Goal: Contribute content: Contribute content

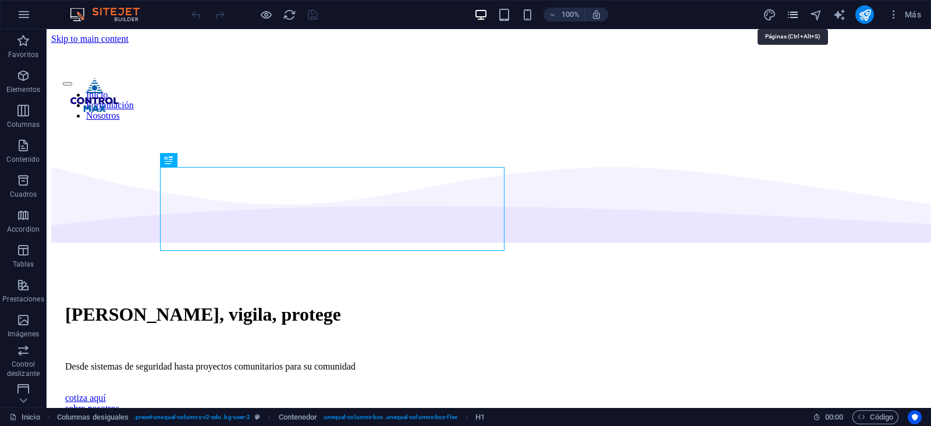
click at [792, 16] on icon "pages" at bounding box center [792, 14] width 13 height 13
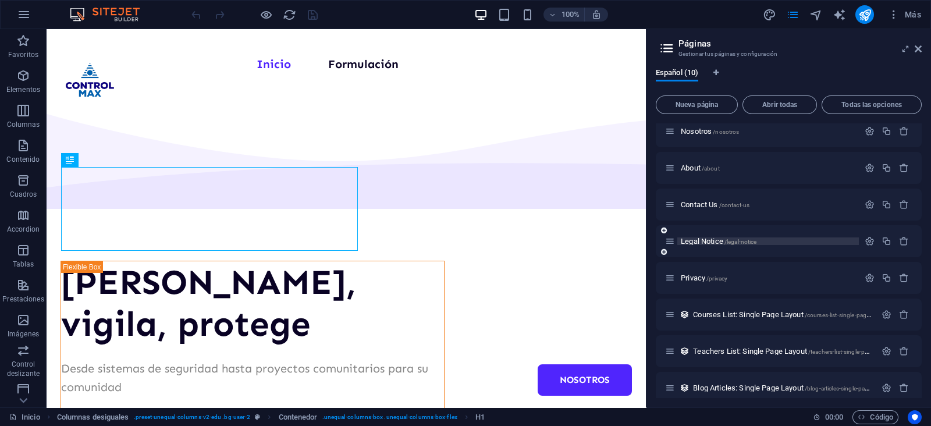
scroll to position [92, 0]
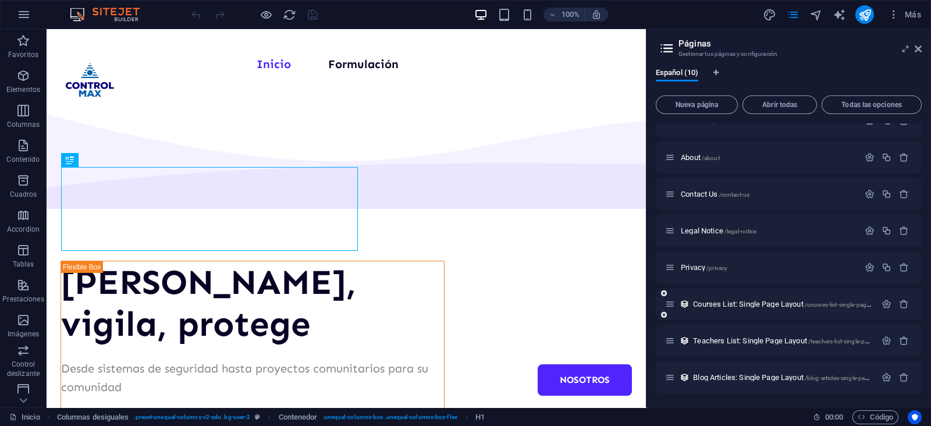
click at [729, 298] on div "Courses List: Single Page Layout /courses-list-single-page-layout" at bounding box center [770, 303] width 211 height 13
click at [725, 304] on span "Courses List: Single Page Layout /courses-list-single-page-layout" at bounding box center [790, 304] width 194 height 9
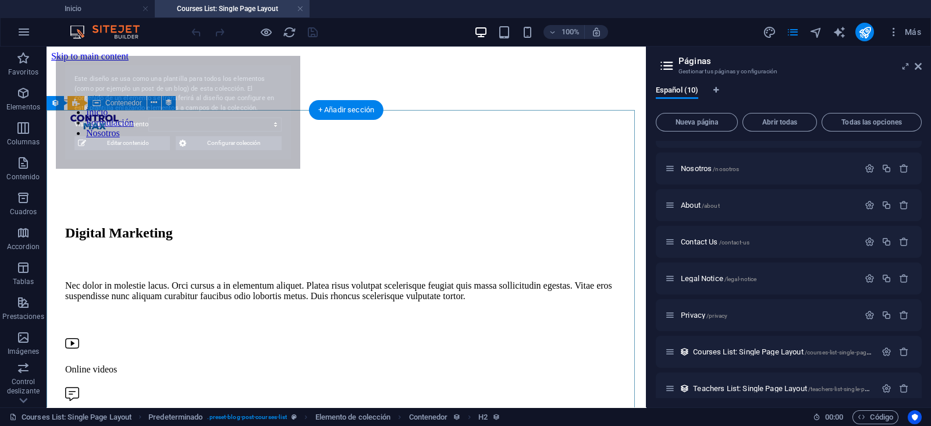
scroll to position [0, 0]
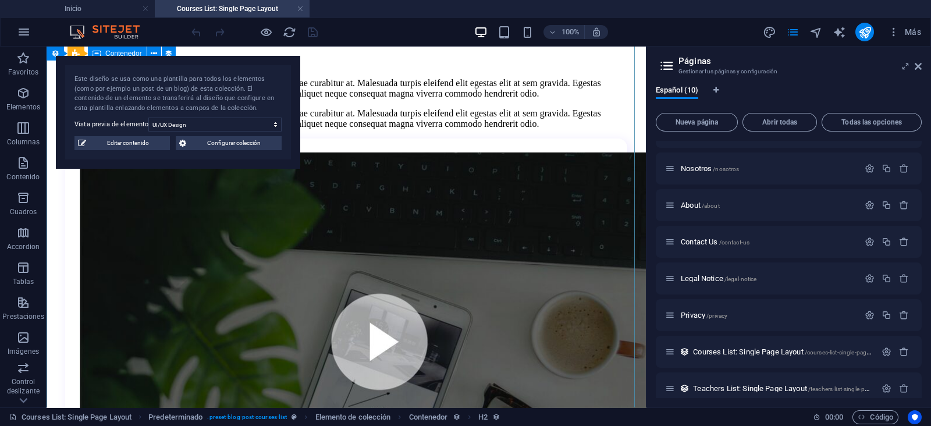
select select "6888a87714fdd055a90fe05e"
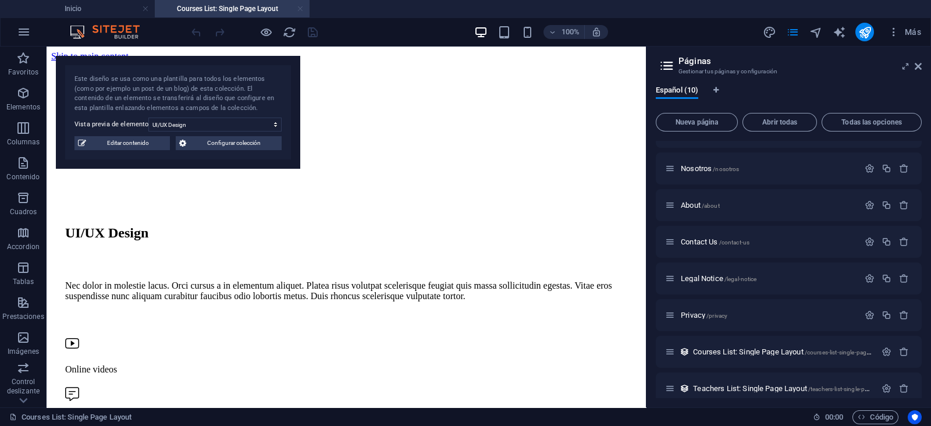
drag, startPoint x: 249, startPoint y: 7, endPoint x: 303, endPoint y: 5, distance: 53.6
click at [303, 5] on link at bounding box center [300, 8] width 7 height 11
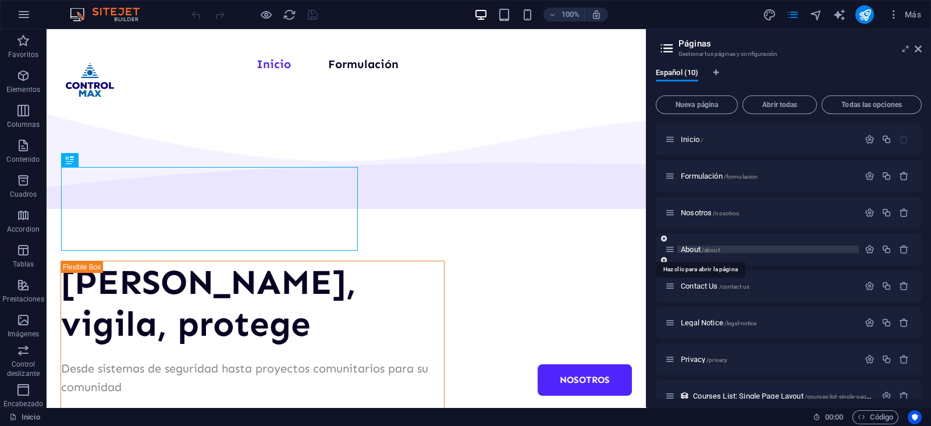
click at [684, 246] on span "About /about" at bounding box center [700, 249] width 39 height 9
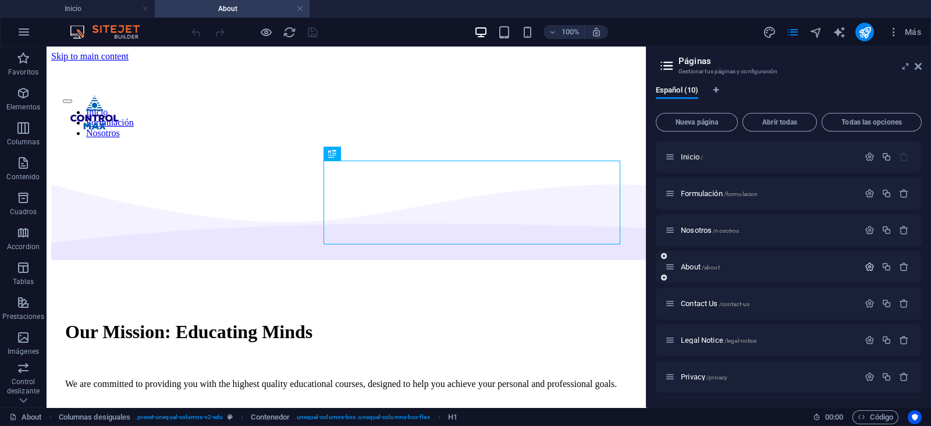
click at [870, 265] on icon "button" at bounding box center [870, 267] width 10 height 10
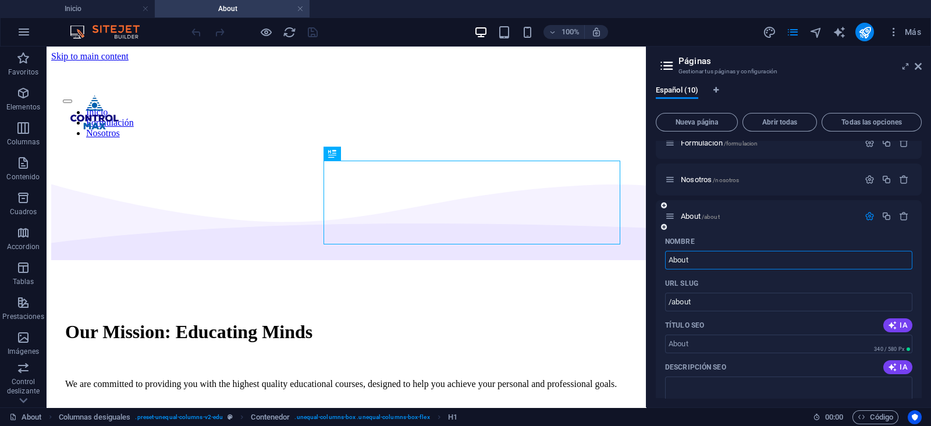
scroll to position [72, 0]
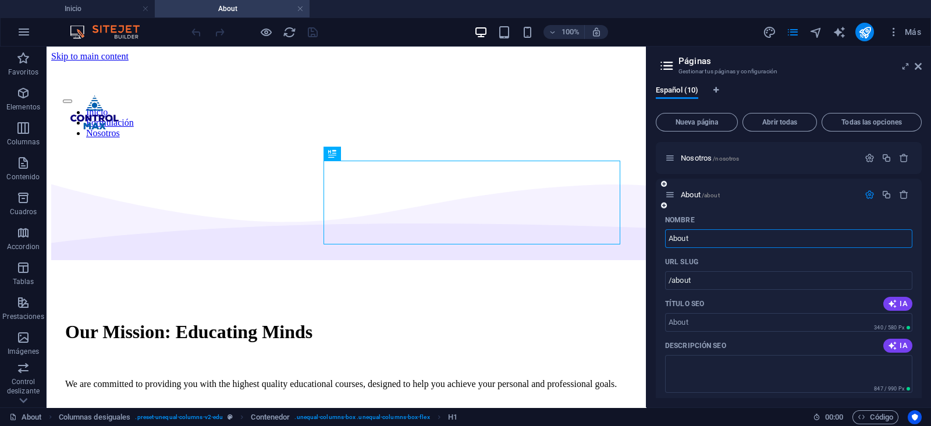
click at [726, 237] on input "About" at bounding box center [788, 238] width 247 height 19
type input "Nuestros servicios"
type input "/nuestros-servicios"
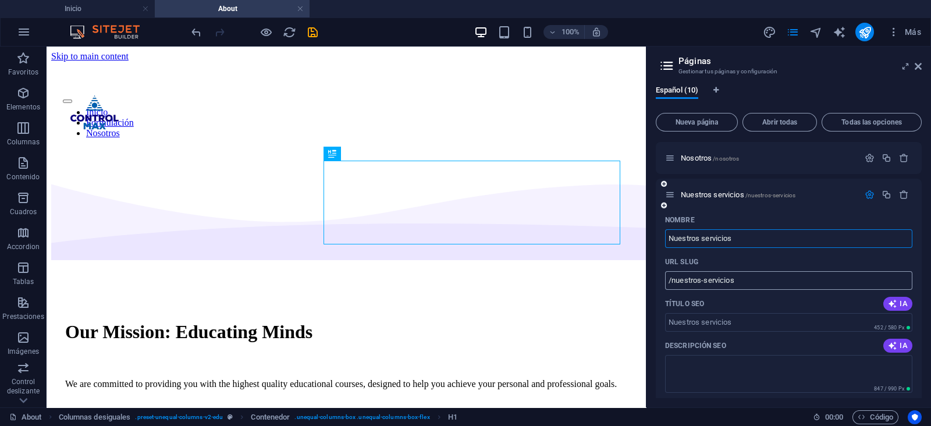
type input "Nuestros servicios"
click at [707, 282] on input "/nuestros-servicios" at bounding box center [788, 280] width 247 height 19
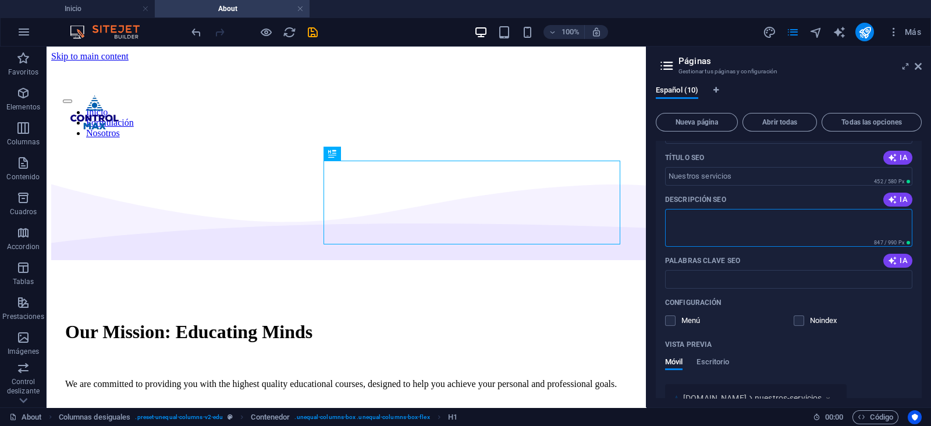
click at [750, 223] on textarea "Descripción SEO" at bounding box center [788, 228] width 247 height 38
type textarea "Los servicios prestados por ControlMax son: instalación de cámaras de seguridad…"
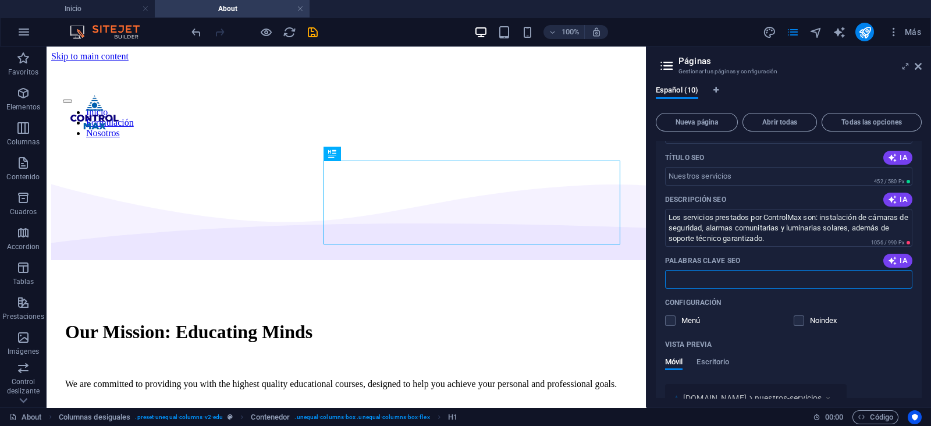
click at [723, 281] on input "Palabras clave SEO" at bounding box center [788, 279] width 247 height 19
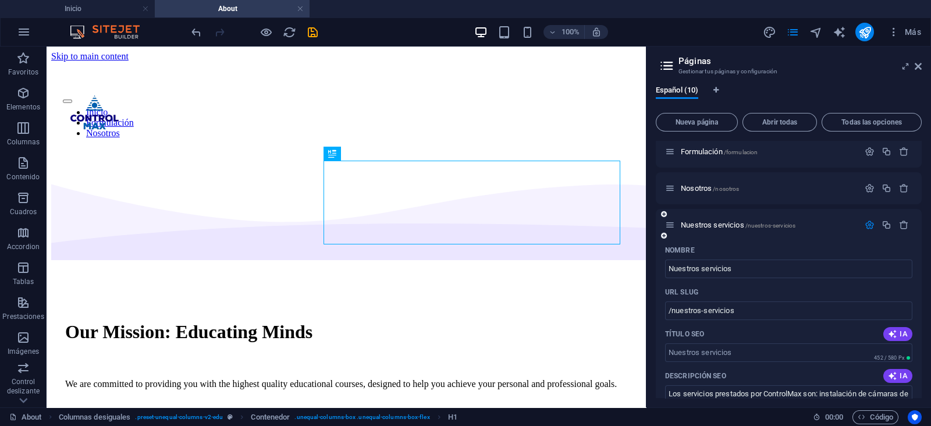
scroll to position [72, 0]
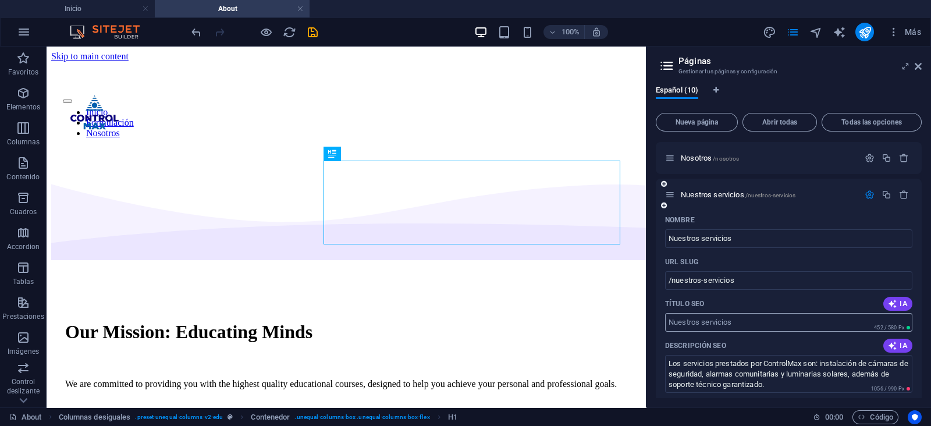
type input "servicios de controlmax"
click at [745, 327] on input "Título SEO" at bounding box center [788, 322] width 247 height 19
type input "NUESTROS SERVICIOS"
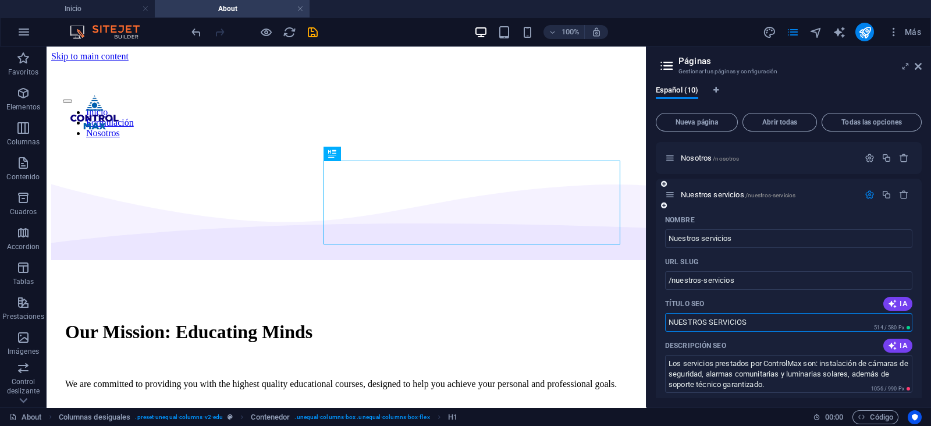
click at [755, 350] on div "Descripción SEO IA" at bounding box center [788, 345] width 247 height 19
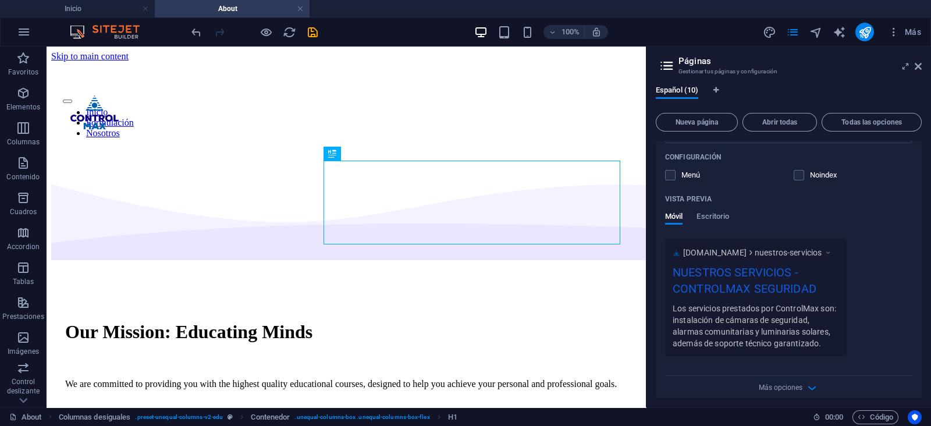
scroll to position [509, 0]
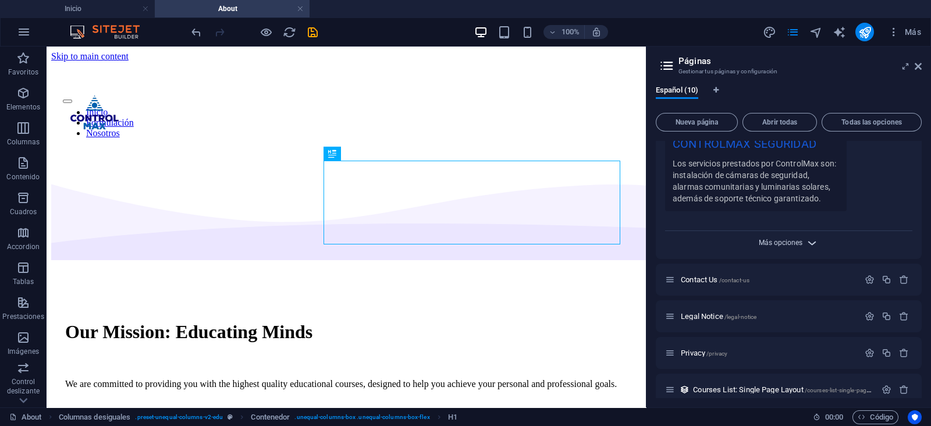
click at [782, 240] on span "Más opciones" at bounding box center [781, 243] width 44 height 8
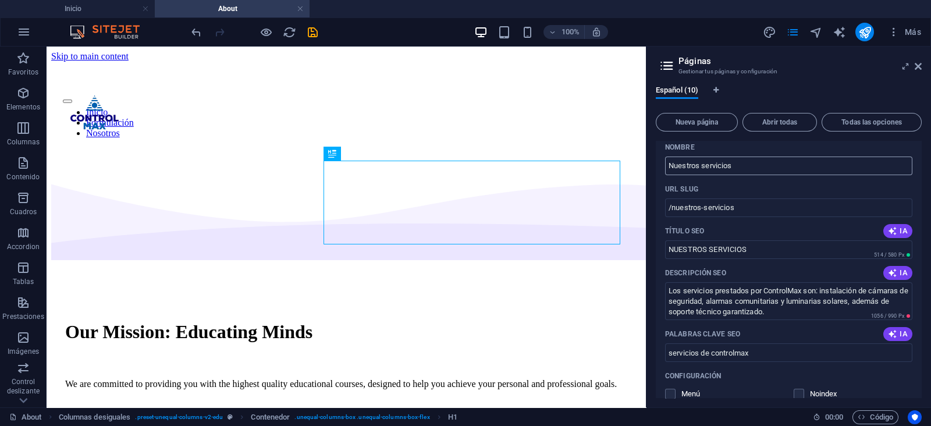
scroll to position [218, 0]
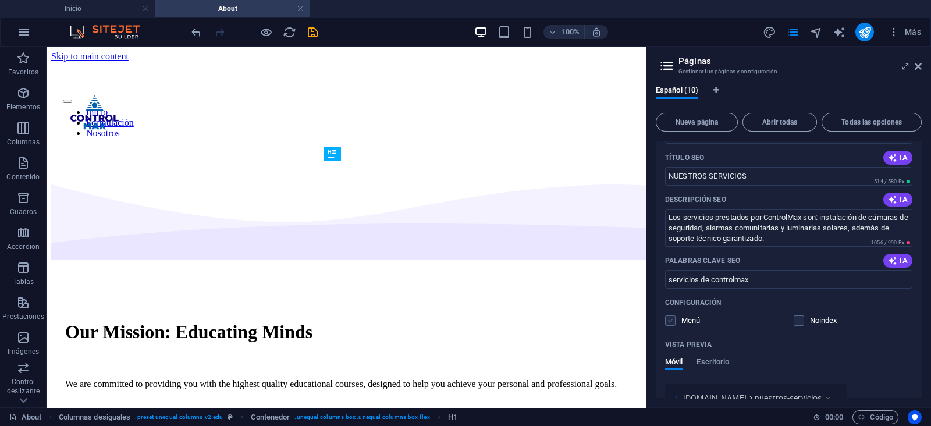
click at [668, 318] on label at bounding box center [670, 320] width 10 height 10
click at [0, 0] on input "checkbox" at bounding box center [0, 0] width 0 height 0
click at [668, 318] on label at bounding box center [670, 320] width 10 height 10
click at [0, 0] on input "checkbox" at bounding box center [0, 0] width 0 height 0
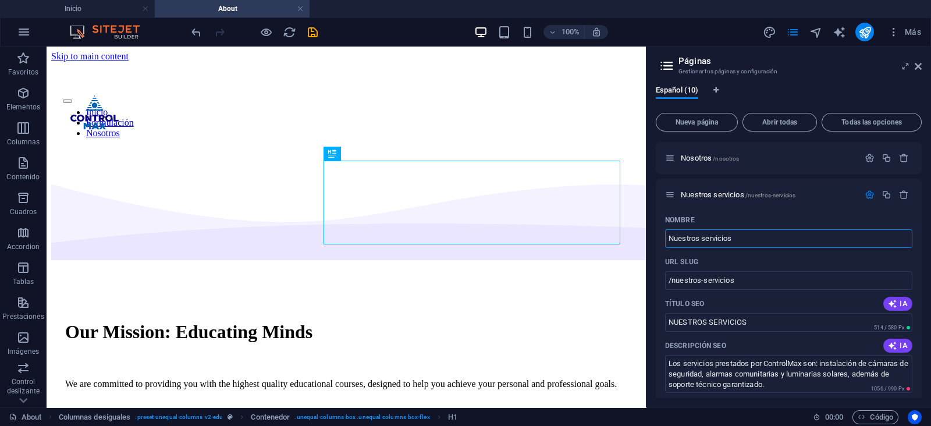
drag, startPoint x: 704, startPoint y: 237, endPoint x: 650, endPoint y: 237, distance: 54.1
click at [650, 237] on div "Español (10) Nueva página Abrir todas Todas las opciones Inicio / Formulación /…" at bounding box center [789, 242] width 285 height 331
type input "Servicios"
type input "/servicios"
type input "Servicios"
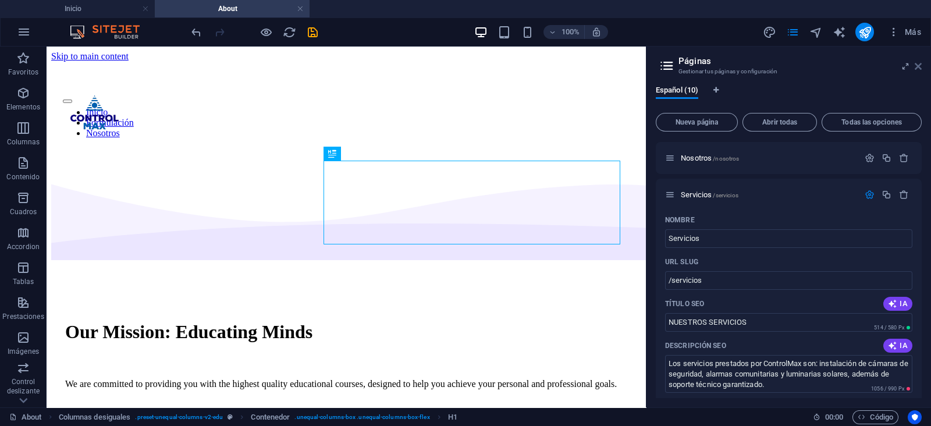
click at [919, 66] on icon at bounding box center [918, 66] width 7 height 9
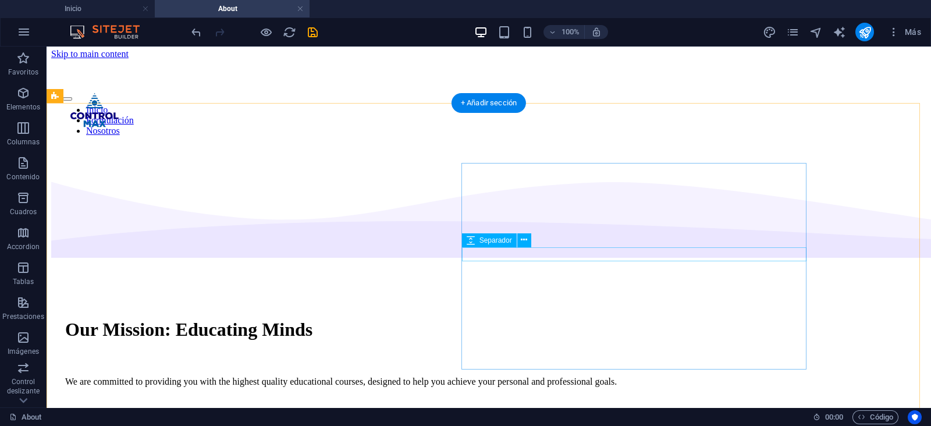
scroll to position [4, 0]
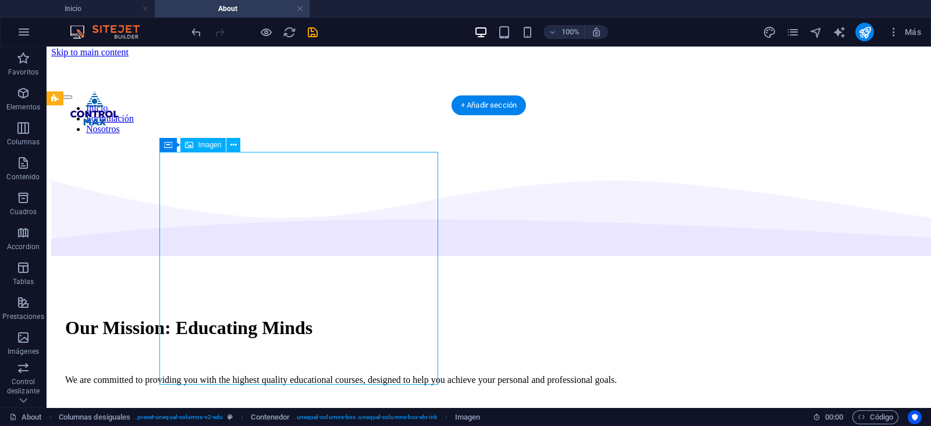
select select "px"
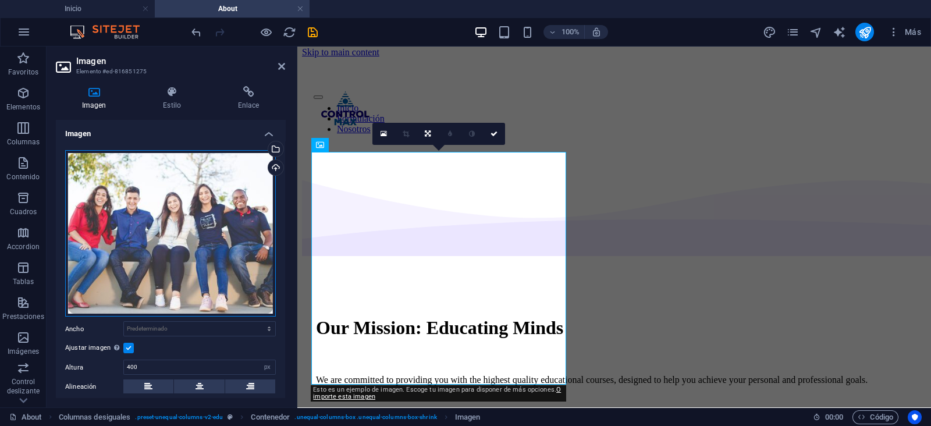
click at [185, 225] on div "Arrastra archivos aquí, haz clic para escoger archivos o selecciona archivos de…" at bounding box center [170, 233] width 211 height 167
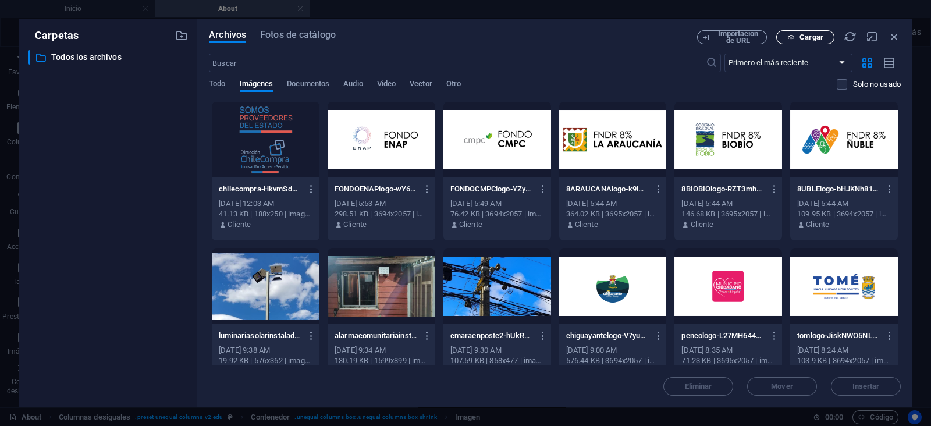
click at [794, 36] on icon "button" at bounding box center [791, 38] width 8 height 8
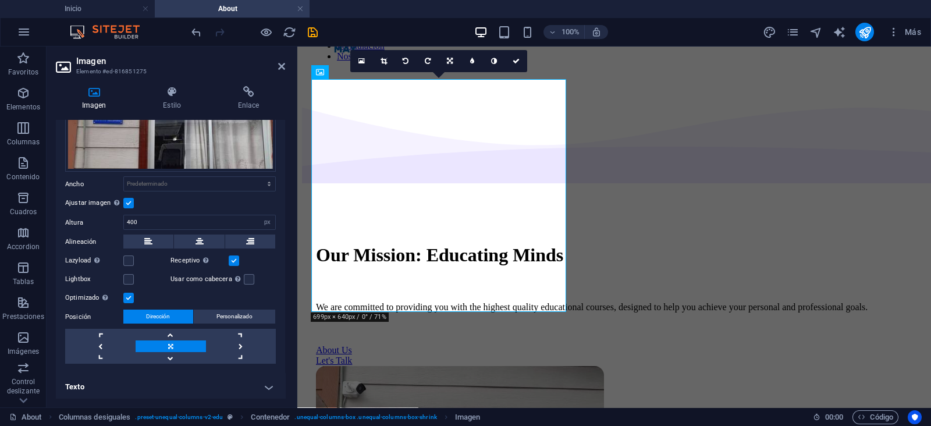
scroll to position [151, 0]
click at [171, 99] on h4 "Estilo" at bounding box center [174, 98] width 75 height 24
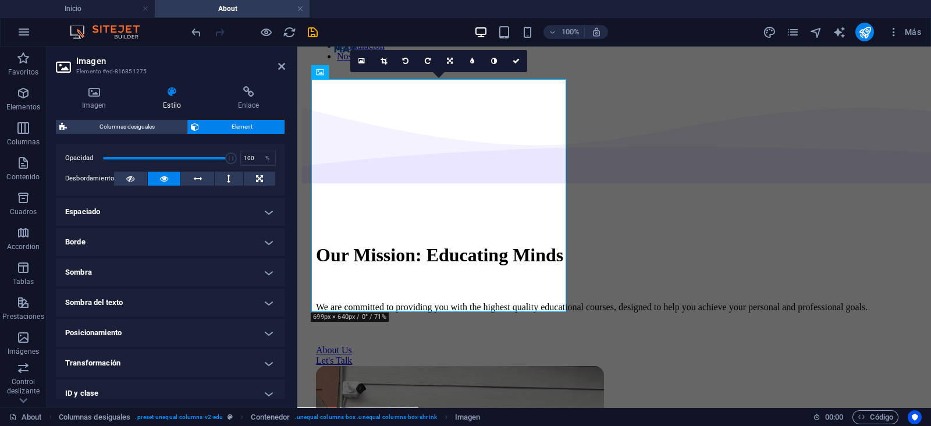
scroll to position [218, 0]
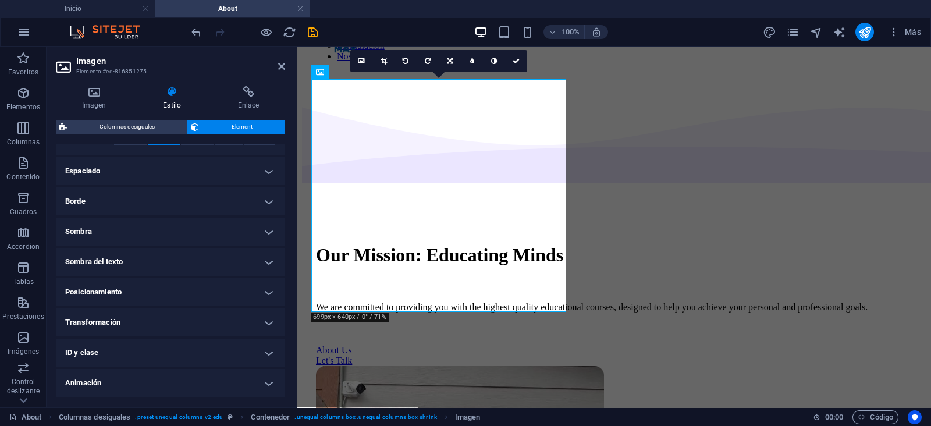
click at [182, 202] on h4 "Borde" at bounding box center [170, 201] width 229 height 28
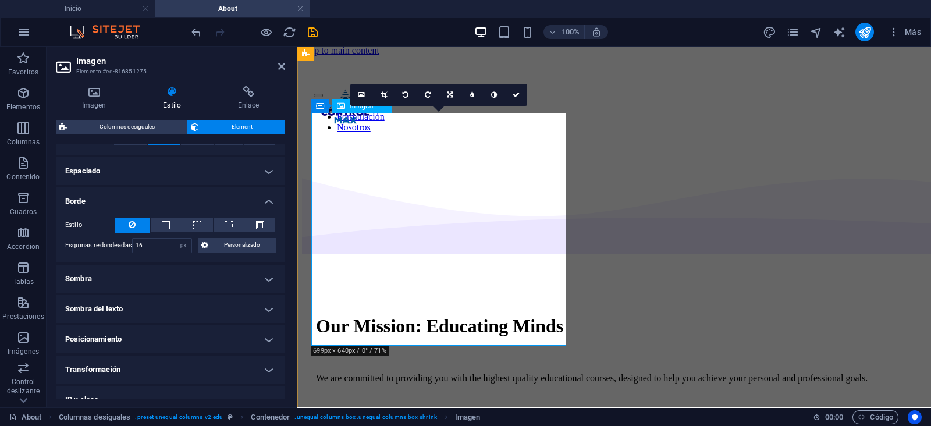
scroll to position [9, 0]
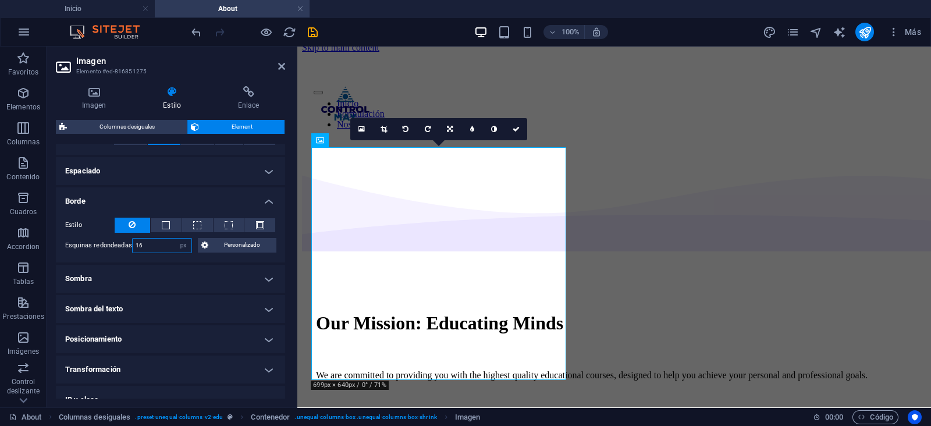
drag, startPoint x: 157, startPoint y: 247, endPoint x: 497, endPoint y: 336, distance: 351.5
click at [157, 247] on input "16" at bounding box center [162, 246] width 59 height 14
type input "22"
click at [69, 240] on label "Esquinas redondeadas" at bounding box center [98, 246] width 67 height 14
click at [282, 65] on icon at bounding box center [281, 66] width 7 height 9
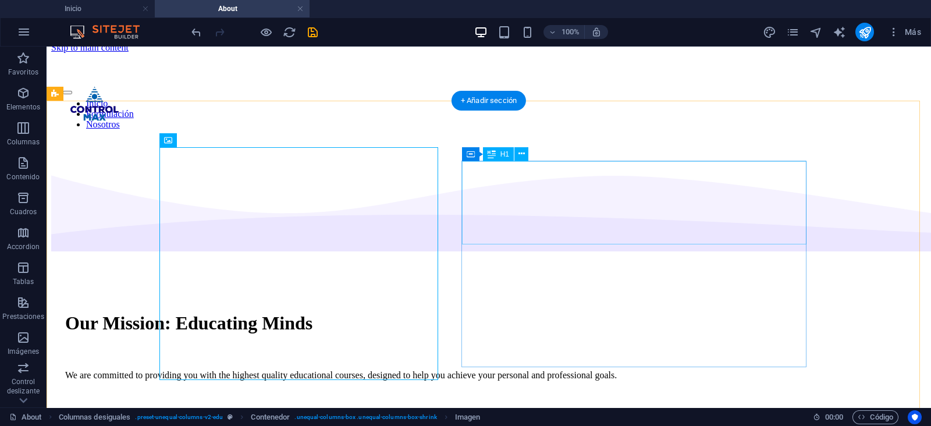
click at [567, 313] on div "Our Mission: Educating Minds" at bounding box center [488, 324] width 847 height 22
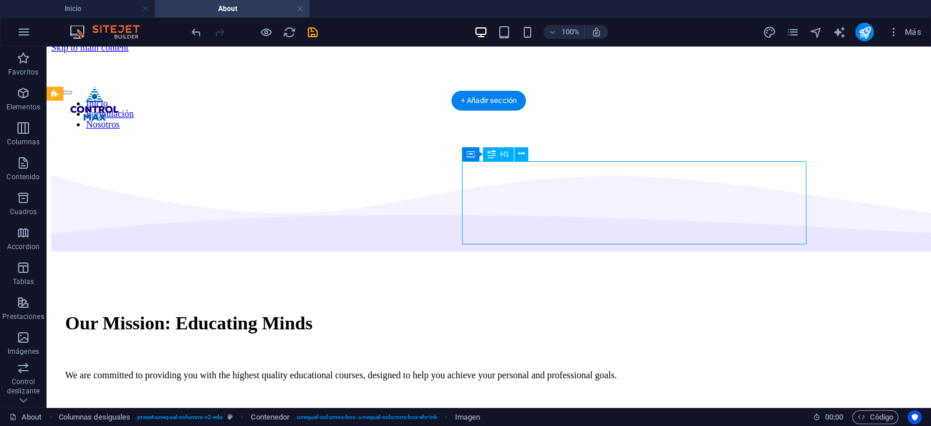
click at [567, 313] on div "Our Mission: Educating Minds" at bounding box center [488, 324] width 847 height 22
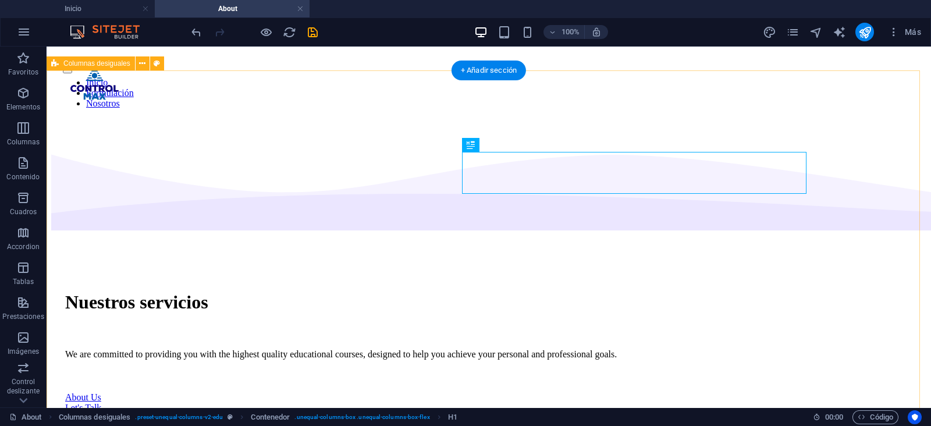
scroll to position [39, 0]
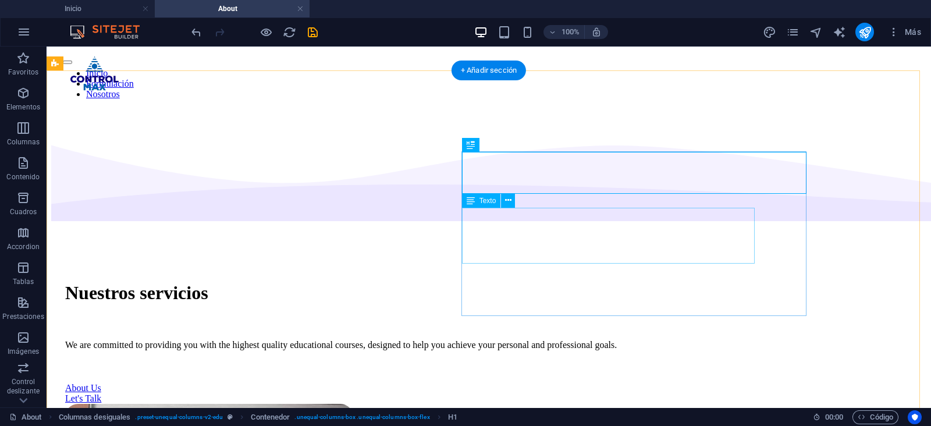
click at [583, 340] on div "We are committed to providing you with the highest quality educational courses,…" at bounding box center [488, 345] width 847 height 10
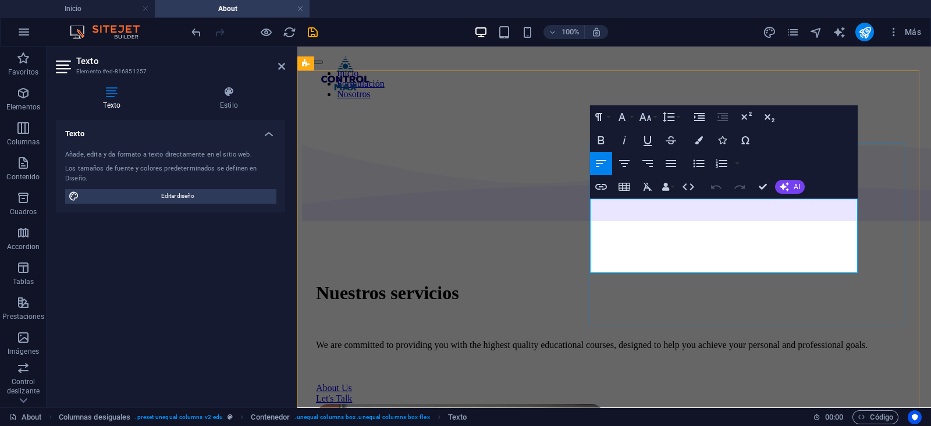
click at [682, 340] on p "We are committed to providing you with the highest quality educational courses,…" at bounding box center [614, 345] width 597 height 10
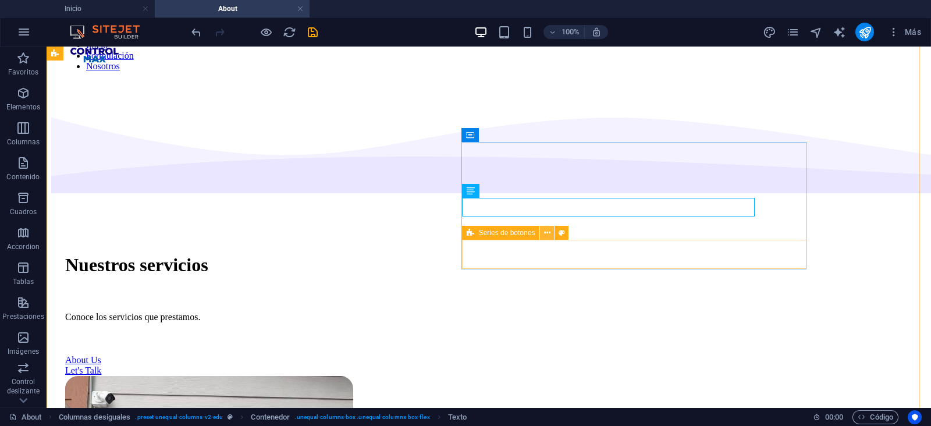
click at [544, 234] on icon at bounding box center [547, 233] width 6 height 12
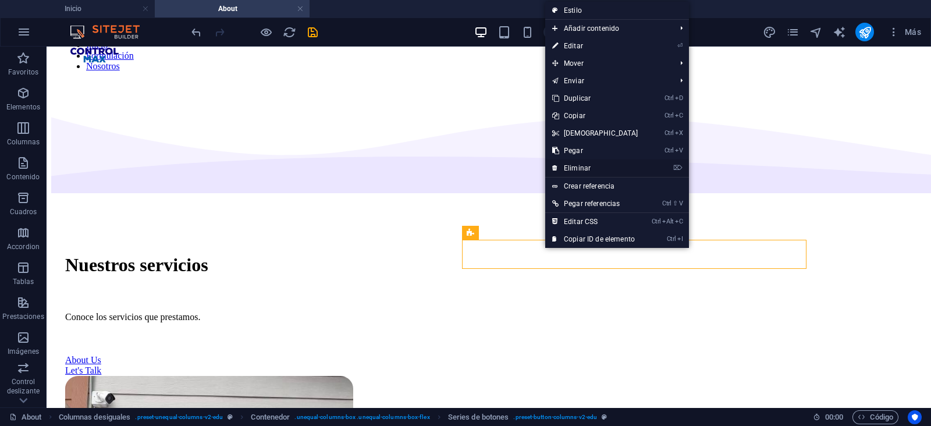
click at [598, 164] on link "⌦ Eliminar" at bounding box center [595, 167] width 100 height 17
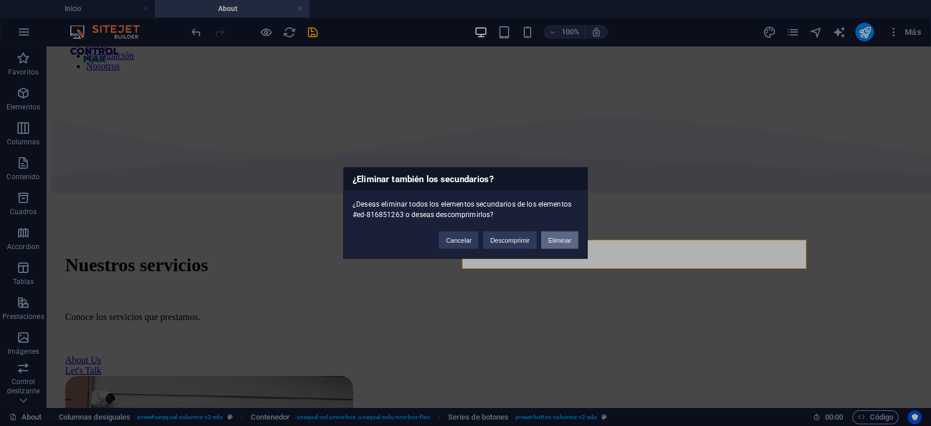
click at [573, 242] on button "Eliminar" at bounding box center [559, 240] width 37 height 17
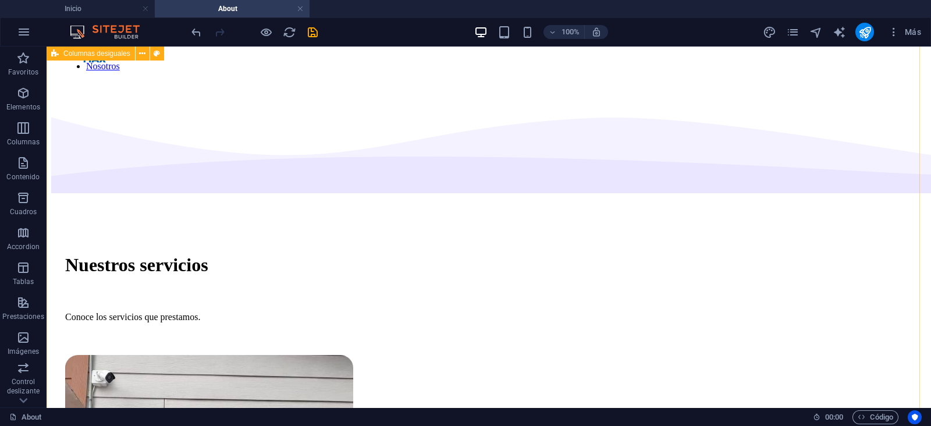
click at [550, 307] on div "Nuestros servicios Conoce los servicios que prestamos." at bounding box center [488, 415] width 875 height 630
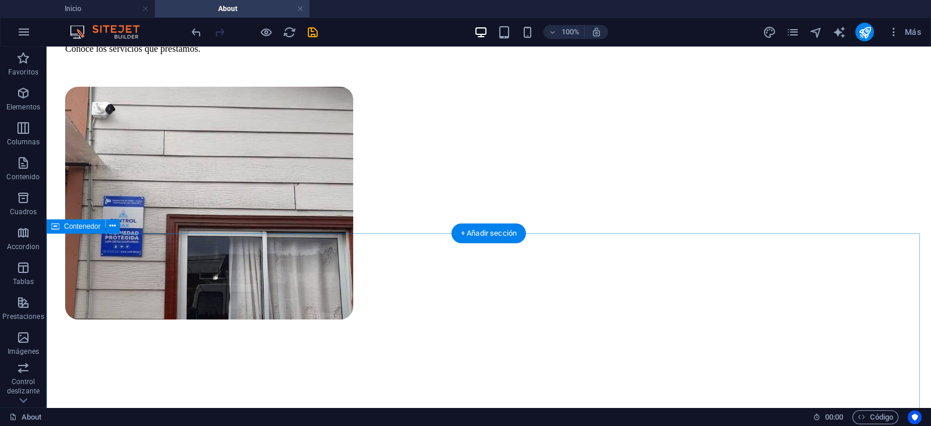
scroll to position [358, 0]
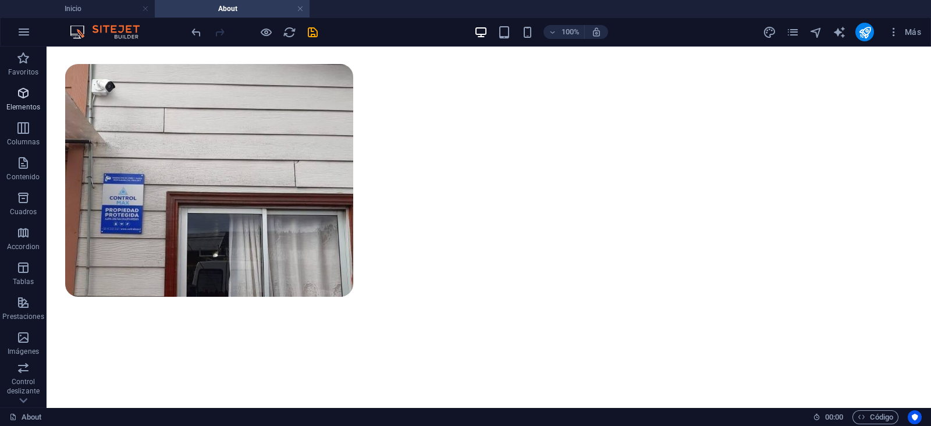
click at [19, 109] on p "Elementos" at bounding box center [23, 106] width 34 height 9
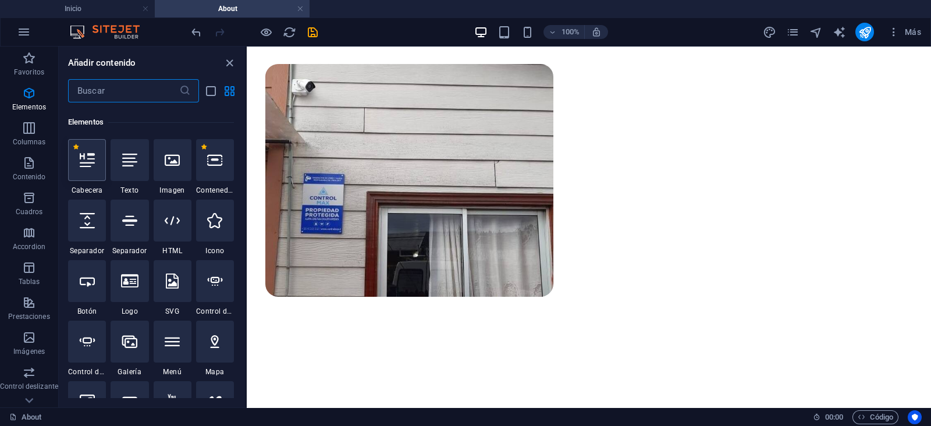
scroll to position [219, 0]
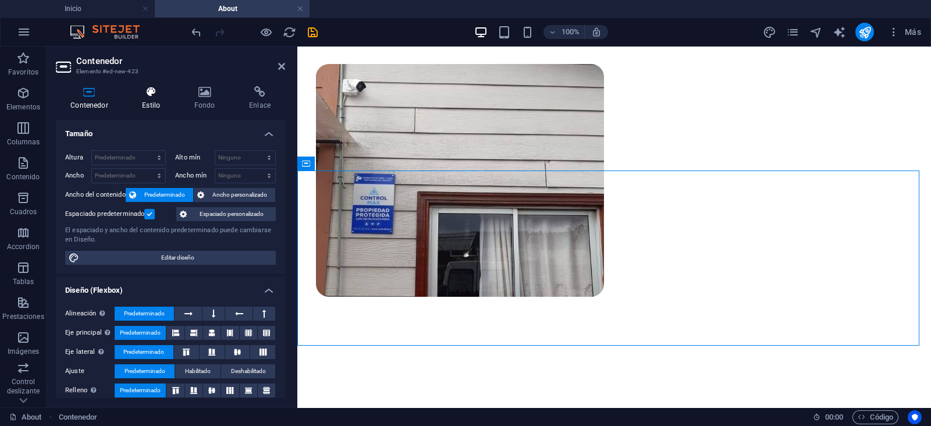
click at [141, 95] on icon at bounding box center [150, 92] width 47 height 12
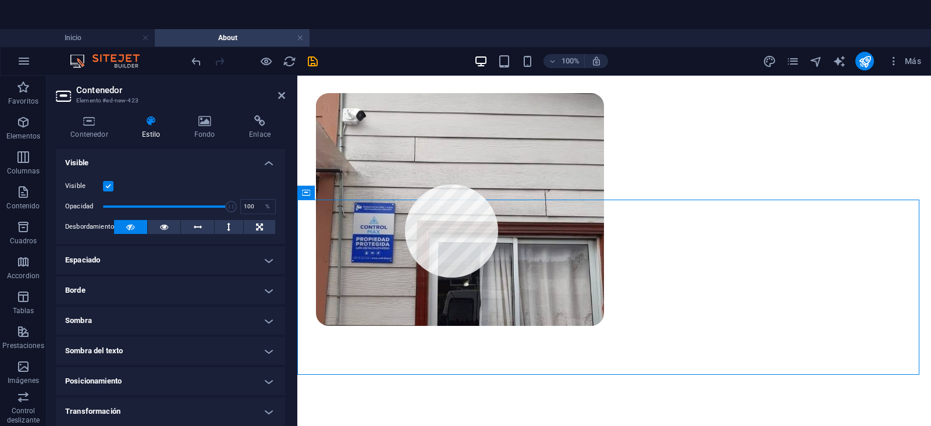
click at [405, 185] on div at bounding box center [614, 285] width 634 height 361
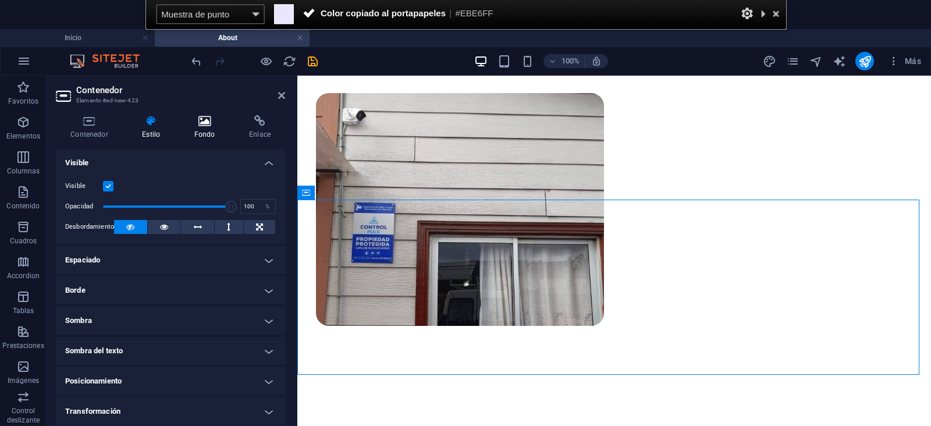
click at [204, 131] on h4 "Fondo" at bounding box center [207, 127] width 55 height 24
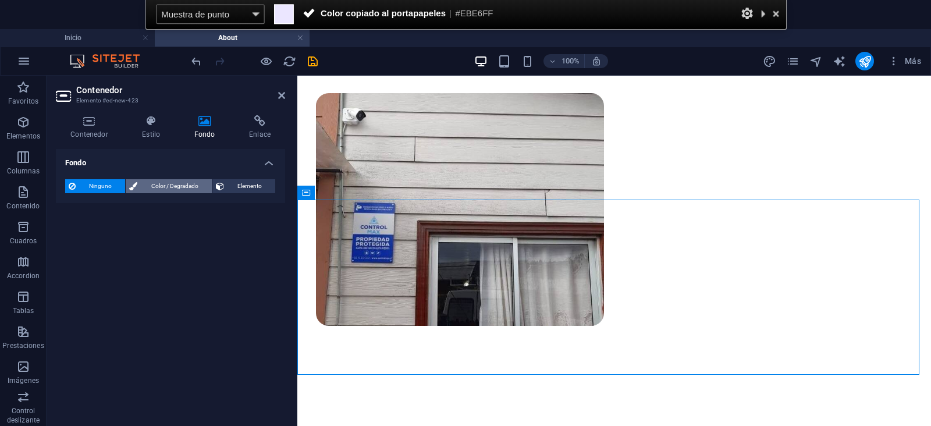
click at [168, 182] on div "Fondo Ninguno Color / Degradado Elemento Estirar fondo a ancho completo Superpo…" at bounding box center [170, 288] width 229 height 278
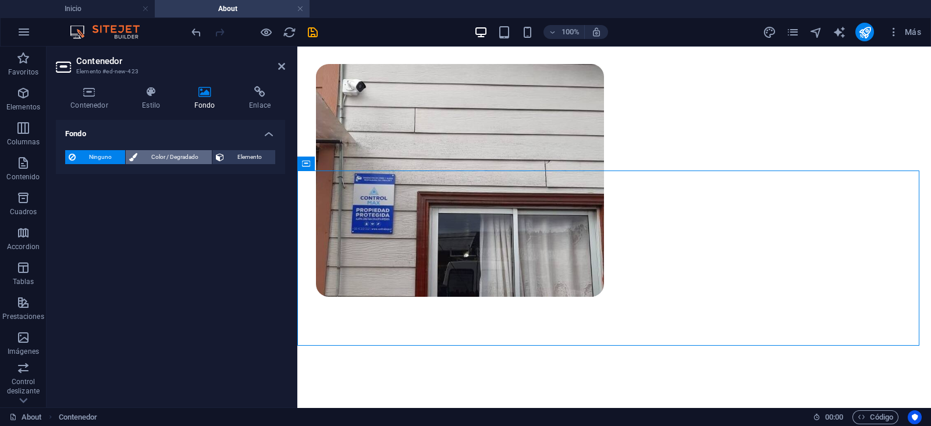
click at [183, 155] on span "Color / Degradado" at bounding box center [174, 157] width 67 height 14
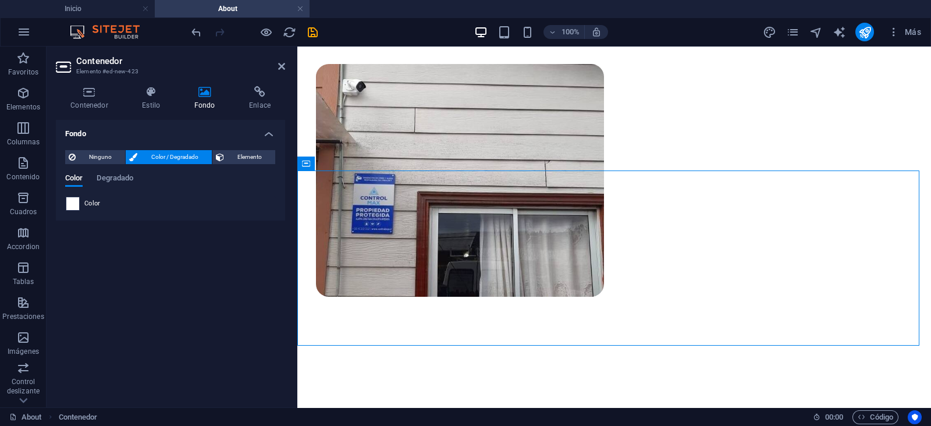
click at [76, 204] on span at bounding box center [72, 203] width 13 height 13
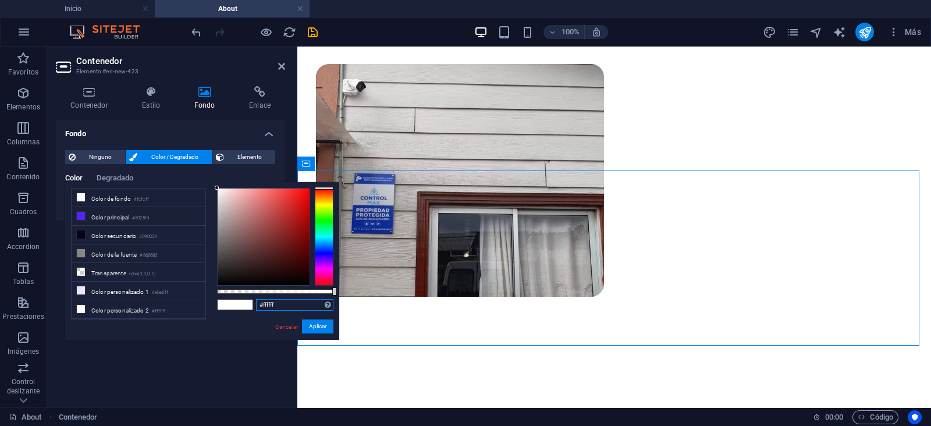
click at [267, 301] on input "#ffffff" at bounding box center [294, 305] width 77 height 12
paste input "EBE6FF"
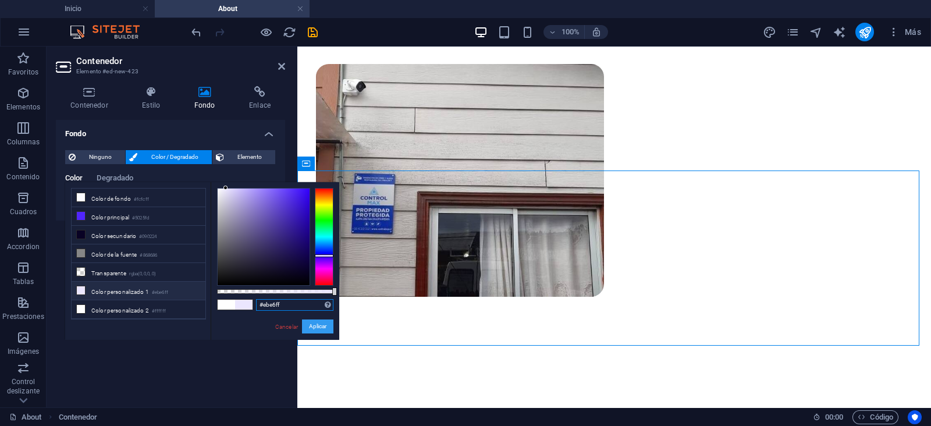
type input "#ebe6ff"
drag, startPoint x: 321, startPoint y: 328, endPoint x: 23, endPoint y: 281, distance: 301.2
click at [321, 328] on button "Aplicar" at bounding box center [317, 327] width 31 height 14
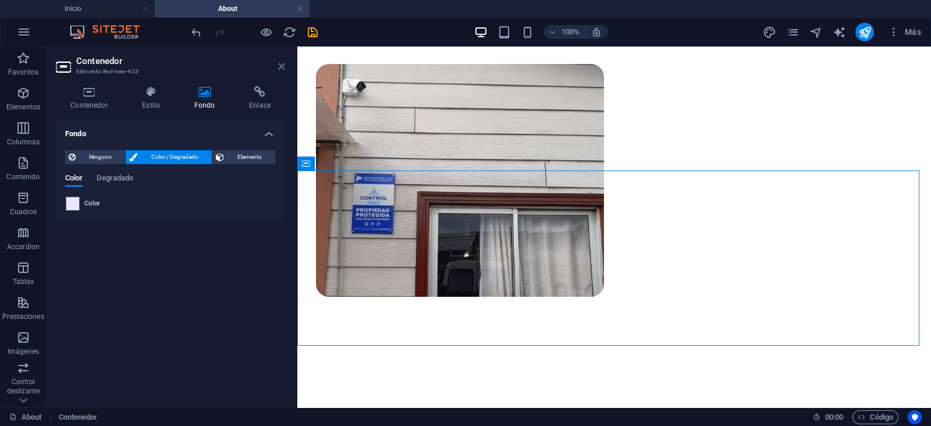
click at [281, 64] on icon at bounding box center [281, 66] width 7 height 9
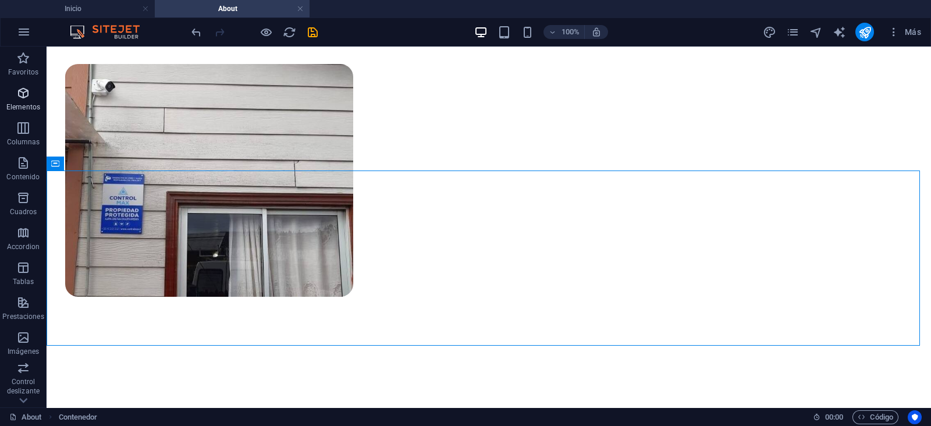
click at [20, 106] on p "Elementos" at bounding box center [23, 106] width 34 height 9
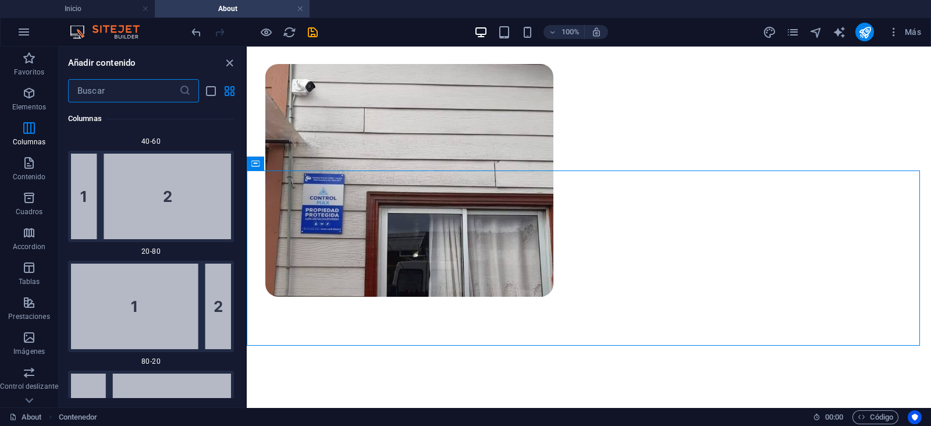
scroll to position [1601, 0]
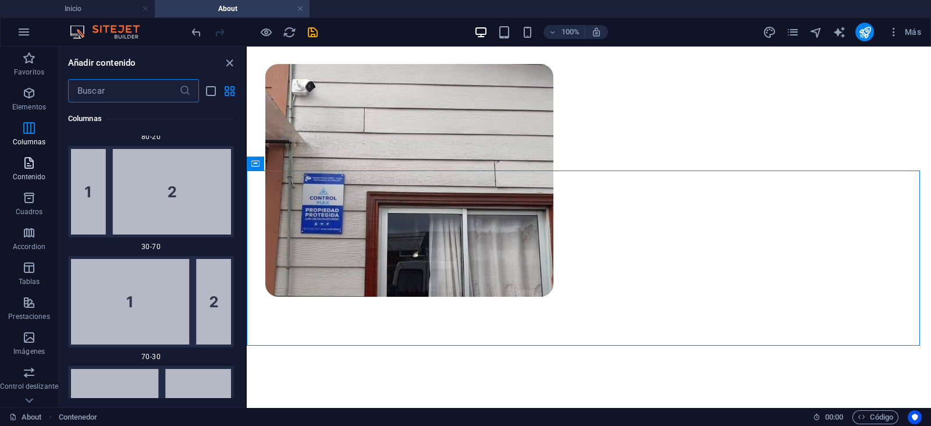
click at [20, 174] on p "Contenido" at bounding box center [29, 176] width 33 height 9
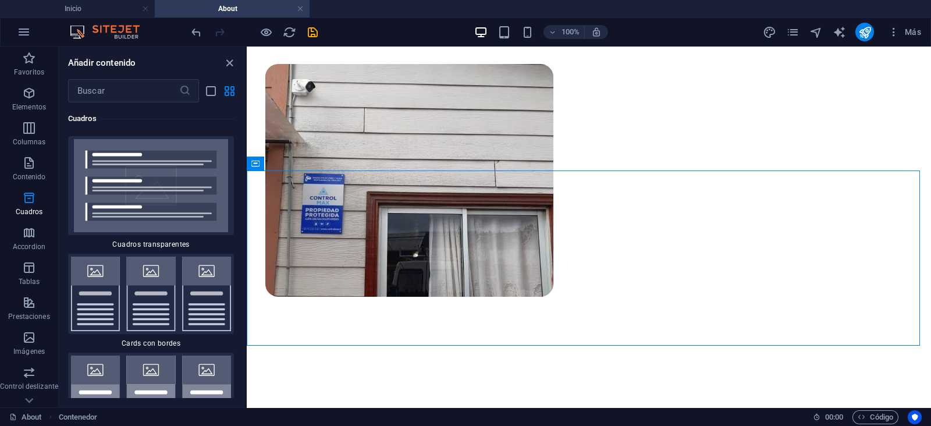
scroll to position [6895, 0]
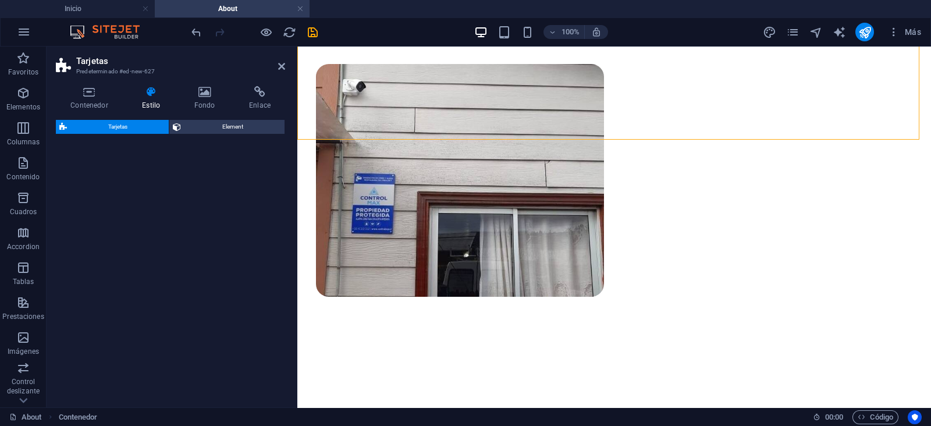
select select "rem"
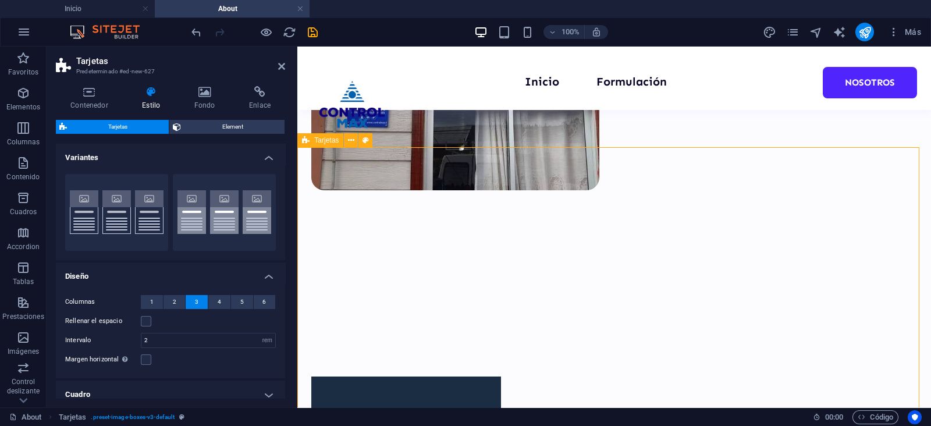
scroll to position [433, 0]
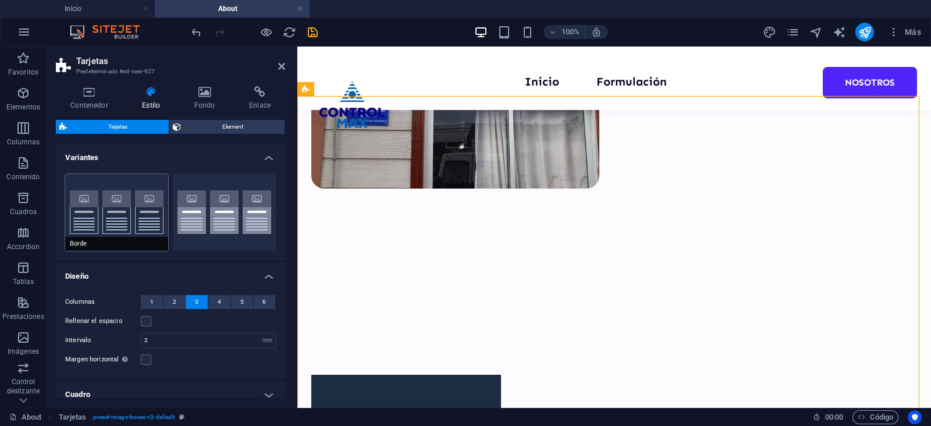
click at [93, 222] on button "Borde" at bounding box center [116, 212] width 103 height 77
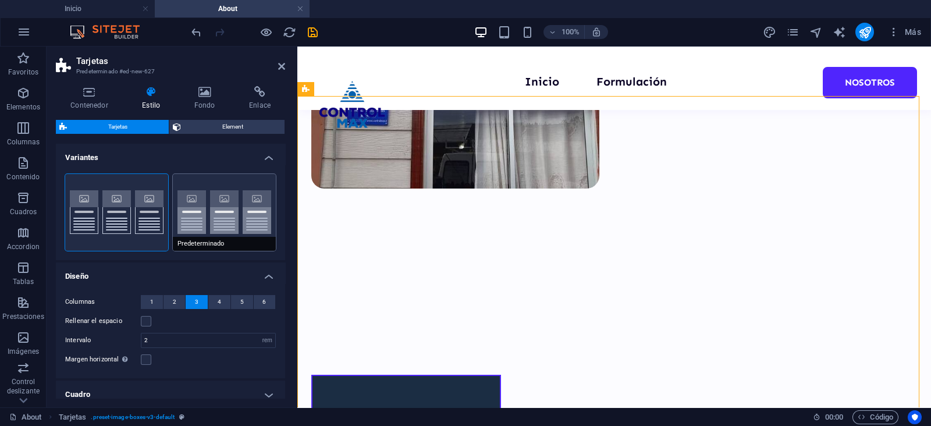
click at [217, 214] on button "Predeterminado" at bounding box center [224, 212] width 103 height 77
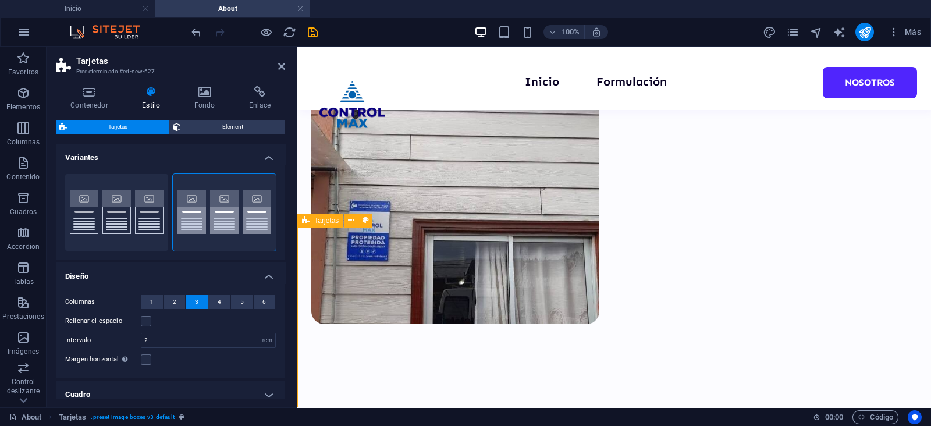
scroll to position [370, 0]
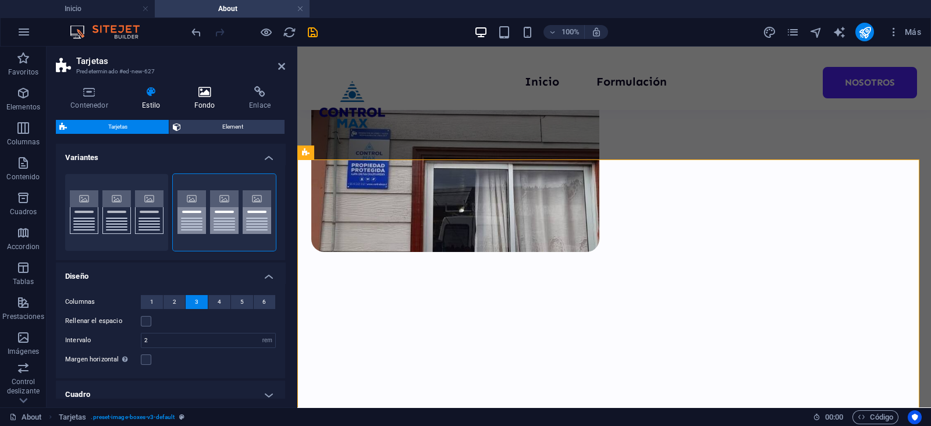
click at [204, 95] on icon at bounding box center [205, 92] width 50 height 12
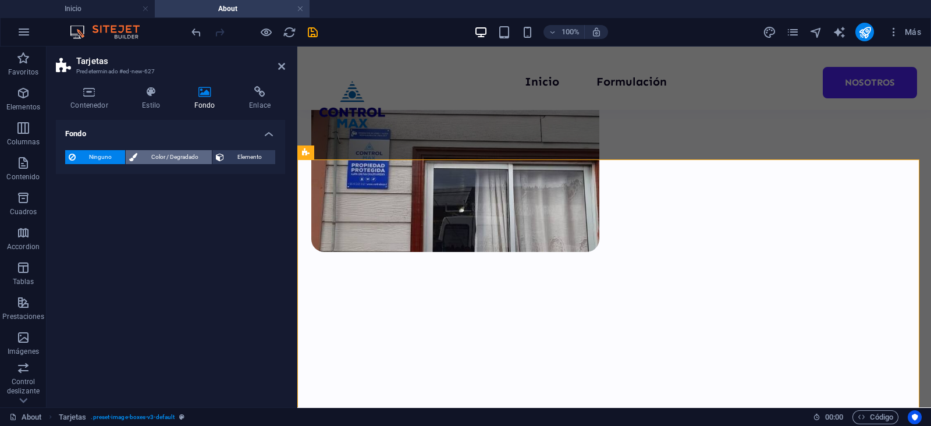
click at [169, 155] on span "Color / Degradado" at bounding box center [174, 157] width 67 height 14
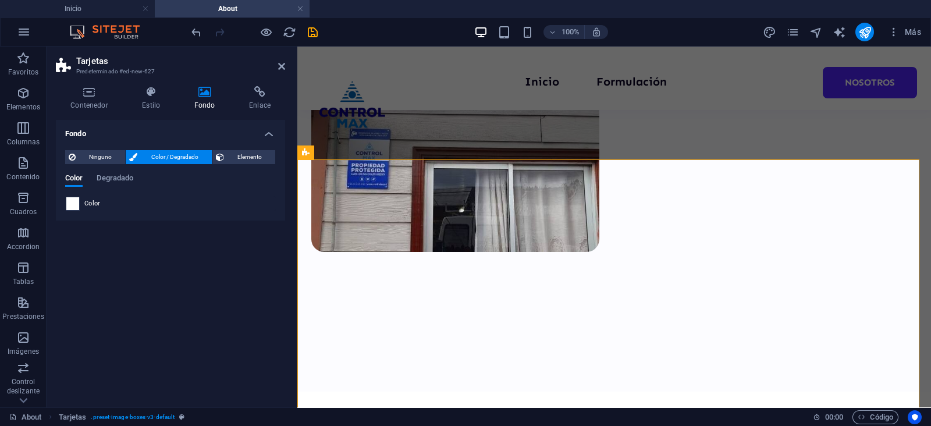
click at [67, 200] on span at bounding box center [72, 203] width 13 height 13
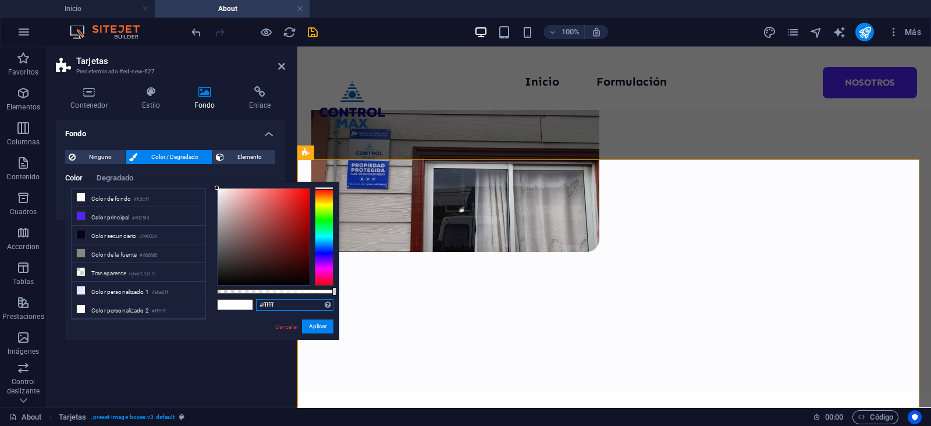
click at [280, 301] on input "#ffffff" at bounding box center [294, 305] width 77 height 12
paste input "EBE6FF"
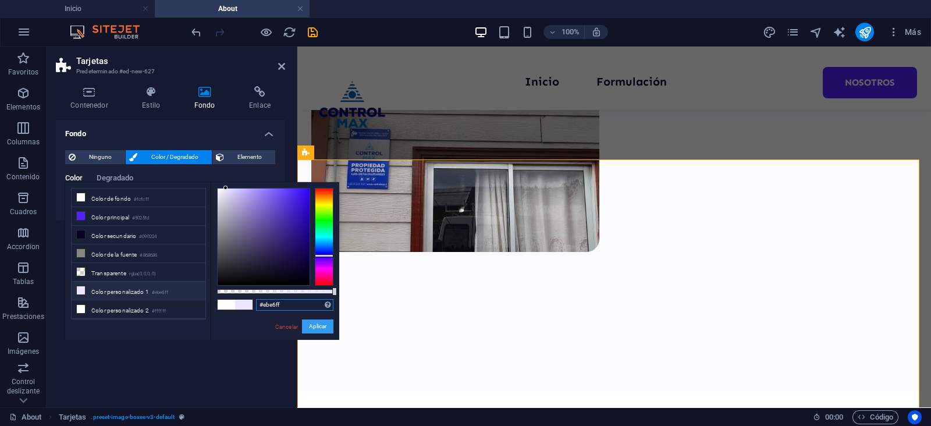
type input "#ebe6ff"
click at [308, 327] on button "Aplicar" at bounding box center [317, 327] width 31 height 14
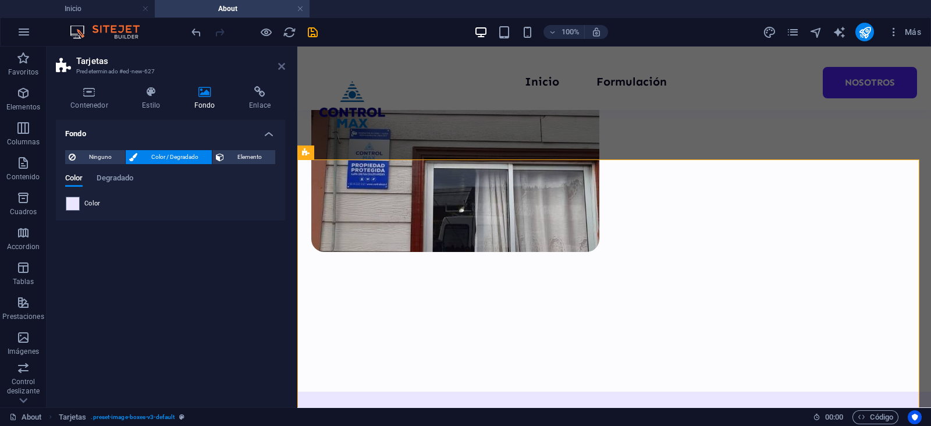
drag, startPoint x: 283, startPoint y: 71, endPoint x: 386, endPoint y: 112, distance: 110.8
click at [283, 71] on link at bounding box center [281, 67] width 7 height 10
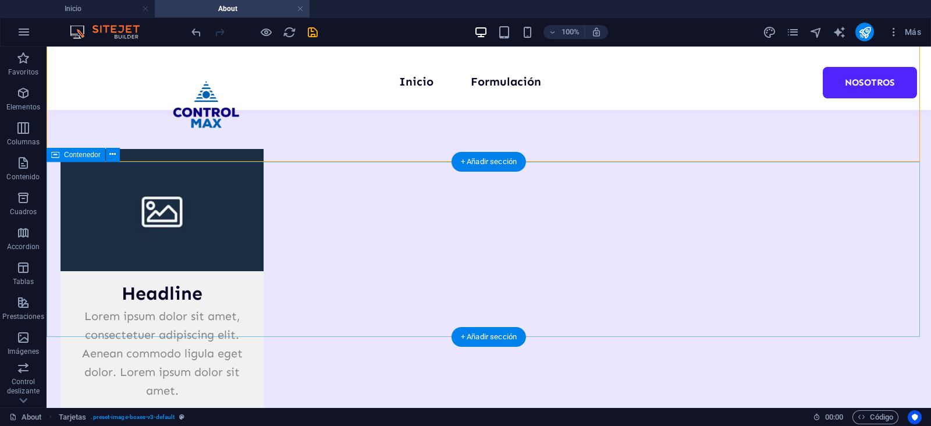
scroll to position [733, 0]
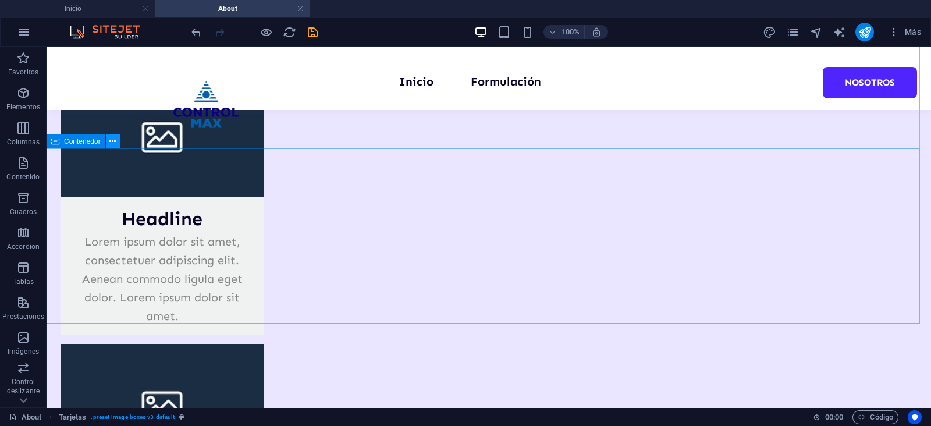
drag, startPoint x: 108, startPoint y: 144, endPoint x: 61, endPoint y: 105, distance: 60.4
click at [108, 144] on button at bounding box center [113, 141] width 14 height 14
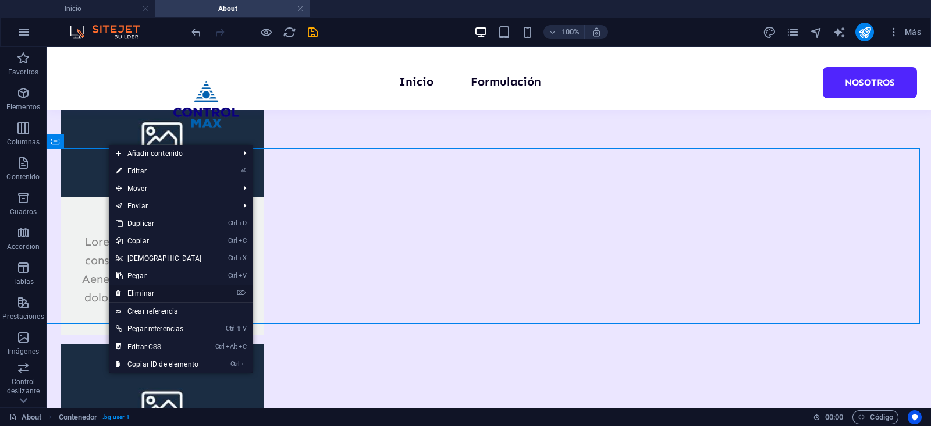
click at [162, 297] on link "⌦ Eliminar" at bounding box center [159, 293] width 100 height 17
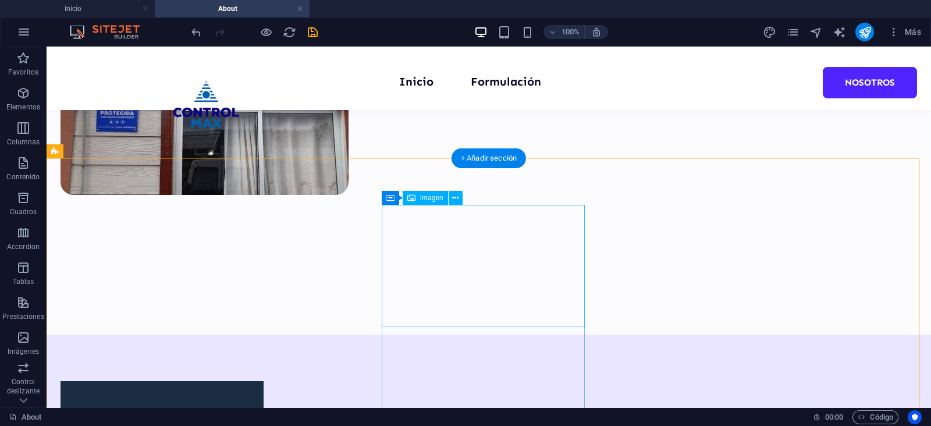
scroll to position [443, 0]
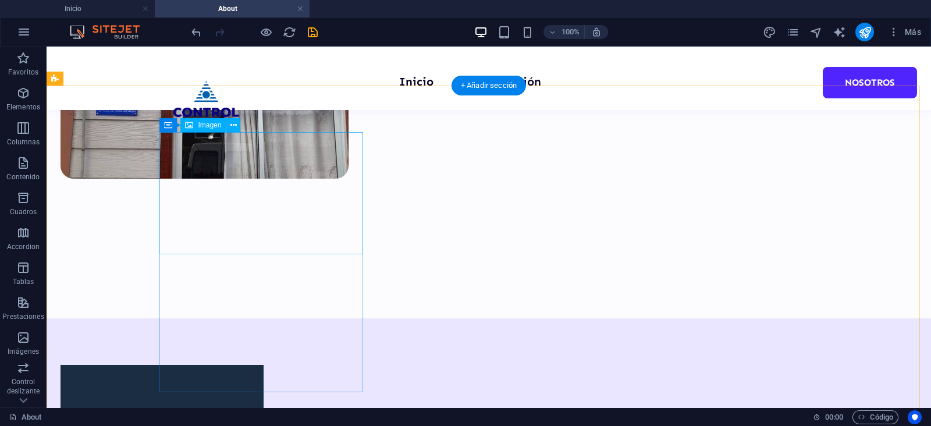
click at [245, 365] on figure at bounding box center [162, 426] width 203 height 122
select select "%"
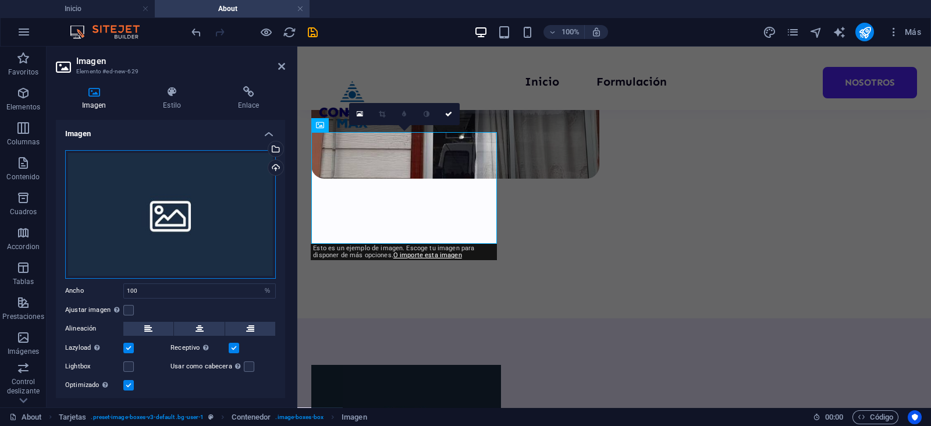
click at [178, 220] on div "Arrastra archivos aquí, haz clic para escoger archivos o selecciona archivos de…" at bounding box center [170, 214] width 211 height 129
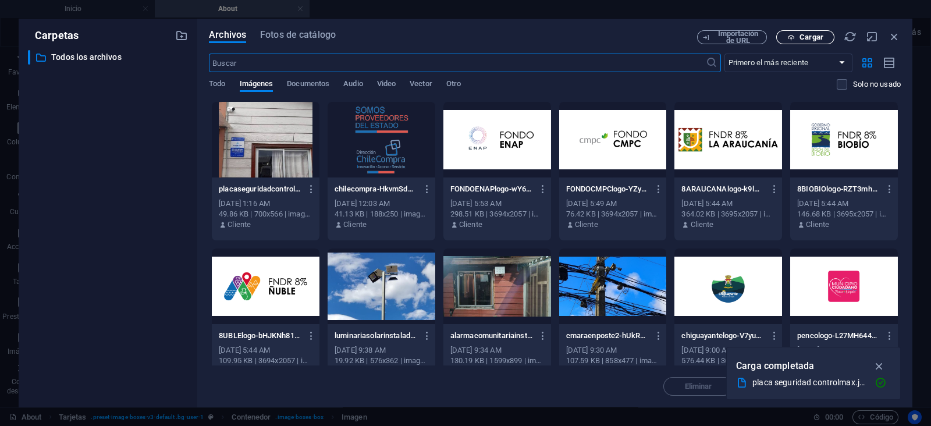
click at [803, 36] on span "Cargar" at bounding box center [812, 37] width 24 height 7
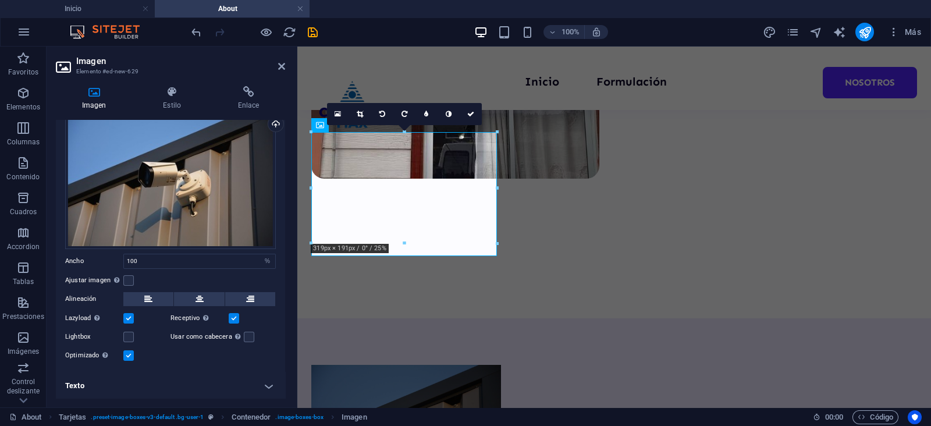
scroll to position [0, 0]
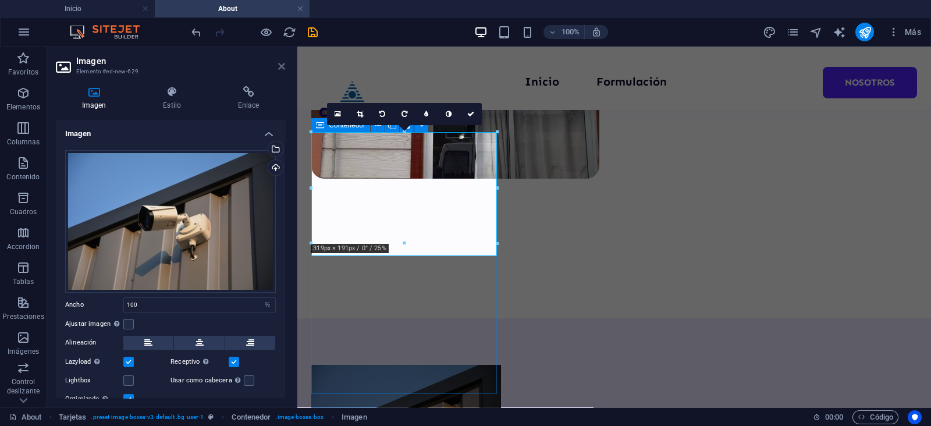
click at [279, 64] on icon at bounding box center [281, 66] width 7 height 9
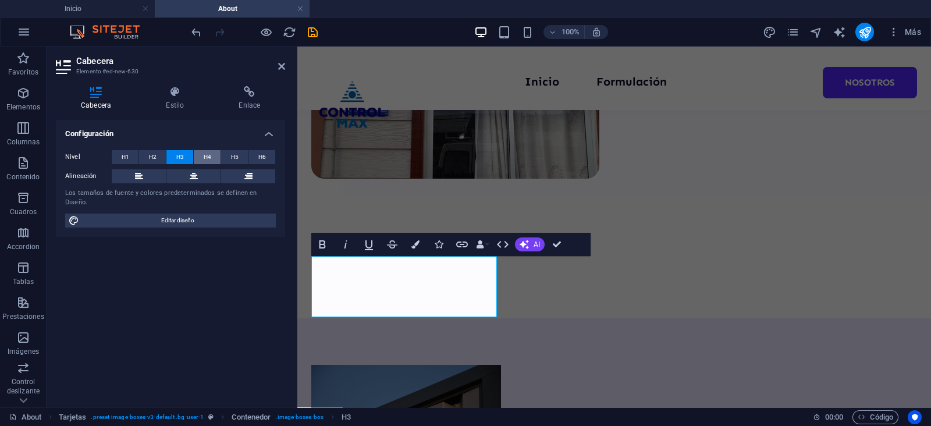
click at [208, 155] on span "H4" at bounding box center [208, 157] width 8 height 14
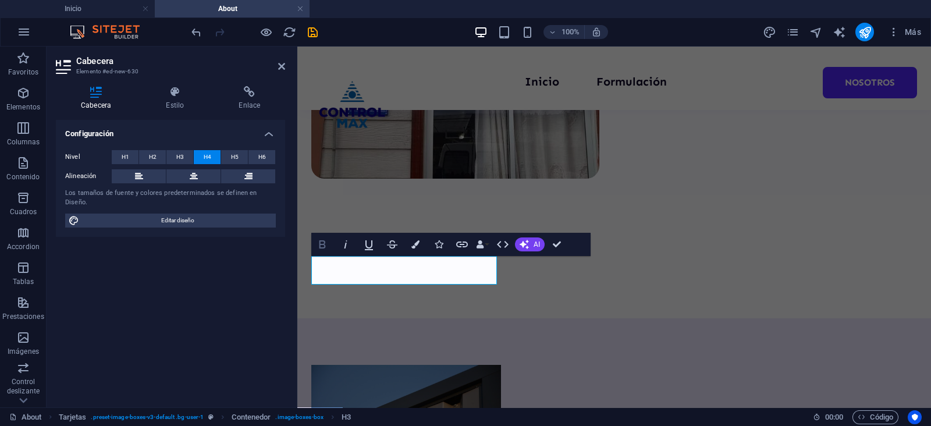
click at [323, 244] on icon "button" at bounding box center [323, 244] width 6 height 8
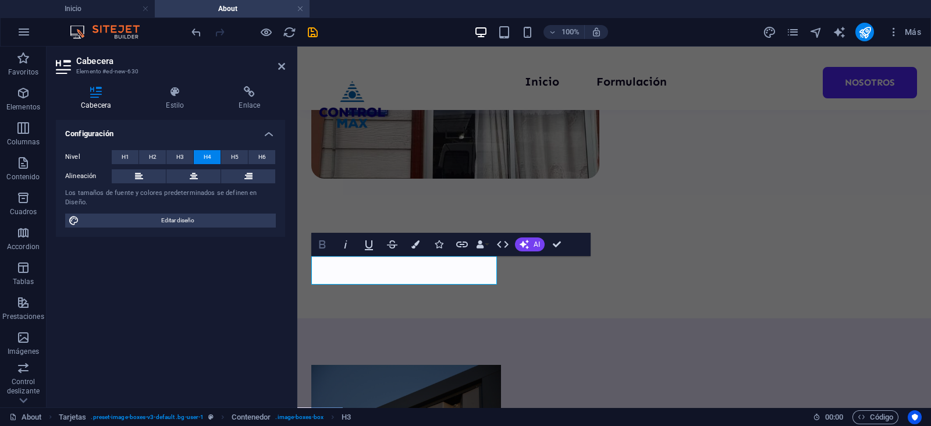
click at [319, 249] on icon "button" at bounding box center [322, 244] width 14 height 14
drag, startPoint x: 560, startPoint y: 241, endPoint x: 489, endPoint y: 205, distance: 78.9
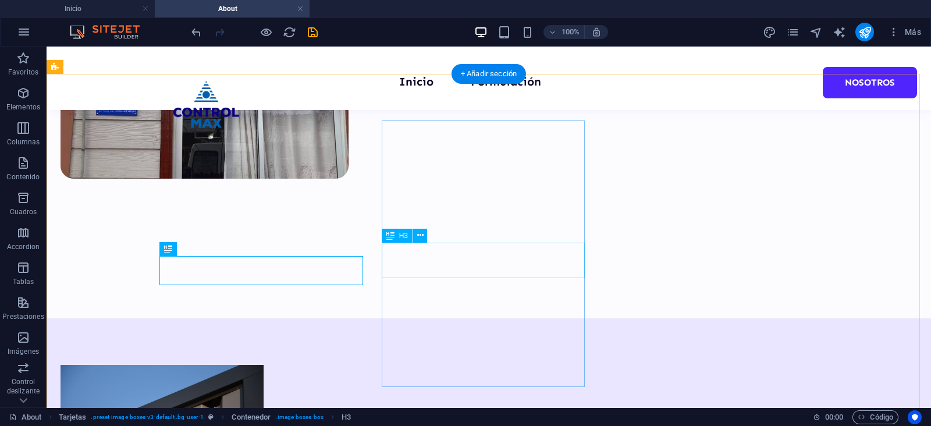
scroll to position [455, 0]
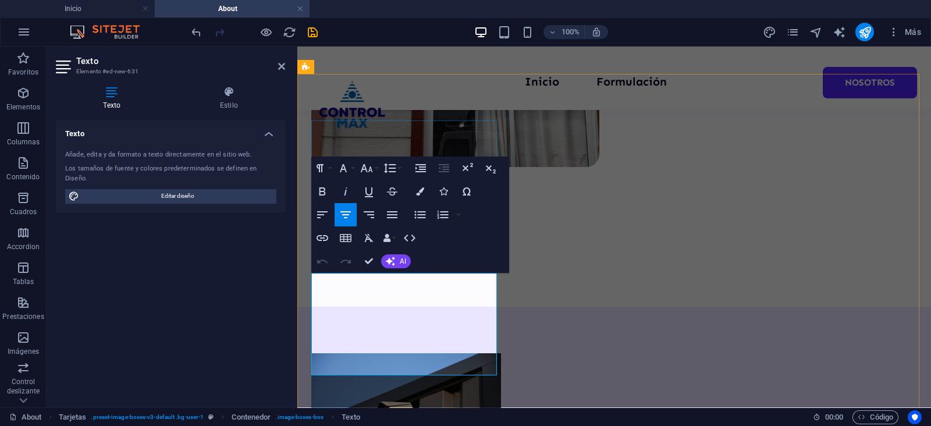
click at [370, 170] on icon "button" at bounding box center [367, 168] width 14 height 14
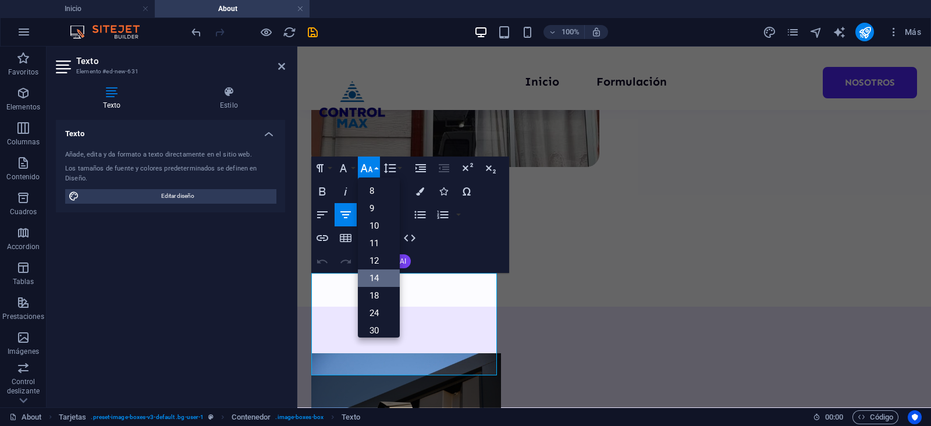
click at [374, 283] on link "14" at bounding box center [379, 277] width 42 height 17
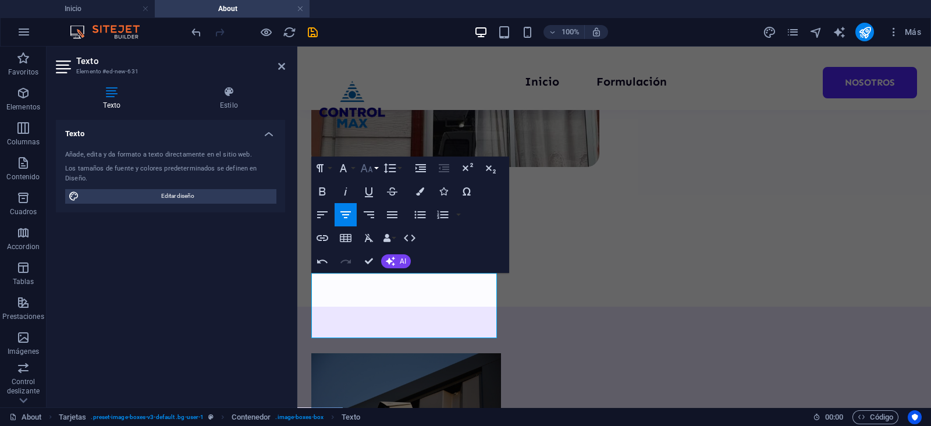
click at [370, 173] on icon "button" at bounding box center [367, 168] width 14 height 14
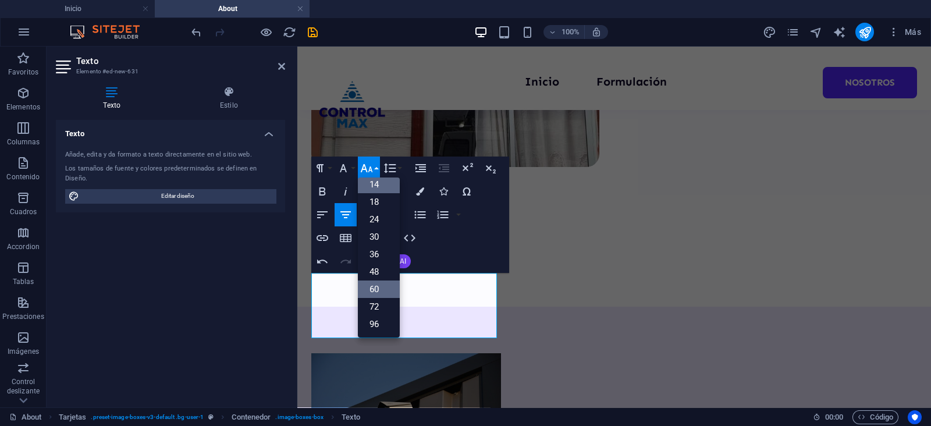
scroll to position [93, 0]
click at [381, 204] on link "18" at bounding box center [379, 202] width 42 height 17
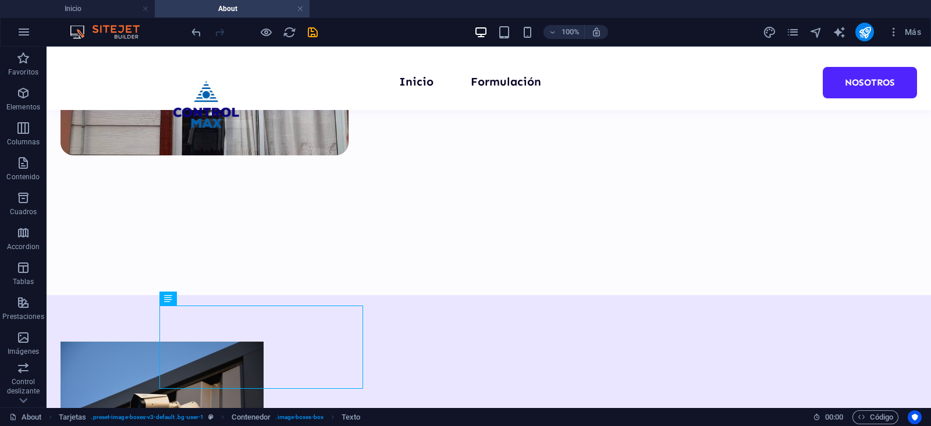
scroll to position [435, 0]
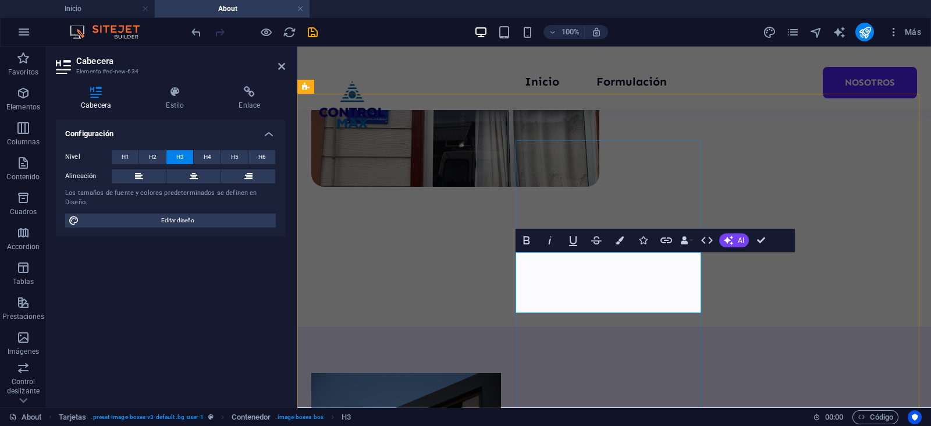
click at [200, 156] on button "H4" at bounding box center [207, 157] width 27 height 14
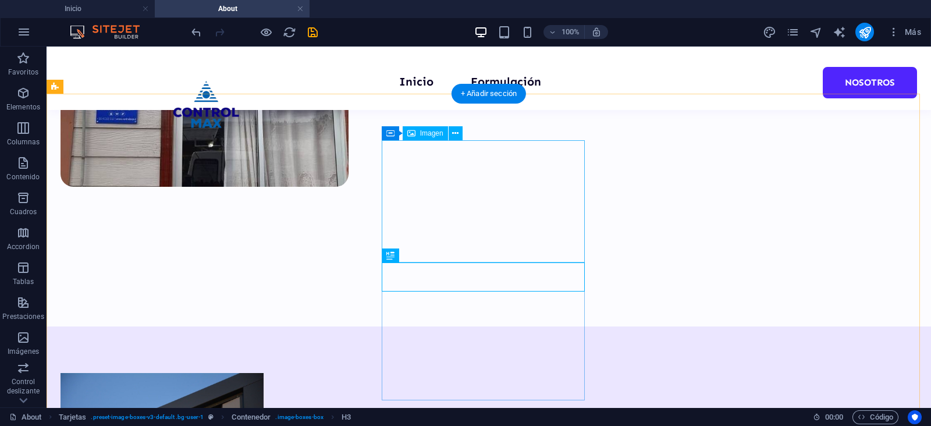
select select "%"
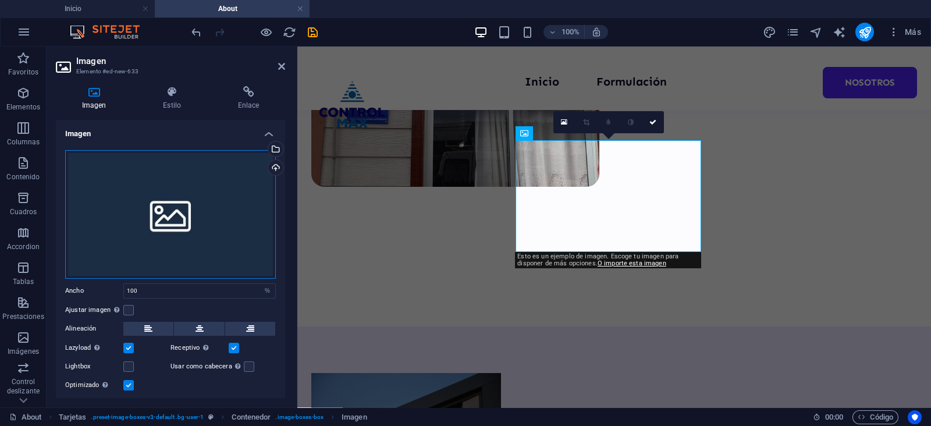
click at [178, 196] on div "Arrastra archivos aquí, haz clic para escoger archivos o selecciona archivos de…" at bounding box center [170, 214] width 211 height 129
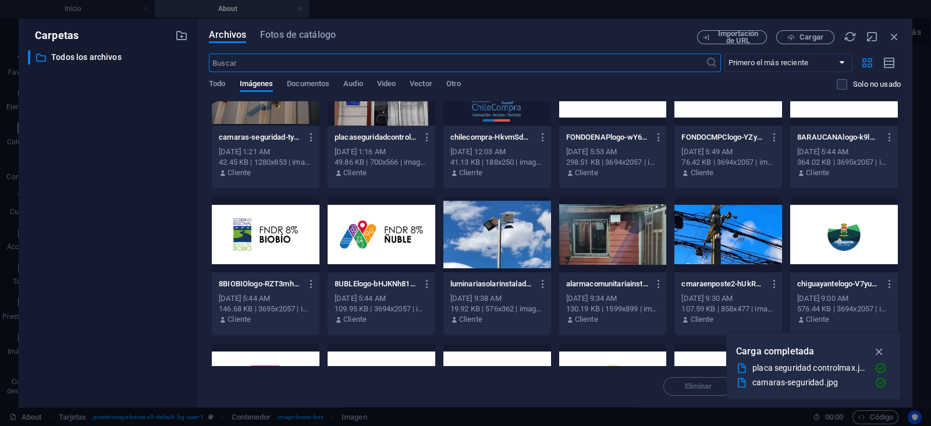
scroll to position [72, 0]
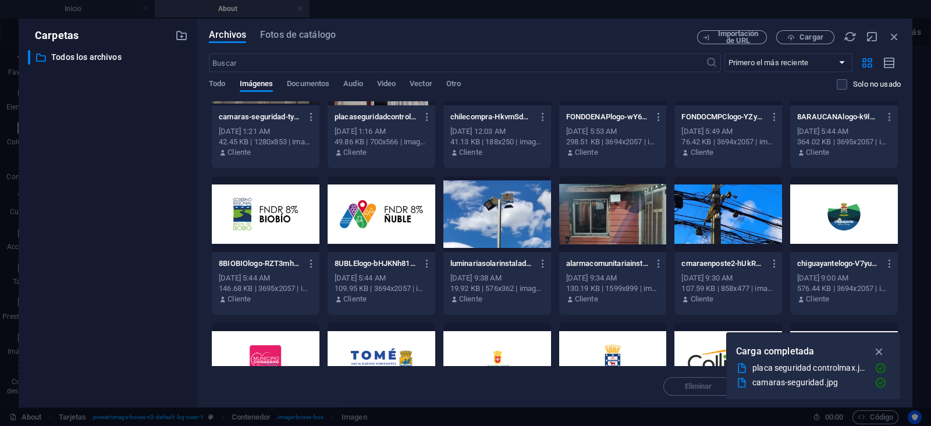
click at [599, 218] on div at bounding box center [613, 214] width 108 height 76
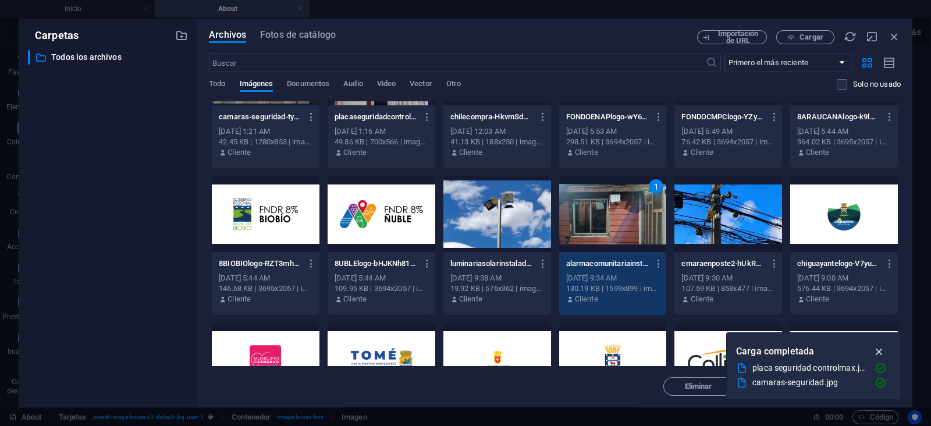
click at [880, 345] on icon "button" at bounding box center [879, 351] width 13 height 13
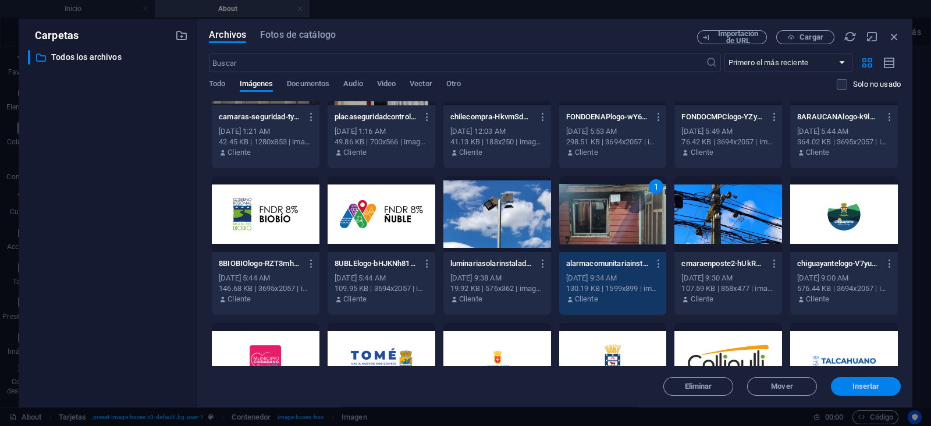
click at [861, 383] on span "Insertar" at bounding box center [866, 386] width 27 height 7
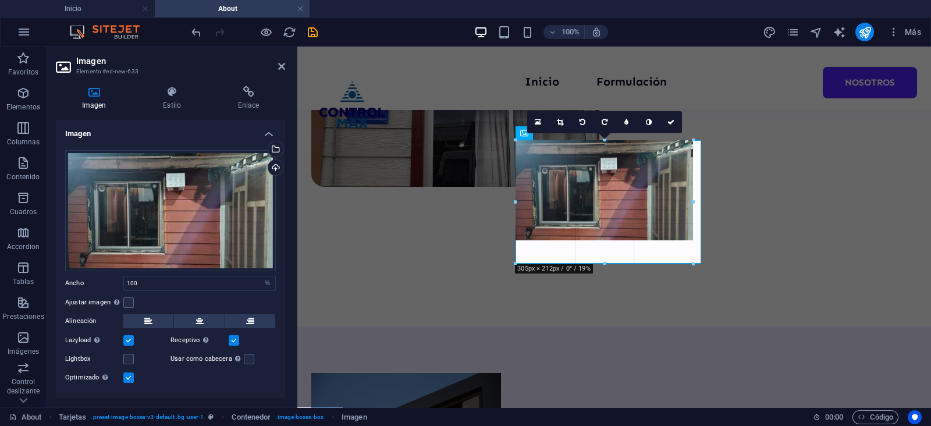
drag, startPoint x: 610, startPoint y: 244, endPoint x: 601, endPoint y: 263, distance: 21.1
type input "304"
select select "px"
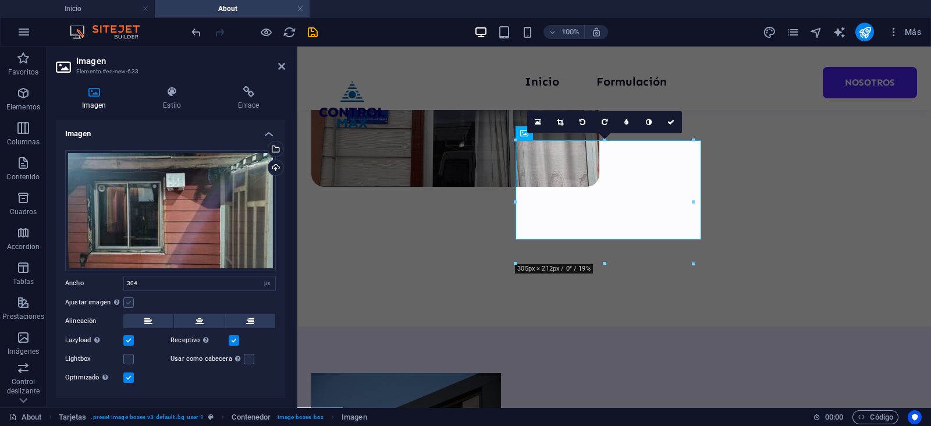
click at [125, 305] on label at bounding box center [128, 302] width 10 height 10
click at [0, 0] on input "Ajustar imagen Ajustar imagen automáticamente a un ancho y alto fijo" at bounding box center [0, 0] width 0 height 0
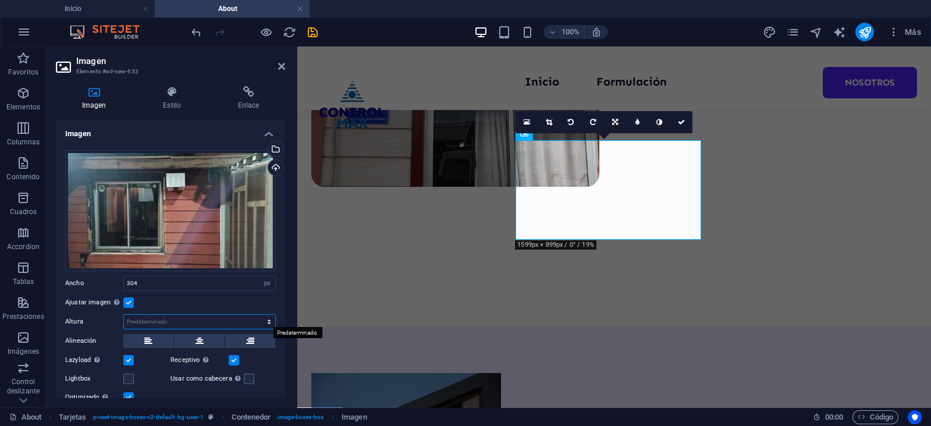
click at [160, 321] on select "Predeterminado automático px" at bounding box center [199, 322] width 151 height 14
click at [124, 315] on select "Predeterminado automático px" at bounding box center [199, 322] width 151 height 14
select select "DISABLED_OPTION_VALUE"
drag, startPoint x: 130, startPoint y: 304, endPoint x: 271, endPoint y: 304, distance: 140.3
click at [130, 304] on label at bounding box center [128, 302] width 10 height 10
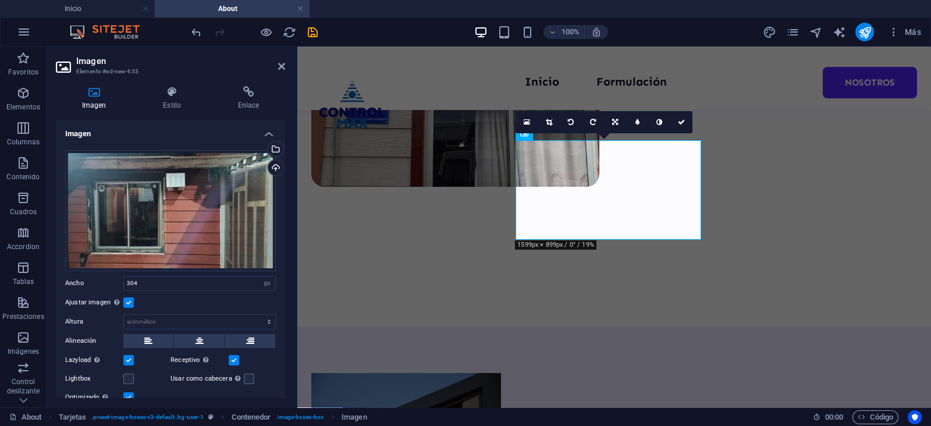
click at [0, 0] on input "Ajustar imagen Ajustar imagen automáticamente a un ancho y alto fijo" at bounding box center [0, 0] width 0 height 0
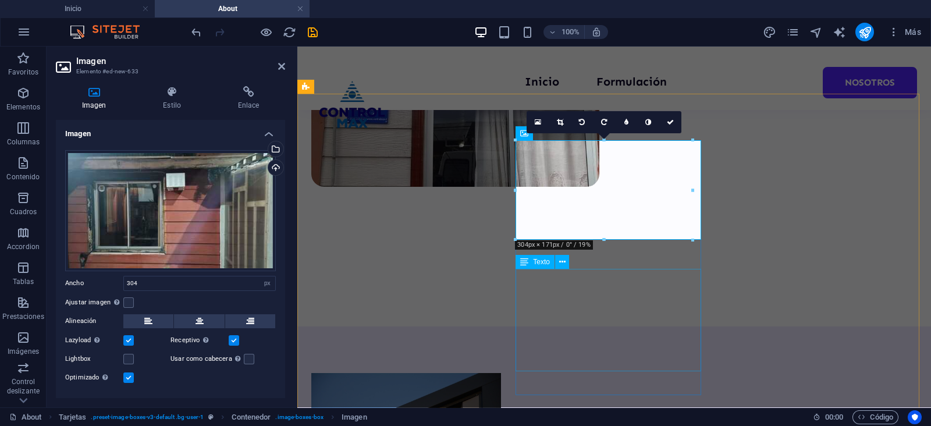
drag, startPoint x: 901, startPoint y: 288, endPoint x: 598, endPoint y: 278, distance: 302.8
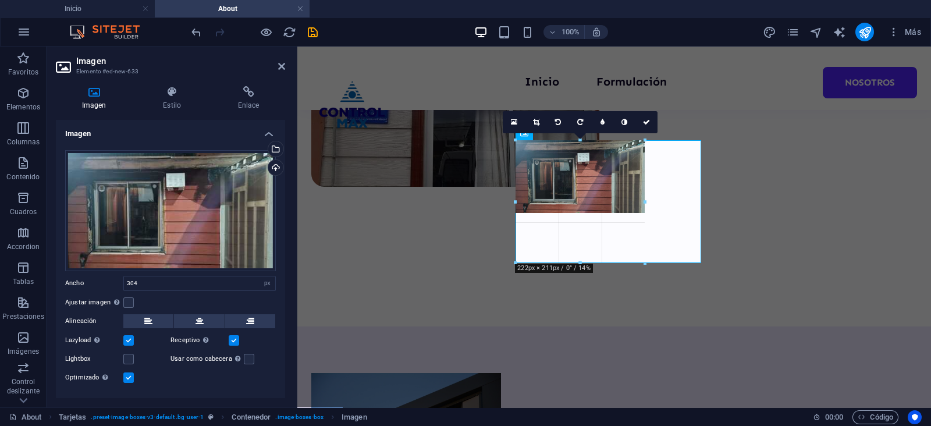
click at [669, 264] on div at bounding box center [609, 277] width 186 height 29
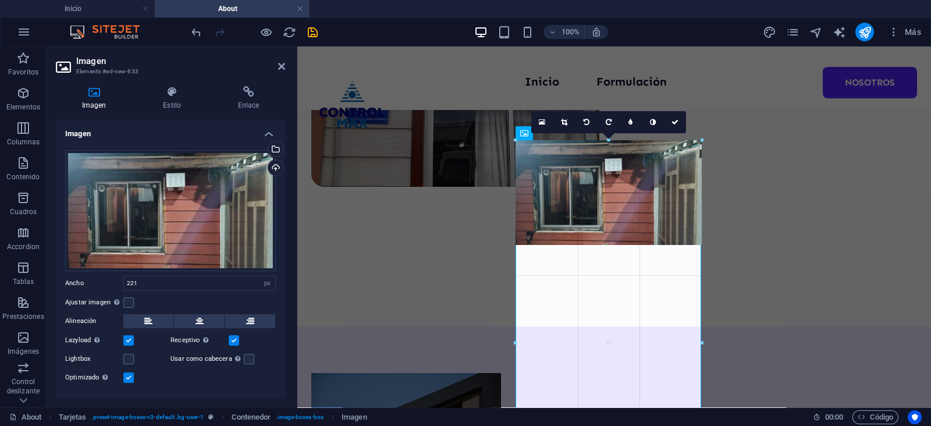
drag, startPoint x: 644, startPoint y: 182, endPoint x: 703, endPoint y: 202, distance: 61.7
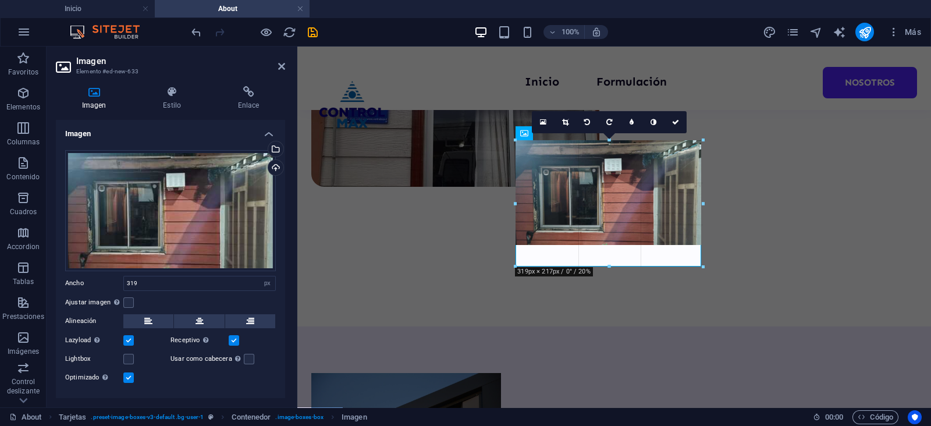
drag, startPoint x: 311, startPoint y: 201, endPoint x: 608, endPoint y: 268, distance: 304.2
type input "318"
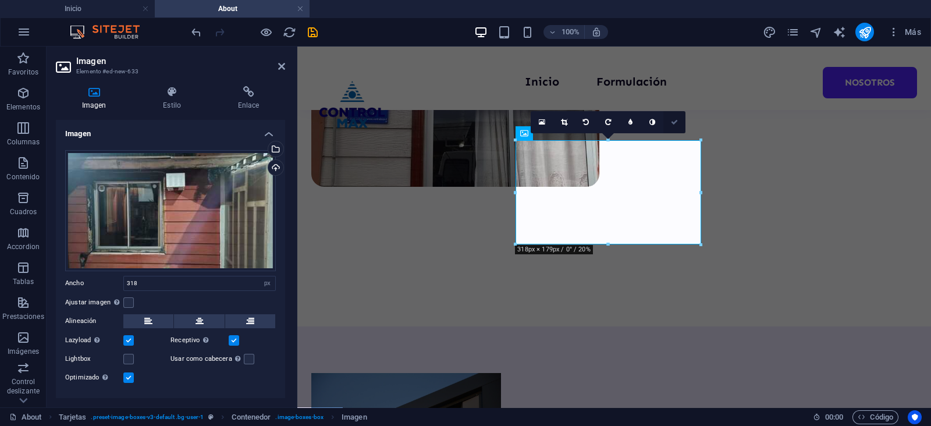
click at [675, 118] on link at bounding box center [675, 122] width 22 height 22
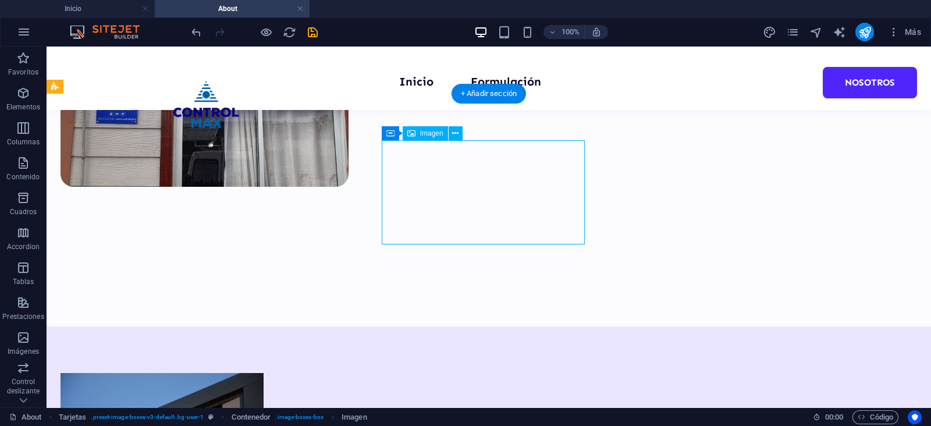
select select "px"
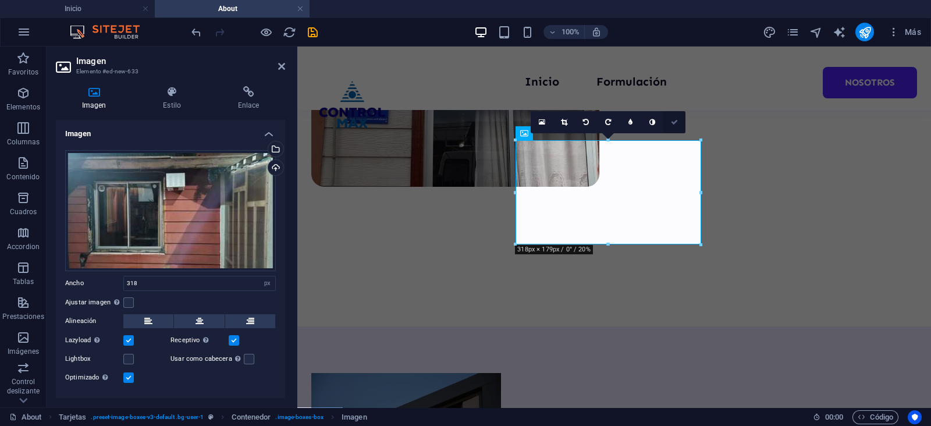
click at [669, 125] on link at bounding box center [675, 122] width 22 height 22
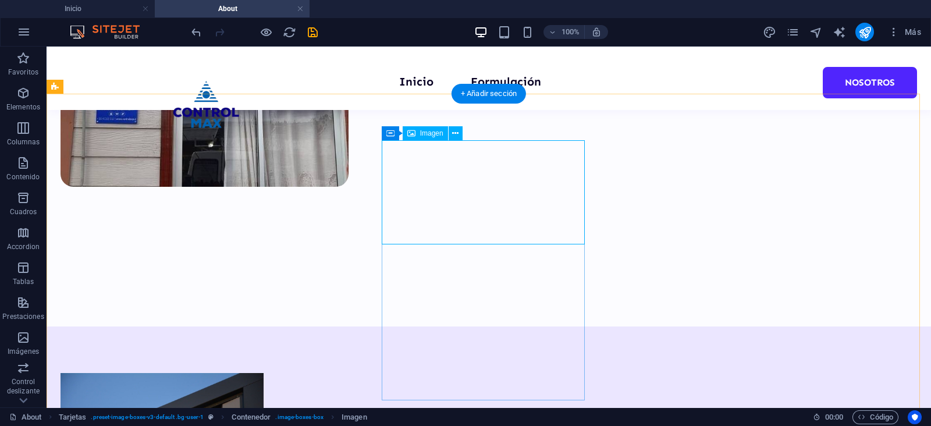
select select "px"
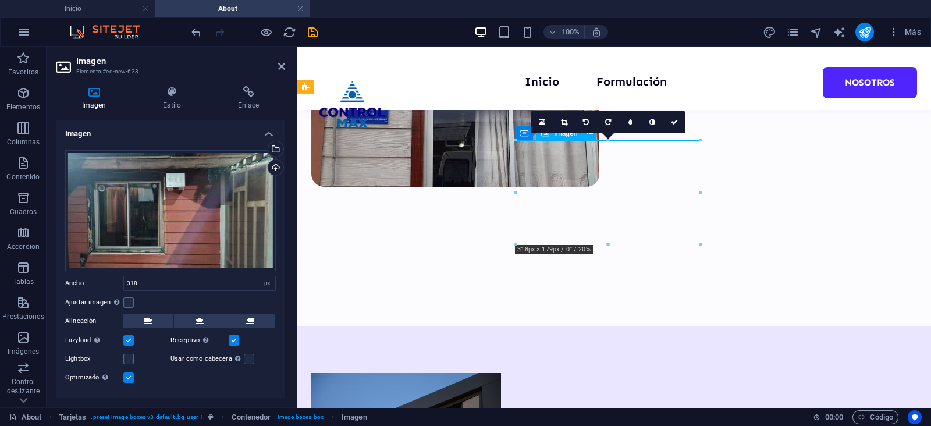
drag, startPoint x: 996, startPoint y: 238, endPoint x: 682, endPoint y: 189, distance: 318.1
click at [560, 124] on link at bounding box center [564, 122] width 22 height 22
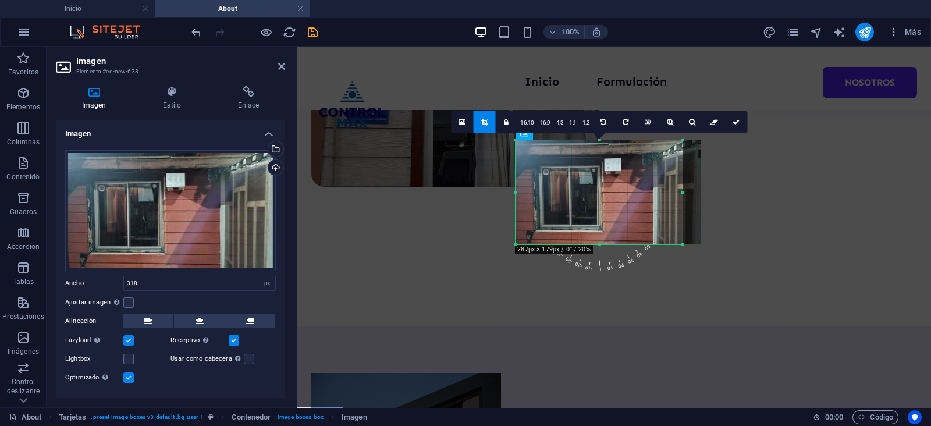
drag, startPoint x: 700, startPoint y: 194, endPoint x: 680, endPoint y: 191, distance: 19.9
click at [680, 191] on div "180 170 160 150 140 130 120 110 100 90 80 70 60 50 40 30 20 10 0 -10 -20 -30 -4…" at bounding box center [599, 192] width 167 height 104
click at [733, 123] on icon at bounding box center [736, 122] width 7 height 7
type input "287"
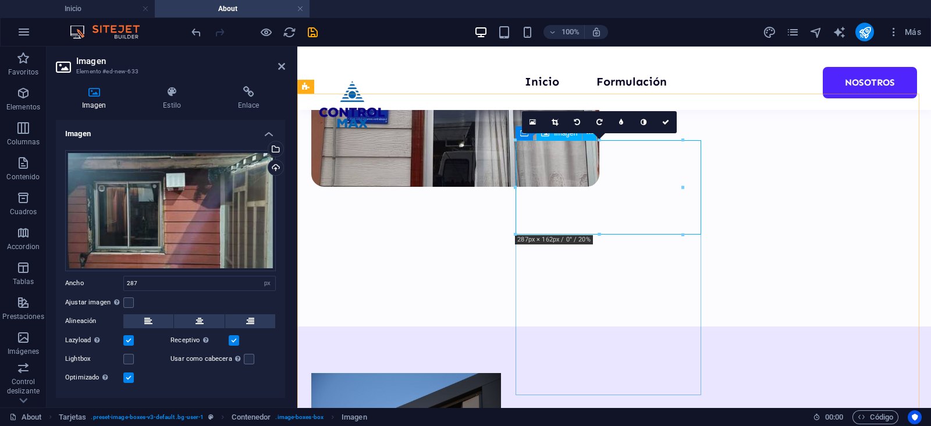
click at [134, 298] on div "Ajustar imagen Ajustar imagen automáticamente a un ancho y alto fijo" at bounding box center [170, 303] width 211 height 14
click at [128, 299] on label at bounding box center [128, 302] width 10 height 10
click at [0, 0] on input "Ajustar imagen Ajustar imagen automáticamente a un ancho y alto fijo" at bounding box center [0, 0] width 0 height 0
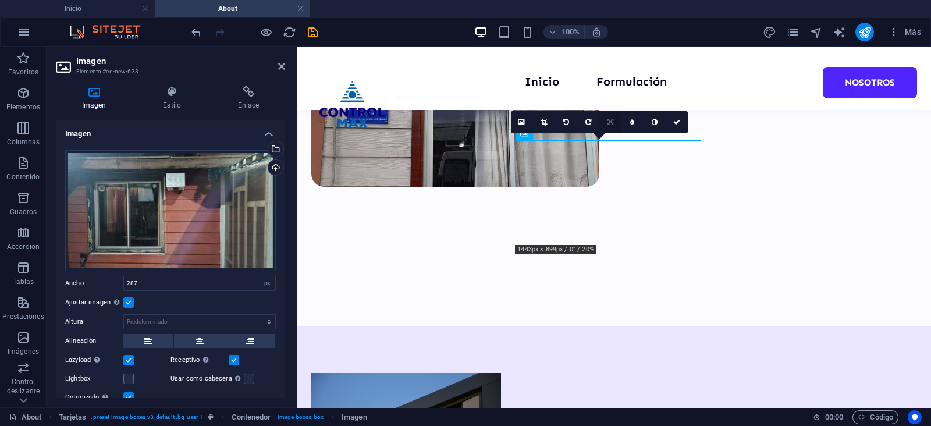
click at [614, 123] on link at bounding box center [610, 122] width 22 height 22
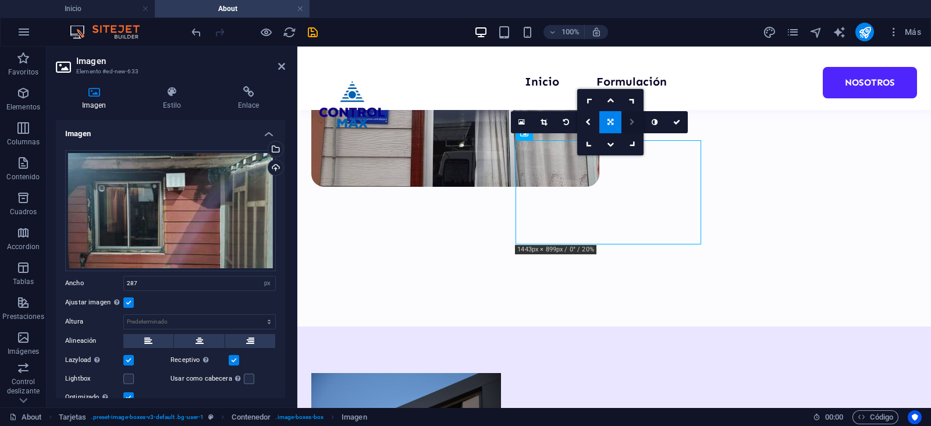
click at [630, 122] on icon at bounding box center [632, 122] width 5 height 7
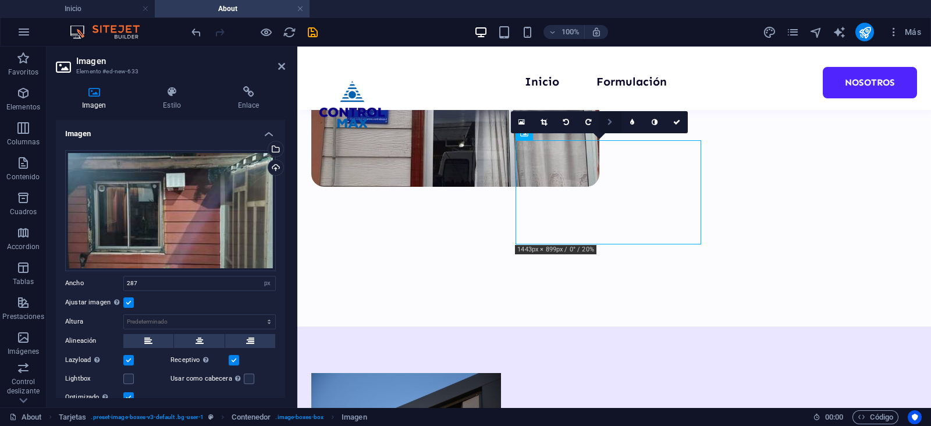
click at [611, 122] on icon at bounding box center [610, 122] width 5 height 7
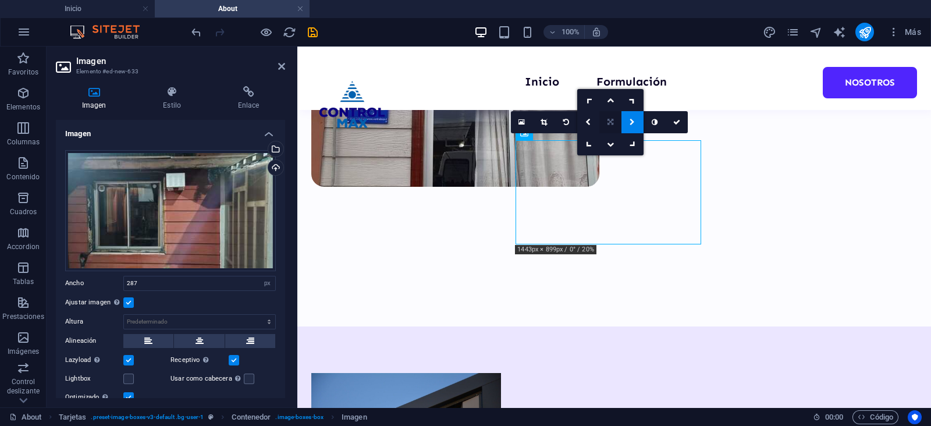
click at [605, 122] on link at bounding box center [610, 122] width 22 height 22
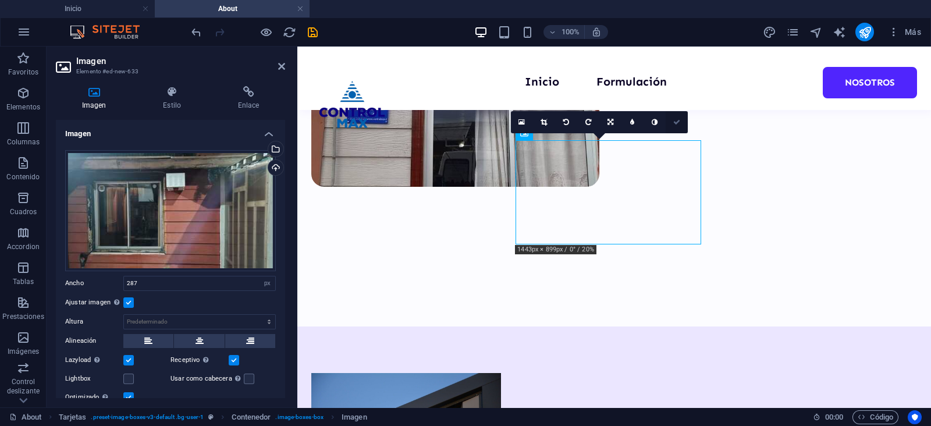
click at [675, 121] on icon at bounding box center [676, 122] width 7 height 7
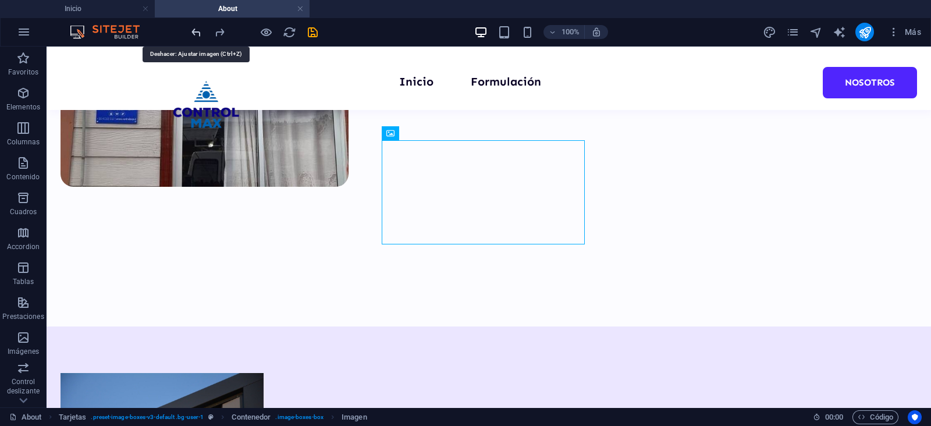
click at [201, 27] on icon "undo" at bounding box center [196, 32] width 13 height 13
click at [202, 28] on icon "undo" at bounding box center [196, 32] width 13 height 13
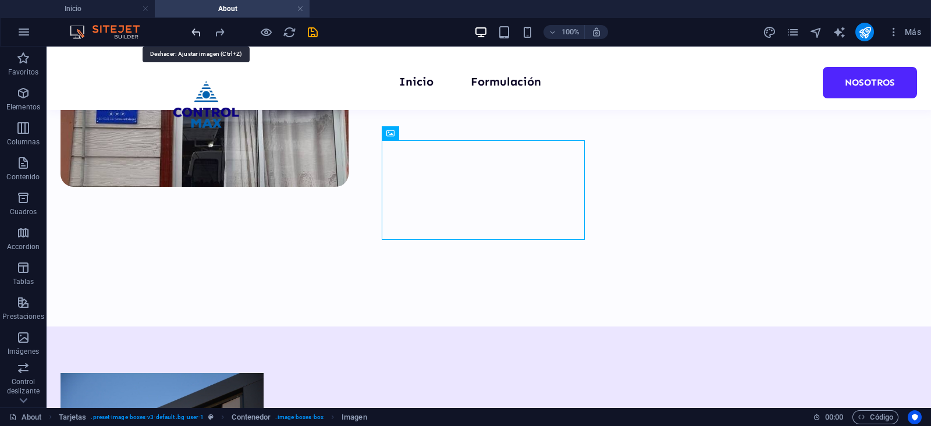
click at [202, 28] on icon "undo" at bounding box center [196, 32] width 13 height 13
click at [201, 31] on icon "undo" at bounding box center [196, 32] width 13 height 13
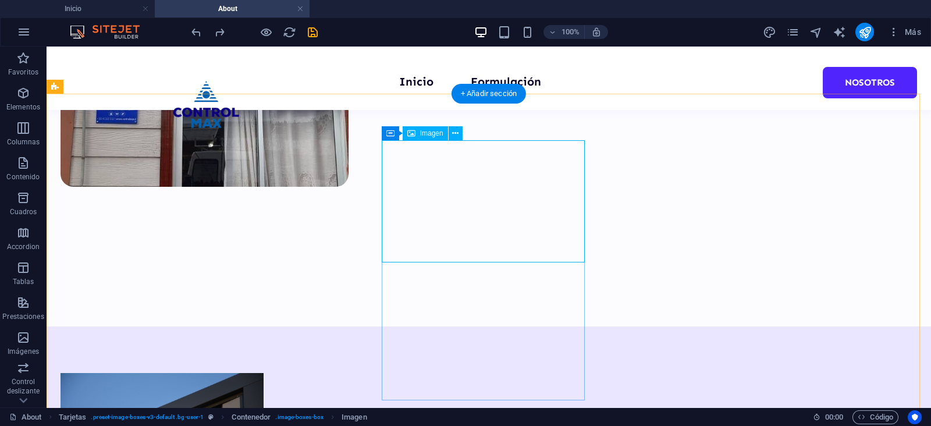
select select "%"
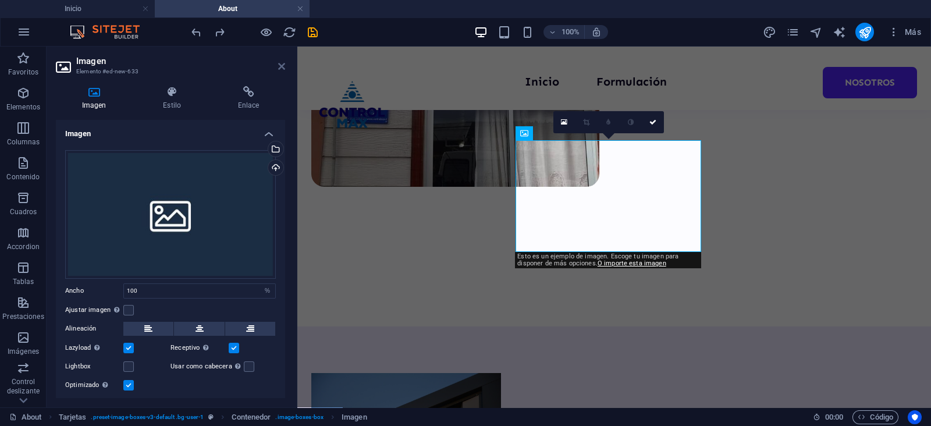
click at [284, 68] on icon at bounding box center [281, 66] width 7 height 9
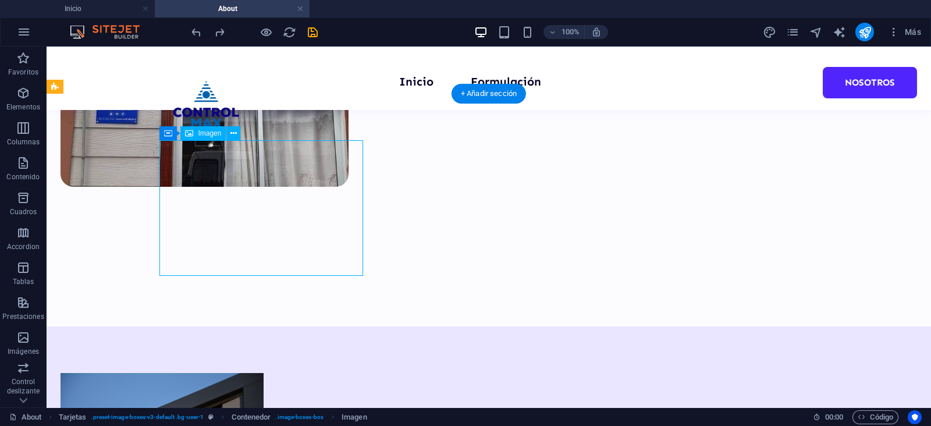
select select "%"
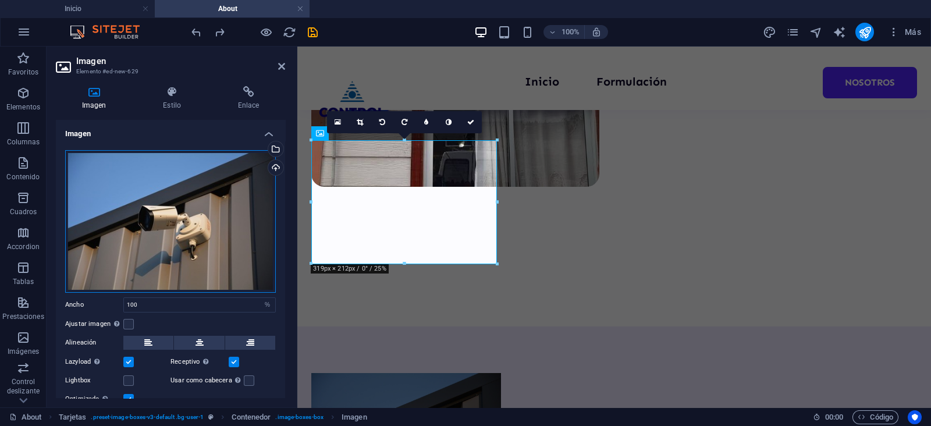
click at [216, 168] on div "Arrastra archivos aquí, haz clic para escoger archivos o selecciona archivos de…" at bounding box center [170, 221] width 211 height 143
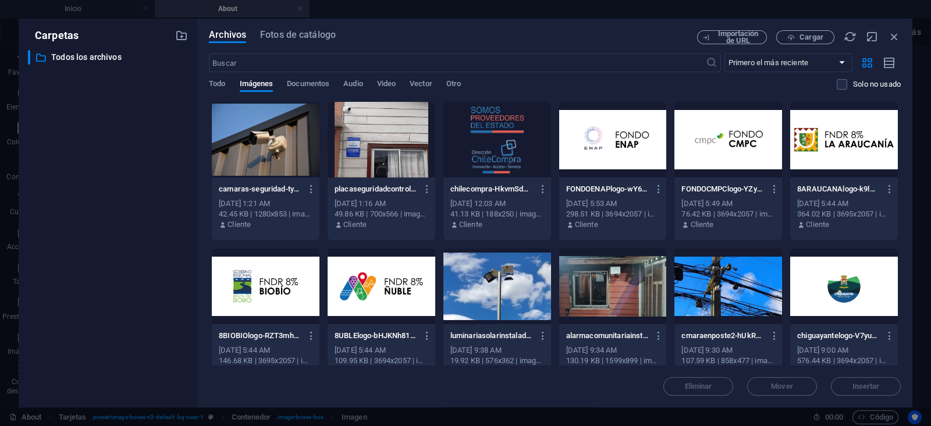
click at [275, 144] on div at bounding box center [266, 140] width 108 height 76
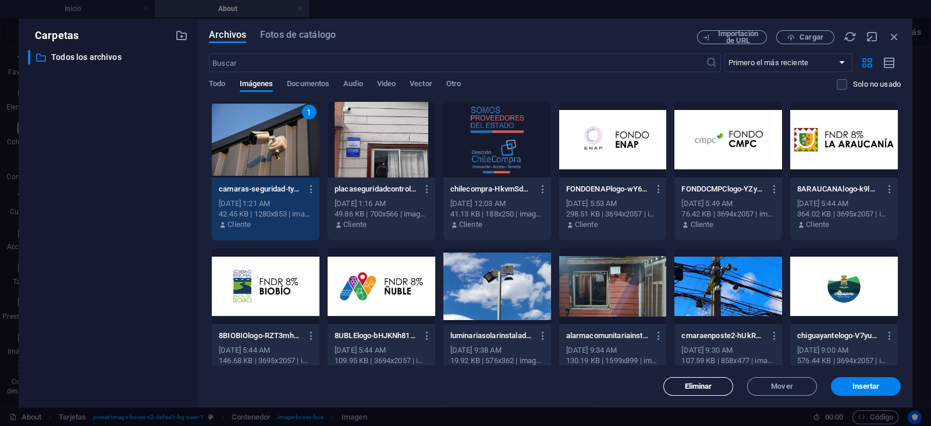
click at [709, 383] on span "Eliminar" at bounding box center [698, 386] width 27 height 7
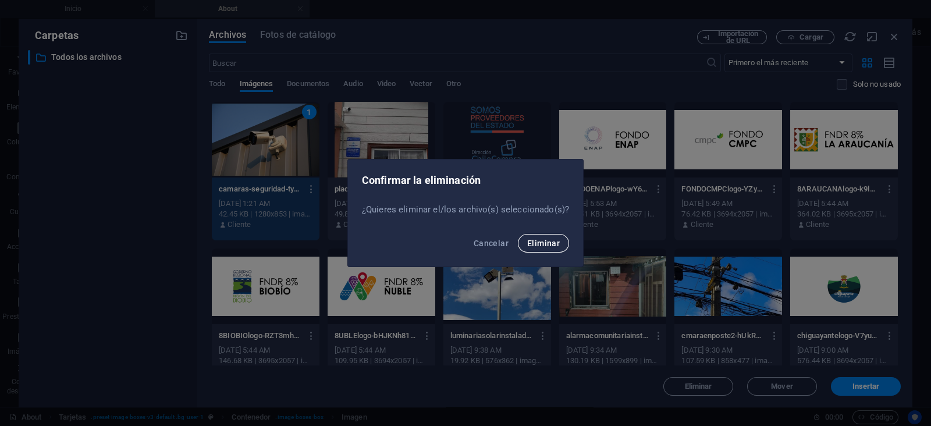
click at [542, 239] on span "Eliminar" at bounding box center [543, 243] width 33 height 9
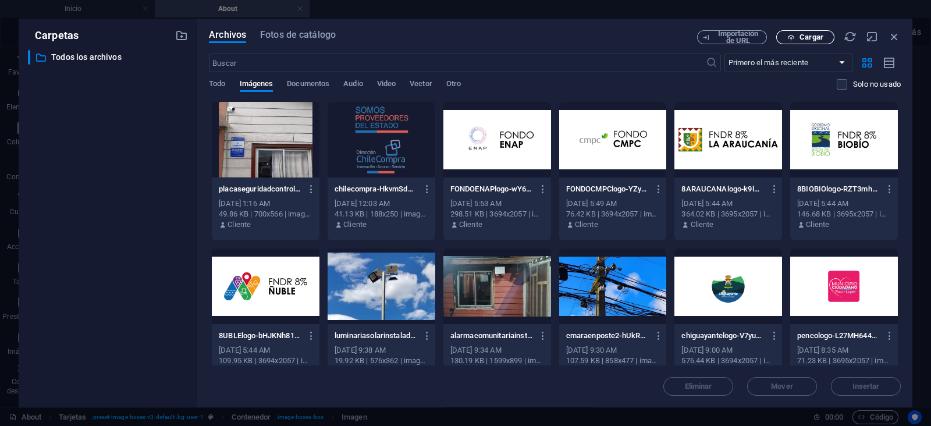
click at [794, 39] on icon "button" at bounding box center [791, 38] width 8 height 8
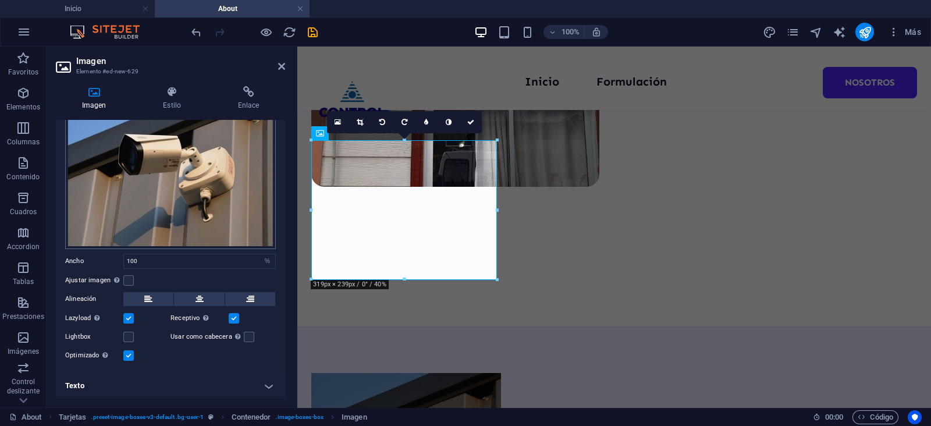
scroll to position [0, 0]
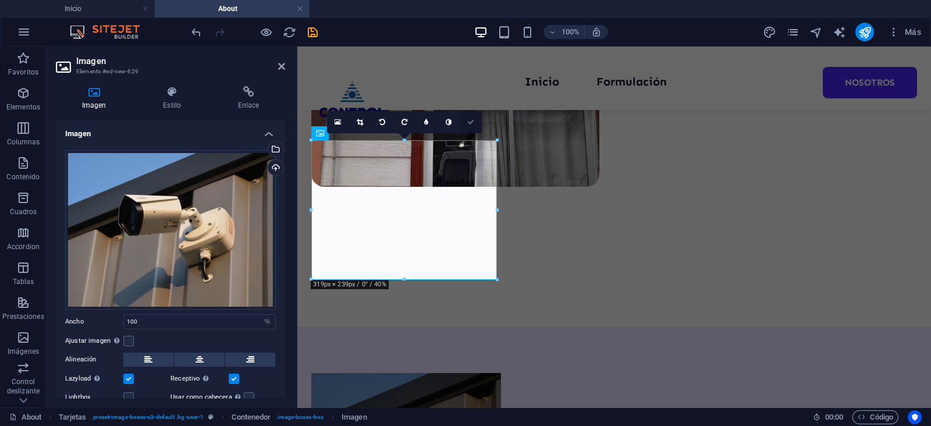
click at [473, 119] on icon at bounding box center [470, 122] width 7 height 7
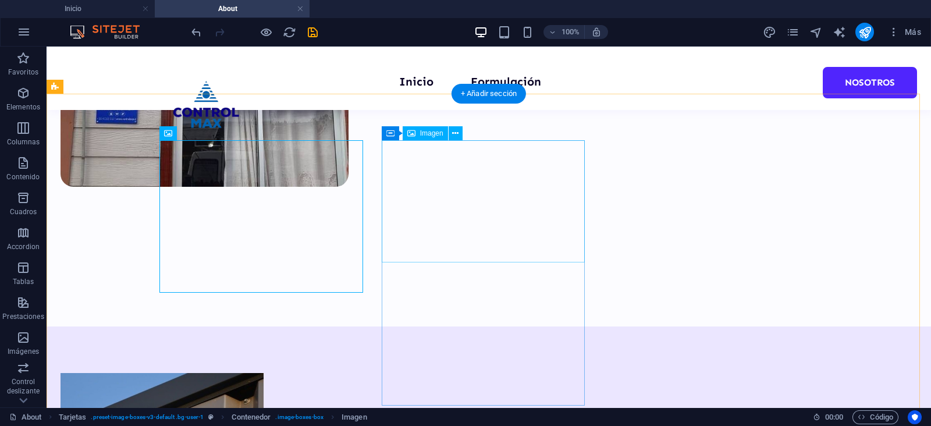
select select "%"
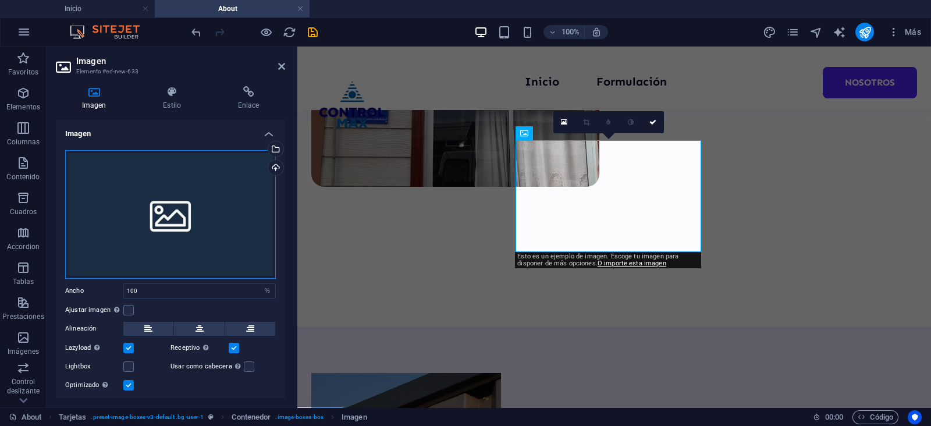
click at [180, 208] on div "Arrastra archivos aquí, haz clic para escoger archivos o selecciona archivos de…" at bounding box center [170, 214] width 211 height 129
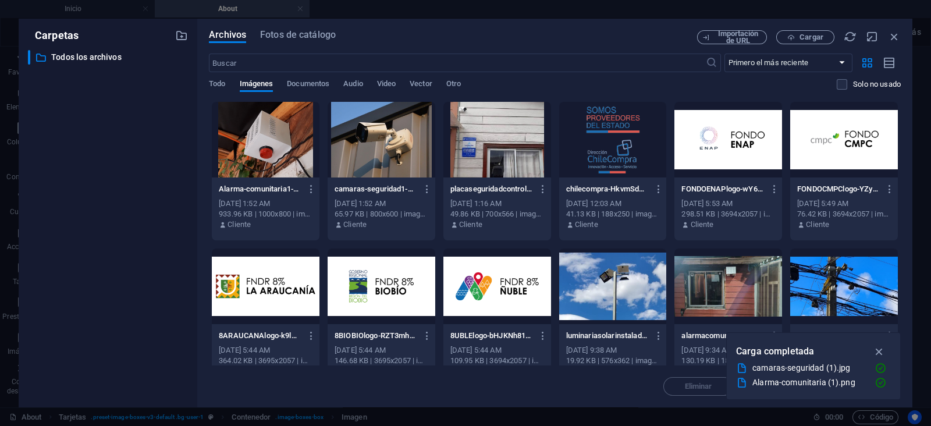
click at [262, 148] on div at bounding box center [266, 140] width 108 height 76
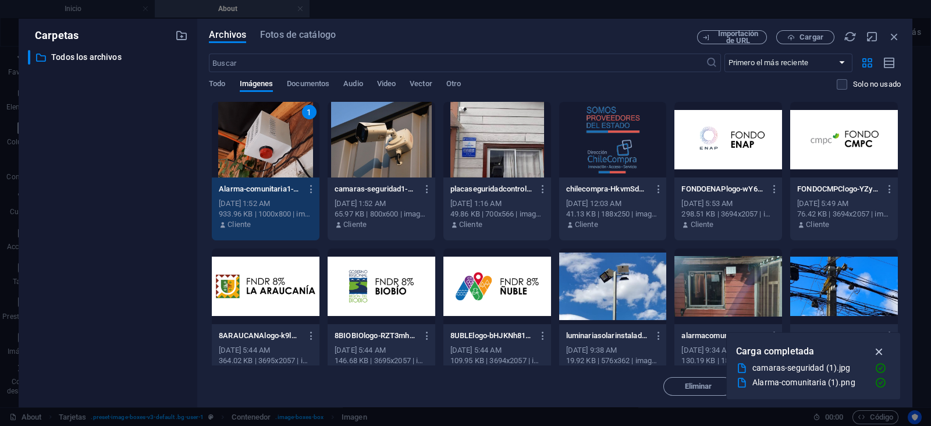
click at [877, 349] on icon "button" at bounding box center [879, 351] width 13 height 13
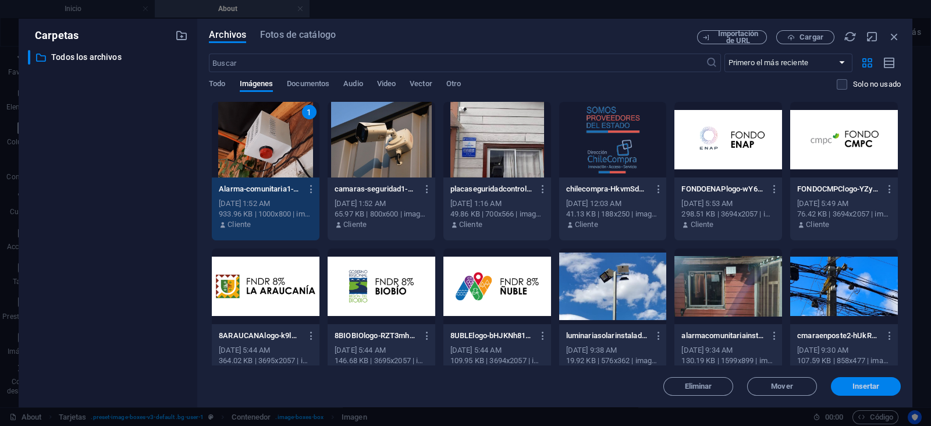
click at [882, 386] on span "Insertar" at bounding box center [866, 386] width 61 height 7
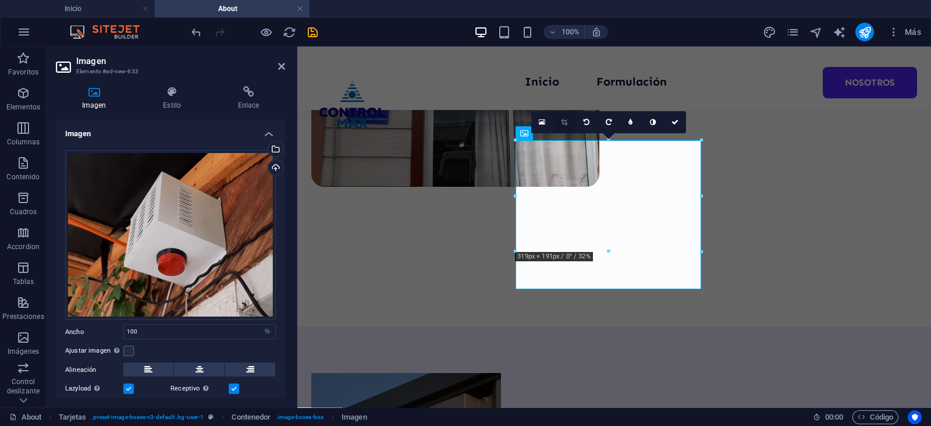
click at [565, 122] on icon at bounding box center [564, 122] width 6 height 7
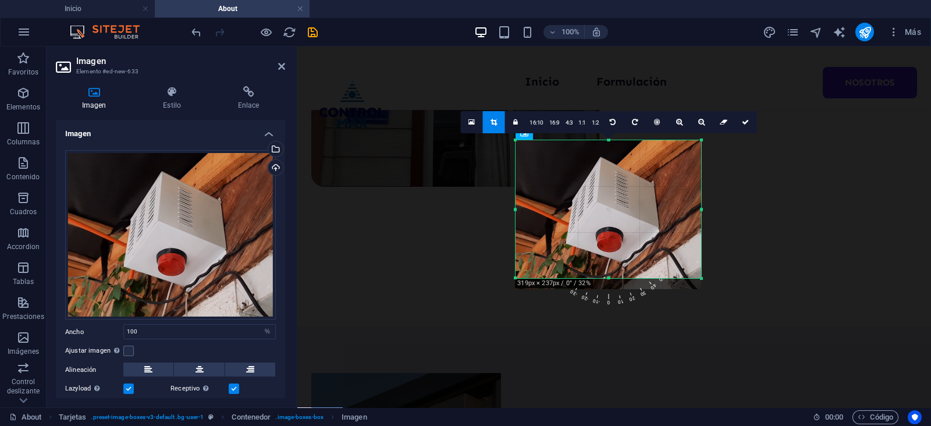
drag, startPoint x: 608, startPoint y: 288, endPoint x: 605, endPoint y: 278, distance: 10.7
click at [605, 278] on div at bounding box center [609, 278] width 186 height 4
click at [739, 125] on link at bounding box center [746, 122] width 22 height 22
type input "318"
select select "px"
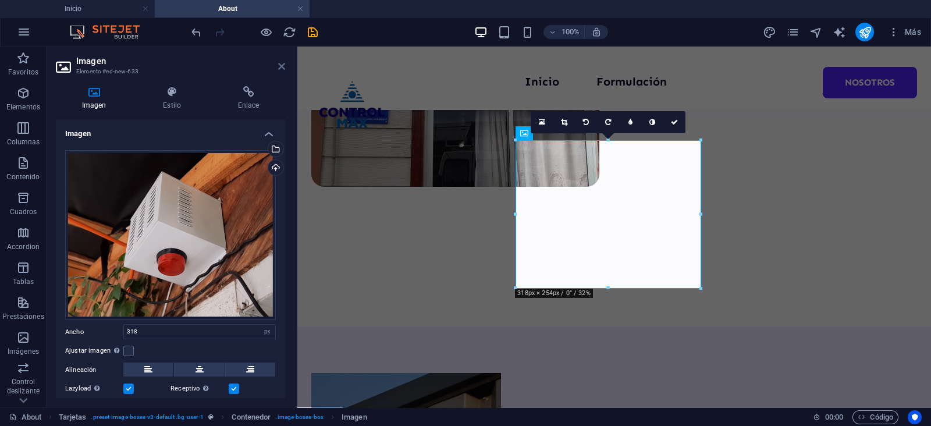
click at [282, 70] on icon at bounding box center [281, 66] width 7 height 9
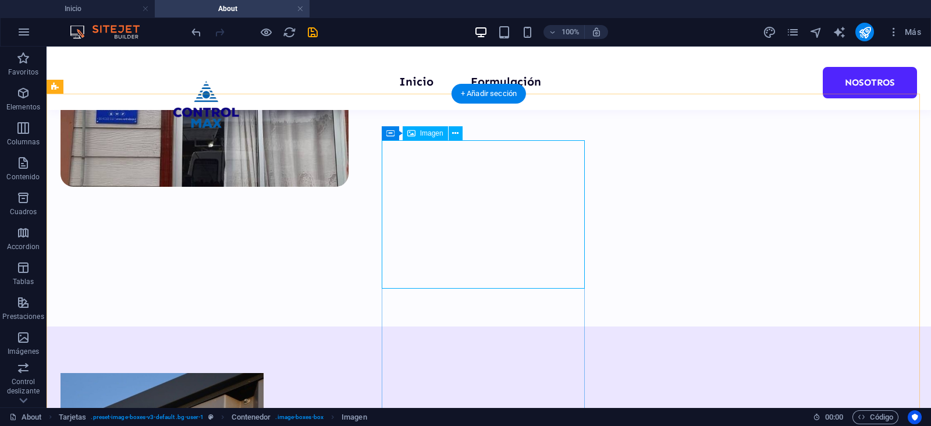
select select "px"
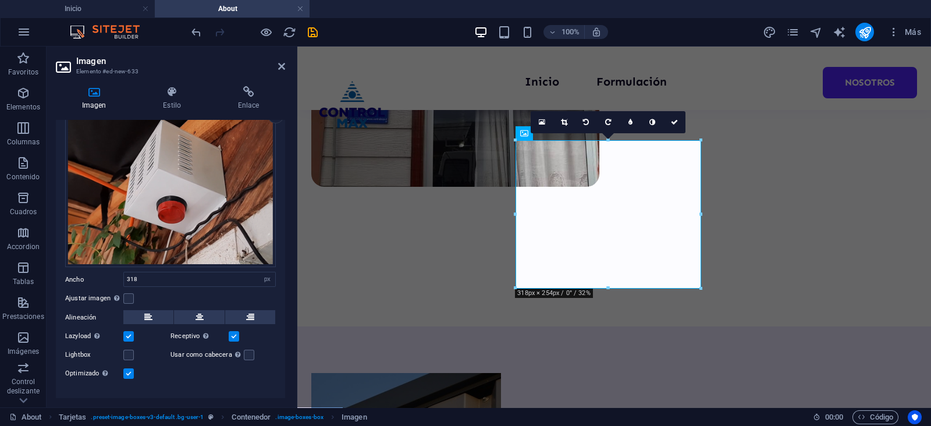
scroll to position [70, 0]
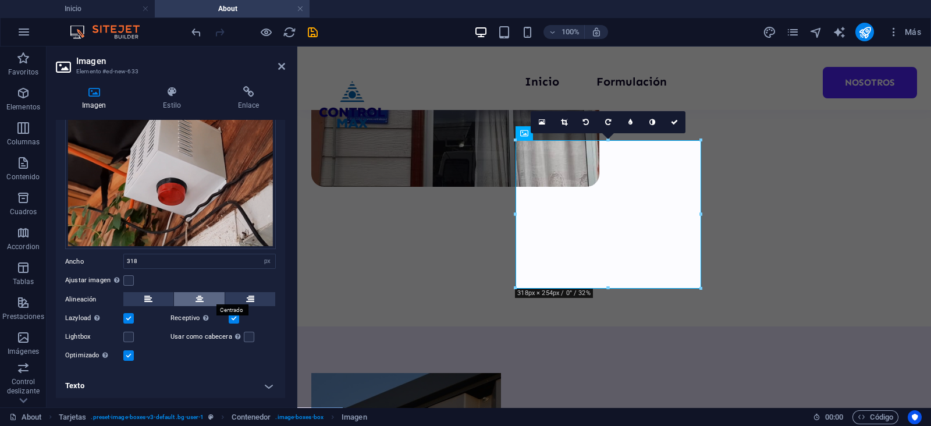
click at [192, 293] on button at bounding box center [199, 299] width 50 height 14
click at [675, 121] on icon at bounding box center [675, 122] width 7 height 7
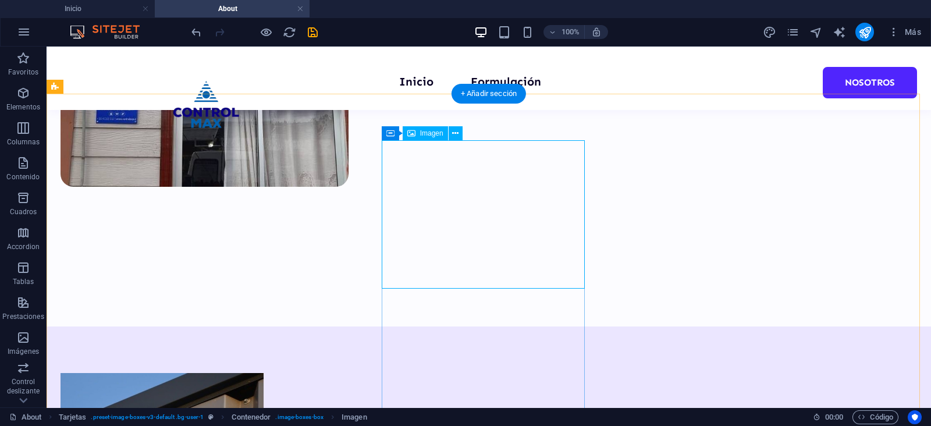
select select "px"
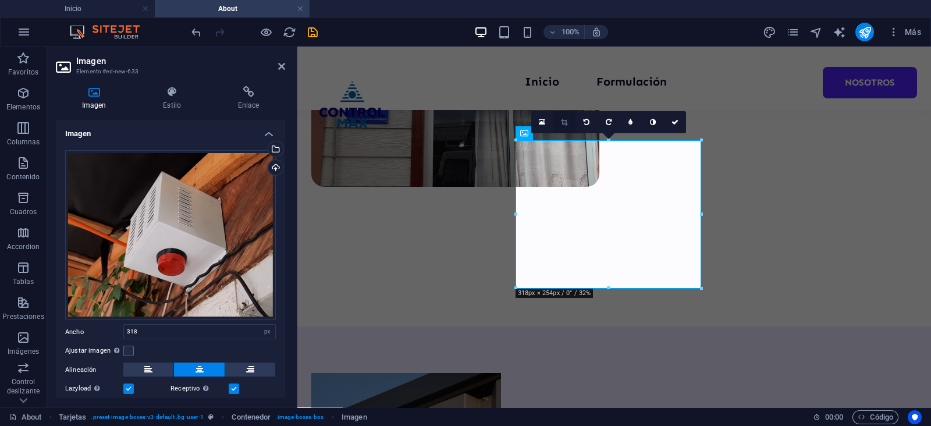
click at [564, 122] on icon at bounding box center [564, 122] width 6 height 7
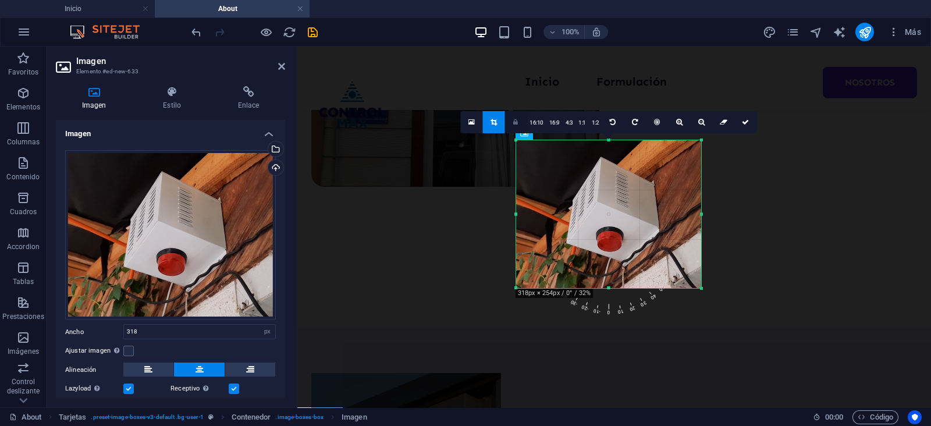
click at [515, 123] on icon at bounding box center [515, 122] width 5 height 7
click at [718, 119] on link at bounding box center [723, 122] width 22 height 22
drag, startPoint x: 742, startPoint y: 120, endPoint x: 438, endPoint y: 77, distance: 307.4
click at [742, 120] on icon at bounding box center [745, 122] width 7 height 7
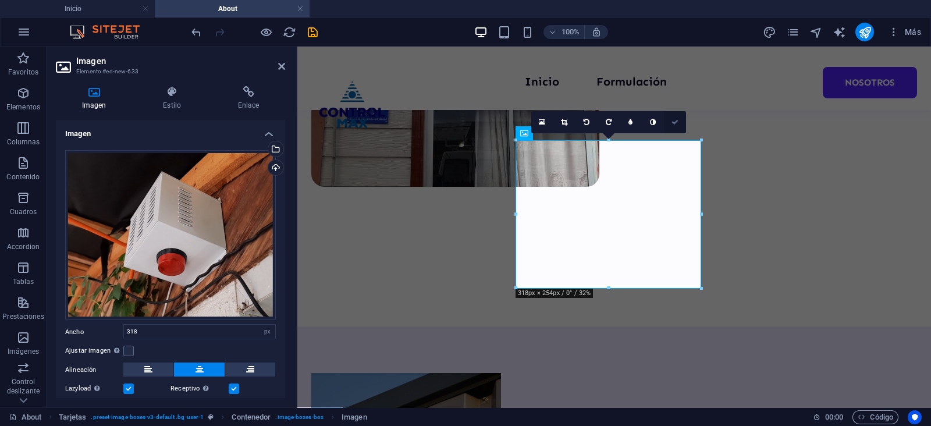
click at [675, 123] on icon at bounding box center [675, 122] width 7 height 7
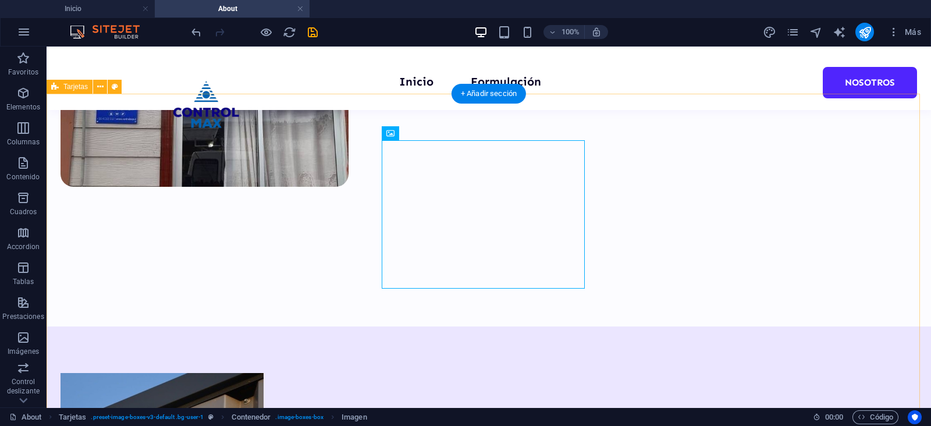
select select "px"
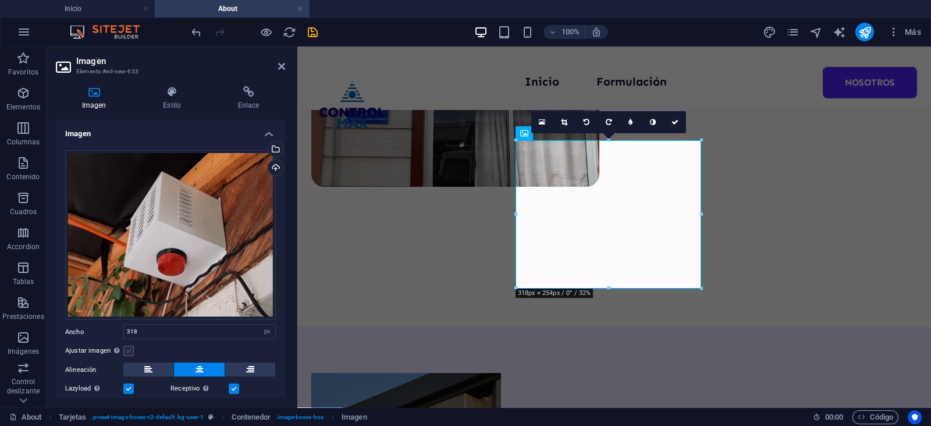
click at [130, 350] on label at bounding box center [128, 351] width 10 height 10
click at [0, 0] on input "Ajustar imagen Ajustar imagen automáticamente a un ancho y alto fijo" at bounding box center [0, 0] width 0 height 0
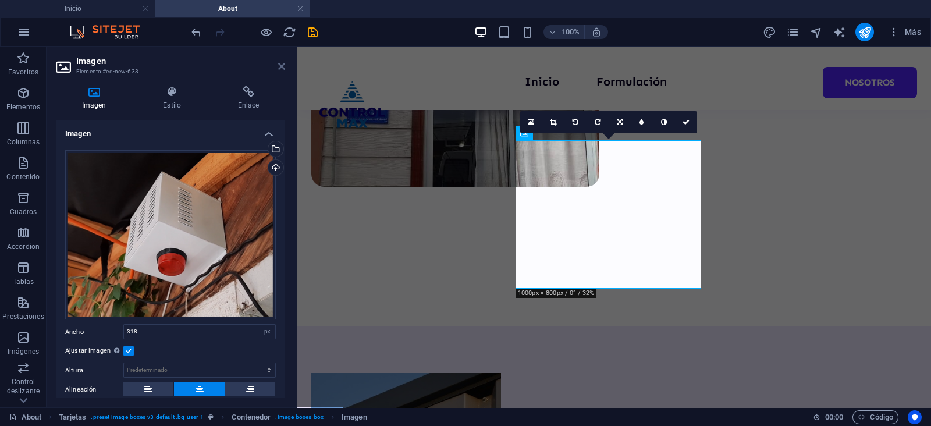
click at [285, 68] on icon at bounding box center [281, 66] width 7 height 9
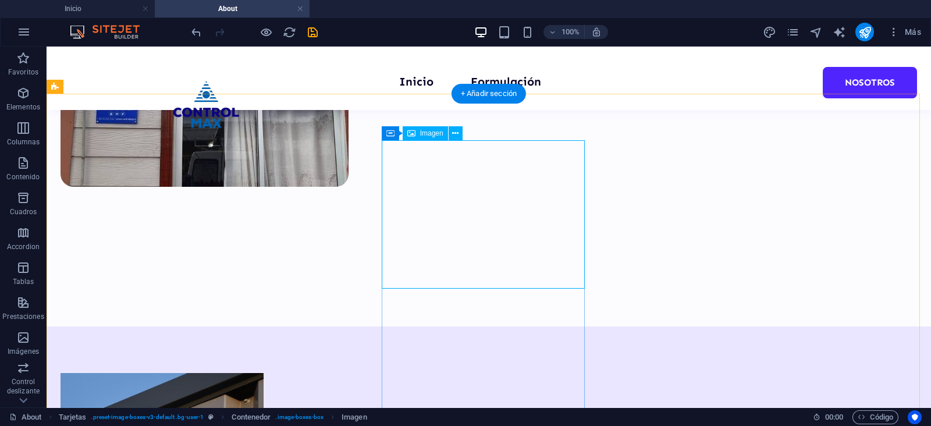
select select "px"
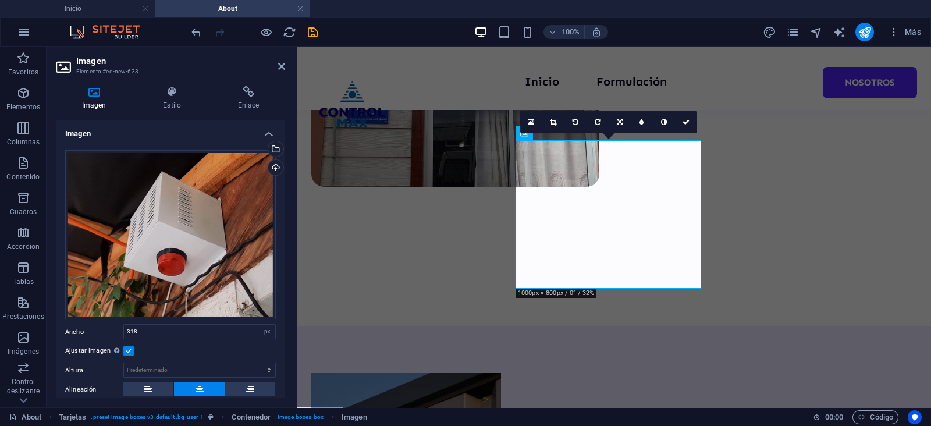
click at [278, 70] on header "Imagen Elemento #ed-new-633" at bounding box center [170, 62] width 229 height 30
click at [280, 68] on icon at bounding box center [281, 66] width 7 height 9
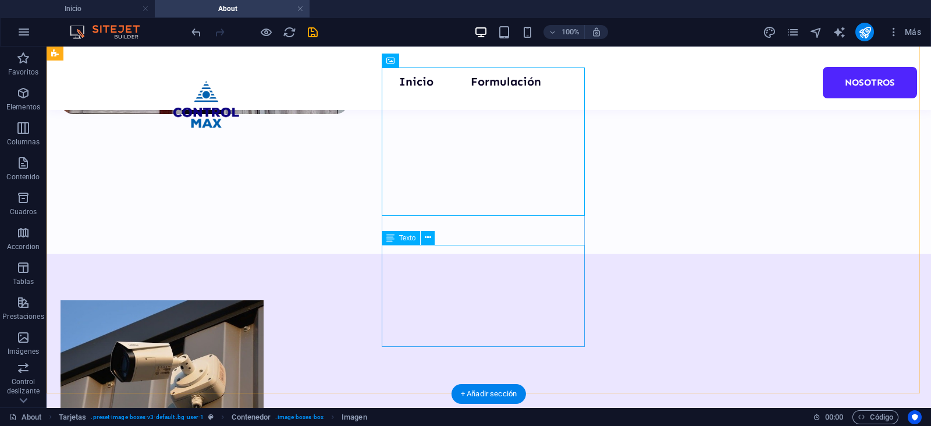
scroll to position [435, 0]
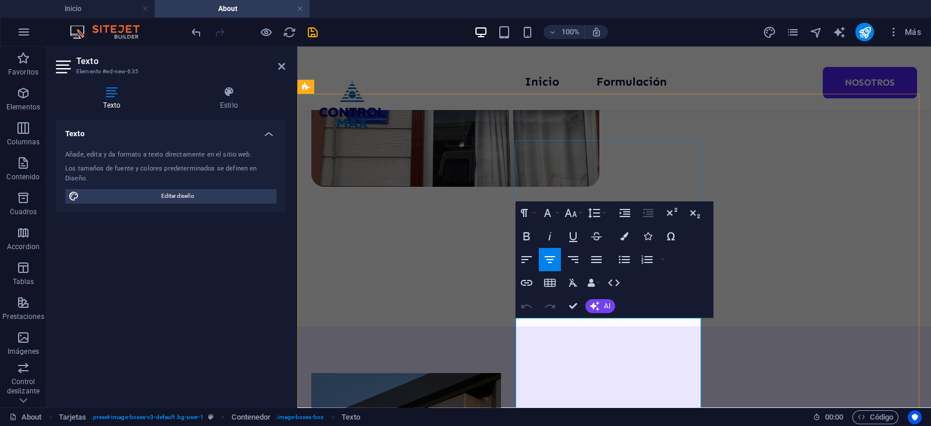
click at [577, 209] on icon "button" at bounding box center [571, 213] width 14 height 14
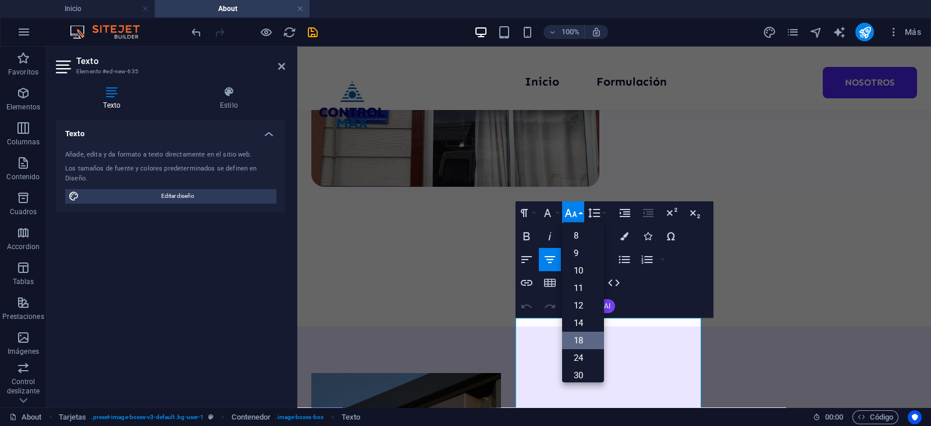
click at [588, 339] on link "18" at bounding box center [583, 340] width 42 height 17
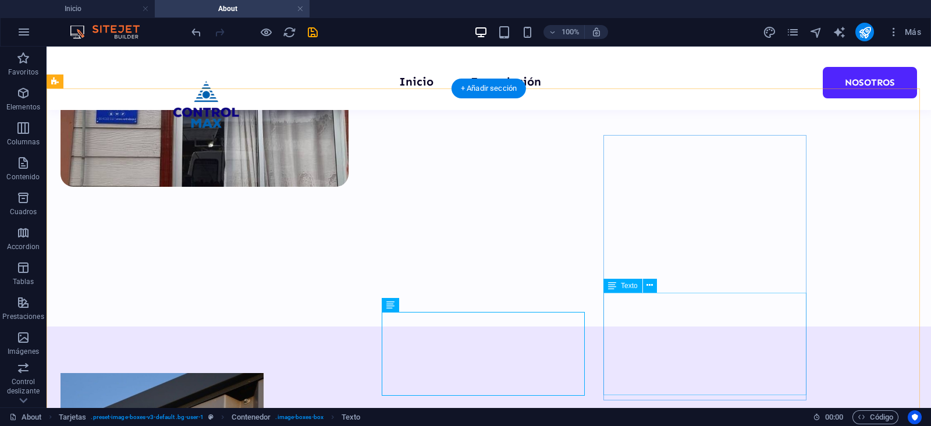
scroll to position [508, 0]
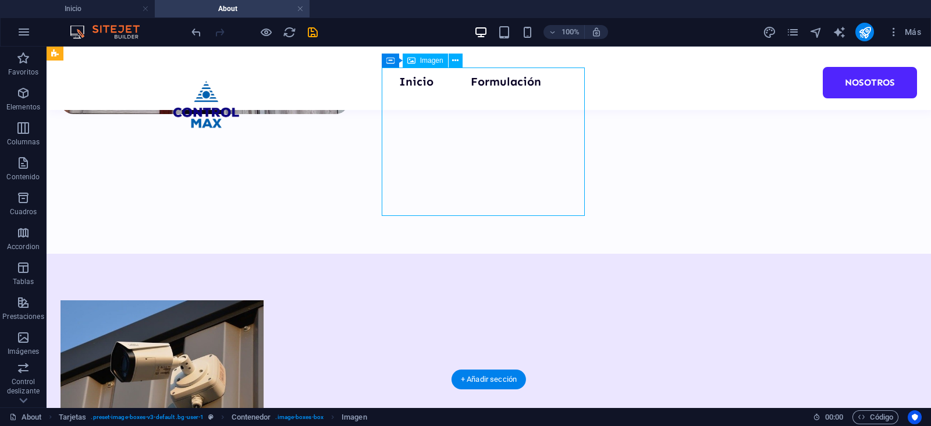
select select "px"
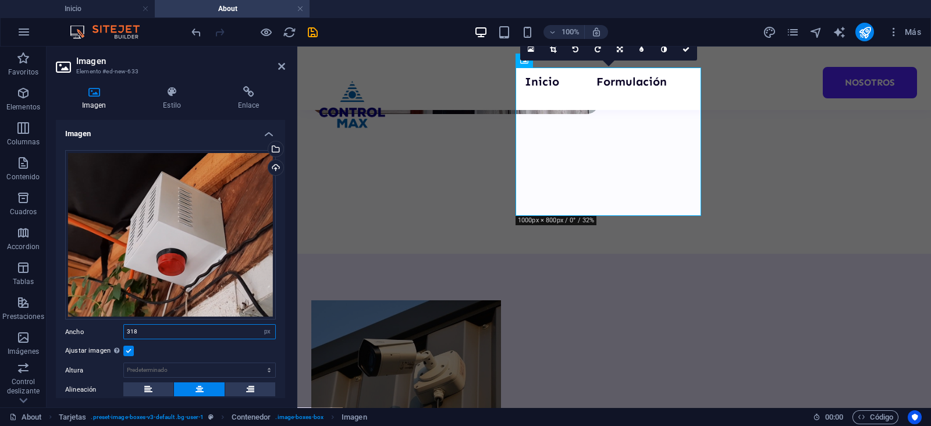
click at [175, 330] on input "318" at bounding box center [199, 332] width 151 height 14
type input "340"
click at [285, 65] on aside "Imagen Elemento #ed-new-633 Imagen Estilo Enlace Imagen Arrastra archivos aquí,…" at bounding box center [172, 227] width 251 height 361
click at [279, 62] on icon at bounding box center [281, 66] width 7 height 9
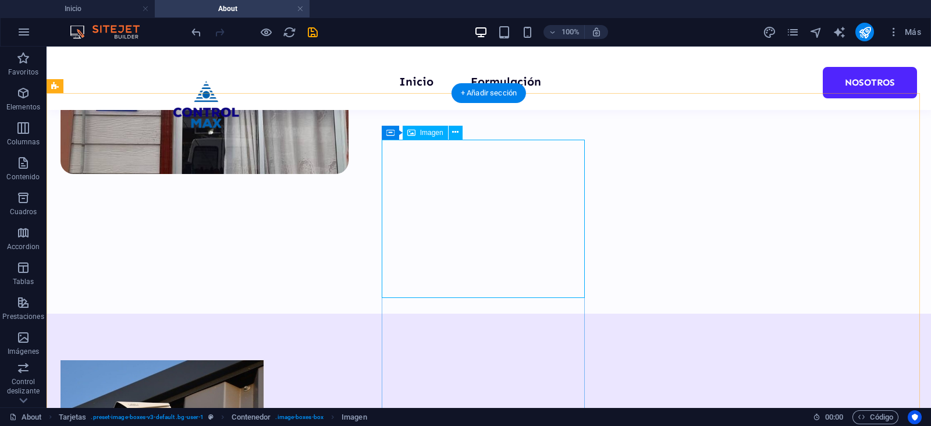
scroll to position [435, 0]
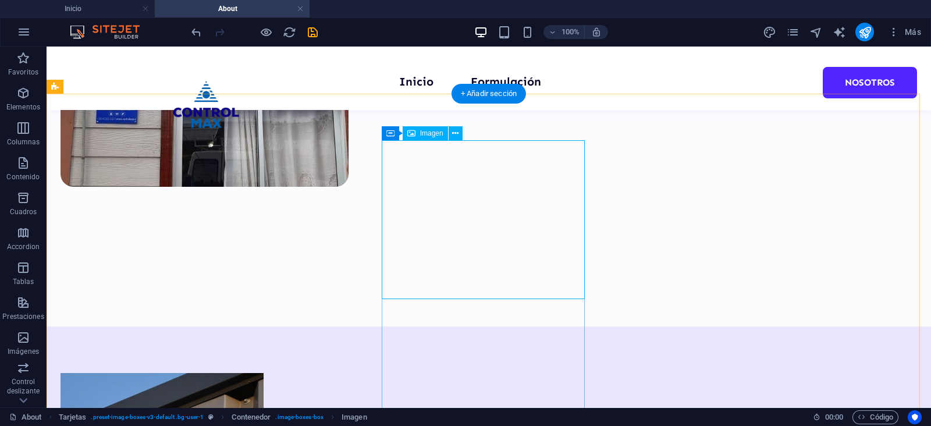
select select "px"
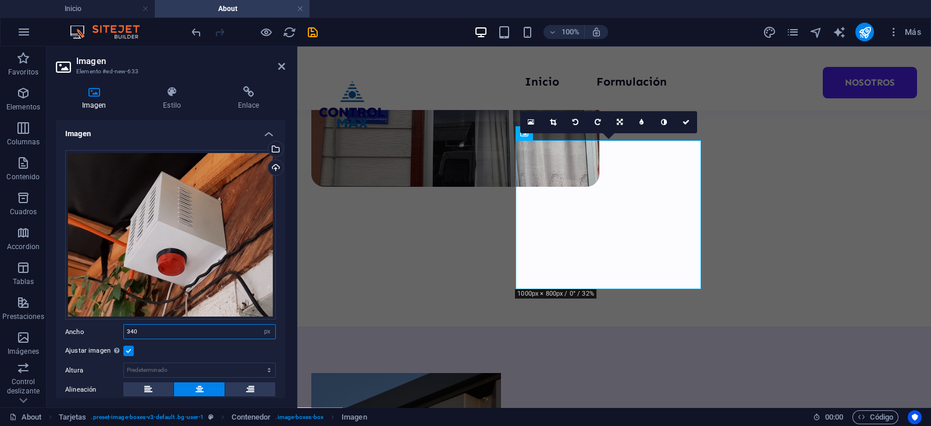
click at [200, 330] on input "340" at bounding box center [199, 332] width 151 height 14
type input "350"
click at [280, 70] on icon at bounding box center [281, 66] width 7 height 9
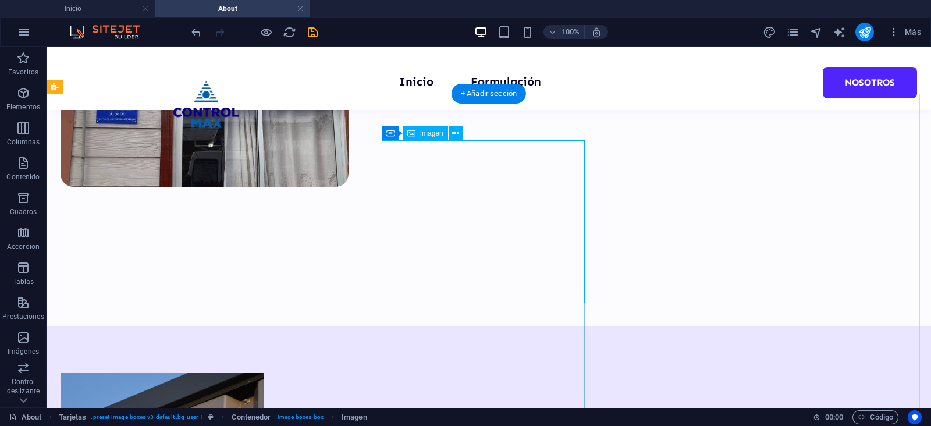
select select "px"
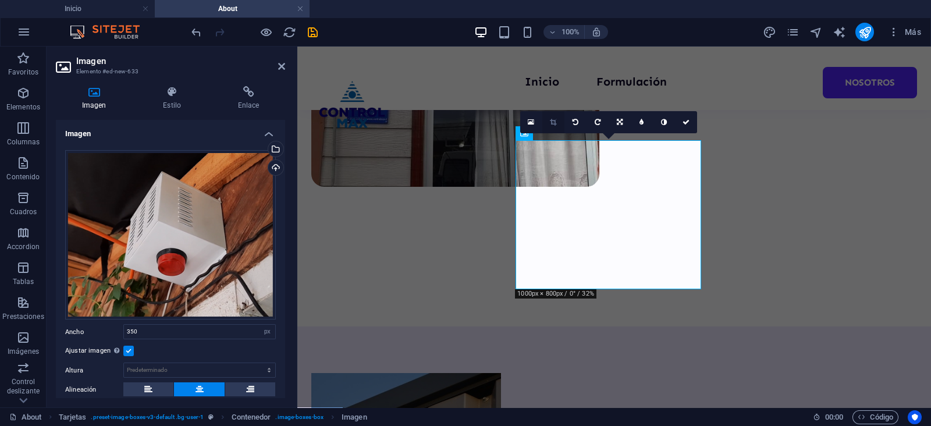
click at [552, 122] on icon at bounding box center [553, 122] width 6 height 7
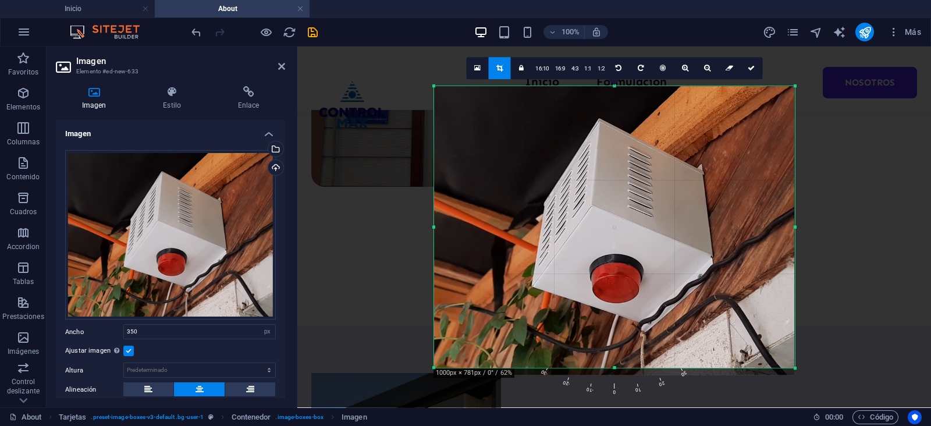
drag, startPoint x: 612, startPoint y: 370, endPoint x: 613, endPoint y: 363, distance: 7.2
click at [613, 363] on div "180 170 160 150 140 130 120 110 100 90 80 70 60 50 40 30 20 10 0 -10 -20 -30 -4…" at bounding box center [614, 227] width 361 height 282
click at [752, 71] on icon at bounding box center [751, 68] width 7 height 7
type input "619"
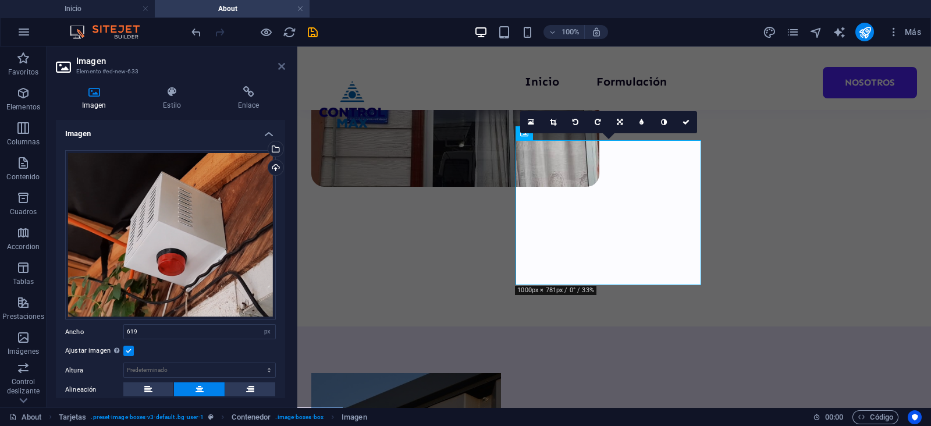
click at [279, 68] on icon at bounding box center [281, 66] width 7 height 9
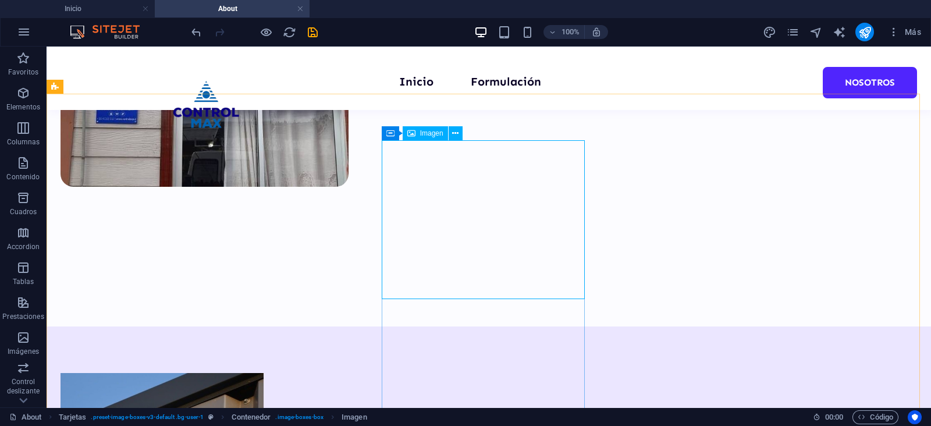
click at [412, 137] on icon at bounding box center [411, 133] width 8 height 14
select select "px"
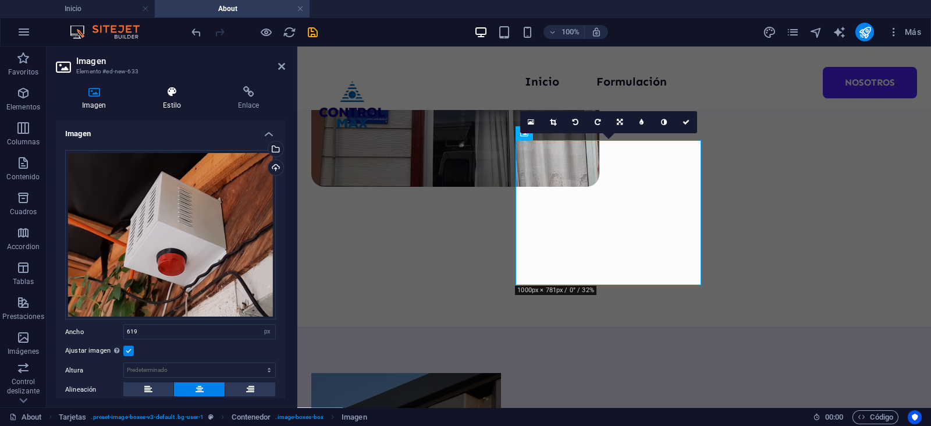
click at [171, 106] on h4 "Estilo" at bounding box center [174, 98] width 75 height 24
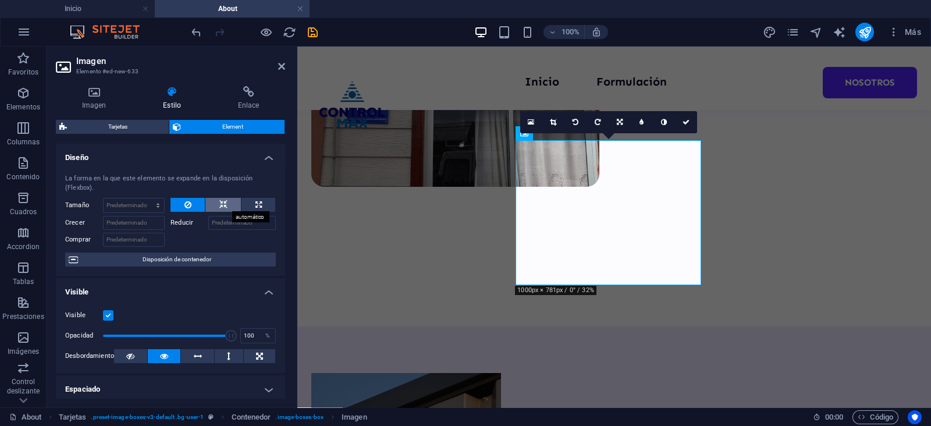
click at [229, 205] on button at bounding box center [223, 205] width 36 height 14
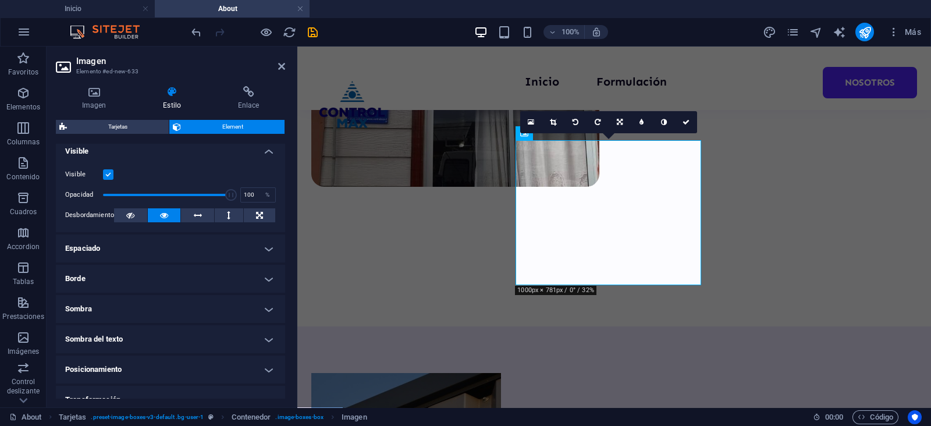
scroll to position [145, 0]
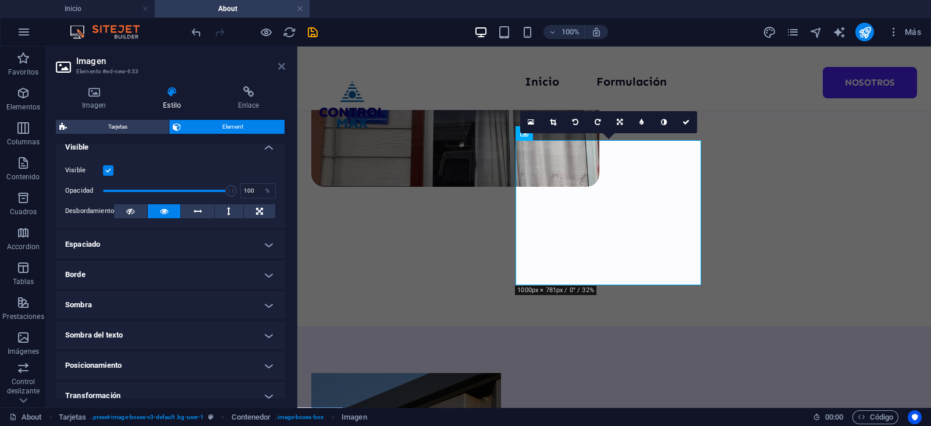
click at [282, 62] on icon at bounding box center [281, 66] width 7 height 9
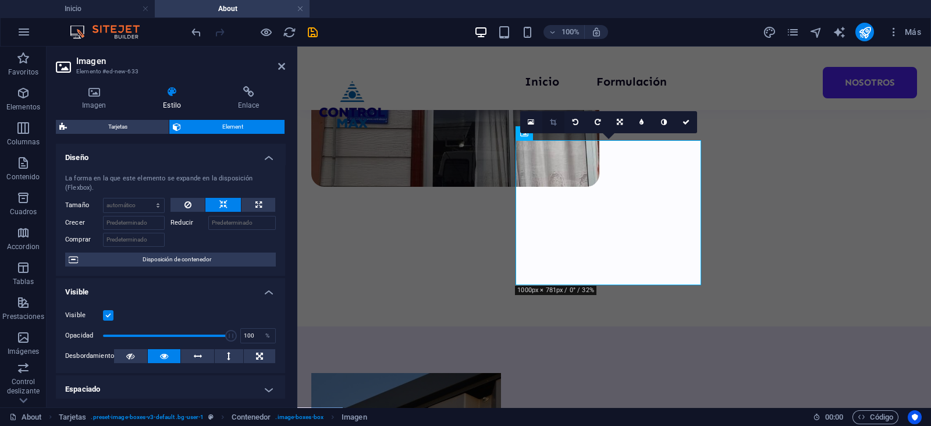
click at [555, 119] on icon at bounding box center [553, 122] width 6 height 7
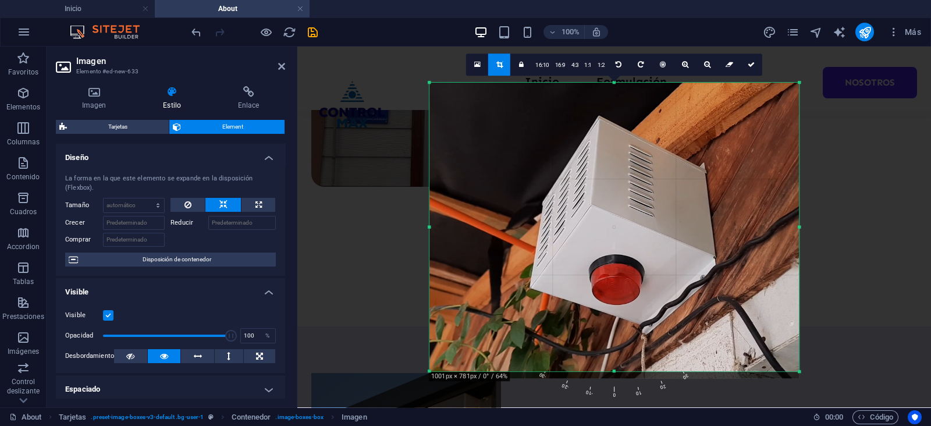
click at [499, 63] on icon at bounding box center [499, 64] width 6 height 7
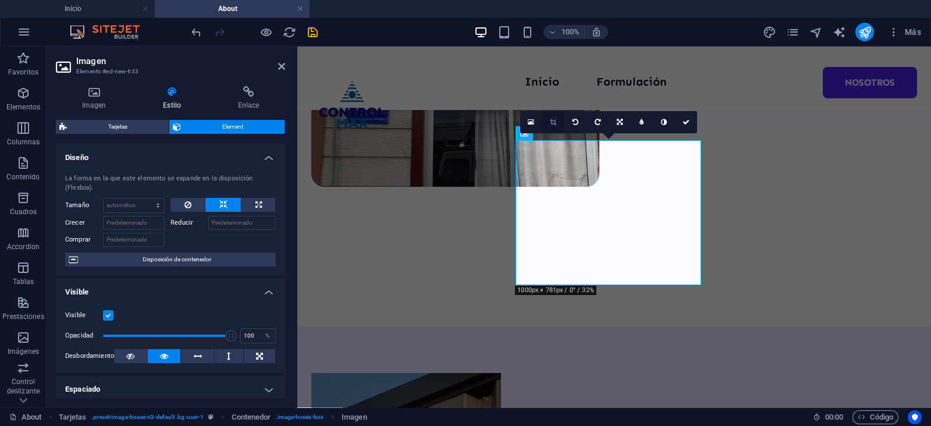
click at [556, 120] on link at bounding box center [553, 122] width 22 height 22
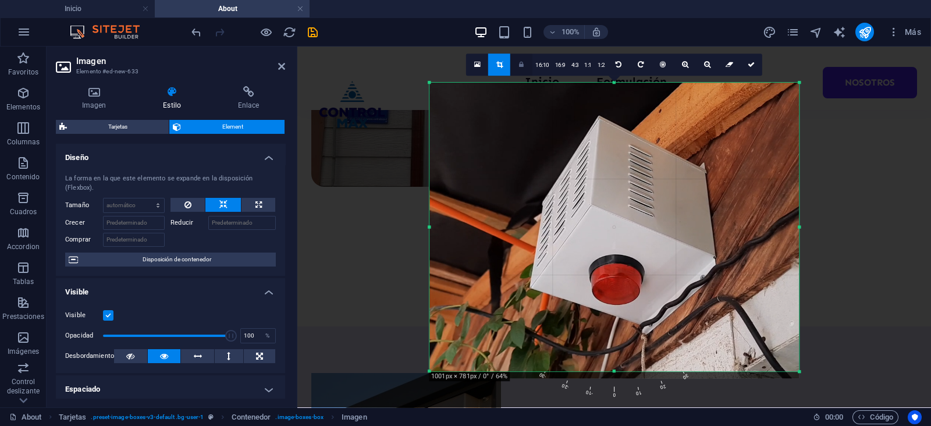
click at [521, 65] on icon at bounding box center [521, 64] width 5 height 7
click at [585, 63] on link "1:1" at bounding box center [587, 65] width 13 height 22
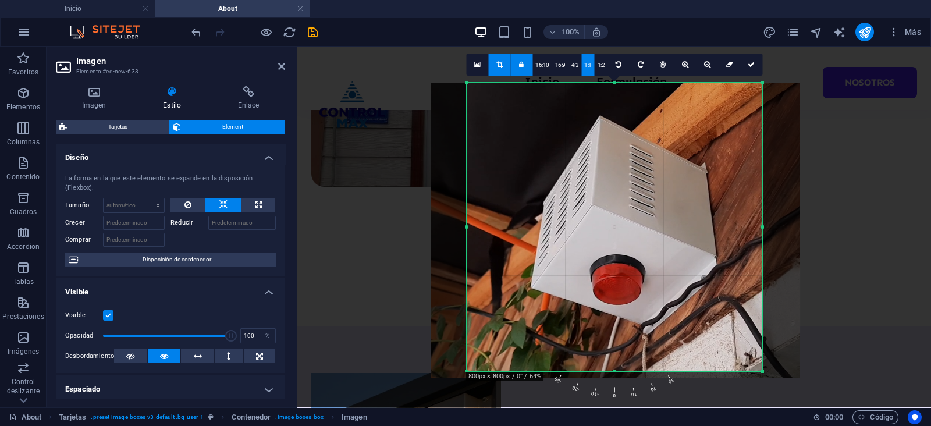
drag, startPoint x: 662, startPoint y: 306, endPoint x: 637, endPoint y: 303, distance: 24.6
click at [637, 303] on div at bounding box center [616, 231] width 370 height 296
click at [750, 65] on icon at bounding box center [751, 64] width 7 height 7
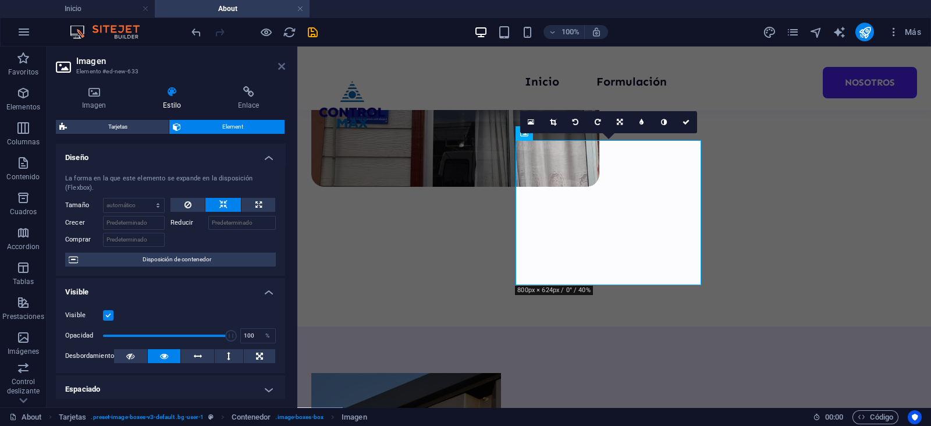
click at [283, 64] on icon at bounding box center [281, 66] width 7 height 9
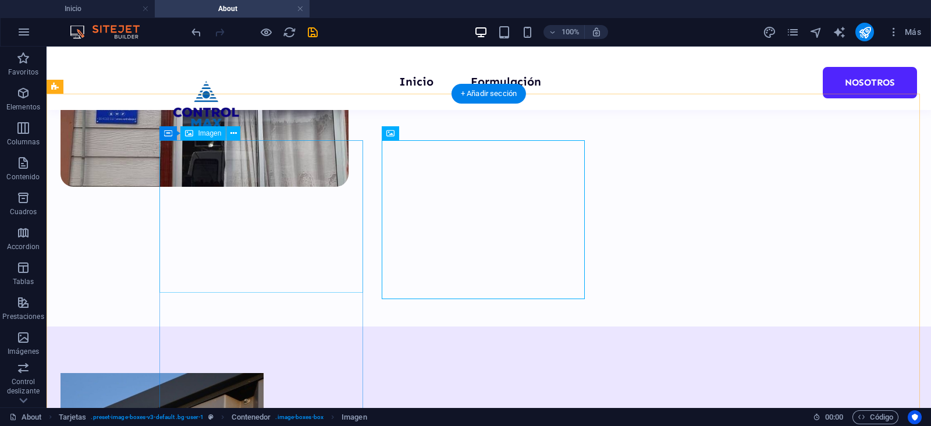
select select "%"
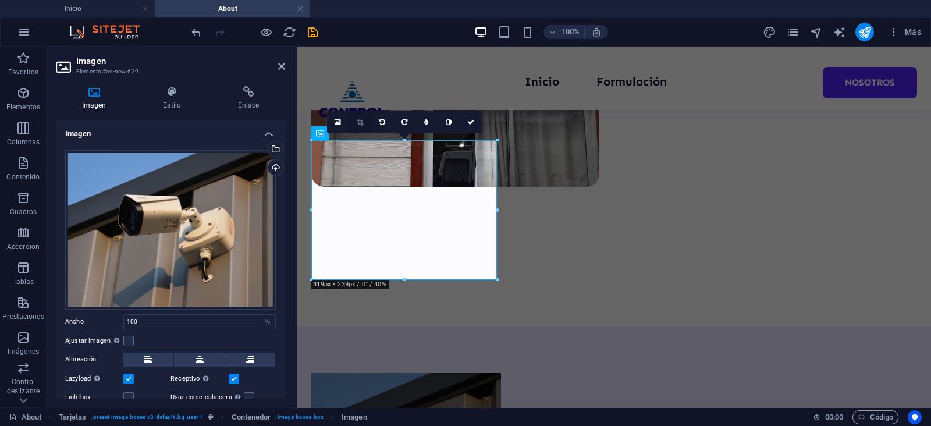
click at [358, 119] on icon at bounding box center [360, 122] width 6 height 7
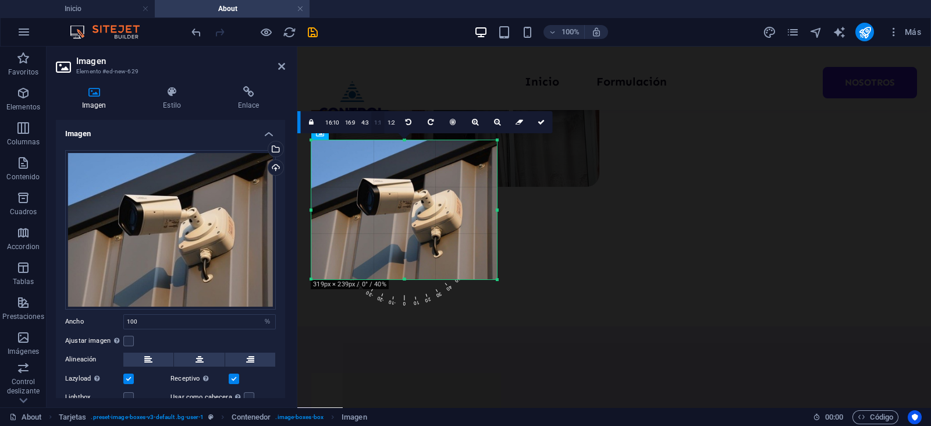
click at [379, 126] on link "1:1" at bounding box center [377, 123] width 13 height 22
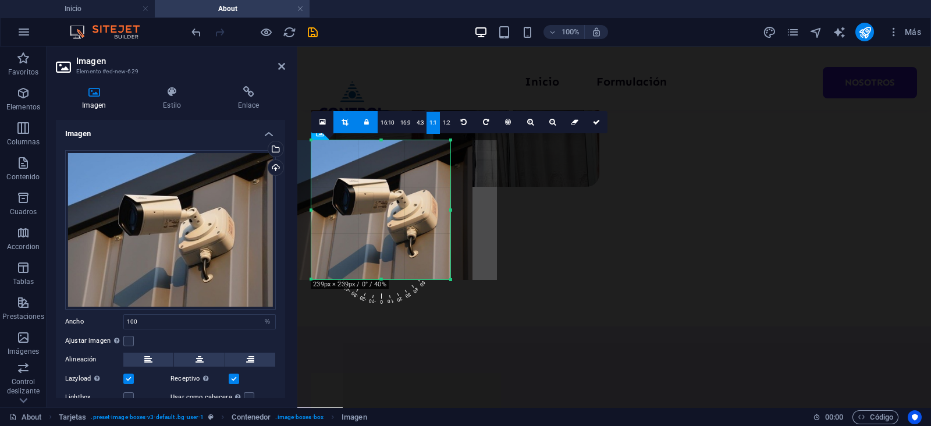
drag, startPoint x: 400, startPoint y: 228, endPoint x: 375, endPoint y: 229, distance: 24.5
click at [375, 229] on div at bounding box center [380, 209] width 186 height 139
click at [595, 118] on link at bounding box center [597, 122] width 22 height 22
type input "239"
select select "px"
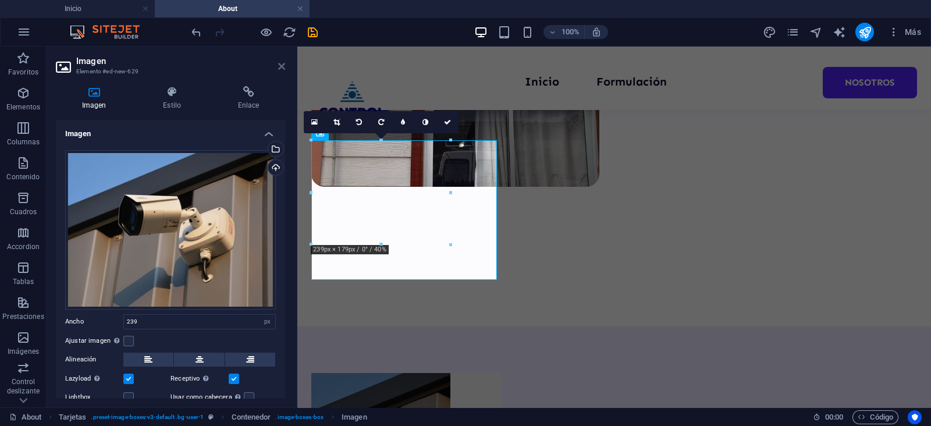
click at [283, 62] on icon at bounding box center [281, 66] width 7 height 9
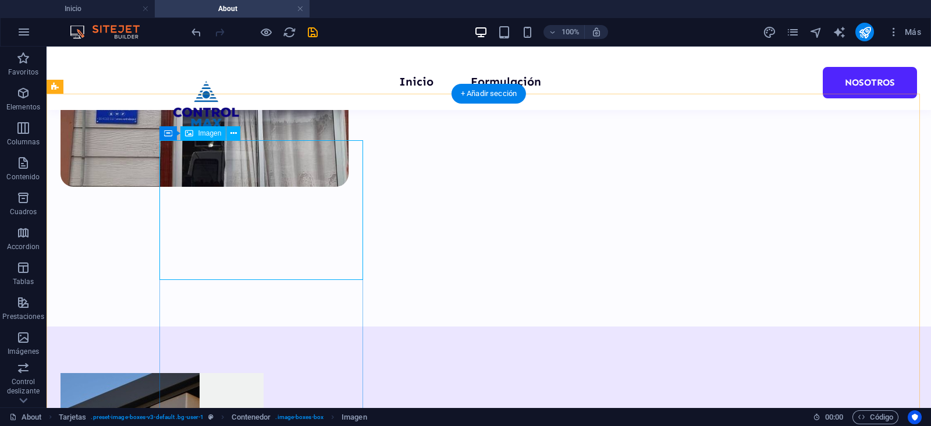
select select "px"
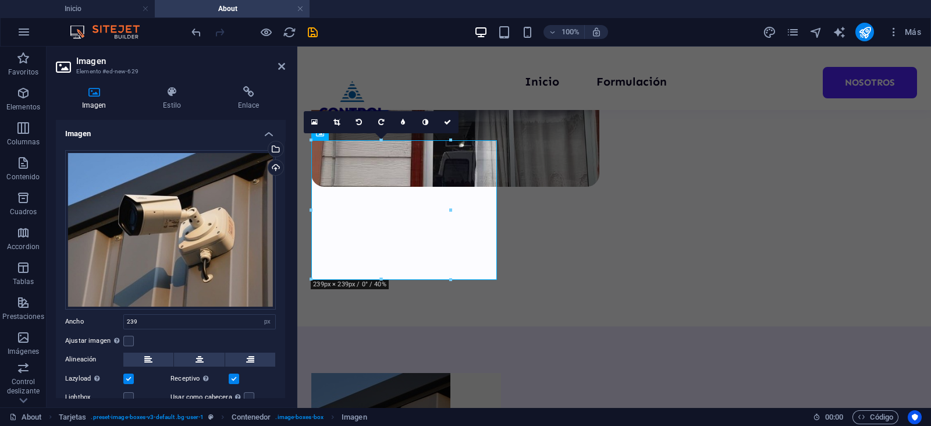
click at [134, 335] on div "Ajustar imagen Ajustar imagen automáticamente a un ancho y alto fijo" at bounding box center [170, 341] width 211 height 14
click at [127, 338] on label at bounding box center [128, 341] width 10 height 10
click at [0, 0] on input "Ajustar imagen Ajustar imagen automáticamente a un ancho y alto fijo" at bounding box center [0, 0] width 0 height 0
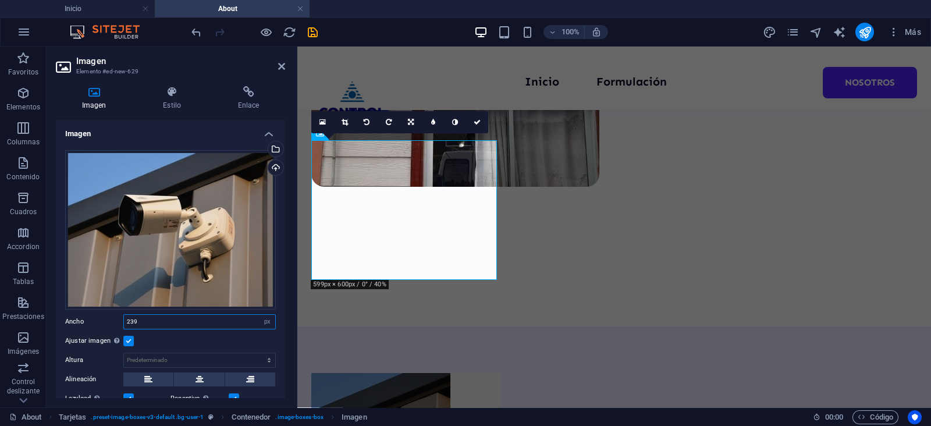
drag, startPoint x: 169, startPoint y: 321, endPoint x: 104, endPoint y: 322, distance: 64.6
click at [104, 322] on div "Ancho 239 Predeterminado automático px rem % em vh vw" at bounding box center [170, 321] width 211 height 15
type input "350"
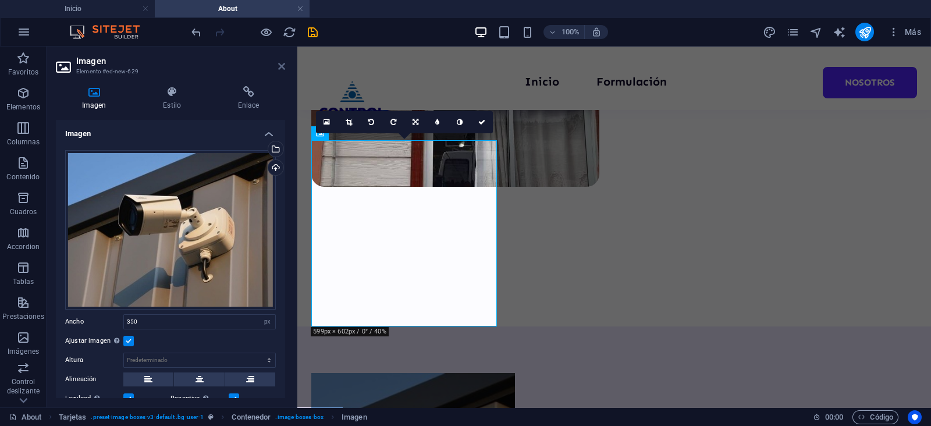
click at [283, 65] on icon at bounding box center [281, 66] width 7 height 9
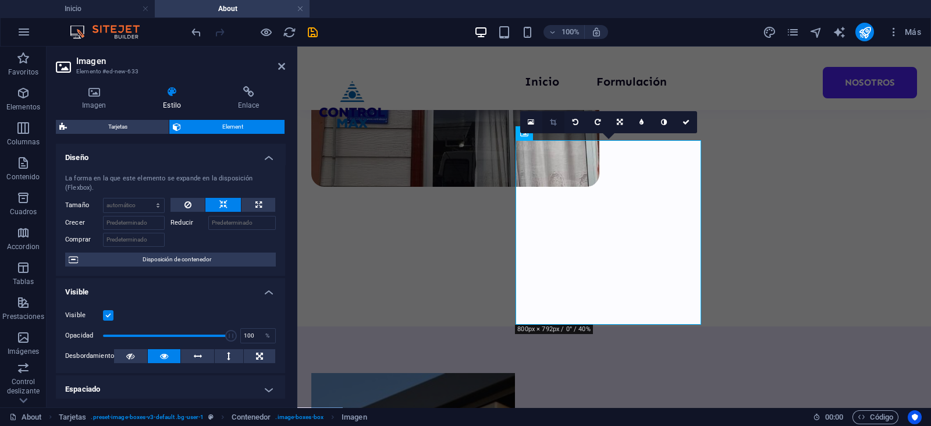
click at [554, 125] on icon at bounding box center [553, 122] width 6 height 7
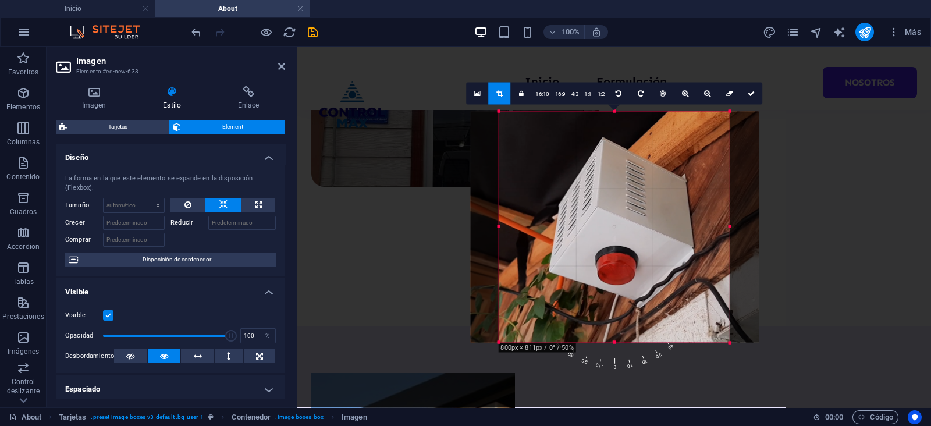
click at [612, 344] on div at bounding box center [614, 342] width 231 height 4
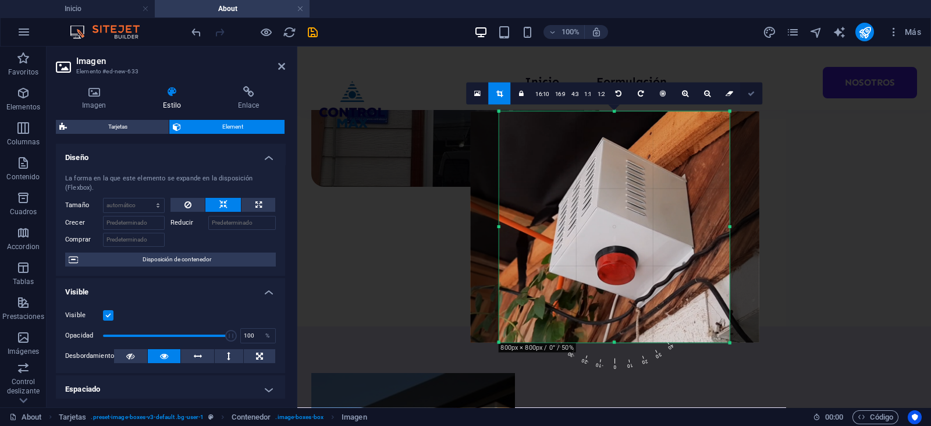
click at [749, 91] on icon at bounding box center [751, 93] width 7 height 7
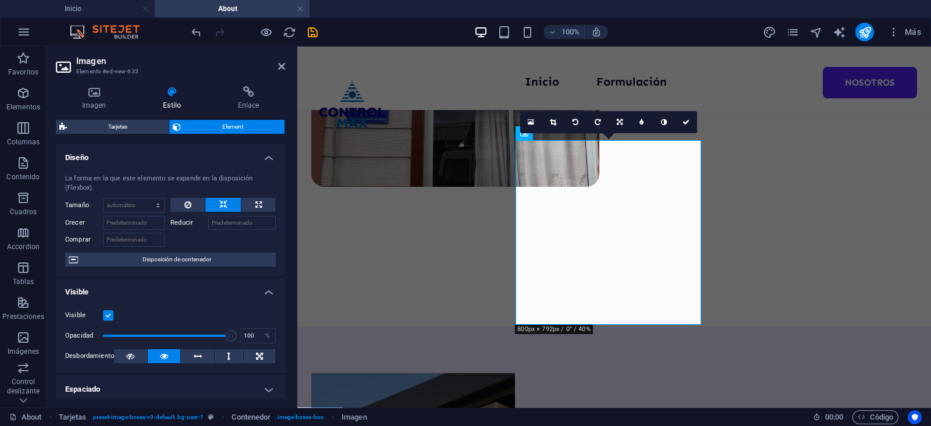
click at [287, 64] on aside "Imagen Elemento #ed-new-633 Imagen Estilo Enlace Imagen Arrastra archivos aquí,…" at bounding box center [172, 227] width 251 height 361
drag, startPoint x: 282, startPoint y: 64, endPoint x: 253, endPoint y: 42, distance: 36.2
click at [282, 64] on icon at bounding box center [281, 66] width 7 height 9
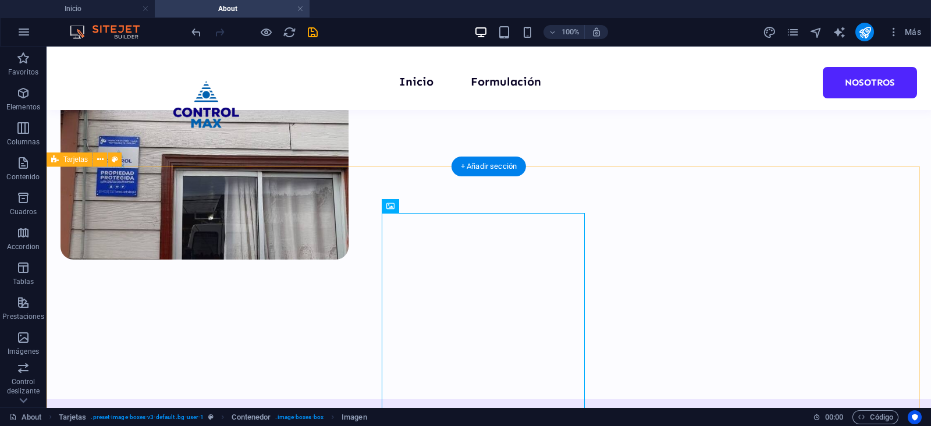
scroll to position [217, 0]
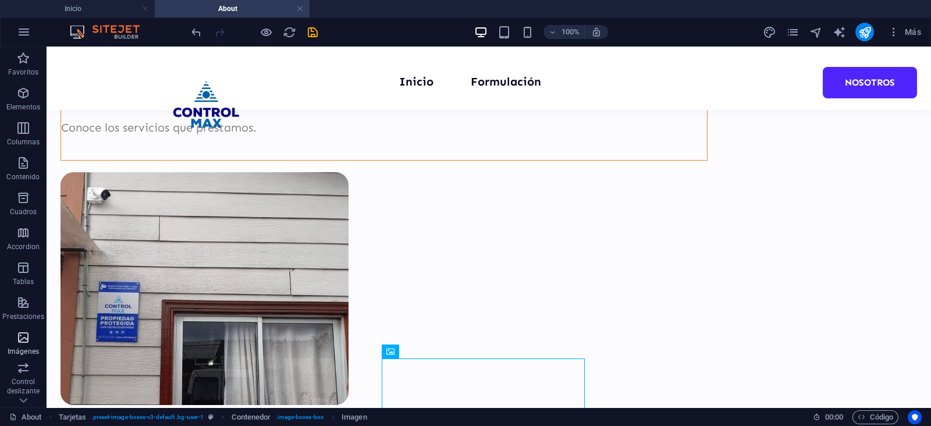
click at [17, 349] on p "Imágenes" at bounding box center [23, 351] width 31 height 9
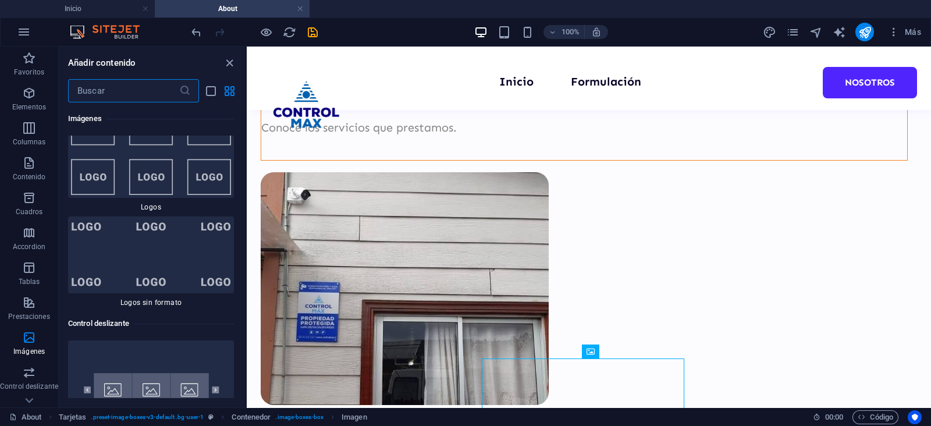
scroll to position [13092, 0]
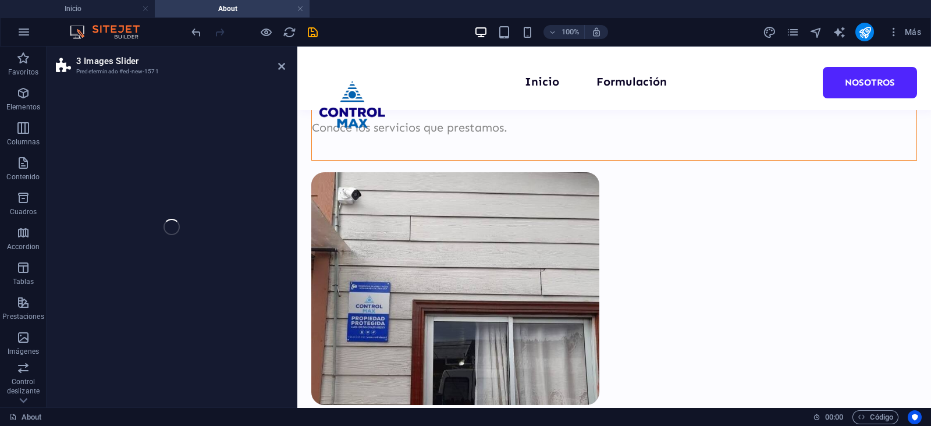
select select "region"
select select "rem"
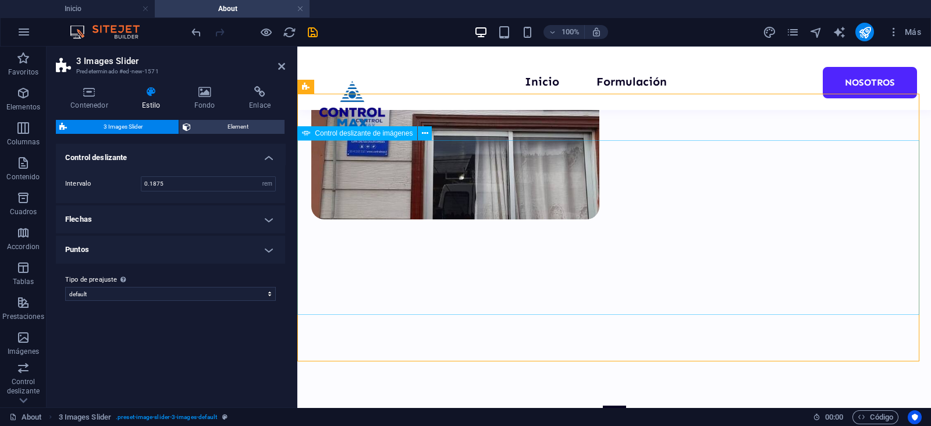
scroll to position [435, 0]
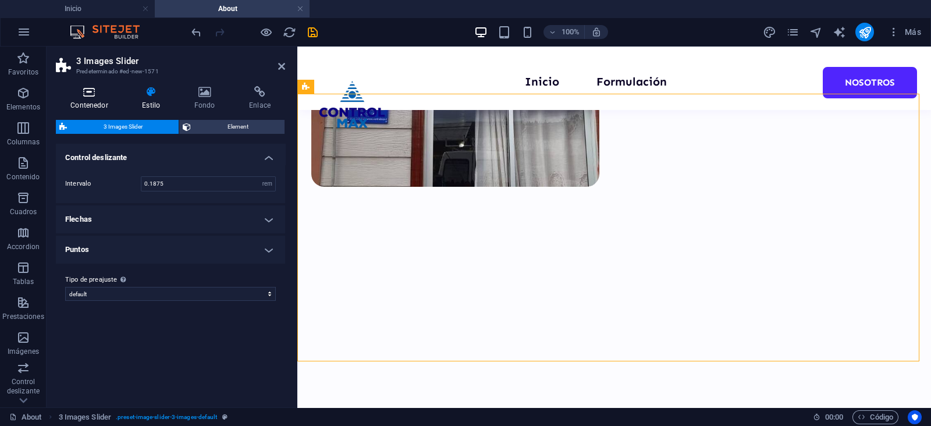
click at [77, 94] on icon at bounding box center [89, 92] width 67 height 12
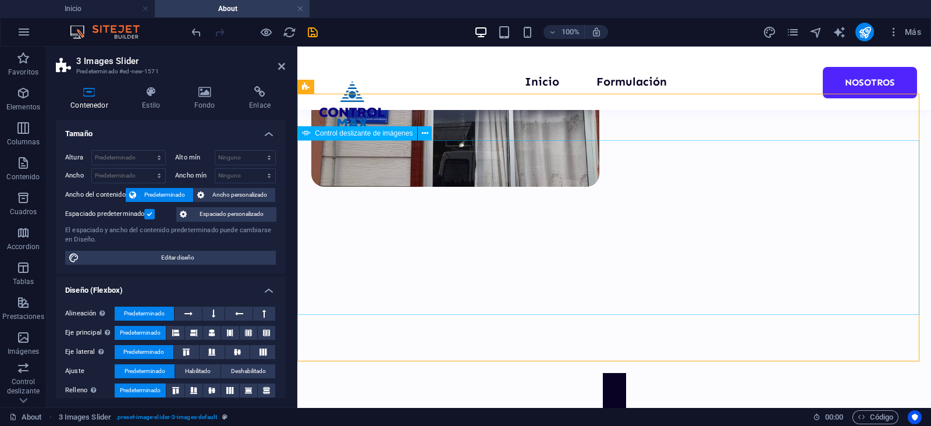
select select "px"
select select "ms"
select select "s"
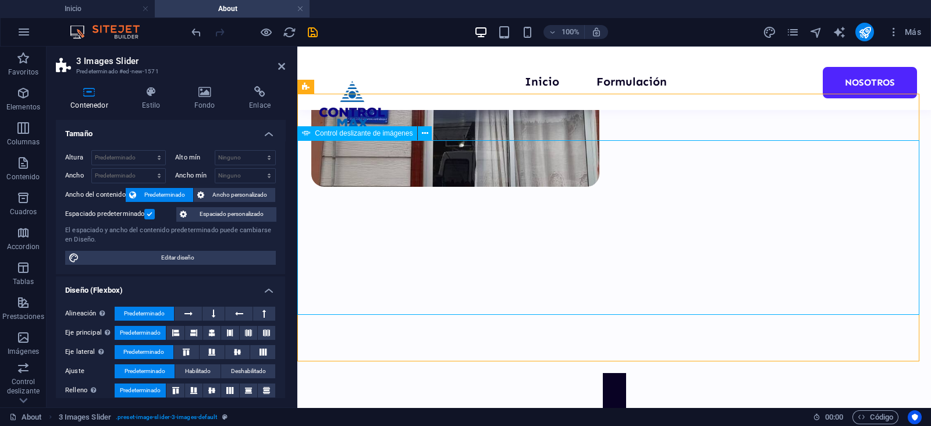
select select "progressive"
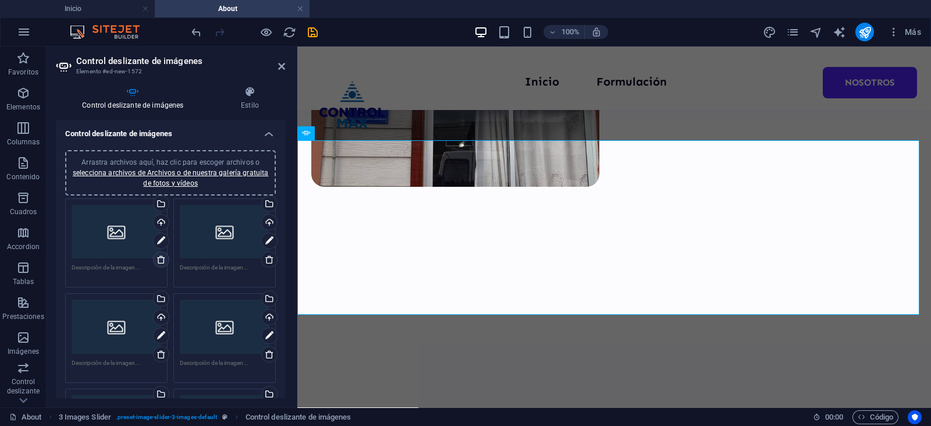
click at [164, 260] on icon at bounding box center [161, 259] width 9 height 9
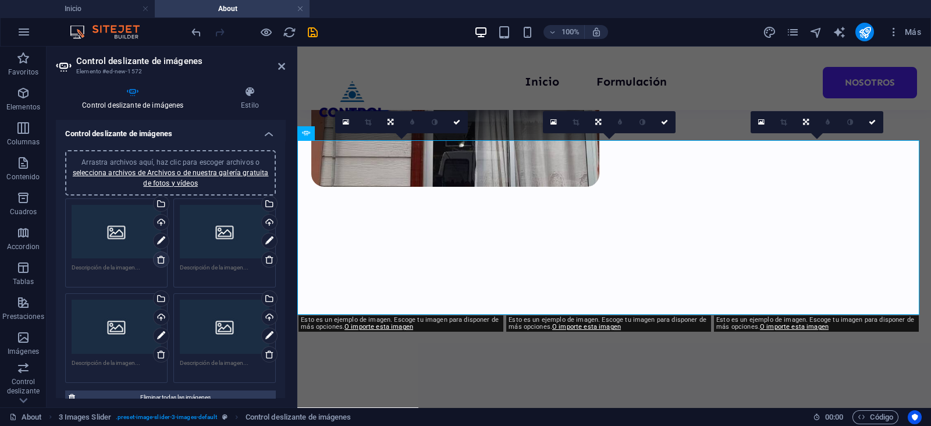
click at [164, 260] on icon at bounding box center [161, 259] width 9 height 9
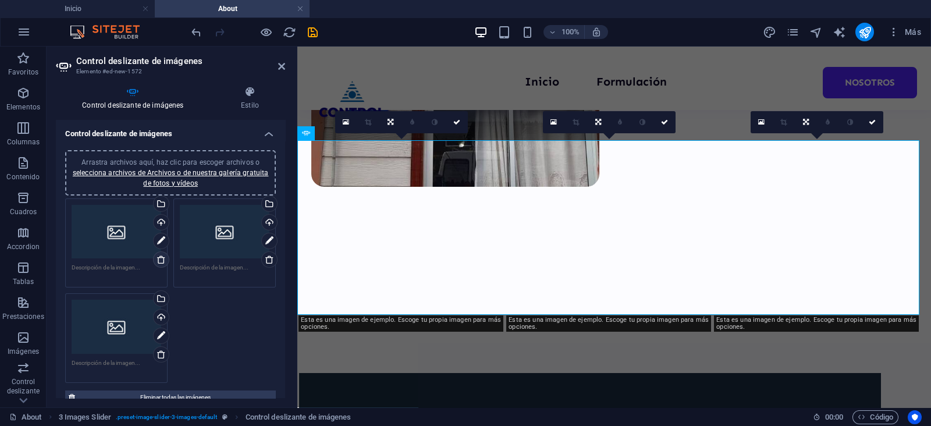
click at [164, 260] on icon at bounding box center [161, 259] width 9 height 9
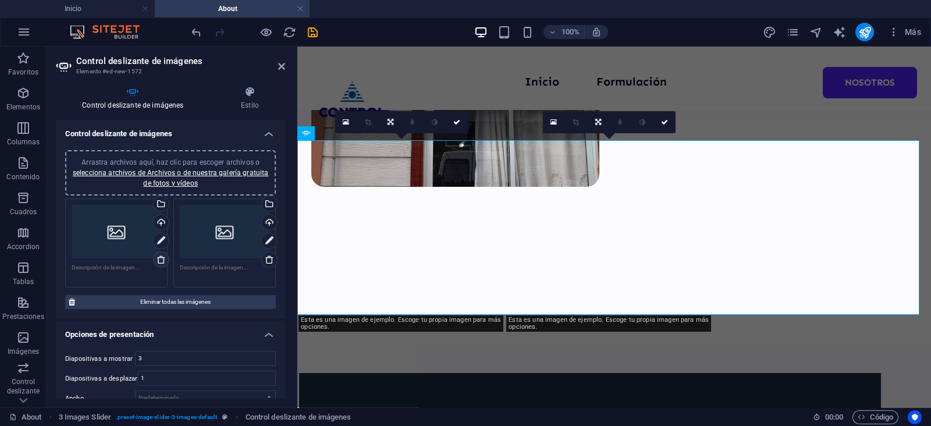
click at [164, 260] on icon at bounding box center [161, 259] width 9 height 9
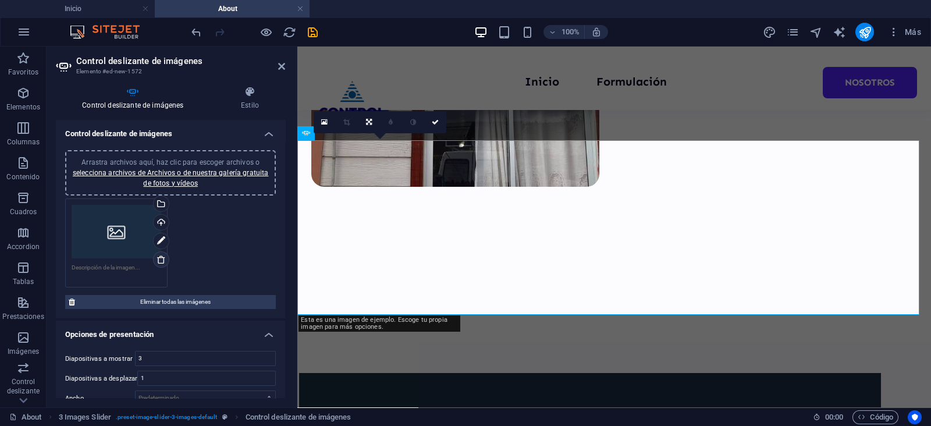
click at [164, 260] on icon at bounding box center [161, 259] width 9 height 9
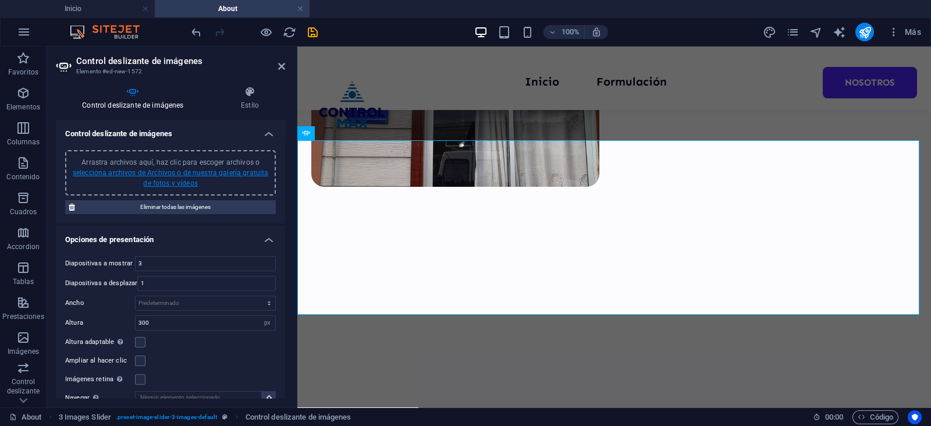
click at [154, 170] on link "selecciona archivos de Archivos o de nuestra galería gratuita de fotos y vídeos" at bounding box center [171, 178] width 196 height 19
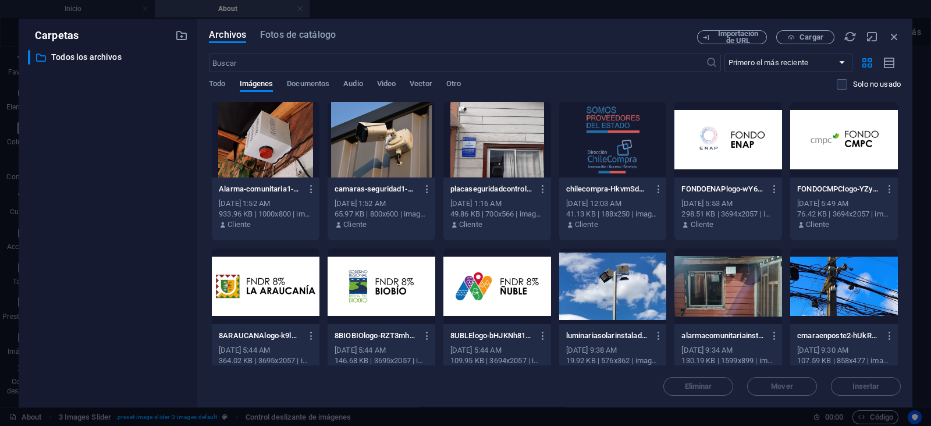
click at [374, 158] on div at bounding box center [382, 140] width 108 height 76
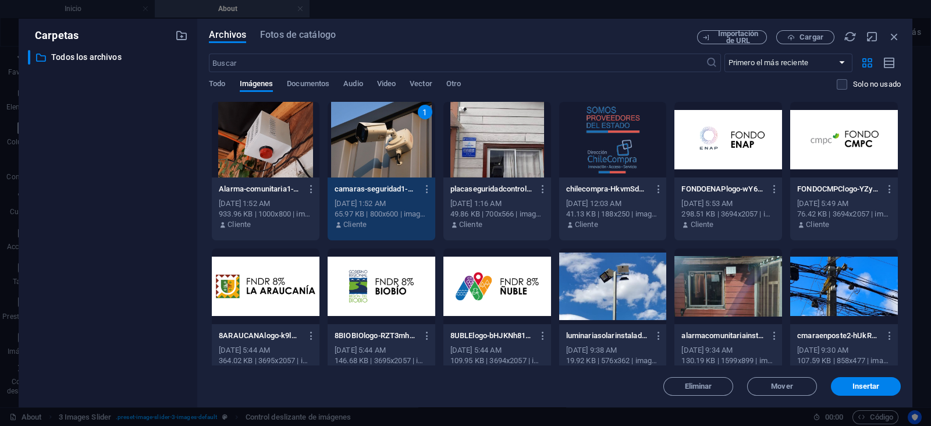
click at [282, 179] on div "Alarma-comunitaria1-TOI1Igg-_jE7euIxEy7btw.png Alarma-comunitaria1-TOI1Igg-_jE7…" at bounding box center [266, 207] width 108 height 59
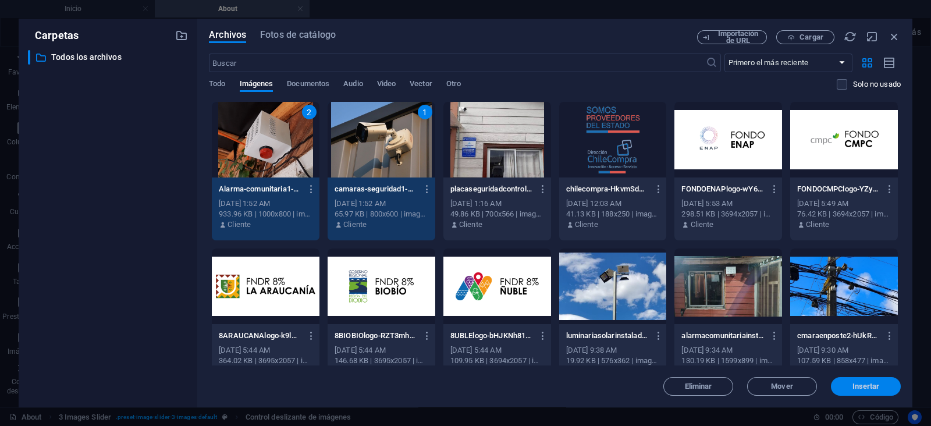
click at [880, 385] on span "Insertar" at bounding box center [866, 386] width 61 height 7
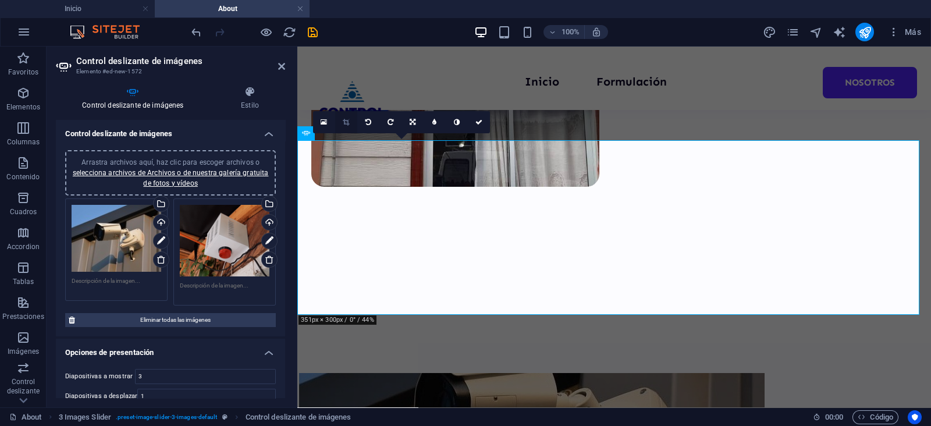
click at [350, 123] on link at bounding box center [346, 122] width 22 height 22
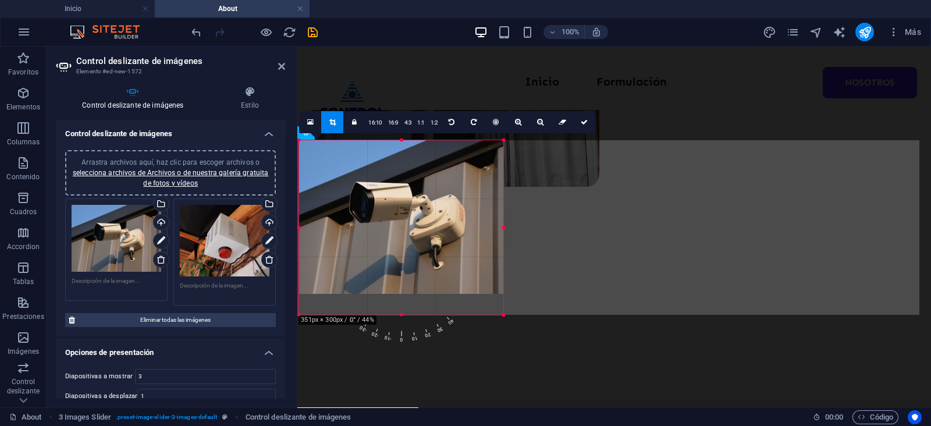
drag, startPoint x: 414, startPoint y: 202, endPoint x: 413, endPoint y: 251, distance: 48.9
click at [413, 251] on div at bounding box center [401, 216] width 204 height 153
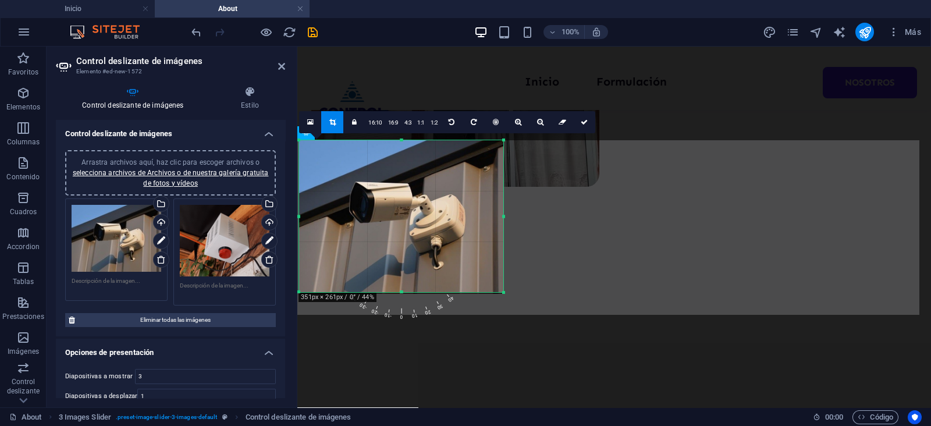
drag, startPoint x: 401, startPoint y: 140, endPoint x: 399, endPoint y: 160, distance: 20.5
click at [399, 160] on div "180 170 160 150 140 130 120 110 100 90 80 70 60 50 40 30 20 10 0 -10 -20 -30 -4…" at bounding box center [401, 216] width 204 height 152
click at [583, 124] on icon at bounding box center [584, 122] width 7 height 7
type input "263"
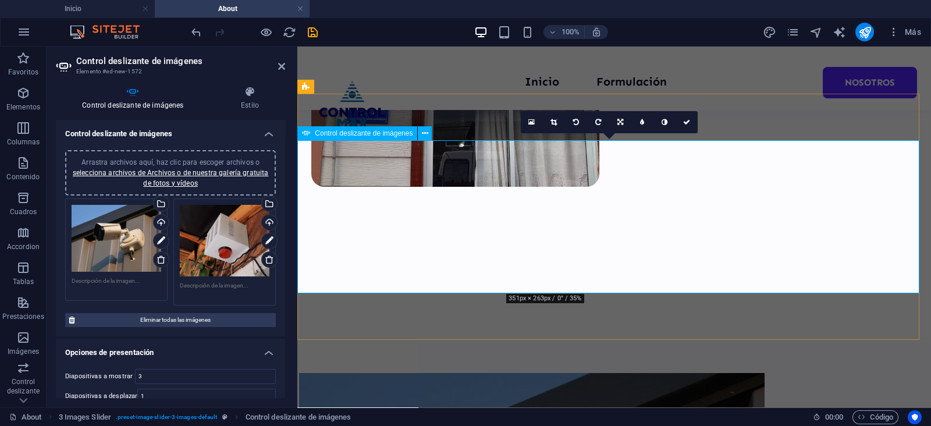
click at [558, 120] on link at bounding box center [554, 122] width 22 height 22
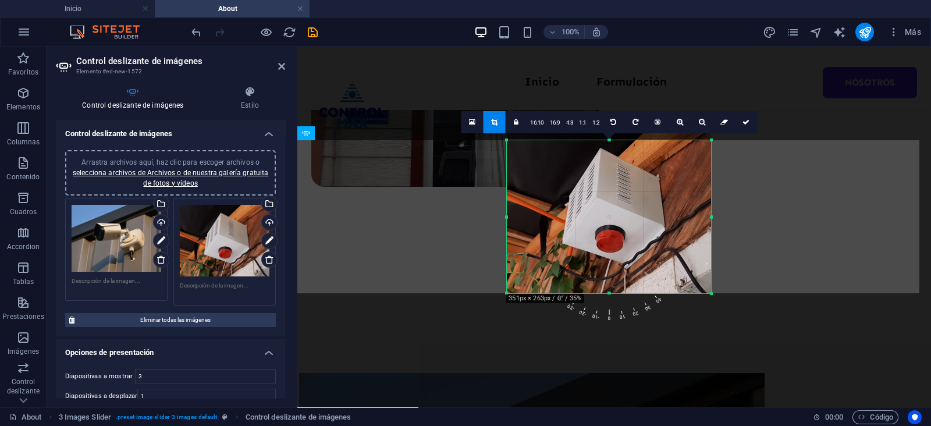
drag, startPoint x: 615, startPoint y: 216, endPoint x: 615, endPoint y: 257, distance: 40.7
click at [615, 257] on div at bounding box center [609, 212] width 204 height 164
click at [739, 122] on link at bounding box center [746, 122] width 22 height 22
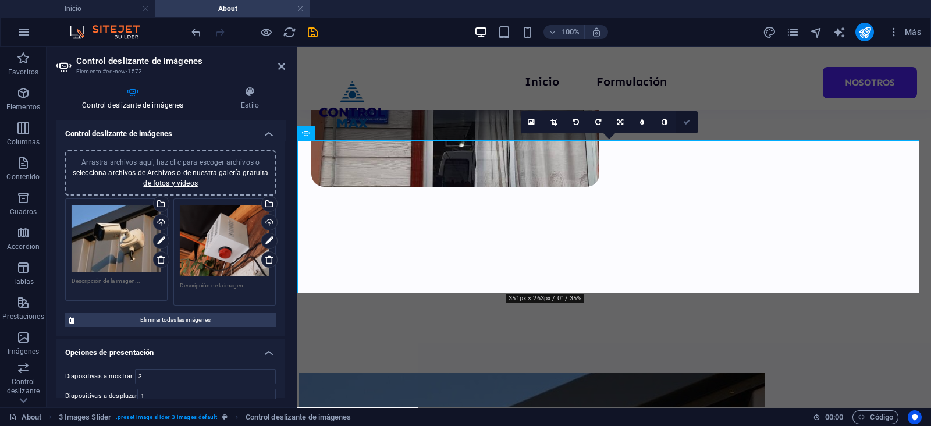
click at [693, 119] on link at bounding box center [687, 122] width 22 height 22
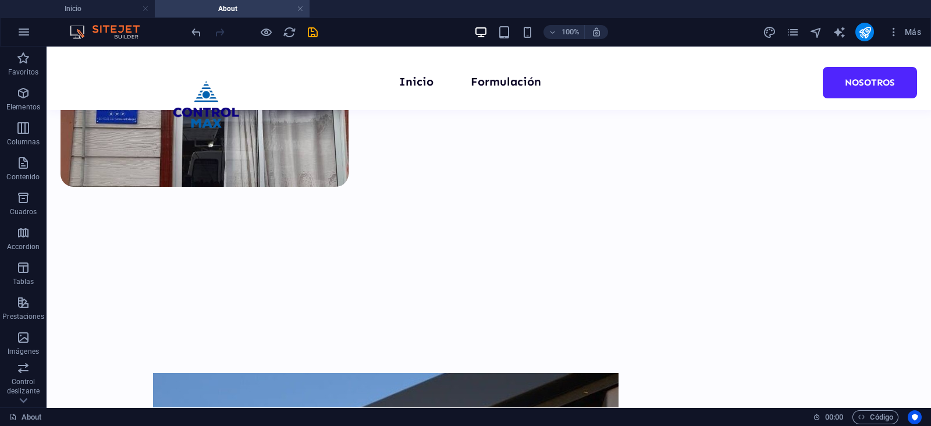
scroll to position [362, 0]
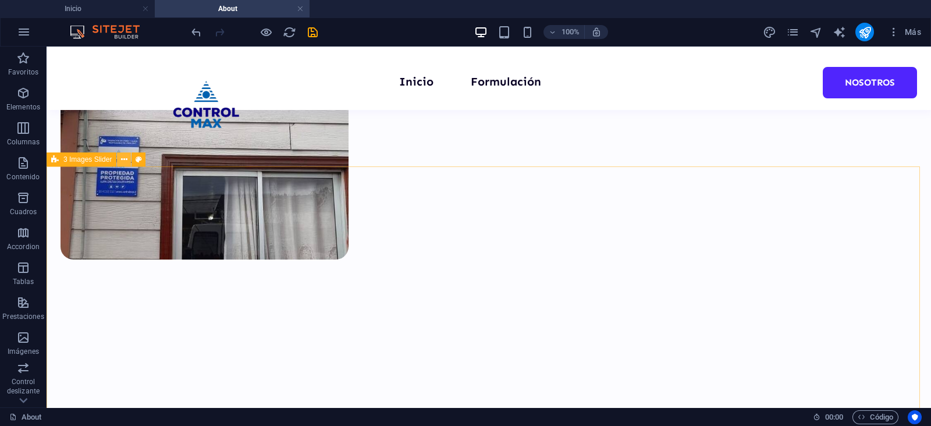
click at [121, 159] on icon at bounding box center [124, 160] width 6 height 12
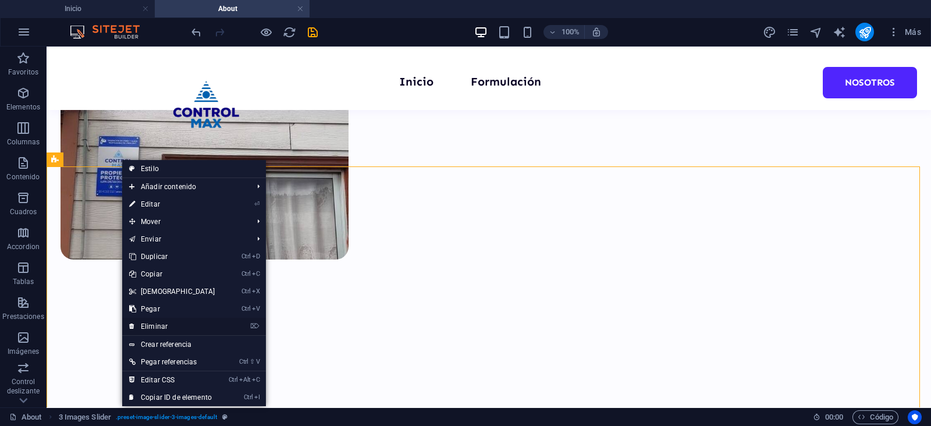
click at [180, 321] on link "⌦ Eliminar" at bounding box center [172, 326] width 100 height 17
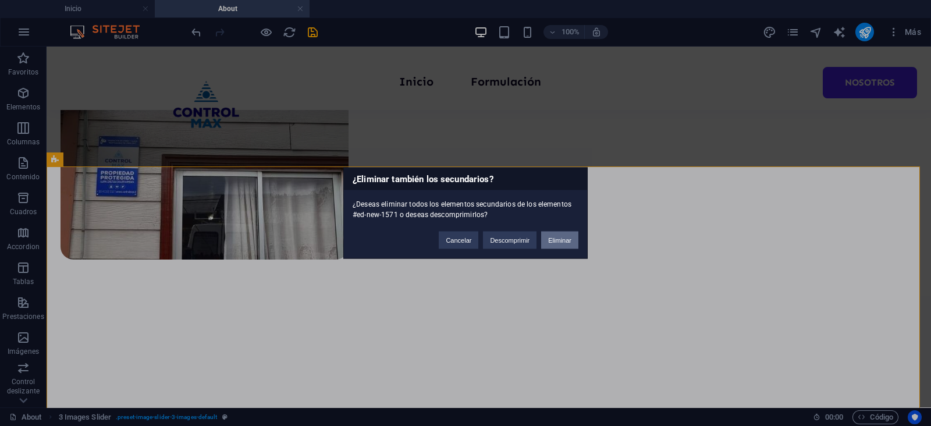
drag, startPoint x: 553, startPoint y: 243, endPoint x: 513, endPoint y: 235, distance: 40.9
click at [553, 243] on button "Eliminar" at bounding box center [559, 240] width 37 height 17
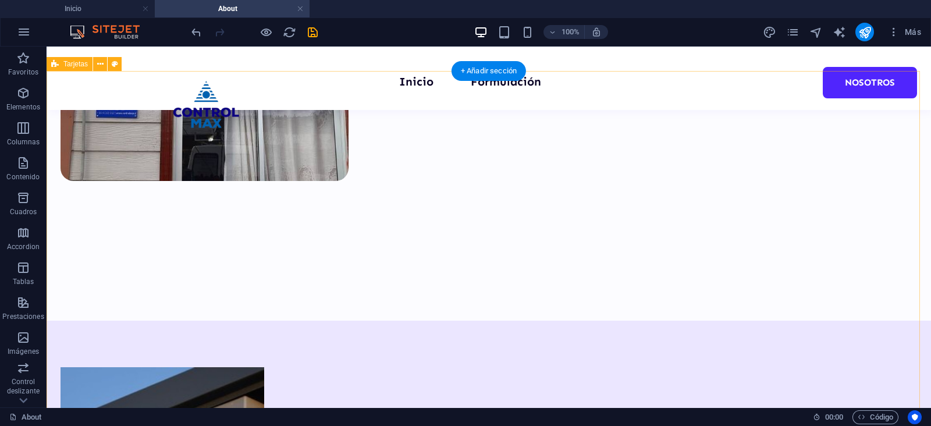
scroll to position [508, 0]
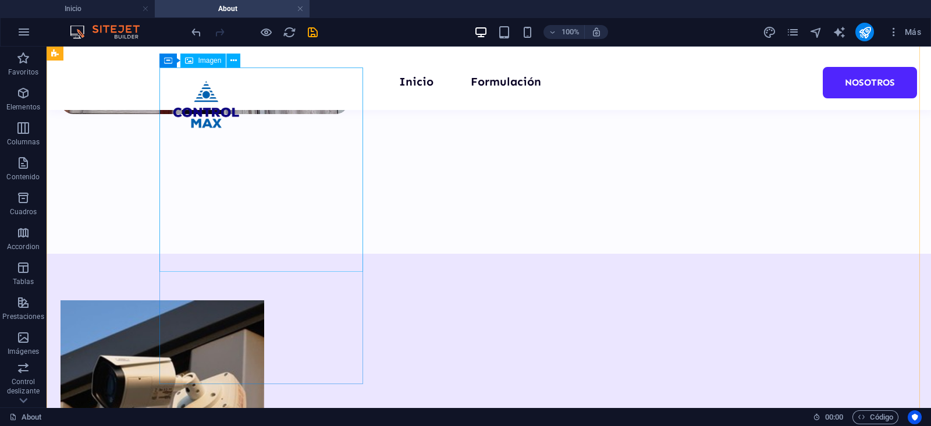
click at [257, 300] on figure at bounding box center [162, 402] width 203 height 204
select select "px"
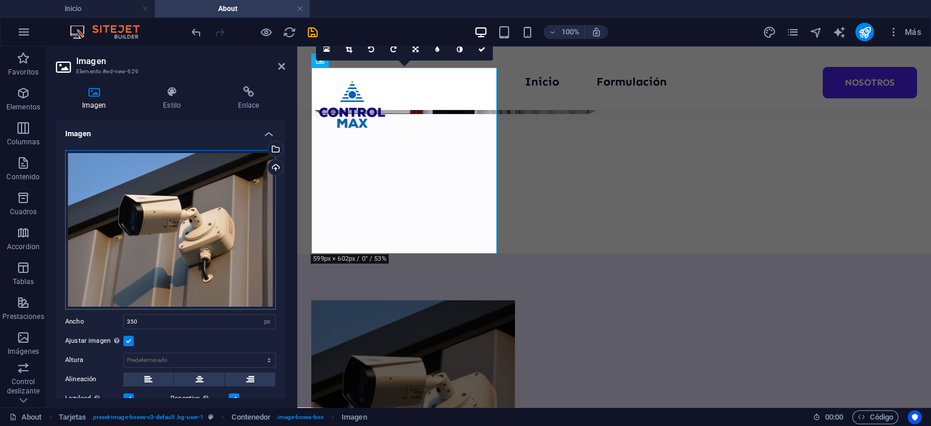
click at [199, 179] on div "Arrastra archivos aquí, haz clic para escoger archivos o selecciona archivos de…" at bounding box center [170, 229] width 211 height 159
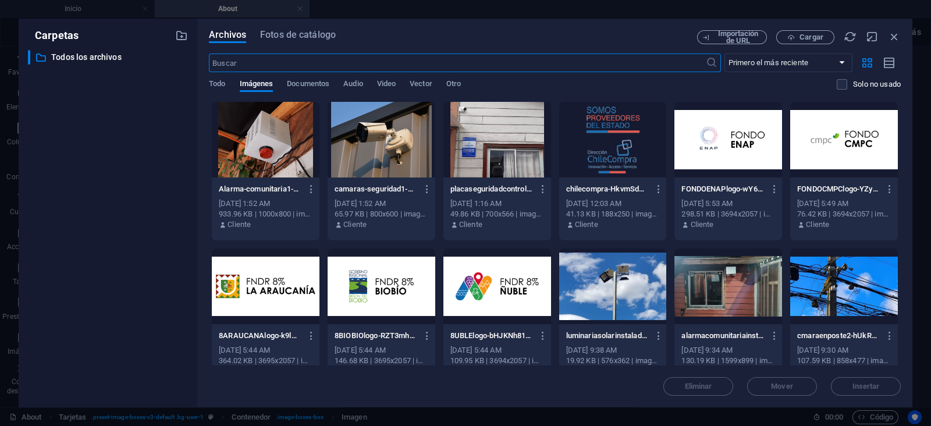
click at [290, 158] on div at bounding box center [266, 140] width 108 height 76
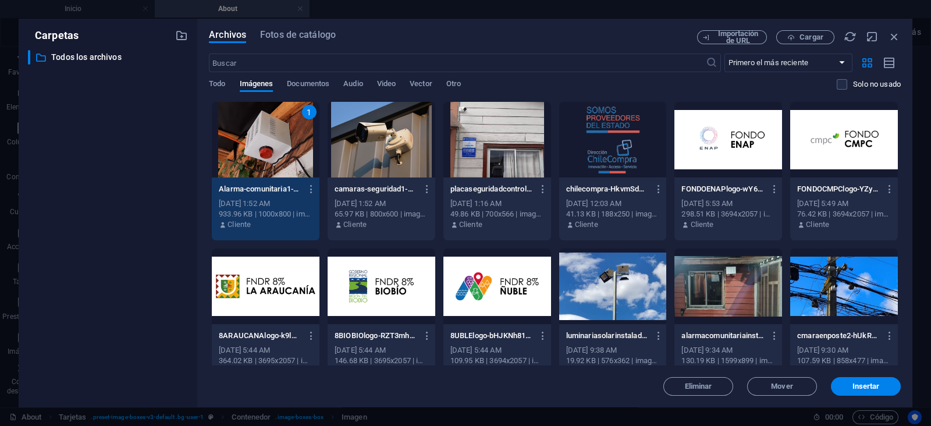
click at [359, 155] on div at bounding box center [382, 140] width 108 height 76
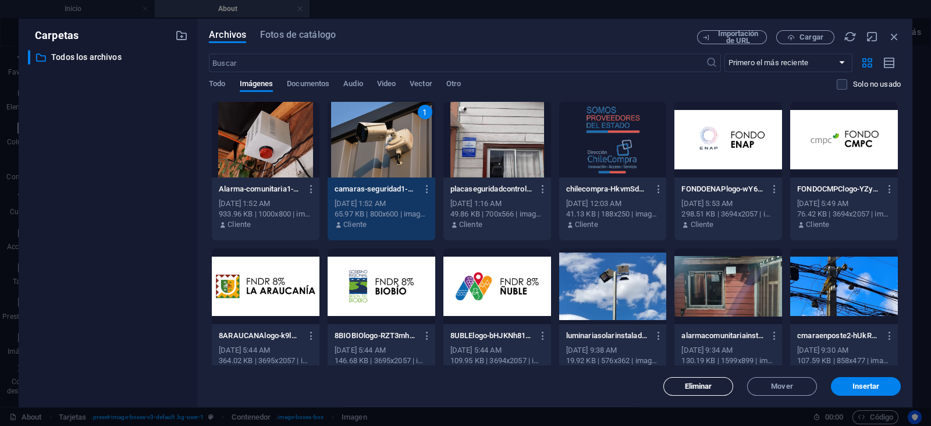
click at [685, 383] on span "Eliminar" at bounding box center [698, 386] width 27 height 7
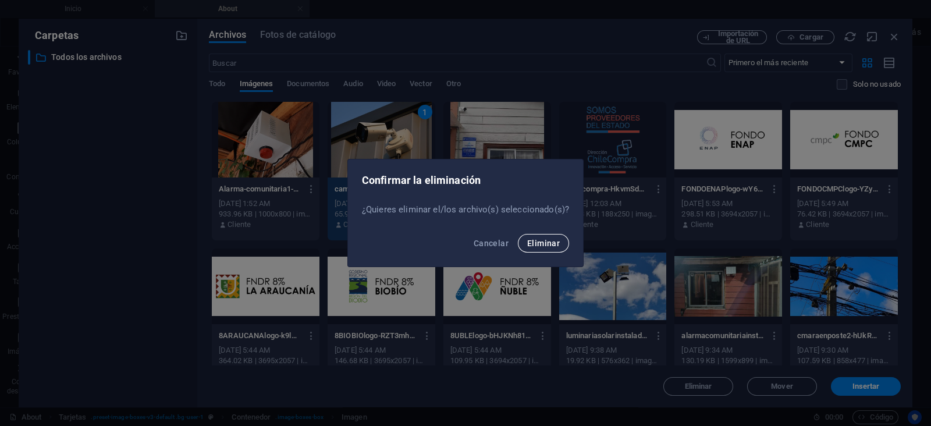
click at [537, 243] on span "Eliminar" at bounding box center [543, 243] width 33 height 9
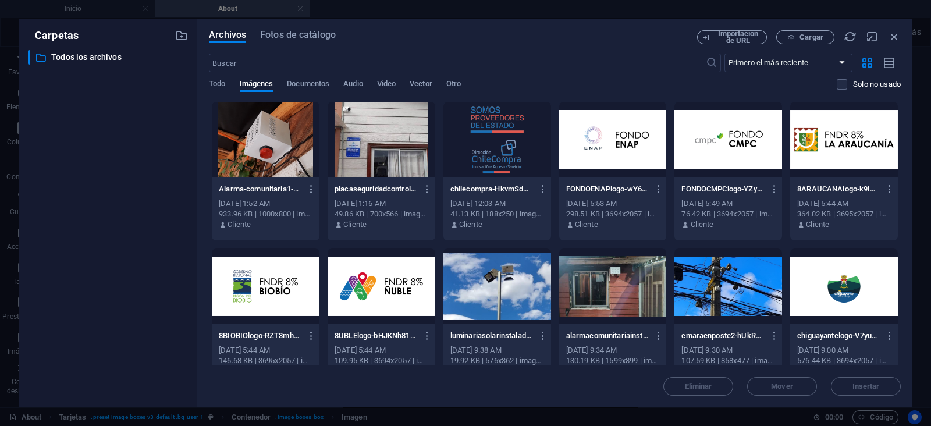
click at [260, 166] on div at bounding box center [266, 140] width 108 height 76
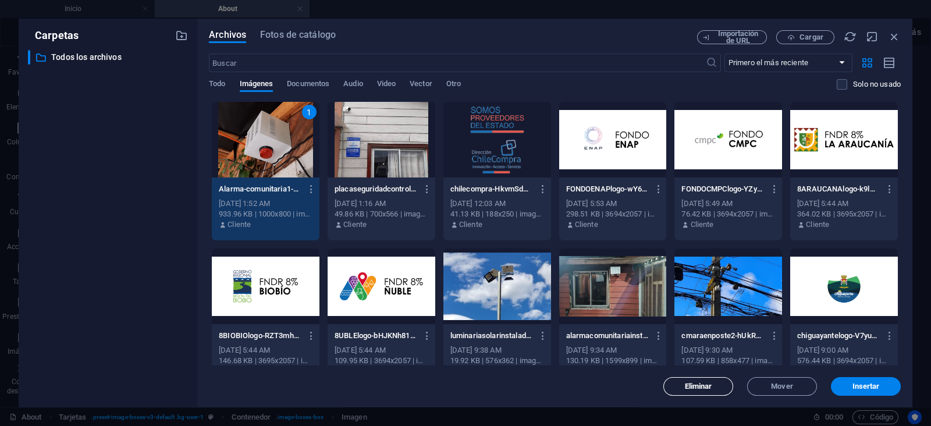
click at [709, 390] on span "Eliminar" at bounding box center [698, 386] width 27 height 7
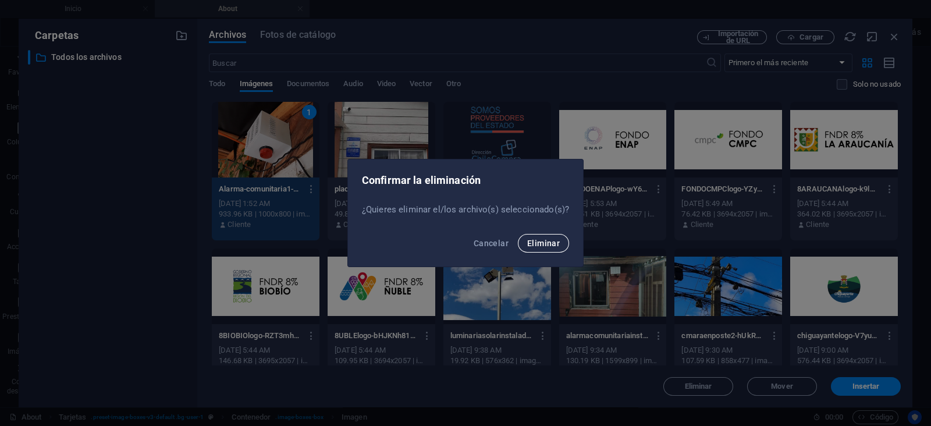
click at [544, 243] on span "Eliminar" at bounding box center [543, 243] width 33 height 9
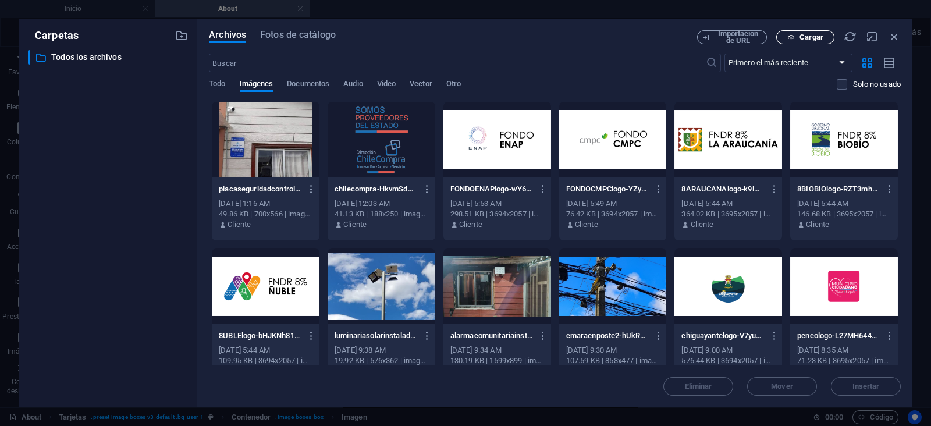
click at [787, 38] on span "Cargar" at bounding box center [806, 38] width 48 height 8
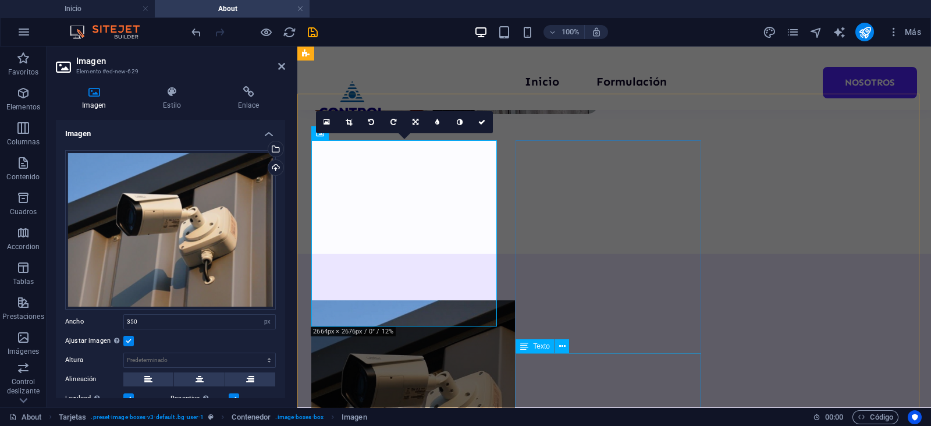
scroll to position [435, 0]
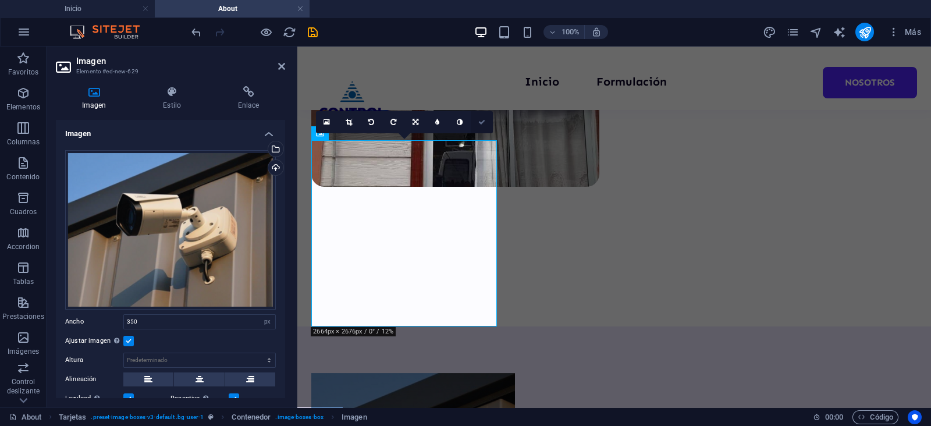
drag, startPoint x: 480, startPoint y: 123, endPoint x: 450, endPoint y: 106, distance: 34.1
click at [480, 123] on icon at bounding box center [481, 122] width 7 height 7
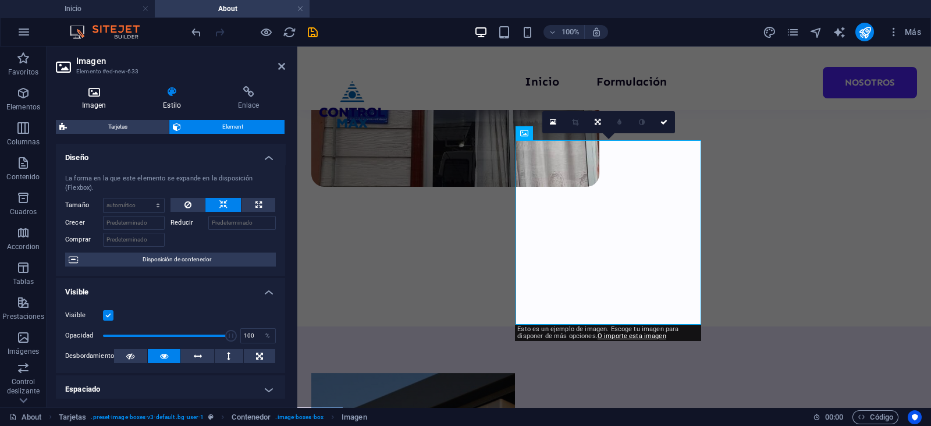
click at [91, 103] on h4 "Imagen" at bounding box center [96, 98] width 81 height 24
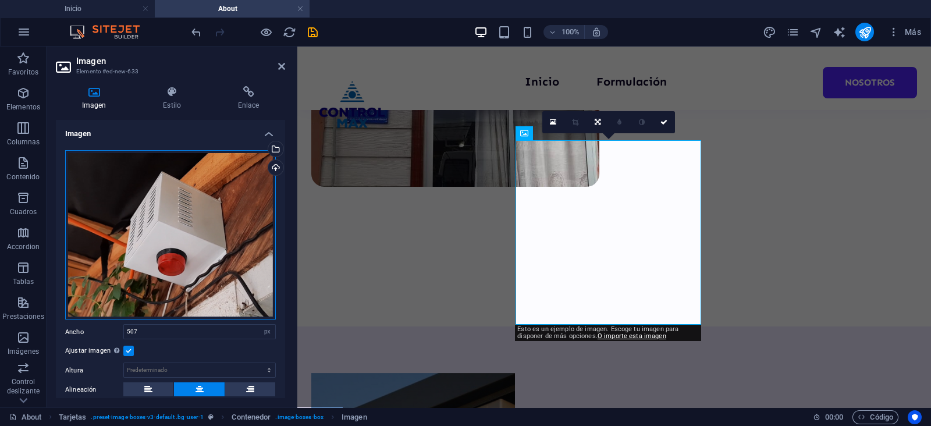
click at [191, 243] on div "Arrastra archivos aquí, haz clic para escoger archivos o selecciona archivos de…" at bounding box center [170, 235] width 211 height 170
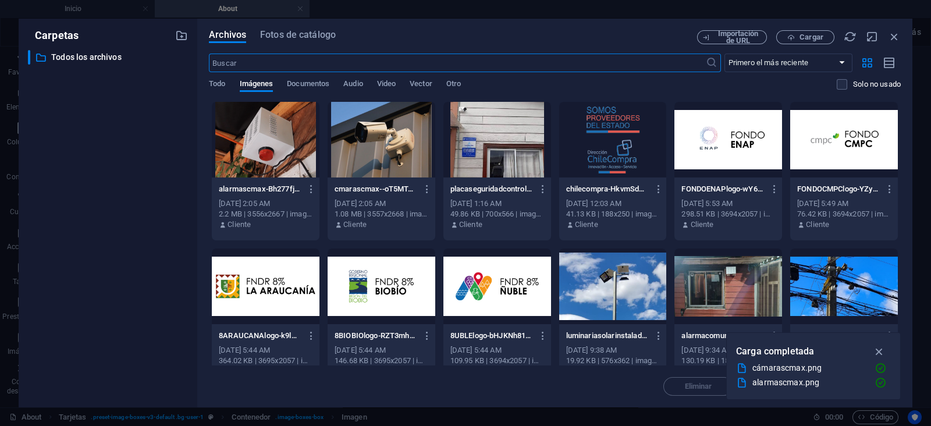
click at [267, 156] on div at bounding box center [266, 140] width 108 height 76
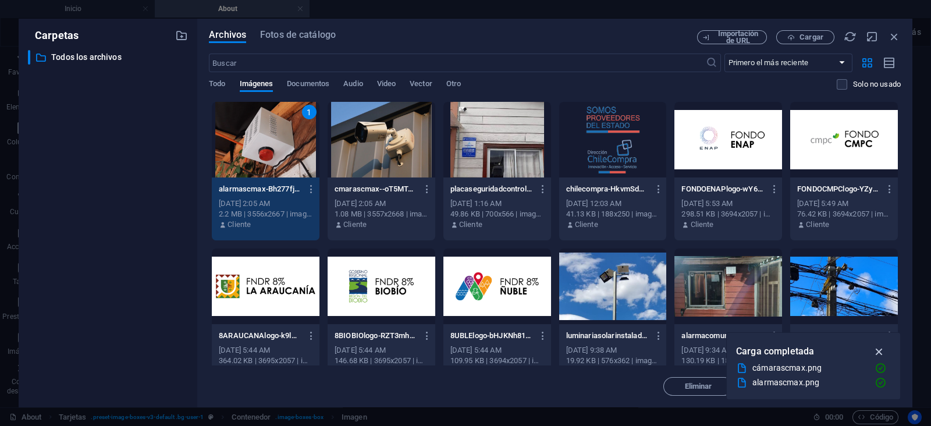
click at [877, 348] on icon "button" at bounding box center [879, 351] width 13 height 13
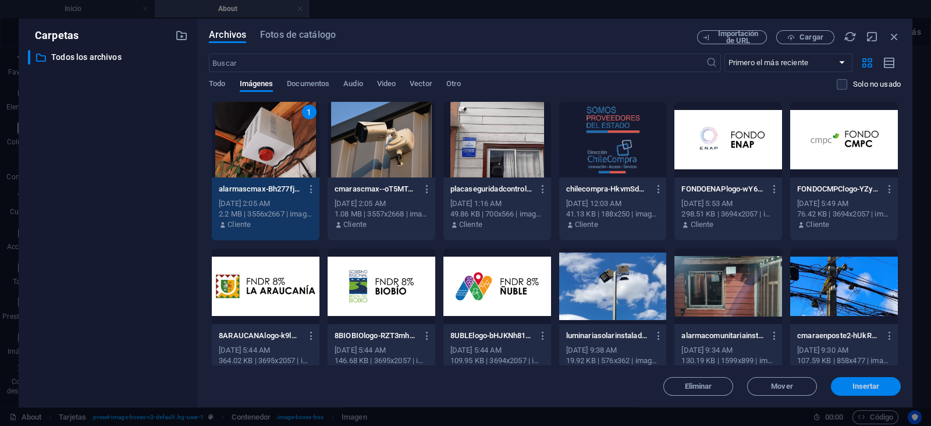
click at [868, 383] on span "Insertar" at bounding box center [866, 386] width 27 height 7
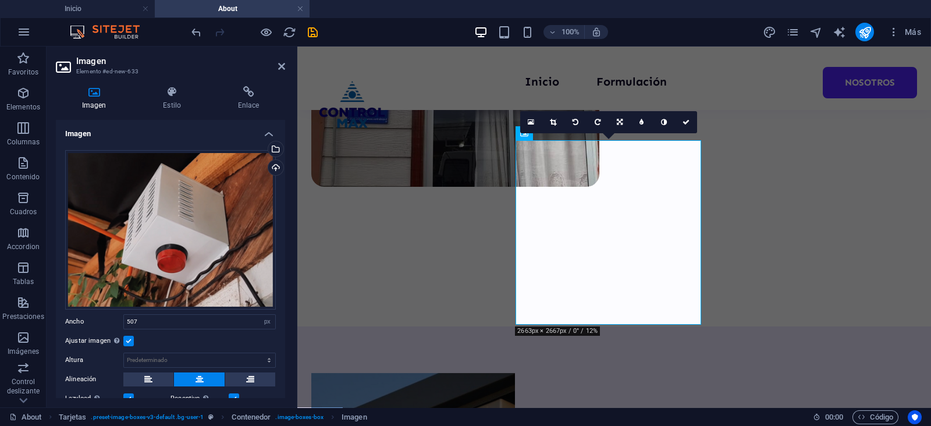
click at [278, 65] on h2 "Imagen" at bounding box center [180, 61] width 209 height 10
click at [281, 65] on icon at bounding box center [281, 66] width 7 height 9
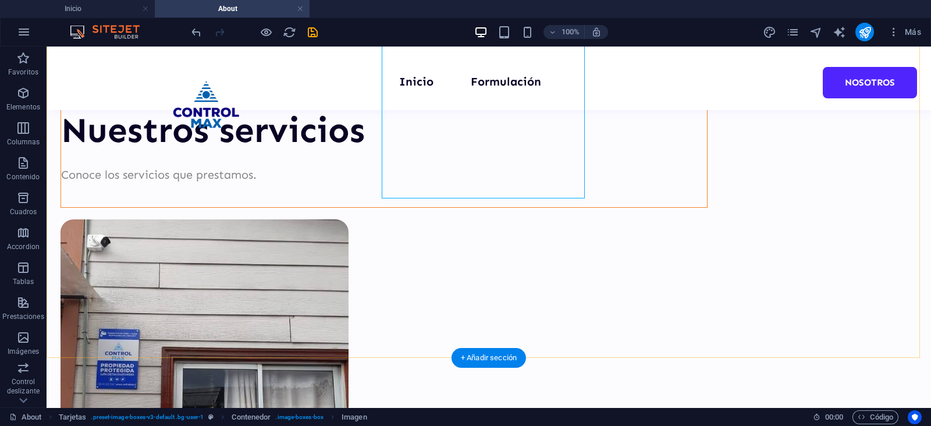
scroll to position [580, 0]
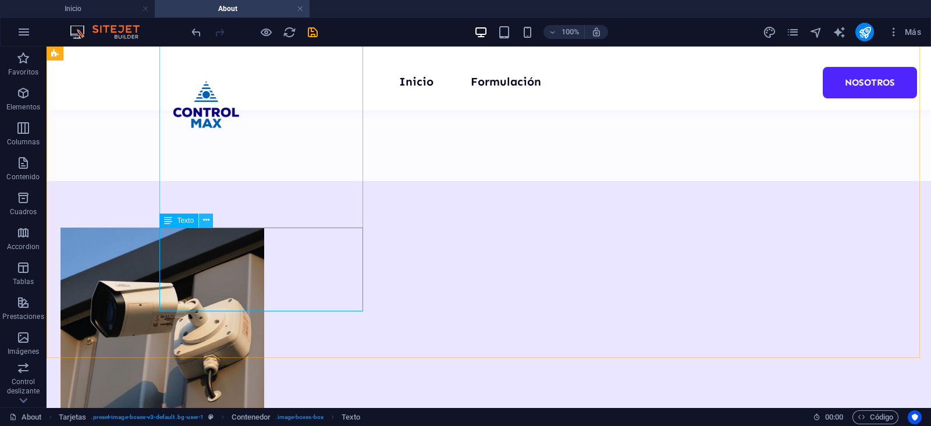
click at [208, 221] on icon at bounding box center [206, 220] width 6 height 12
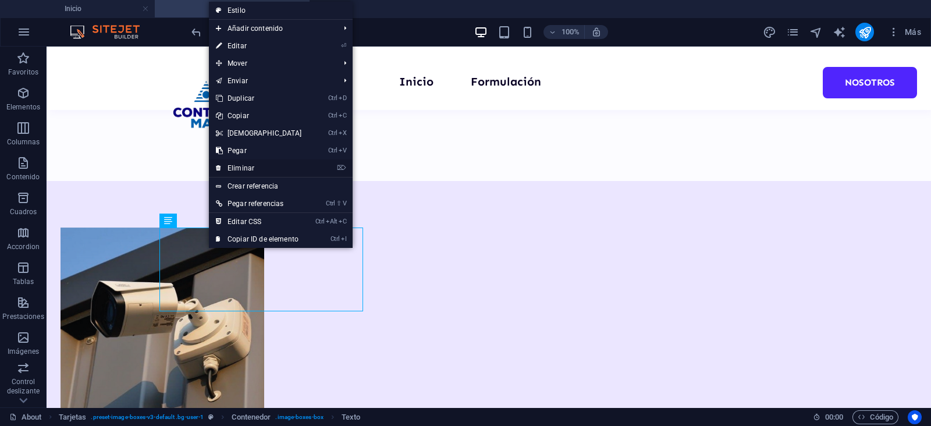
click at [270, 165] on link "⌦ Eliminar" at bounding box center [259, 167] width 100 height 17
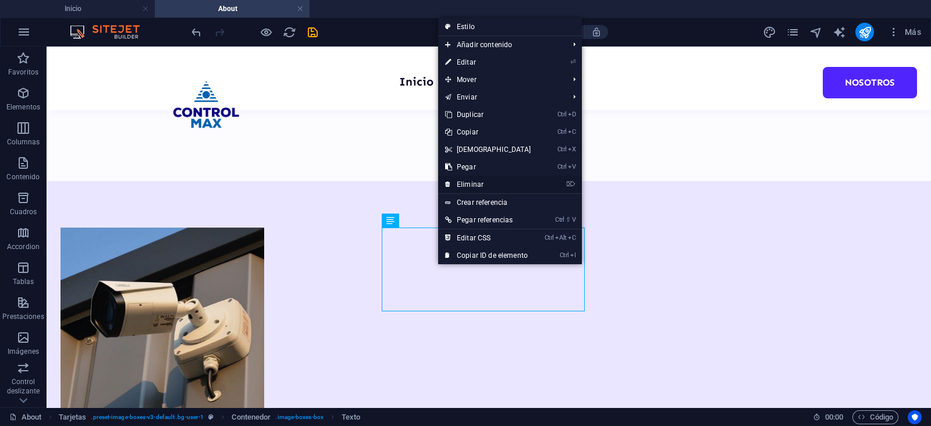
click at [488, 189] on link "⌦ Eliminar" at bounding box center [488, 184] width 100 height 17
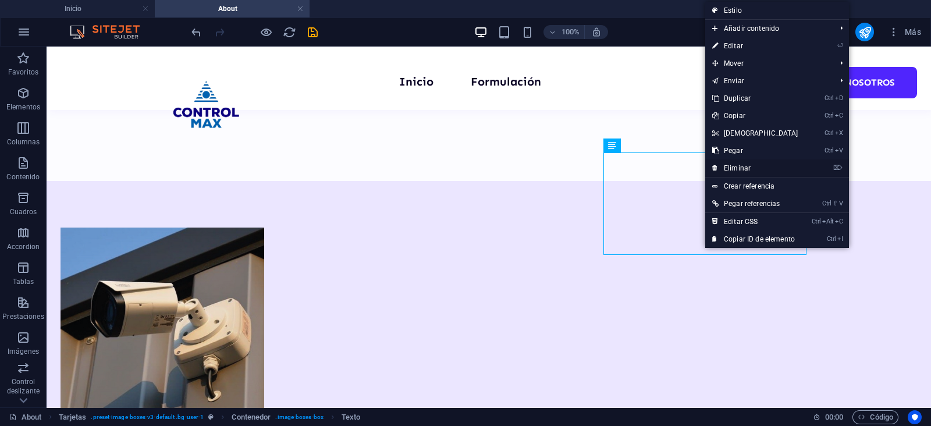
click at [751, 161] on link "⌦ Eliminar" at bounding box center [755, 167] width 100 height 17
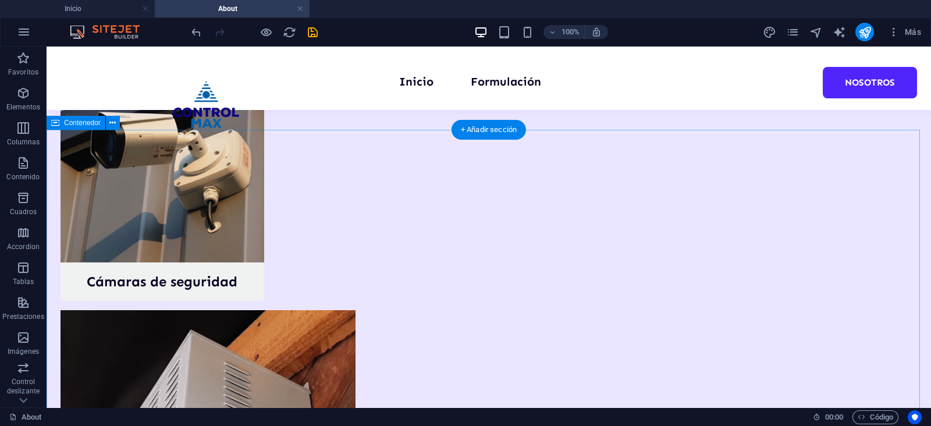
scroll to position [728, 0]
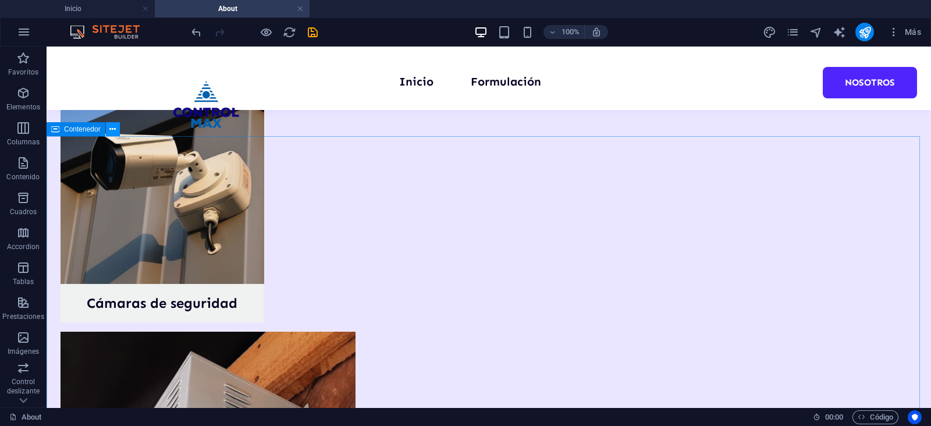
click at [118, 130] on button at bounding box center [113, 129] width 14 height 14
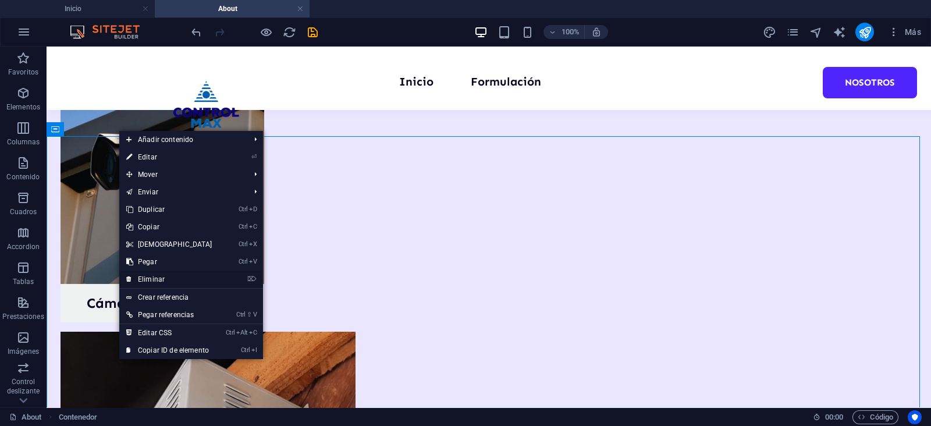
click at [166, 275] on link "⌦ Eliminar" at bounding box center [169, 279] width 100 height 17
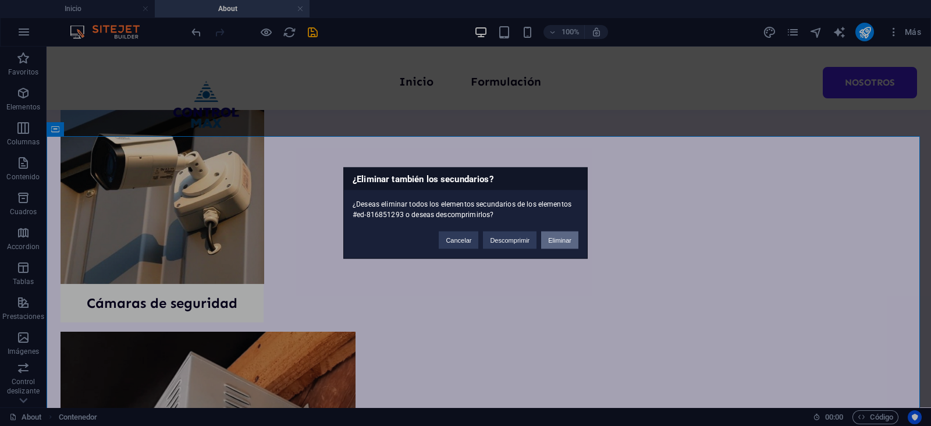
click at [566, 236] on button "Eliminar" at bounding box center [559, 240] width 37 height 17
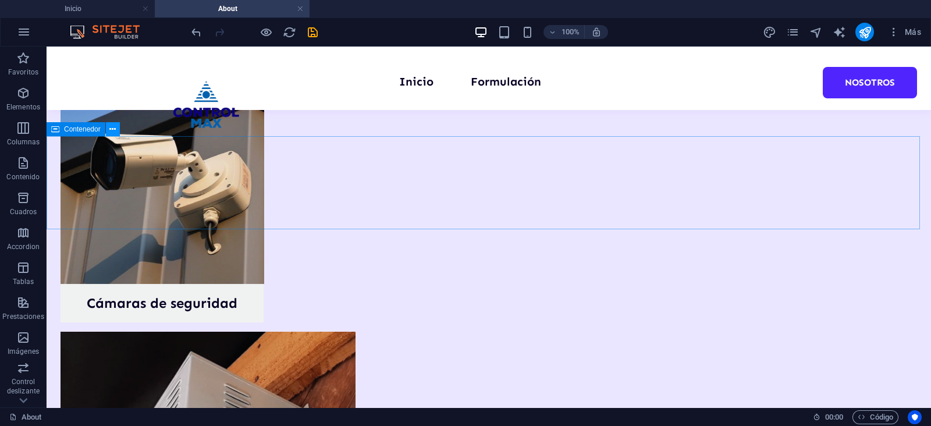
click at [111, 126] on icon at bounding box center [112, 129] width 6 height 12
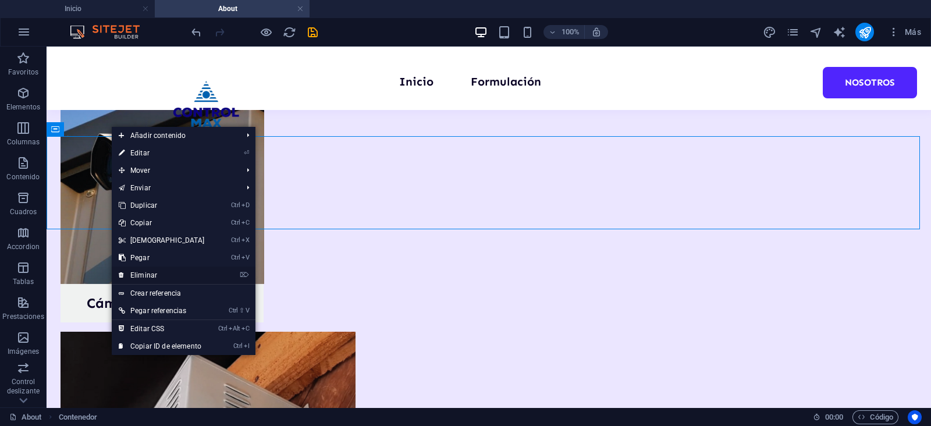
drag, startPoint x: 158, startPoint y: 272, endPoint x: 223, endPoint y: 226, distance: 79.6
click at [159, 272] on link "⌦ Eliminar" at bounding box center [162, 275] width 100 height 17
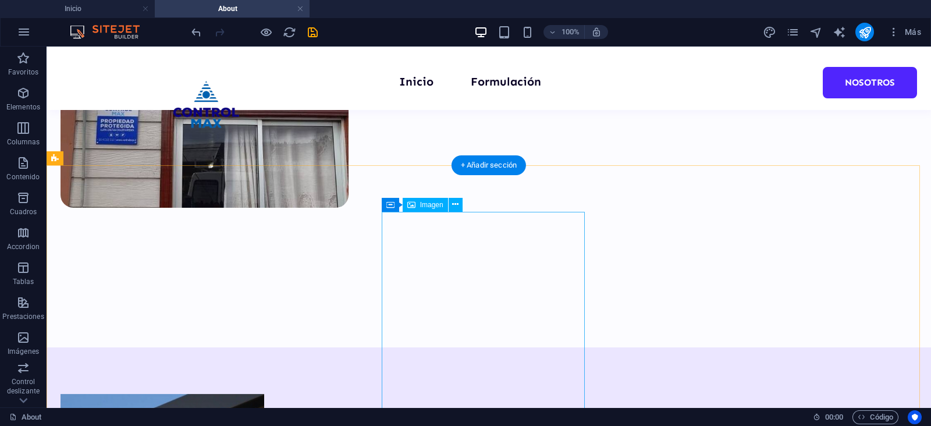
scroll to position [437, 0]
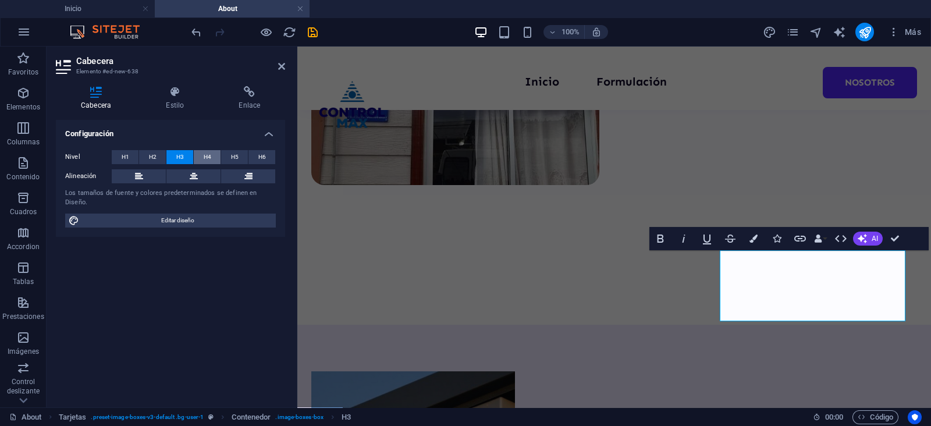
drag, startPoint x: 199, startPoint y: 154, endPoint x: 95, endPoint y: 120, distance: 109.5
click at [200, 154] on button "H4" at bounding box center [207, 157] width 27 height 14
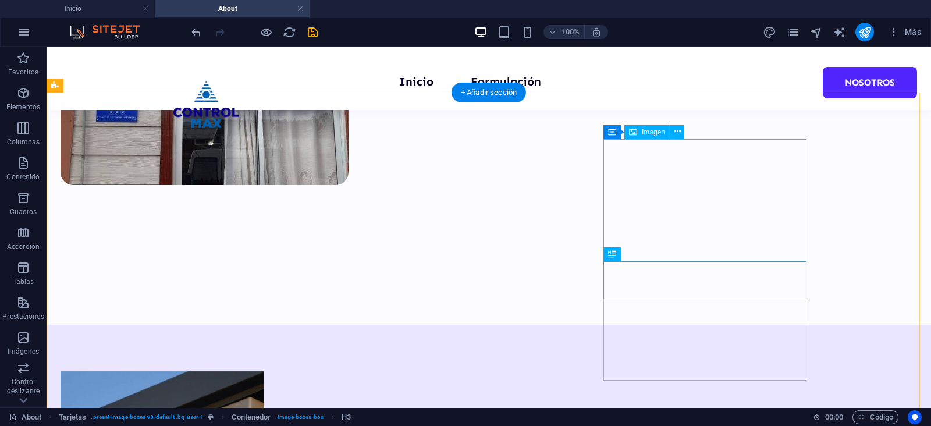
select select "%"
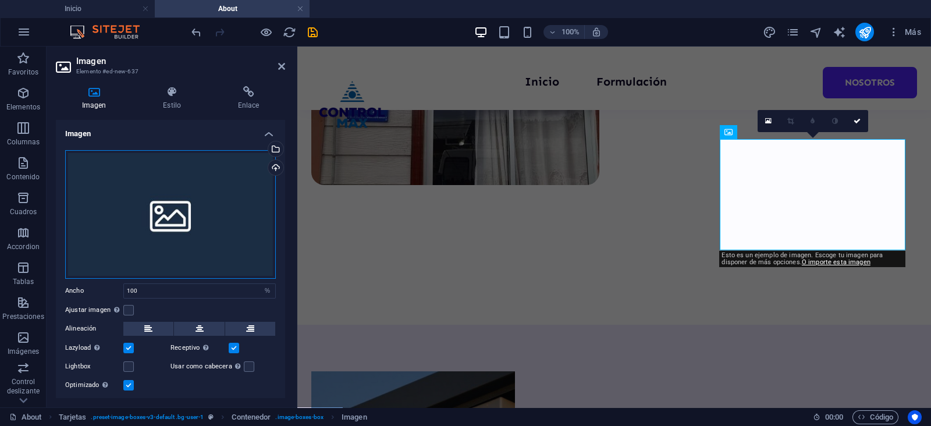
click at [140, 185] on div "Arrastra archivos aquí, haz clic para escoger archivos o selecciona archivos de…" at bounding box center [170, 214] width 211 height 129
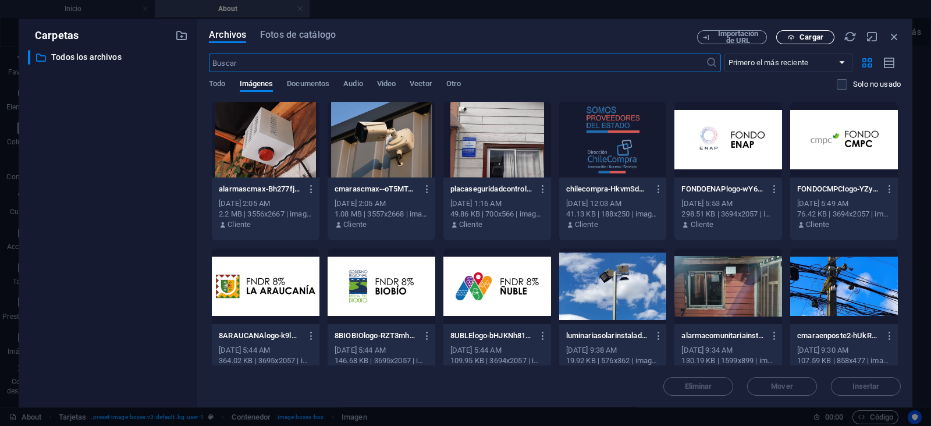
click at [789, 34] on icon "button" at bounding box center [791, 38] width 8 height 8
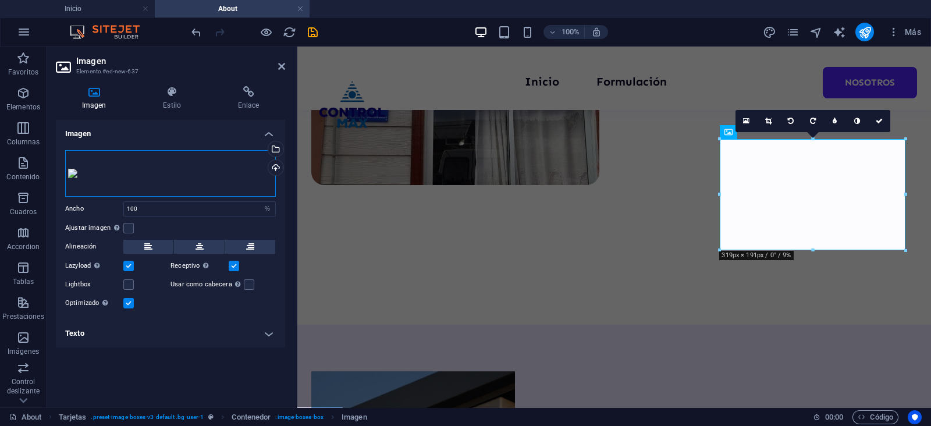
click at [139, 197] on div "Arrastra archivos aquí, haz clic para escoger archivos o selecciona archivos de…" at bounding box center [170, 173] width 211 height 47
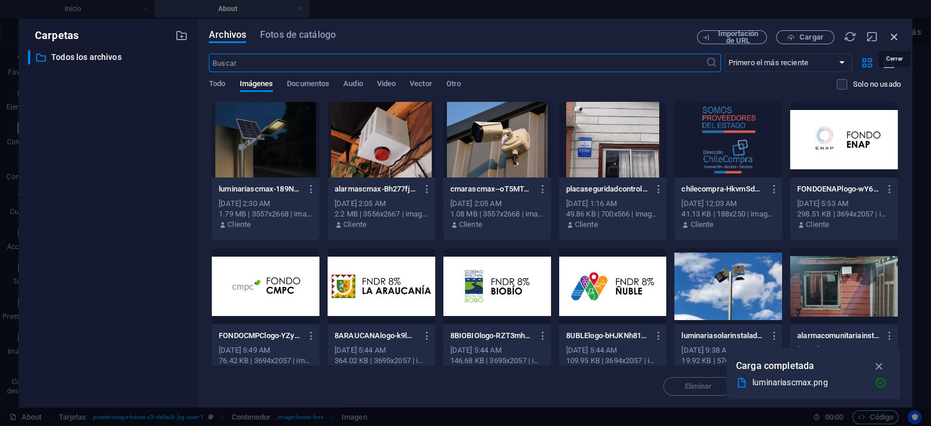
click at [894, 38] on icon "button" at bounding box center [894, 36] width 13 height 13
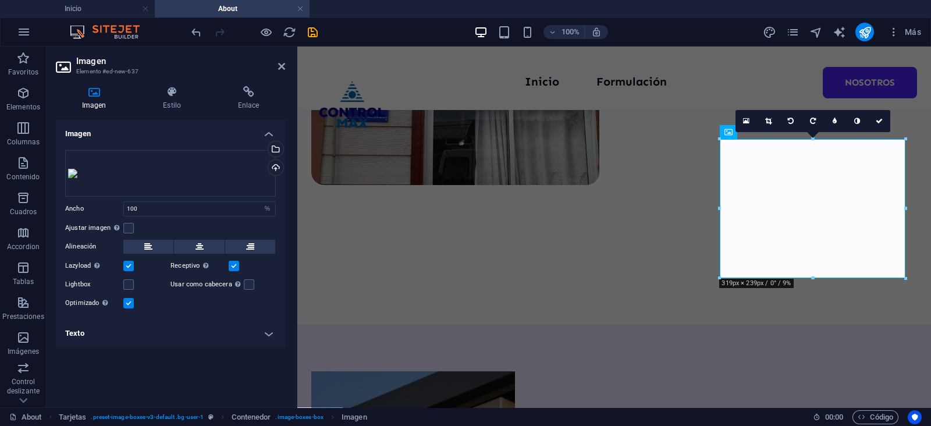
click at [286, 66] on aside "Imagen Elemento #ed-new-637 Imagen Estilo Enlace Imagen Arrastra archivos aquí,…" at bounding box center [172, 227] width 251 height 361
click at [278, 66] on header "Imagen Elemento #ed-new-637" at bounding box center [170, 62] width 229 height 30
click at [282, 66] on icon at bounding box center [281, 66] width 7 height 9
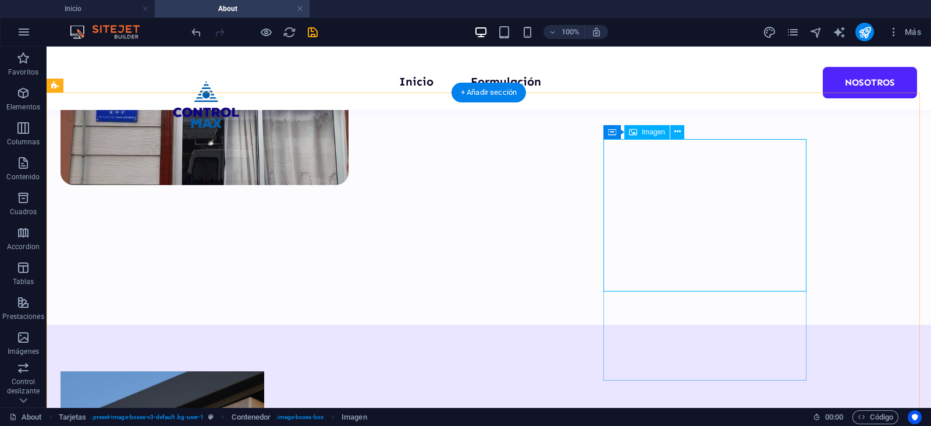
select select "%"
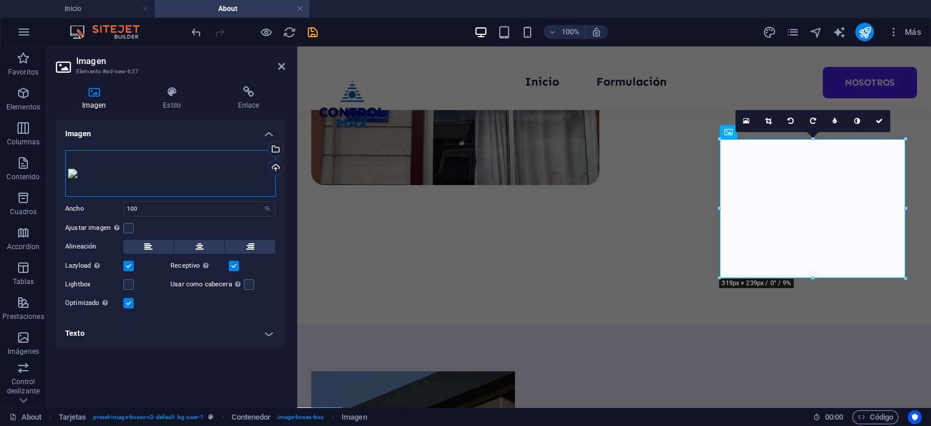
click at [232, 166] on div "Arrastra archivos aquí, haz clic para escoger archivos o selecciona archivos de…" at bounding box center [170, 173] width 211 height 47
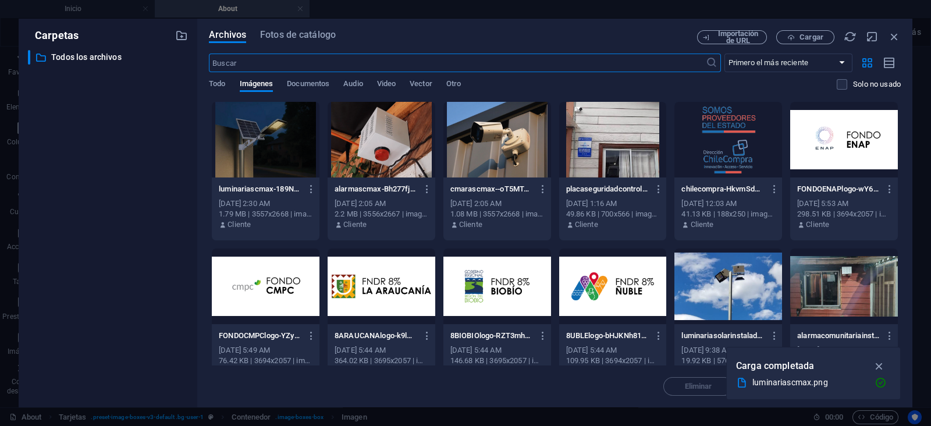
click at [254, 143] on div at bounding box center [266, 140] width 108 height 76
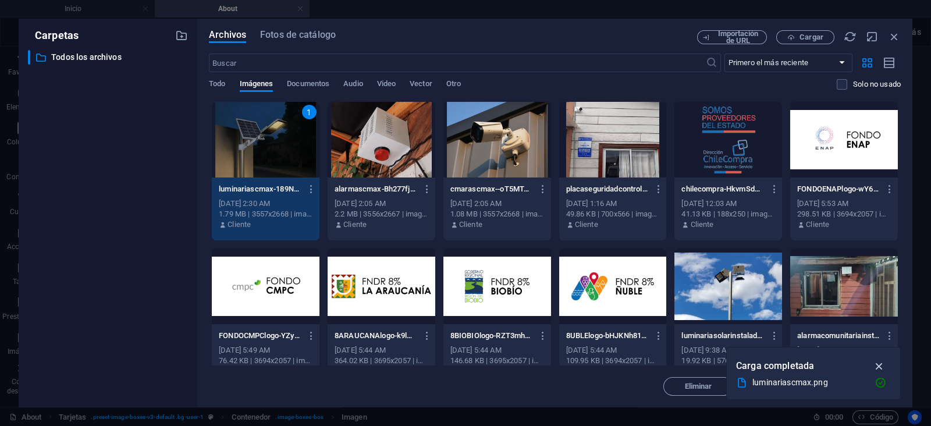
click at [879, 367] on icon "button" at bounding box center [879, 366] width 13 height 13
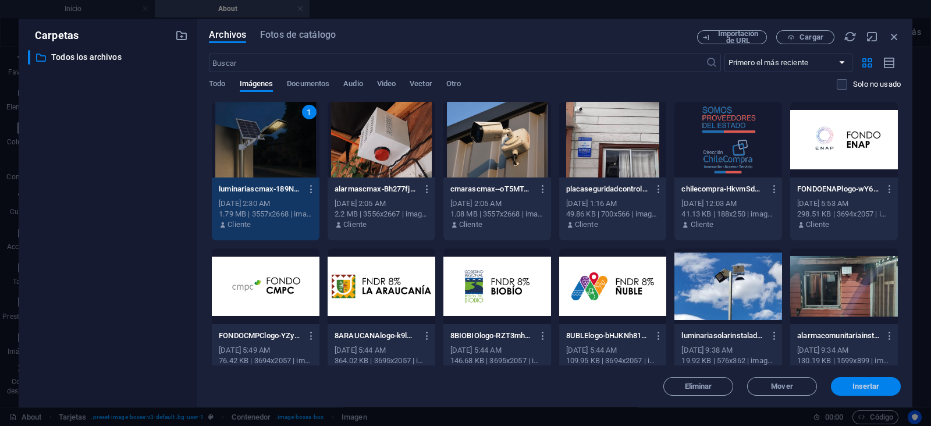
click at [867, 389] on span "Insertar" at bounding box center [866, 386] width 27 height 7
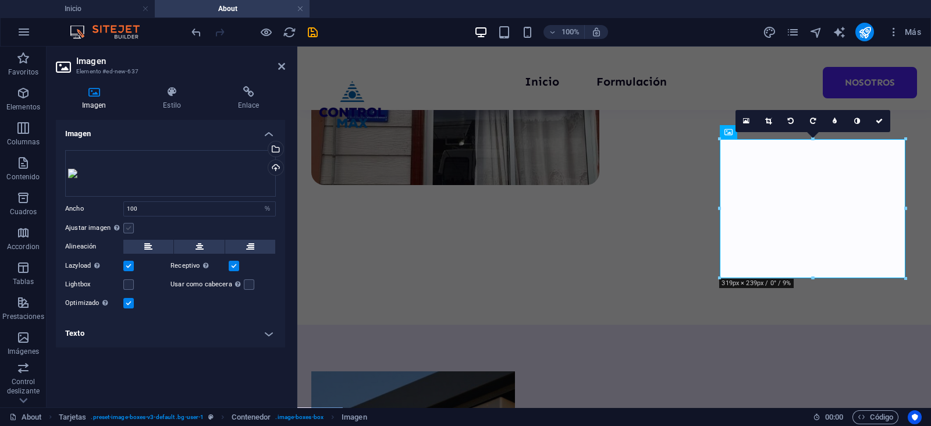
click at [125, 228] on label at bounding box center [128, 228] width 10 height 10
click at [0, 0] on input "Ajustar imagen Ajustar imagen automáticamente a un ancho y alto fijo" at bounding box center [0, 0] width 0 height 0
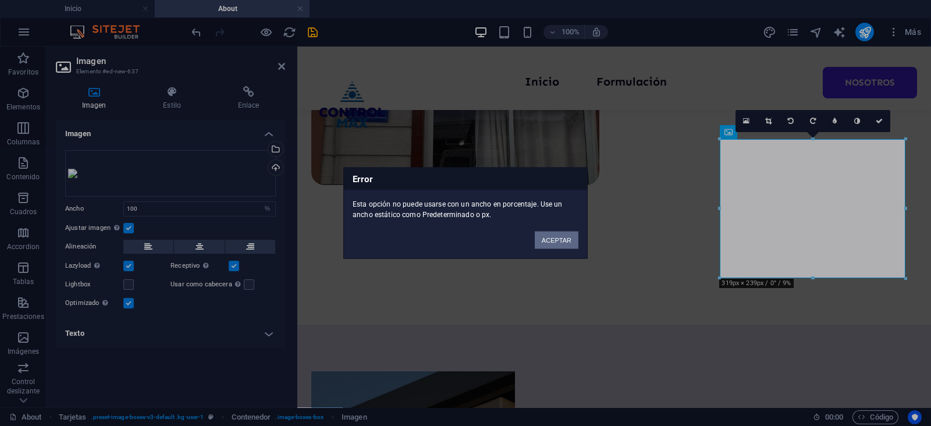
click at [558, 244] on button "ACEPTAR" at bounding box center [557, 240] width 44 height 17
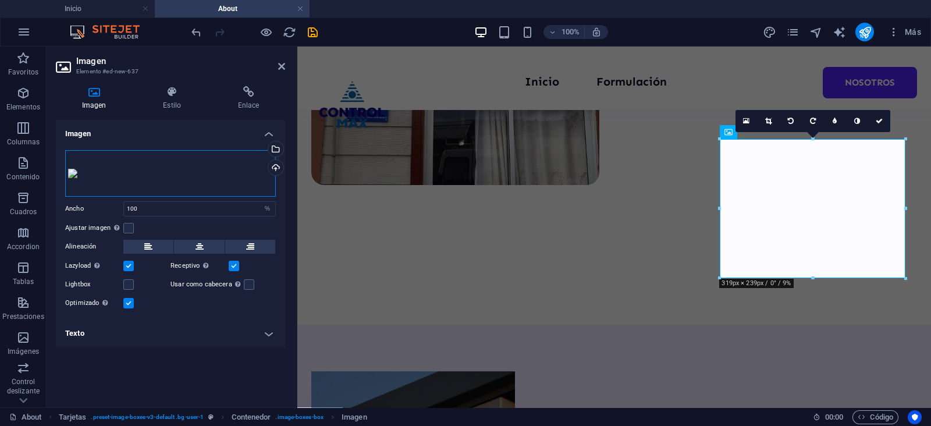
click at [190, 176] on div "Arrastra archivos aquí, haz clic para escoger archivos o selecciona archivos de…" at bounding box center [170, 173] width 211 height 47
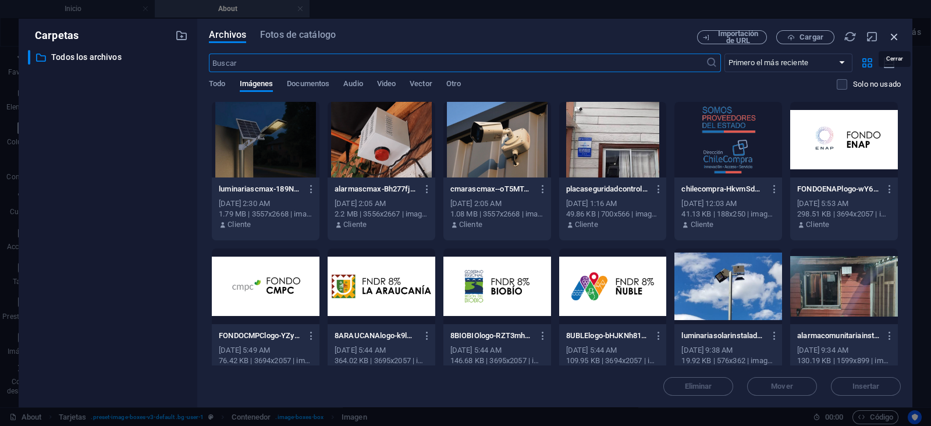
click at [893, 37] on icon "button" at bounding box center [894, 36] width 13 height 13
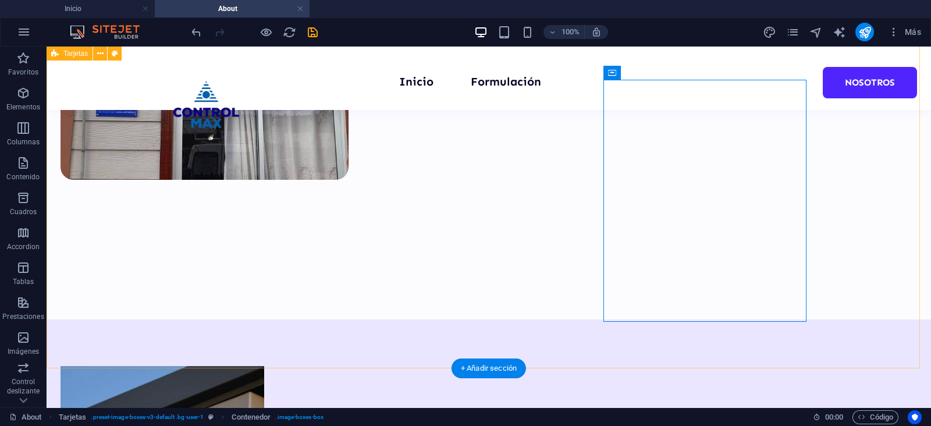
scroll to position [371, 0]
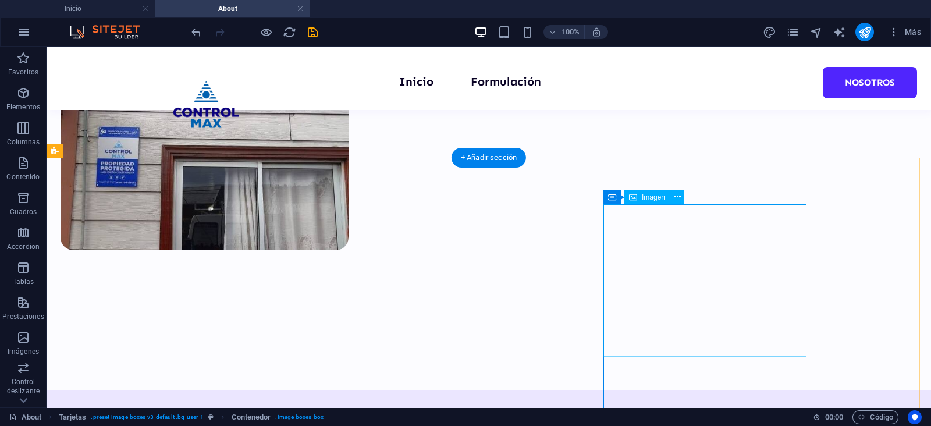
click at [648, 196] on span "Imagen" at bounding box center [653, 197] width 23 height 7
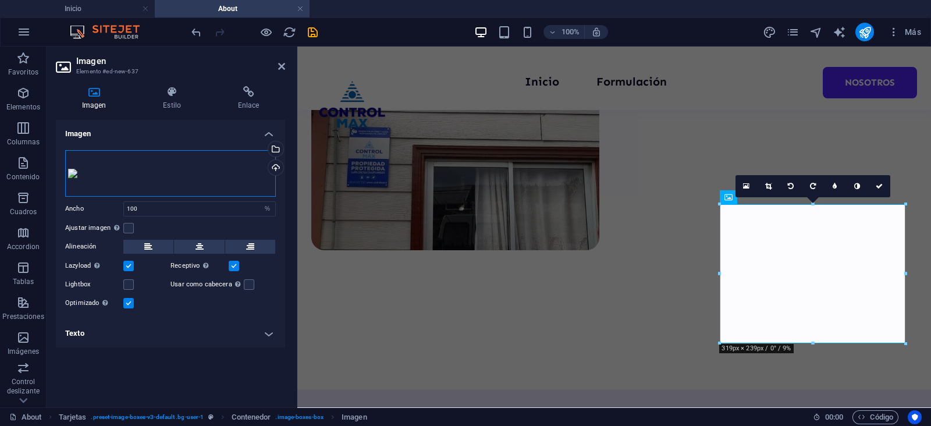
click at [156, 177] on div "Arrastra archivos aquí, haz clic para escoger archivos o selecciona archivos de…" at bounding box center [170, 173] width 211 height 47
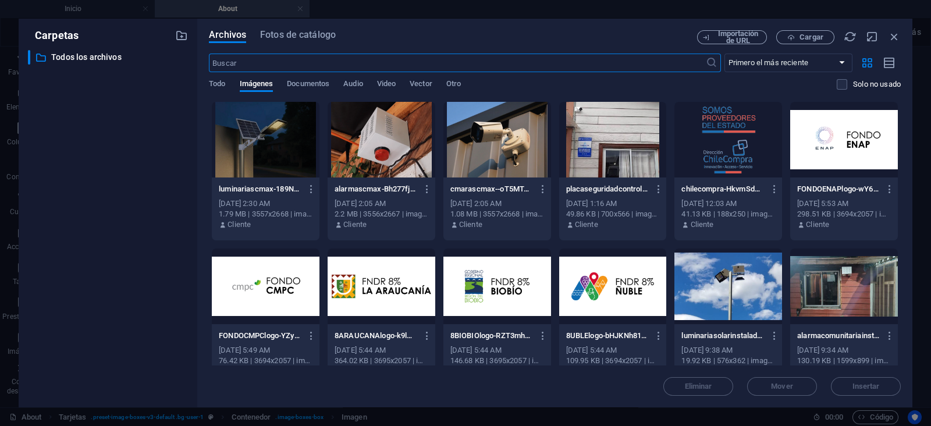
click at [262, 155] on div at bounding box center [266, 140] width 108 height 76
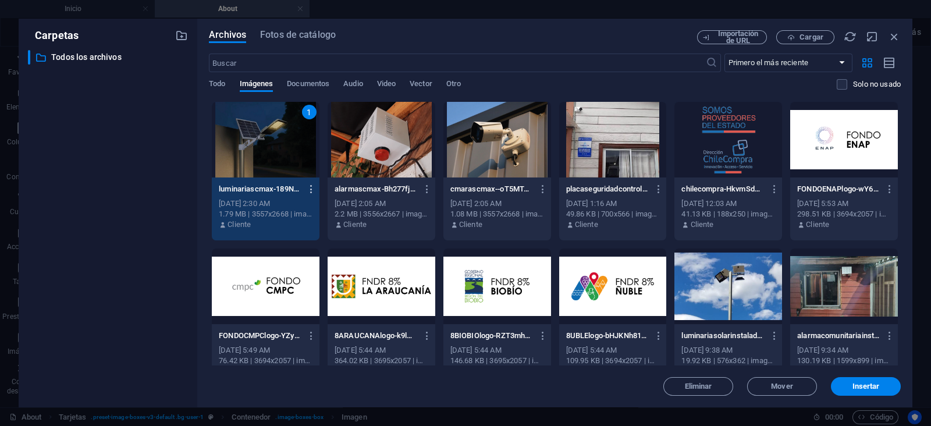
click at [311, 190] on icon "button" at bounding box center [311, 189] width 11 height 10
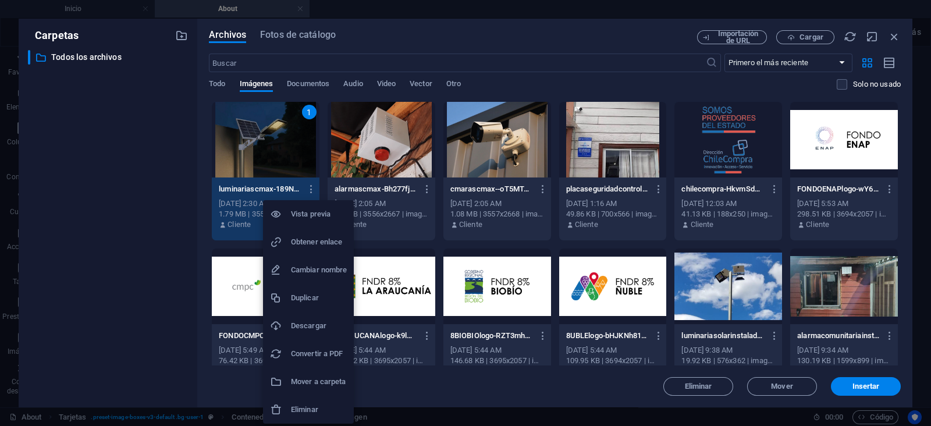
click at [299, 408] on h6 "Eliminar" at bounding box center [319, 410] width 56 height 14
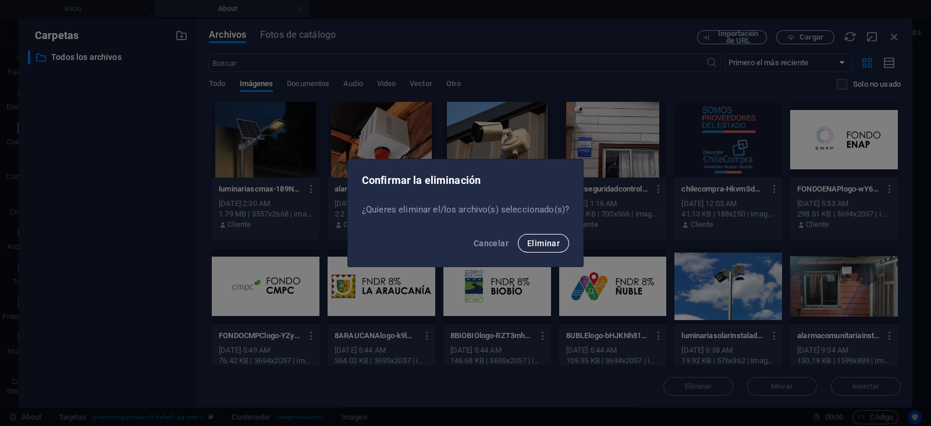
click at [556, 244] on span "Eliminar" at bounding box center [543, 243] width 33 height 9
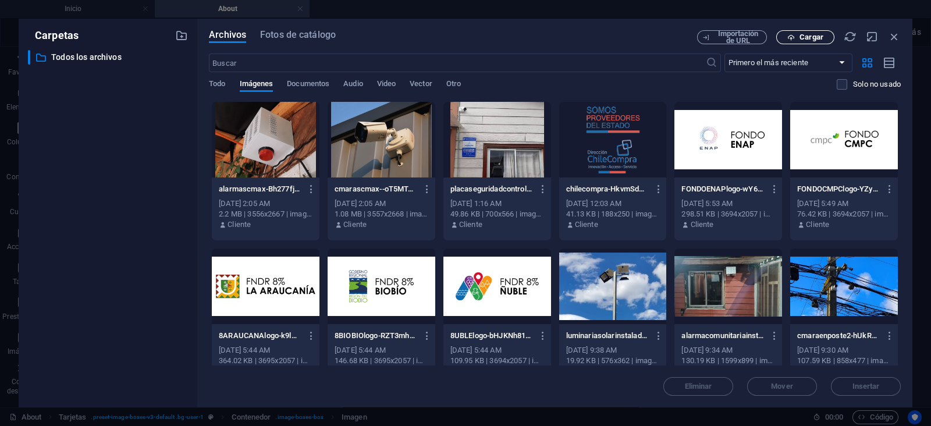
click at [808, 36] on span "Cargar" at bounding box center [812, 37] width 24 height 7
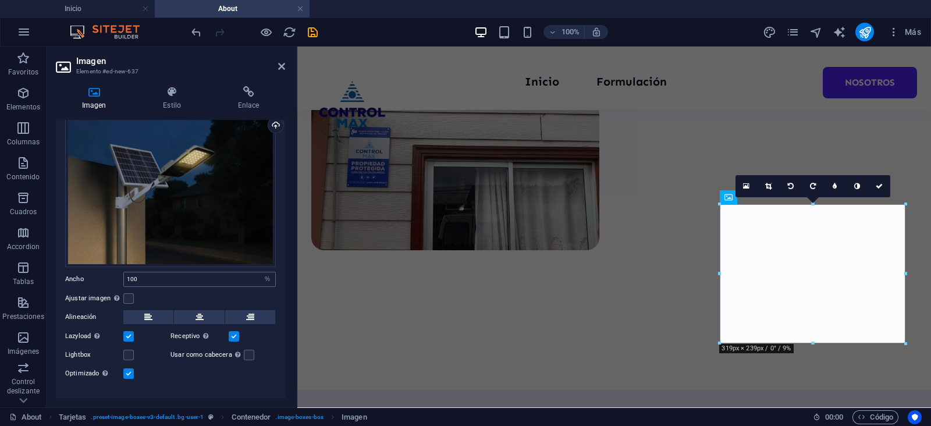
scroll to position [61, 0]
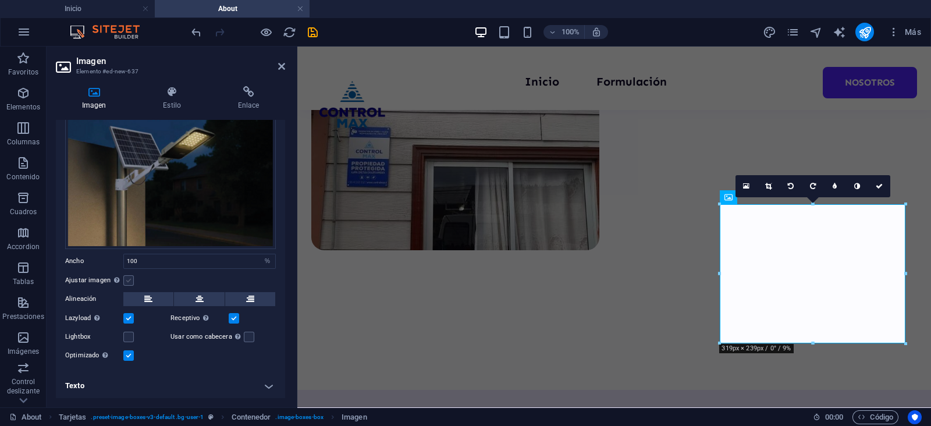
click at [128, 278] on label at bounding box center [128, 280] width 10 height 10
click at [0, 0] on input "Ajustar imagen Ajustar imagen automáticamente a un ancho y alto fijo" at bounding box center [0, 0] width 0 height 0
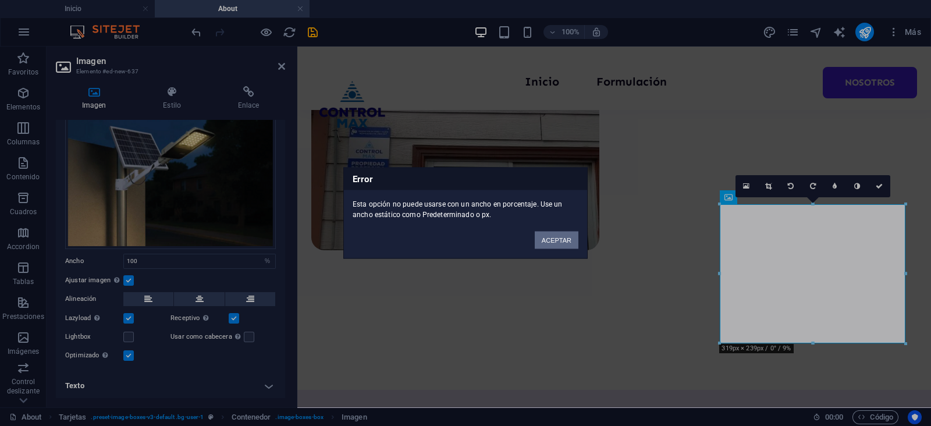
click at [550, 239] on button "ACEPTAR" at bounding box center [557, 240] width 44 height 17
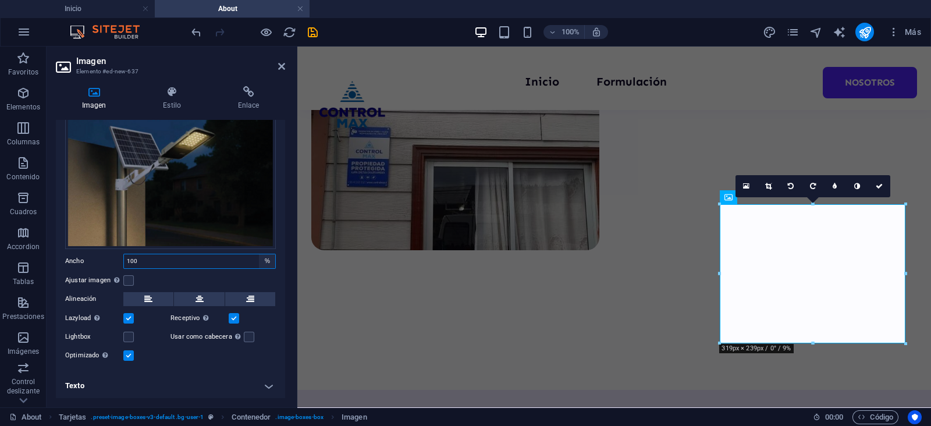
click at [261, 259] on select "Predeterminado automático px rem % em vh vw" at bounding box center [267, 261] width 16 height 14
select select "px"
click at [259, 254] on select "Predeterminado automático px rem % em vh vw" at bounding box center [267, 261] width 16 height 14
type input "319"
click at [128, 277] on label at bounding box center [128, 280] width 10 height 10
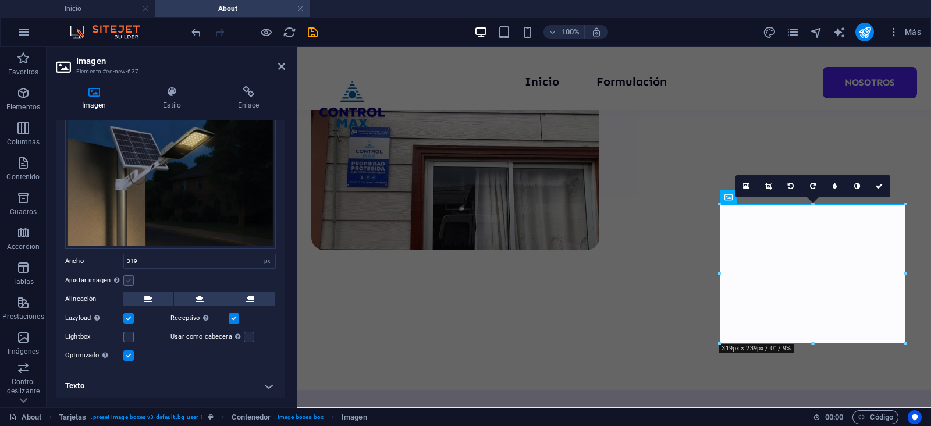
click at [0, 0] on input "Ajustar imagen Ajustar imagen automáticamente a un ancho y alto fijo" at bounding box center [0, 0] width 0 height 0
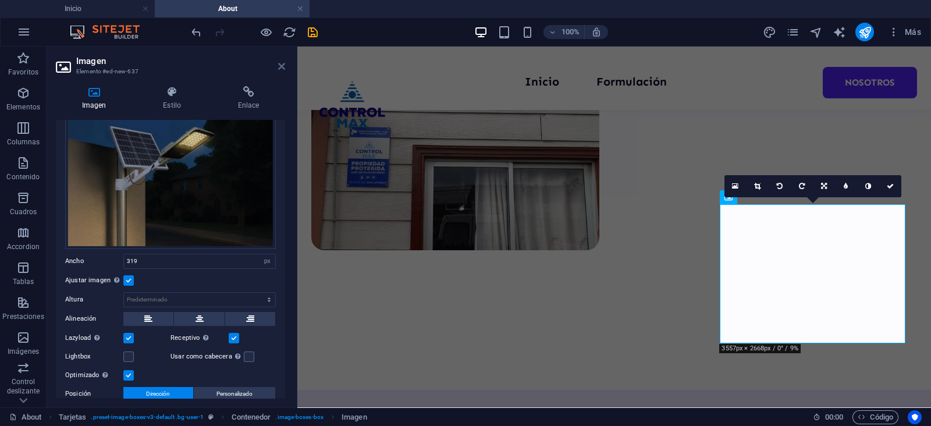
click at [279, 65] on icon at bounding box center [281, 66] width 7 height 9
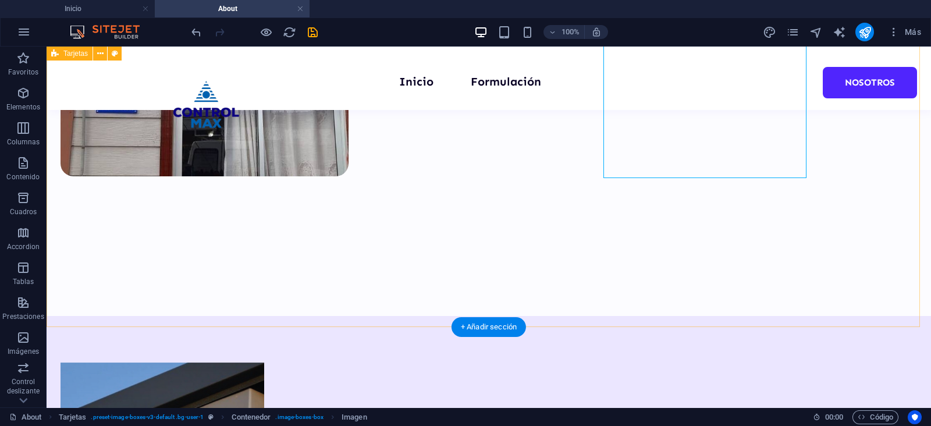
scroll to position [444, 0]
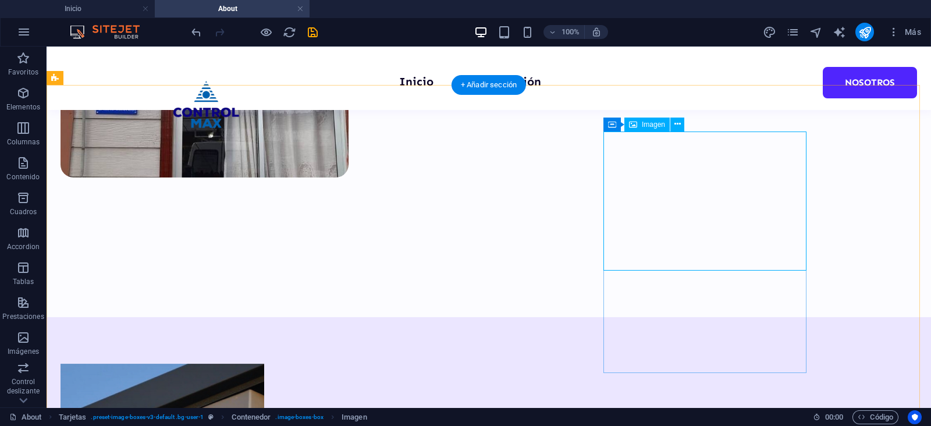
select select "px"
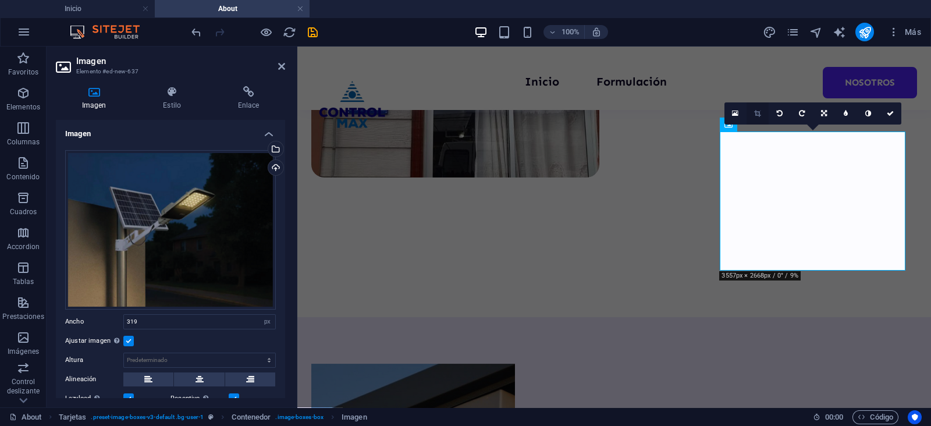
click at [759, 111] on icon at bounding box center [757, 113] width 6 height 7
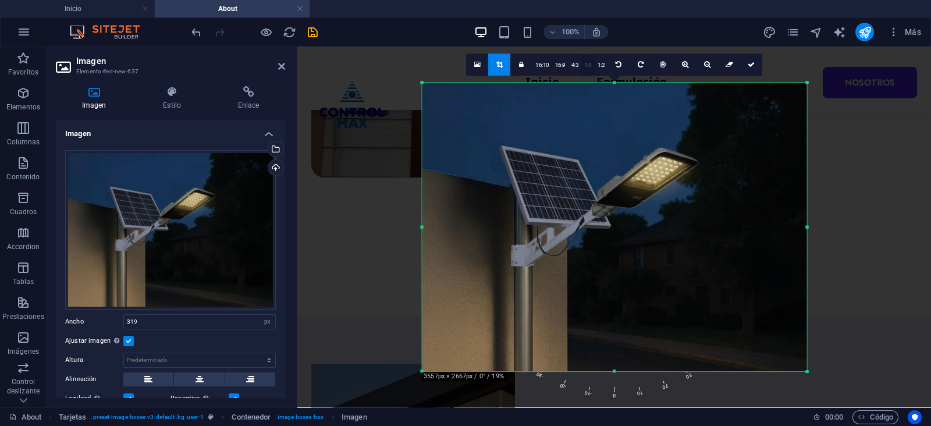
click at [582, 69] on link "1:1" at bounding box center [587, 65] width 13 height 22
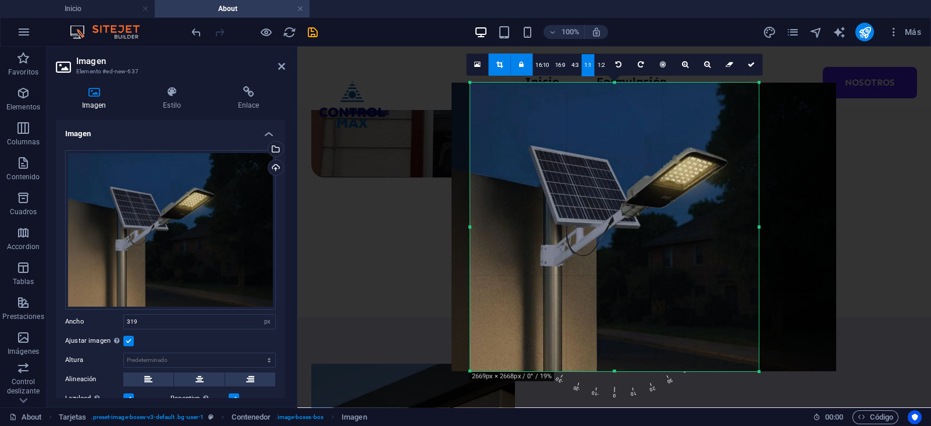
drag, startPoint x: 671, startPoint y: 188, endPoint x: 652, endPoint y: 185, distance: 18.9
click at [652, 185] on div at bounding box center [644, 227] width 385 height 289
click at [749, 65] on icon at bounding box center [751, 64] width 7 height 7
type input "495"
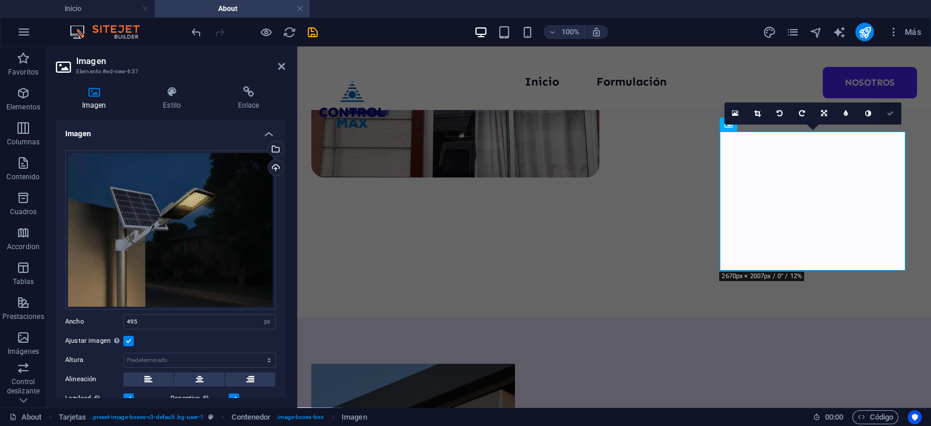
click at [888, 108] on link at bounding box center [890, 113] width 22 height 22
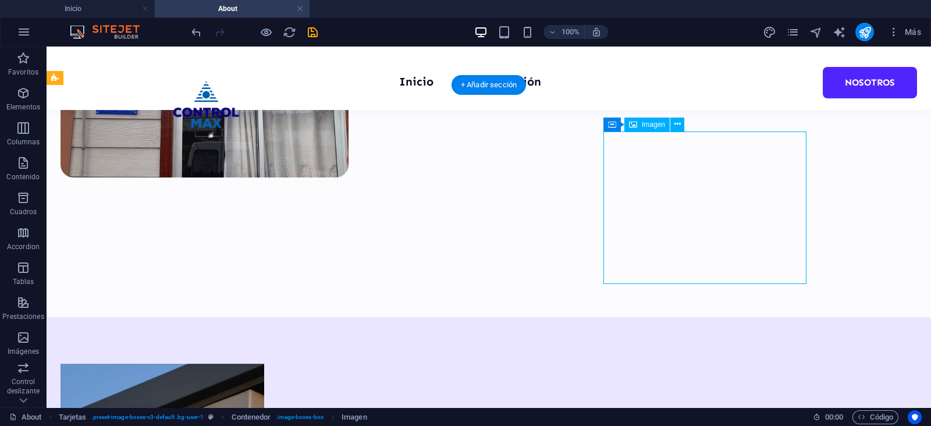
select select "px"
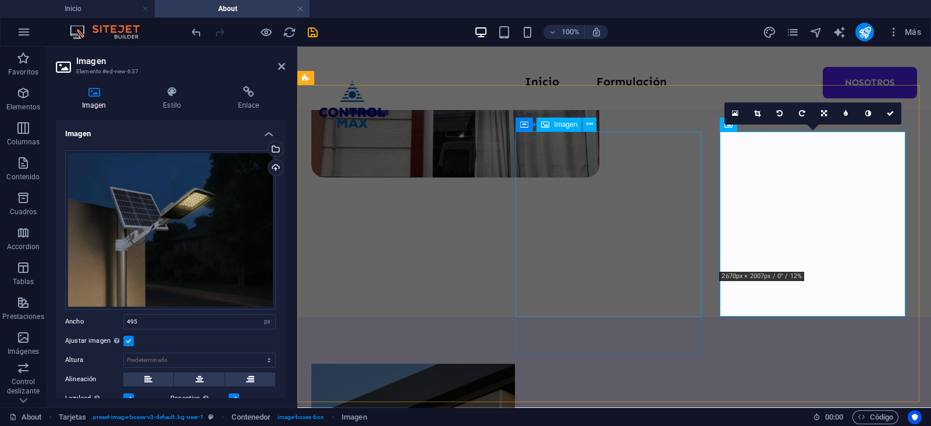
select select "px"
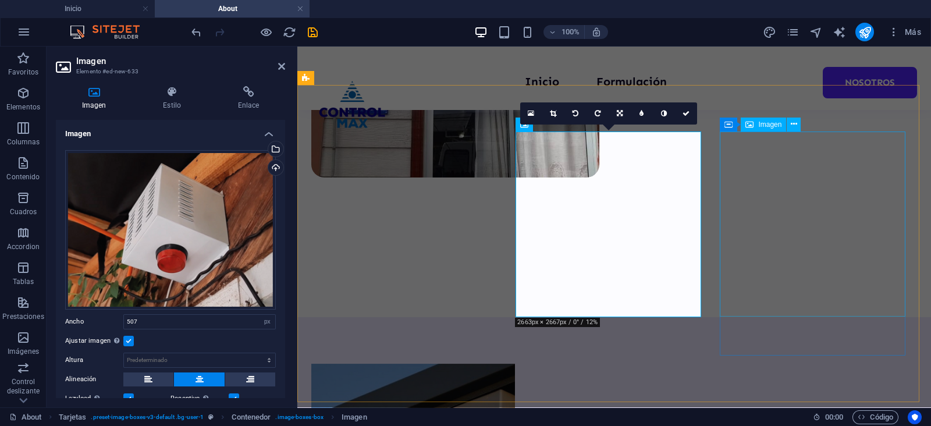
select select "px"
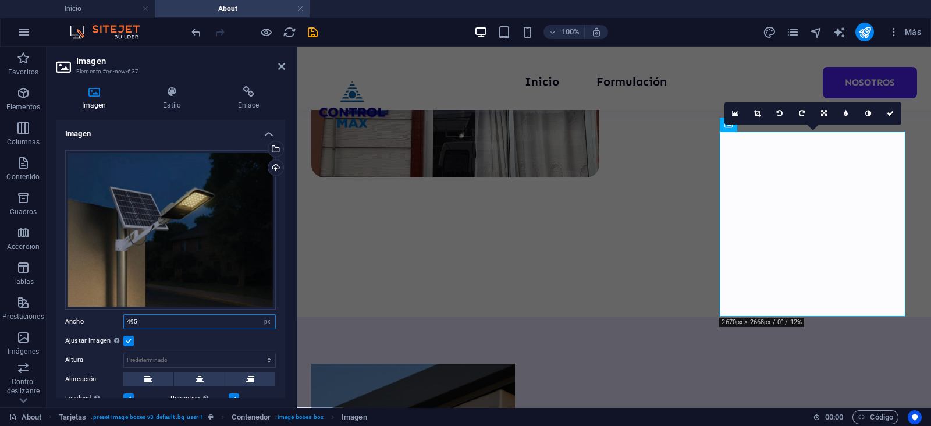
click at [148, 315] on input "495" at bounding box center [199, 322] width 151 height 14
type input "507"
click at [278, 70] on icon at bounding box center [281, 66] width 7 height 9
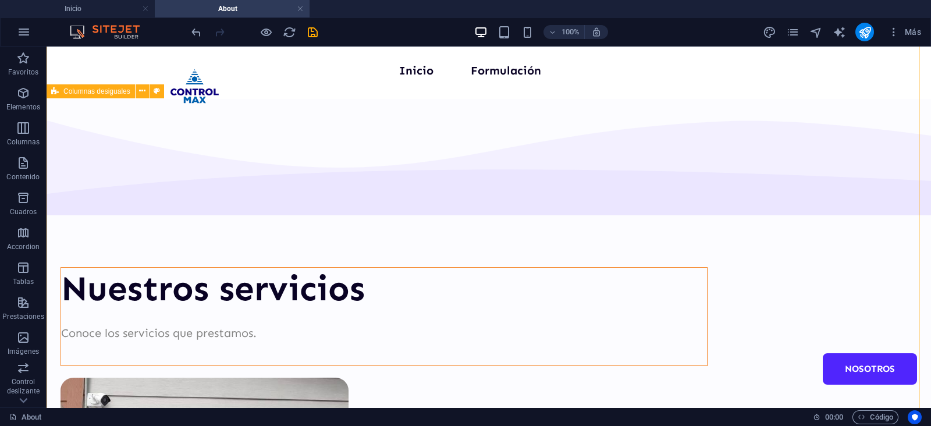
scroll to position [12, 0]
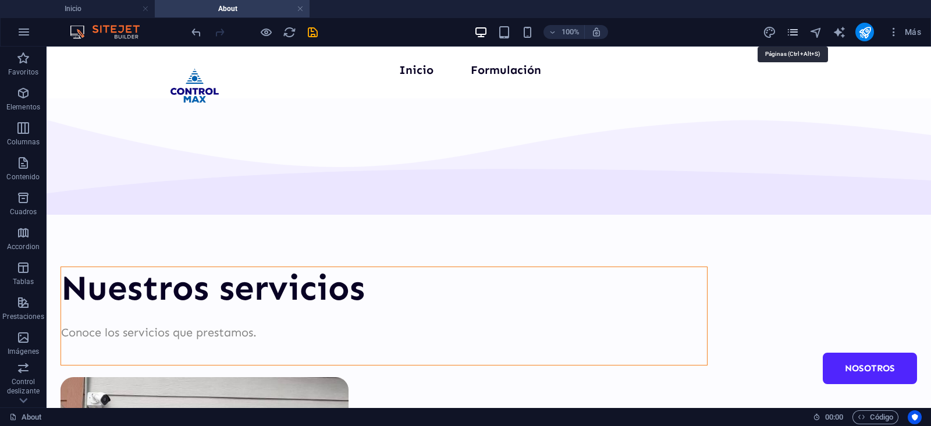
click at [797, 36] on icon "pages" at bounding box center [792, 32] width 13 height 13
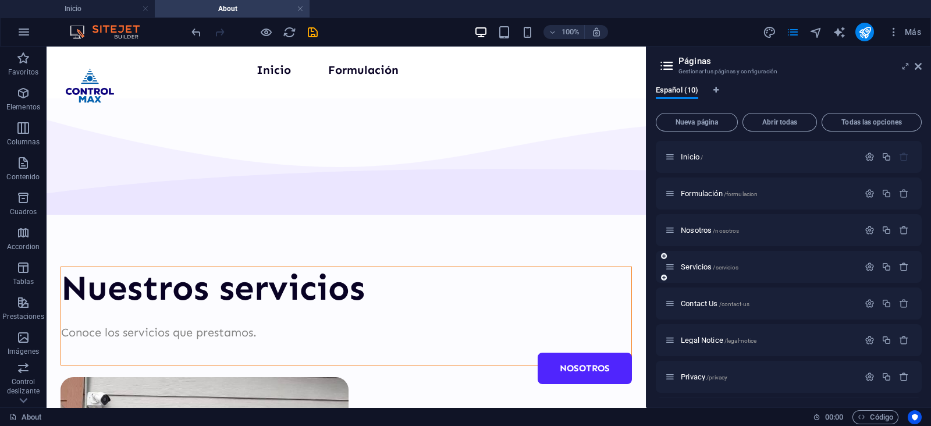
click at [865, 272] on div at bounding box center [886, 266] width 51 height 13
click at [865, 267] on icon "button" at bounding box center [870, 267] width 10 height 10
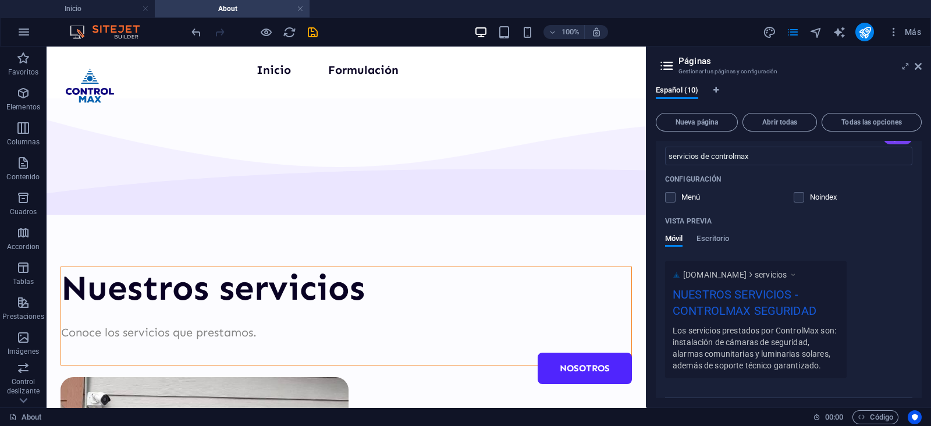
scroll to position [364, 0]
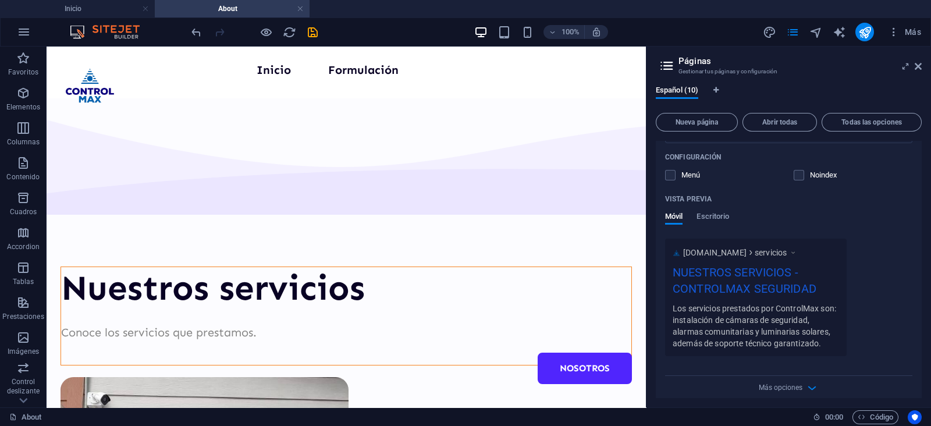
click at [711, 211] on div "Vista previa Móvil Escritorio" at bounding box center [788, 214] width 247 height 49
click at [704, 217] on span "Escritorio" at bounding box center [713, 218] width 33 height 16
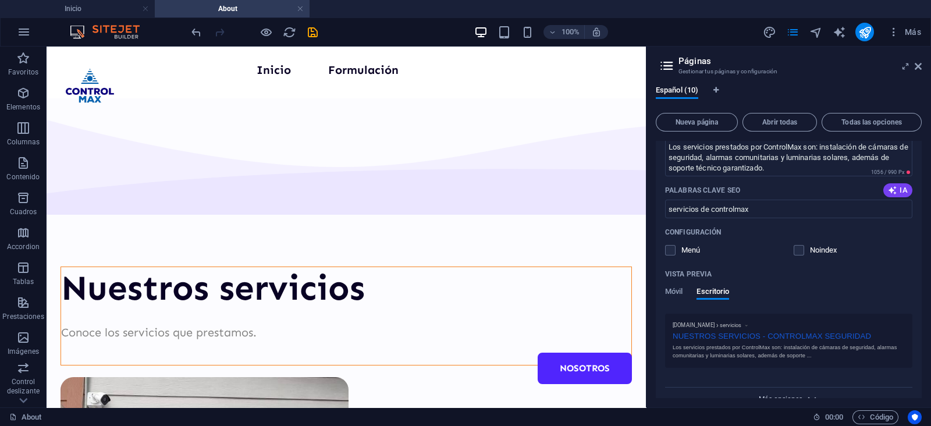
scroll to position [290, 0]
click at [671, 251] on label at bounding box center [670, 248] width 10 height 10
click at [0, 0] on input "checkbox" at bounding box center [0, 0] width 0 height 0
click at [920, 66] on icon at bounding box center [918, 66] width 7 height 9
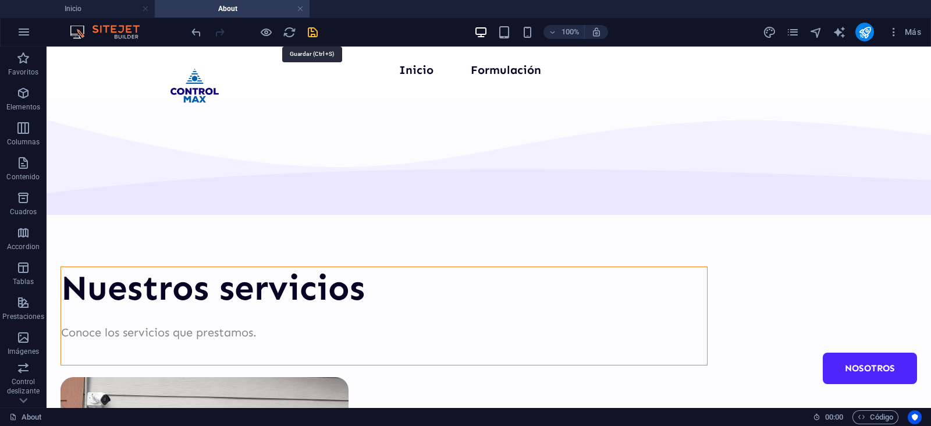
click at [307, 30] on icon "save" at bounding box center [312, 32] width 13 height 13
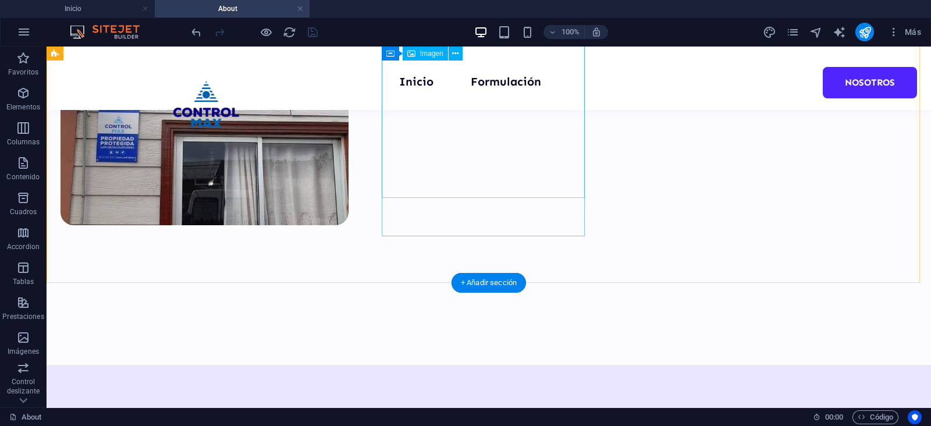
scroll to position [218, 0]
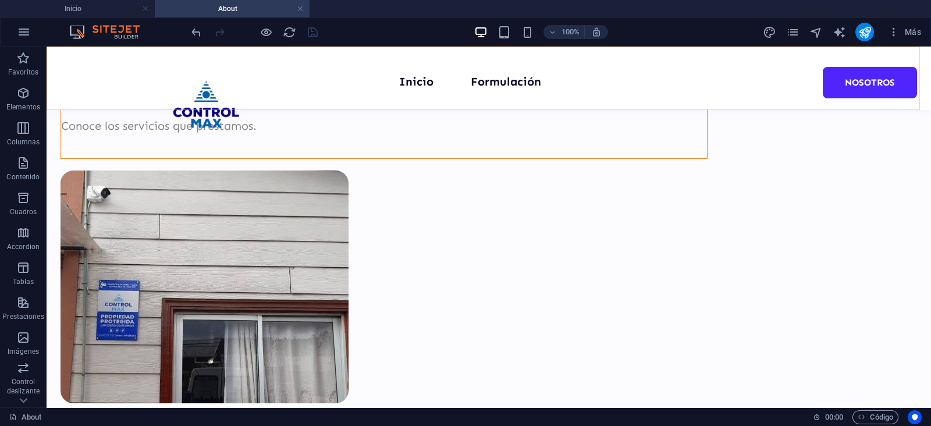
click at [125, 70] on div "Inicio Formulación Nosotros" at bounding box center [489, 78] width 885 height 63
click at [366, 86] on nav "Inicio Formulación Nosotros" at bounding box center [489, 81] width 652 height 19
click at [20, 30] on icon "button" at bounding box center [24, 32] width 14 height 14
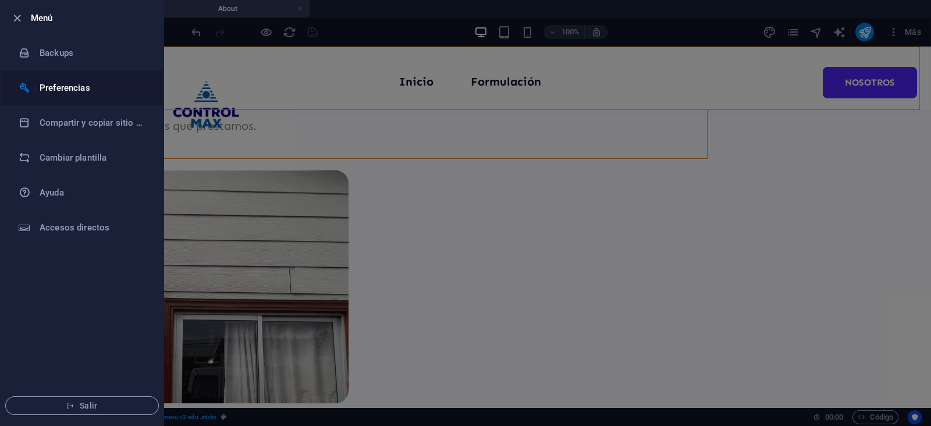
click at [56, 88] on h6 "Preferencias" at bounding box center [94, 88] width 108 height 14
select select "all"
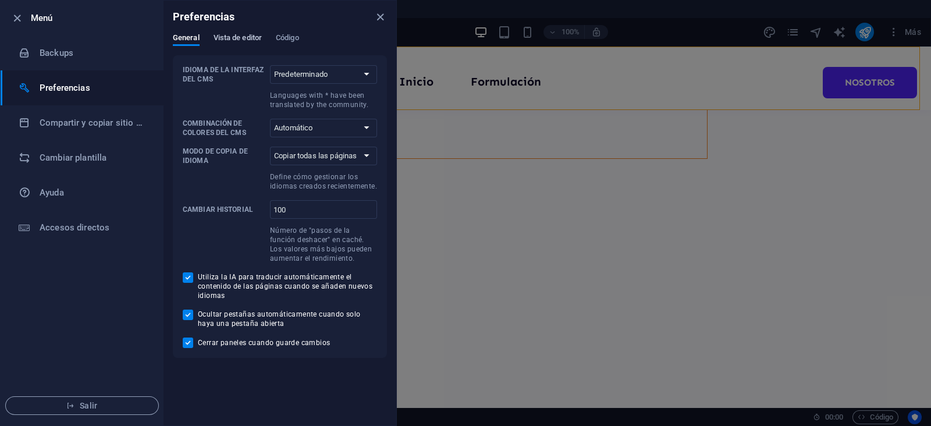
click at [234, 33] on span "Vista de editor" at bounding box center [238, 39] width 48 height 16
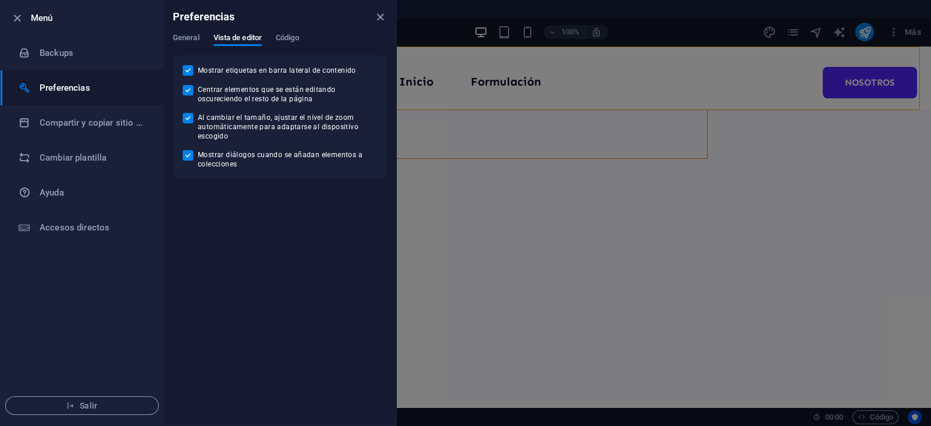
click at [272, 34] on div "General Vista de editor Código" at bounding box center [280, 44] width 214 height 22
click at [290, 33] on span "Código" at bounding box center [287, 39] width 23 height 16
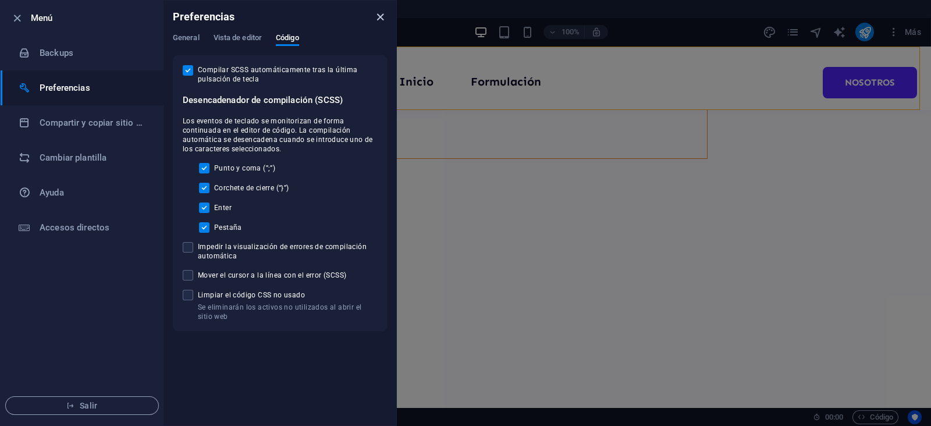
click at [377, 18] on icon "close" at bounding box center [380, 16] width 13 height 13
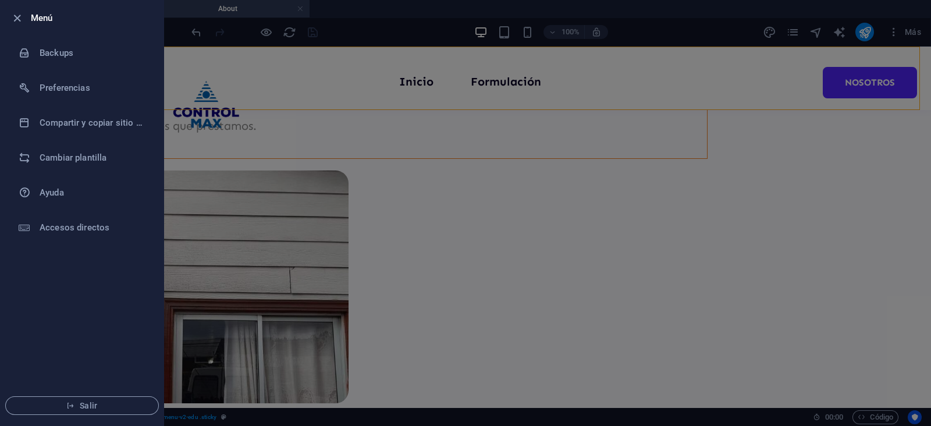
click at [693, 205] on div at bounding box center [465, 213] width 931 height 426
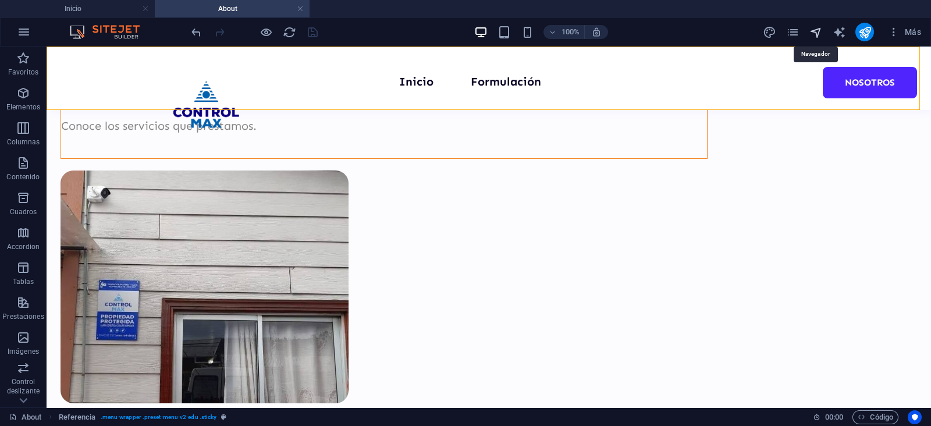
click at [815, 29] on icon "navigator" at bounding box center [816, 32] width 13 height 13
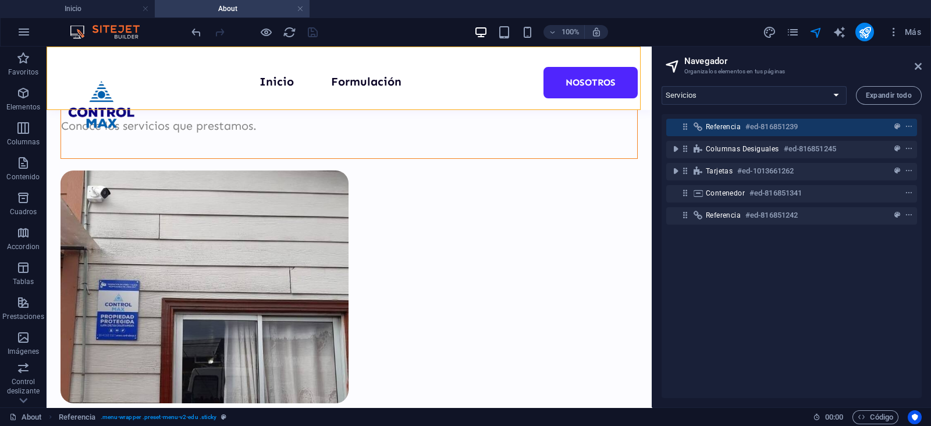
click at [737, 124] on span "Referencia" at bounding box center [723, 126] width 35 height 9
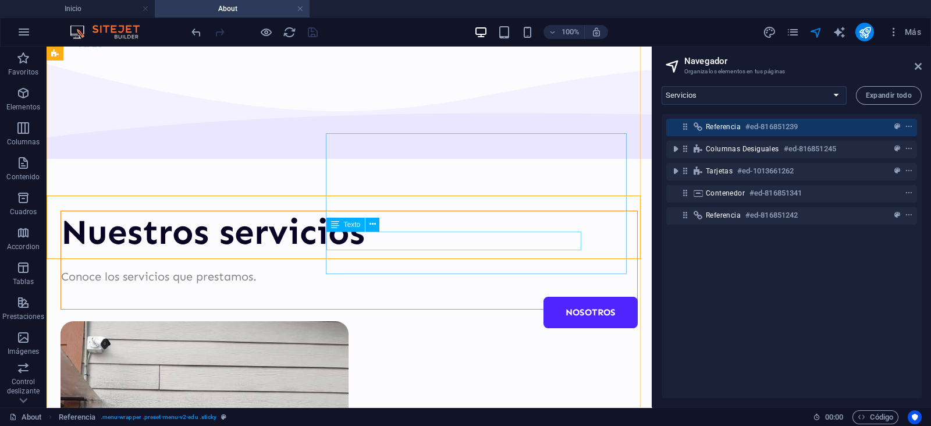
scroll to position [0, 0]
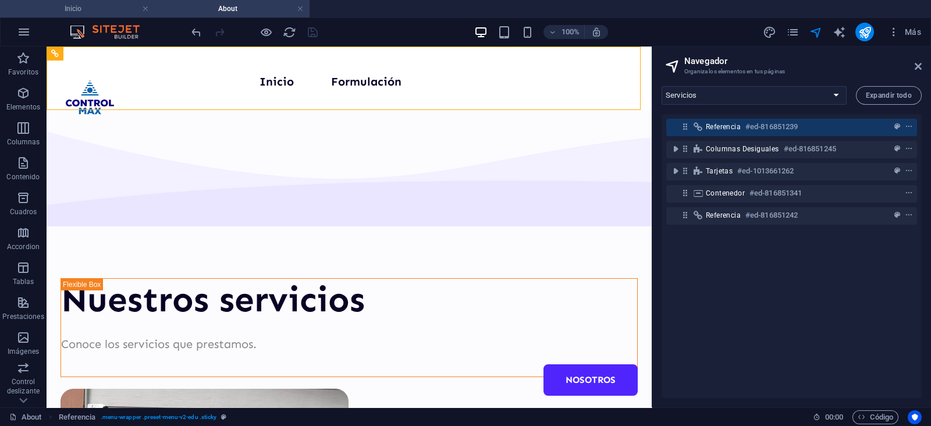
click at [53, 10] on h4 "Inicio" at bounding box center [77, 8] width 155 height 13
select select "15734464-es"
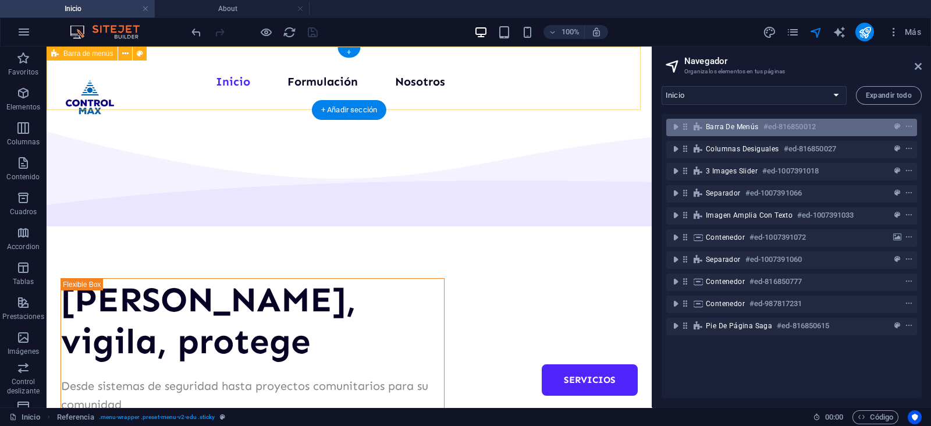
click at [768, 121] on h6 "#ed-816850012" at bounding box center [790, 127] width 52 height 14
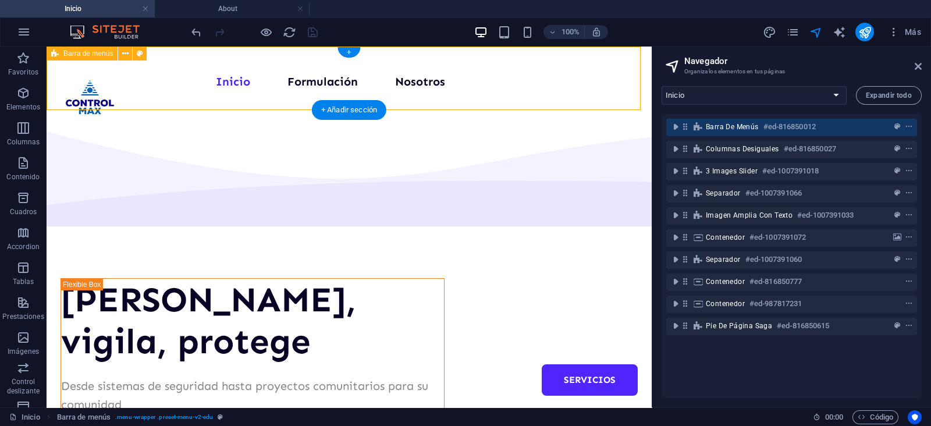
click at [751, 122] on span "Barra de menús" at bounding box center [732, 126] width 53 height 9
select select "header"
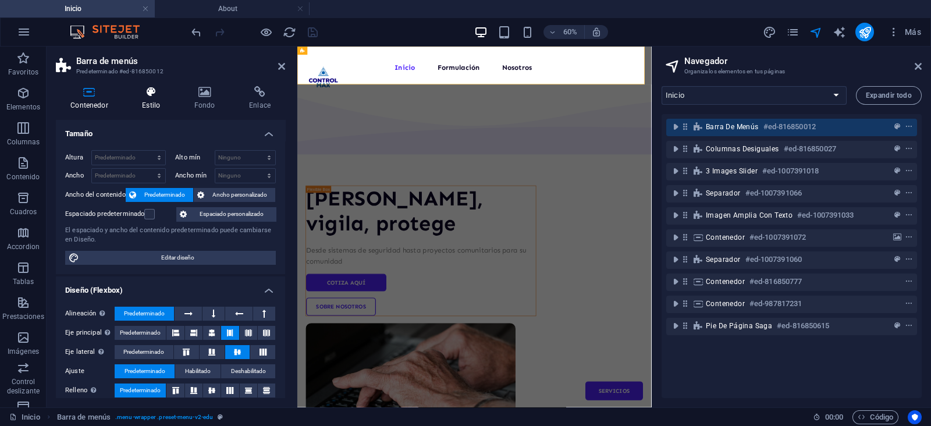
click at [143, 102] on h4 "Estilo" at bounding box center [153, 98] width 52 height 24
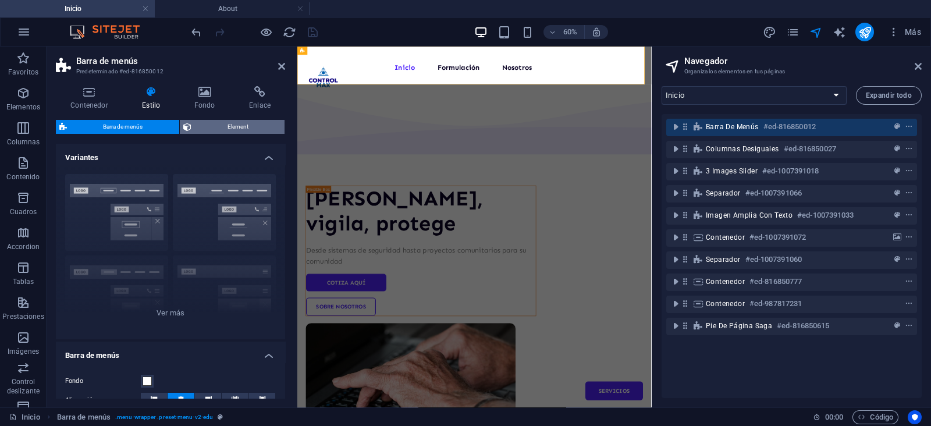
click at [213, 129] on span "Element" at bounding box center [238, 127] width 87 height 14
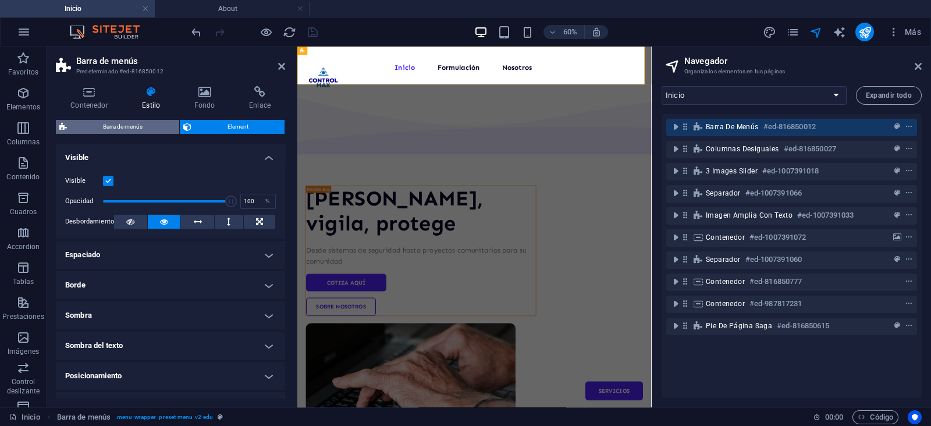
click at [152, 123] on span "Barra de menús" at bounding box center [122, 127] width 105 height 14
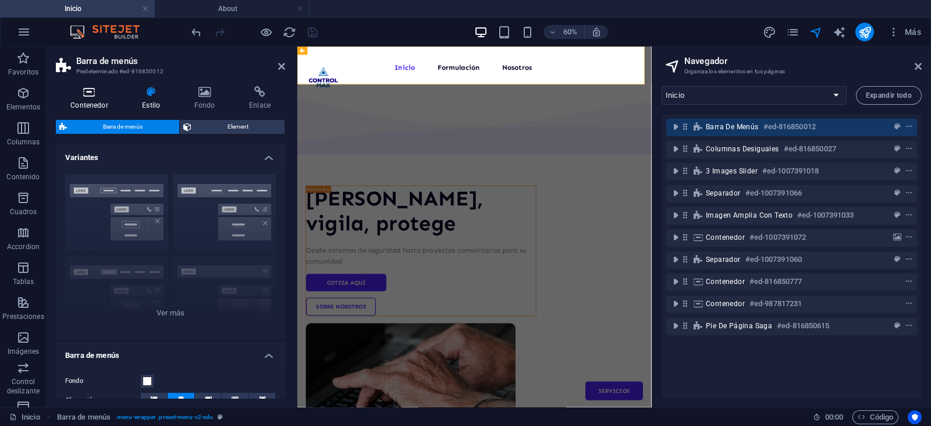
click at [118, 105] on h4 "Contenedor" at bounding box center [92, 98] width 72 height 24
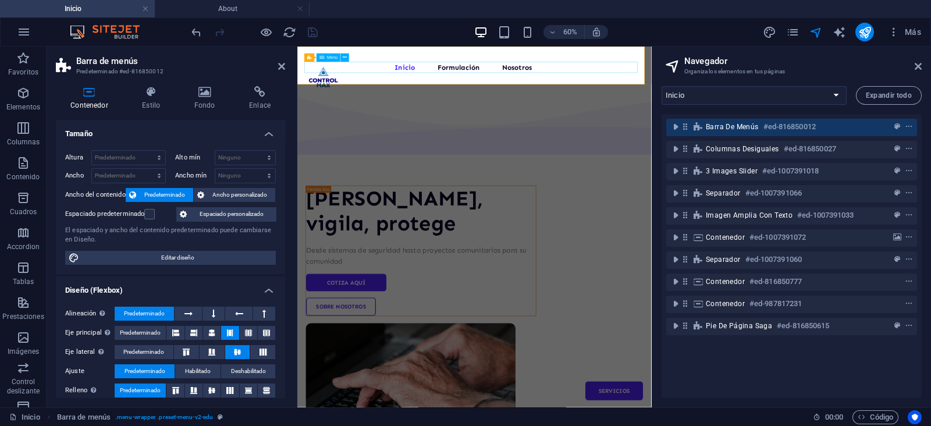
click at [453, 88] on nav "Inicio Formulación Nosotros Servicios" at bounding box center [592, 81] width 567 height 19
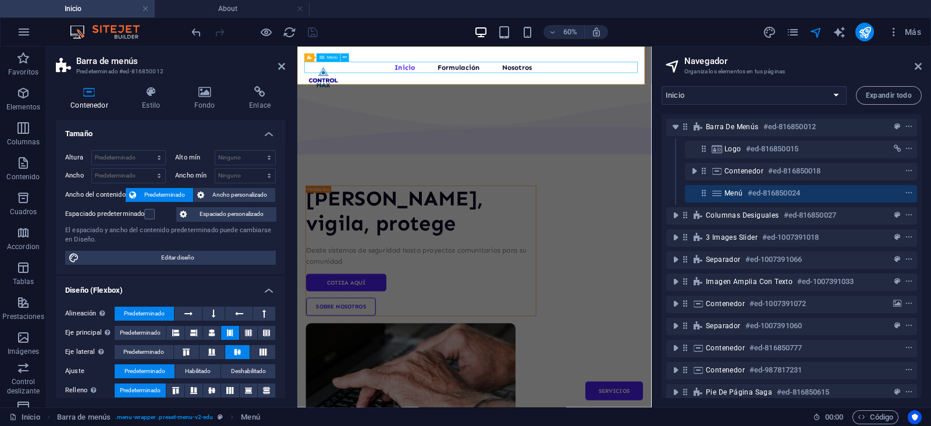
click at [771, 190] on h6 "#ed-816850024" at bounding box center [774, 193] width 52 height 14
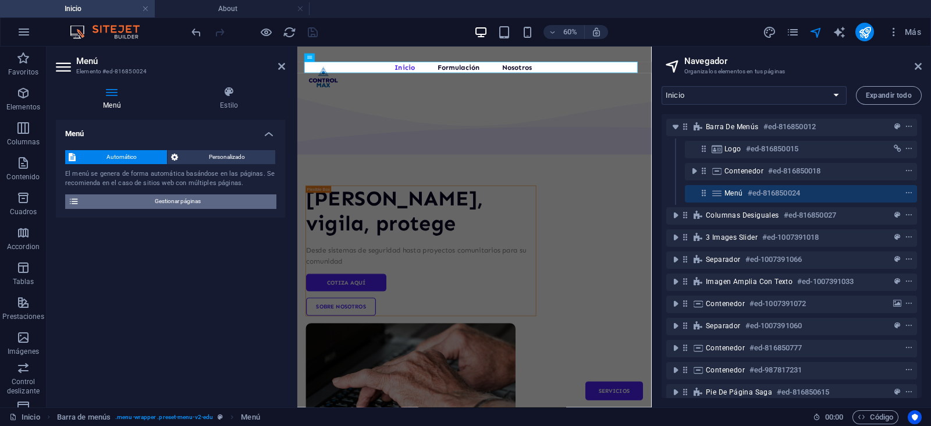
click at [194, 198] on span "Gestionar páginas" at bounding box center [178, 201] width 190 height 14
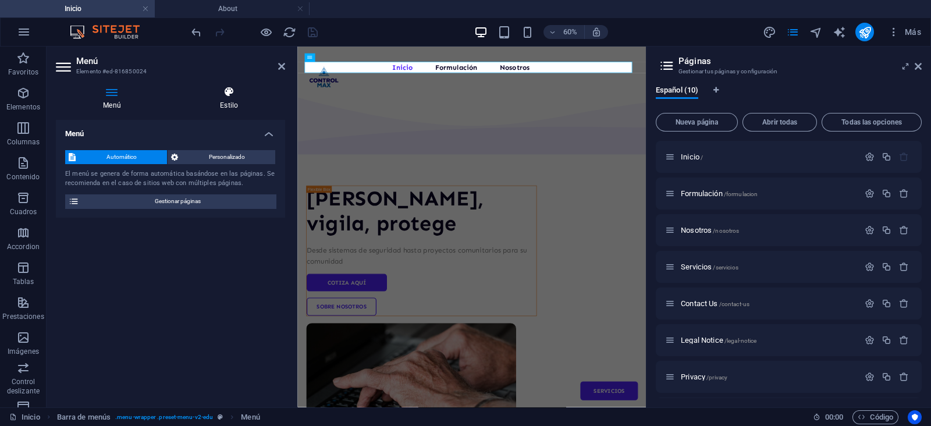
click at [225, 100] on h4 "Estilo" at bounding box center [229, 98] width 112 height 24
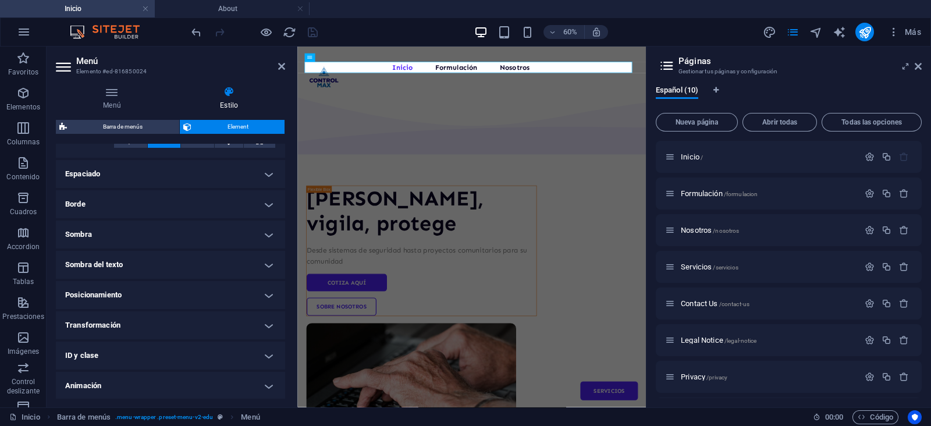
scroll to position [218, 0]
drag, startPoint x: 284, startPoint y: 66, endPoint x: 703, endPoint y: 97, distance: 419.6
click at [284, 66] on icon at bounding box center [281, 66] width 7 height 9
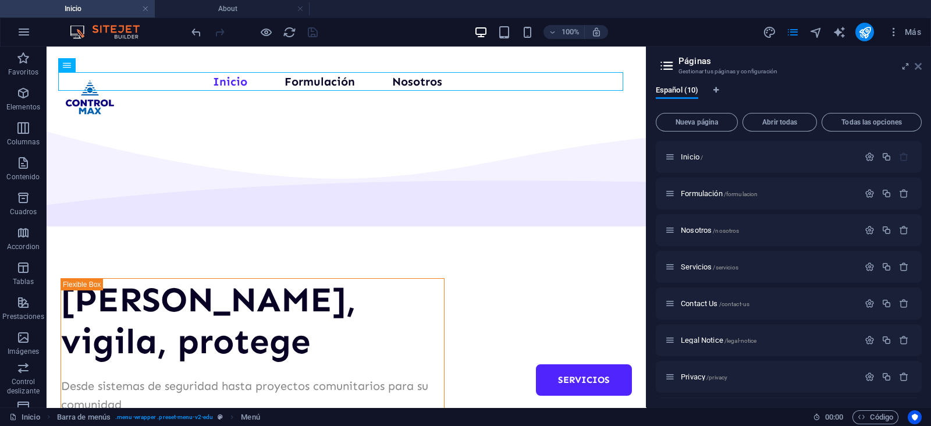
click at [921, 67] on icon at bounding box center [918, 66] width 7 height 9
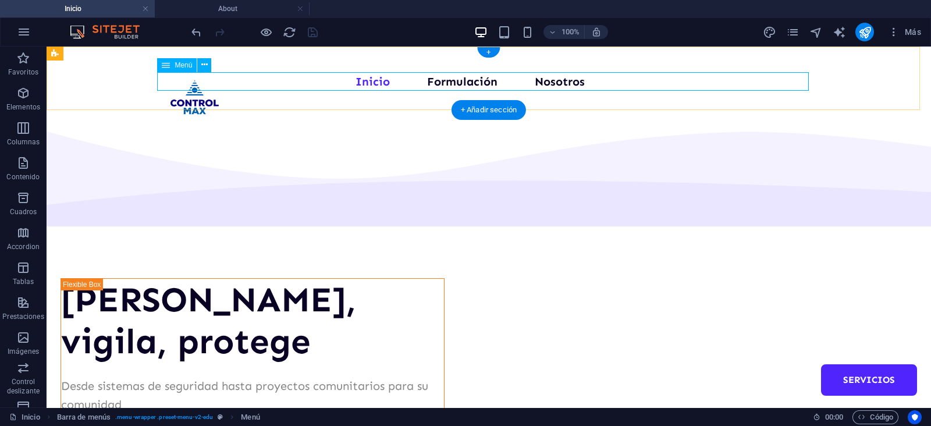
click at [332, 80] on nav "Inicio Formulación Nosotros Servicios" at bounding box center [489, 81] width 652 height 19
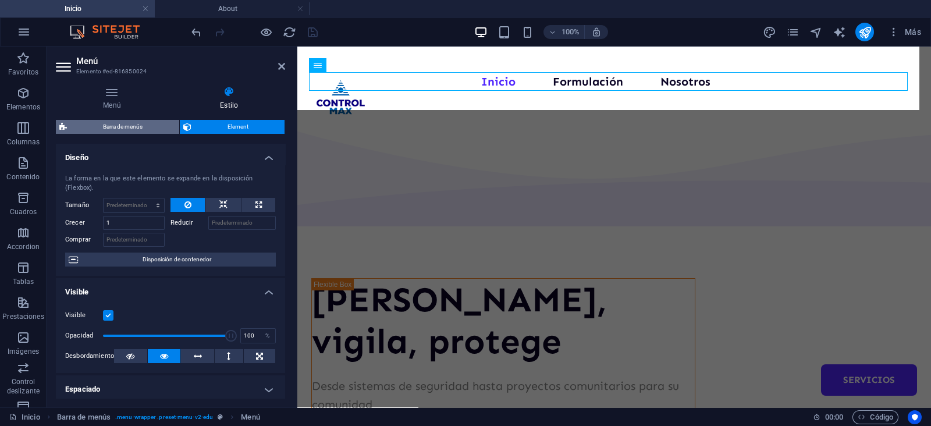
click at [133, 125] on span "Barra de menús" at bounding box center [122, 127] width 105 height 14
select select "px"
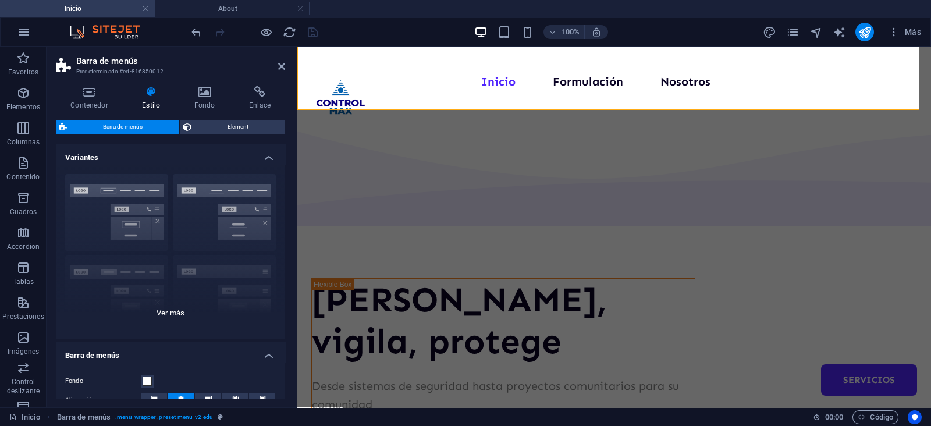
click at [178, 311] on div "Borde Centrado Predeterminado Fijo Loki Desencadenador Ancho XXL" at bounding box center [170, 252] width 229 height 175
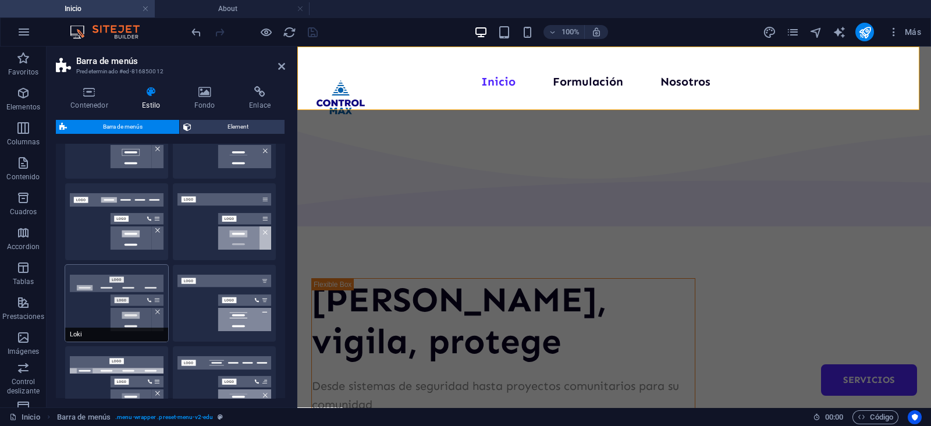
scroll to position [0, 0]
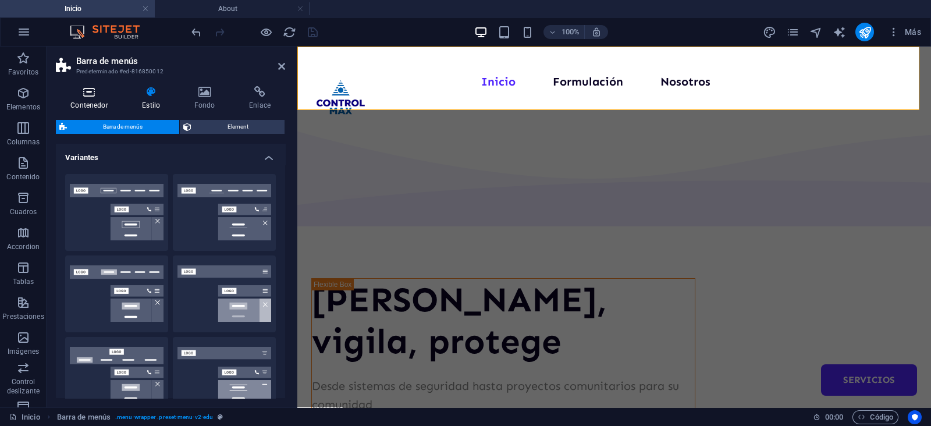
click at [89, 97] on icon at bounding box center [89, 92] width 67 height 12
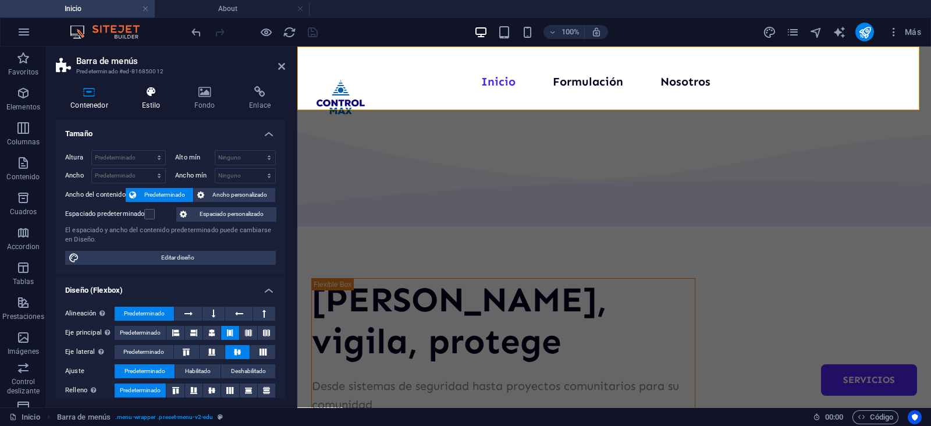
click at [157, 88] on icon at bounding box center [150, 92] width 47 height 12
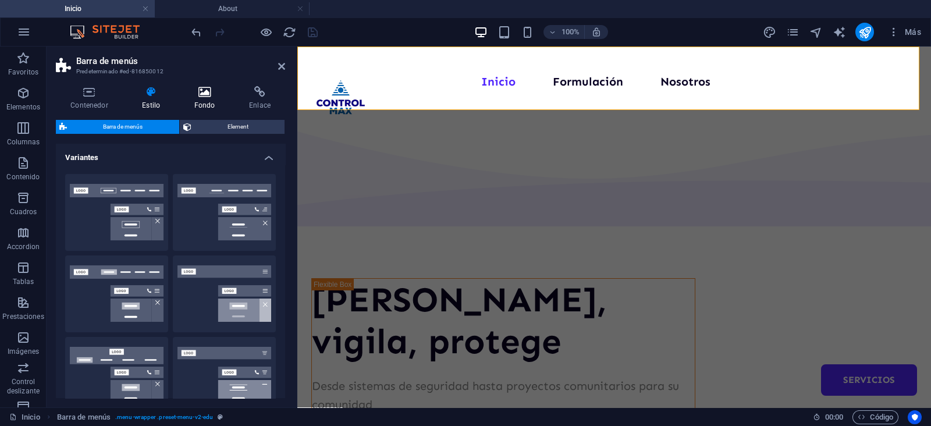
click at [193, 91] on icon at bounding box center [205, 92] width 50 height 12
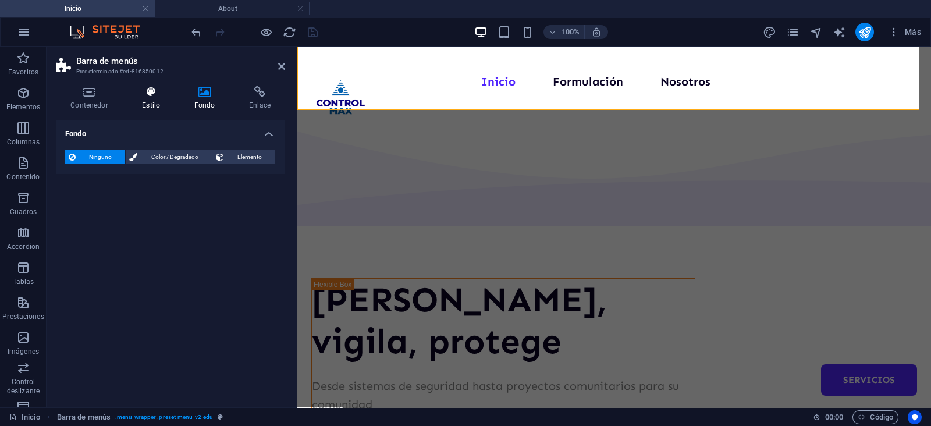
click at [143, 91] on icon at bounding box center [150, 92] width 47 height 12
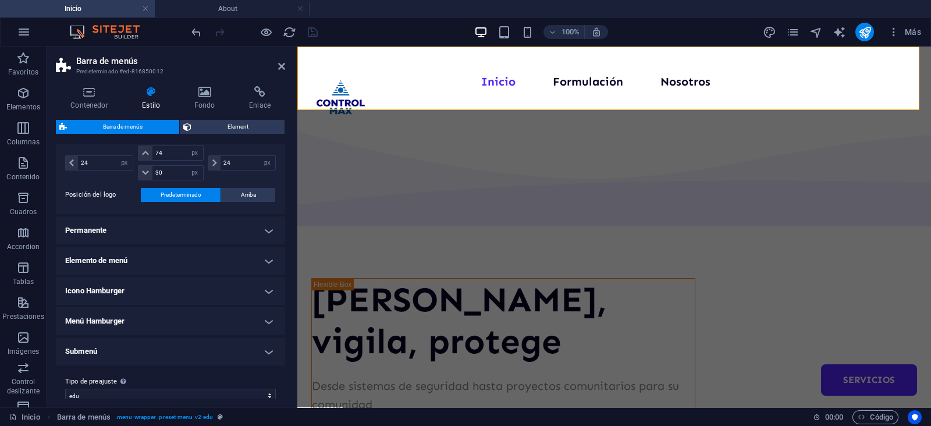
scroll to position [465, 0]
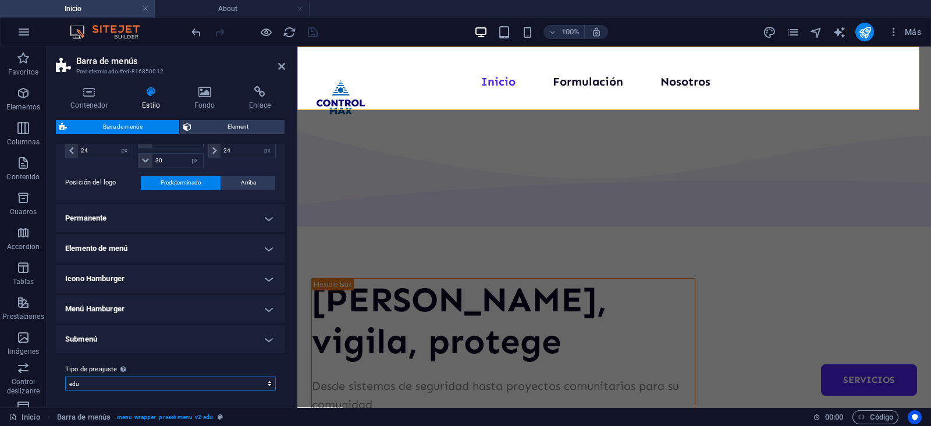
click at [158, 384] on select "edu Añadir tipo de preajuste" at bounding box center [170, 384] width 211 height 14
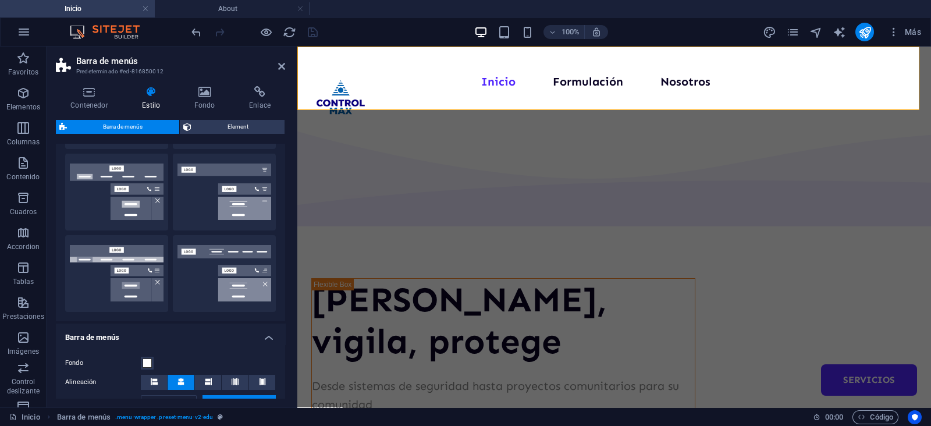
scroll to position [175, 0]
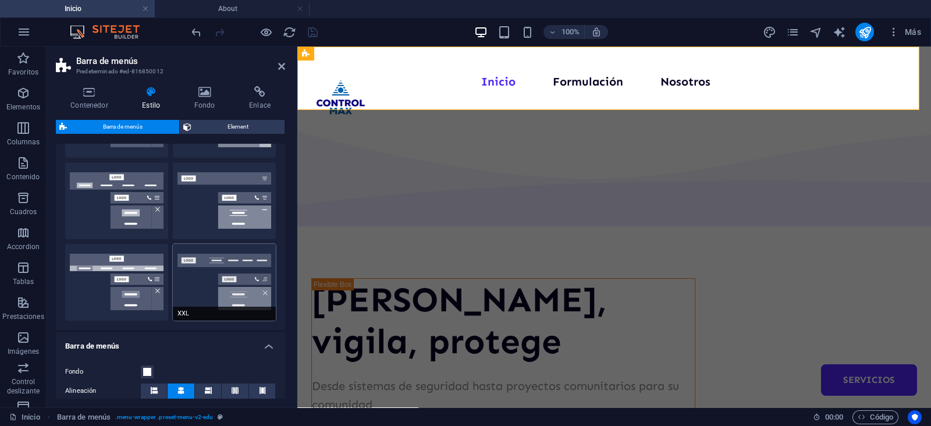
click at [219, 279] on button "XXL" at bounding box center [224, 282] width 103 height 77
type input "1"
select select "rem"
type input "1"
select select "rem"
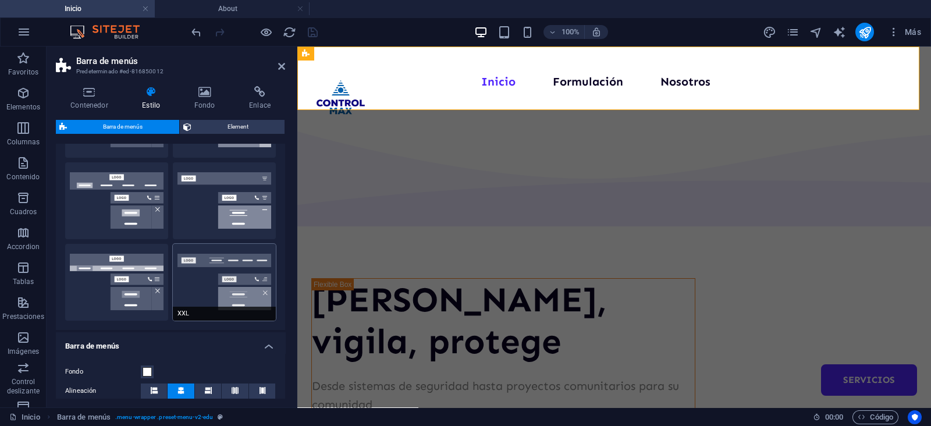
type input "1"
select select "rem"
type input "1"
select select "rem"
type input "1"
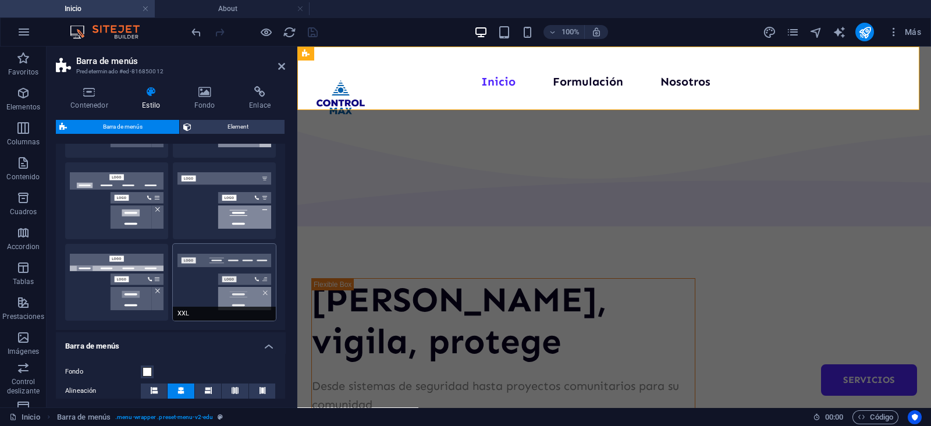
select select "rem"
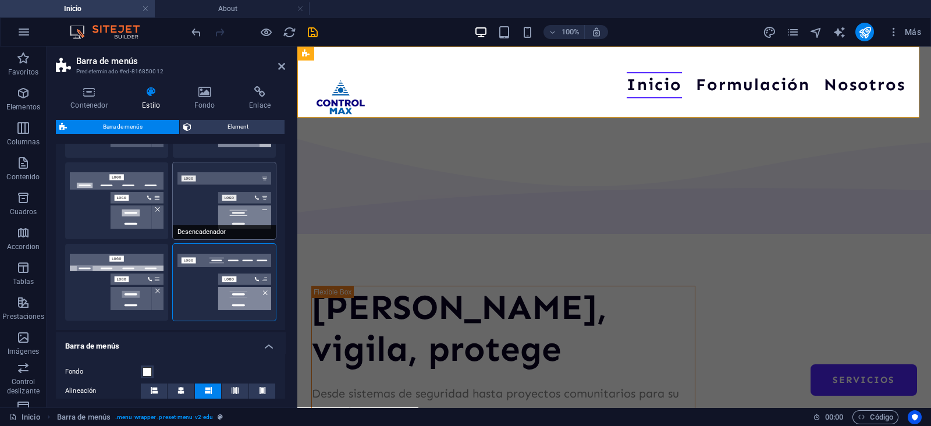
click at [204, 199] on button "Desencadenador" at bounding box center [224, 200] width 103 height 77
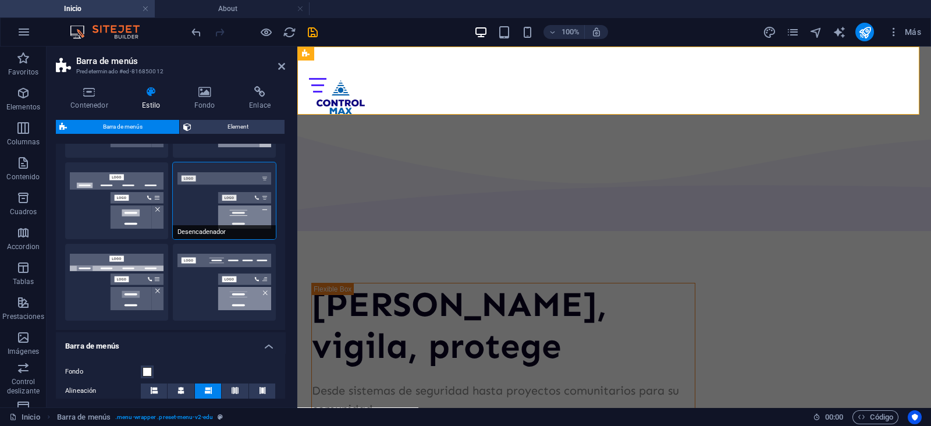
scroll to position [102, 0]
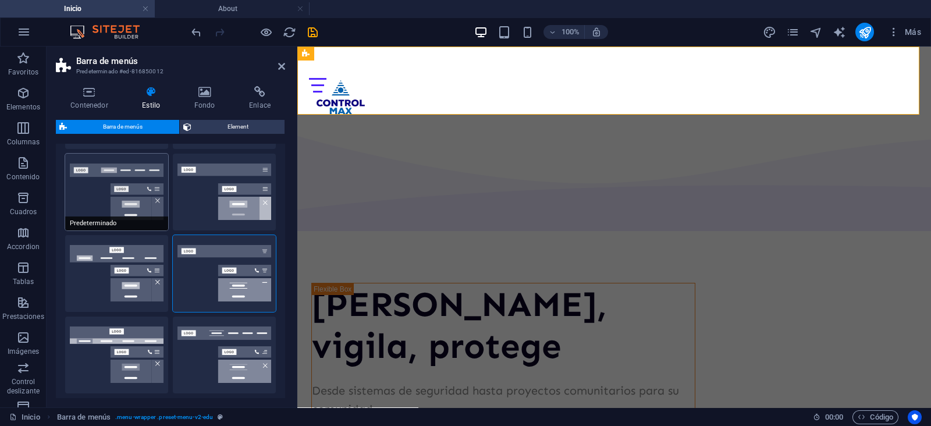
click at [124, 184] on button "Predeterminado" at bounding box center [116, 192] width 103 height 77
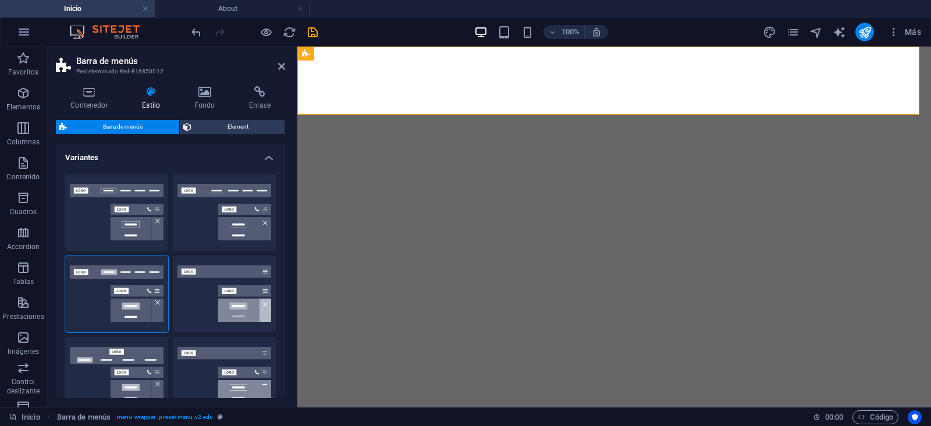
select select "rem"
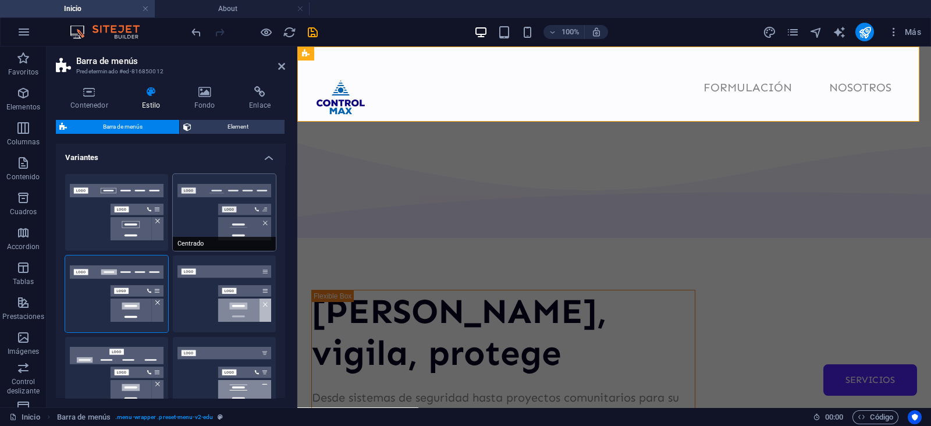
click at [209, 208] on button "Centrado" at bounding box center [224, 212] width 103 height 77
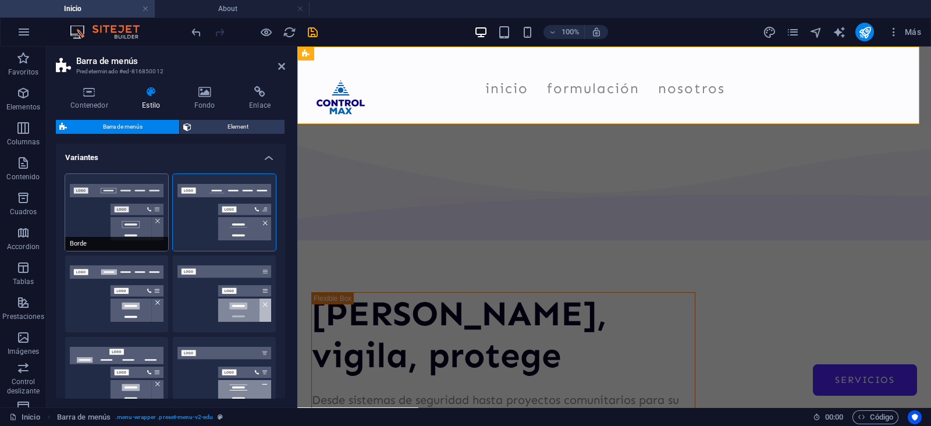
click at [130, 216] on button "Borde" at bounding box center [116, 212] width 103 height 77
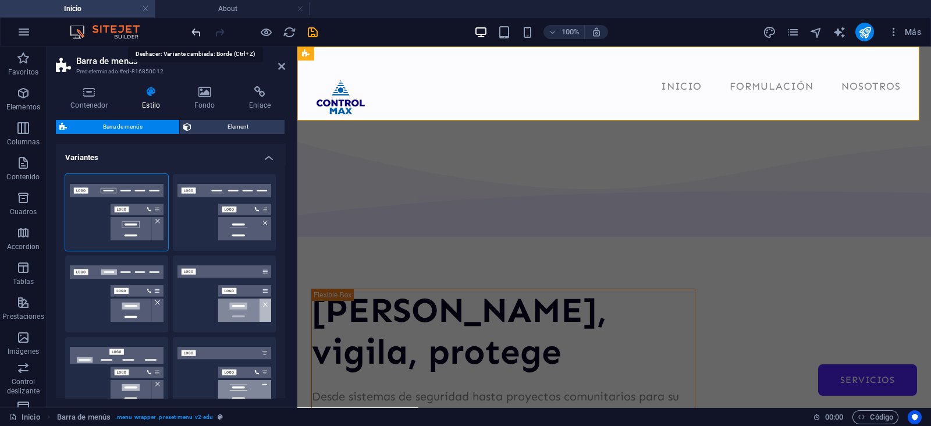
click at [196, 31] on icon "undo" at bounding box center [196, 32] width 13 height 13
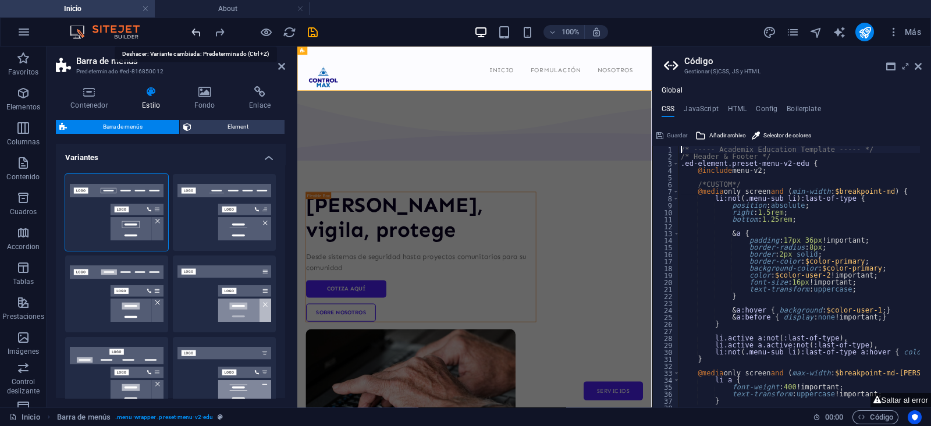
click at [196, 31] on icon "undo" at bounding box center [196, 32] width 13 height 13
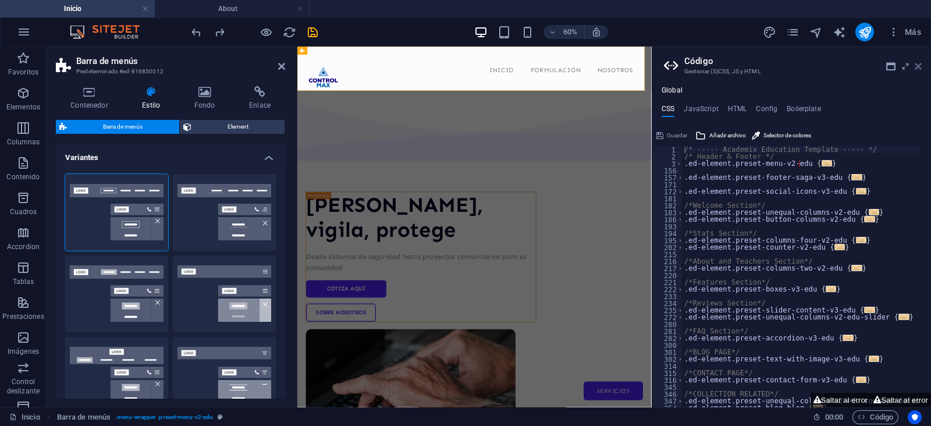
click at [918, 62] on icon at bounding box center [918, 66] width 7 height 9
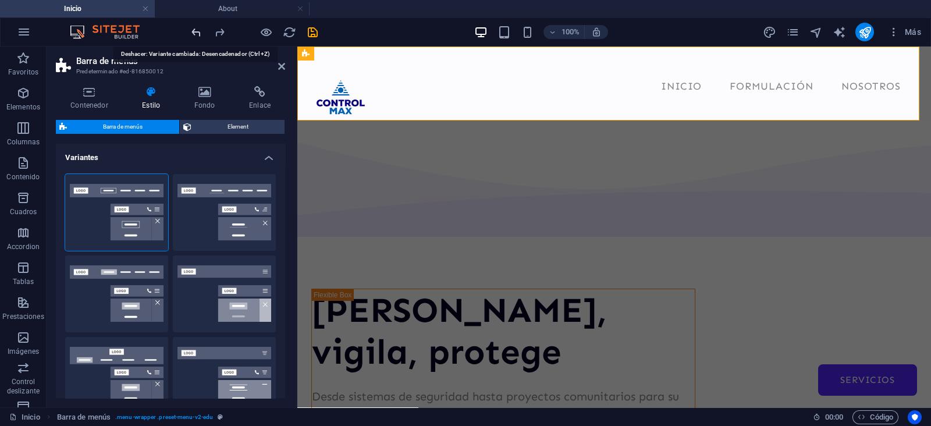
click at [193, 33] on icon "undo" at bounding box center [196, 32] width 13 height 13
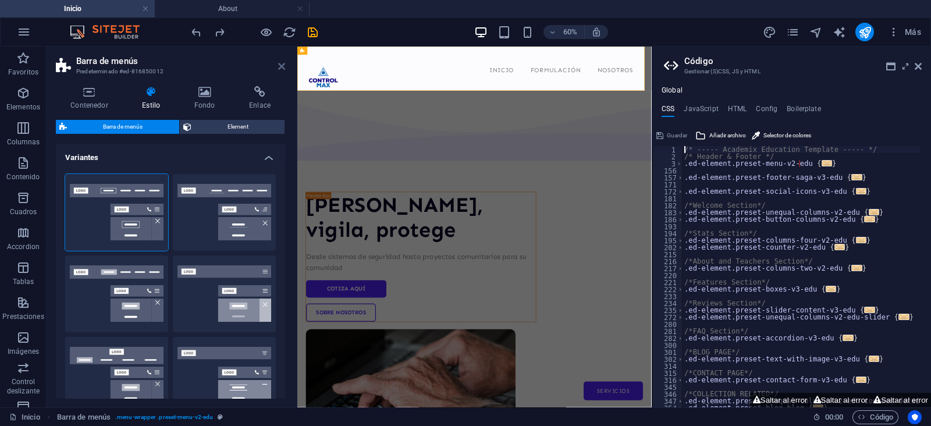
click at [280, 66] on icon at bounding box center [281, 66] width 7 height 9
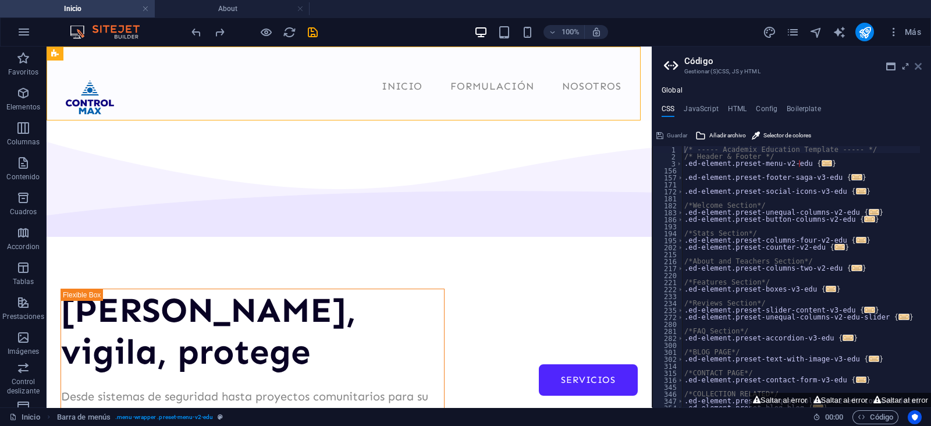
click at [918, 66] on icon at bounding box center [918, 66] width 7 height 9
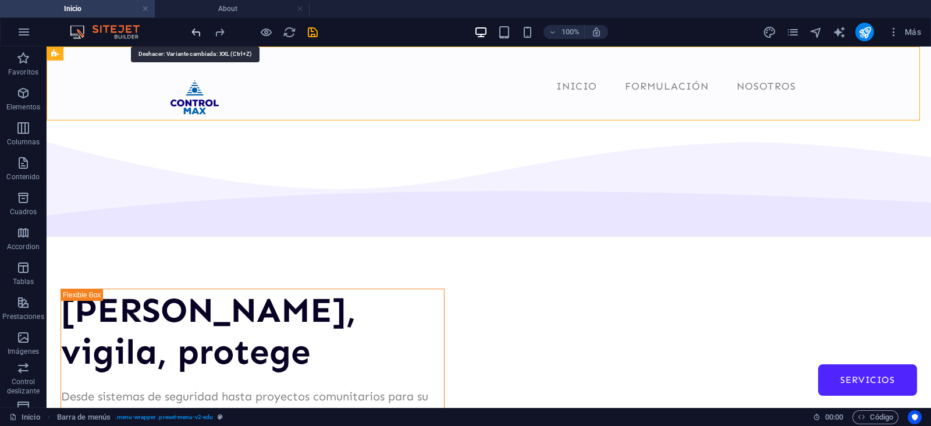
click at [199, 30] on icon "undo" at bounding box center [196, 32] width 13 height 13
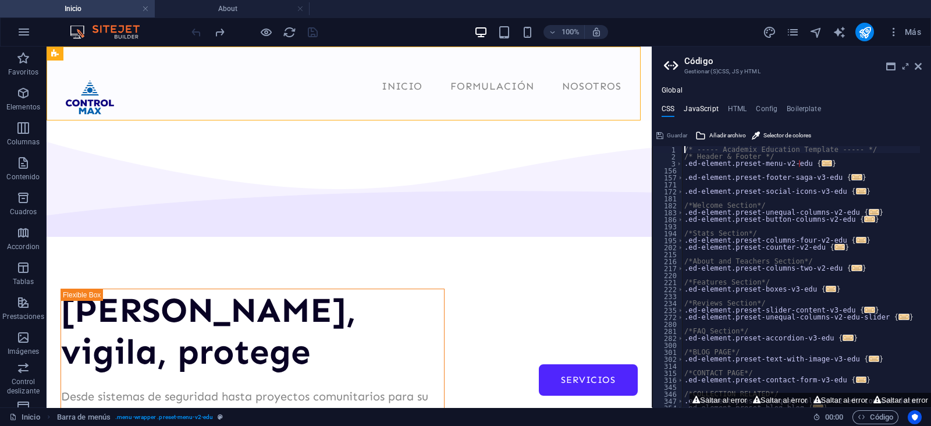
click at [707, 107] on h4 "JavaScript" at bounding box center [701, 111] width 34 height 13
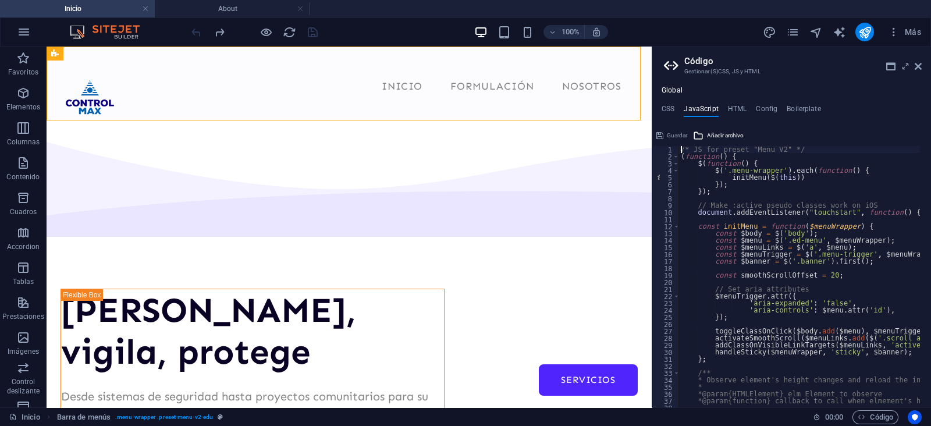
type textarea "/* JS for preset "Menu V2" */"
click at [917, 65] on icon at bounding box center [918, 66] width 7 height 9
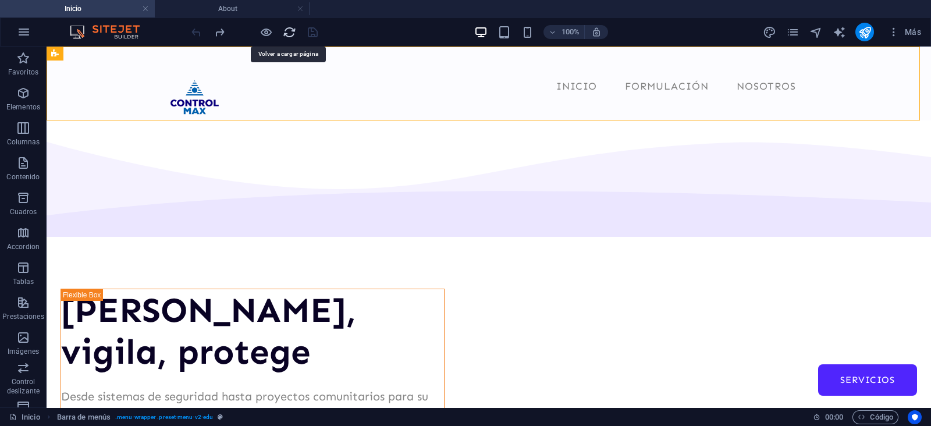
click at [283, 33] on icon "reload" at bounding box center [289, 32] width 13 height 13
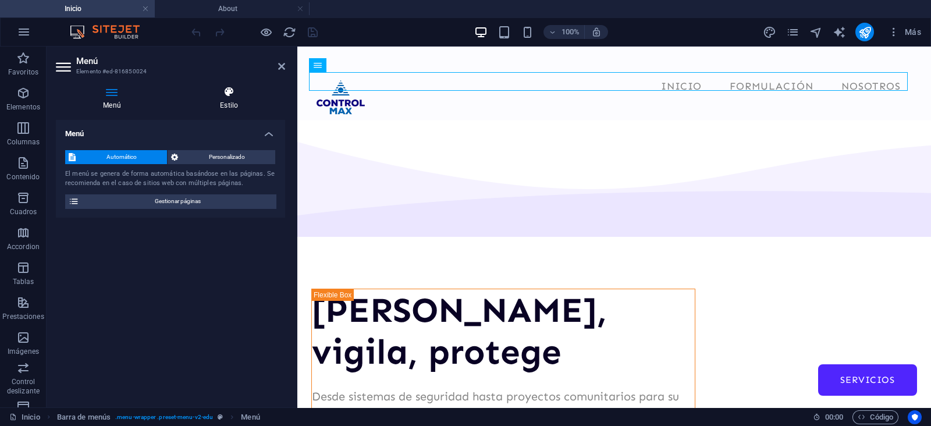
click at [227, 97] on icon at bounding box center [229, 92] width 112 height 12
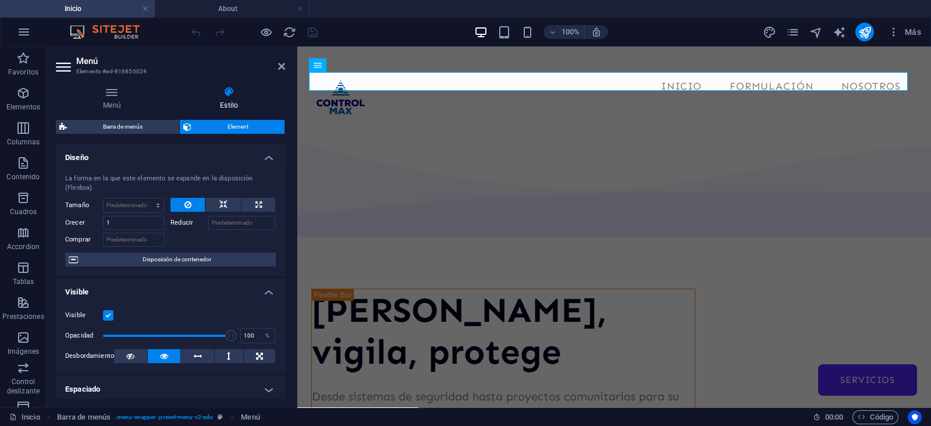
click at [119, 111] on div "Menú Estilo Menú Automático Personalizado El menú se genera de forma automática…" at bounding box center [170, 242] width 229 height 312
click at [107, 98] on h4 "Menú" at bounding box center [114, 98] width 117 height 24
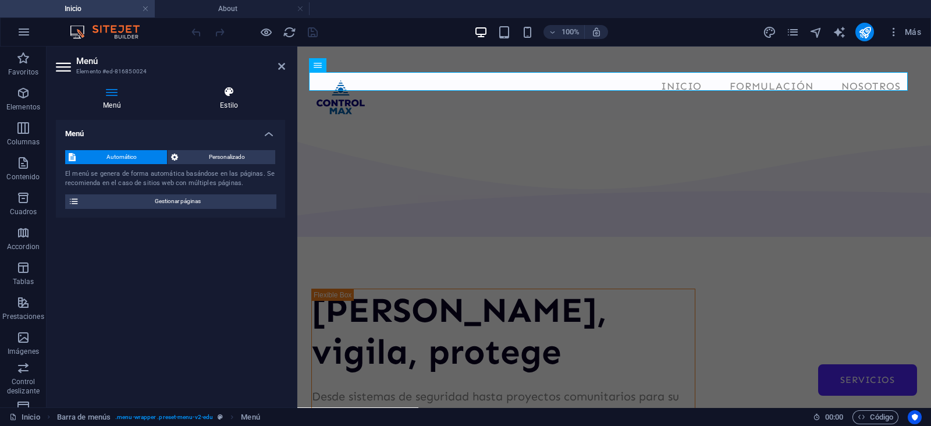
click at [225, 104] on h4 "Estilo" at bounding box center [229, 98] width 112 height 24
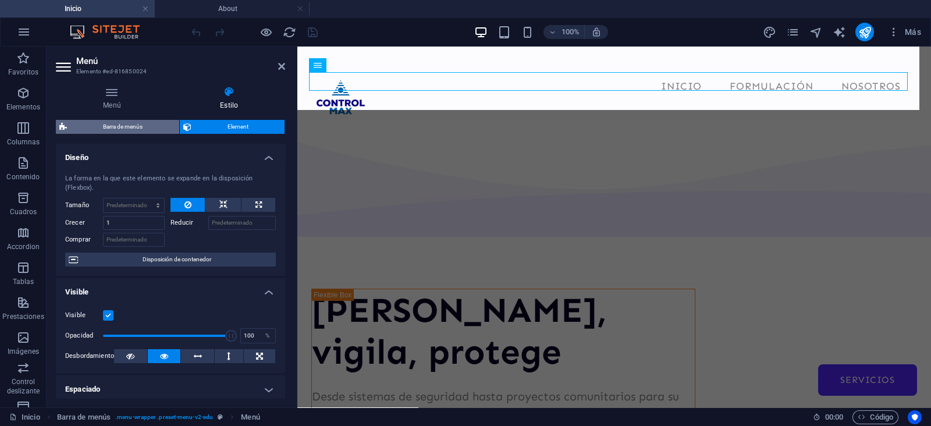
click at [118, 122] on span "Barra de menús" at bounding box center [122, 127] width 105 height 14
select select "px"
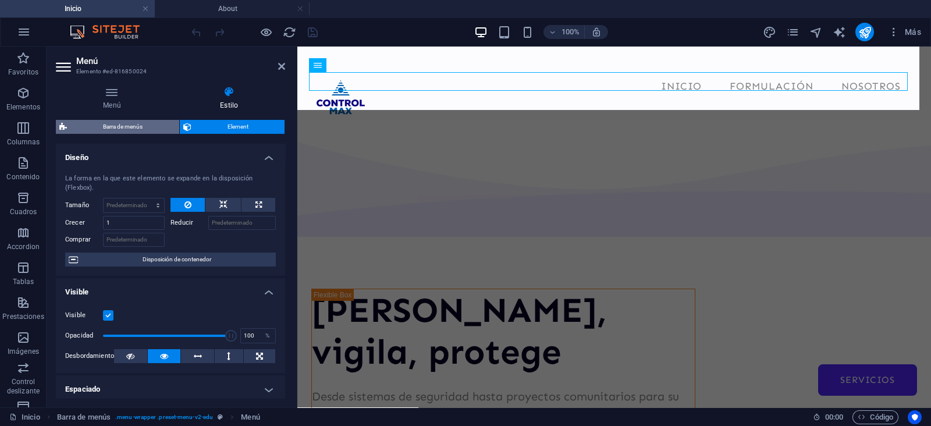
select select "rem"
select select "px"
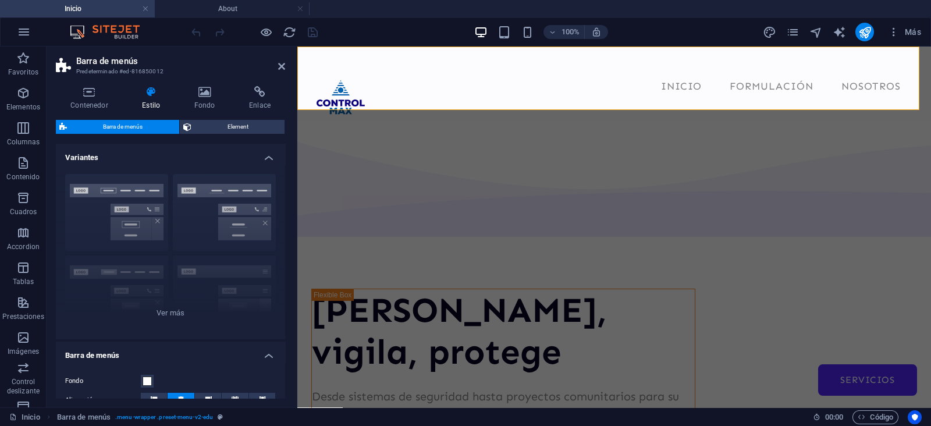
scroll to position [300, 0]
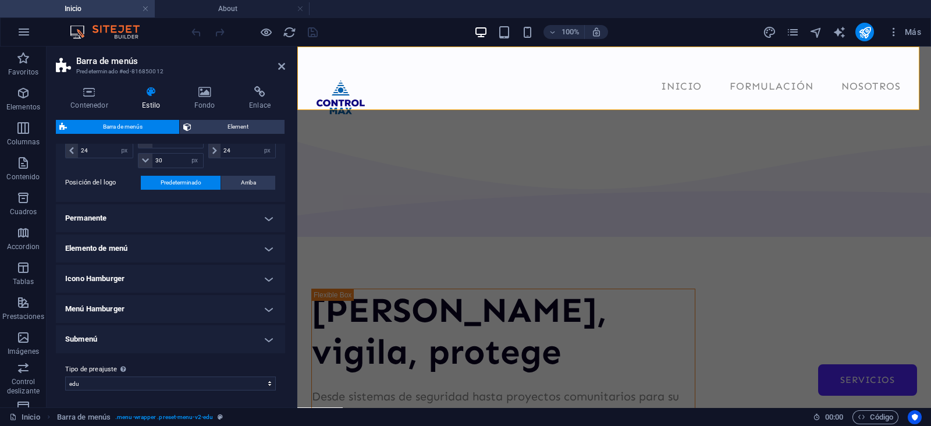
click at [180, 334] on h4 "Submenú" at bounding box center [170, 339] width 229 height 28
click at [144, 341] on h4 "Submenú" at bounding box center [170, 335] width 229 height 21
click at [152, 269] on h4 "Icono Hamburger" at bounding box center [170, 279] width 229 height 28
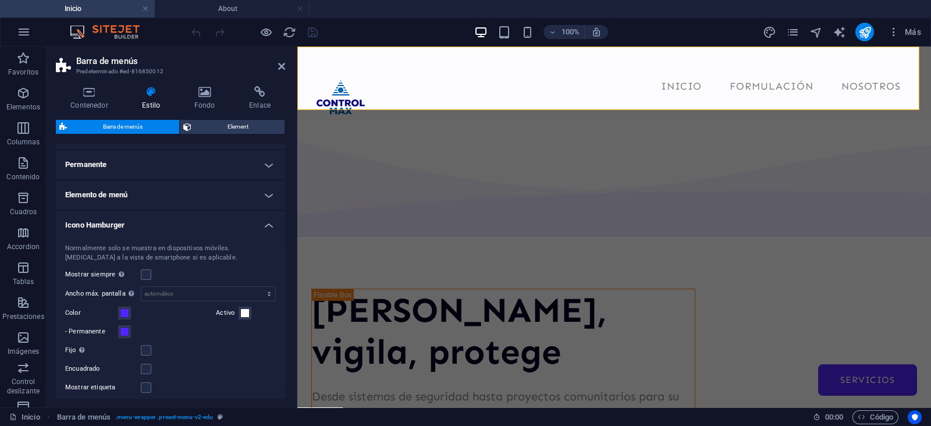
scroll to position [373, 0]
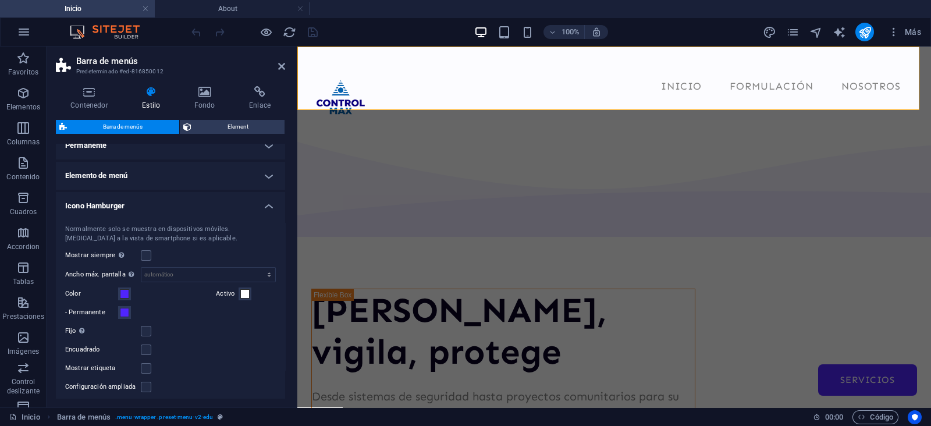
click at [180, 208] on h4 "Icono Hamburger" at bounding box center [170, 202] width 229 height 21
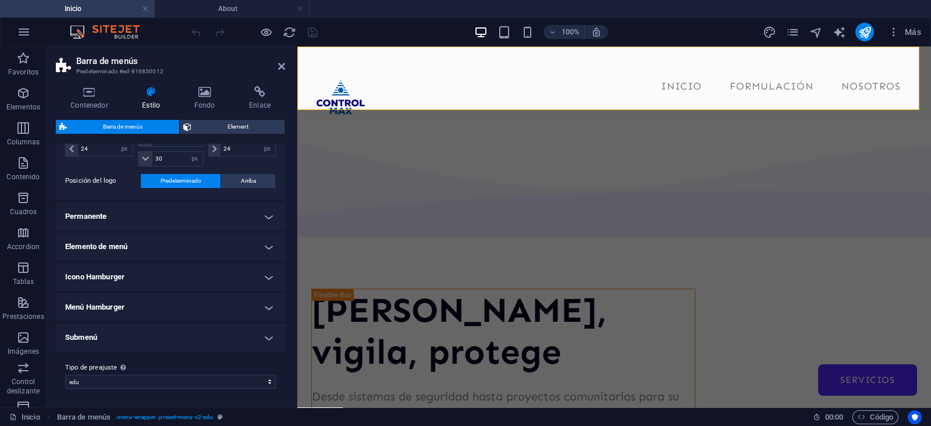
scroll to position [300, 0]
click at [150, 218] on h4 "Permanente" at bounding box center [170, 218] width 229 height 28
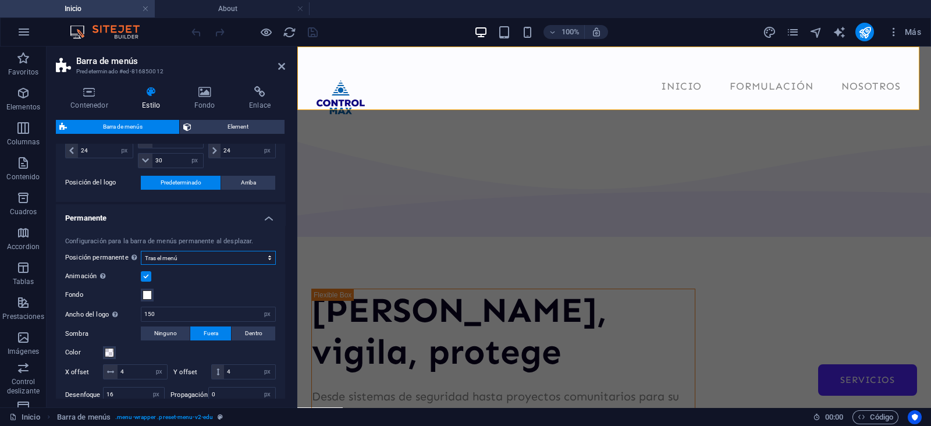
click at [178, 257] on select "Deshabilitado Instantáneo Tras el menú Tras el banner Al desplazarse hacia arri…" at bounding box center [208, 258] width 135 height 14
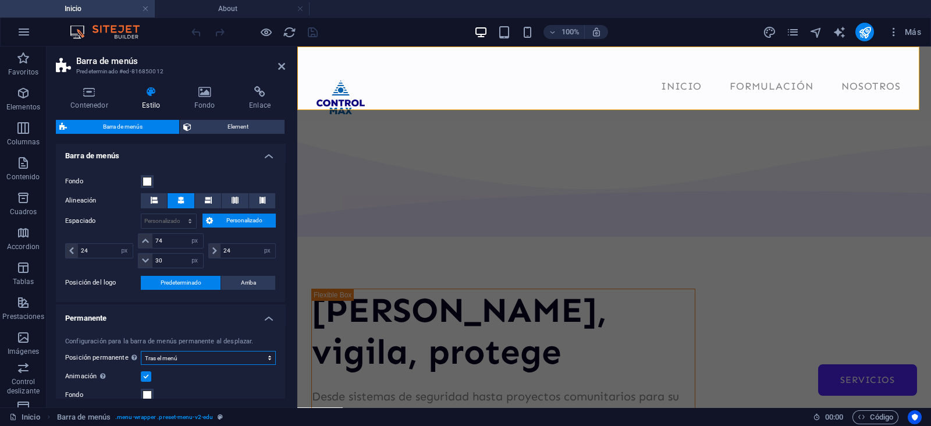
scroll to position [154, 0]
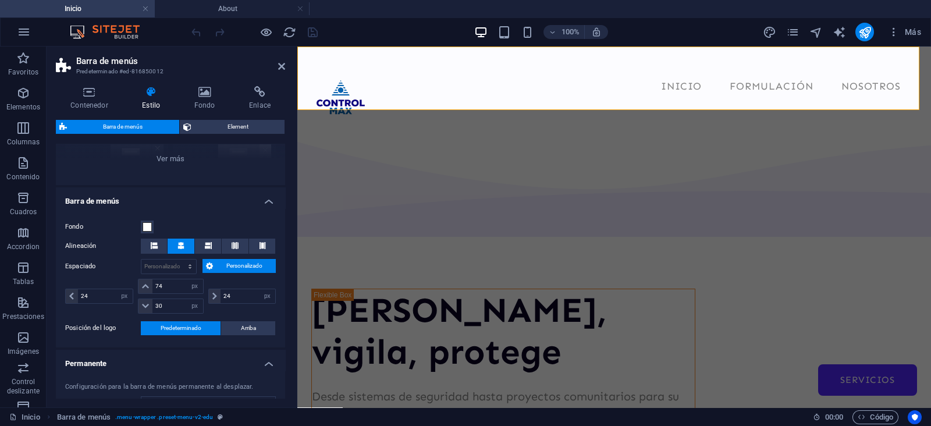
click at [151, 360] on h4 "Permanente" at bounding box center [170, 360] width 229 height 21
click at [279, 65] on icon at bounding box center [281, 66] width 7 height 9
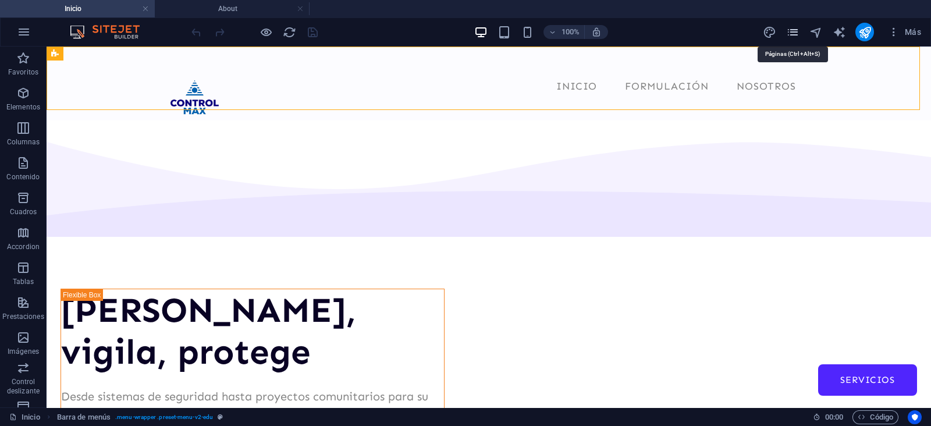
click at [788, 34] on icon "pages" at bounding box center [792, 32] width 13 height 13
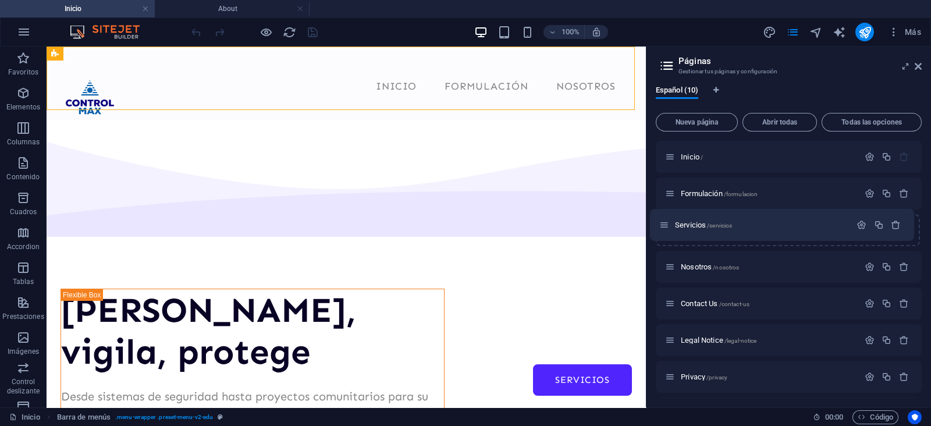
drag, startPoint x: 669, startPoint y: 267, endPoint x: 664, endPoint y: 219, distance: 48.1
click at [664, 219] on div "Inicio / Formulación /formulacion Nosotros /nosotros Servicios /servicios Conta…" at bounding box center [789, 322] width 266 height 362
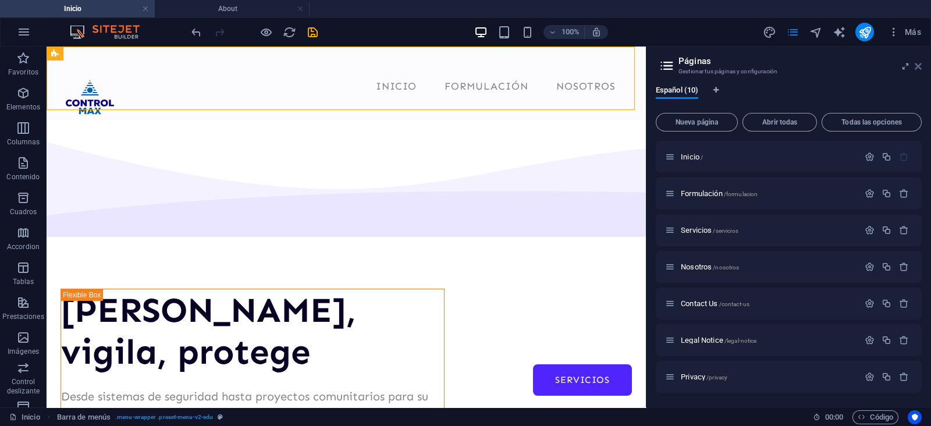
click at [921, 66] on icon at bounding box center [918, 66] width 7 height 9
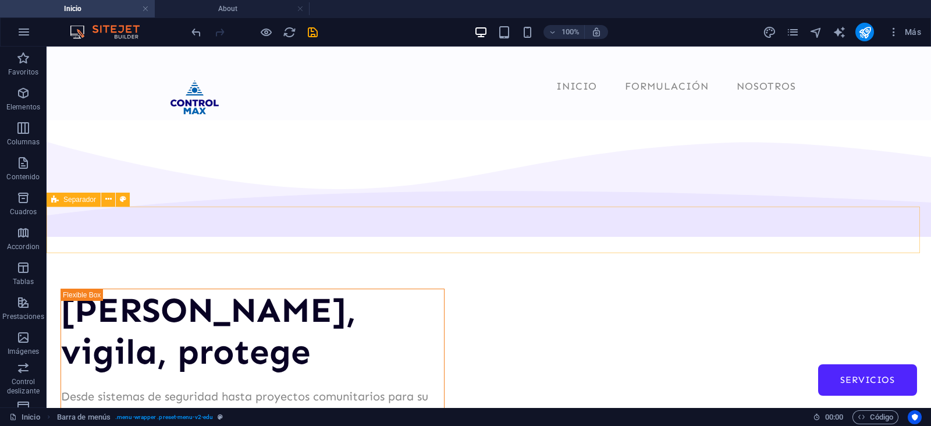
click at [64, 201] on span "Separador" at bounding box center [79, 199] width 33 height 7
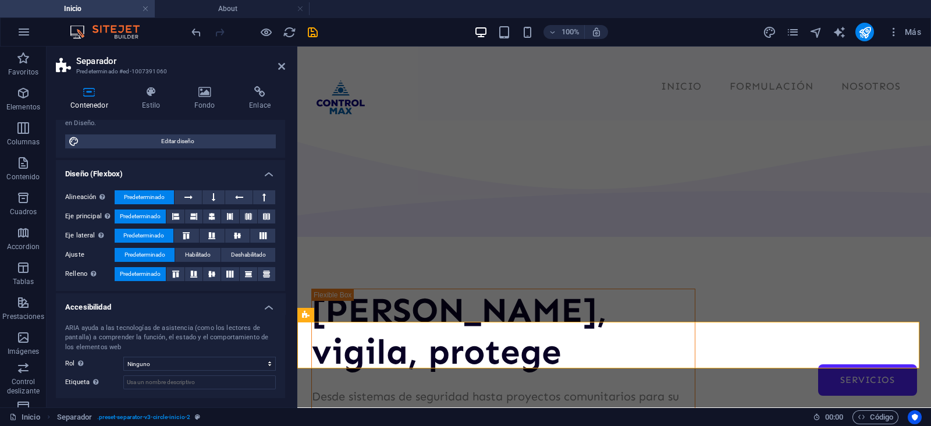
scroll to position [0, 0]
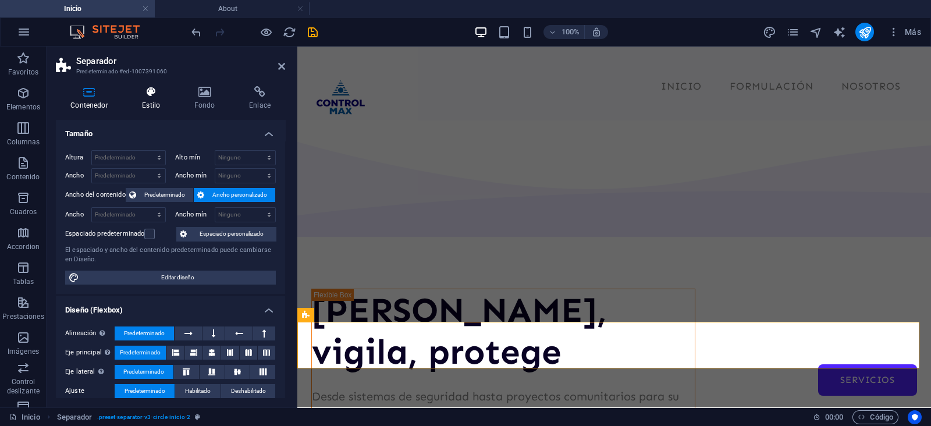
click at [160, 98] on h4 "Estilo" at bounding box center [153, 98] width 52 height 24
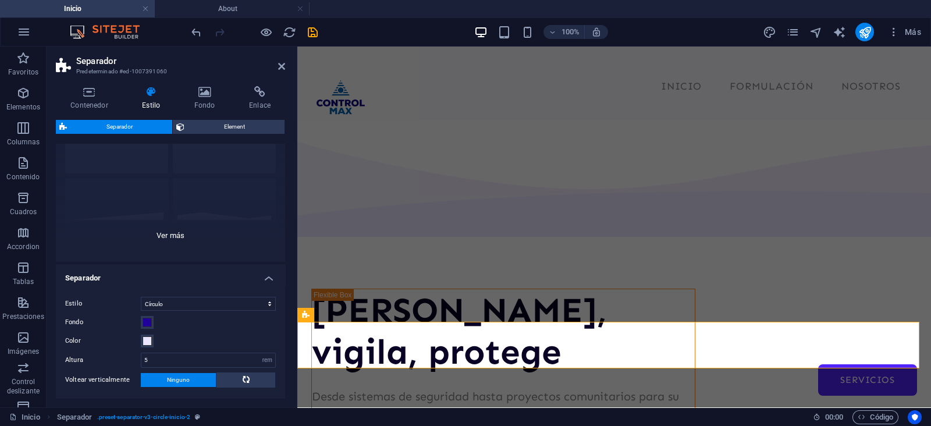
scroll to position [125, 0]
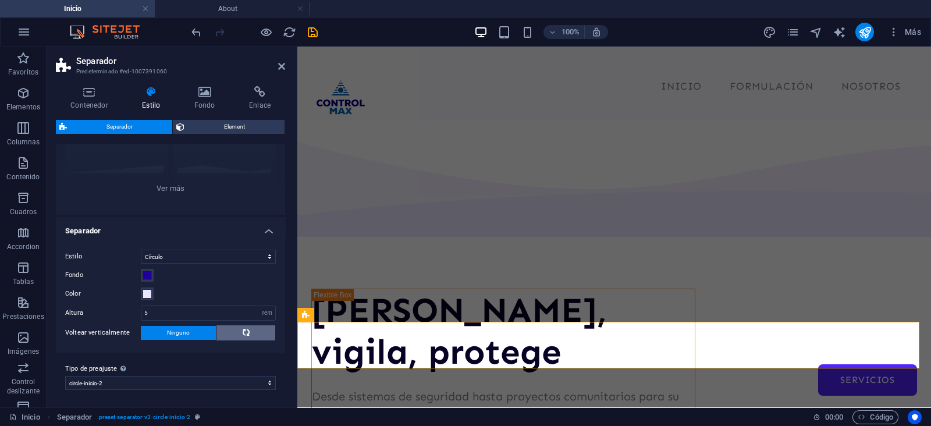
click at [245, 336] on span at bounding box center [246, 332] width 7 height 15
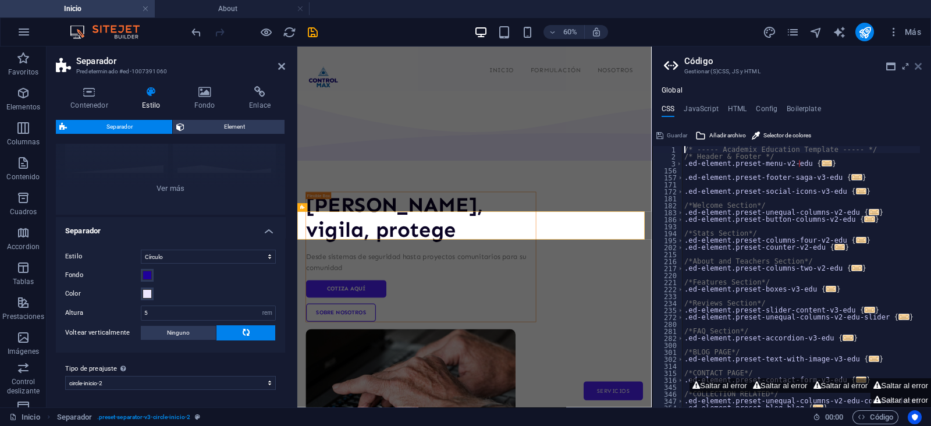
click at [916, 65] on icon at bounding box center [918, 66] width 7 height 9
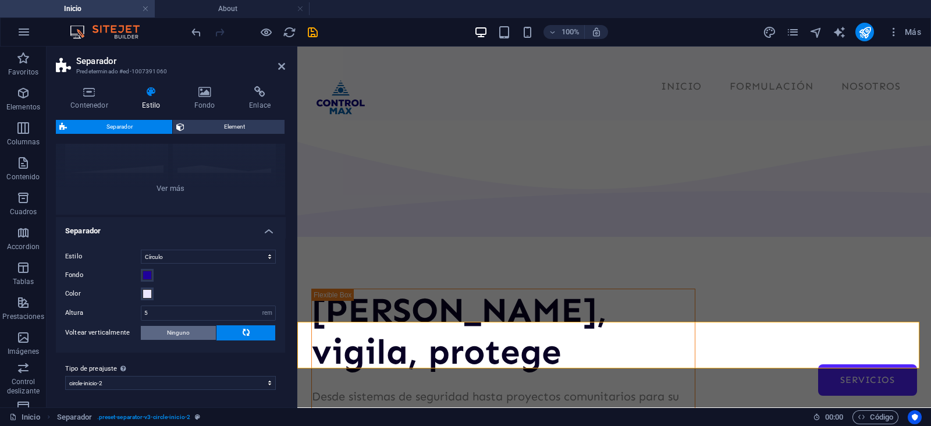
click at [162, 334] on button "Ninguno" at bounding box center [178, 333] width 75 height 14
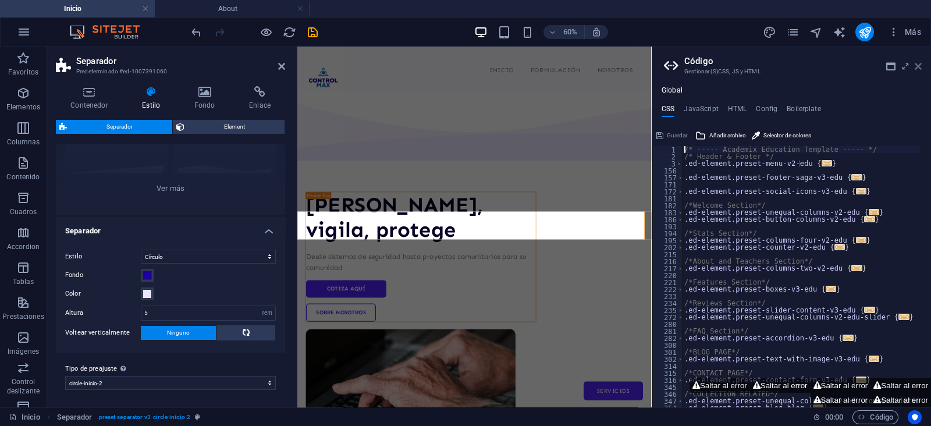
click at [916, 65] on icon at bounding box center [918, 66] width 7 height 9
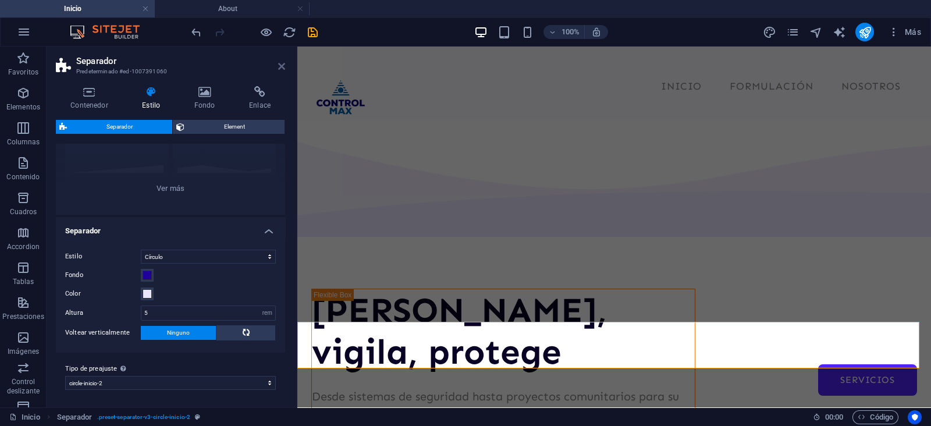
click at [280, 68] on icon at bounding box center [281, 66] width 7 height 9
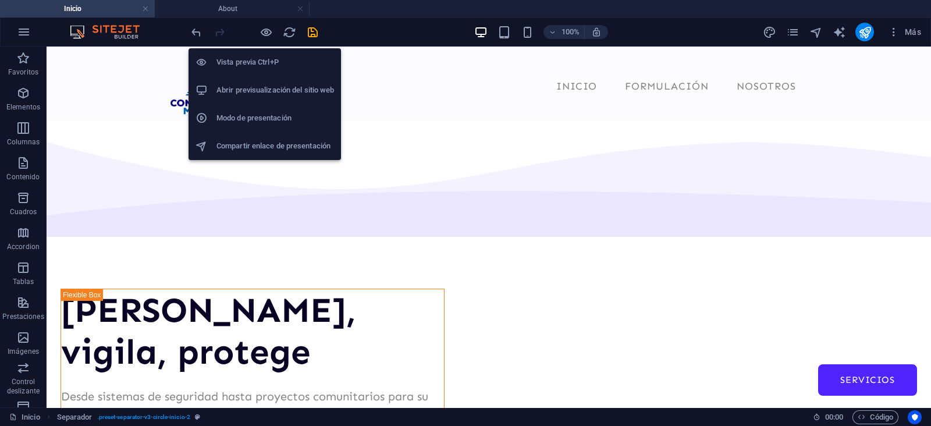
click at [253, 65] on h6 "Vista previa Ctrl+P" at bounding box center [276, 62] width 118 height 14
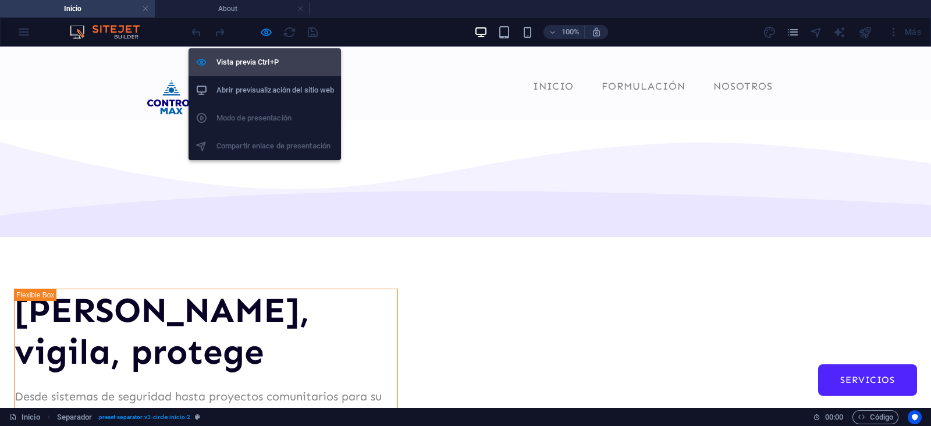
click at [244, 66] on h6 "Vista previa Ctrl+P" at bounding box center [276, 62] width 118 height 14
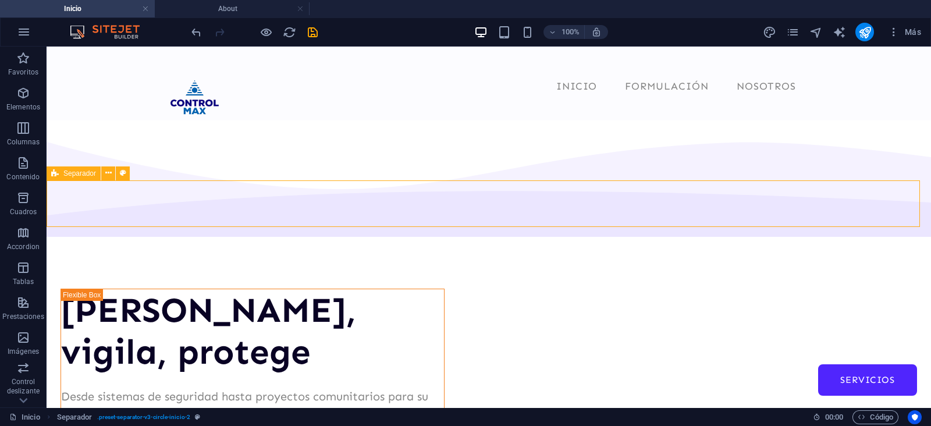
click at [62, 171] on div "Separador" at bounding box center [74, 173] width 54 height 14
select select "circle"
select select "rem"
select select "preset-separator-v3-circle-inicio-2"
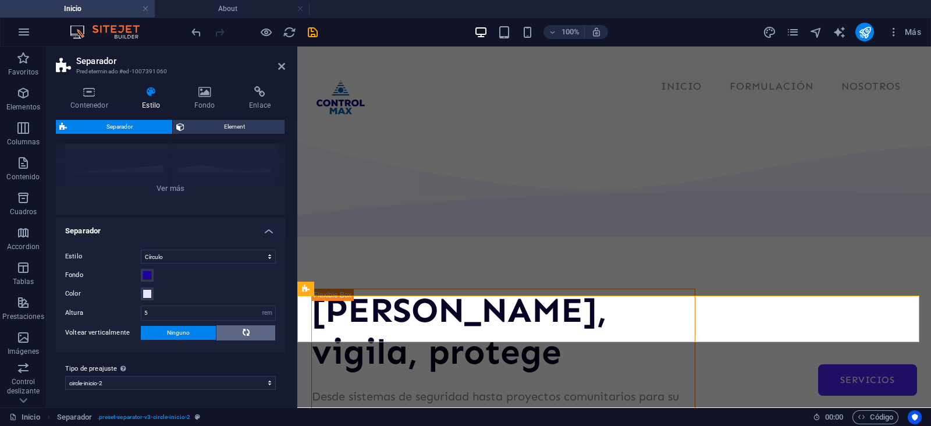
click at [236, 332] on button at bounding box center [246, 332] width 59 height 15
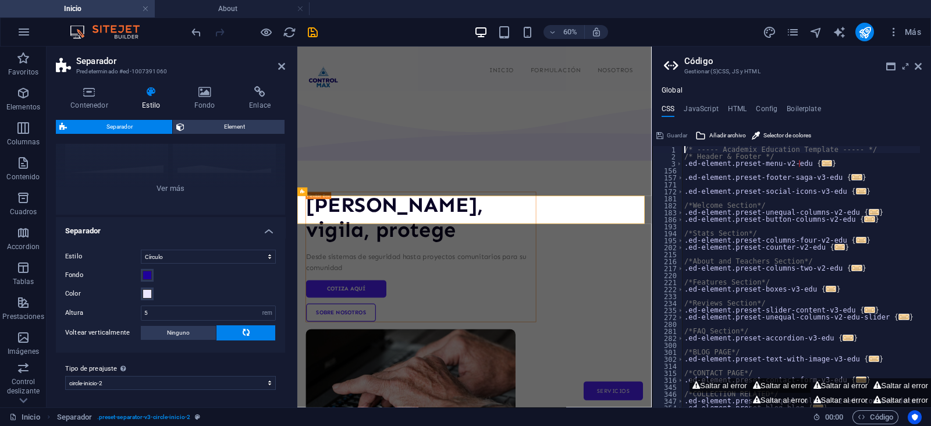
click at [789, 382] on button "Saltar al error" at bounding box center [780, 385] width 61 height 15
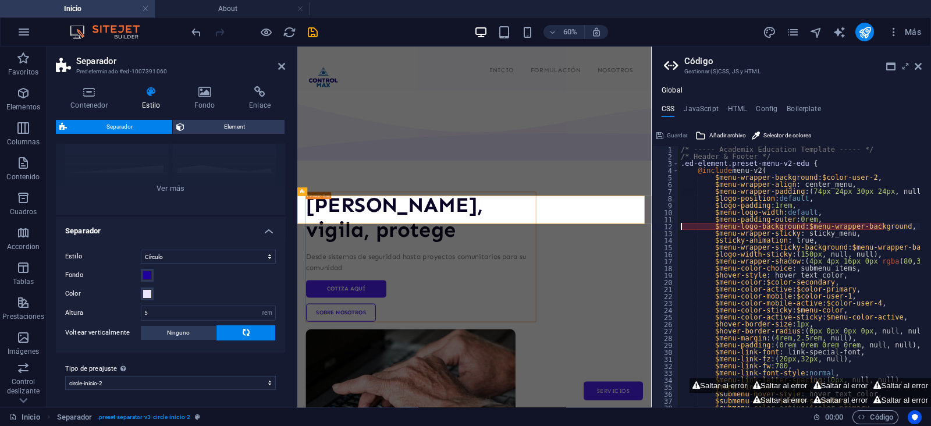
type textarea "$menu-logo-background: $menu-wrapper-background,"
click at [715, 382] on button "Saltar al error" at bounding box center [720, 385] width 61 height 15
click at [920, 68] on icon at bounding box center [918, 66] width 7 height 9
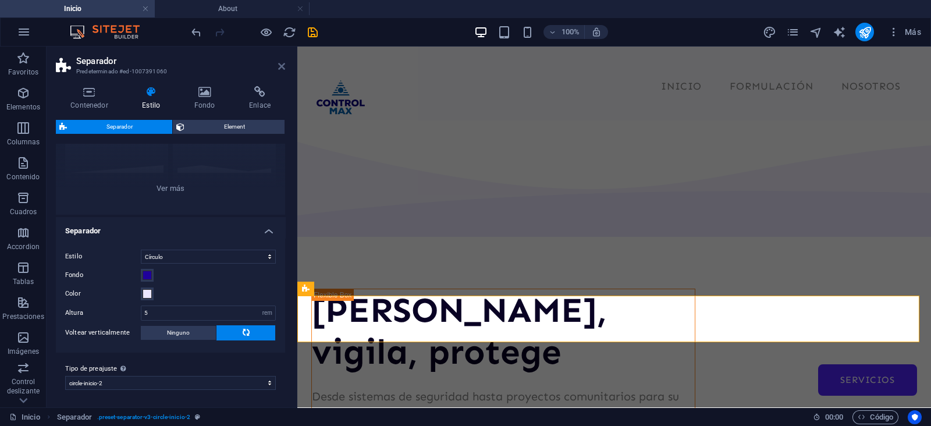
click at [283, 66] on icon at bounding box center [281, 66] width 7 height 9
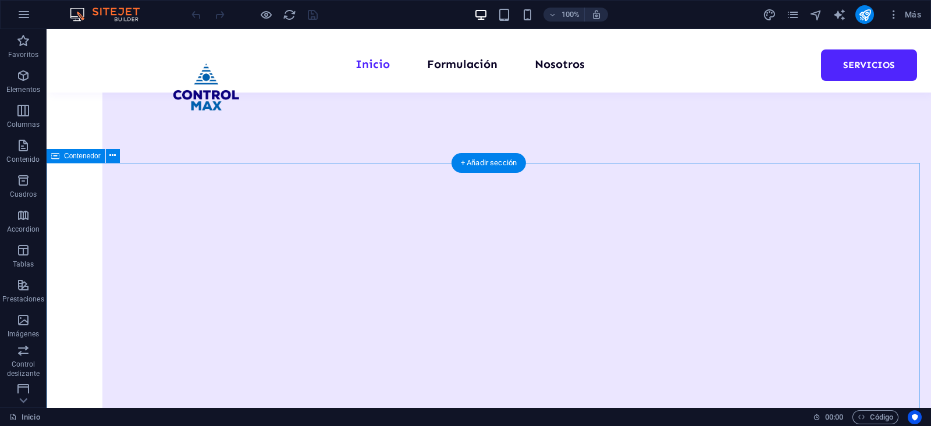
scroll to position [1091, 0]
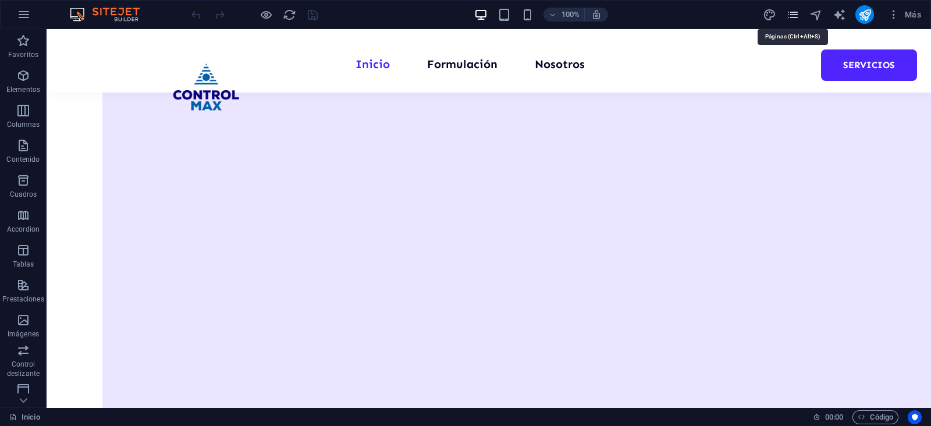
click at [797, 11] on icon "pages" at bounding box center [792, 14] width 13 height 13
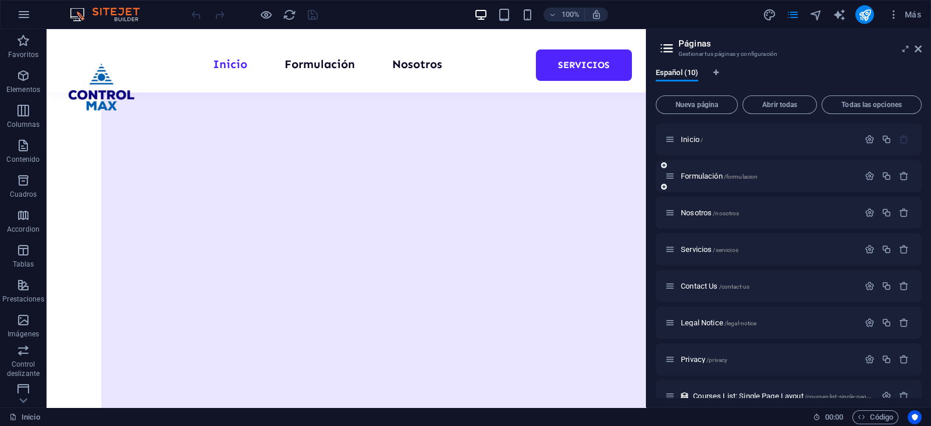
scroll to position [936, 0]
click at [696, 249] on span "Servicios /servicios" at bounding box center [710, 249] width 58 height 9
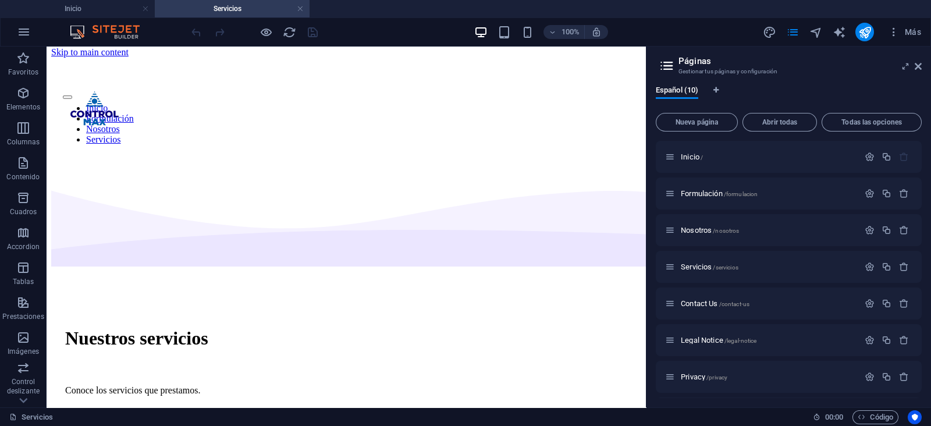
scroll to position [6, 0]
click at [916, 66] on icon at bounding box center [918, 66] width 7 height 9
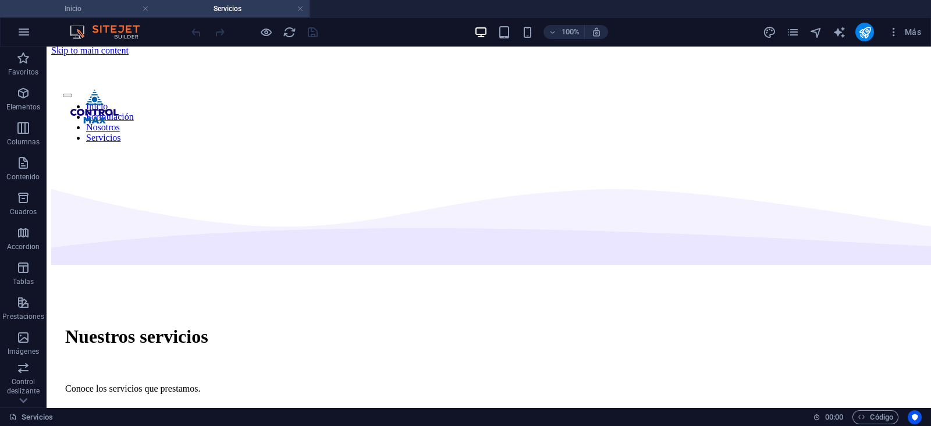
click at [69, 10] on h4 "Inicio" at bounding box center [77, 8] width 155 height 13
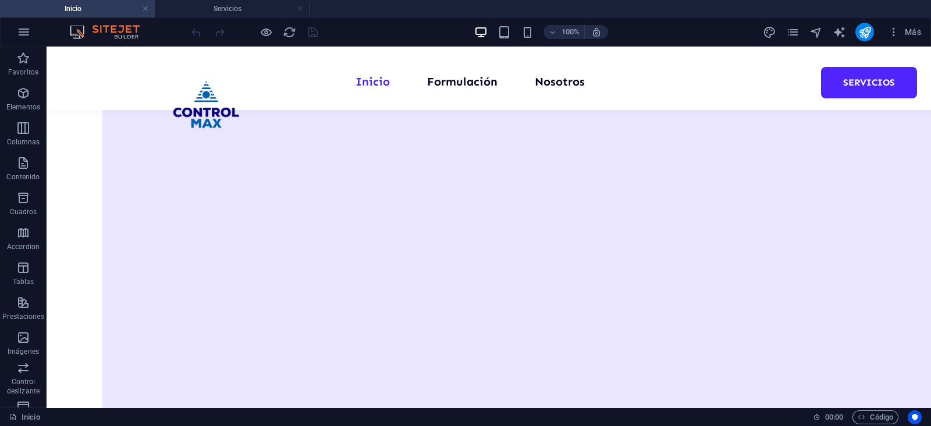
scroll to position [1009, 0]
click at [54, 208] on icon at bounding box center [55, 210] width 8 height 14
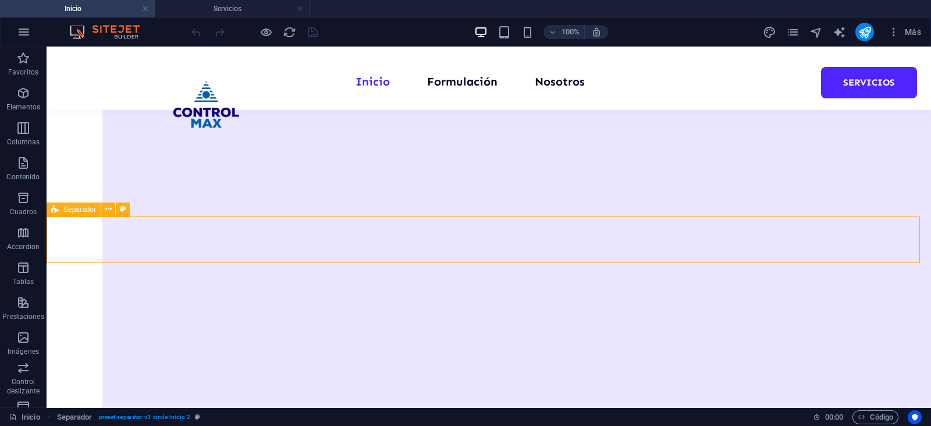
click at [54, 208] on icon at bounding box center [55, 210] width 8 height 14
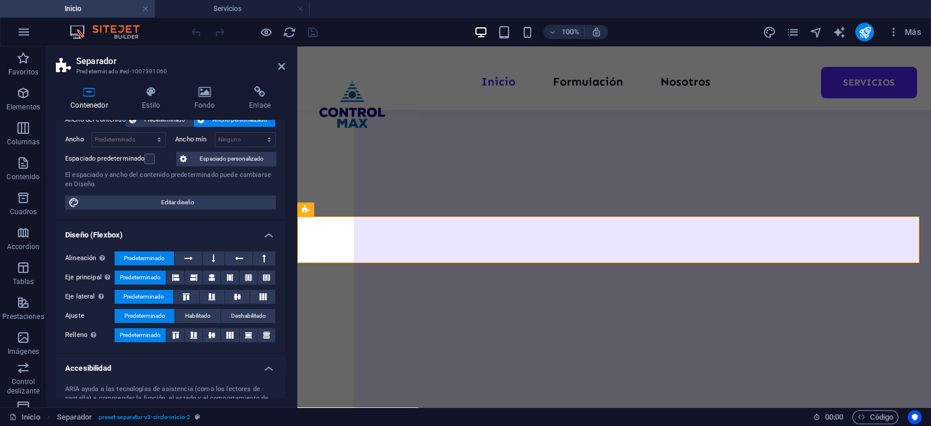
scroll to position [47, 0]
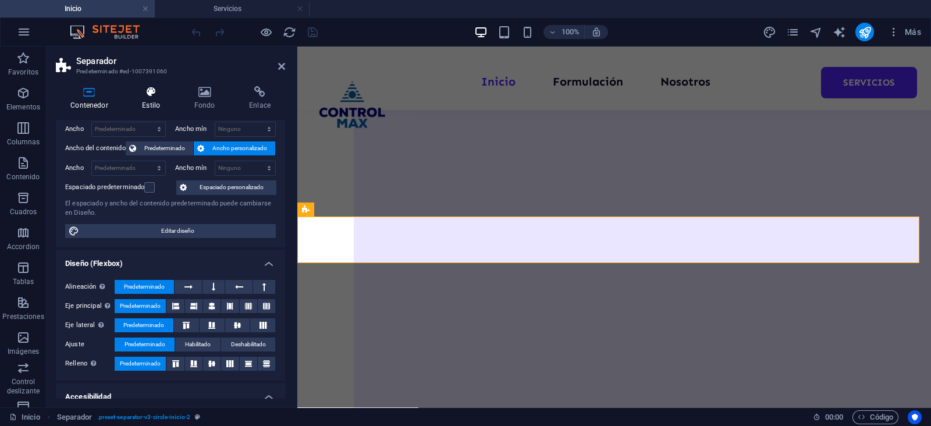
click at [153, 100] on h4 "Estilo" at bounding box center [153, 98] width 52 height 24
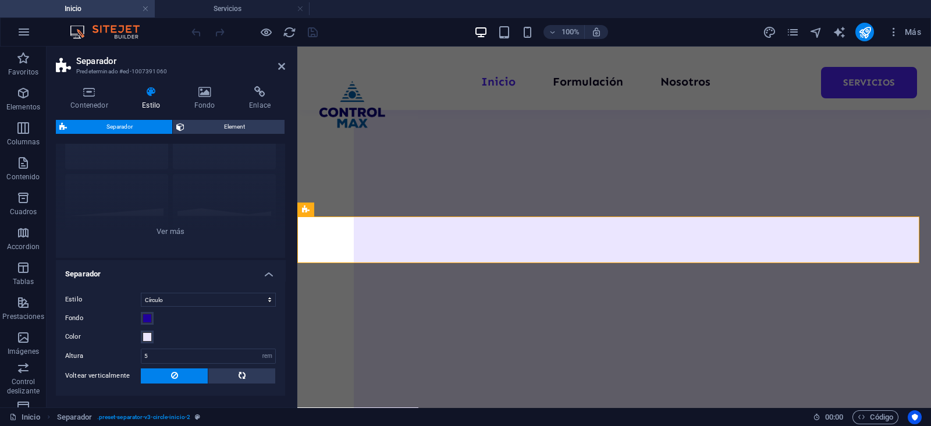
scroll to position [125, 0]
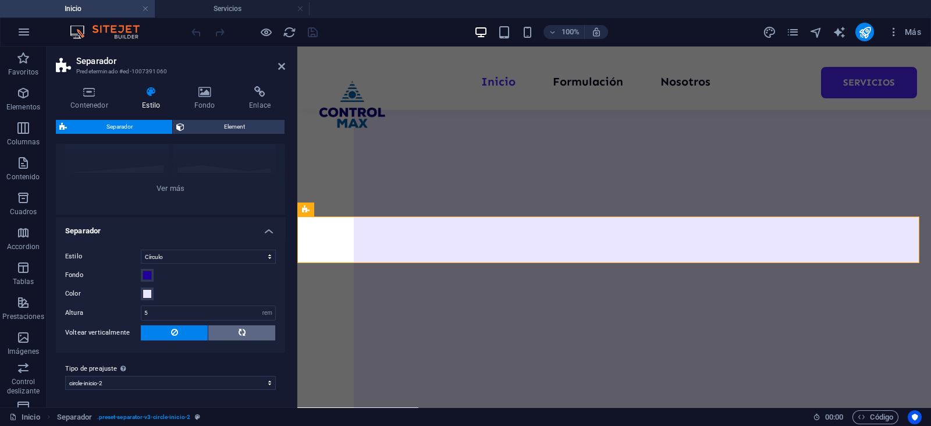
click at [232, 328] on button at bounding box center [241, 332] width 67 height 15
click at [149, 278] on span at bounding box center [147, 275] width 9 height 9
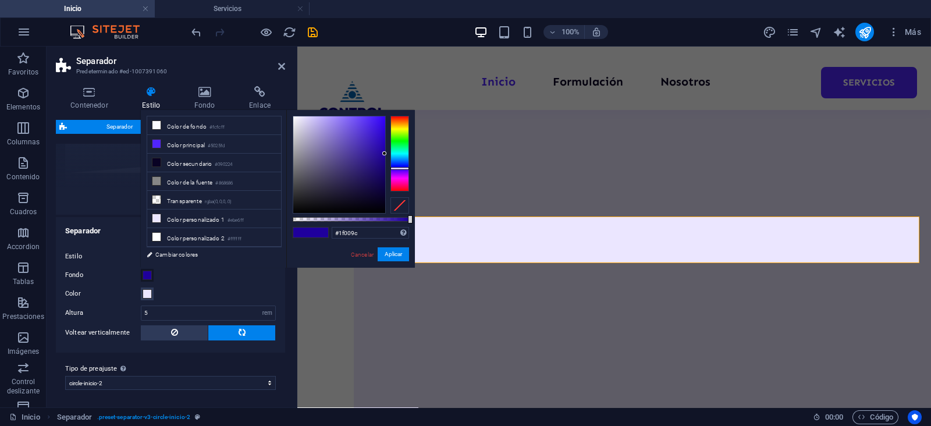
click at [149, 278] on span at bounding box center [147, 275] width 9 height 9
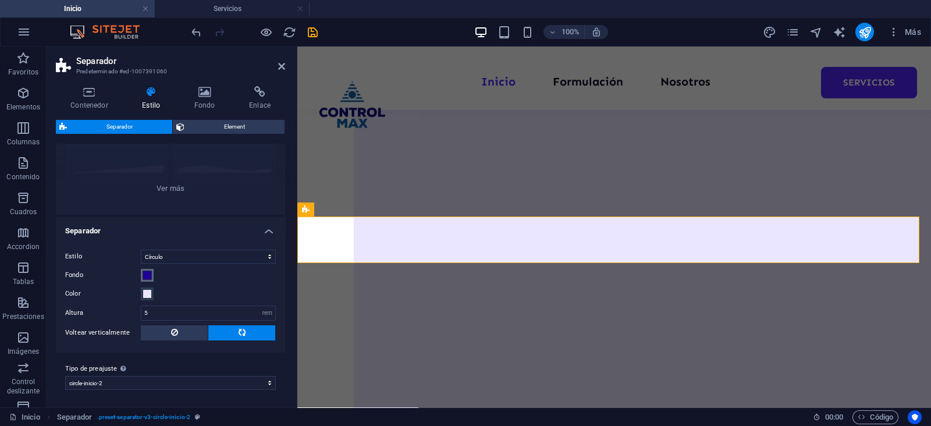
click at [149, 278] on span at bounding box center [147, 275] width 9 height 9
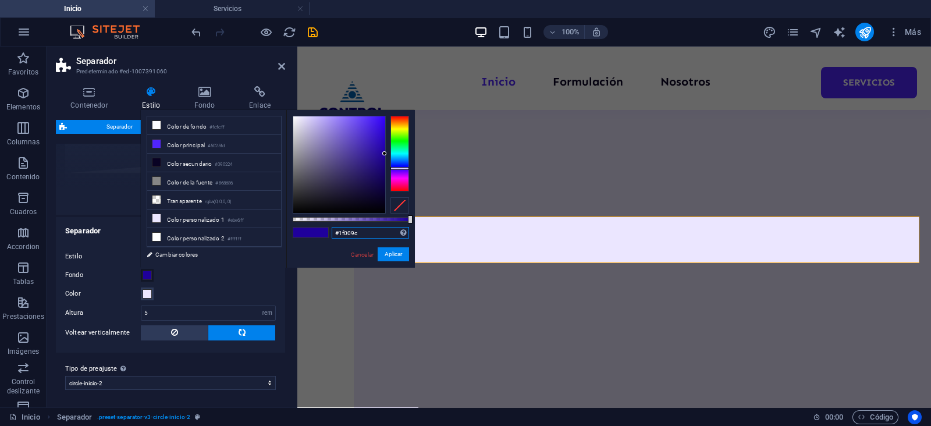
click at [349, 234] on input "#1f009c" at bounding box center [370, 233] width 77 height 12
click at [403, 251] on button "Aplicar" at bounding box center [393, 254] width 31 height 14
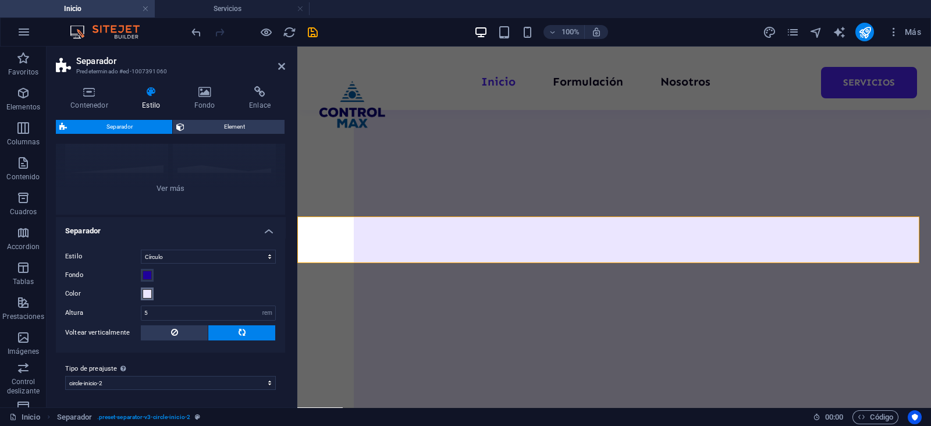
click at [144, 295] on span at bounding box center [147, 293] width 9 height 9
click at [143, 296] on span at bounding box center [147, 293] width 9 height 9
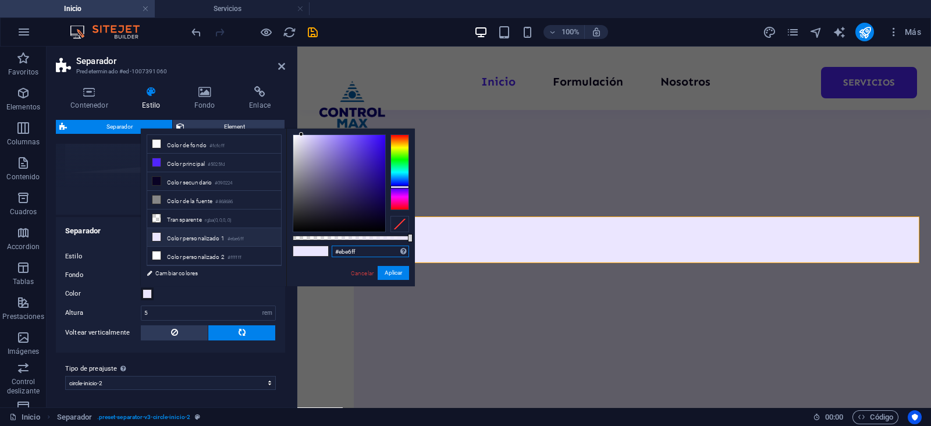
click at [360, 255] on input "#ebe6ff" at bounding box center [370, 252] width 77 height 12
paste input "1f009c"
type input "#1f009c"
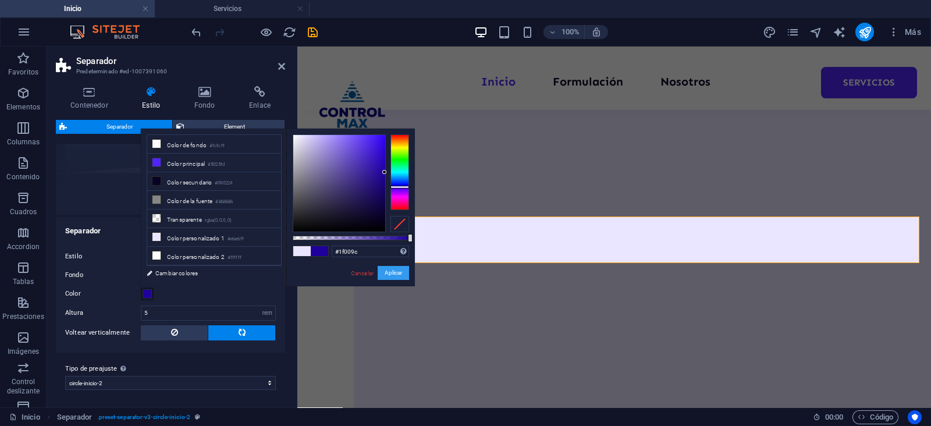
click at [390, 275] on button "Aplicar" at bounding box center [393, 273] width 31 height 14
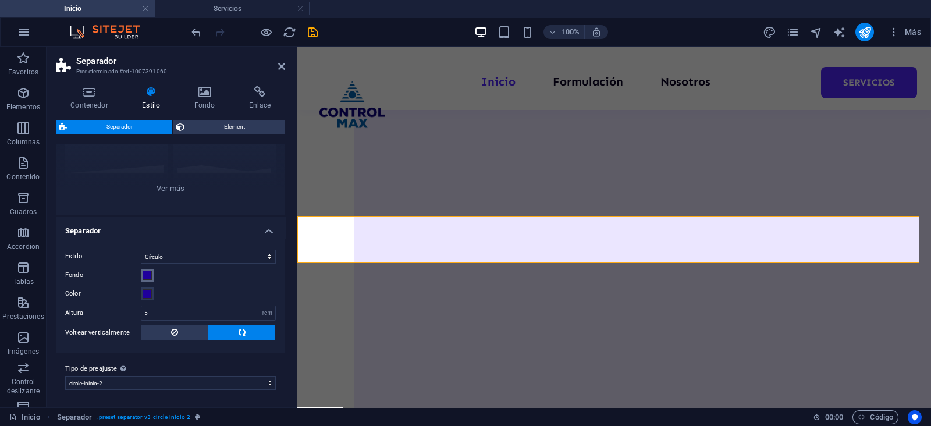
click at [153, 275] on button "Fondo" at bounding box center [147, 275] width 13 height 13
click at [144, 274] on span at bounding box center [147, 275] width 9 height 9
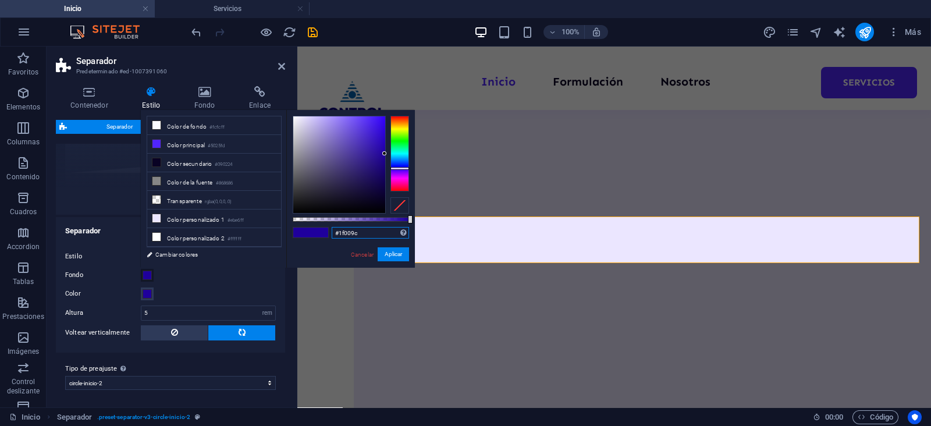
click at [347, 232] on input "#1f009c" at bounding box center [370, 233] width 77 height 12
click at [392, 254] on button "Aplicar" at bounding box center [393, 254] width 31 height 14
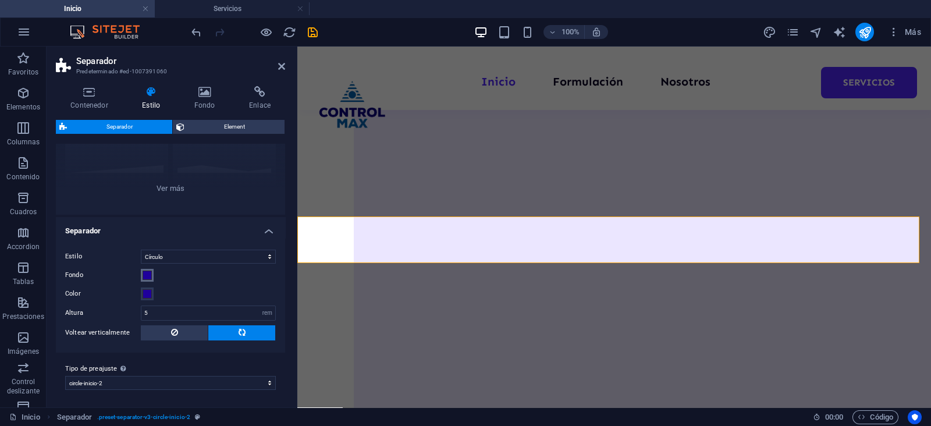
click at [148, 272] on span at bounding box center [147, 275] width 9 height 9
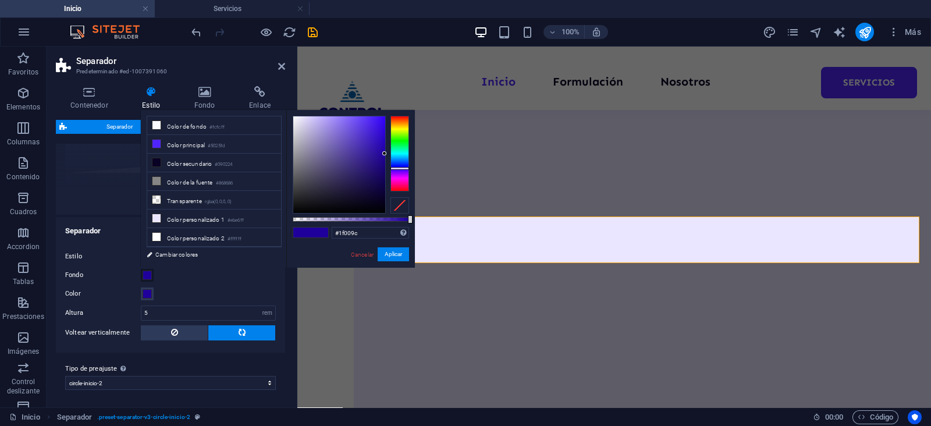
click at [148, 272] on span at bounding box center [147, 275] width 9 height 9
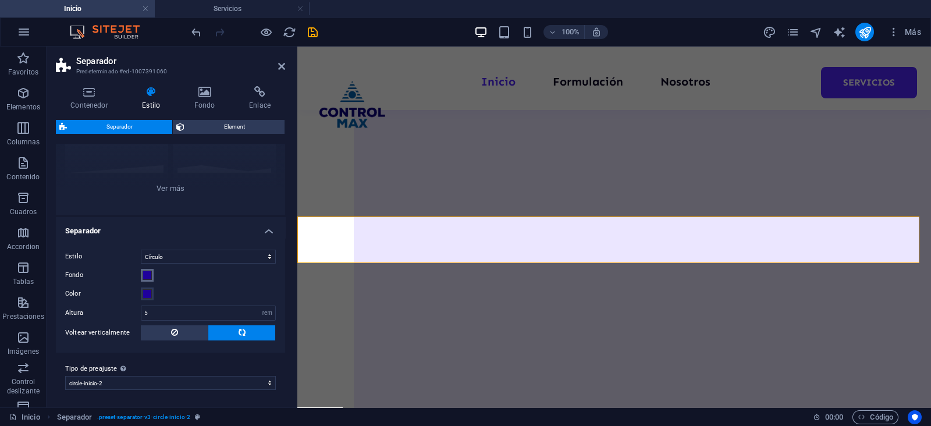
click at [139, 276] on label "Fondo" at bounding box center [103, 275] width 76 height 14
click at [141, 276] on button "Fondo" at bounding box center [147, 275] width 13 height 13
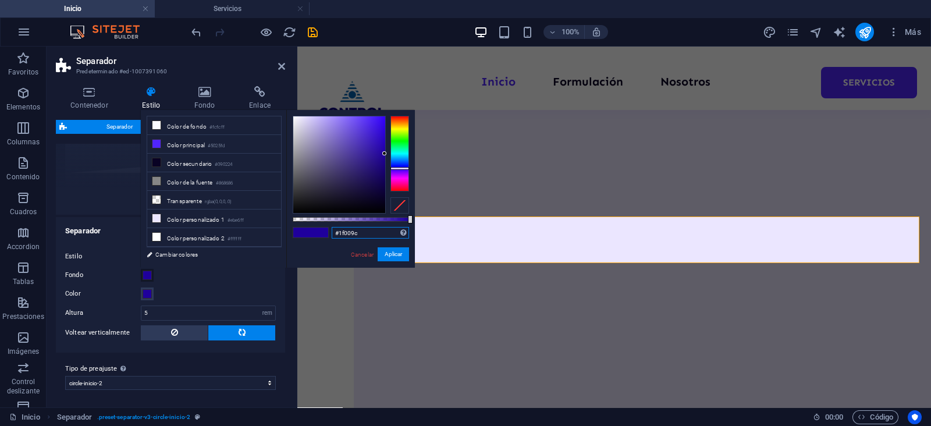
click at [349, 238] on input "#1f009c" at bounding box center [370, 233] width 77 height 12
paste input "ebe6ff"
type input "#ebe6ff"
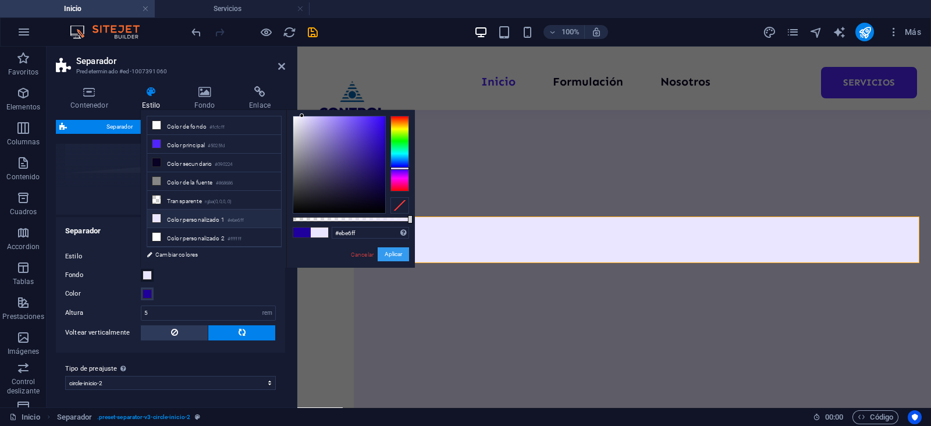
click at [399, 256] on button "Aplicar" at bounding box center [393, 254] width 31 height 14
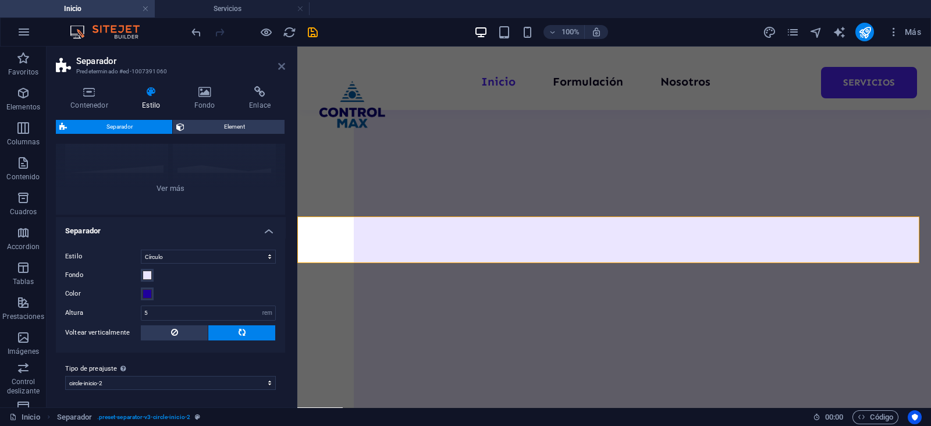
click at [279, 63] on icon at bounding box center [281, 66] width 7 height 9
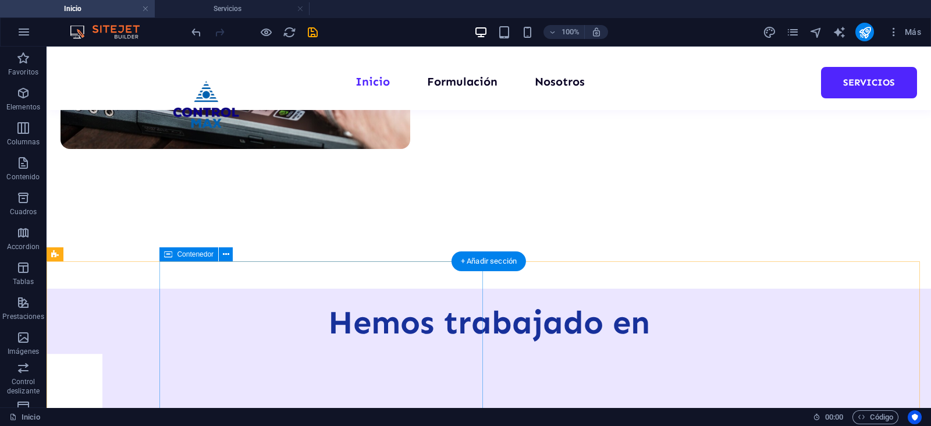
scroll to position [610, 0]
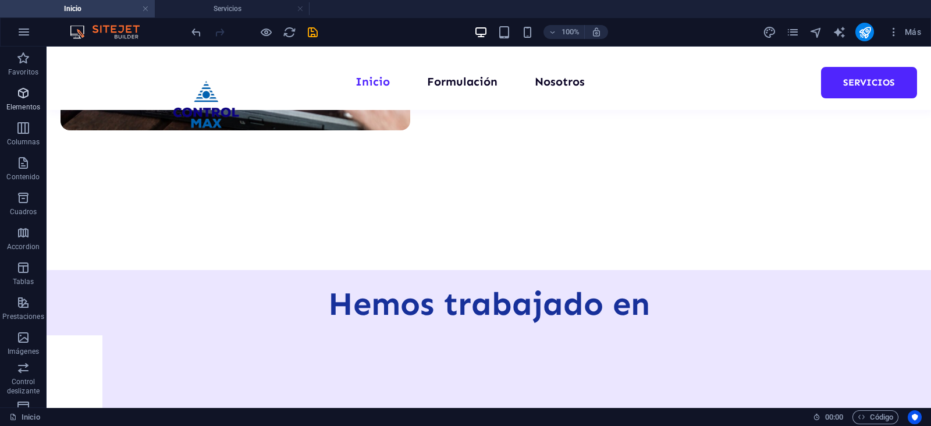
click at [25, 99] on icon "button" at bounding box center [23, 93] width 14 height 14
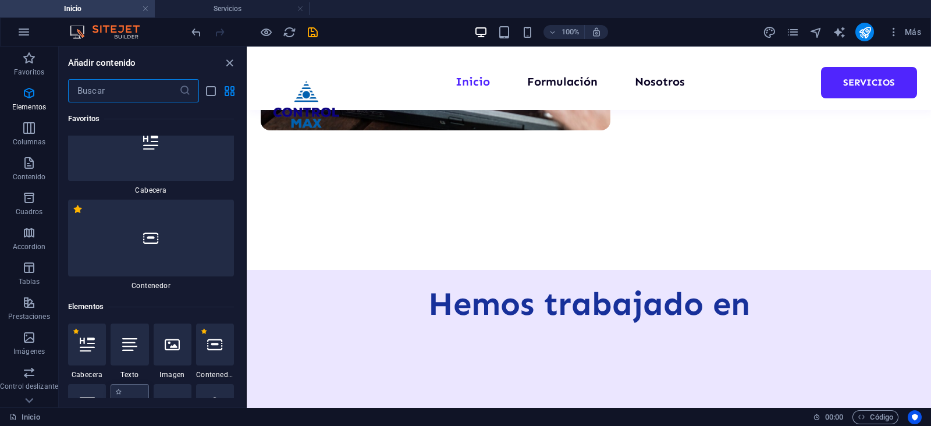
scroll to position [219, 0]
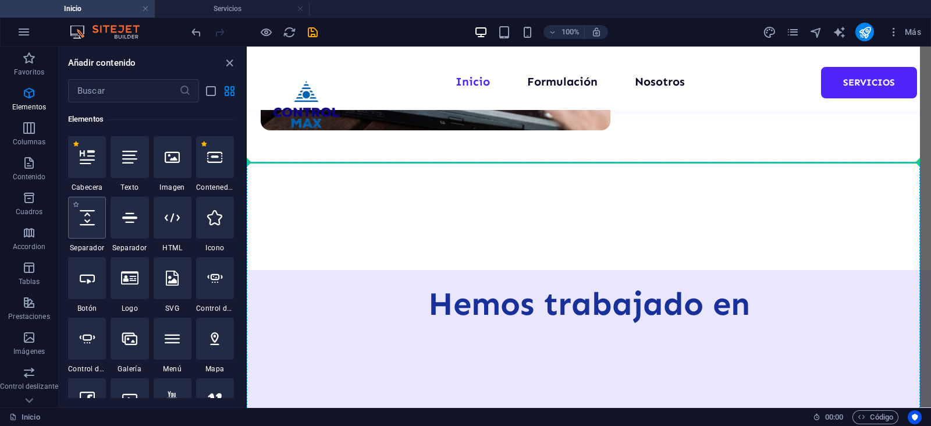
select select "px"
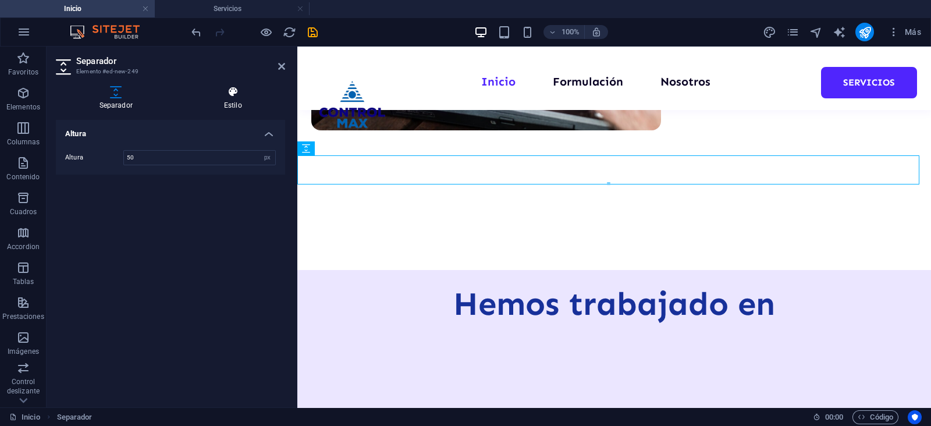
click at [232, 95] on icon at bounding box center [232, 92] width 105 height 12
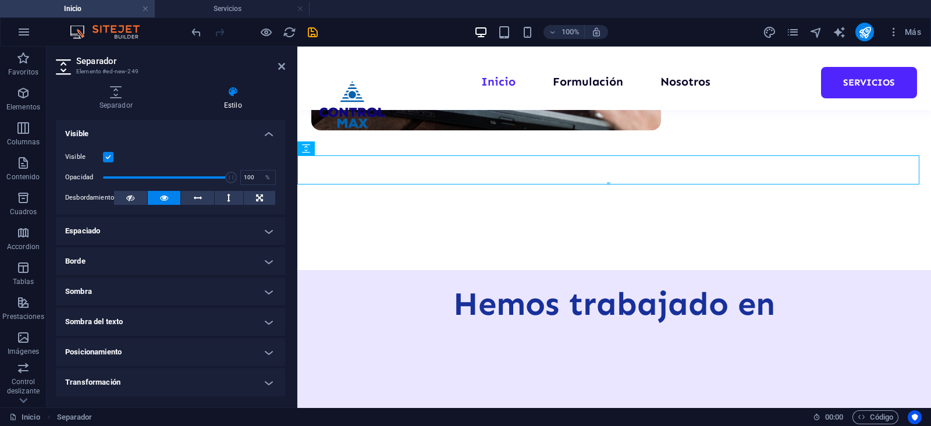
click at [137, 83] on div "Separador Estilo Altura Altura 50 px rem vh vw Predeterminado Element Diseño La…" at bounding box center [171, 242] width 248 height 331
click at [123, 97] on icon at bounding box center [116, 92] width 120 height 12
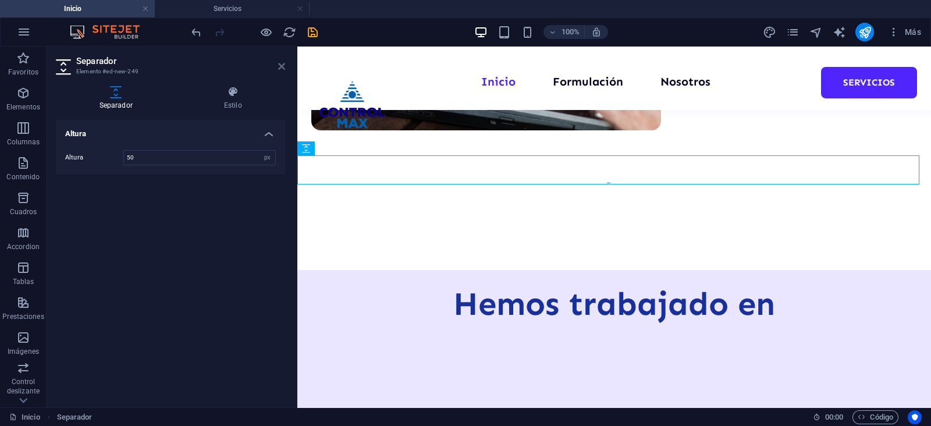
click at [282, 67] on icon at bounding box center [281, 66] width 7 height 9
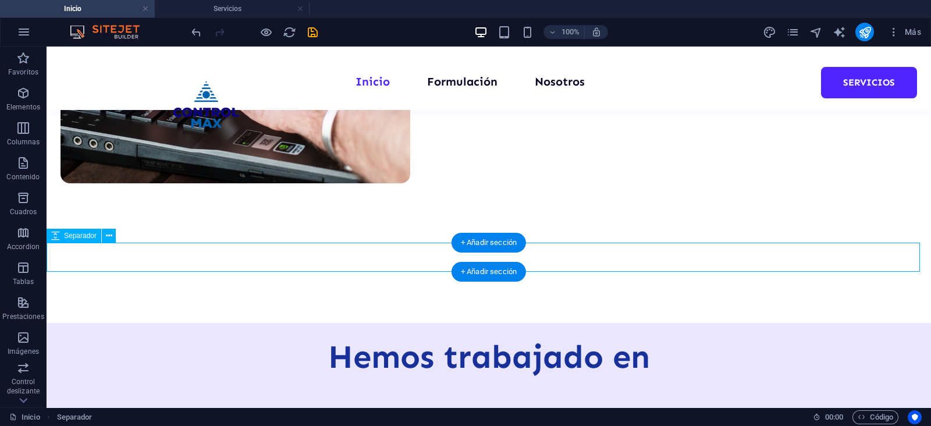
scroll to position [537, 0]
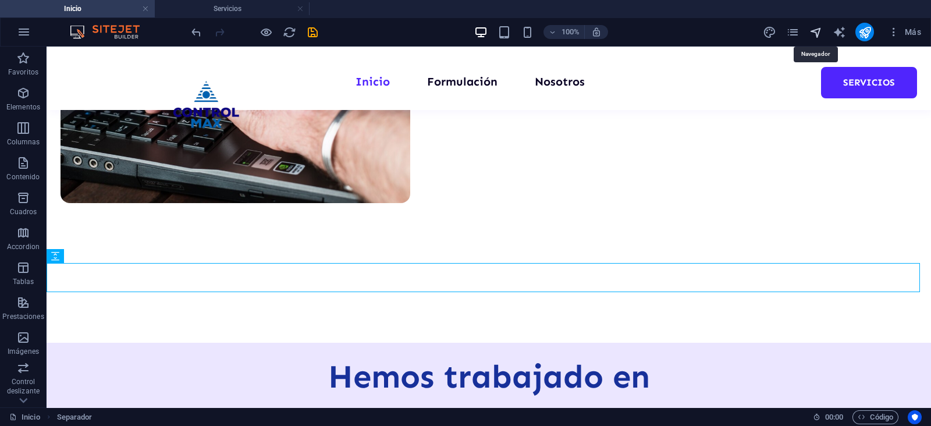
click at [815, 27] on icon "navigator" at bounding box center [816, 32] width 13 height 13
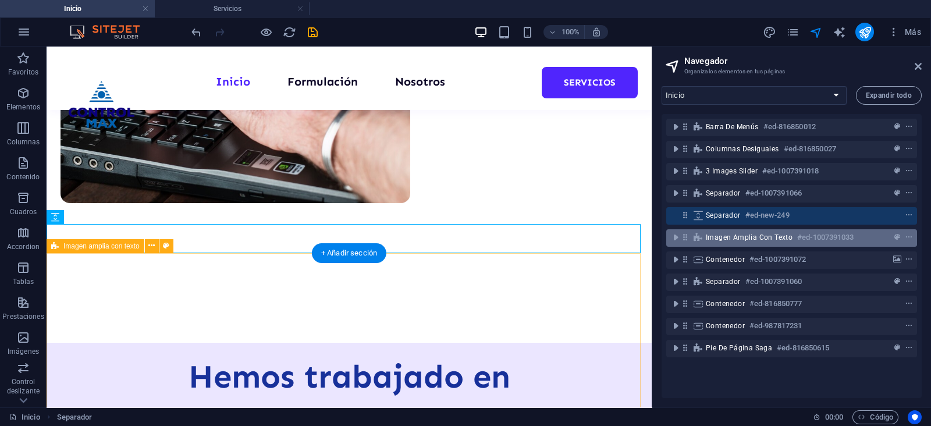
click at [710, 246] on div "Imagen amplia con texto #ed-1007391033" at bounding box center [791, 237] width 251 height 17
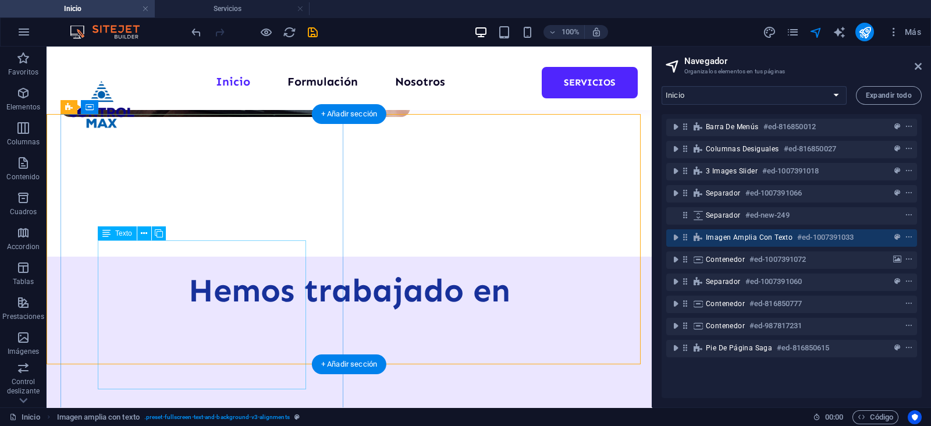
scroll to position [603, 0]
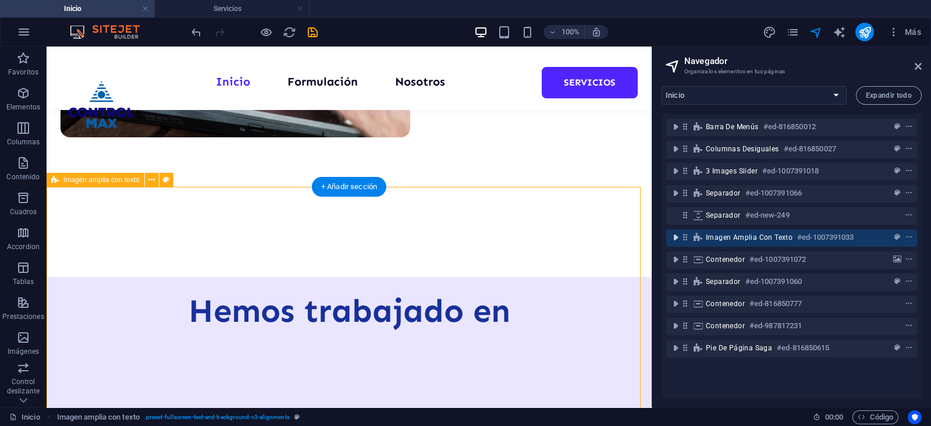
click at [673, 233] on icon "toggle-expand" at bounding box center [676, 238] width 12 height 12
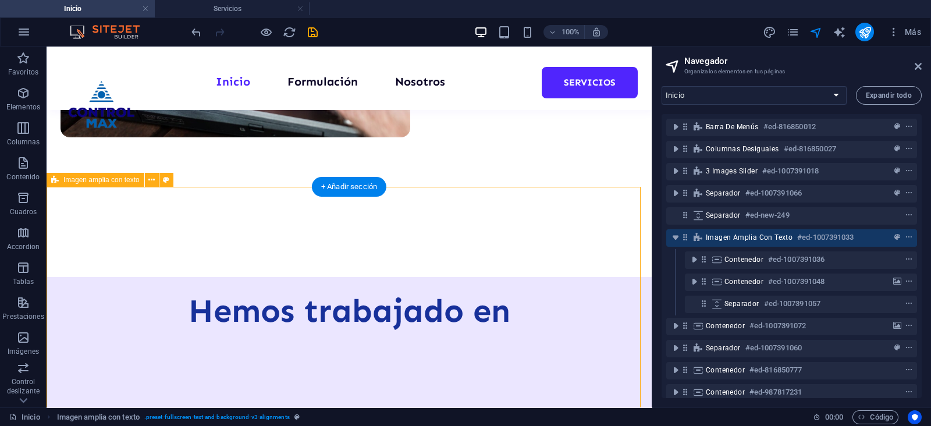
drag, startPoint x: 728, startPoint y: 215, endPoint x: 723, endPoint y: 236, distance: 22.0
click at [723, 236] on div "Barra de menús #ed-816850012 Columnas desiguales #ed-816850027 3 Images Slider …" at bounding box center [792, 256] width 260 height 284
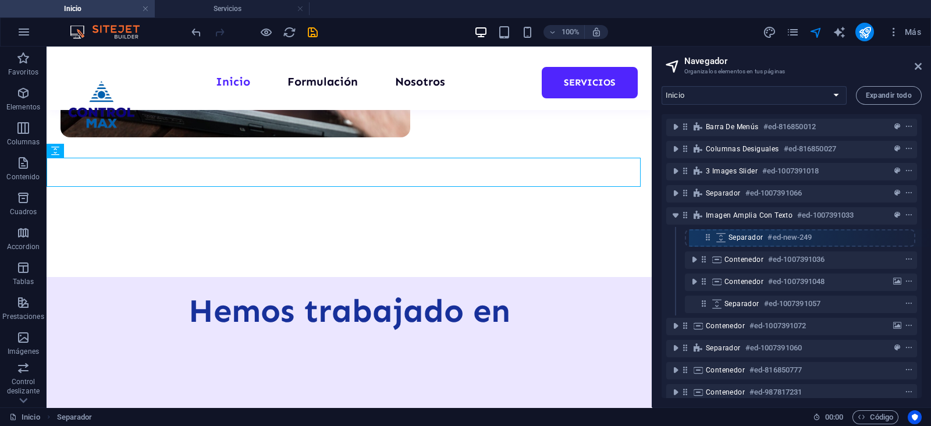
drag, startPoint x: 687, startPoint y: 214, endPoint x: 710, endPoint y: 240, distance: 34.6
click at [710, 240] on div "Barra de menús #ed-816850012 Columnas desiguales #ed-816850027 3 Images Slider …" at bounding box center [792, 256] width 260 height 284
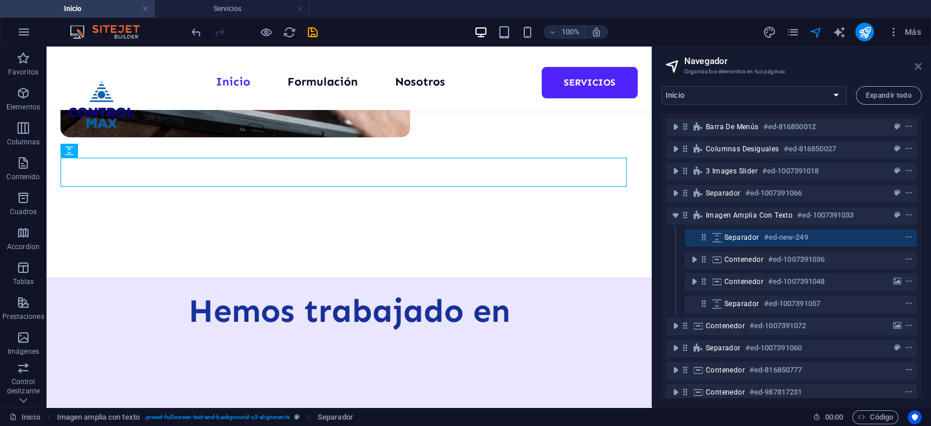
click at [920, 65] on icon at bounding box center [918, 66] width 7 height 9
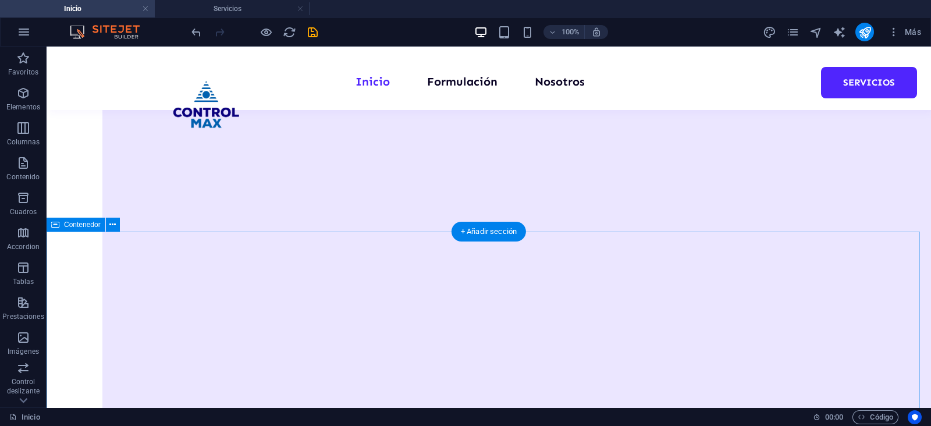
scroll to position [967, 0]
click at [26, 95] on icon "button" at bounding box center [23, 93] width 14 height 14
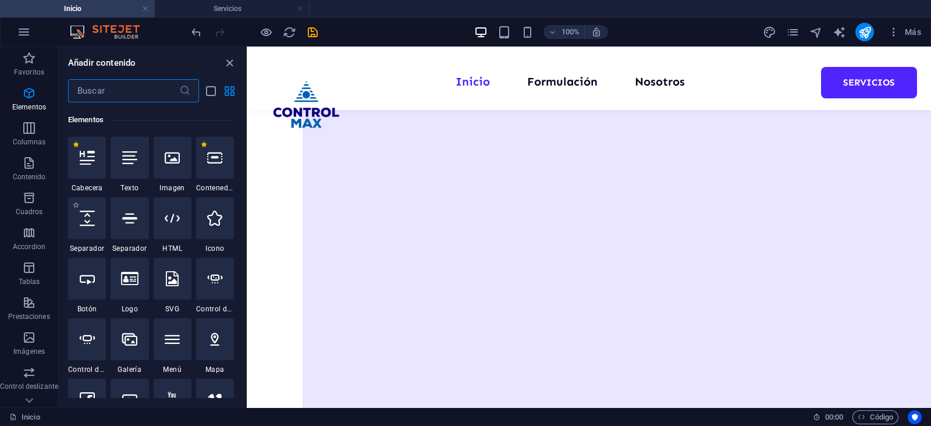
scroll to position [219, 0]
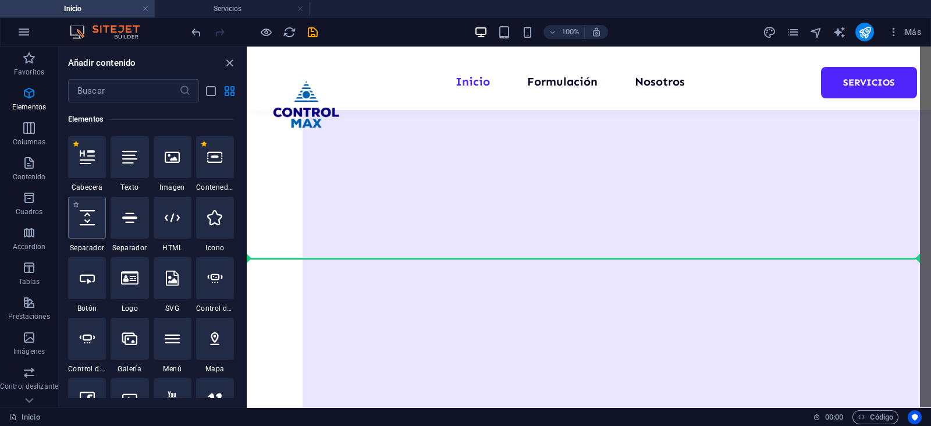
select select "px"
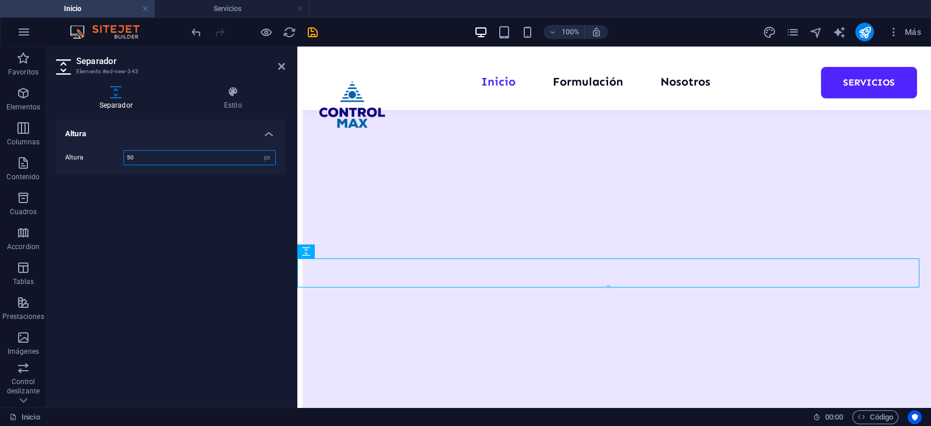
scroll to position [932, 0]
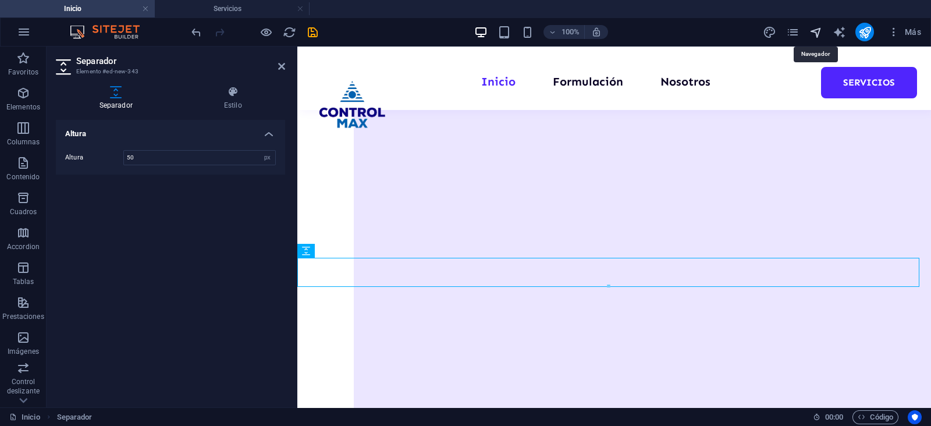
click at [816, 29] on icon "navigator" at bounding box center [816, 32] width 13 height 13
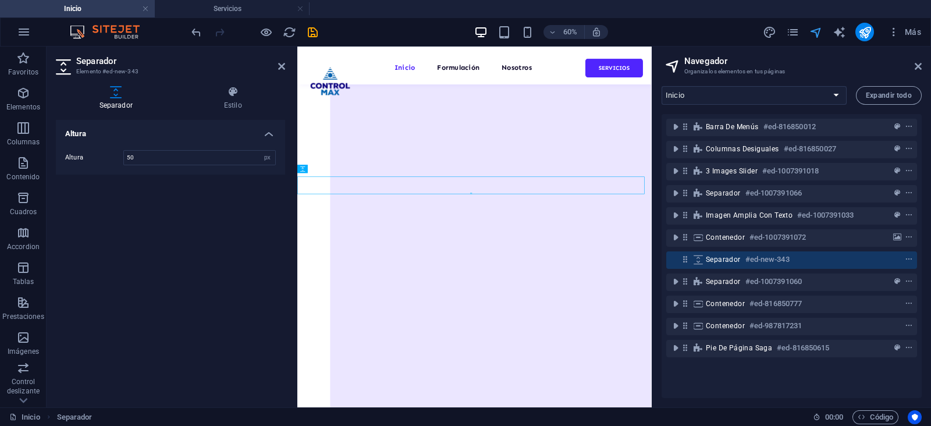
scroll to position [926, 0]
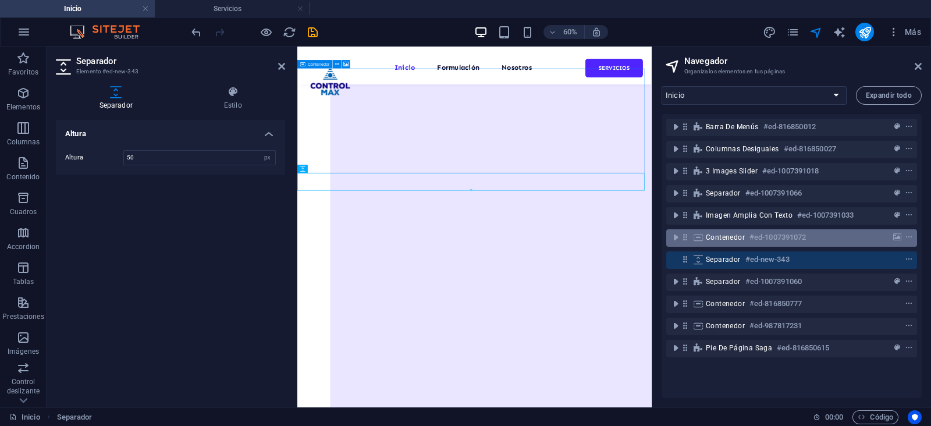
click at [748, 235] on div "Contenedor #ed-1007391072" at bounding box center [782, 237] width 153 height 14
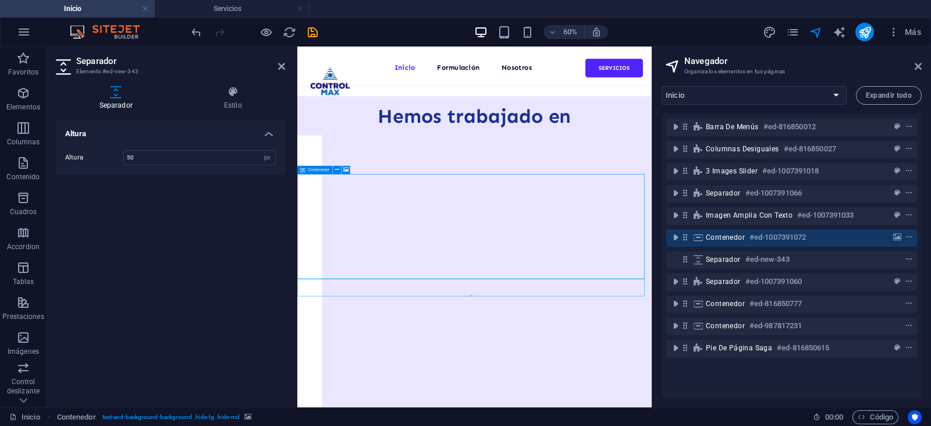
scroll to position [752, 0]
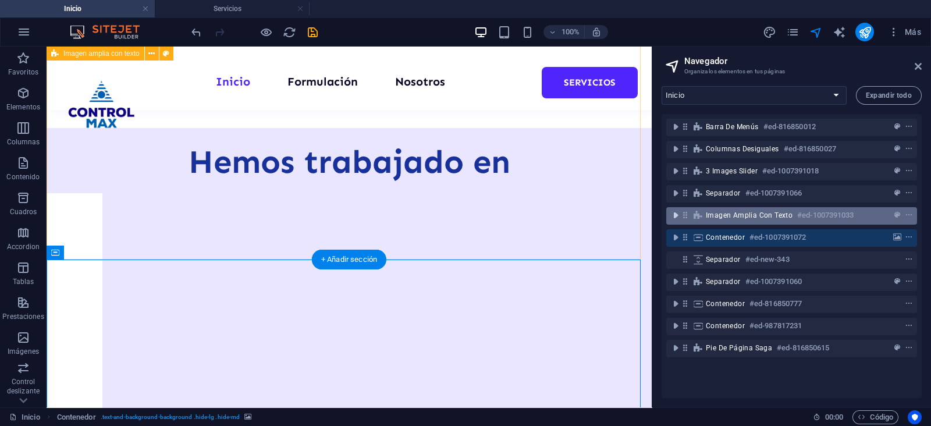
click at [670, 212] on icon "toggle-expand" at bounding box center [676, 216] width 12 height 12
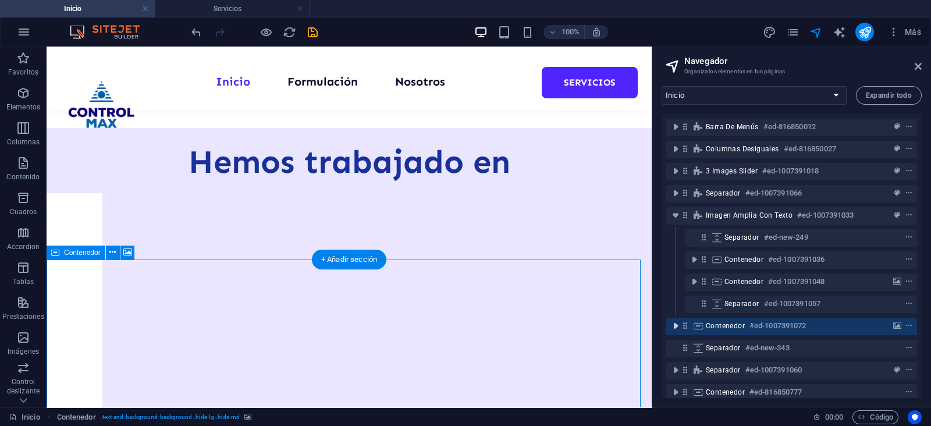
click at [679, 329] on icon "toggle-expand" at bounding box center [676, 326] width 12 height 12
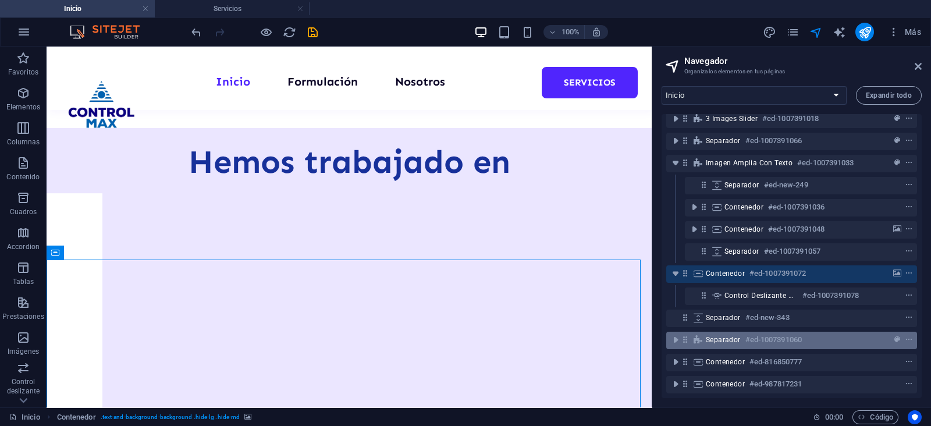
scroll to position [72, 0]
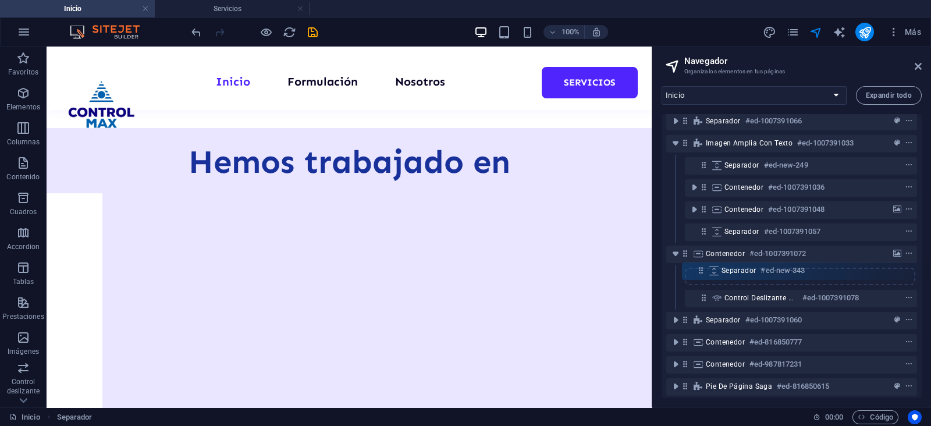
drag, startPoint x: 687, startPoint y: 300, endPoint x: 708, endPoint y: 269, distance: 38.1
click at [708, 269] on div "Barra de menús #ed-816850012 Columnas desiguales #ed-816850027 3 Images Slider …" at bounding box center [792, 256] width 260 height 284
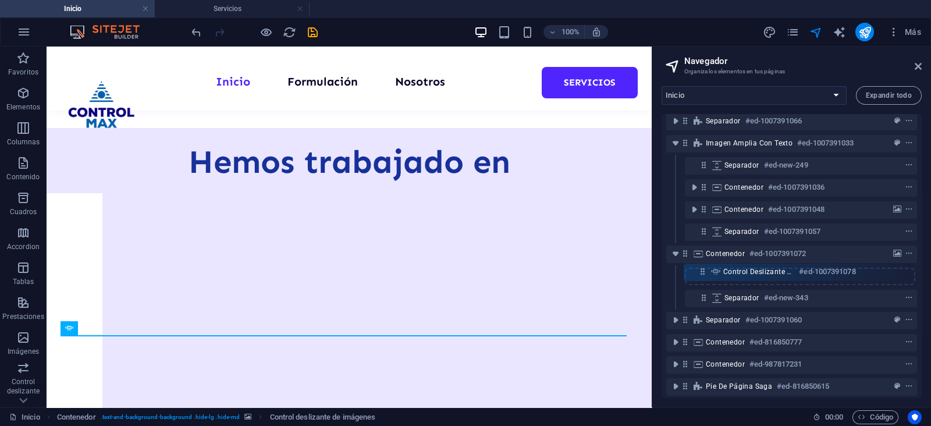
drag, startPoint x: 706, startPoint y: 293, endPoint x: 704, endPoint y: 264, distance: 29.2
click at [704, 264] on div "Barra de menús #ed-816850012 Columnas desiguales #ed-816850027 3 Images Slider …" at bounding box center [792, 256] width 260 height 284
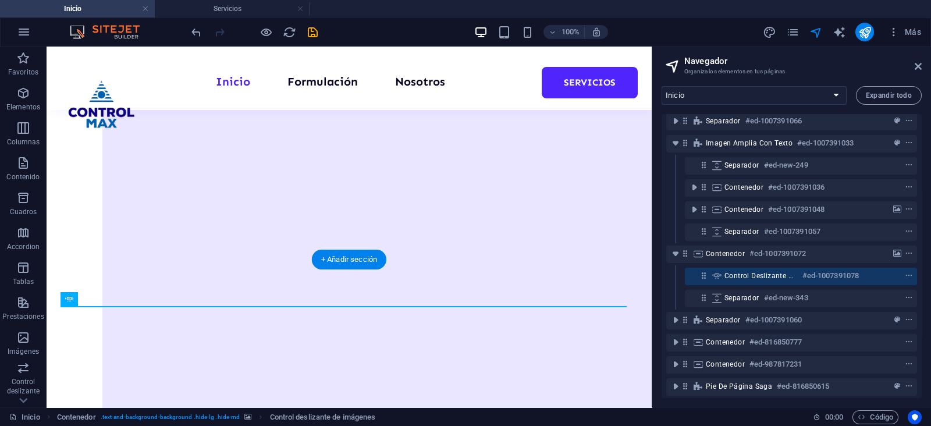
scroll to position [752, 0]
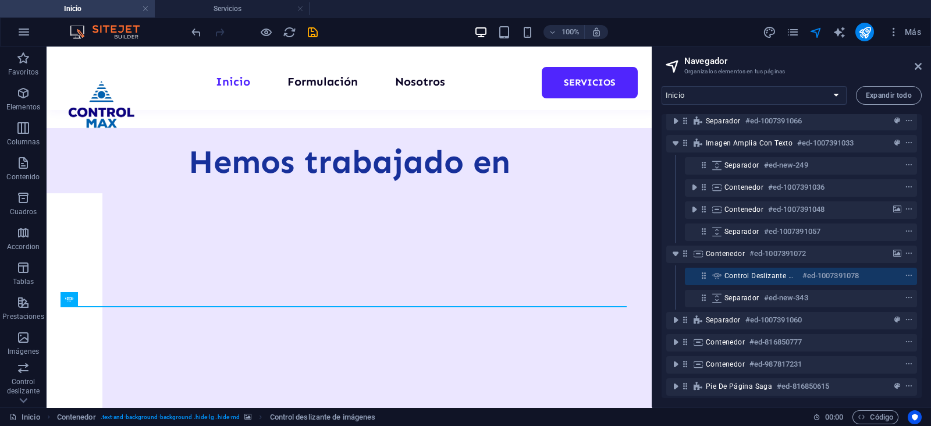
click at [921, 61] on h2 "Navegador" at bounding box center [802, 61] width 237 height 10
click at [920, 68] on icon at bounding box center [918, 66] width 7 height 9
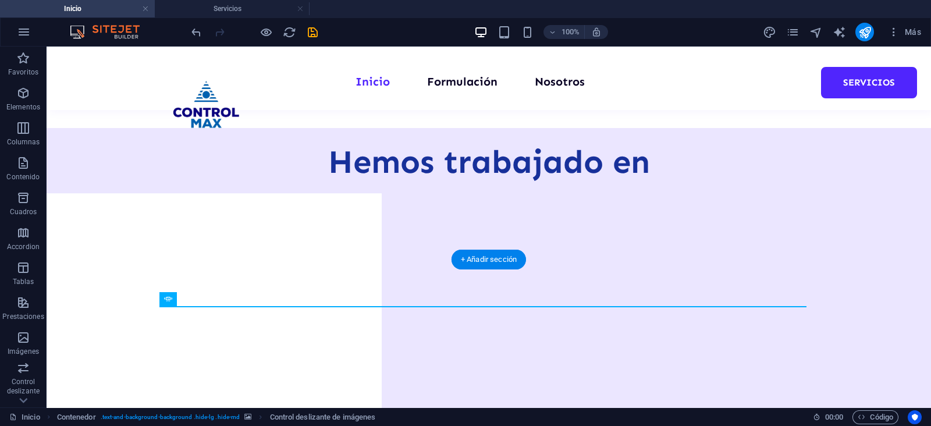
scroll to position [791, 0]
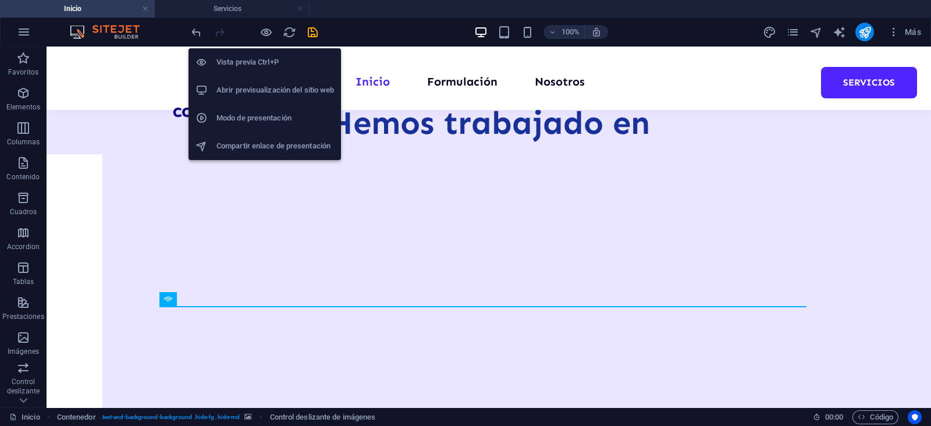
click at [264, 65] on h6 "Vista previa Ctrl+P" at bounding box center [276, 62] width 118 height 14
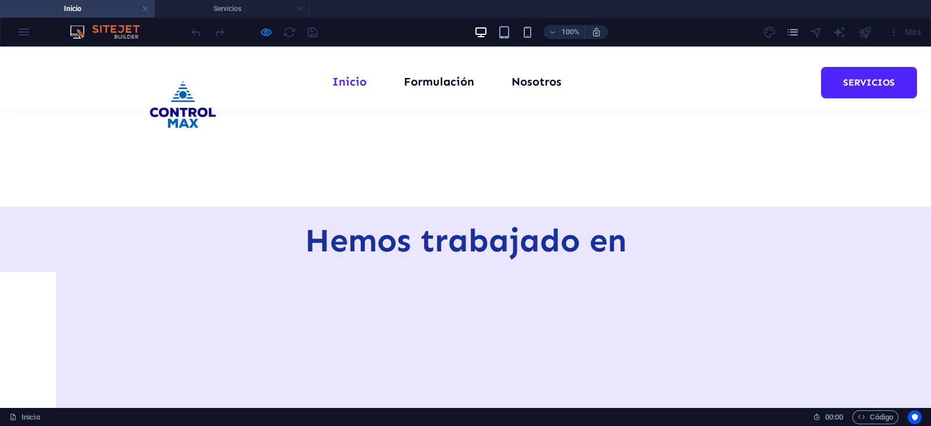
scroll to position [652, 0]
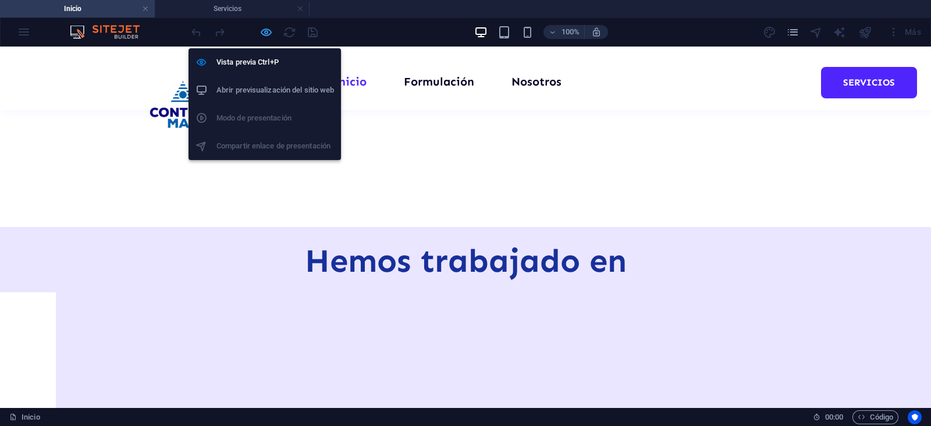
click at [268, 30] on icon "button" at bounding box center [266, 32] width 13 height 13
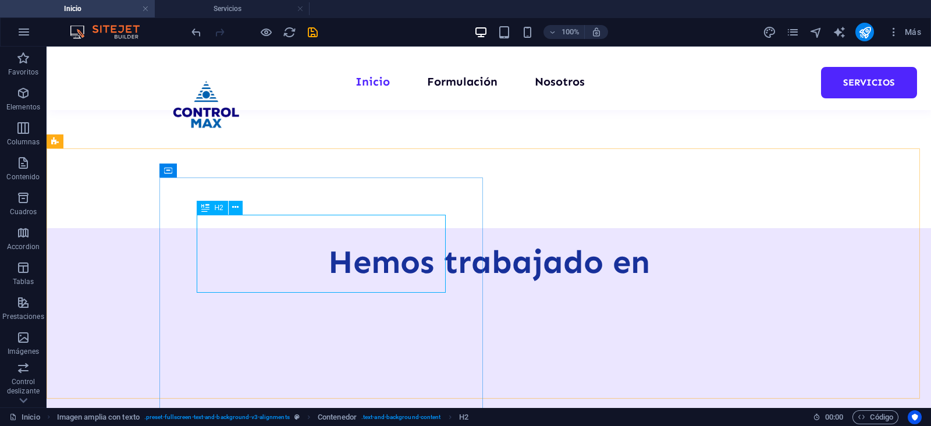
click at [209, 211] on icon at bounding box center [205, 208] width 8 height 14
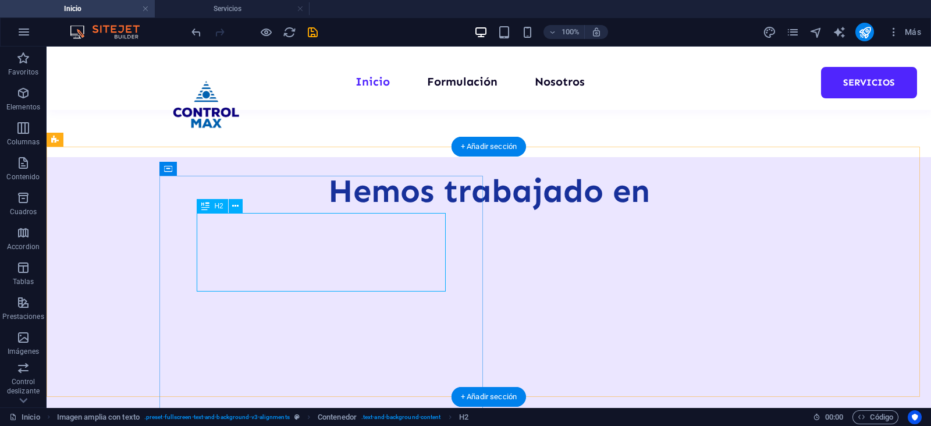
scroll to position [797, 0]
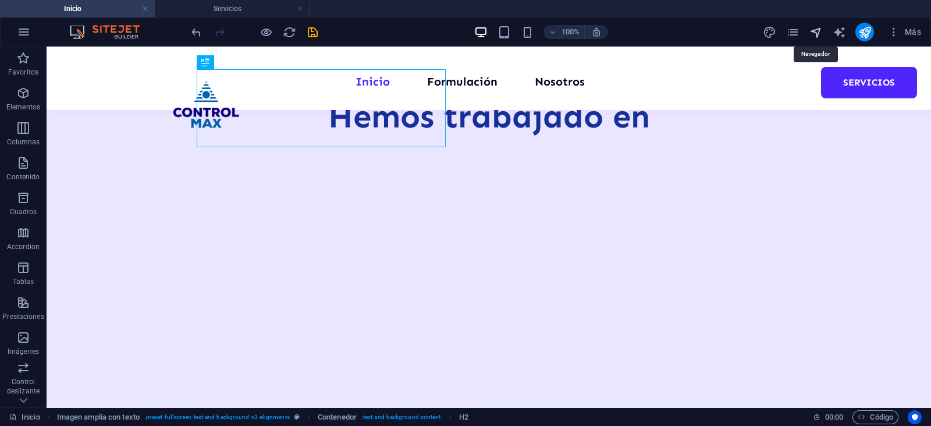
click at [818, 33] on icon "navigator" at bounding box center [816, 32] width 13 height 13
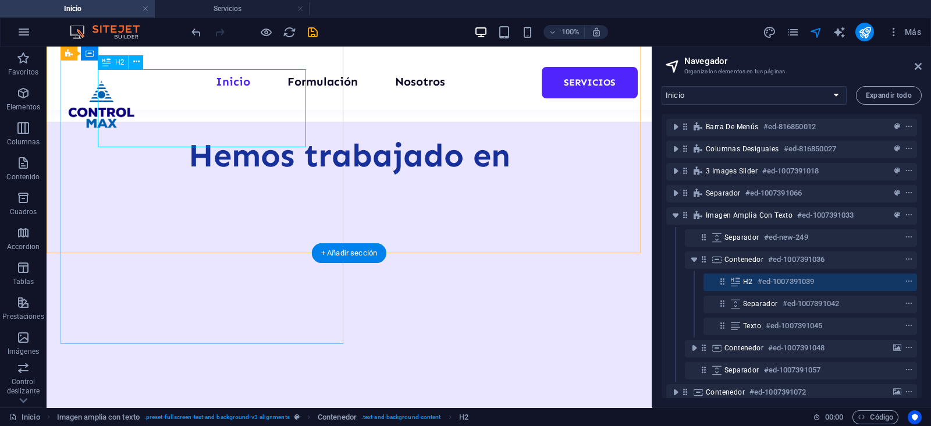
scroll to position [72, 0]
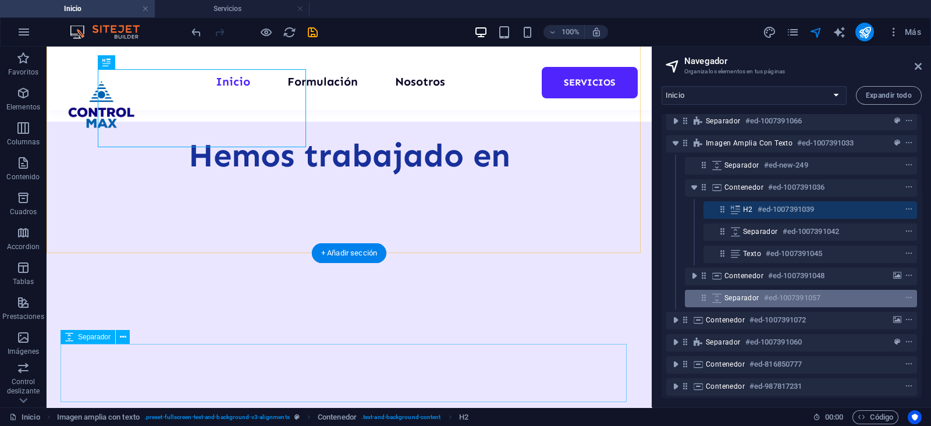
click at [747, 296] on span "Separador" at bounding box center [742, 297] width 35 height 9
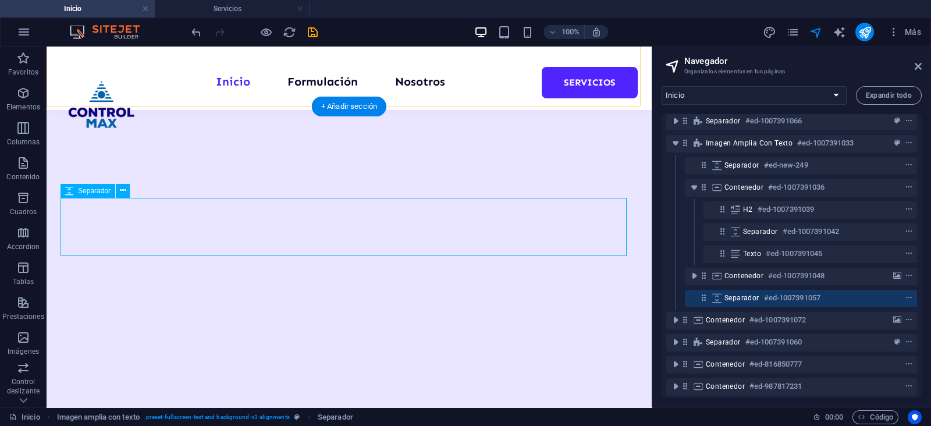
drag, startPoint x: 751, startPoint y: 297, endPoint x: 744, endPoint y: 300, distance: 7.0
click at [744, 300] on span "Separador" at bounding box center [742, 297] width 35 height 9
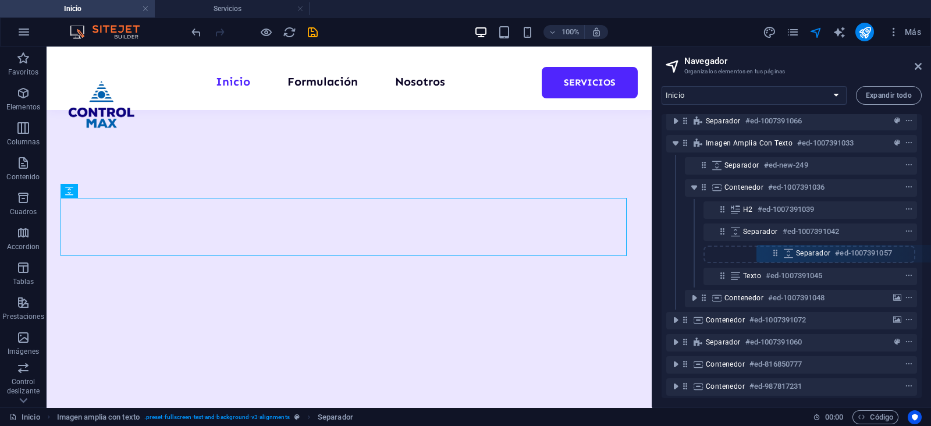
drag, startPoint x: 704, startPoint y: 299, endPoint x: 774, endPoint y: 250, distance: 85.3
click at [774, 250] on div "Barra de menús #ed-816850012 Columnas desiguales #ed-816850027 3 Images Slider …" at bounding box center [792, 256] width 260 height 284
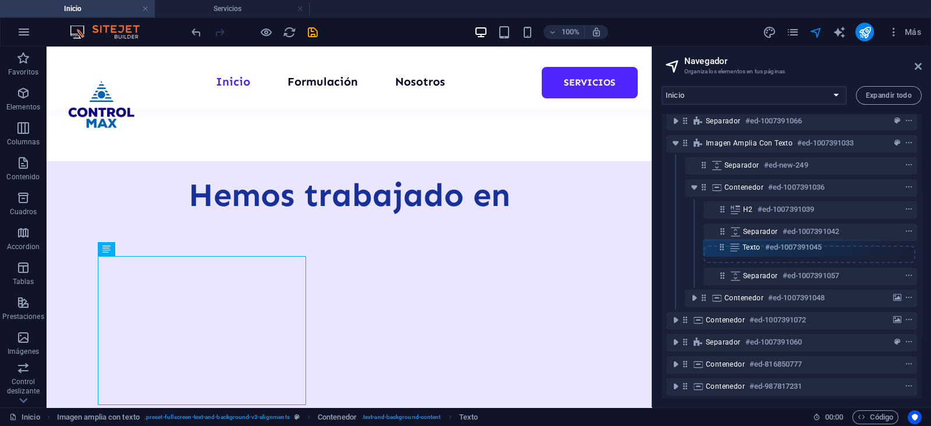
drag, startPoint x: 724, startPoint y: 280, endPoint x: 723, endPoint y: 249, distance: 30.9
click at [723, 249] on div "Barra de menús #ed-816850012 Columnas desiguales #ed-816850027 3 Images Slider …" at bounding box center [792, 256] width 260 height 284
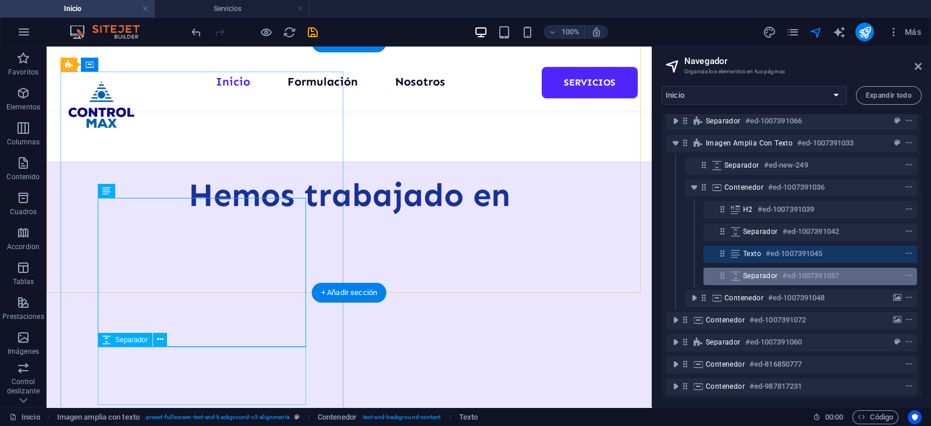
click at [761, 277] on span "Separador" at bounding box center [760, 275] width 35 height 9
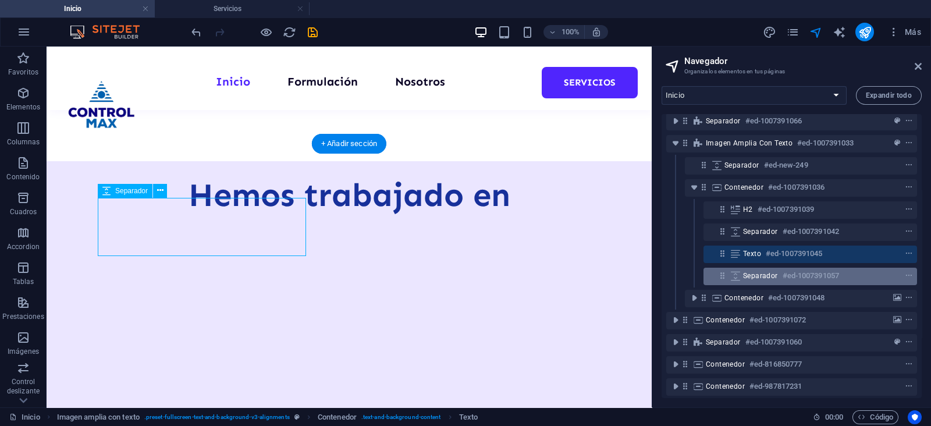
scroll to position [867, 0]
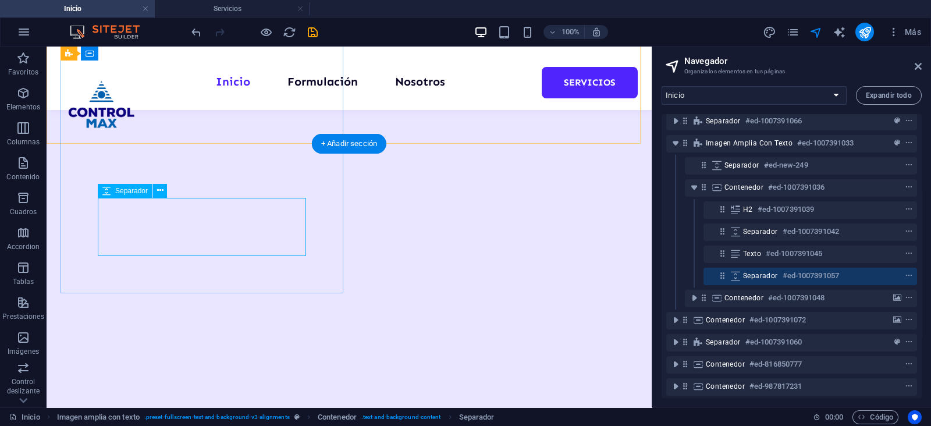
click at [786, 271] on h6 "#ed-1007391057" at bounding box center [811, 276] width 56 height 14
select select "px"
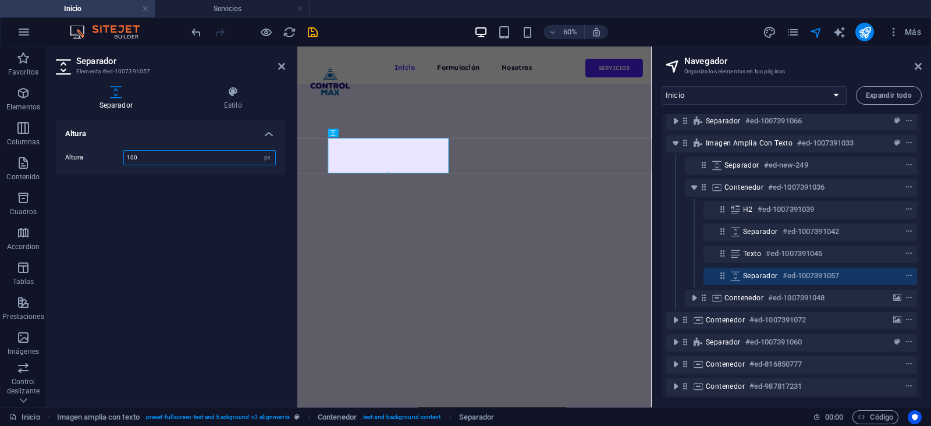
scroll to position [865, 0]
click at [153, 159] on input "100" at bounding box center [199, 158] width 151 height 14
type input "150"
drag, startPoint x: 282, startPoint y: 63, endPoint x: 325, endPoint y: 44, distance: 46.9
click at [282, 63] on icon at bounding box center [281, 66] width 7 height 9
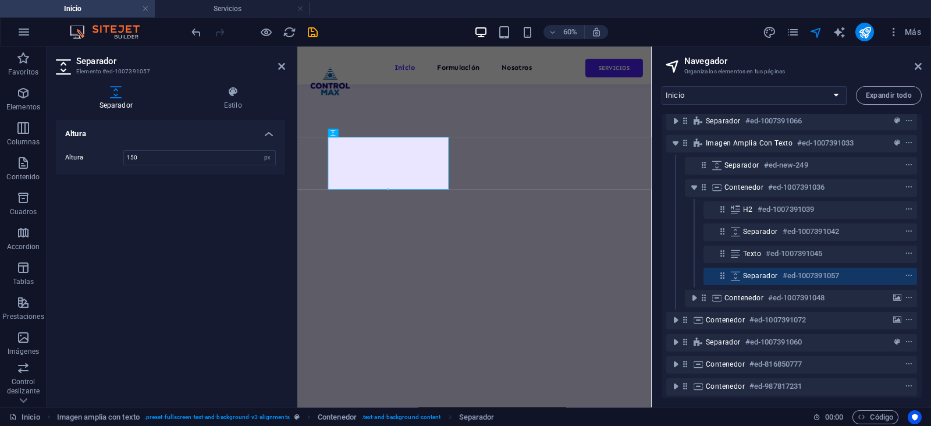
scroll to position [867, 0]
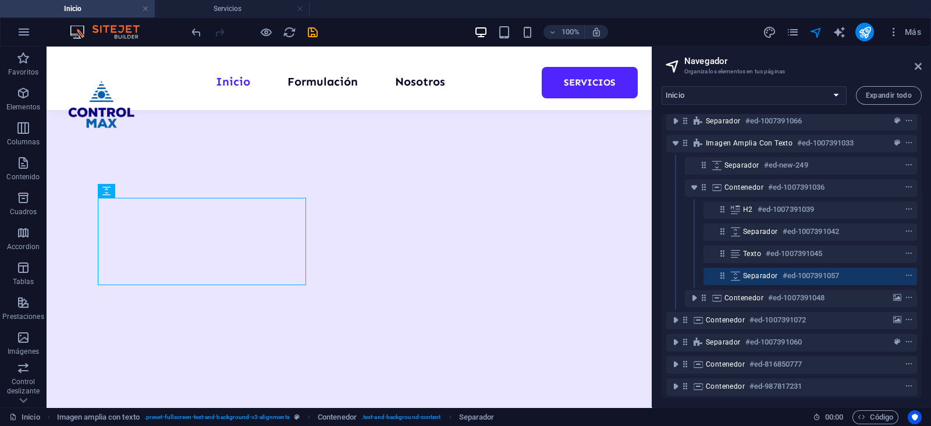
click at [921, 60] on h2 "Navegador" at bounding box center [802, 61] width 237 height 10
drag, startPoint x: 919, startPoint y: 68, endPoint x: 696, endPoint y: 76, distance: 223.6
click at [919, 68] on icon at bounding box center [918, 66] width 7 height 9
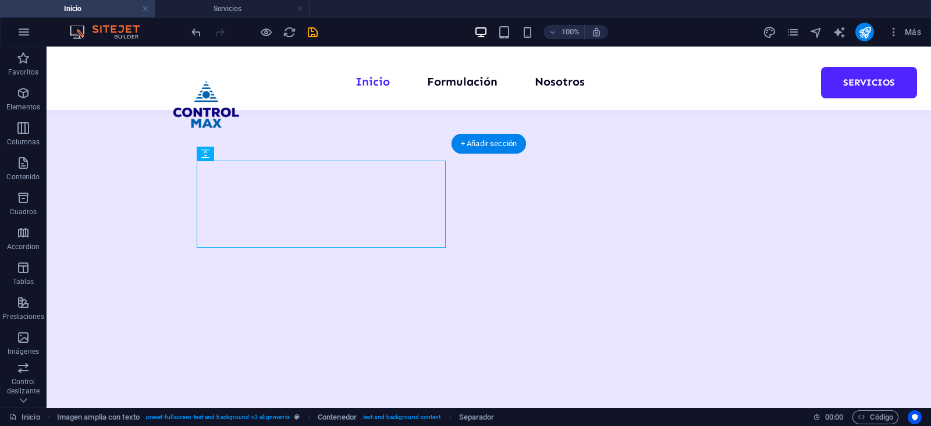
scroll to position [906, 0]
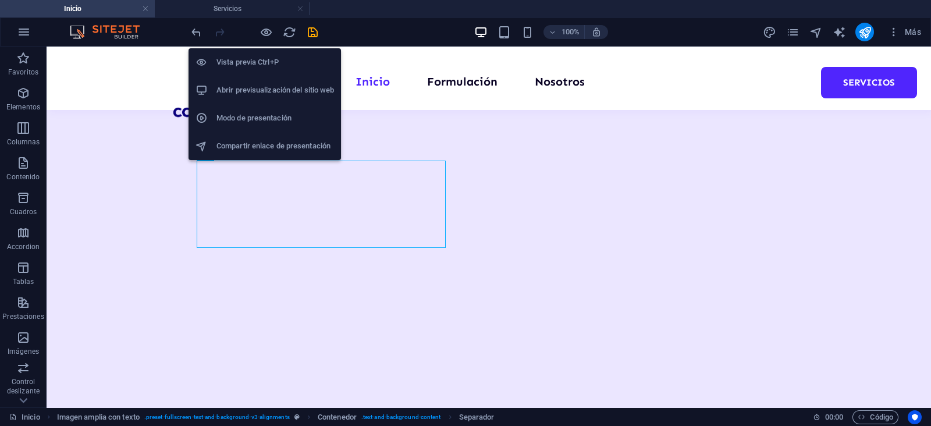
drag, startPoint x: 258, startPoint y: 58, endPoint x: 345, endPoint y: 72, distance: 88.4
click at [258, 58] on h6 "Vista previa Ctrl+P" at bounding box center [276, 62] width 118 height 14
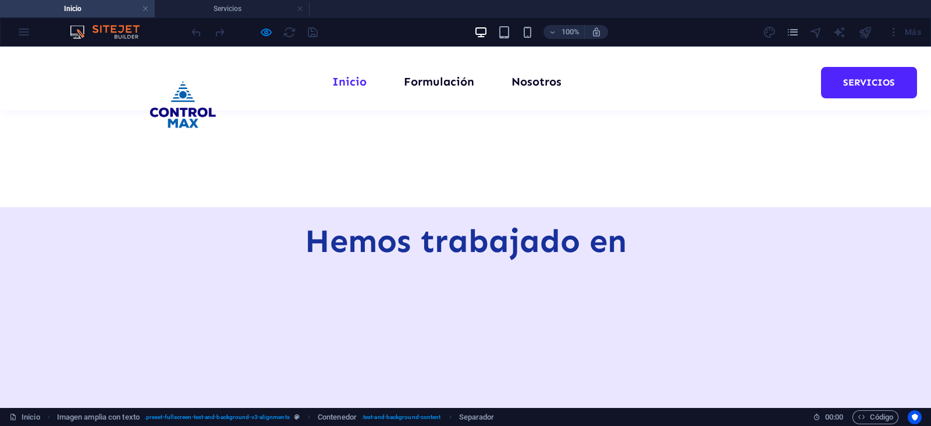
scroll to position [694, 0]
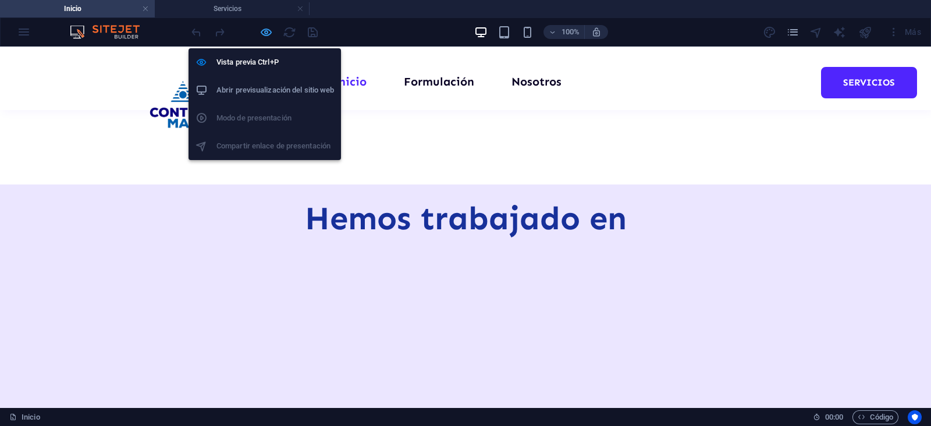
click at [260, 33] on icon "button" at bounding box center [266, 32] width 13 height 13
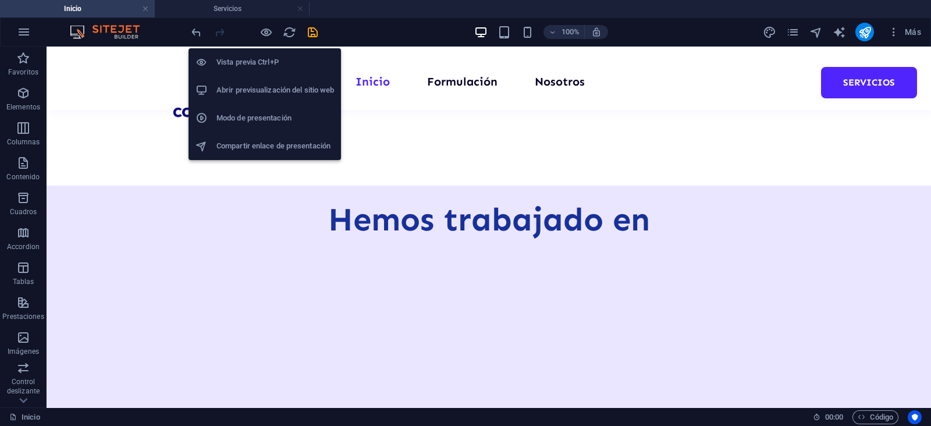
scroll to position [688, 0]
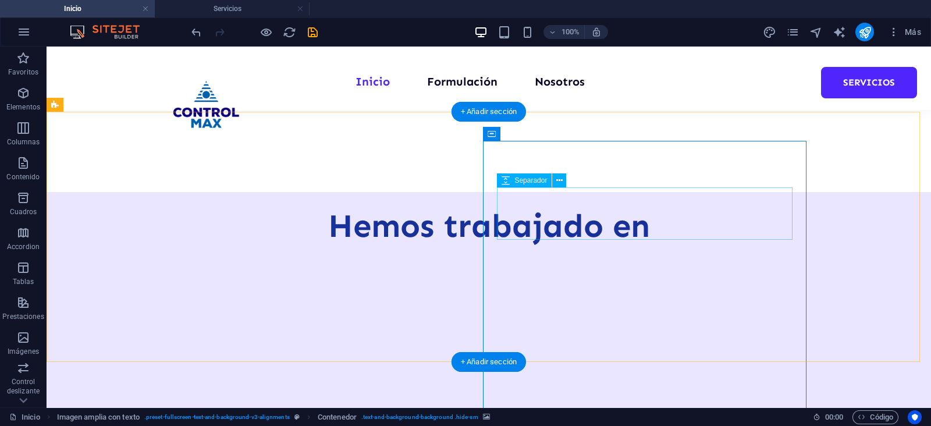
select select "px"
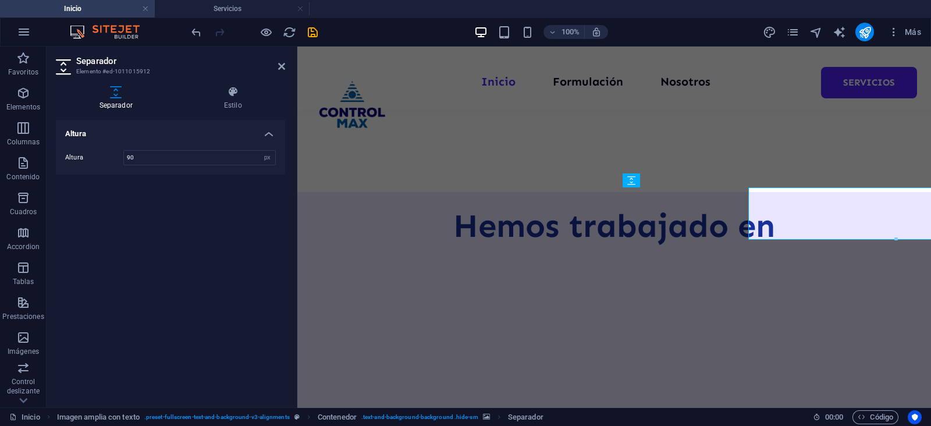
scroll to position [653, 0]
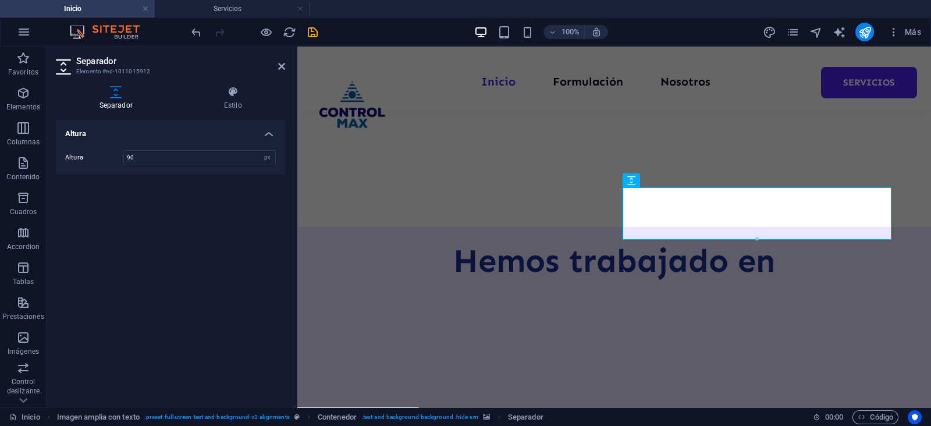
click at [286, 65] on aside "Separador Elemento #ed-1011015912 Separador Estilo Altura Altura 90 px rem vh v…" at bounding box center [172, 227] width 251 height 361
click at [281, 63] on icon at bounding box center [281, 66] width 7 height 9
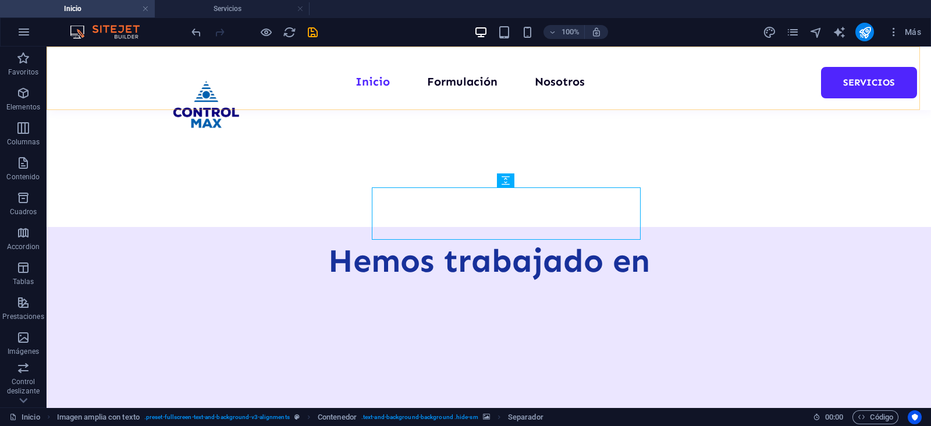
scroll to position [688, 0]
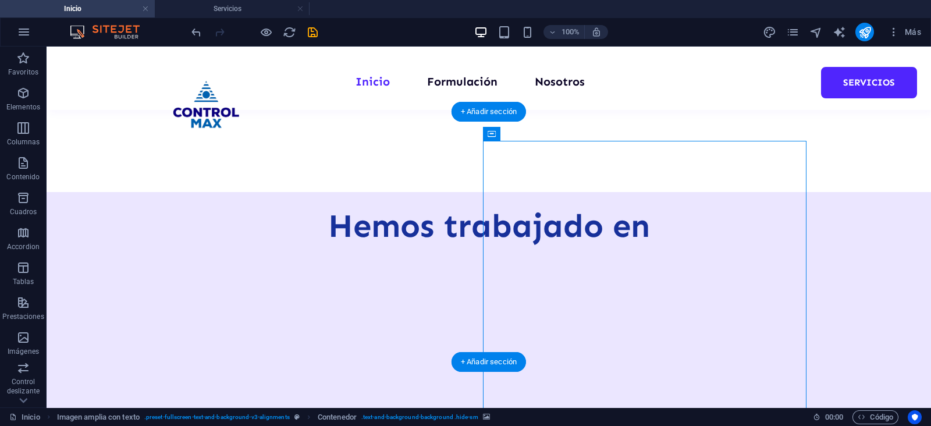
select select "px"
select select "ms"
select select "s"
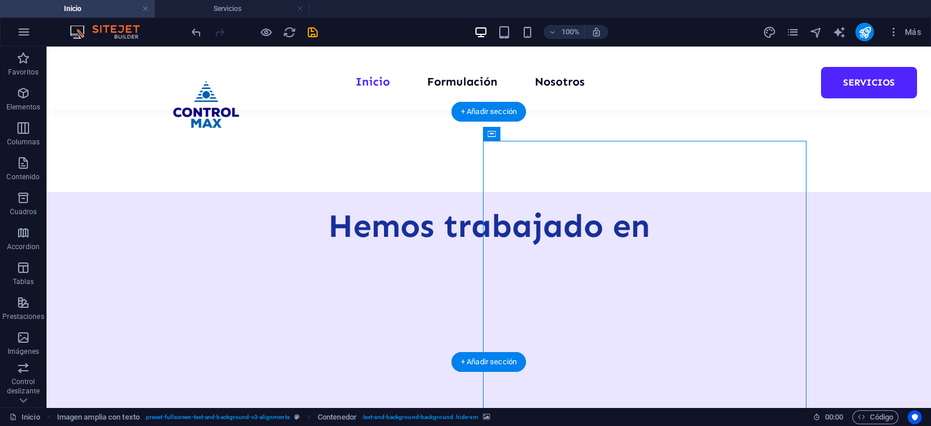
select select "progressive"
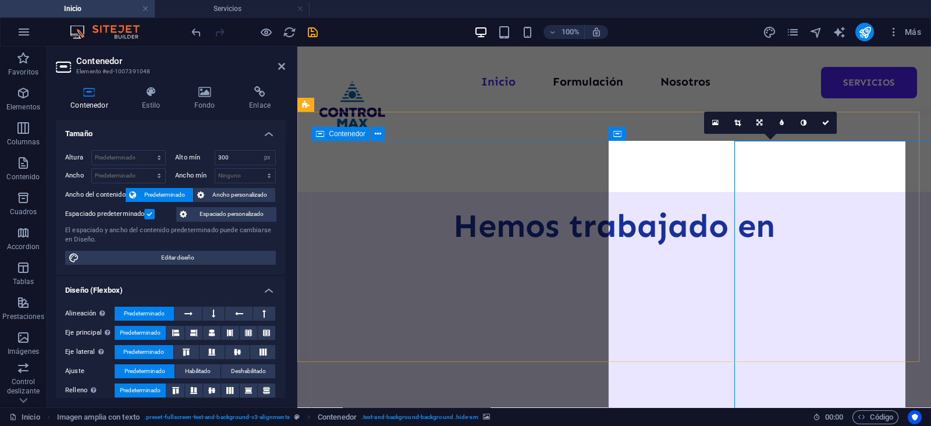
scroll to position [653, 0]
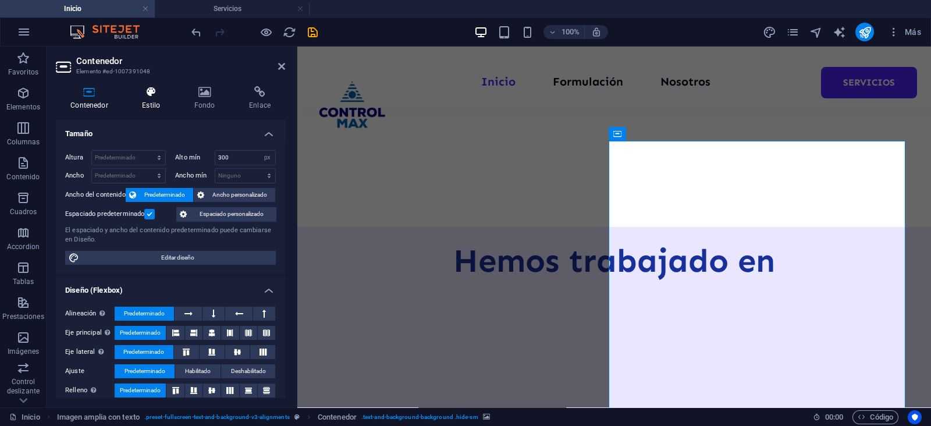
click at [145, 98] on h4 "Estilo" at bounding box center [153, 98] width 52 height 24
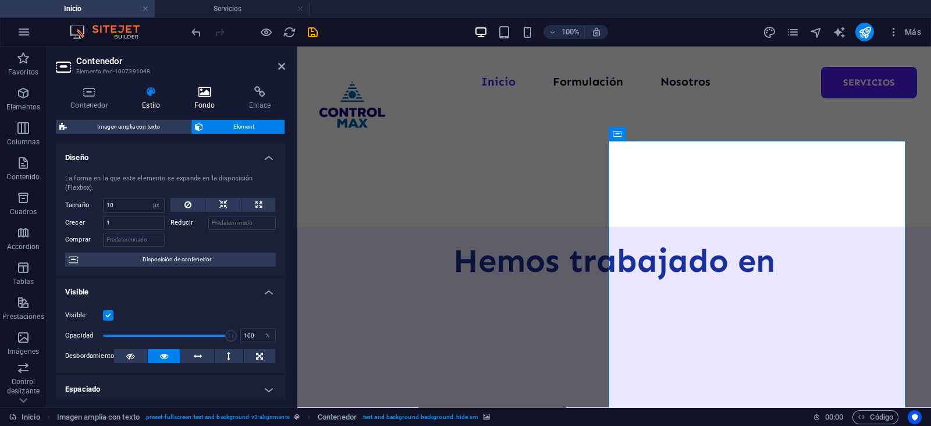
click at [204, 91] on icon at bounding box center [205, 92] width 50 height 12
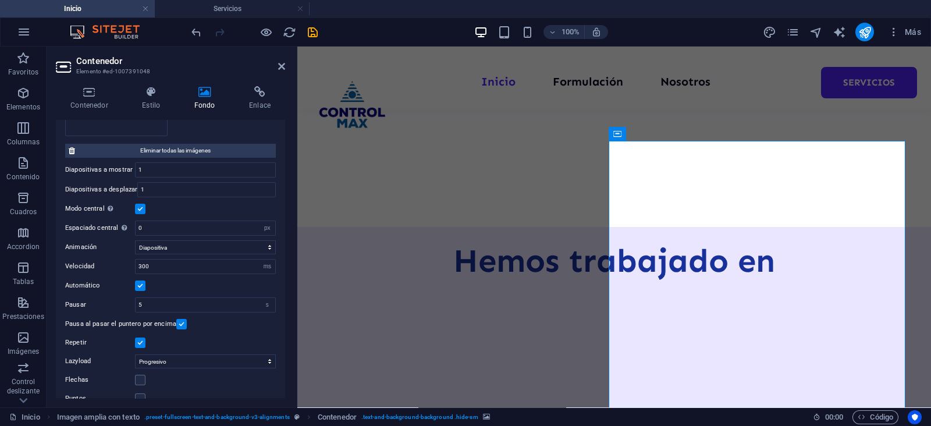
scroll to position [332, 0]
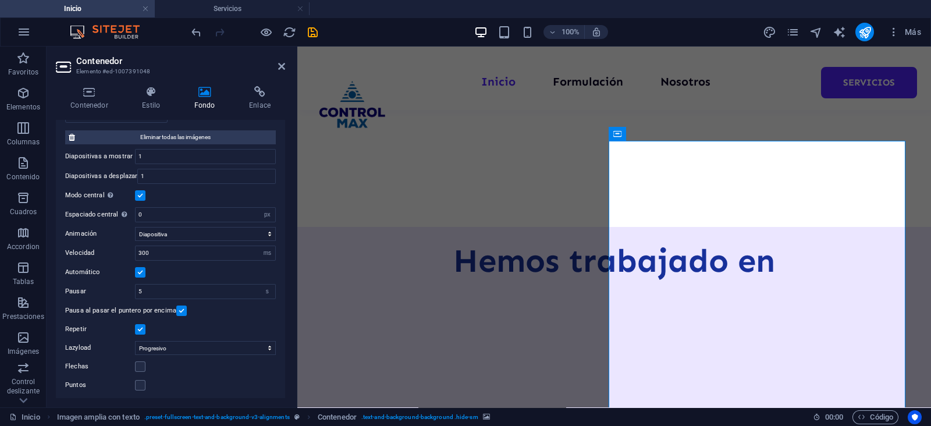
click at [137, 269] on label at bounding box center [140, 272] width 10 height 10
click at [0, 0] on input "Automático" at bounding box center [0, 0] width 0 height 0
click at [144, 269] on label at bounding box center [140, 272] width 10 height 10
click at [0, 0] on input "Automático" at bounding box center [0, 0] width 0 height 0
click at [180, 309] on label at bounding box center [181, 311] width 10 height 10
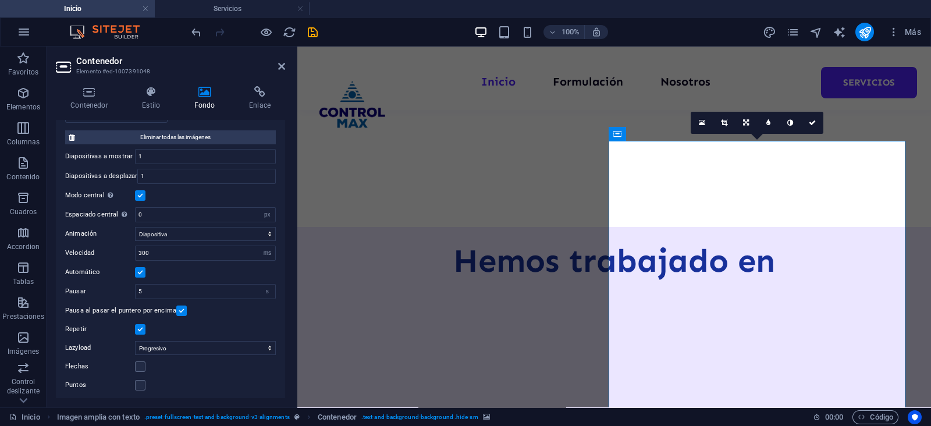
click at [0, 0] on input "Pausa al pasar el puntero por encima" at bounding box center [0, 0] width 0 height 0
click at [285, 65] on icon at bounding box center [281, 66] width 7 height 9
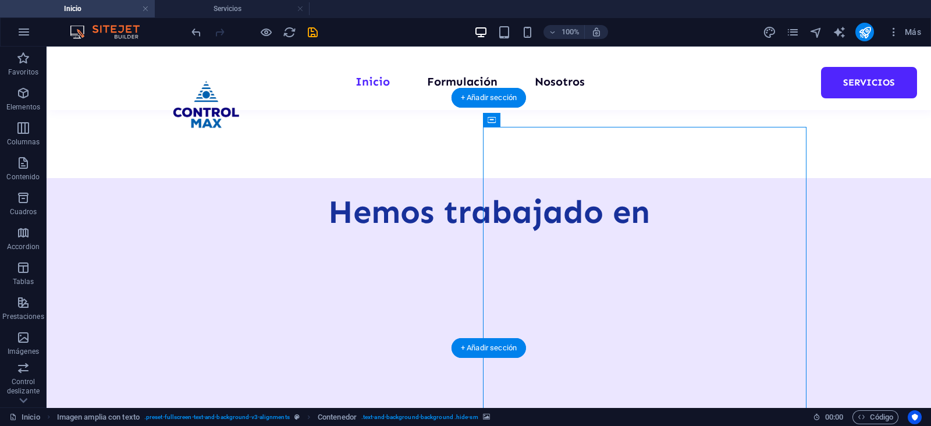
scroll to position [688, 0]
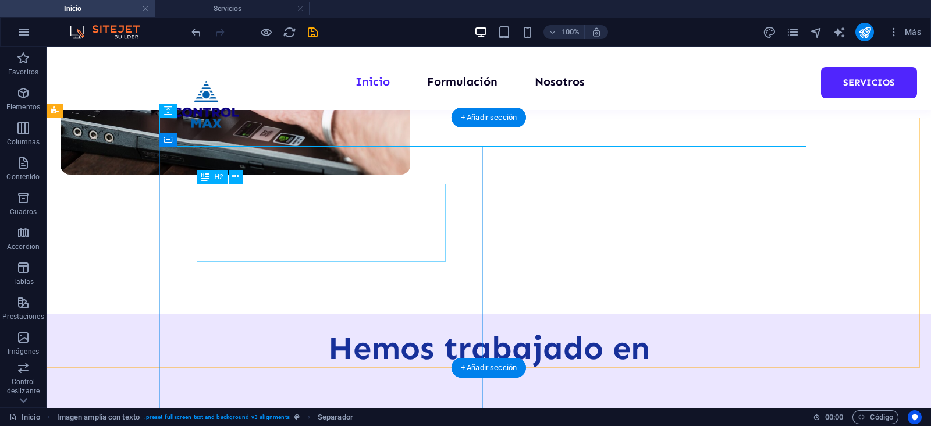
scroll to position [542, 0]
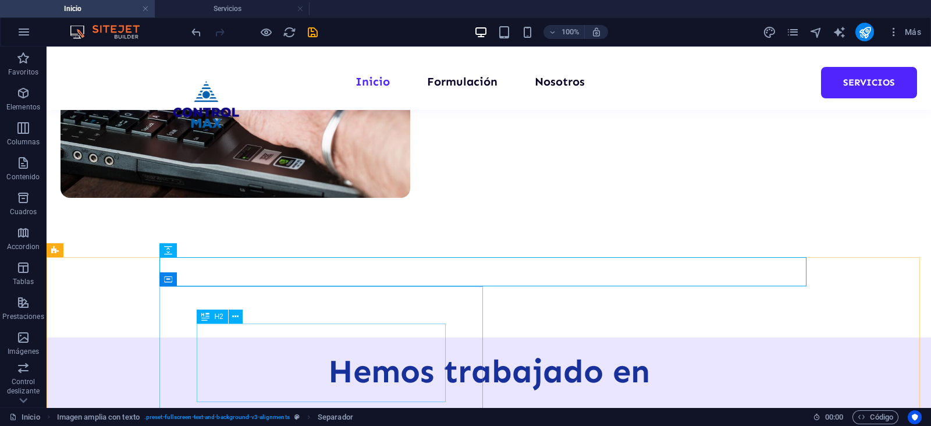
click at [210, 318] on icon at bounding box center [205, 317] width 8 height 14
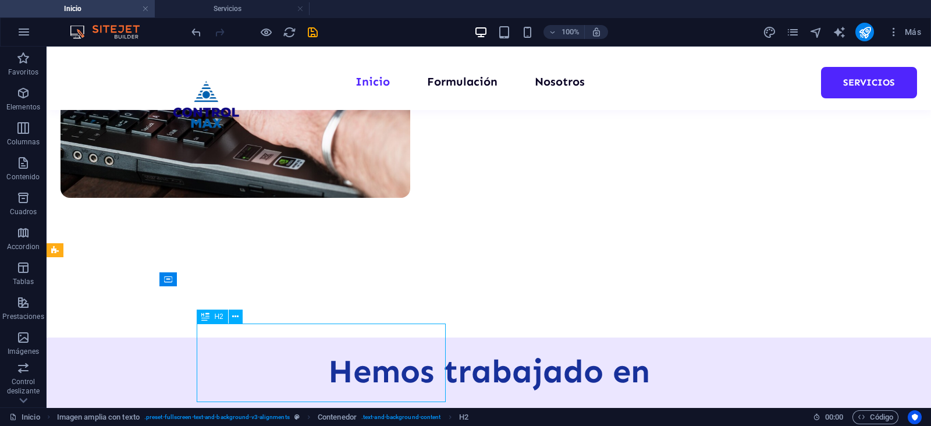
click at [210, 318] on icon at bounding box center [205, 317] width 8 height 14
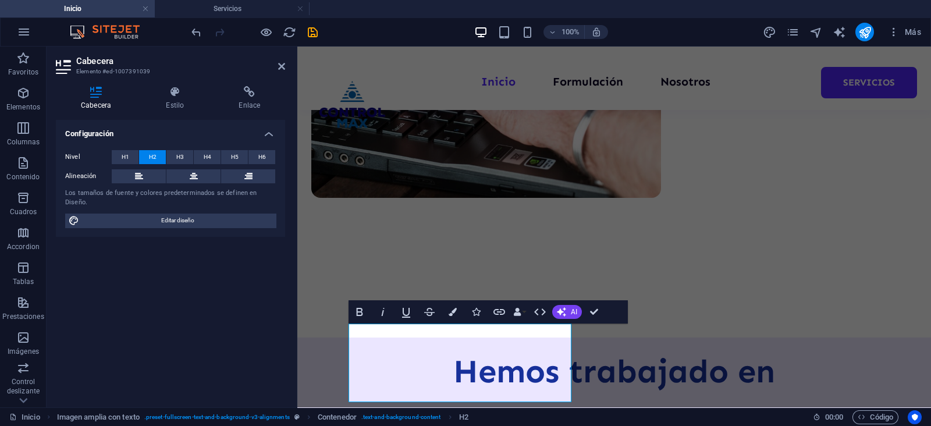
scroll to position [508, 0]
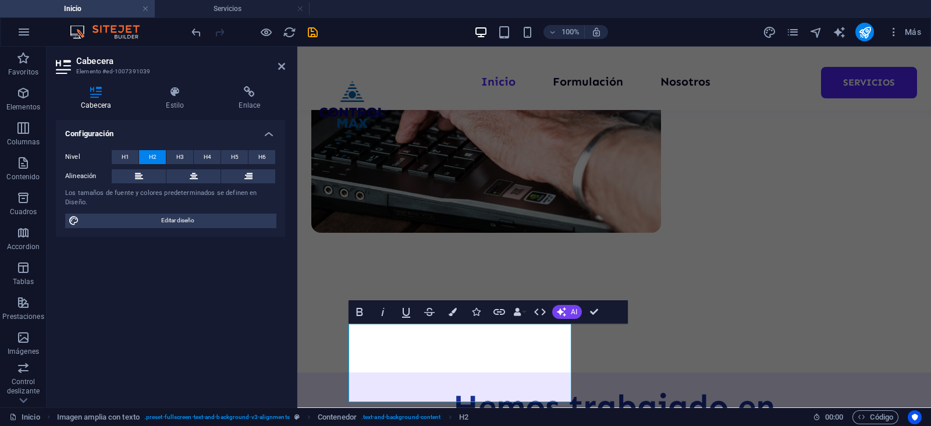
click at [171, 83] on div "Cabecera Estilo Enlace Configuración Nivel H1 H2 H3 H4 H5 H6 Alineación Los tam…" at bounding box center [171, 242] width 248 height 331
click at [173, 96] on icon at bounding box center [175, 92] width 68 height 12
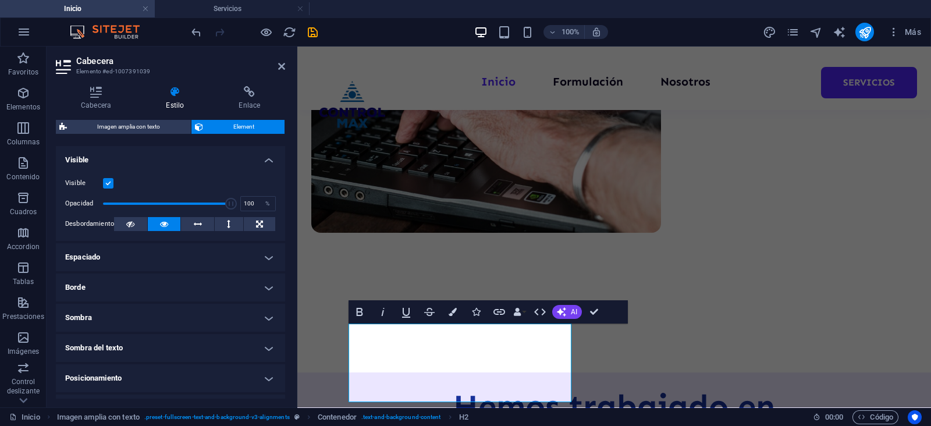
scroll to position [145, 0]
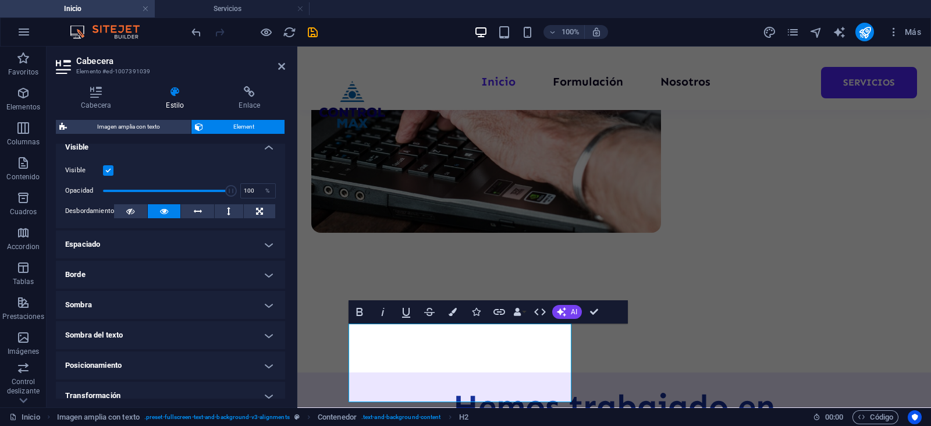
click at [145, 236] on h4 "Espaciado" at bounding box center [170, 244] width 229 height 28
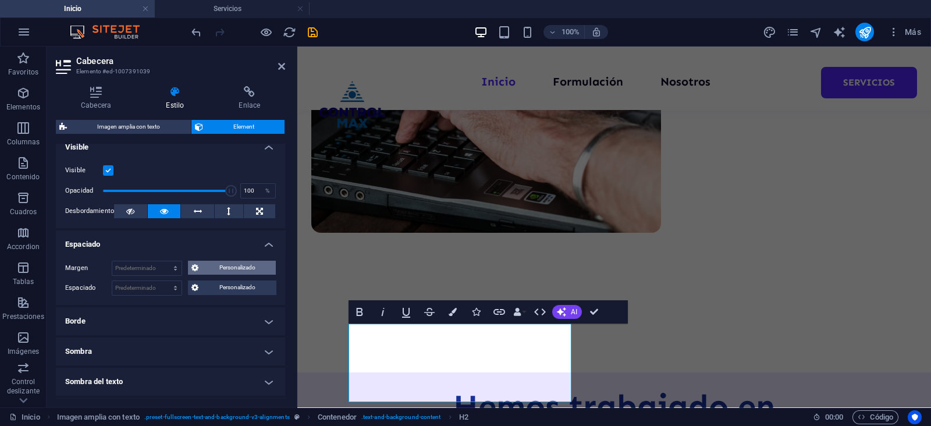
click at [224, 264] on span "Personalizado" at bounding box center [237, 268] width 71 height 14
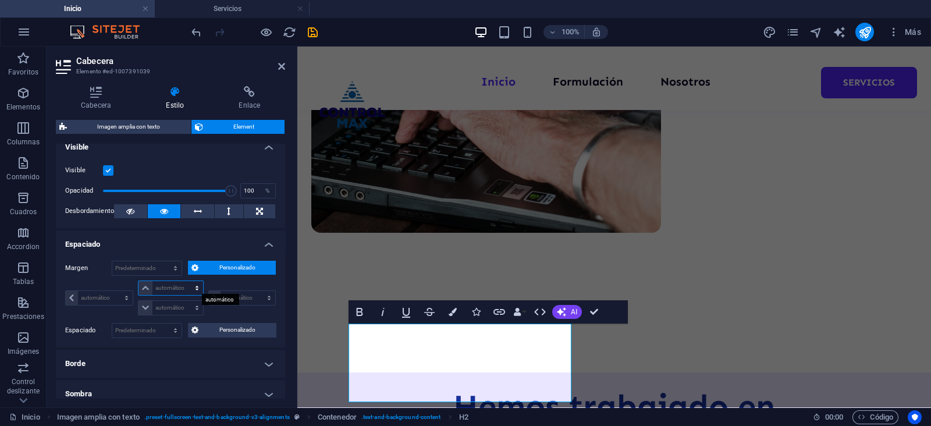
click at [164, 284] on select "automático px % rem vw vh" at bounding box center [171, 288] width 65 height 14
select select "px"
click at [185, 281] on select "automático px % rem vw vh" at bounding box center [171, 288] width 65 height 14
type input "0"
select select "px"
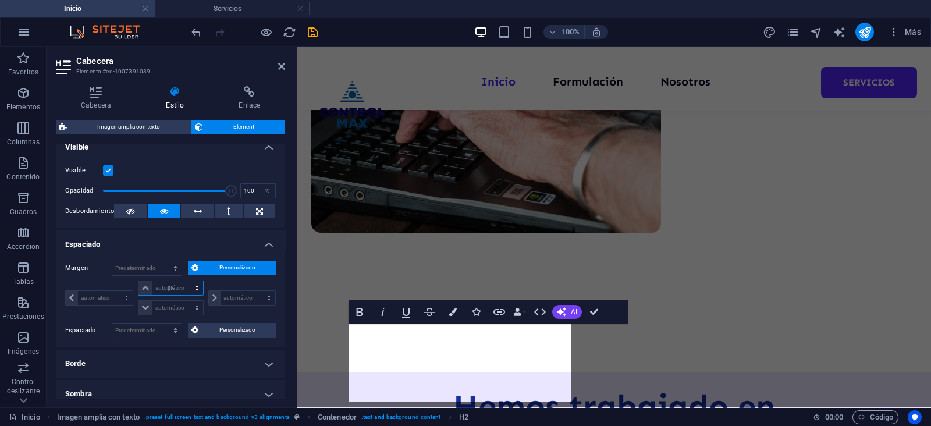
type input "0"
select select "px"
type input "0"
select select "px"
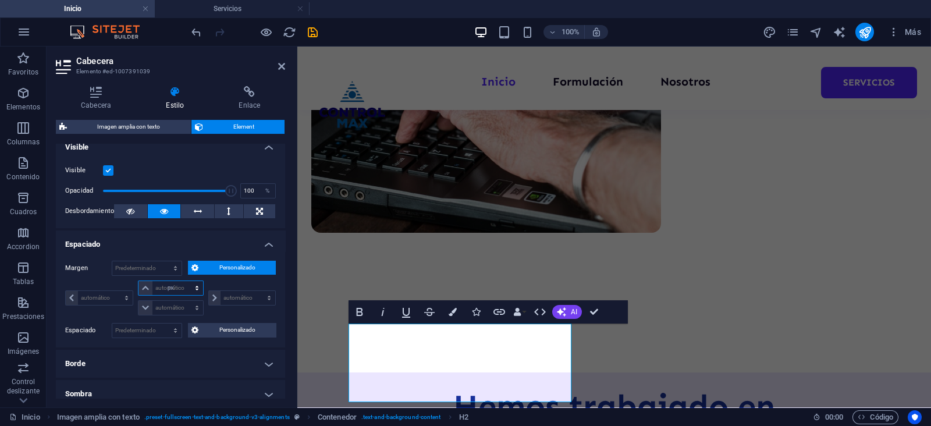
type input "0"
select select "px"
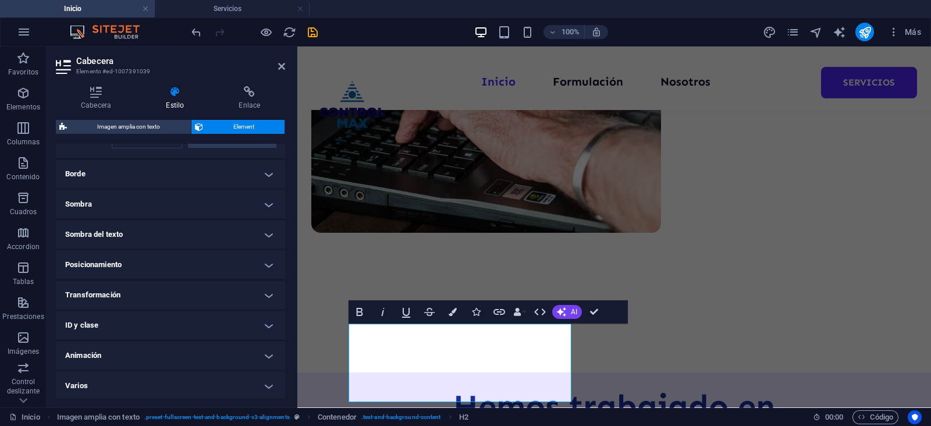
type input "-1"
select select "DISABLED_OPTION_VALUE"
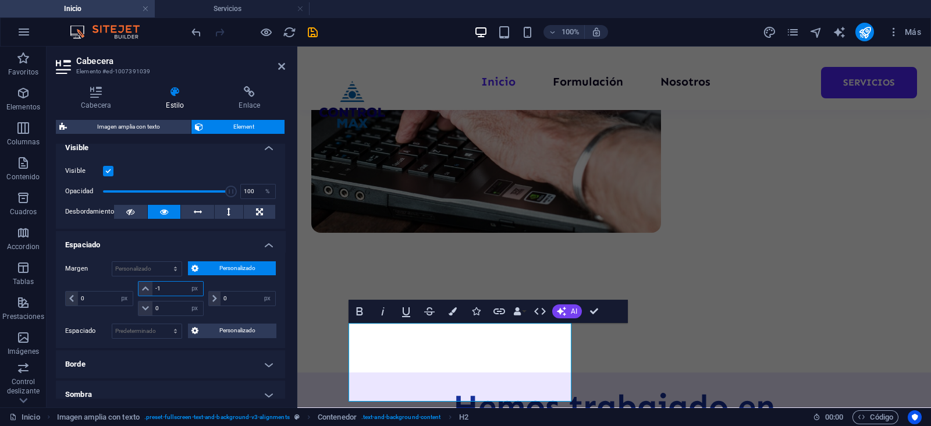
scroll to position [116, 0]
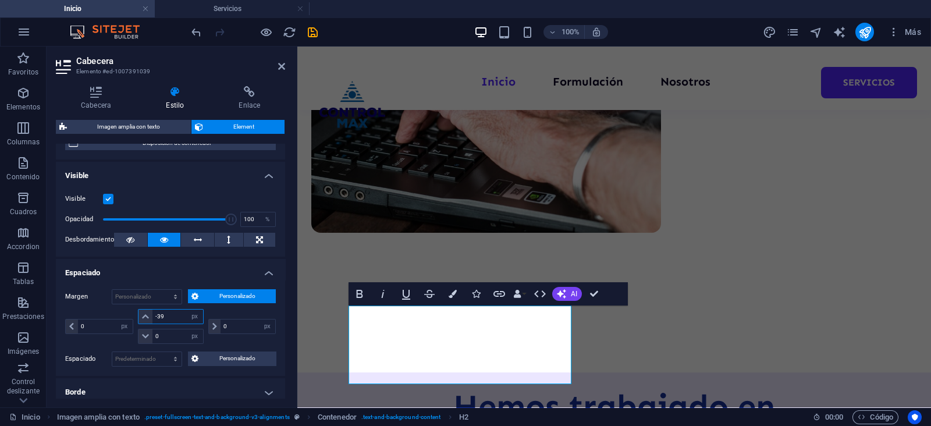
type input "-40"
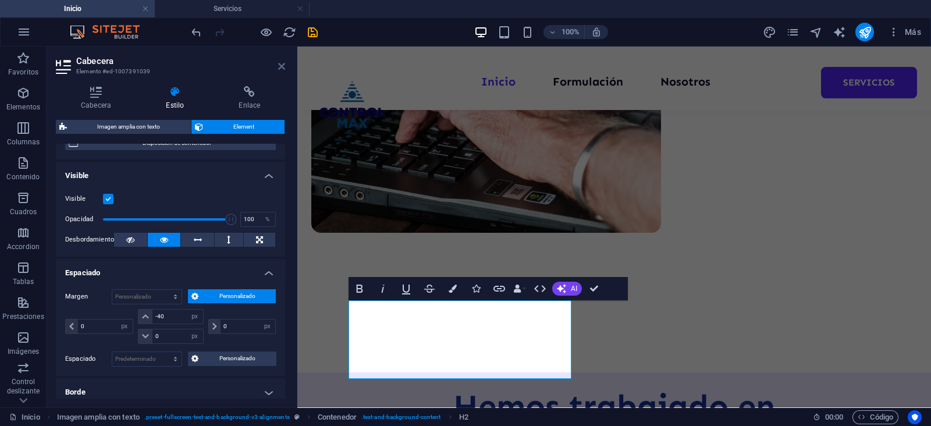
click at [281, 63] on icon at bounding box center [281, 66] width 7 height 9
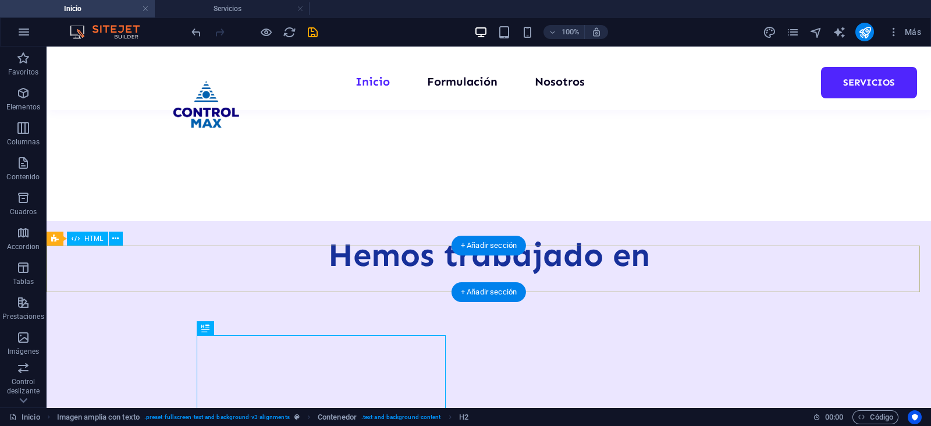
scroll to position [726, 0]
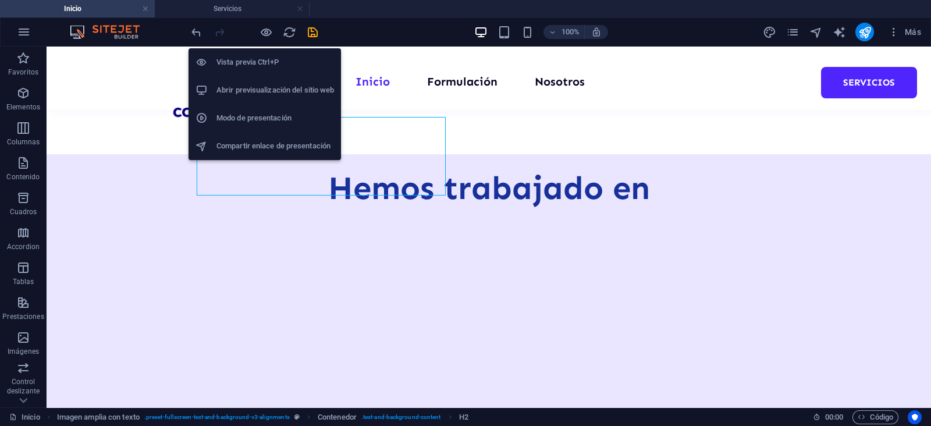
click at [256, 61] on h6 "Vista previa Ctrl+P" at bounding box center [276, 62] width 118 height 14
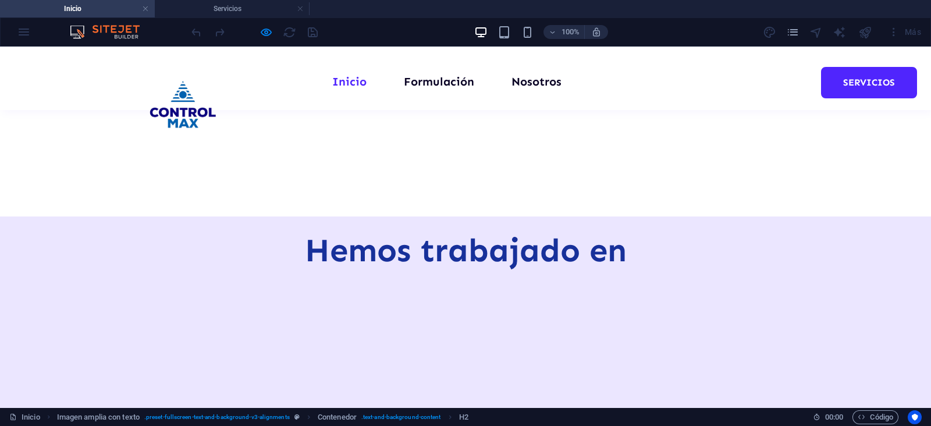
scroll to position [732, 0]
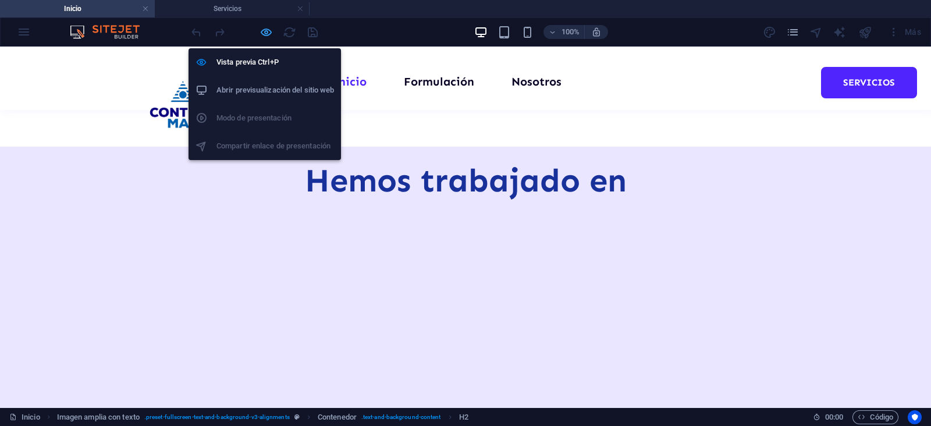
click at [268, 38] on icon "button" at bounding box center [266, 32] width 13 height 13
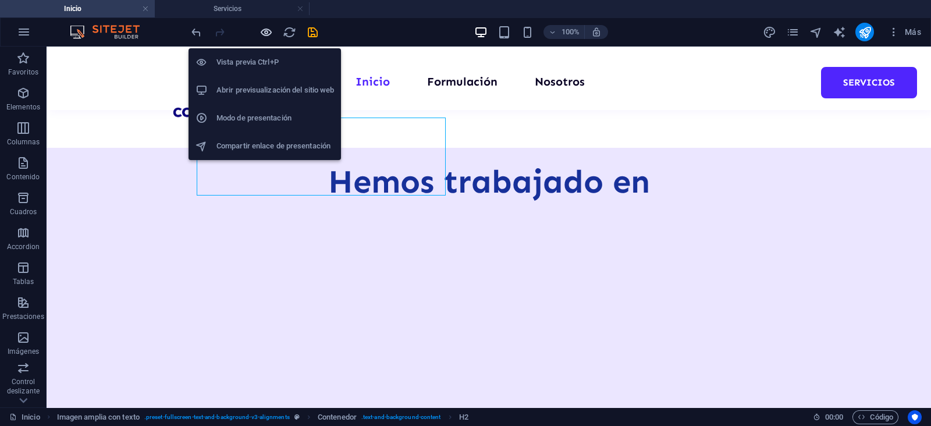
scroll to position [726, 0]
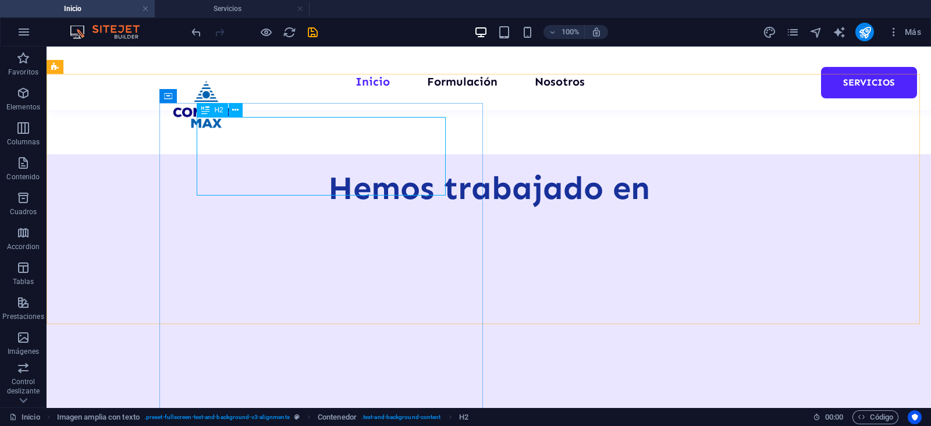
click at [212, 111] on div "H2" at bounding box center [212, 110] width 31 height 14
select select "px"
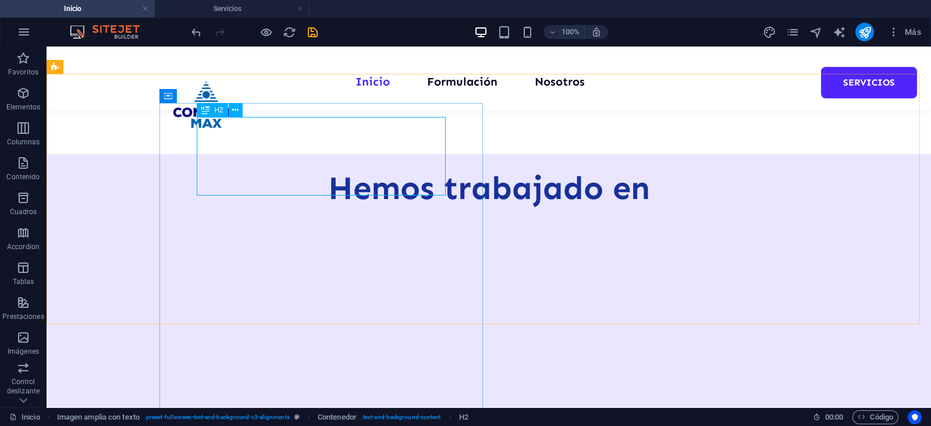
select select "px"
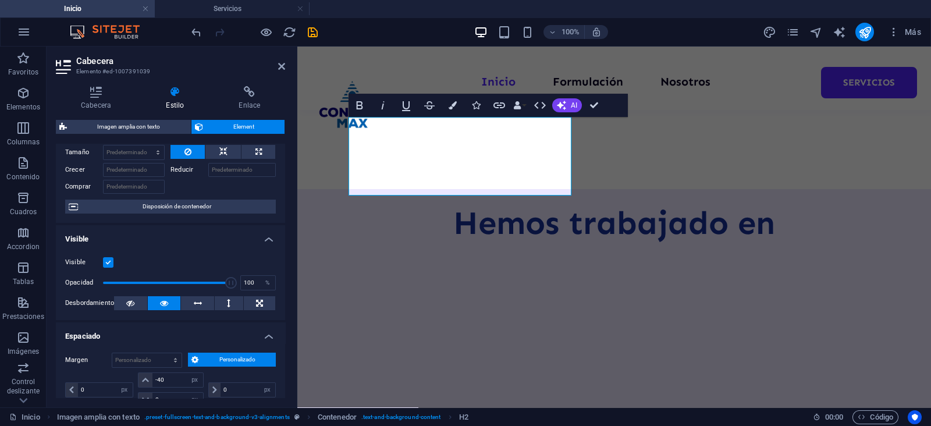
scroll to position [72, 0]
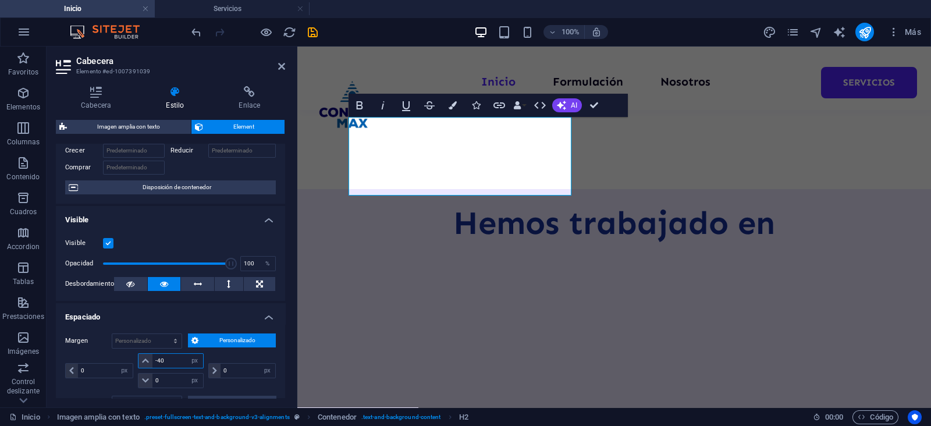
click at [172, 359] on input "-40" at bounding box center [177, 361] width 51 height 14
type input "-50"
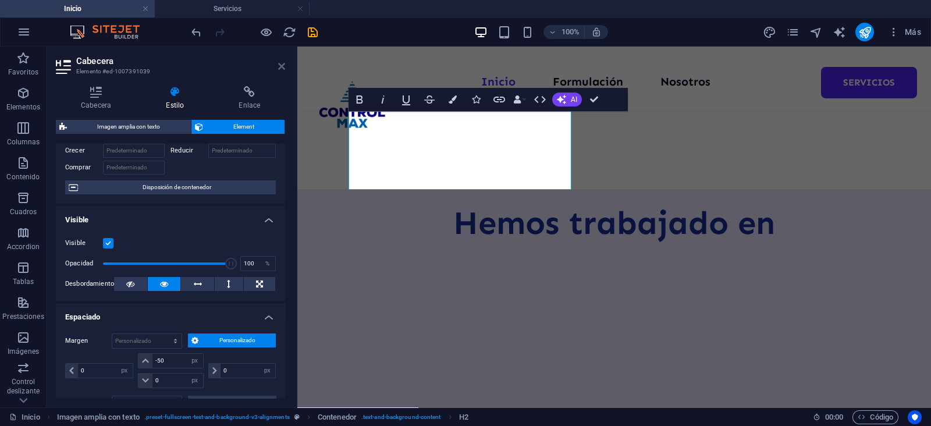
click at [283, 70] on icon at bounding box center [281, 66] width 7 height 9
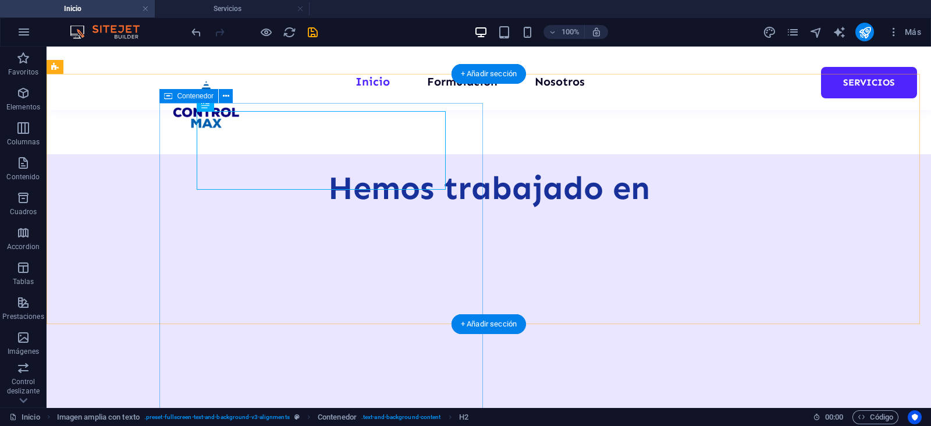
scroll to position [653, 0]
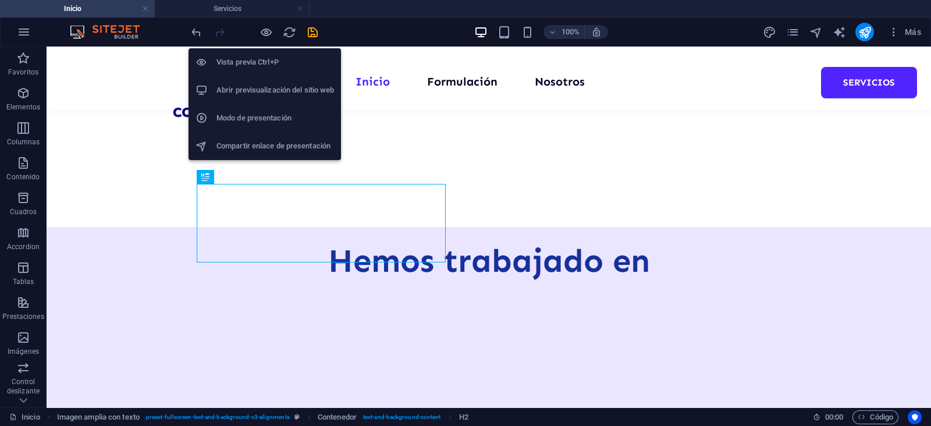
click at [259, 61] on h6 "Vista previa Ctrl+P" at bounding box center [276, 62] width 118 height 14
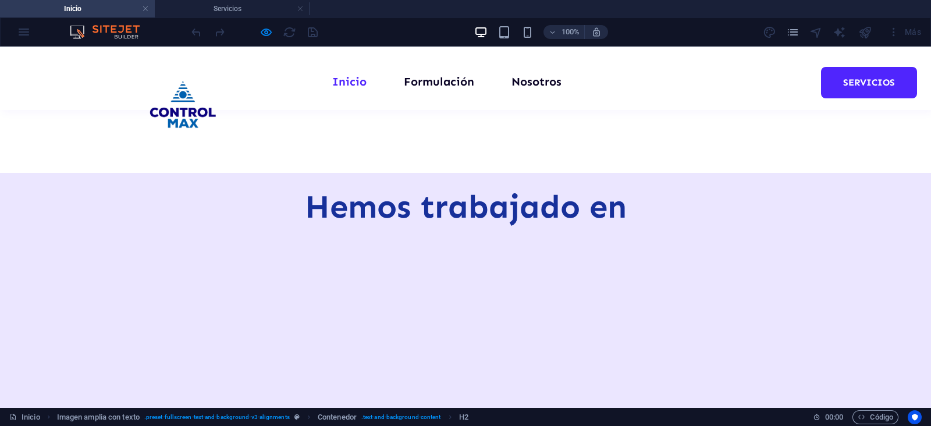
scroll to position [726, 0]
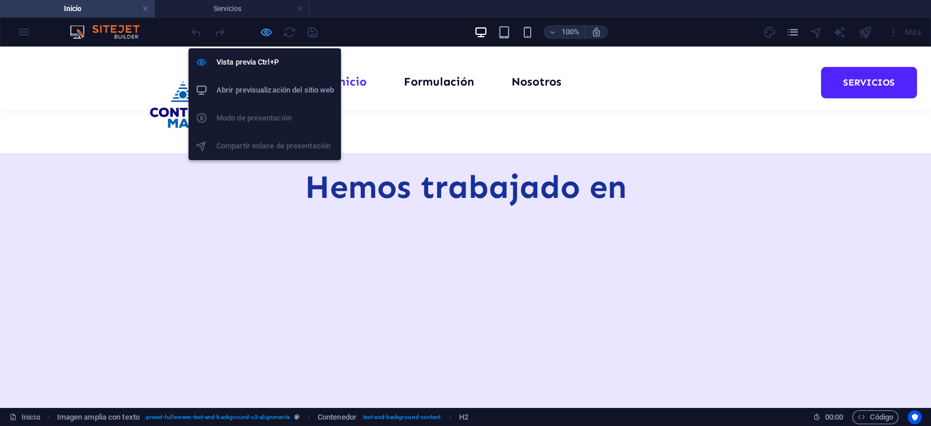
click at [268, 30] on icon "button" at bounding box center [266, 32] width 13 height 13
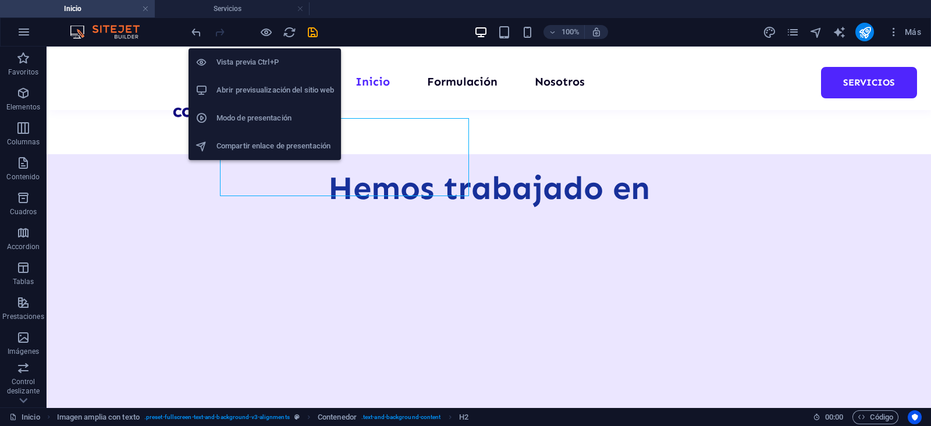
scroll to position [719, 0]
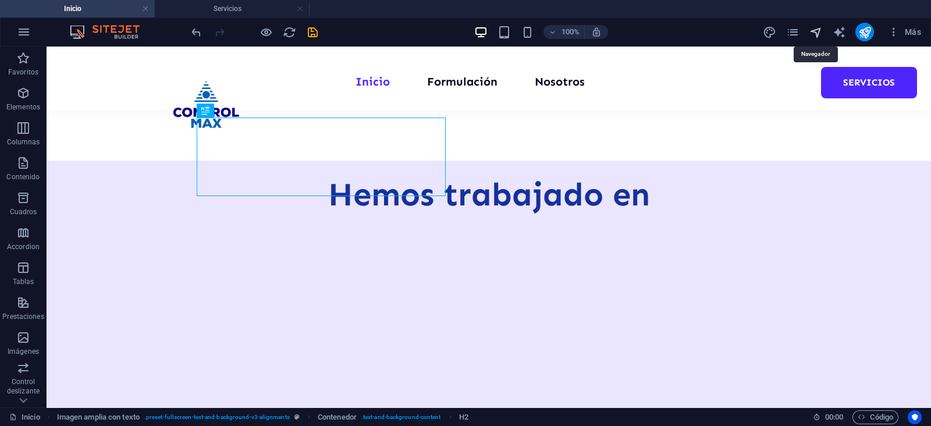
click at [810, 33] on icon "navigator" at bounding box center [816, 32] width 13 height 13
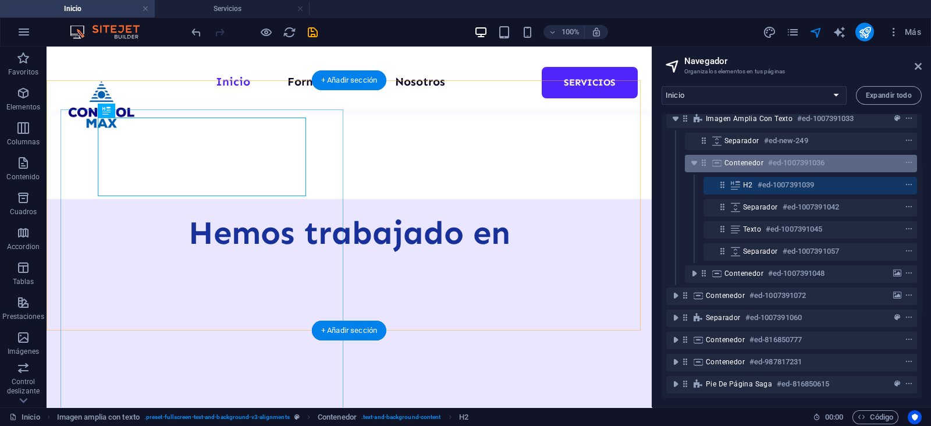
scroll to position [108, 0]
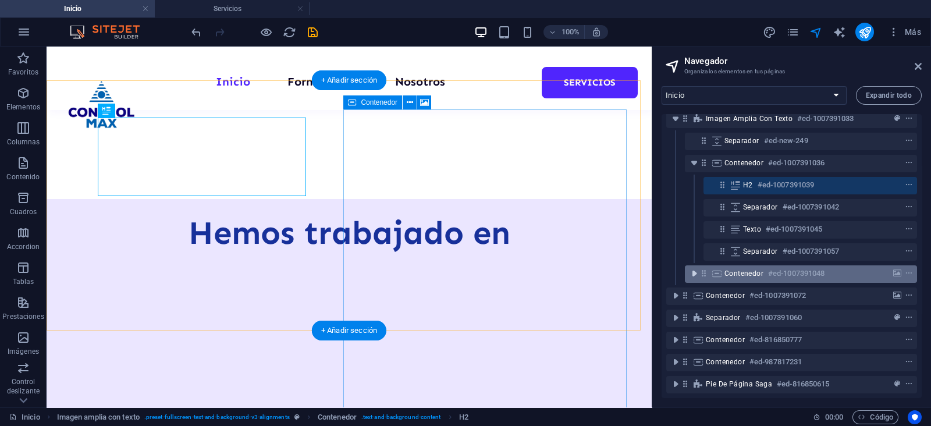
click at [693, 268] on icon "toggle-expand" at bounding box center [695, 274] width 12 height 12
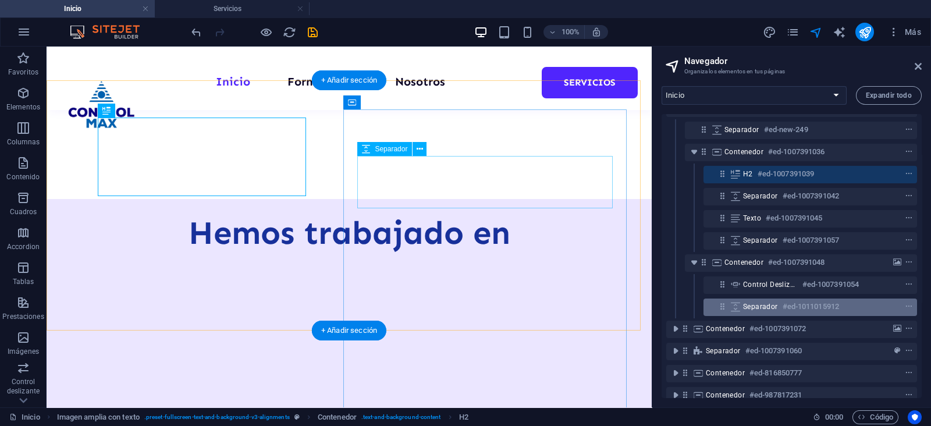
click at [764, 306] on span "Separador" at bounding box center [760, 306] width 35 height 9
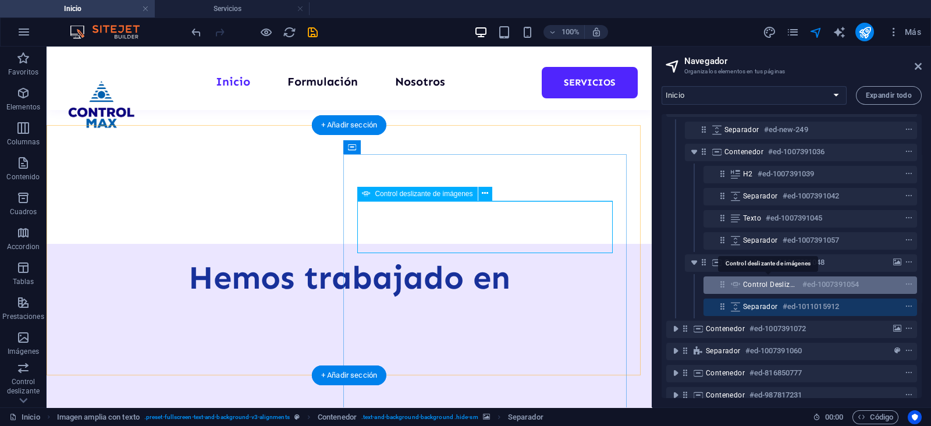
click at [768, 286] on span "Control deslizante de imágenes" at bounding box center [770, 284] width 55 height 9
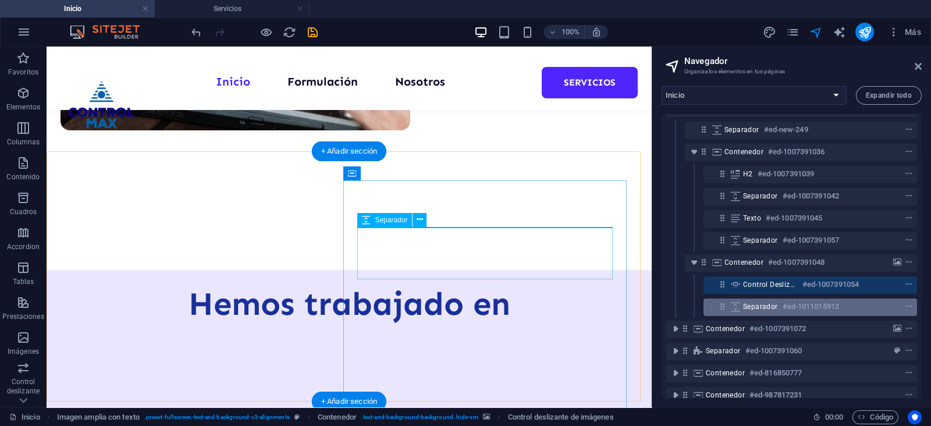
click at [772, 305] on span "Separador" at bounding box center [760, 306] width 35 height 9
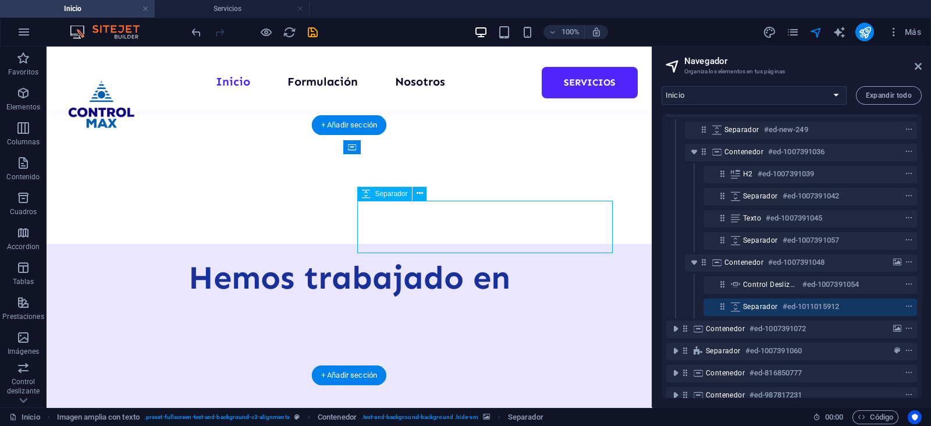
click at [759, 308] on span "Separador" at bounding box center [760, 306] width 35 height 9
select select "px"
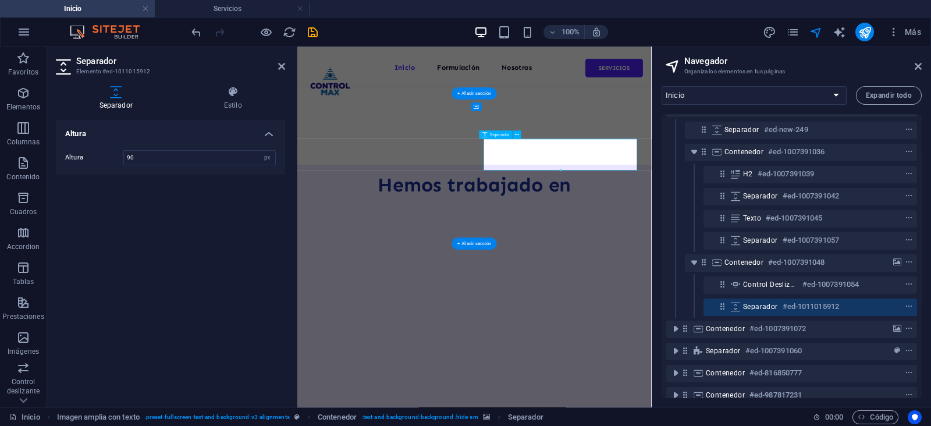
scroll to position [634, 0]
click at [125, 159] on input "90" at bounding box center [199, 158] width 151 height 14
type input "590"
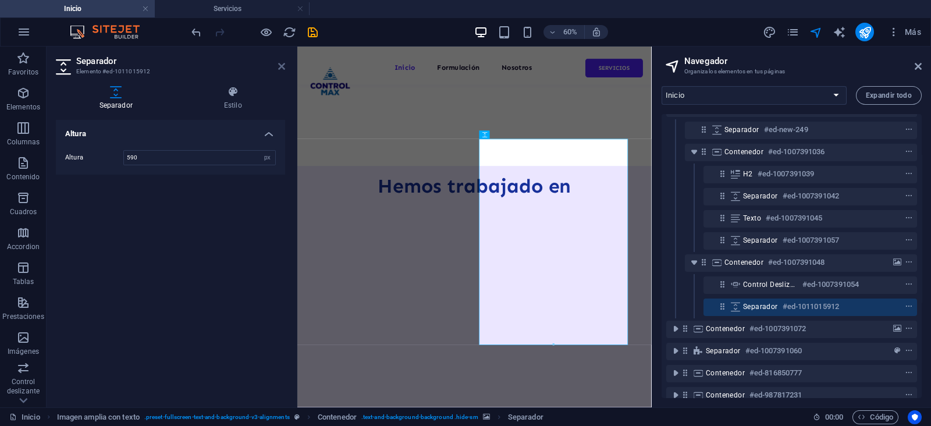
click at [278, 64] on icon at bounding box center [281, 66] width 7 height 9
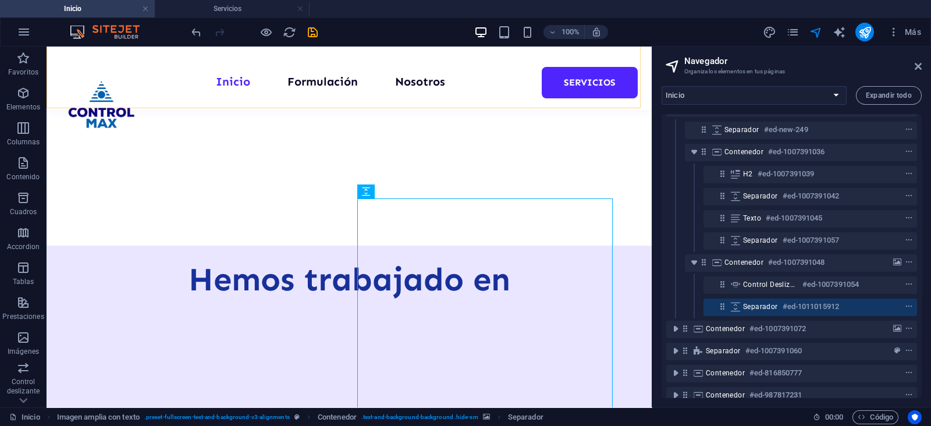
scroll to position [636, 0]
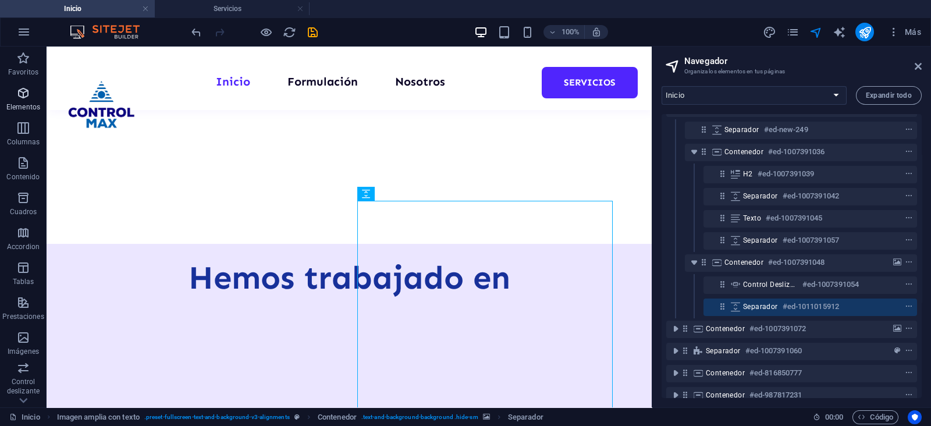
click at [19, 100] on span "Elementos" at bounding box center [23, 100] width 47 height 28
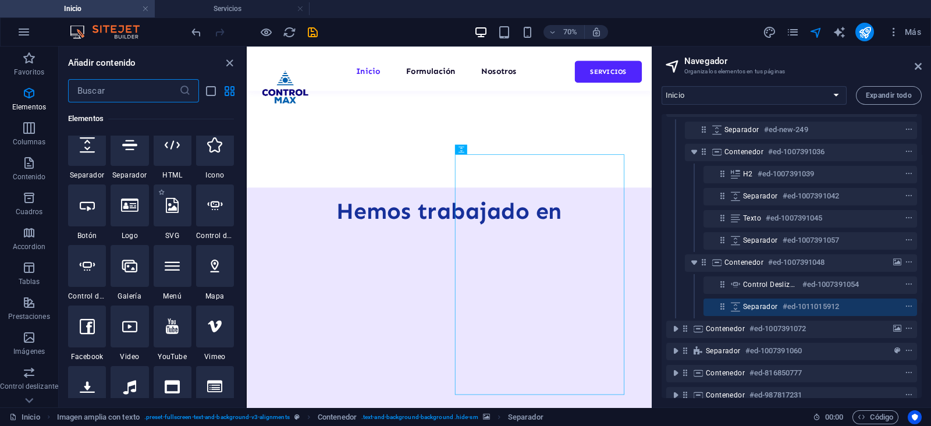
scroll to position [219, 0]
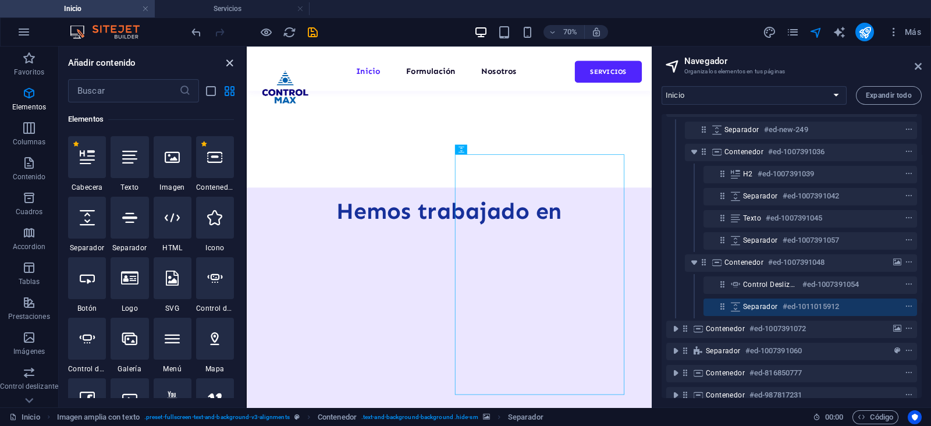
click at [228, 62] on icon "close panel" at bounding box center [229, 62] width 13 height 13
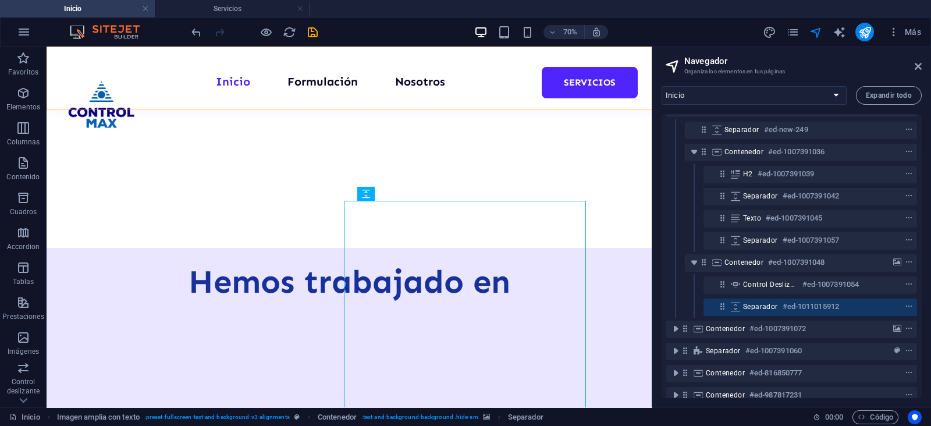
scroll to position [636, 0]
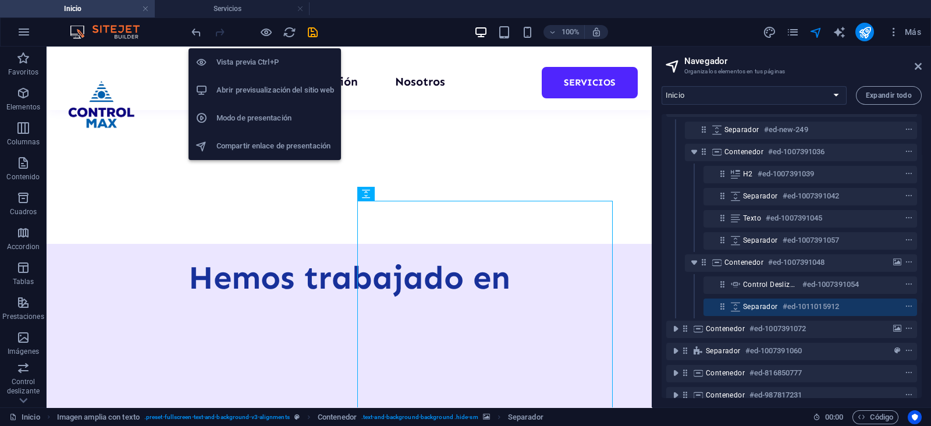
click at [255, 63] on h6 "Vista previa Ctrl+P" at bounding box center [276, 62] width 118 height 14
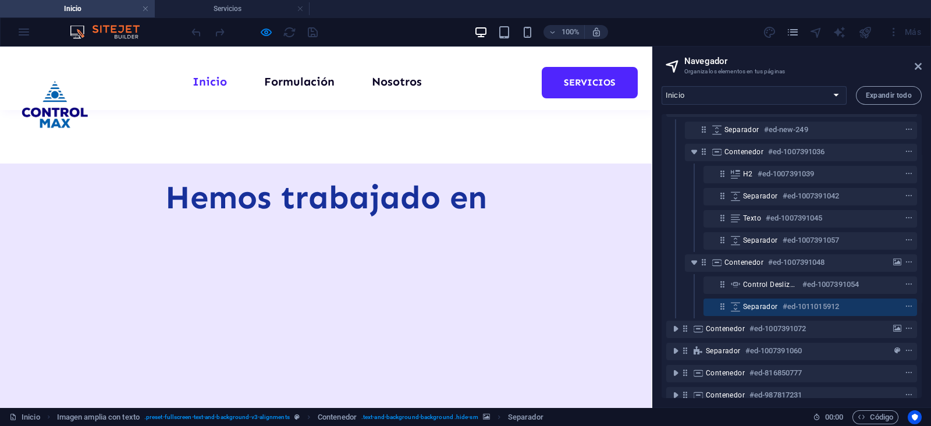
scroll to position [643, 0]
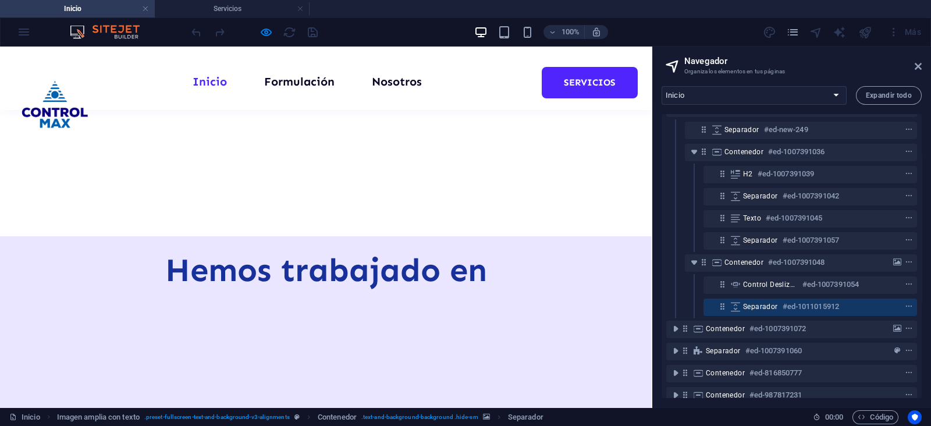
click at [762, 305] on span "Separador" at bounding box center [760, 306] width 35 height 9
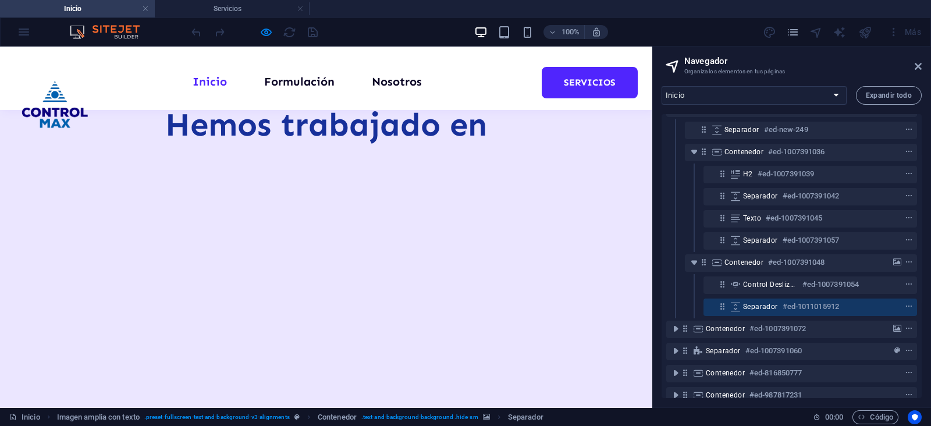
click at [762, 305] on span "Separador" at bounding box center [760, 306] width 35 height 9
click at [761, 306] on span "Separador" at bounding box center [760, 306] width 35 height 9
click at [723, 307] on icon at bounding box center [723, 306] width 10 height 10
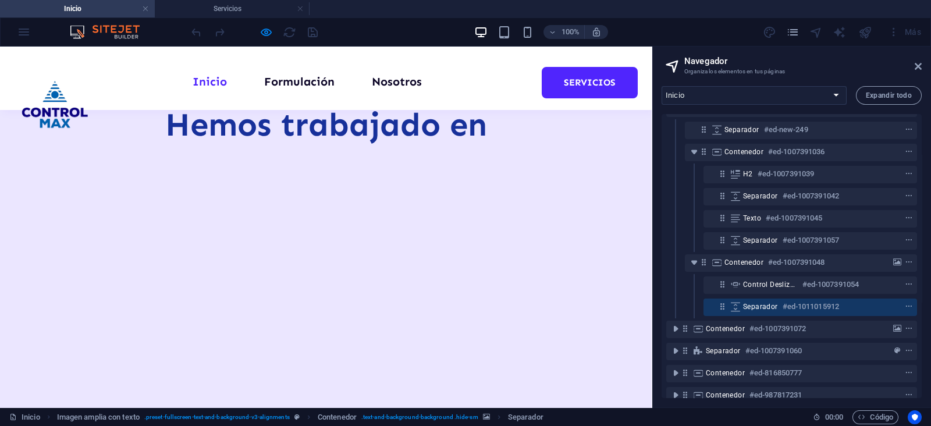
click at [745, 313] on div "Separador #ed-1011015912" at bounding box center [801, 307] width 116 height 14
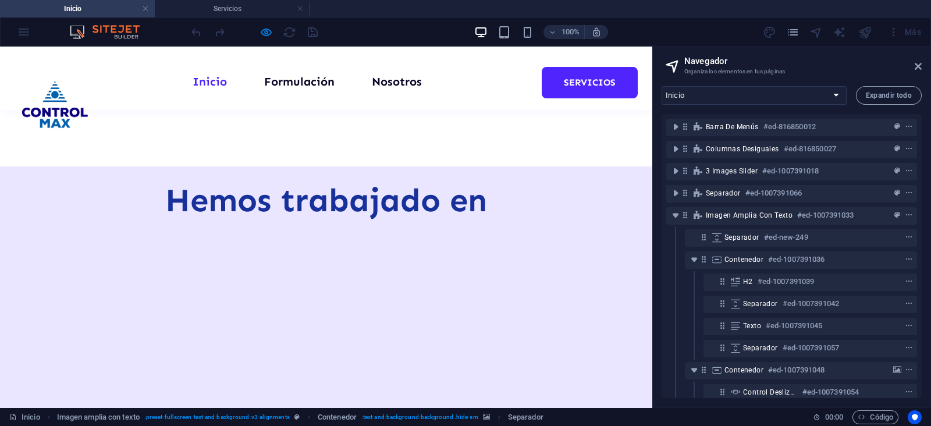
scroll to position [715, 0]
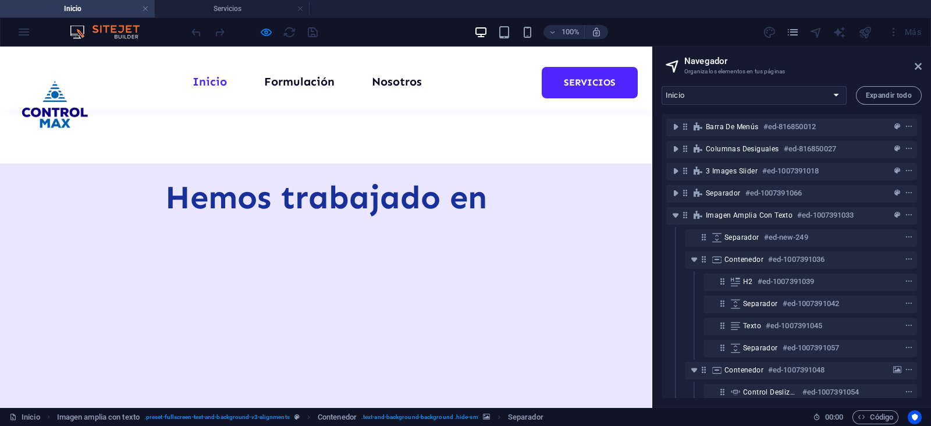
click at [913, 63] on h2 "Navegador" at bounding box center [802, 61] width 237 height 10
click at [923, 65] on aside "Navegador Organiza los elementos en tus páginas Inicio Formulación Nosotros Ser…" at bounding box center [791, 227] width 279 height 361
click at [917, 65] on icon at bounding box center [918, 66] width 7 height 9
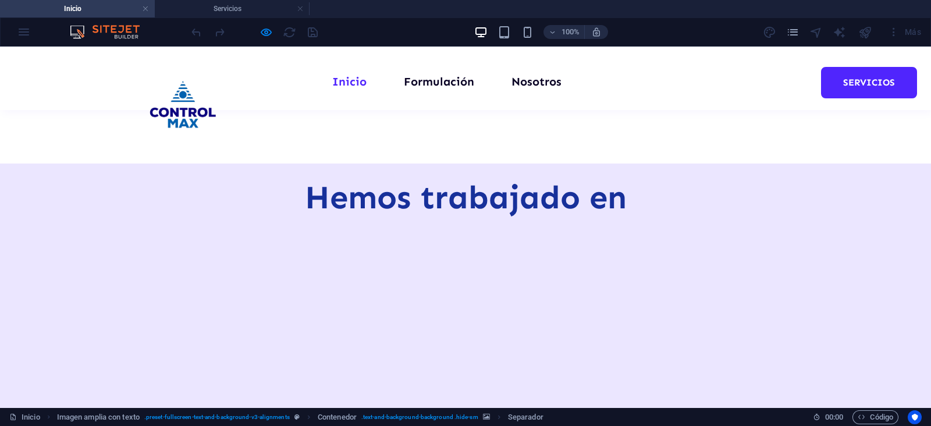
scroll to position [754, 0]
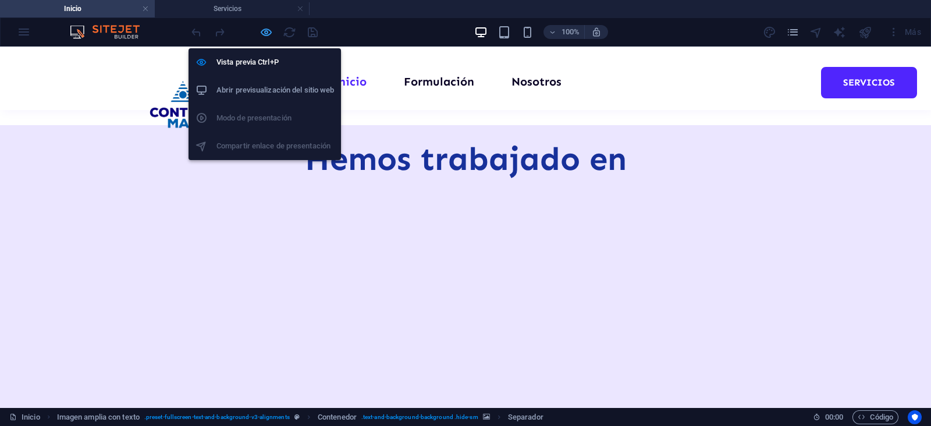
click at [268, 32] on icon "button" at bounding box center [266, 32] width 13 height 13
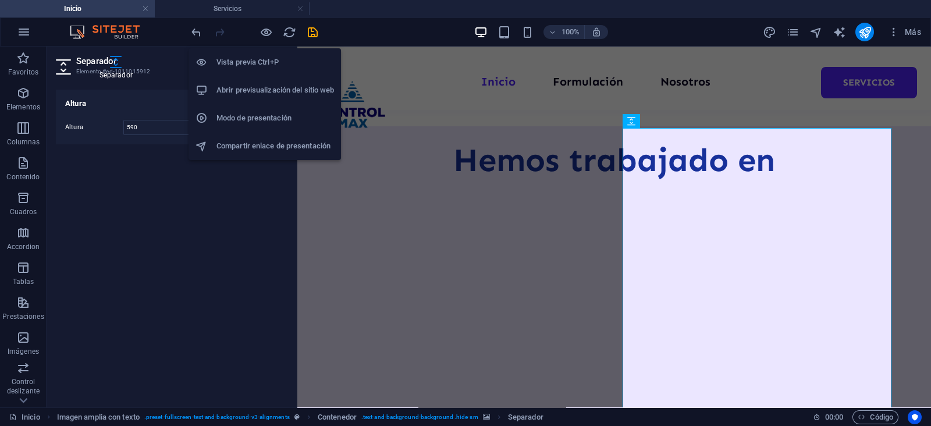
scroll to position [713, 0]
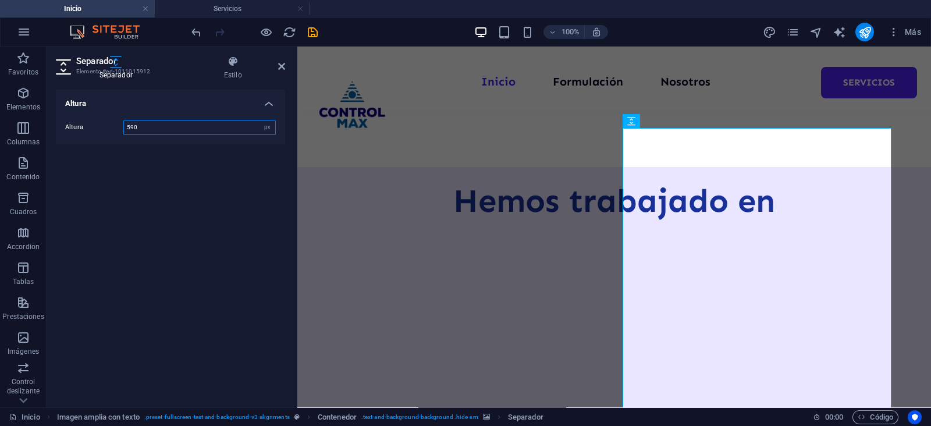
click at [129, 123] on input "590" at bounding box center [199, 127] width 151 height 14
type input "190"
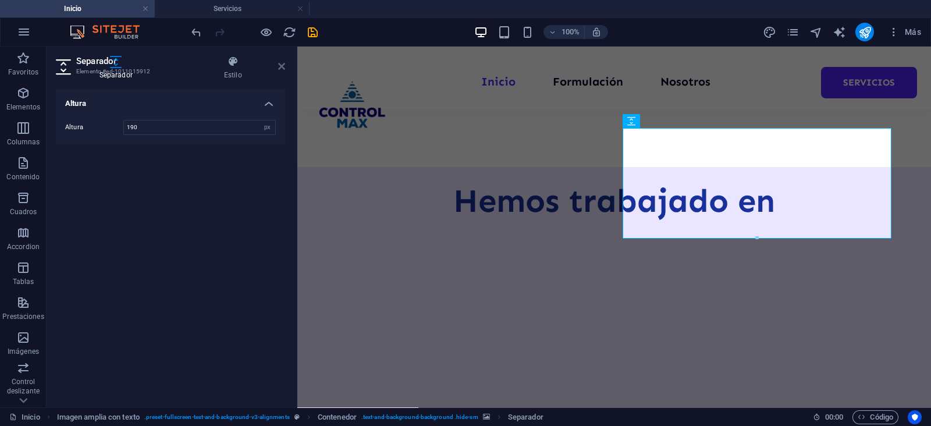
click at [282, 68] on icon at bounding box center [281, 66] width 7 height 9
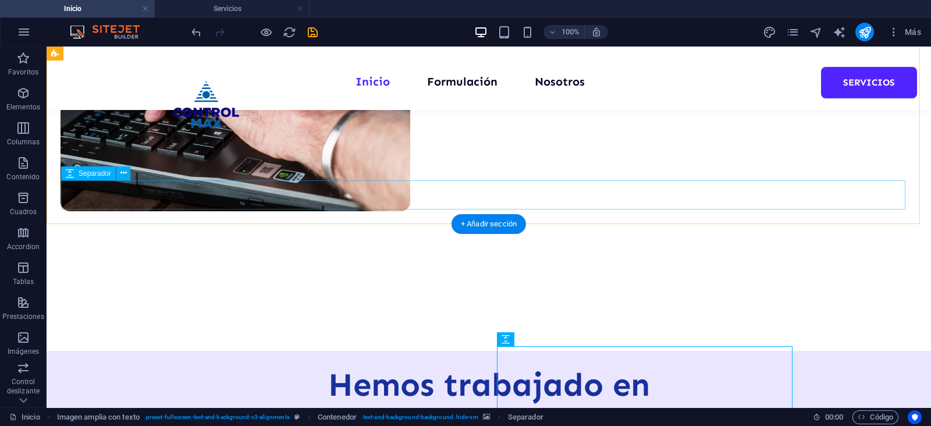
scroll to position [602, 0]
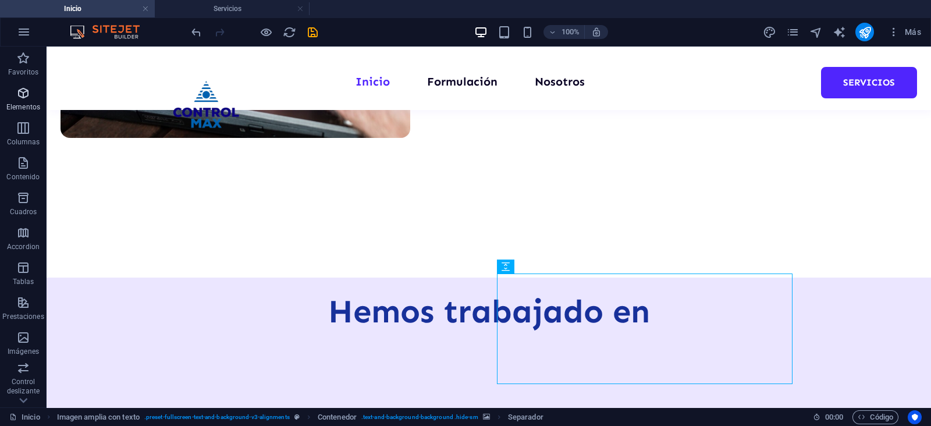
click at [18, 108] on p "Elementos" at bounding box center [23, 106] width 34 height 9
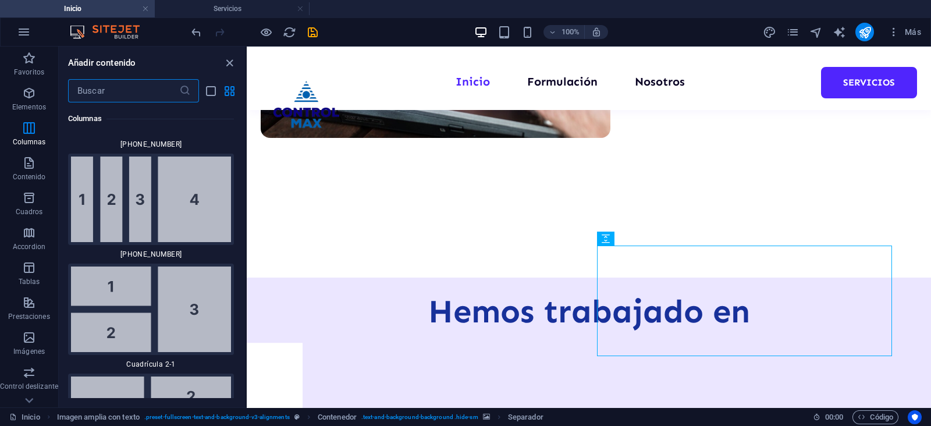
scroll to position [2474, 0]
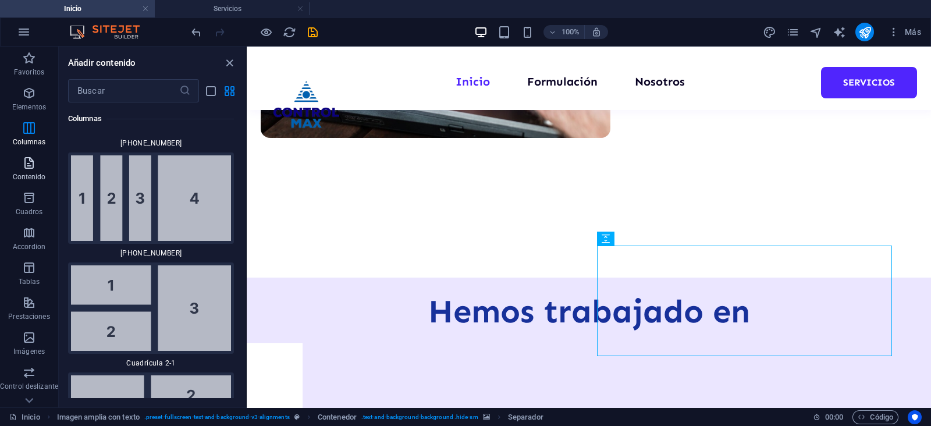
click at [26, 173] on p "Contenido" at bounding box center [29, 176] width 33 height 9
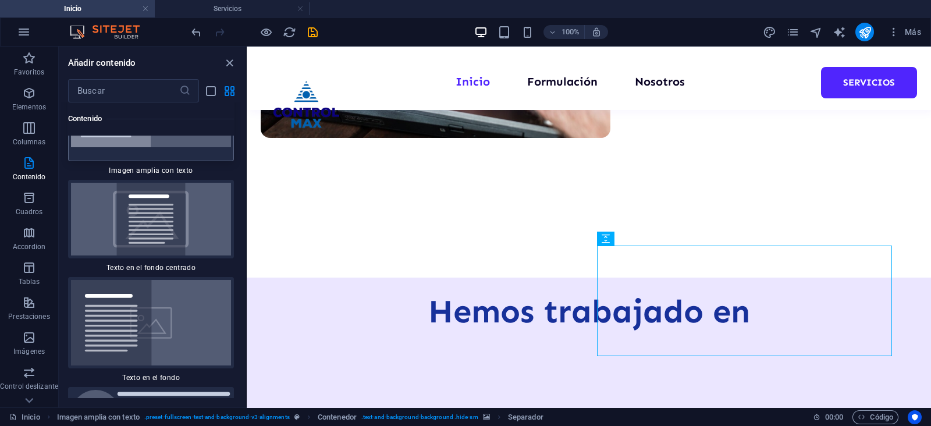
scroll to position [4567, 0]
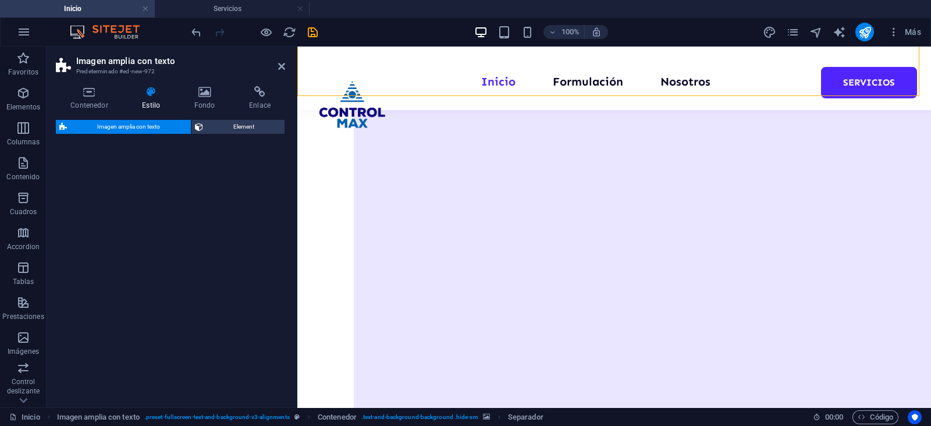
select select "%"
select select "rem"
select select "preset-fullscreen-text-and-background-v3-default"
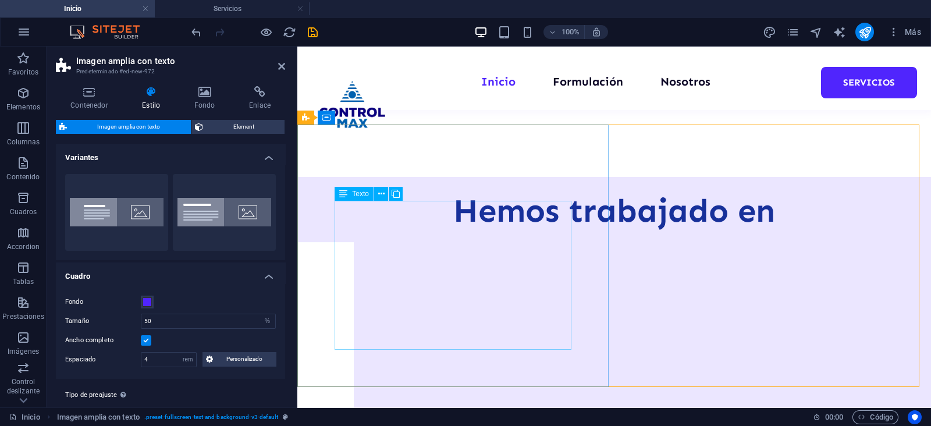
scroll to position [640, 0]
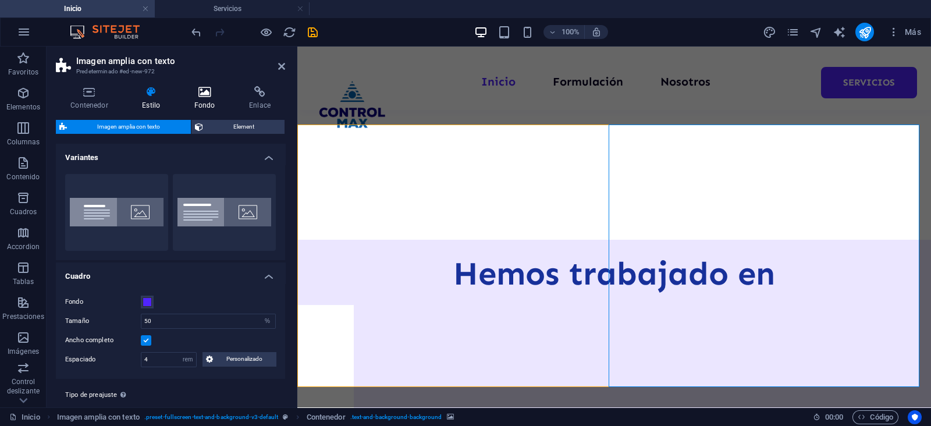
click at [200, 91] on icon at bounding box center [205, 92] width 50 height 12
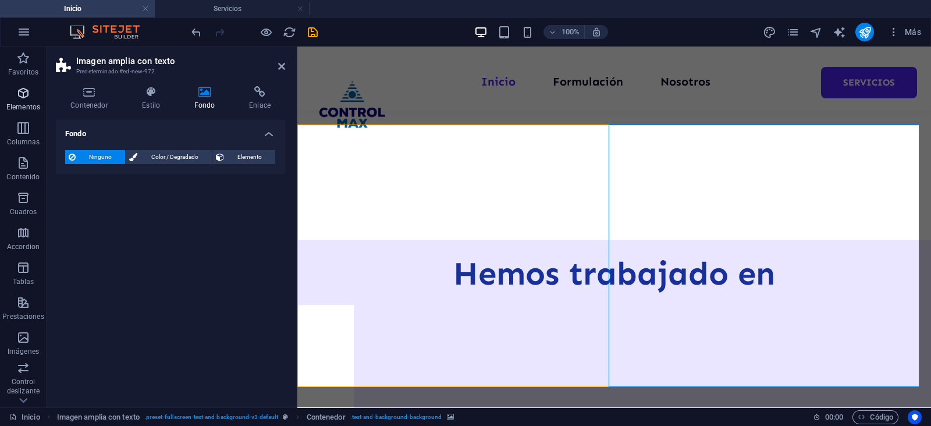
click at [9, 94] on span "Elementos" at bounding box center [23, 100] width 47 height 28
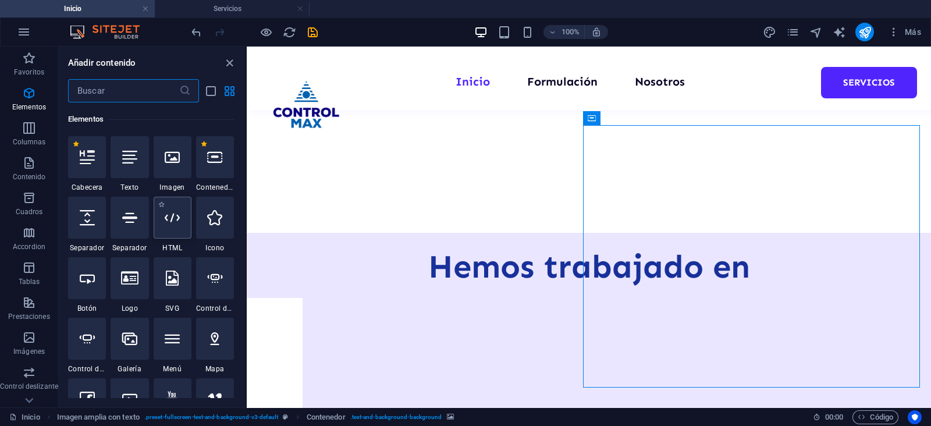
scroll to position [583, 0]
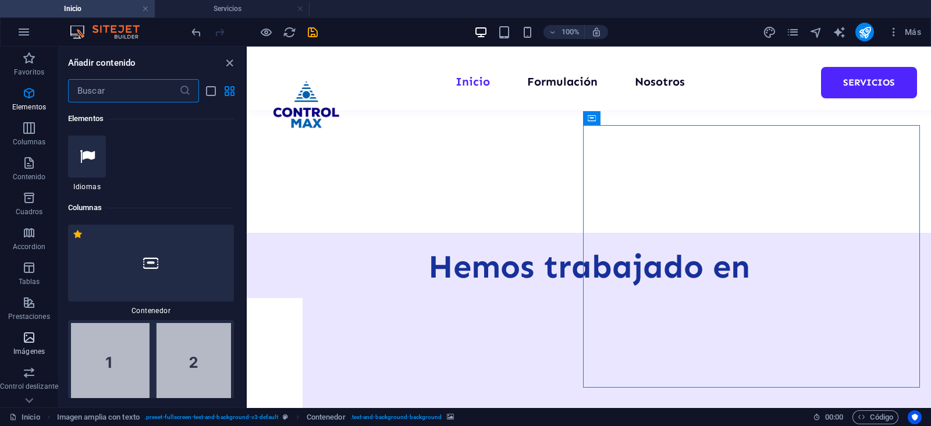
click at [21, 347] on p "Imágenes" at bounding box center [28, 351] width 31 height 9
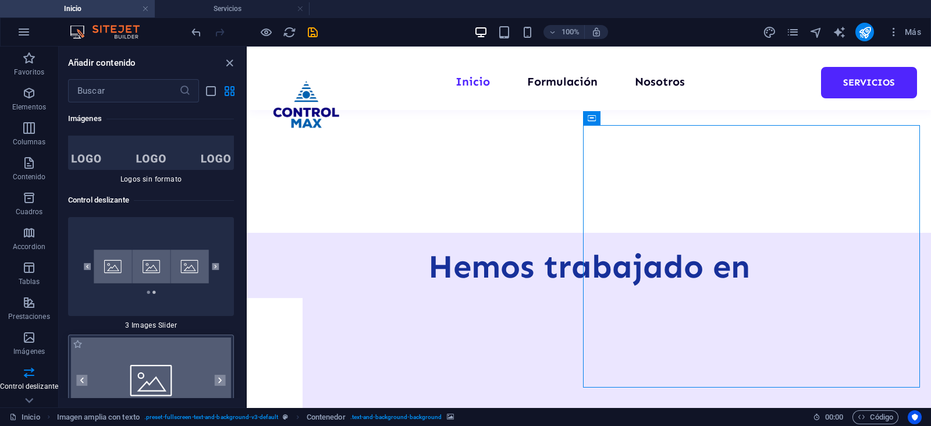
scroll to position [13165, 0]
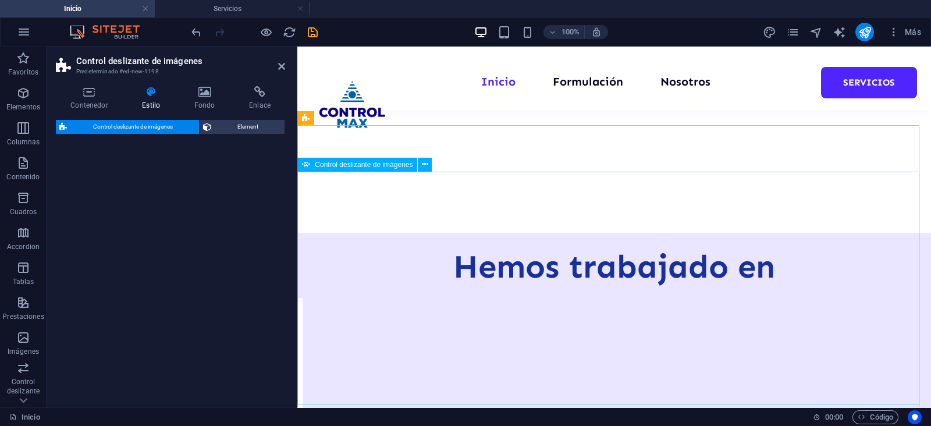
select select "rem"
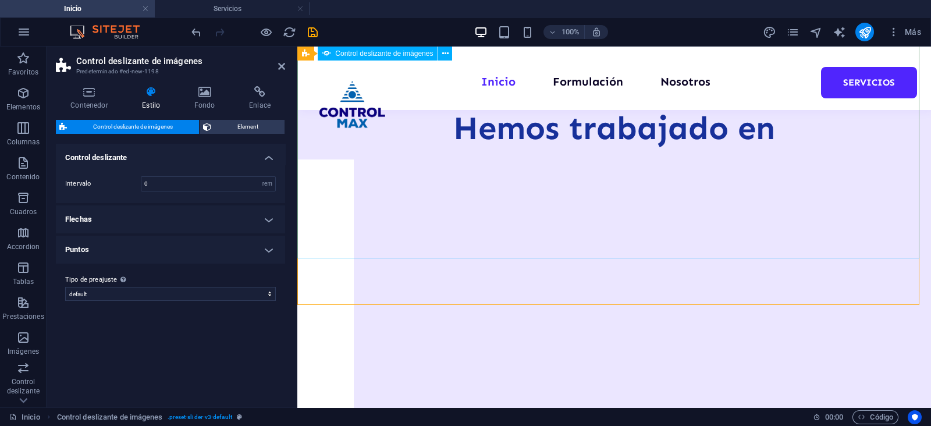
scroll to position [713, 0]
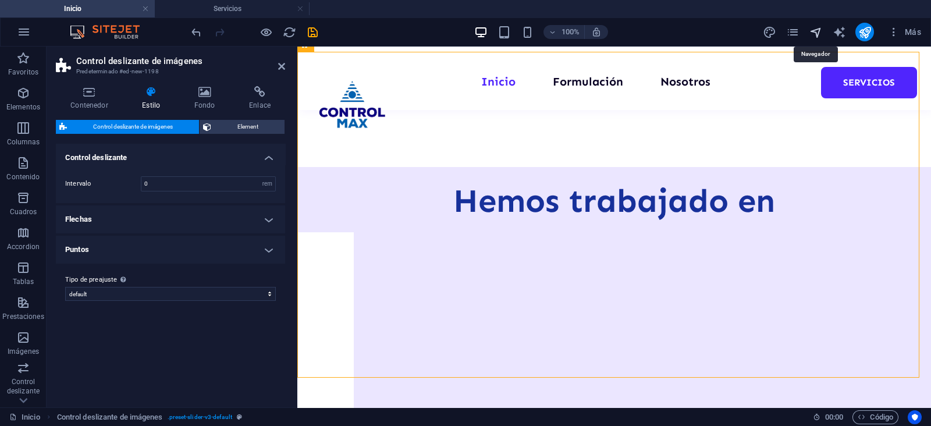
click at [818, 31] on icon "navigator" at bounding box center [816, 32] width 13 height 13
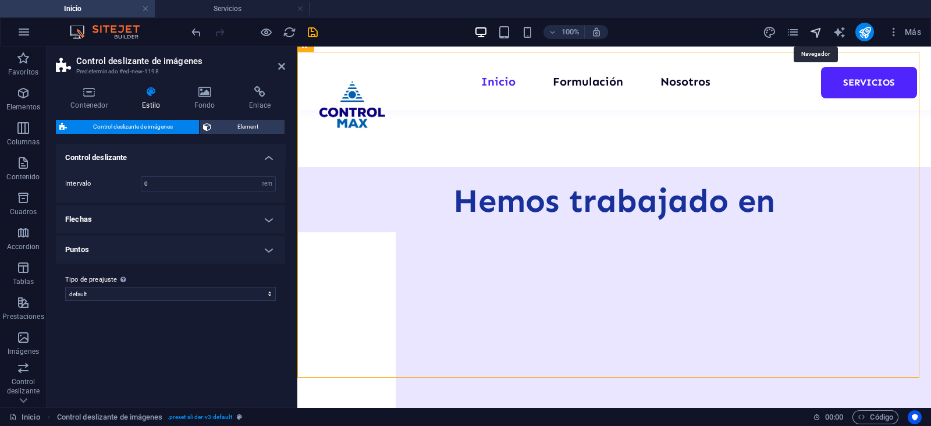
scroll to position [707, 0]
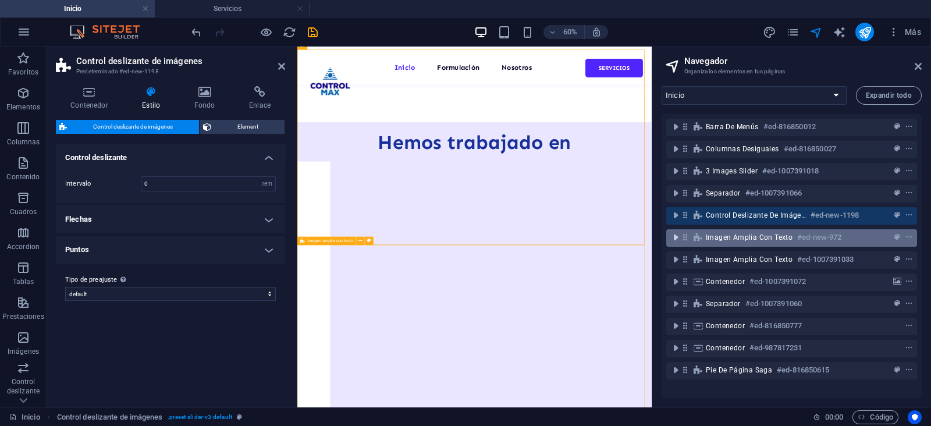
click at [676, 232] on icon "toggle-expand" at bounding box center [676, 238] width 12 height 12
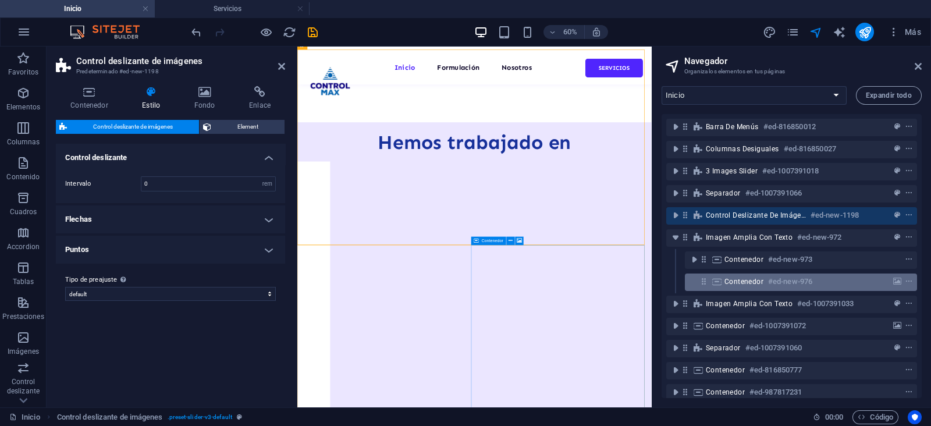
click at [728, 288] on div "Contenedor #ed-new-976" at bounding box center [792, 282] width 134 height 14
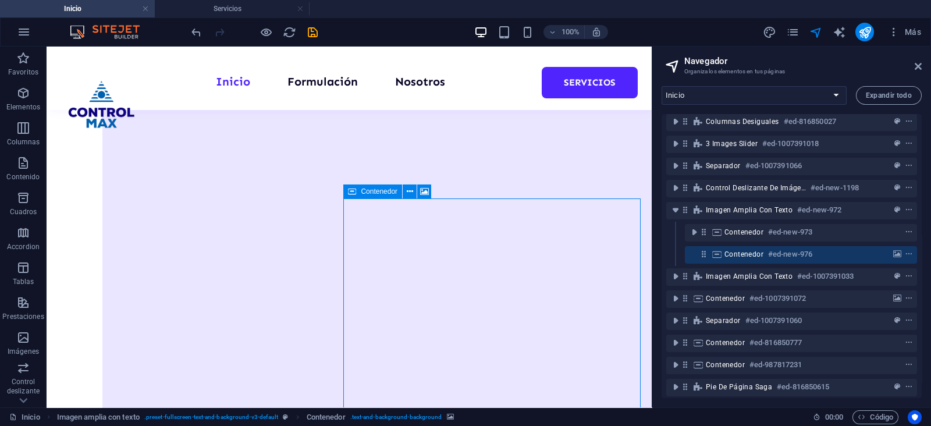
scroll to position [41, 0]
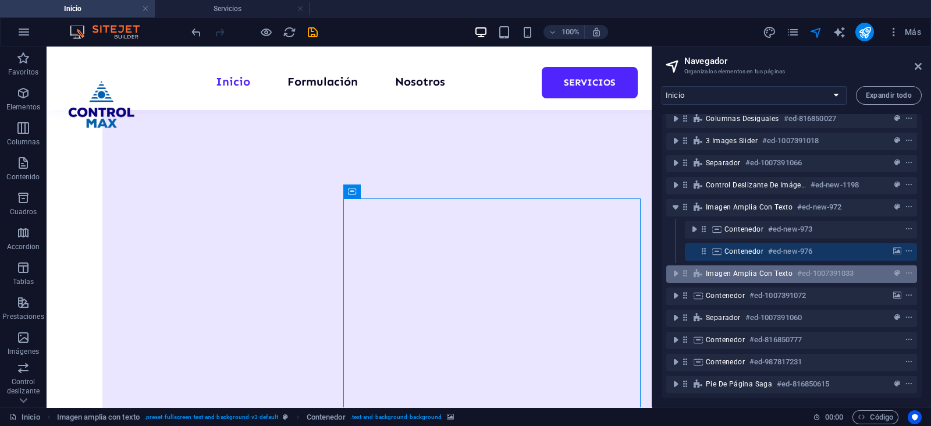
drag, startPoint x: 732, startPoint y: 176, endPoint x: 743, endPoint y: 261, distance: 86.3
click at [743, 261] on div "Barra de menús #ed-816850012 Columnas desiguales #ed-816850027 3 Images Slider …" at bounding box center [792, 256] width 260 height 284
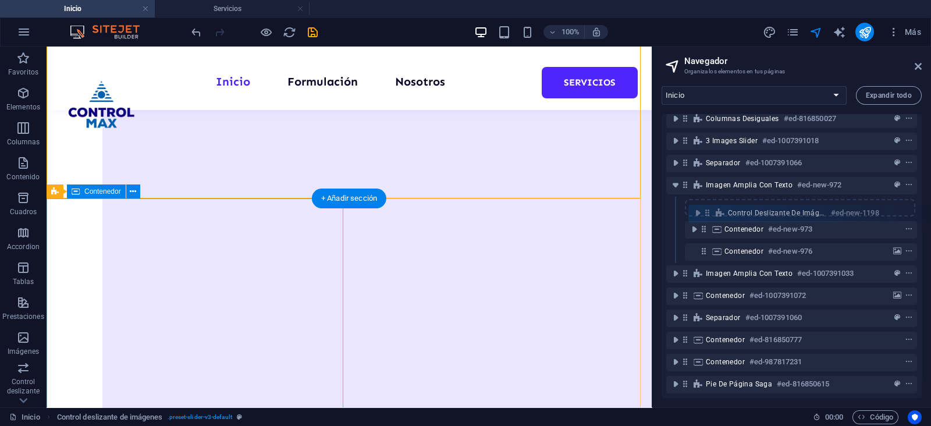
scroll to position [40, 0]
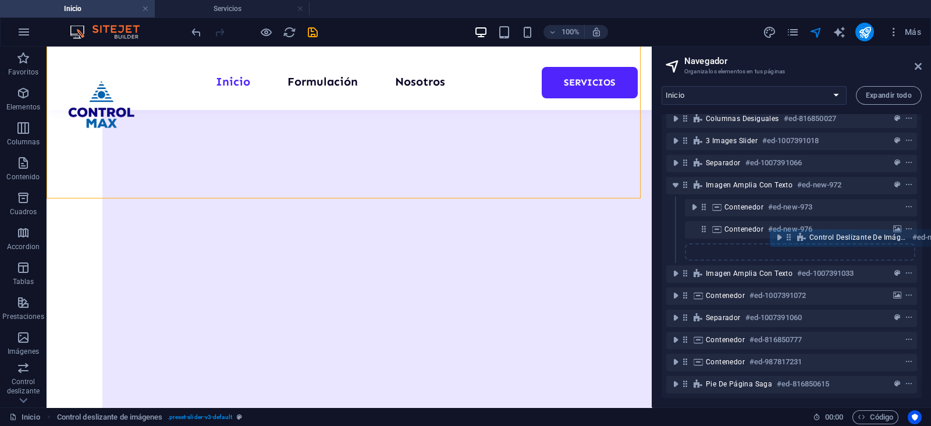
drag, startPoint x: 687, startPoint y: 173, endPoint x: 790, endPoint y: 241, distance: 124.0
click at [790, 241] on div "Barra de menús #ed-816850012 Columnas desiguales #ed-816850027 3 Images Slider …" at bounding box center [792, 256] width 260 height 284
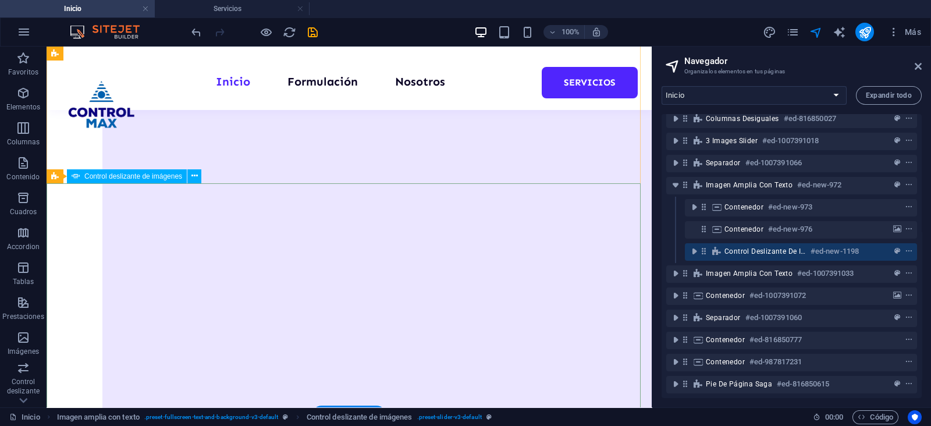
scroll to position [859, 0]
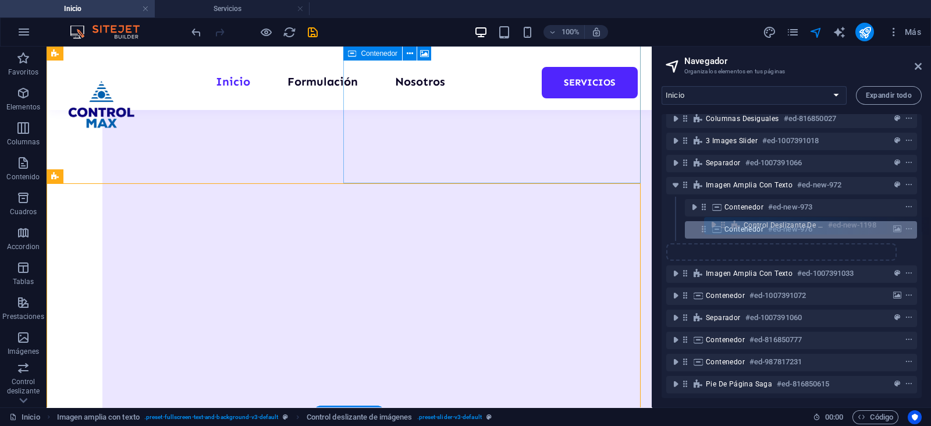
drag, startPoint x: 705, startPoint y: 240, endPoint x: 728, endPoint y: 224, distance: 28.4
click at [728, 224] on div "Barra de menús #ed-816850012 Columnas desiguales #ed-816850027 3 Images Slider …" at bounding box center [792, 256] width 260 height 284
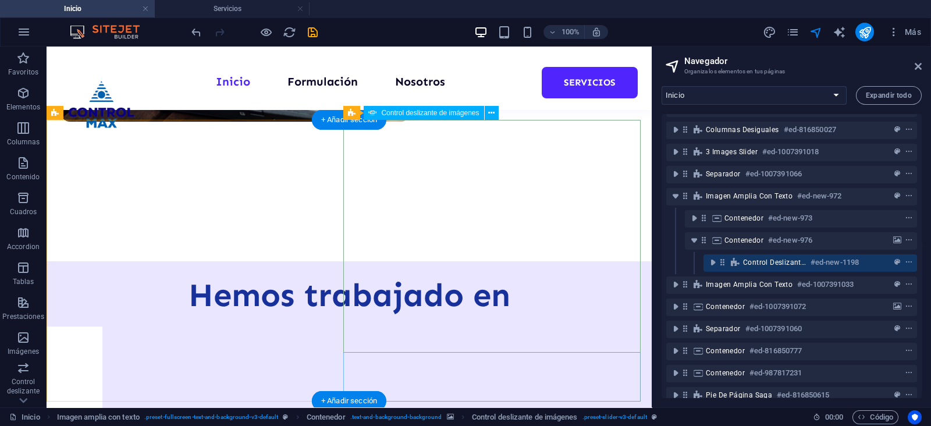
scroll to position [641, 0]
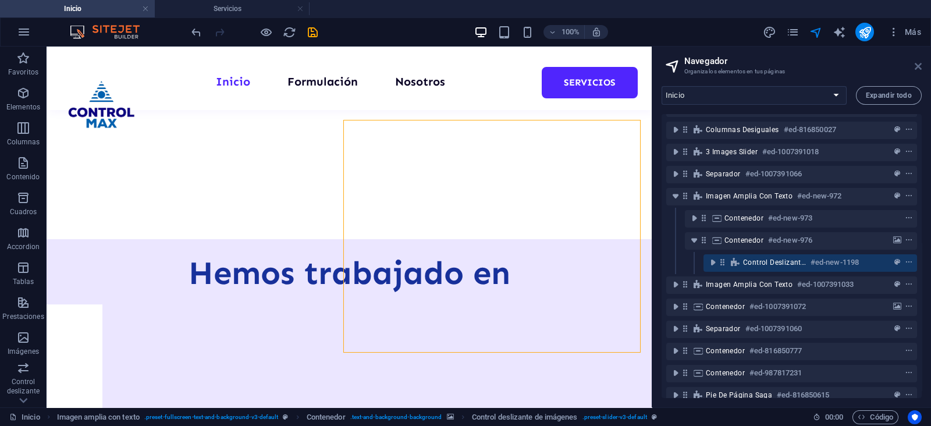
click at [918, 66] on icon at bounding box center [918, 66] width 7 height 9
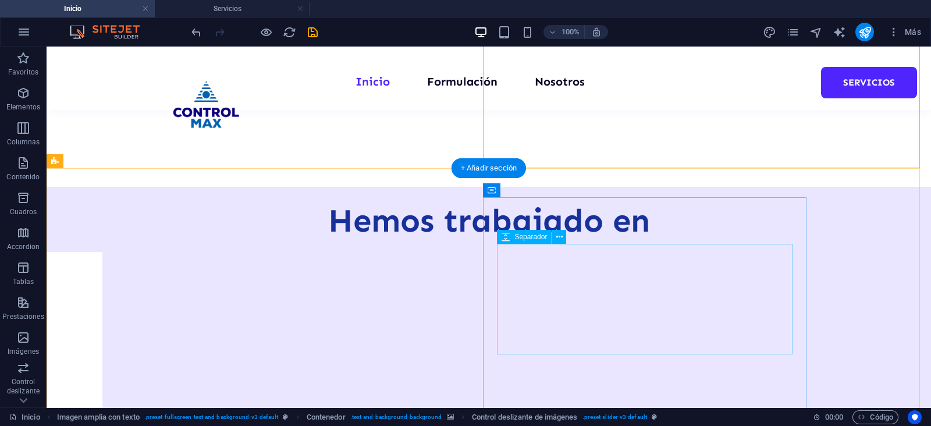
scroll to position [680, 0]
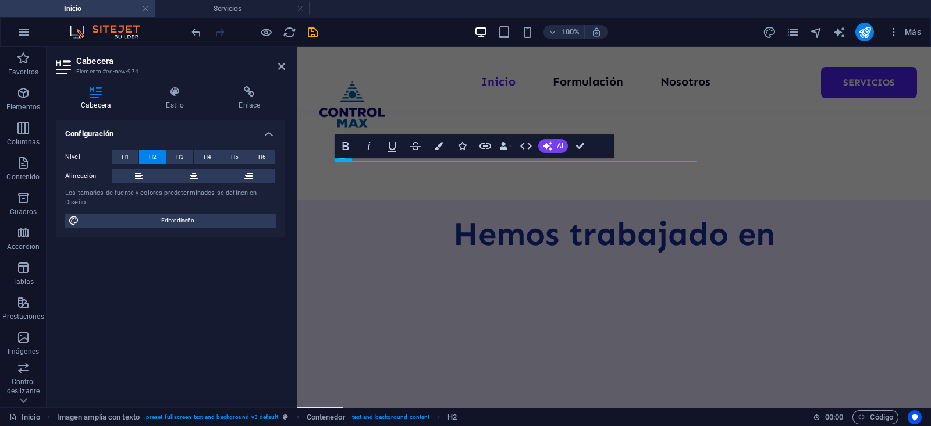
scroll to position [645, 0]
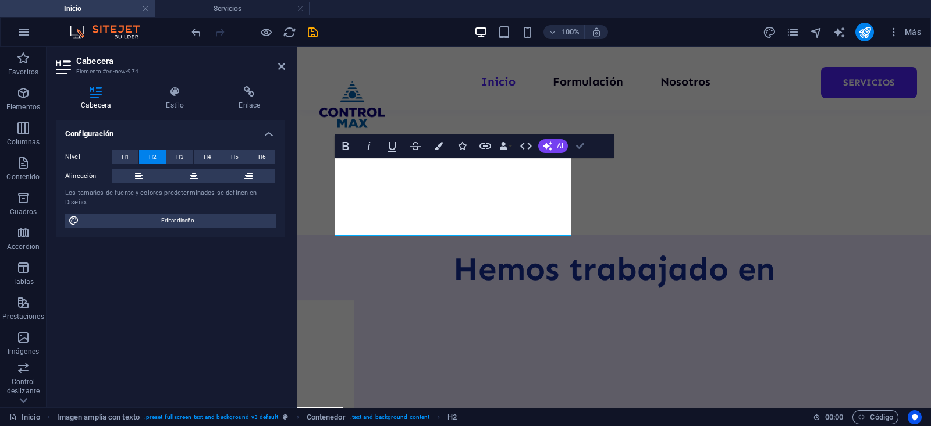
drag, startPoint x: 584, startPoint y: 147, endPoint x: 522, endPoint y: 150, distance: 62.4
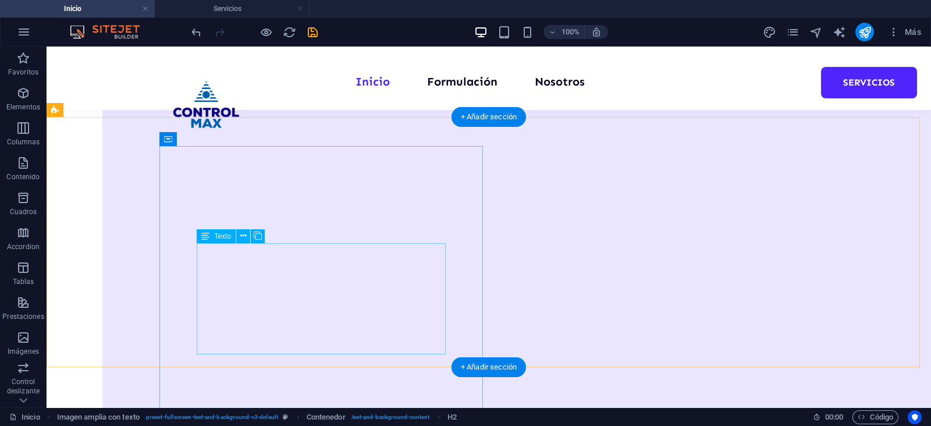
scroll to position [974, 0]
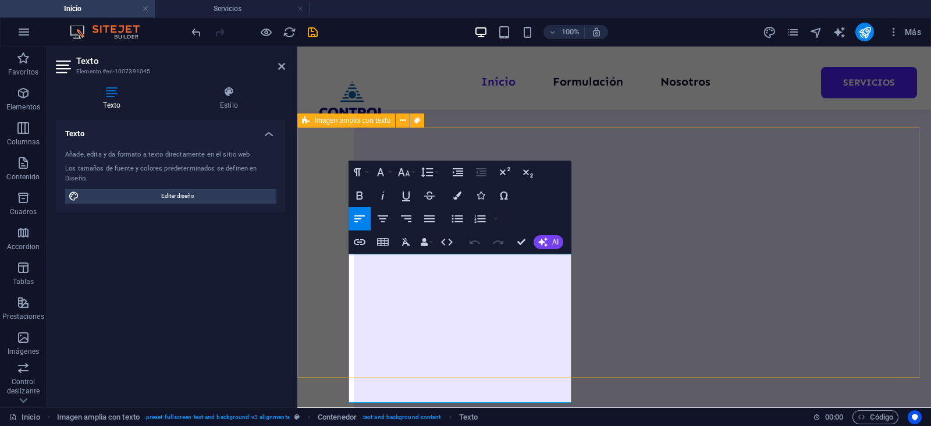
scroll to position [939, 0]
copy span "La empresa Control Max cuenta con experiencia trabajando en las regiones de Ñub…"
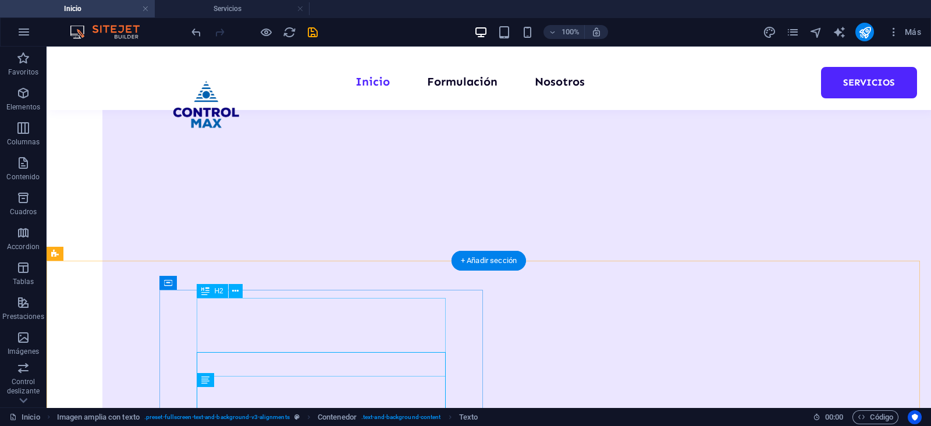
scroll to position [760, 0]
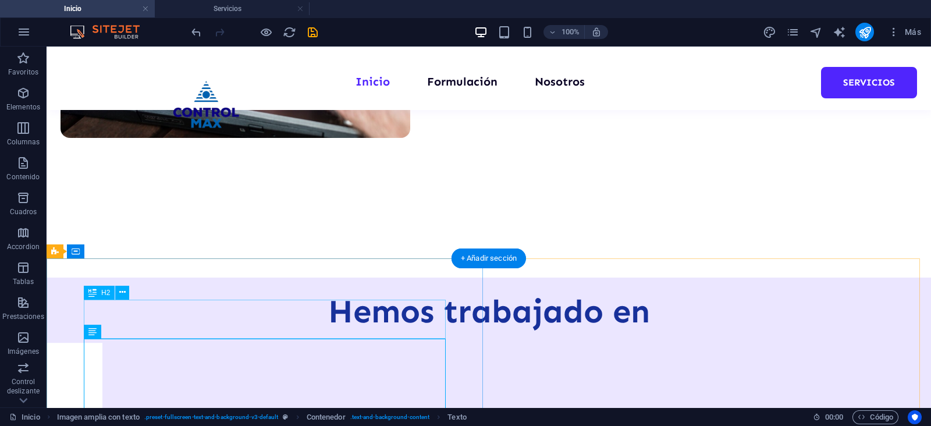
scroll to position [614, 0]
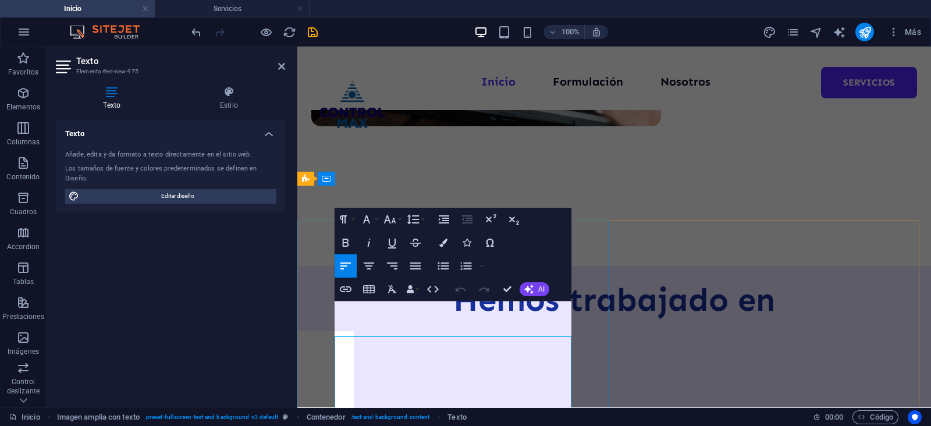
scroll to position [579, 0]
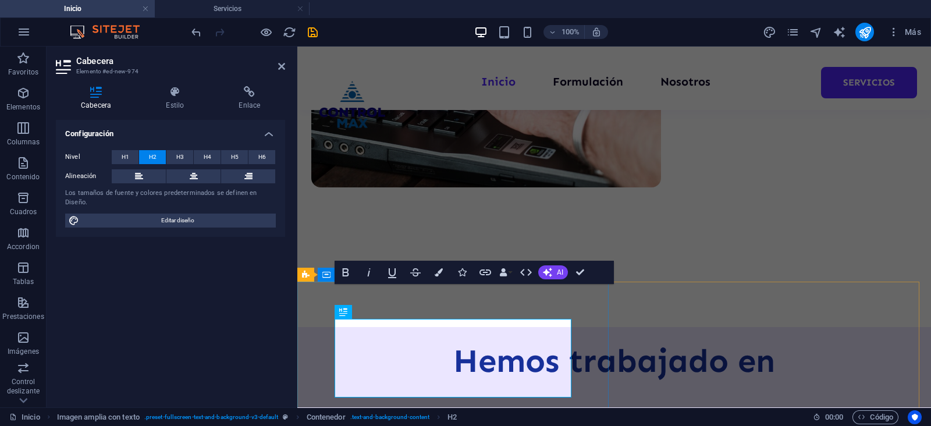
scroll to position [518, 0]
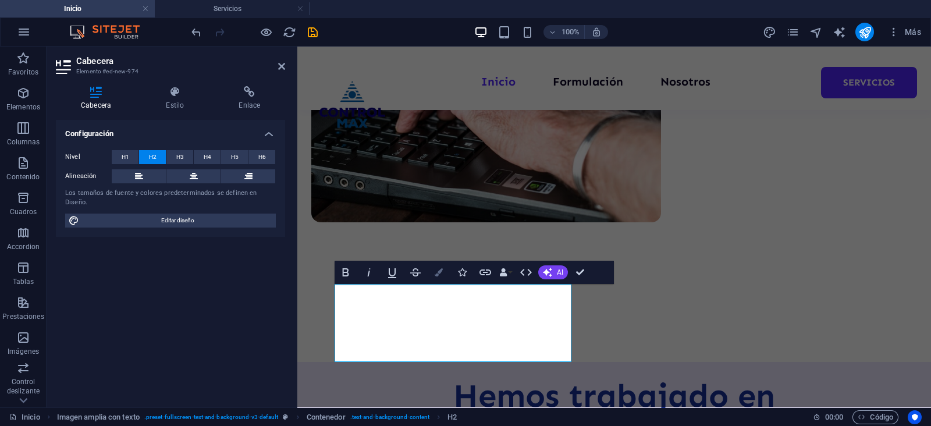
click at [443, 275] on button "Colors" at bounding box center [439, 272] width 22 height 23
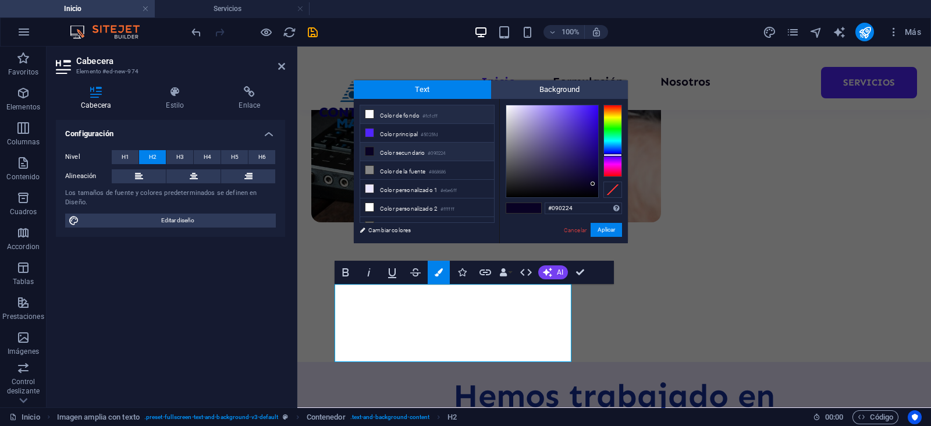
click at [403, 119] on li "Color de fondo #fcfcff" at bounding box center [427, 114] width 134 height 19
type input "#fcfcff"
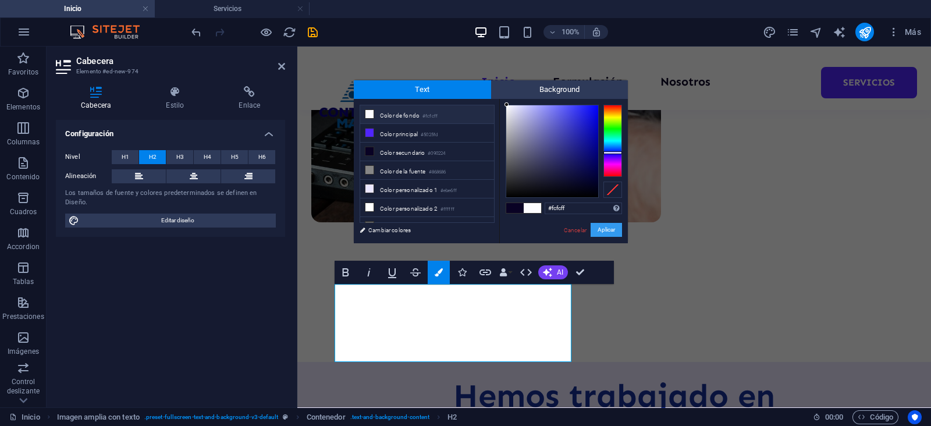
click at [602, 235] on button "Aplicar" at bounding box center [606, 230] width 31 height 14
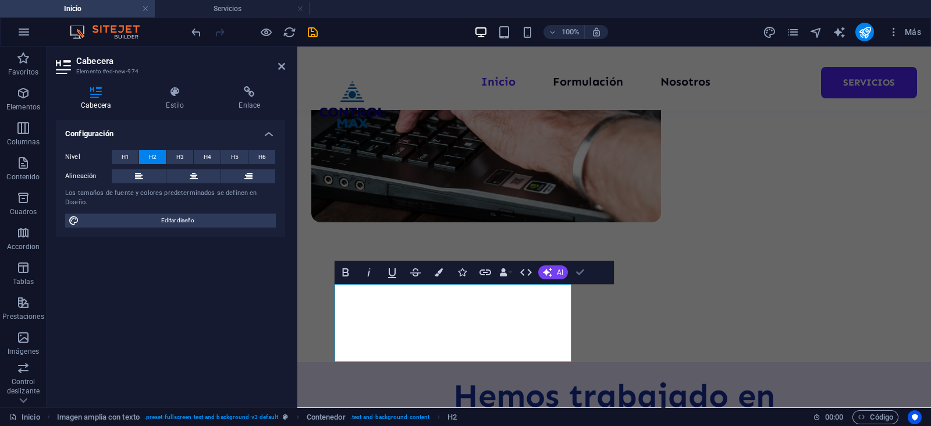
drag, startPoint x: 576, startPoint y: 271, endPoint x: 250, endPoint y: 104, distance: 365.7
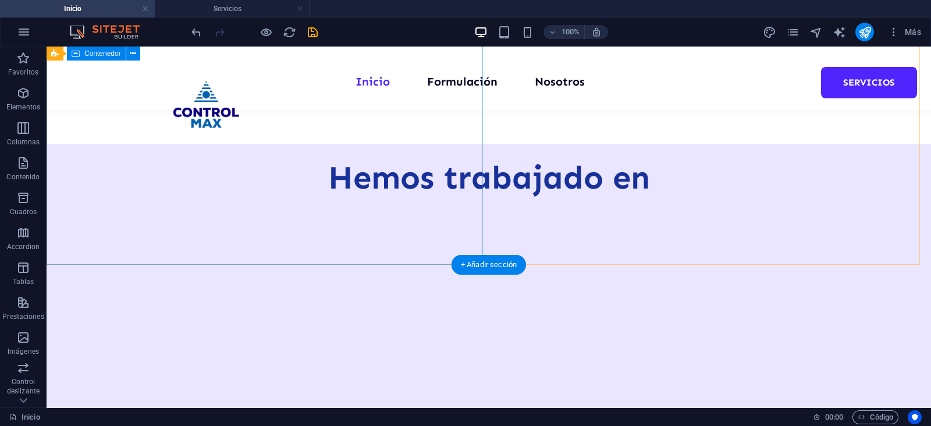
scroll to position [809, 0]
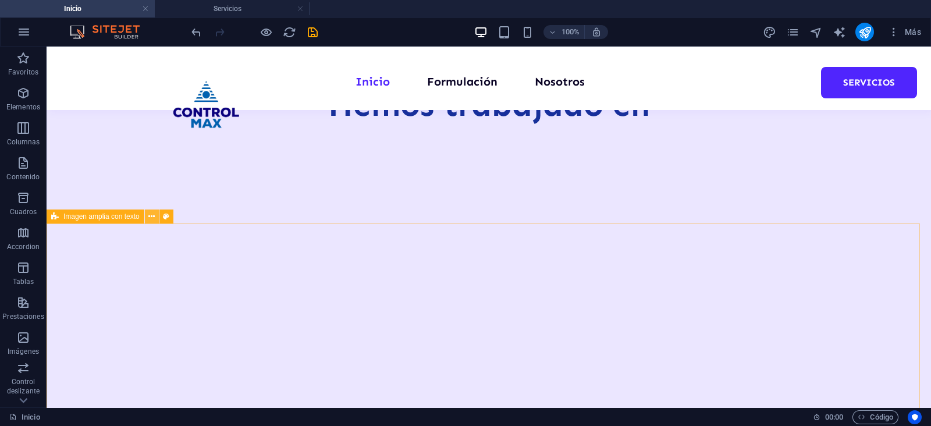
click at [147, 219] on button at bounding box center [152, 217] width 14 height 14
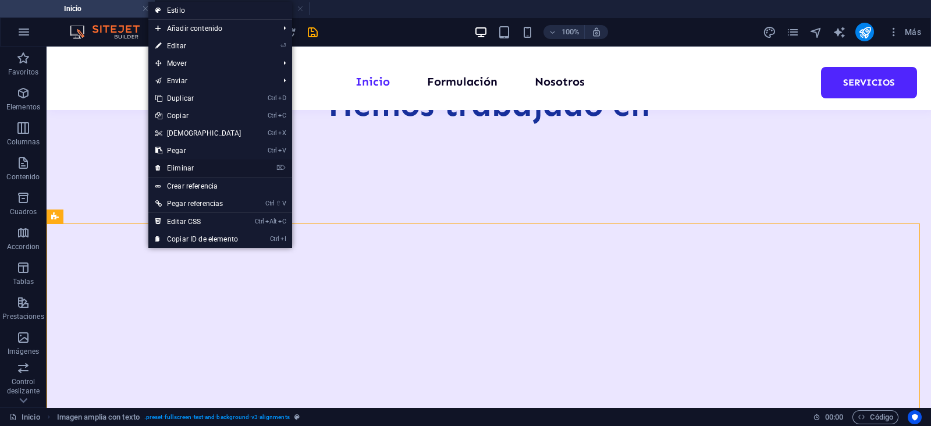
click at [201, 170] on link "⌦ Eliminar" at bounding box center [198, 167] width 100 height 17
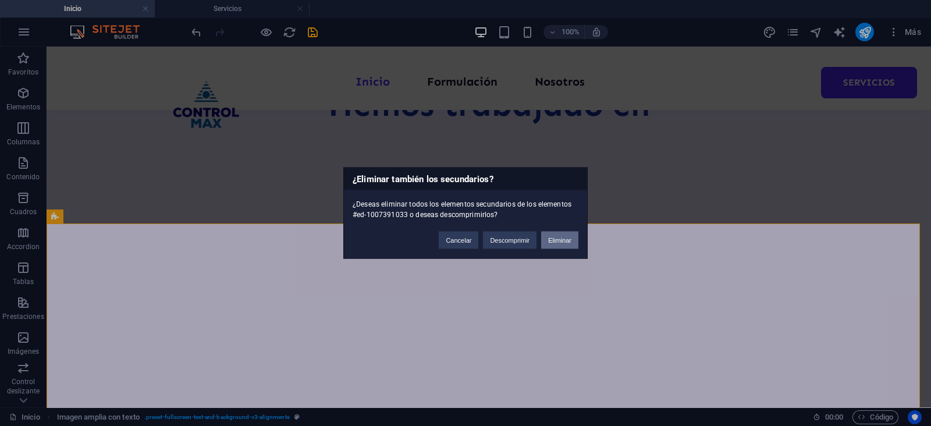
drag, startPoint x: 508, startPoint y: 193, endPoint x: 556, endPoint y: 239, distance: 66.3
click at [556, 239] on button "Eliminar" at bounding box center [559, 240] width 37 height 17
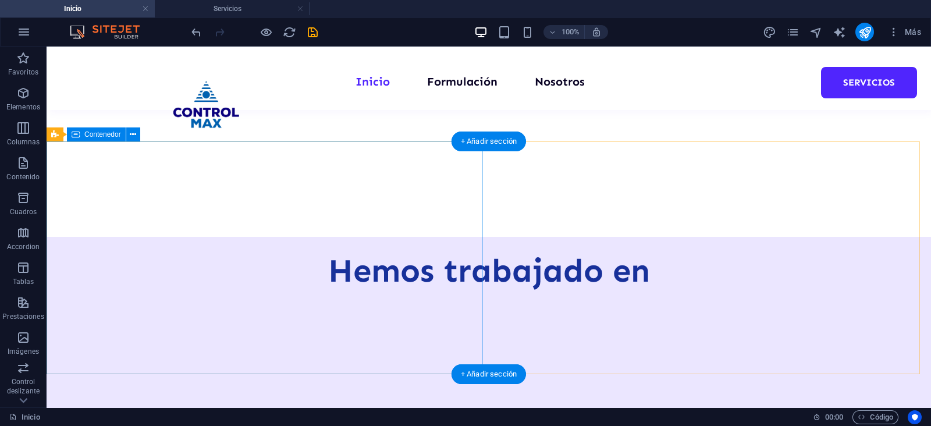
scroll to position [664, 0]
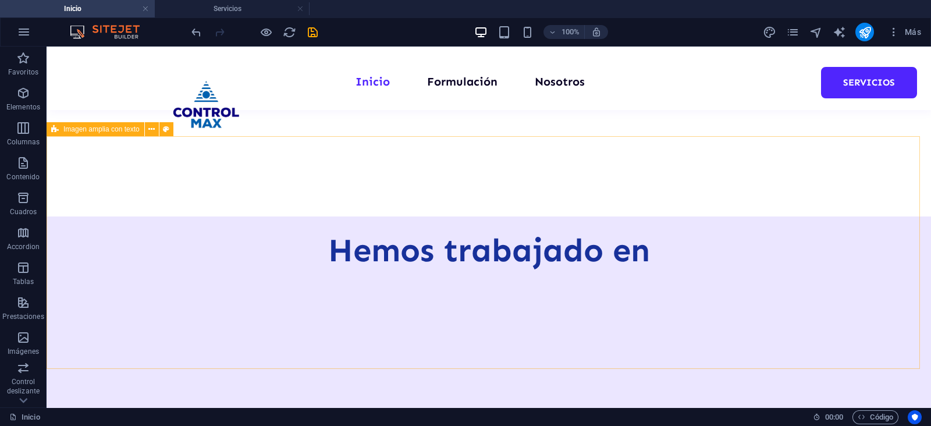
click at [62, 132] on div "Imagen amplia con texto" at bounding box center [96, 129] width 98 height 14
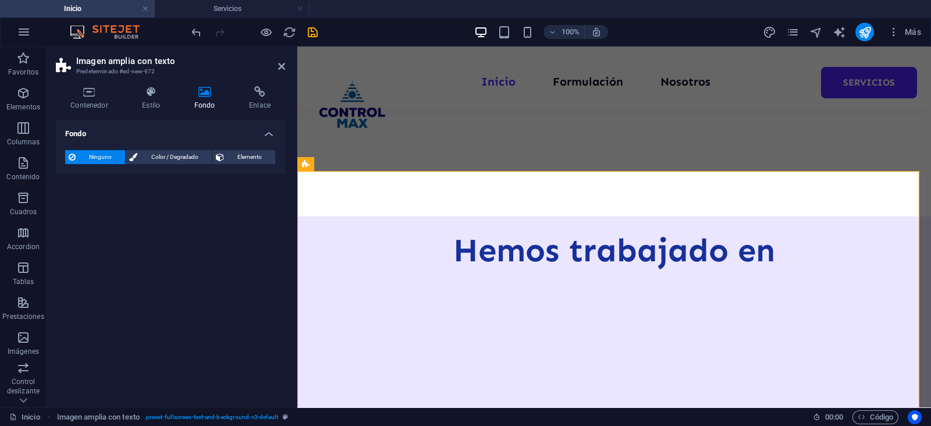
scroll to position [629, 0]
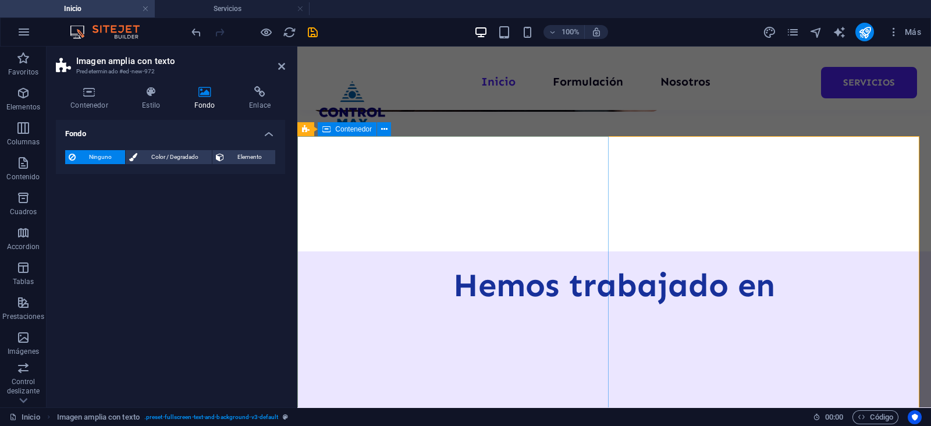
click at [349, 133] on div "Contenedor" at bounding box center [347, 129] width 59 height 14
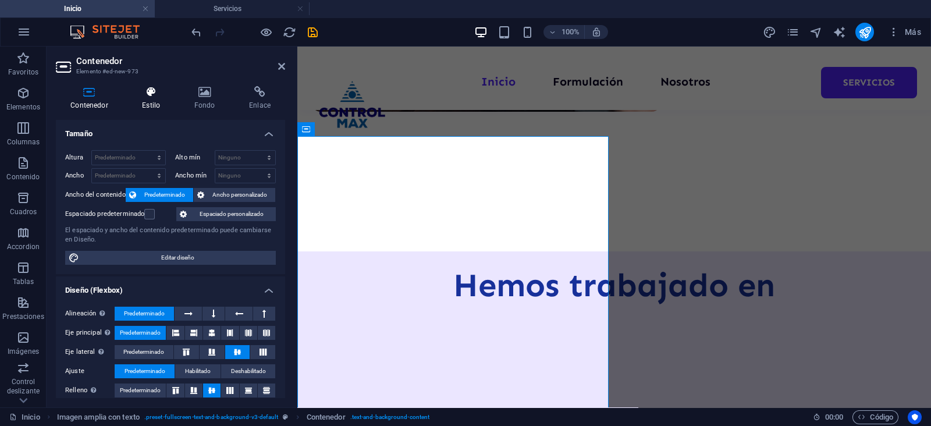
click at [151, 101] on h4 "Estilo" at bounding box center [153, 98] width 52 height 24
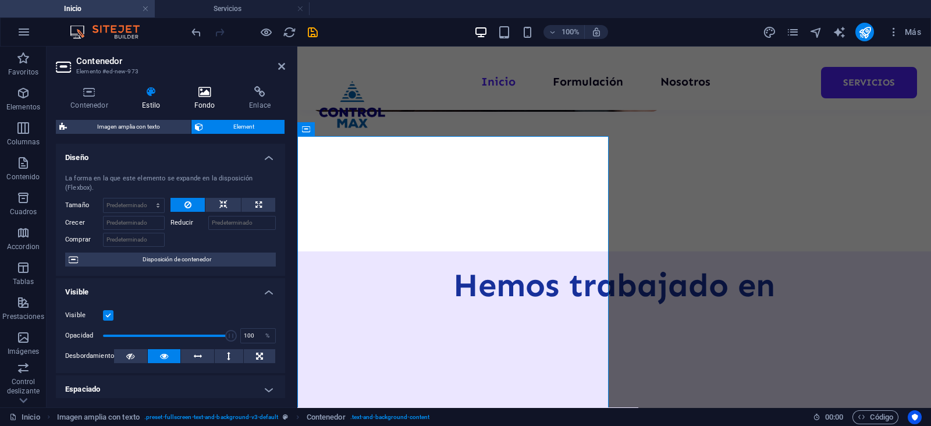
click at [205, 97] on icon at bounding box center [205, 92] width 50 height 12
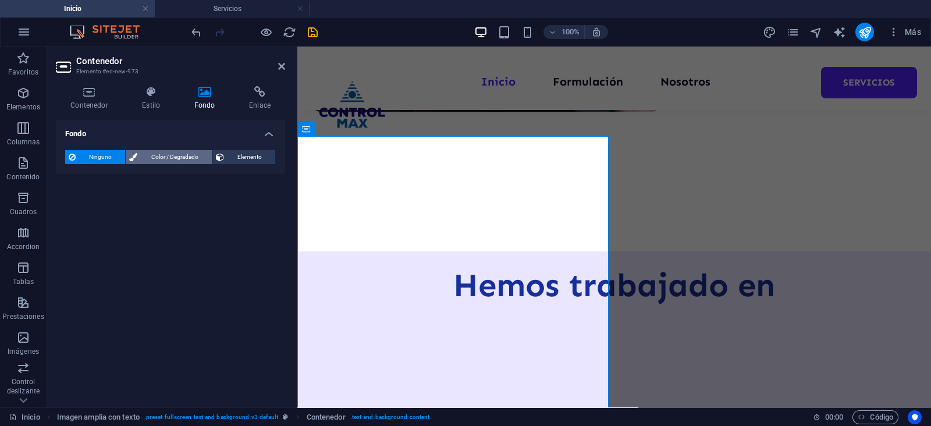
click at [154, 157] on span "Color / Degradado" at bounding box center [174, 157] width 67 height 14
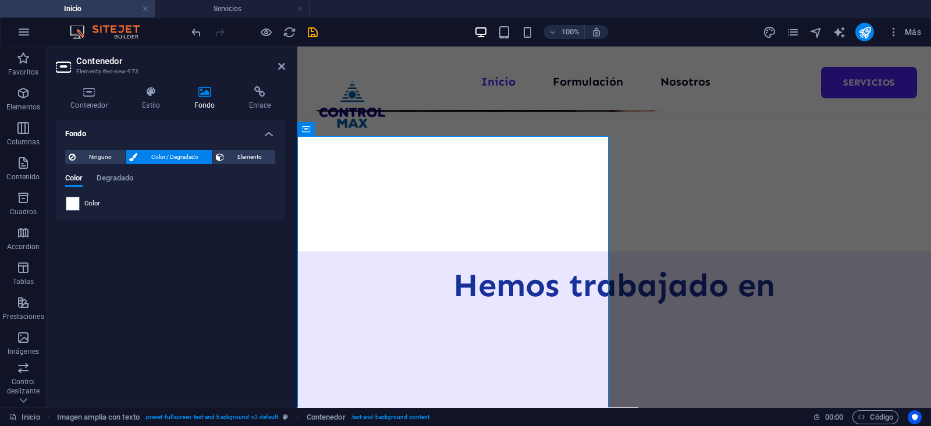
click at [77, 207] on span at bounding box center [72, 203] width 13 height 13
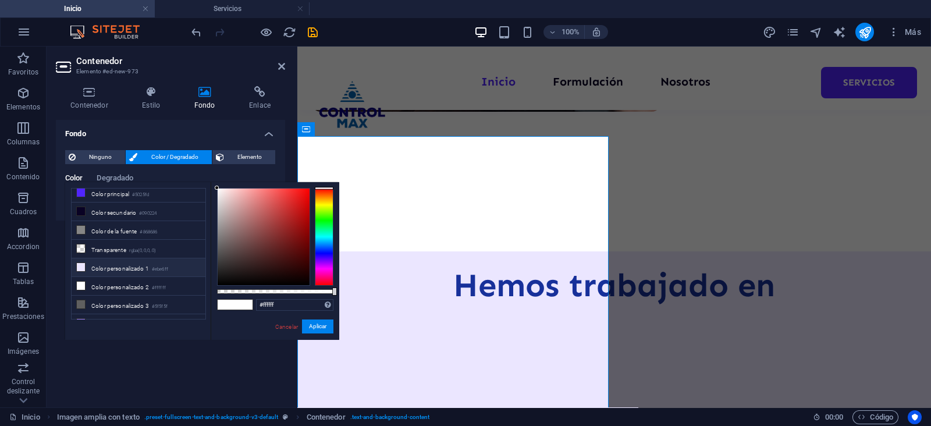
scroll to position [33, 0]
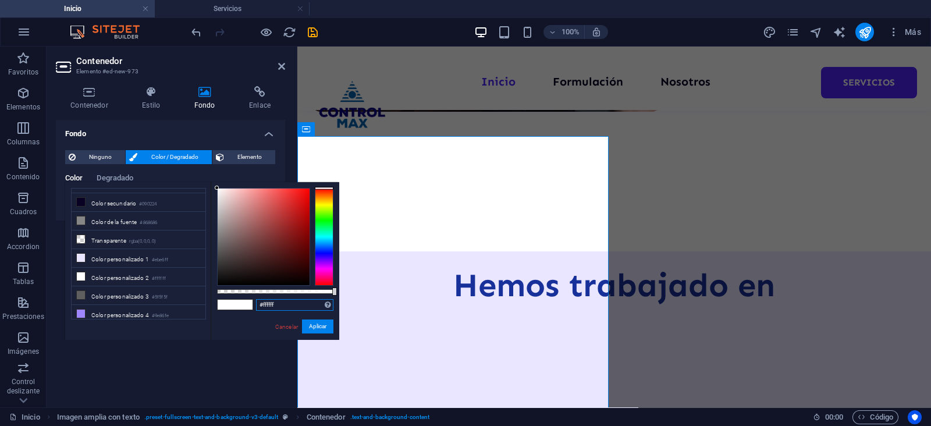
click at [276, 307] on input "#ffffff" at bounding box center [294, 305] width 77 height 12
click at [275, 307] on input "#ffffff" at bounding box center [294, 305] width 77 height 12
paste input "1F009C"
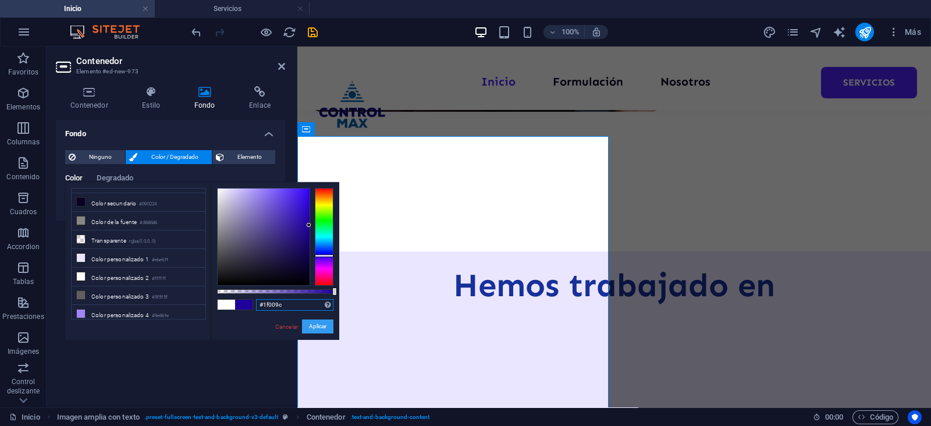
type input "#1f009c"
click at [311, 325] on button "Aplicar" at bounding box center [317, 327] width 31 height 14
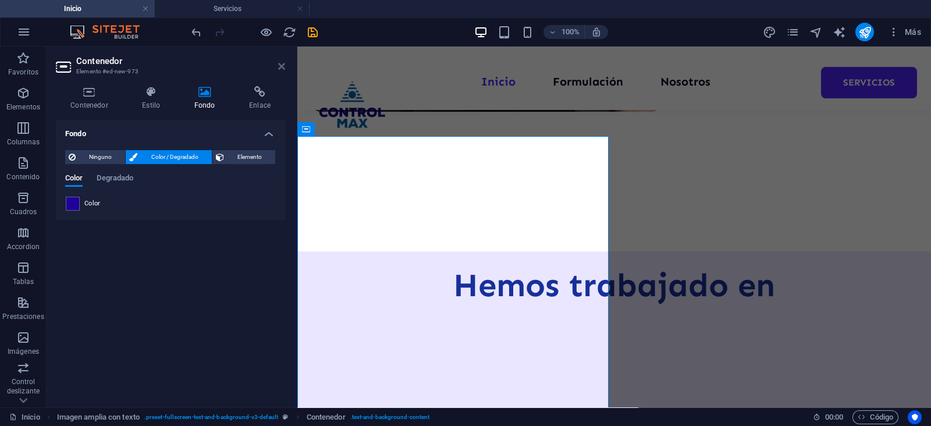
click at [282, 65] on icon at bounding box center [281, 66] width 7 height 9
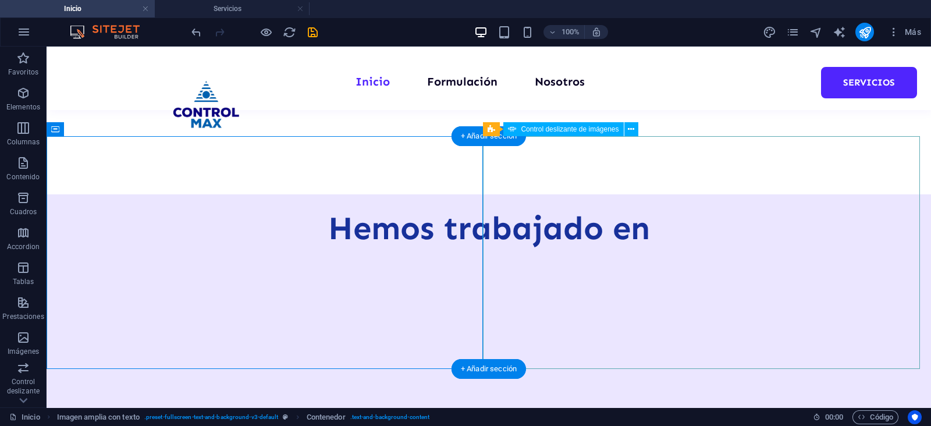
scroll to position [664, 0]
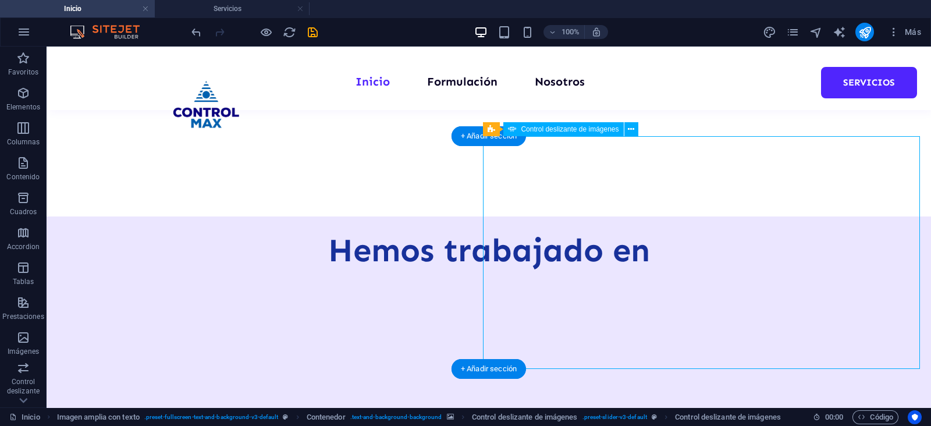
select select "px"
select select "ms"
select select "s"
select select "progressive"
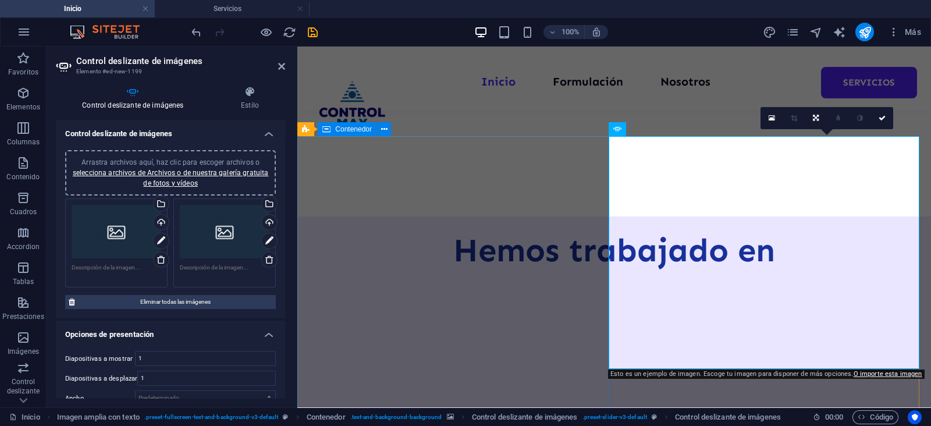
scroll to position [629, 0]
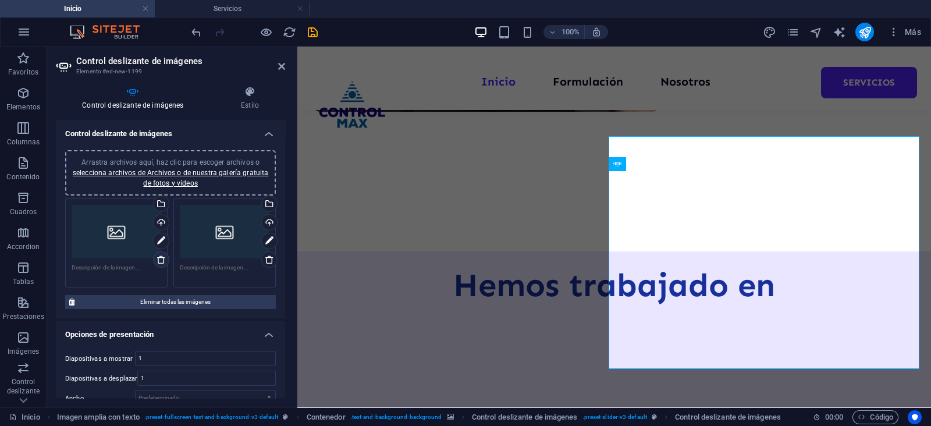
click at [161, 258] on icon at bounding box center [161, 259] width 9 height 9
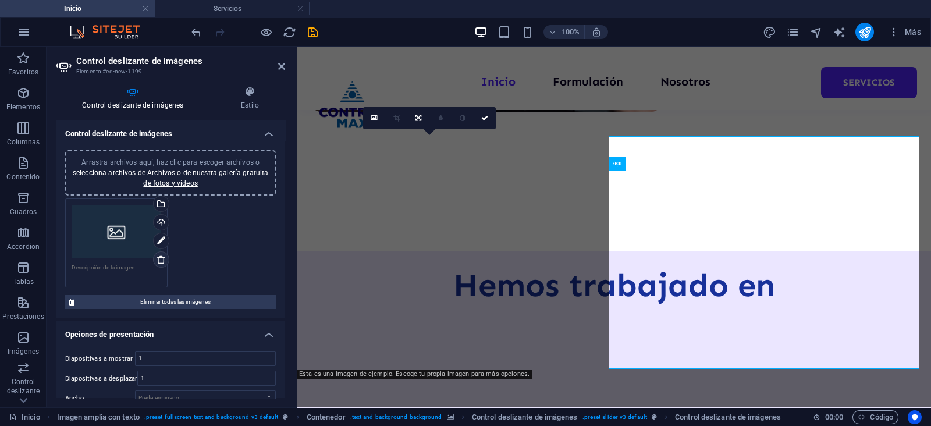
click at [161, 258] on icon at bounding box center [161, 259] width 9 height 9
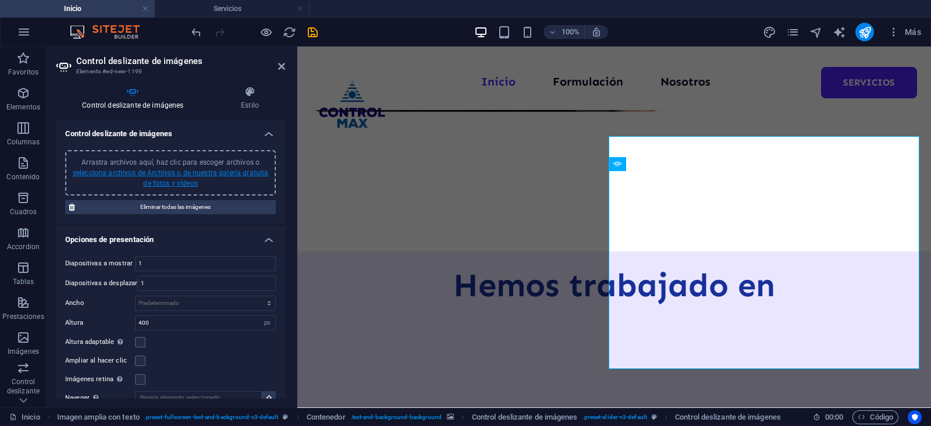
click at [146, 183] on link "selecciona archivos de Archivos o de nuestra galería gratuita de fotos y vídeos" at bounding box center [171, 178] width 196 height 19
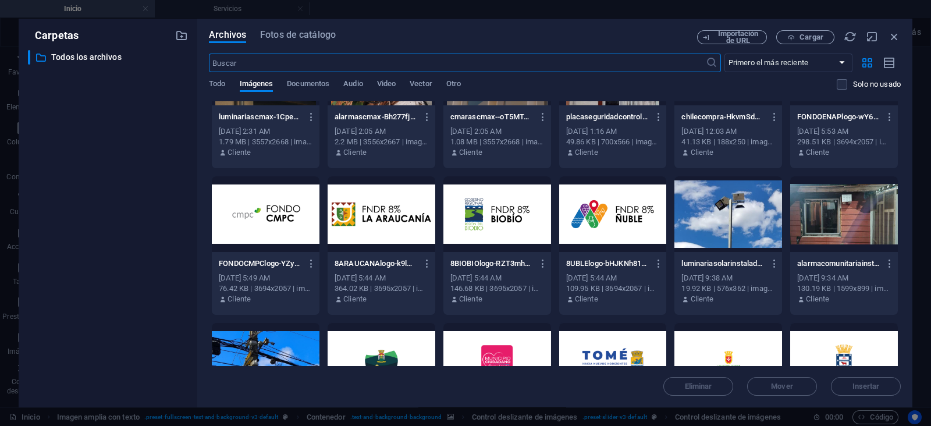
scroll to position [145, 0]
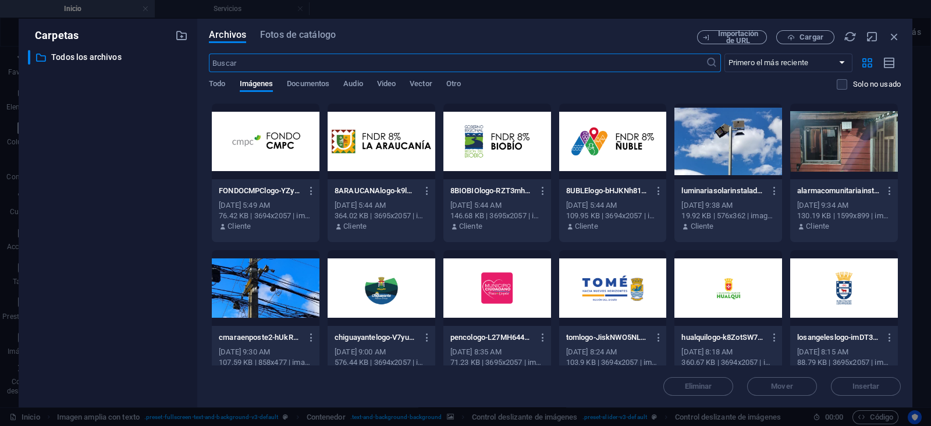
click at [268, 300] on div at bounding box center [266, 288] width 108 height 76
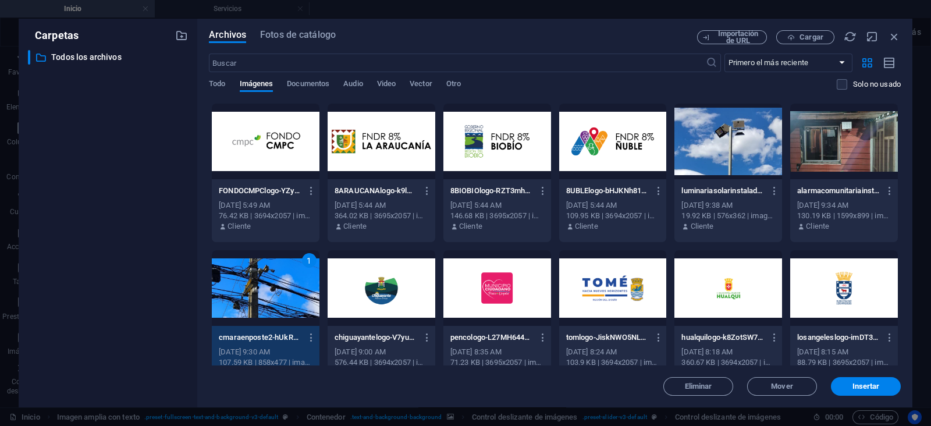
click at [826, 171] on div at bounding box center [844, 142] width 108 height 76
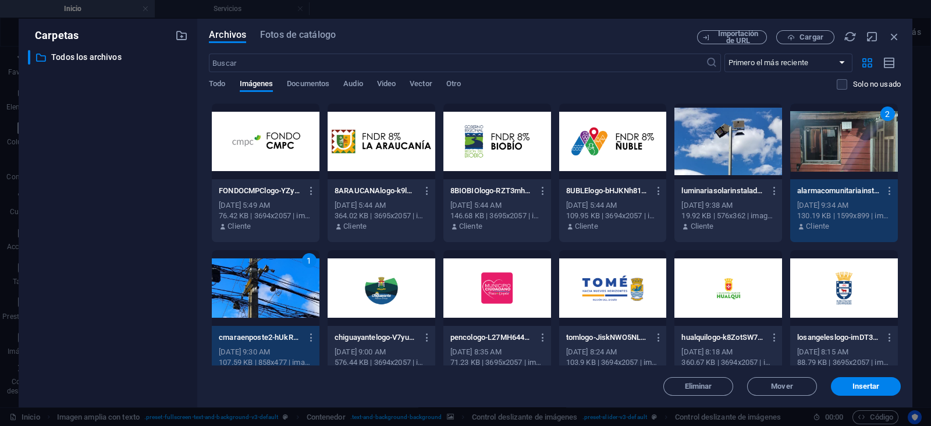
click at [739, 161] on div at bounding box center [729, 142] width 108 height 76
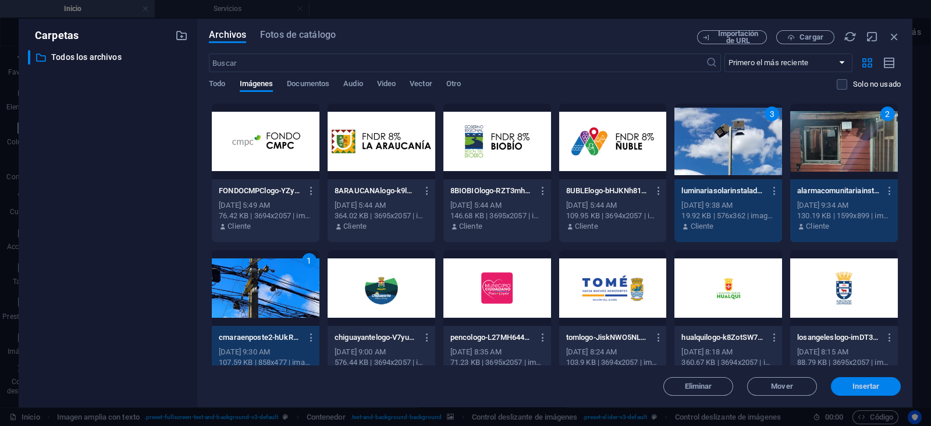
click at [865, 385] on span "Insertar" at bounding box center [866, 386] width 27 height 7
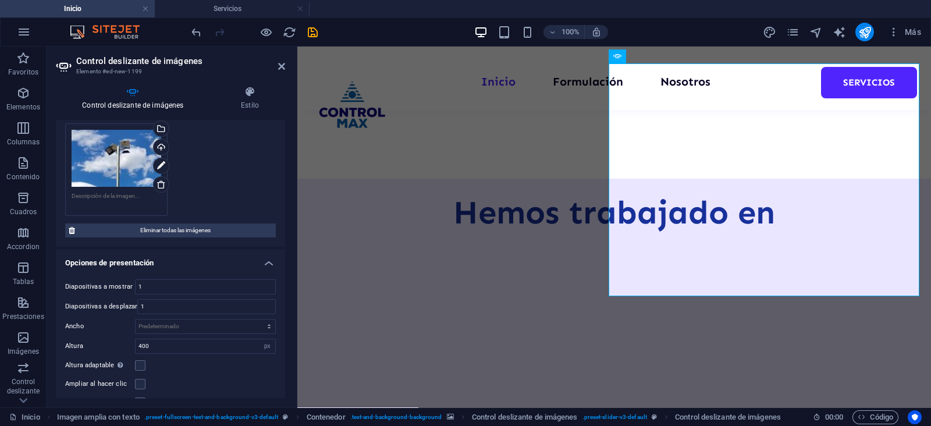
scroll to position [218, 0]
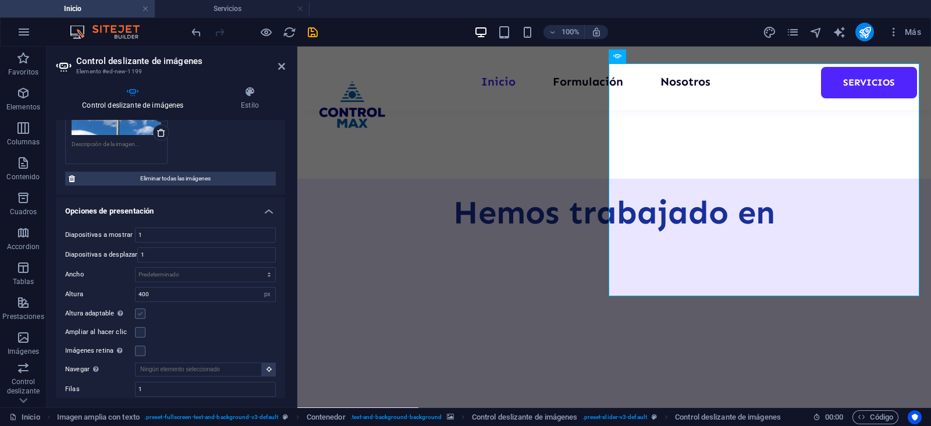
click at [136, 308] on label at bounding box center [140, 313] width 10 height 10
click at [0, 0] on input "Altura adaptable Ajustar automáticamente el alto para controles deslizantes de …" at bounding box center [0, 0] width 0 height 0
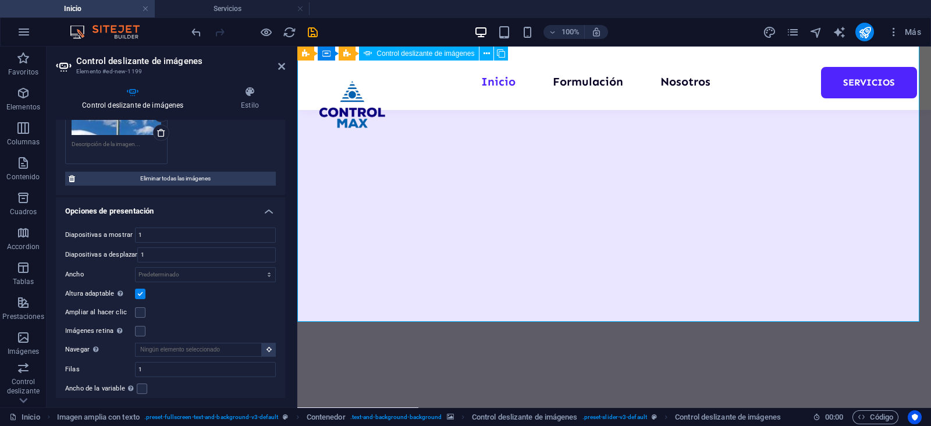
scroll to position [992, 0]
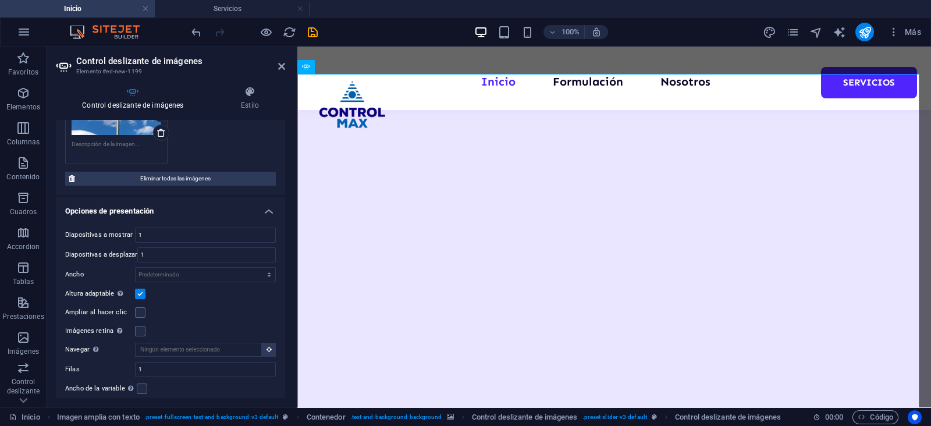
click at [140, 289] on label at bounding box center [140, 294] width 10 height 10
click at [0, 0] on input "Altura adaptable Ajustar automáticamente el alto para controles deslizantes de …" at bounding box center [0, 0] width 0 height 0
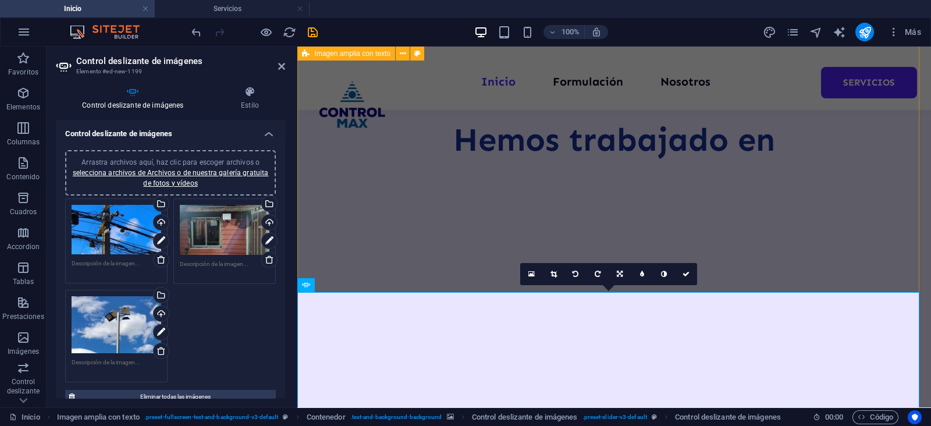
scroll to position [629, 0]
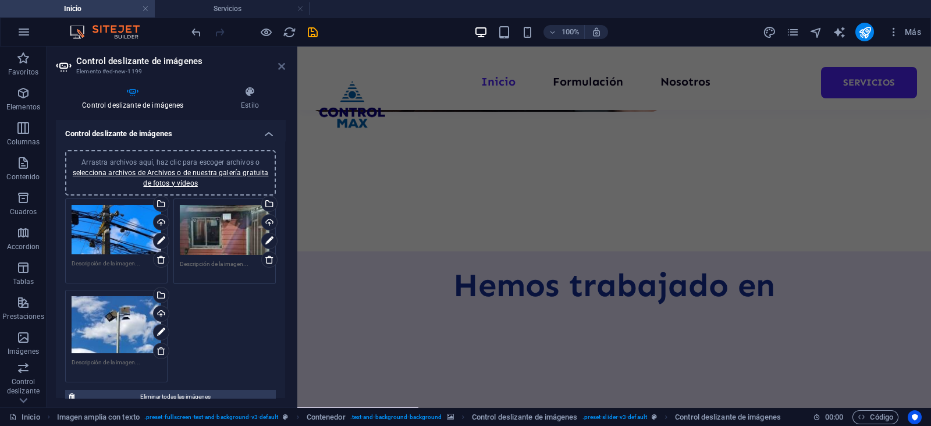
click at [285, 67] on icon at bounding box center [281, 66] width 7 height 9
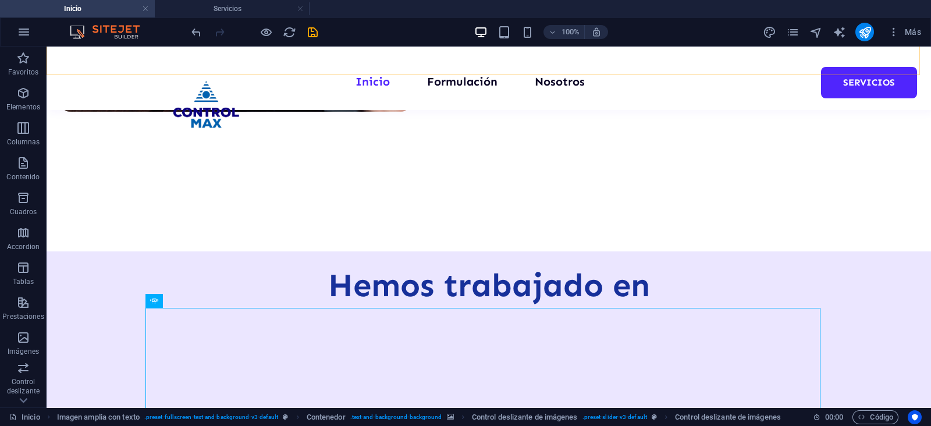
scroll to position [664, 0]
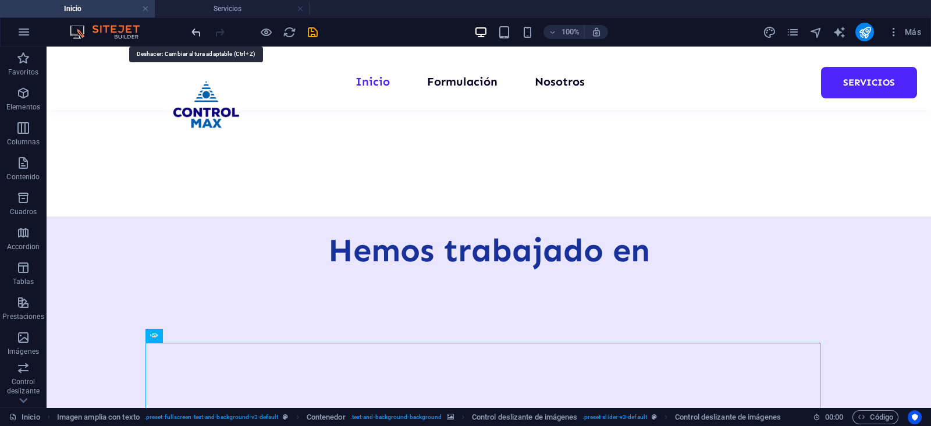
click at [200, 36] on icon "undo" at bounding box center [196, 32] width 13 height 13
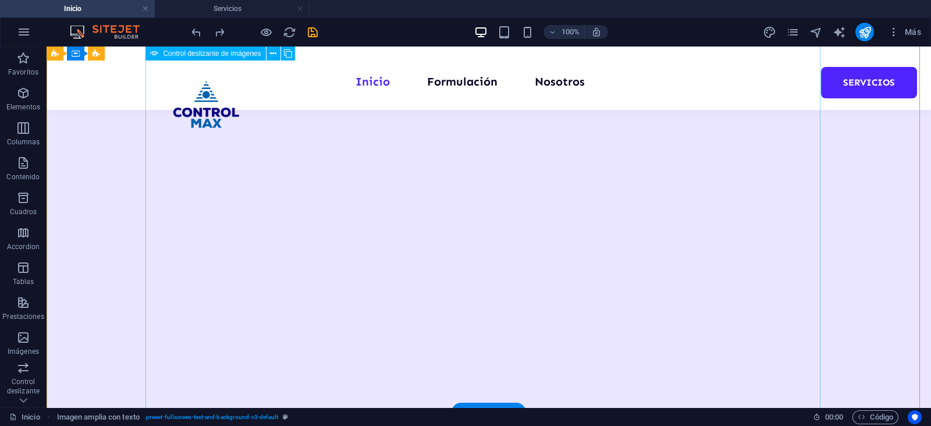
scroll to position [1100, 0]
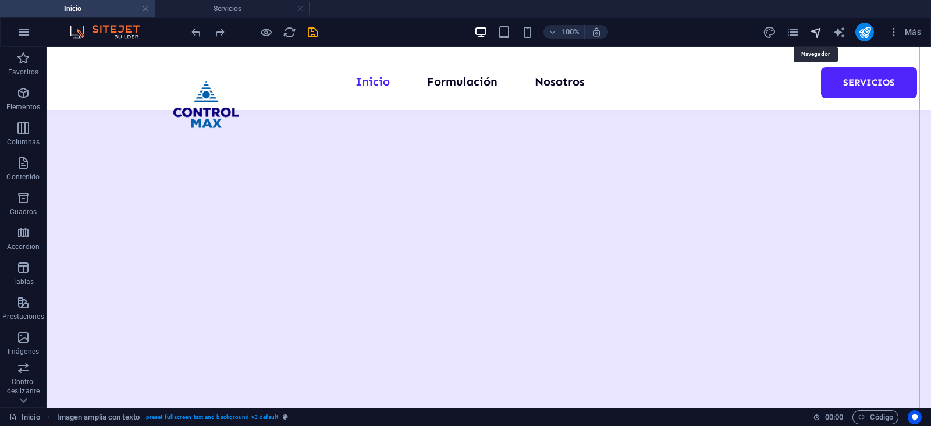
click at [821, 31] on icon "navigator" at bounding box center [816, 32] width 13 height 13
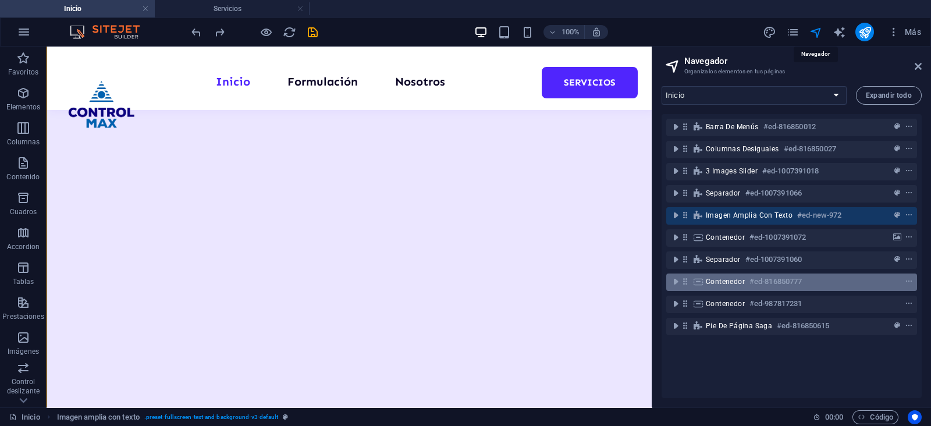
scroll to position [946, 0]
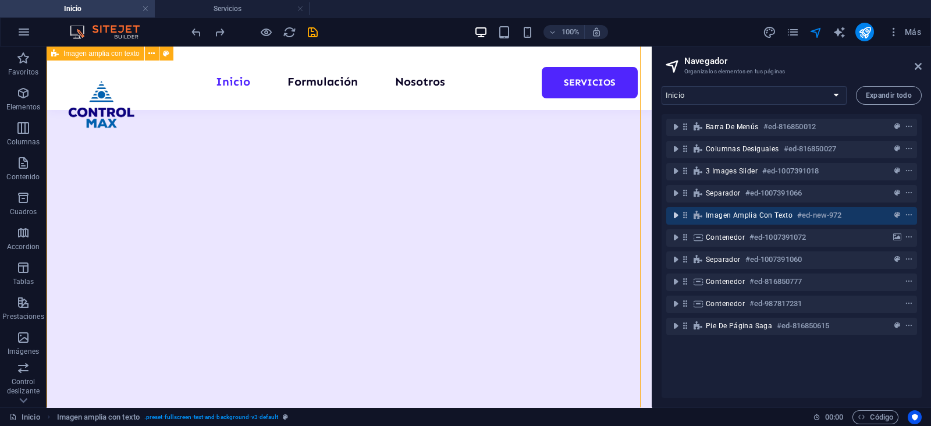
click at [678, 219] on icon "toggle-expand" at bounding box center [676, 216] width 12 height 12
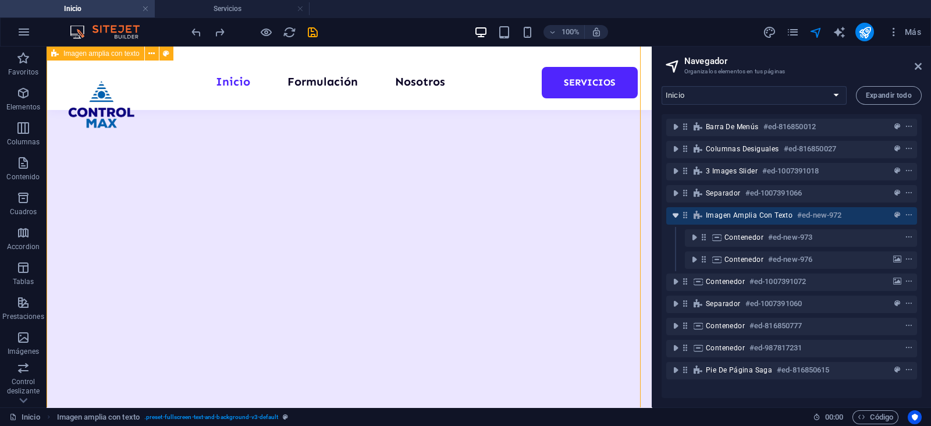
click at [678, 219] on icon "toggle-expand" at bounding box center [676, 216] width 12 height 12
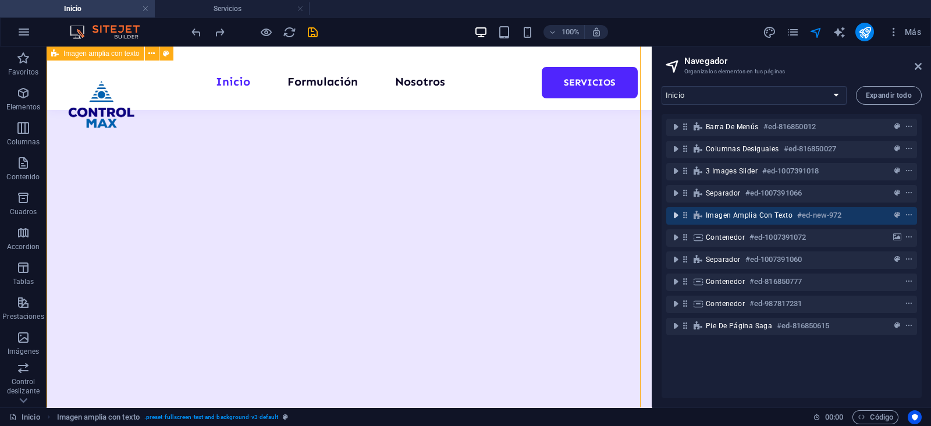
click at [678, 219] on icon "toggle-expand" at bounding box center [676, 216] width 12 height 12
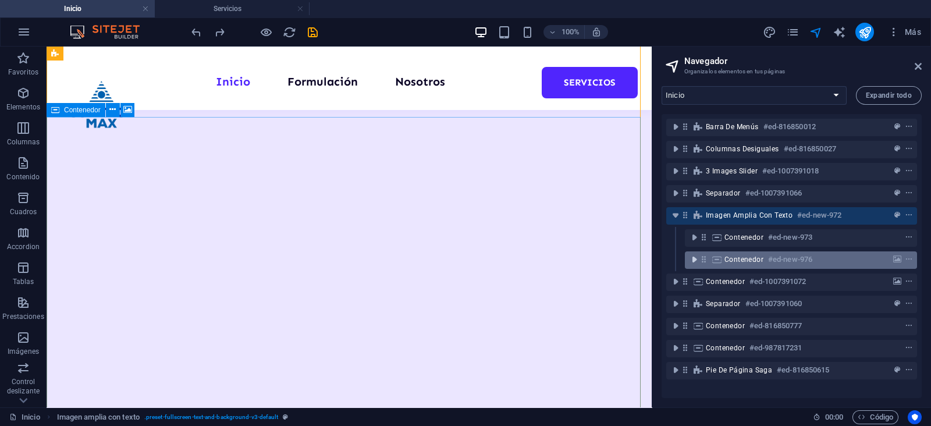
click at [693, 262] on icon "toggle-expand" at bounding box center [695, 260] width 12 height 12
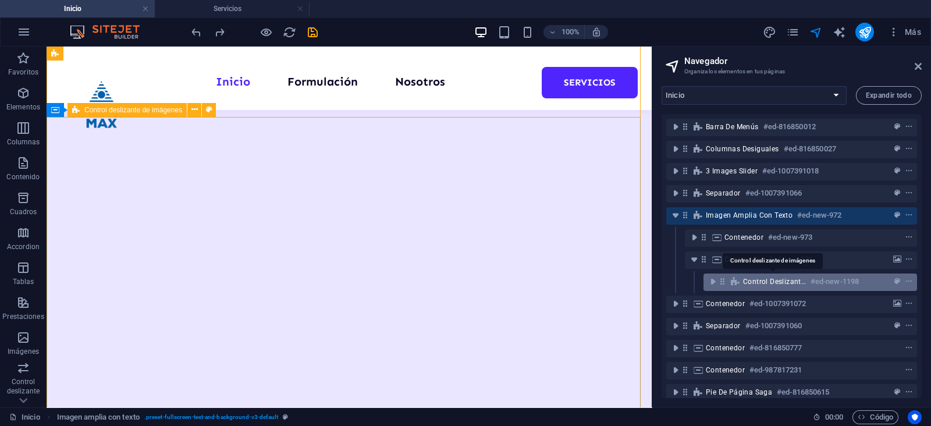
click at [763, 280] on span "Control deslizante de imágenes" at bounding box center [774, 281] width 63 height 9
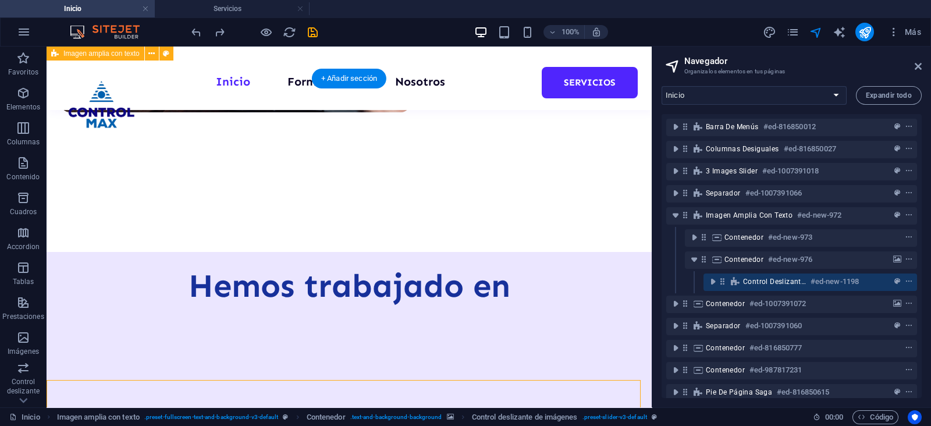
scroll to position [622, 0]
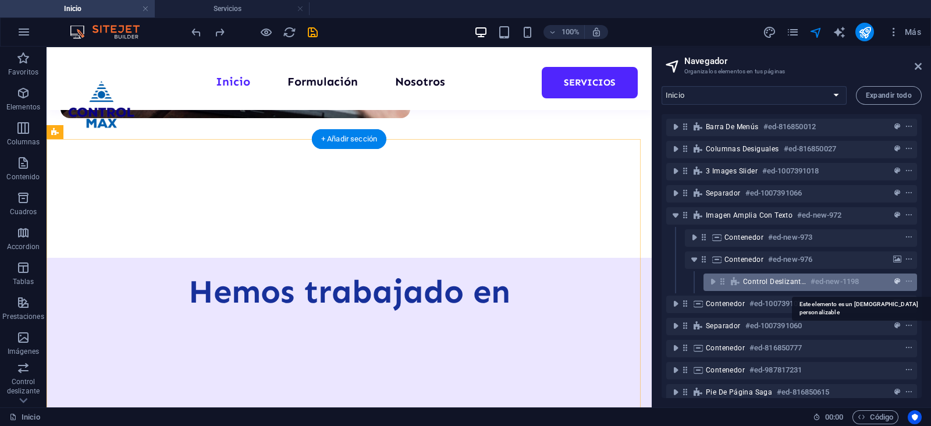
click at [896, 282] on icon "preset" at bounding box center [898, 282] width 6 height 8
select select "rem"
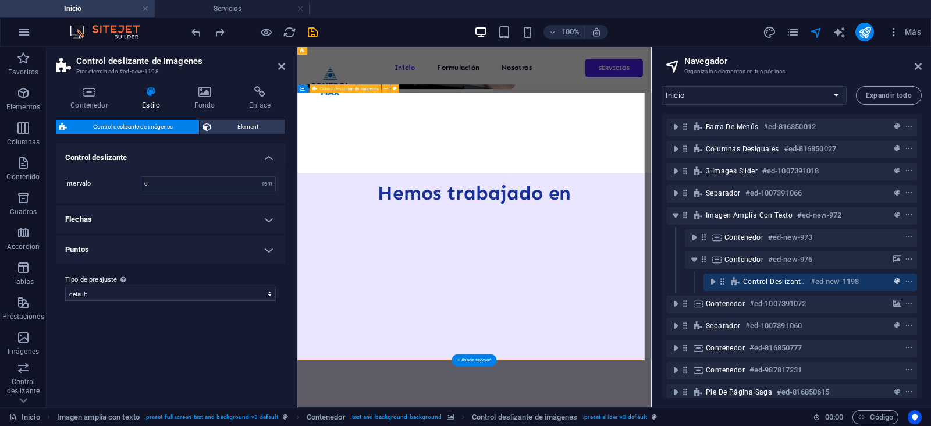
scroll to position [937, 0]
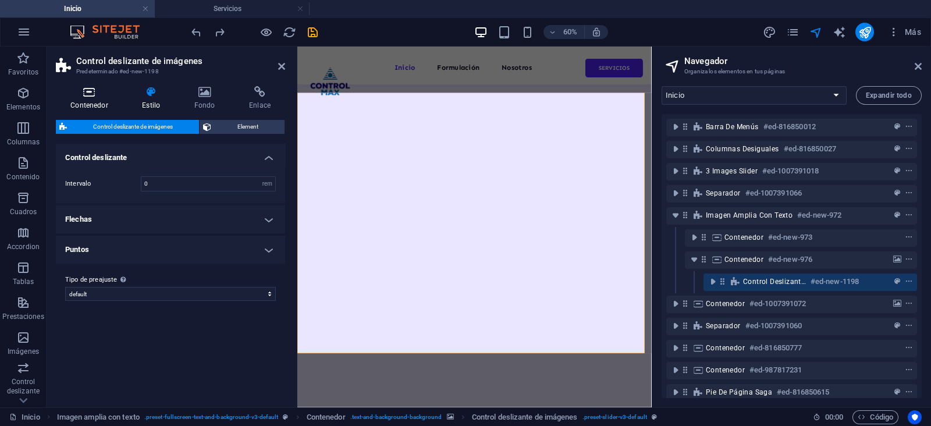
click at [98, 102] on h4 "Contenedor" at bounding box center [92, 98] width 72 height 24
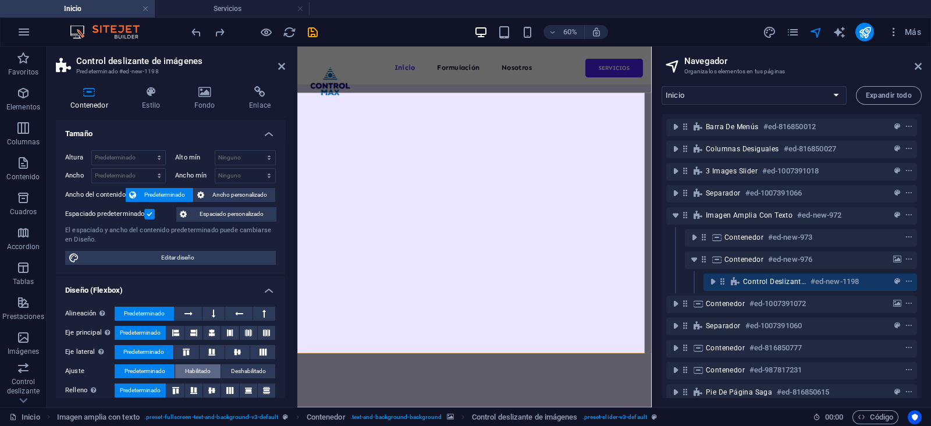
click at [186, 372] on span "Habilitado" at bounding box center [198, 371] width 26 height 14
click at [180, 311] on button at bounding box center [188, 314] width 27 height 14
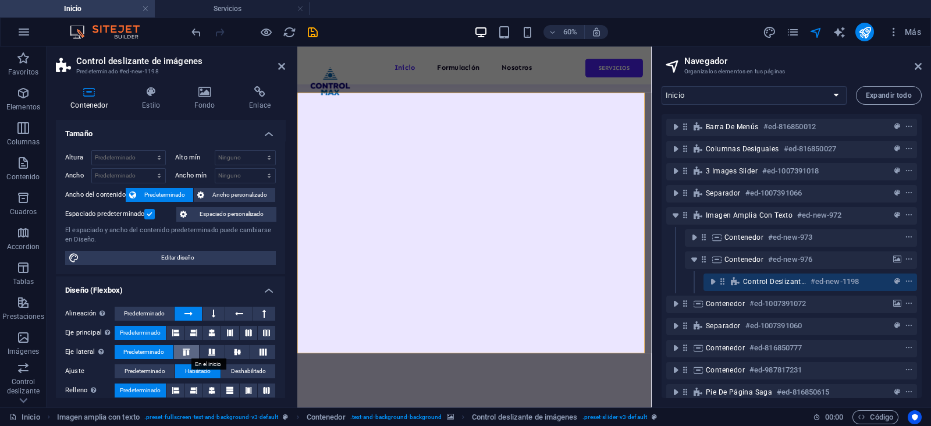
scroll to position [72, 0]
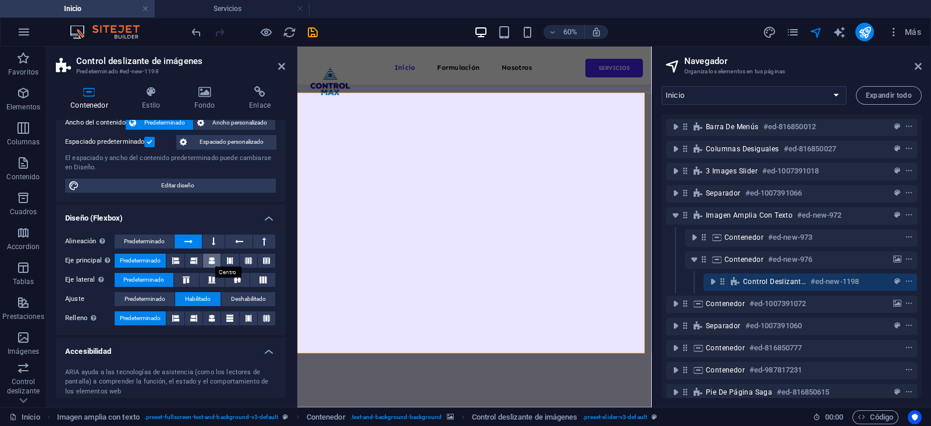
click at [212, 260] on icon at bounding box center [211, 261] width 7 height 14
click at [198, 258] on button at bounding box center [193, 261] width 17 height 14
click at [917, 70] on icon at bounding box center [918, 66] width 7 height 9
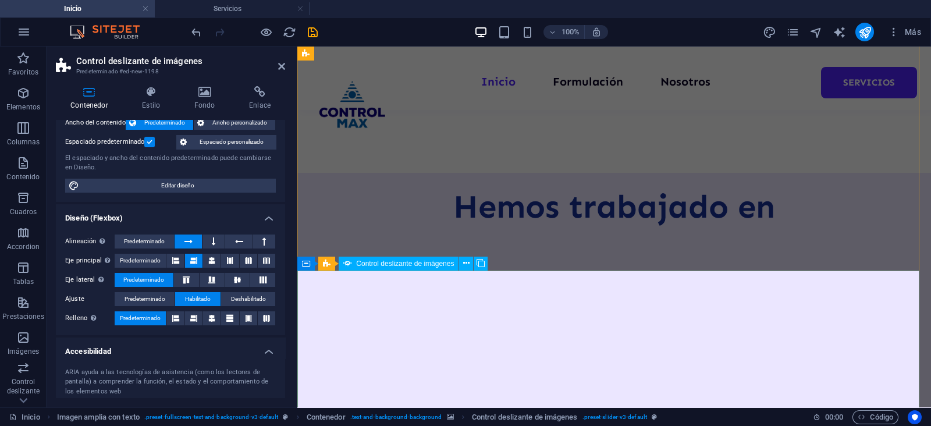
scroll to position [652, 0]
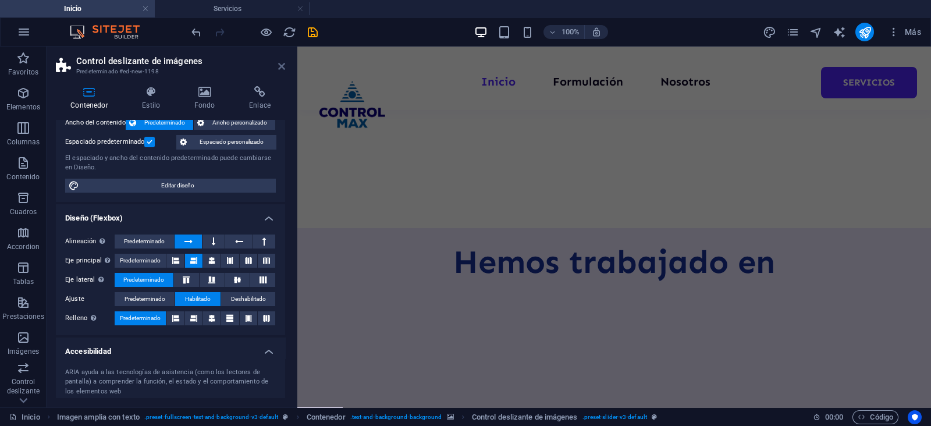
click at [283, 70] on icon at bounding box center [281, 66] width 7 height 9
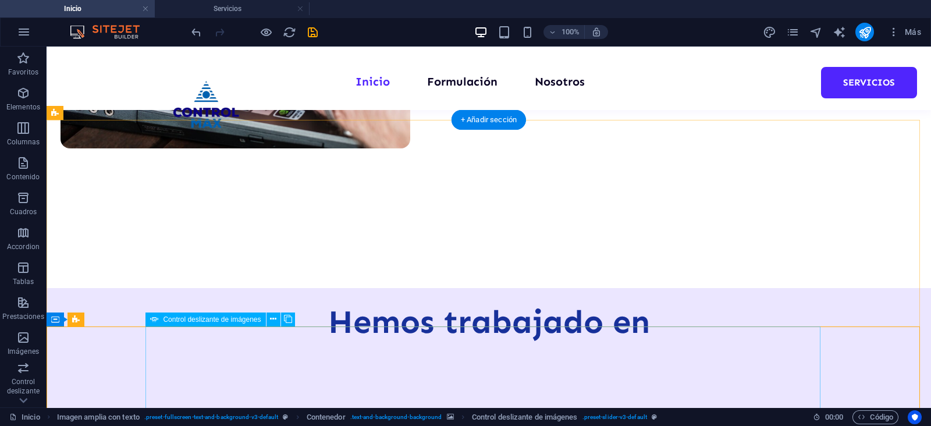
scroll to position [468, 0]
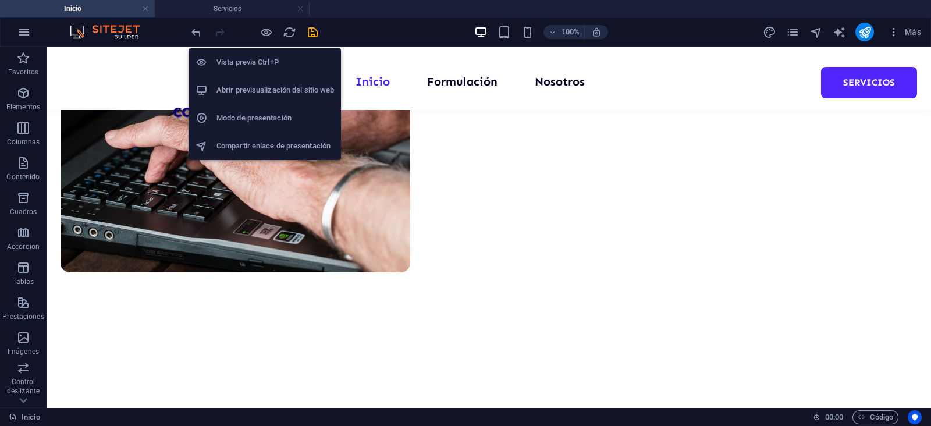
click at [250, 59] on h6 "Vista previa Ctrl+P" at bounding box center [276, 62] width 118 height 14
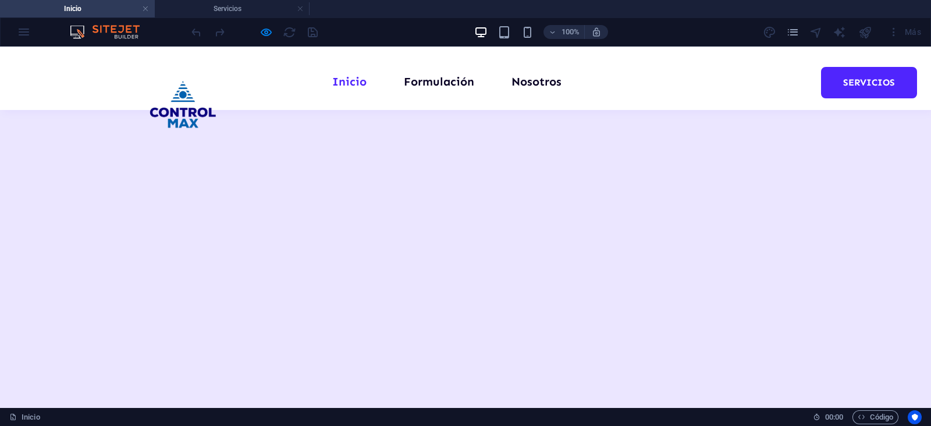
scroll to position [1123, 0]
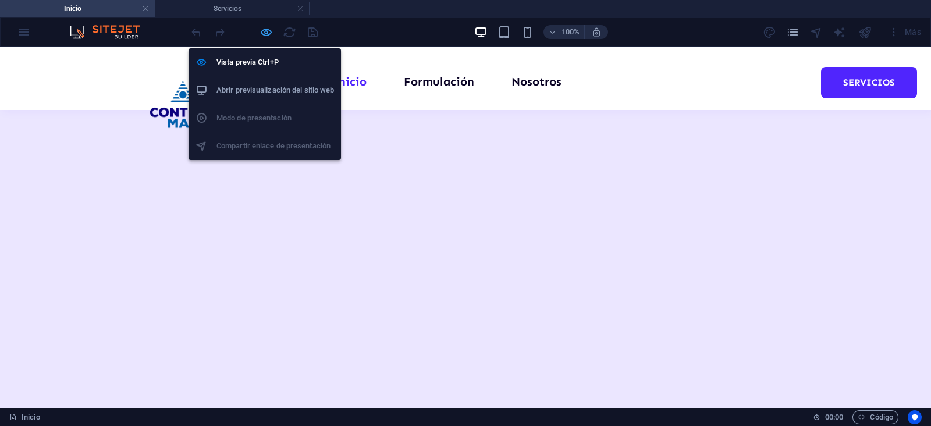
click at [270, 33] on icon "button" at bounding box center [266, 32] width 13 height 13
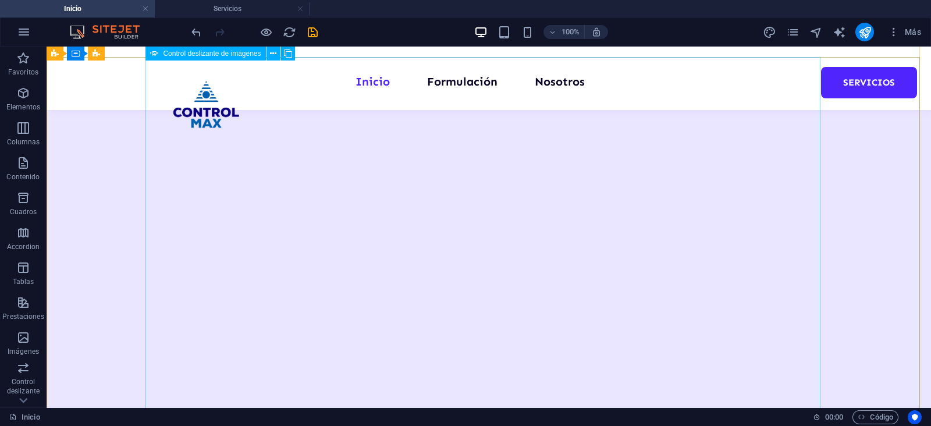
scroll to position [832, 0]
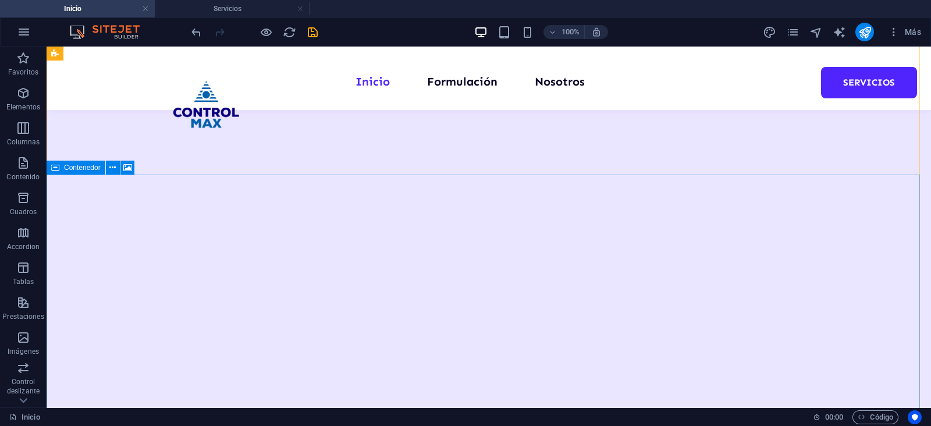
click at [58, 168] on icon at bounding box center [55, 168] width 8 height 14
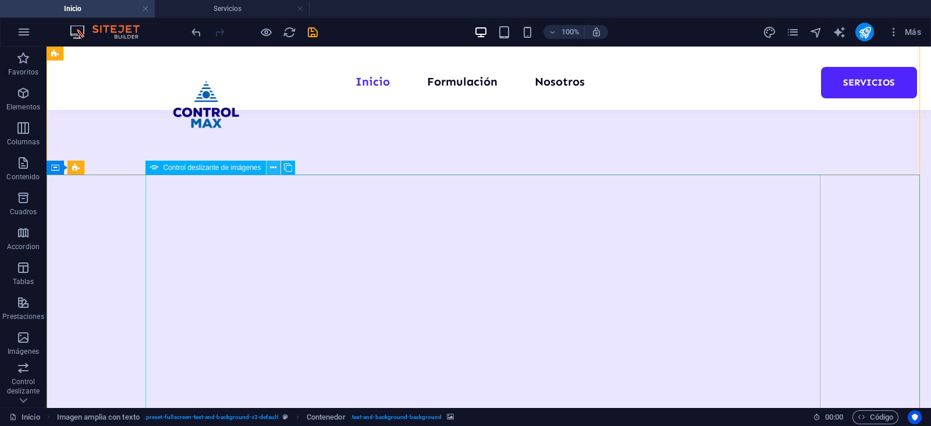
click at [268, 171] on button at bounding box center [274, 168] width 14 height 14
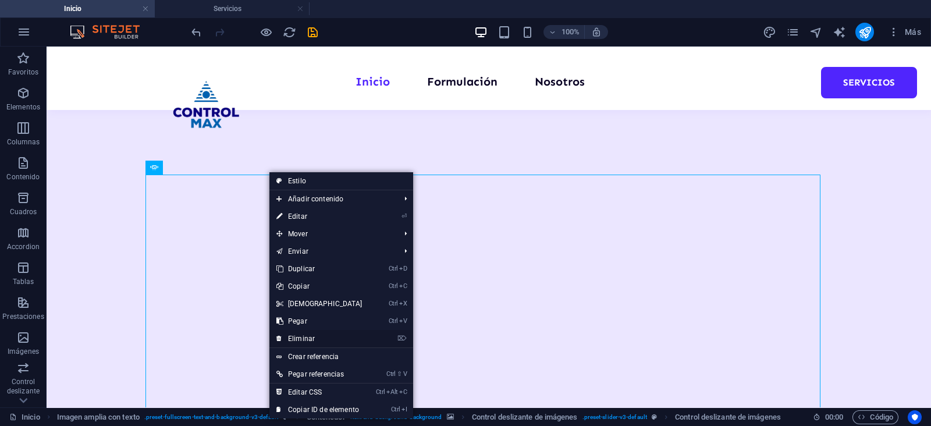
click at [323, 339] on link "⌦ Eliminar" at bounding box center [319, 338] width 100 height 17
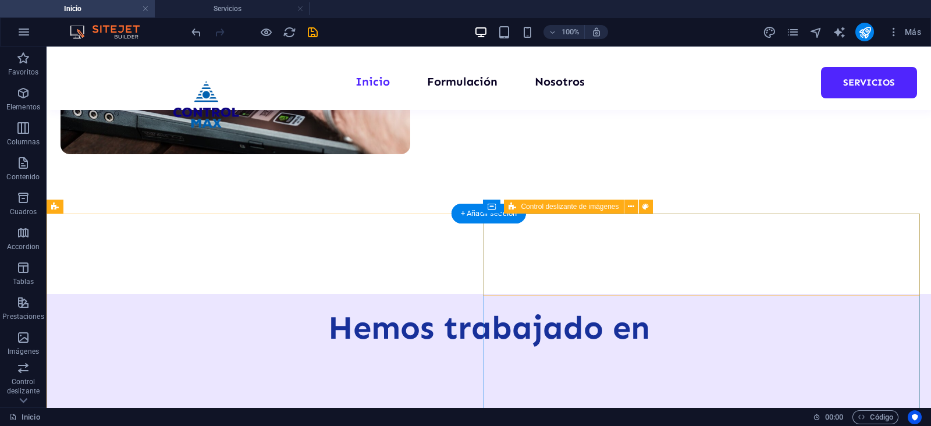
scroll to position [687, 0]
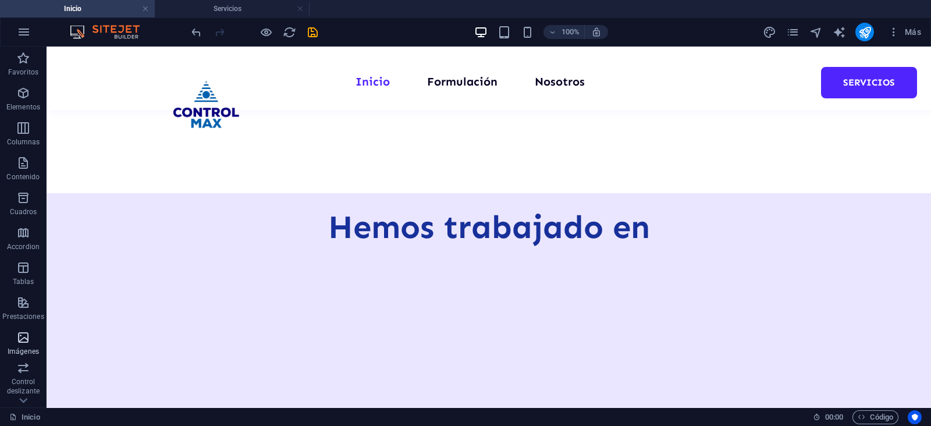
click at [19, 347] on p "Imágenes" at bounding box center [23, 351] width 31 height 9
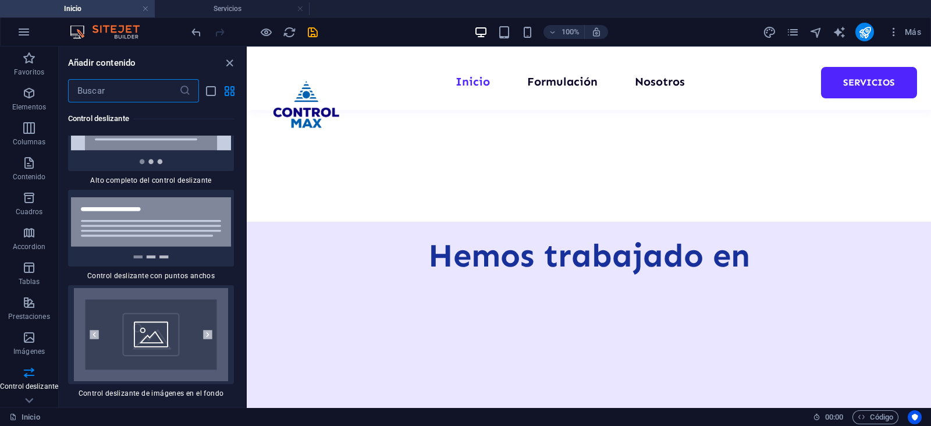
scroll to position [13674, 0]
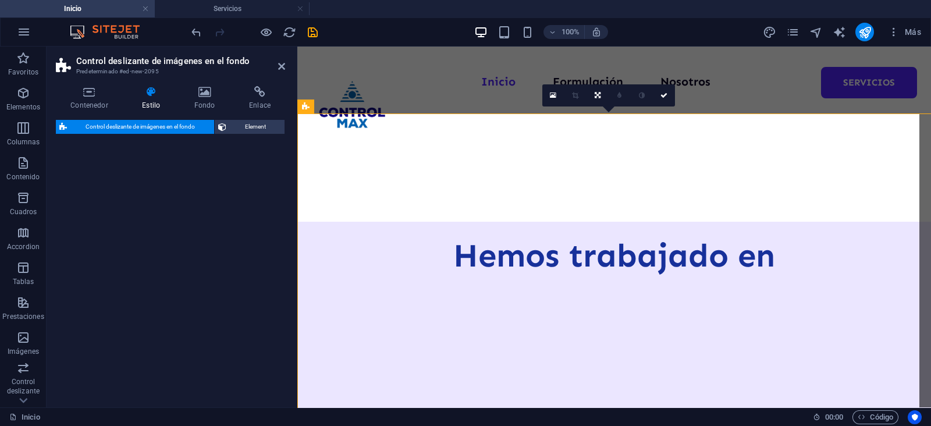
select select "rem"
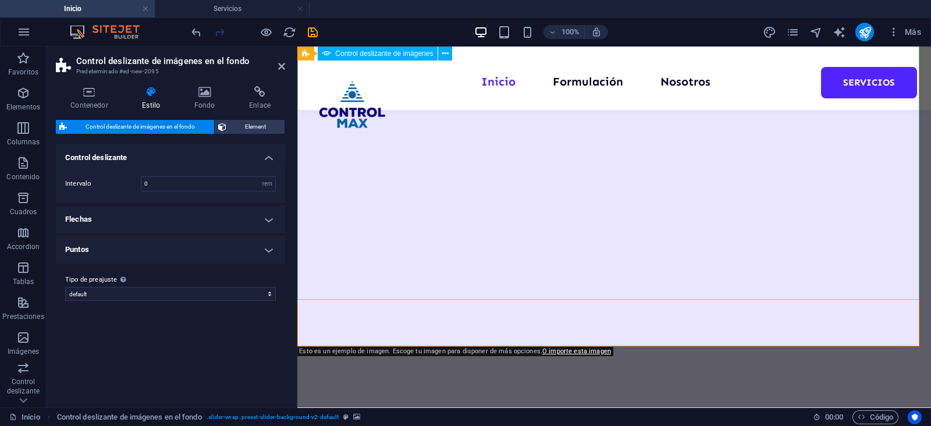
scroll to position [731, 0]
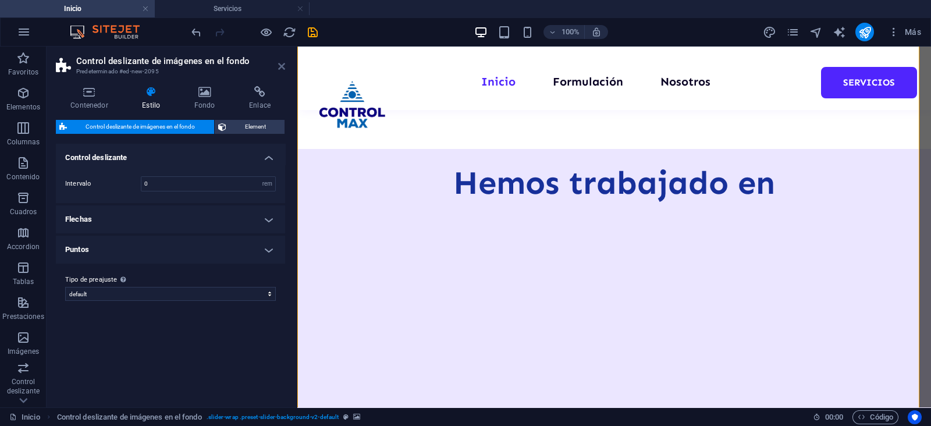
drag, startPoint x: 282, startPoint y: 66, endPoint x: 309, endPoint y: 28, distance: 46.8
click at [282, 66] on icon at bounding box center [281, 66] width 7 height 9
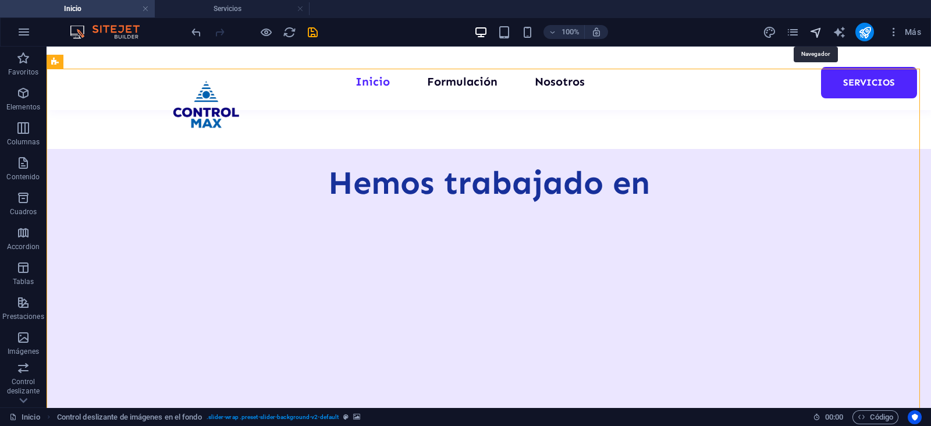
click at [822, 30] on icon "navigator" at bounding box center [816, 32] width 13 height 13
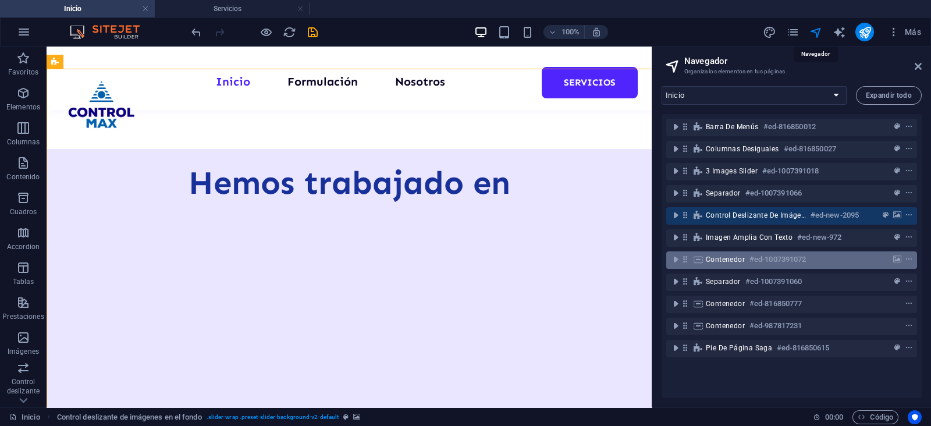
scroll to position [693, 0]
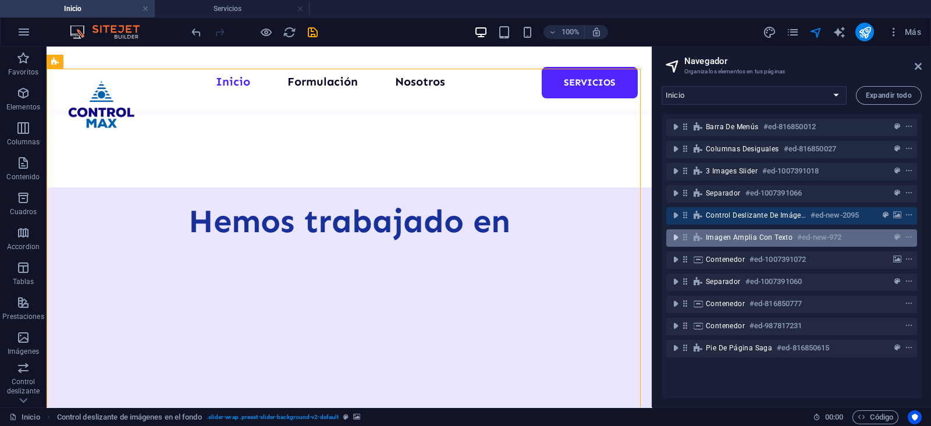
click at [671, 237] on icon "toggle-expand" at bounding box center [676, 238] width 12 height 12
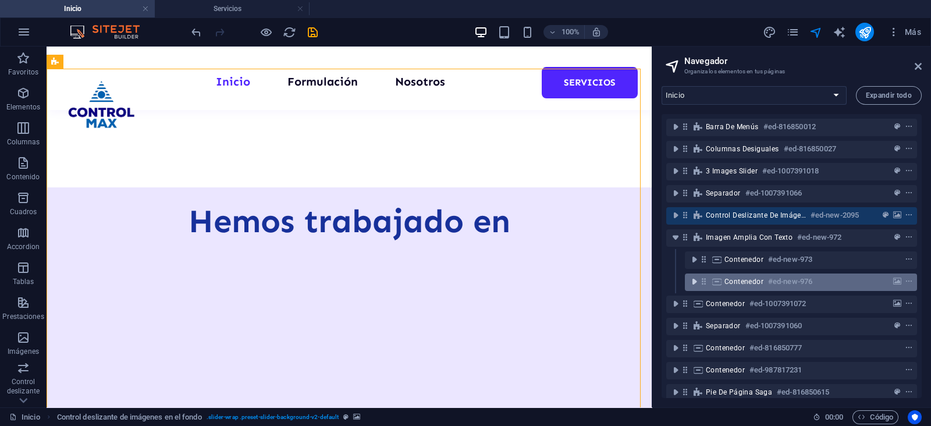
click at [693, 283] on icon "toggle-expand" at bounding box center [695, 282] width 12 height 12
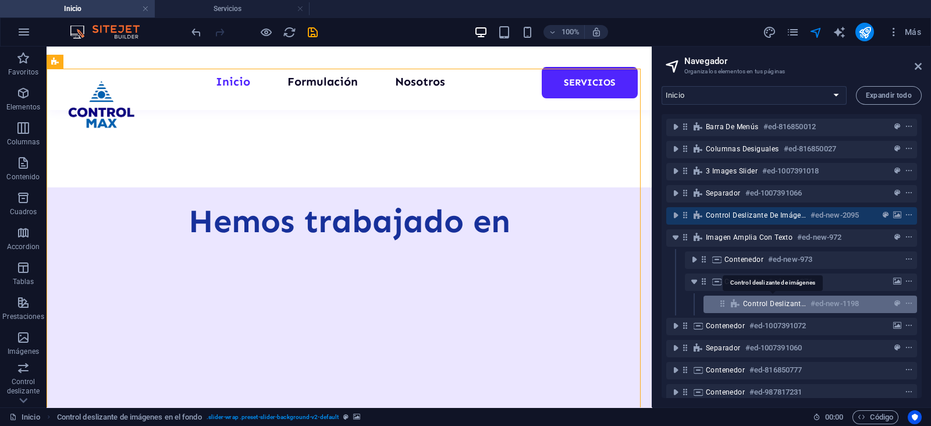
click at [803, 306] on span "Control deslizante de imágenes" at bounding box center [774, 303] width 63 height 9
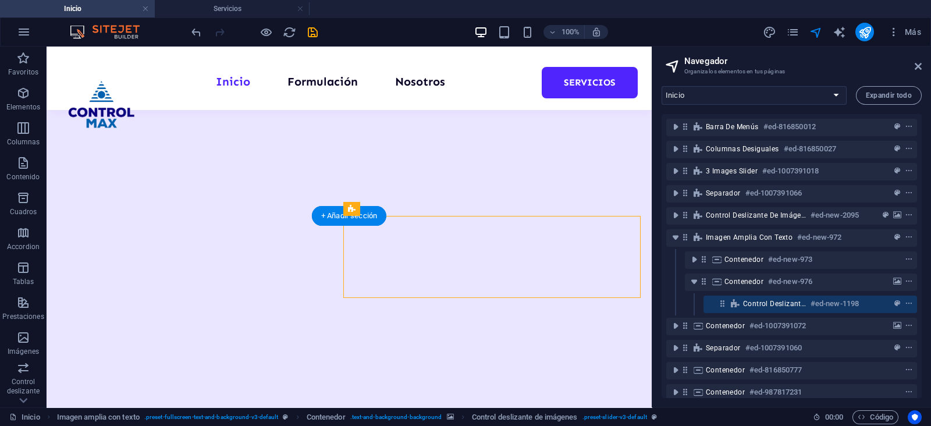
scroll to position [814, 0]
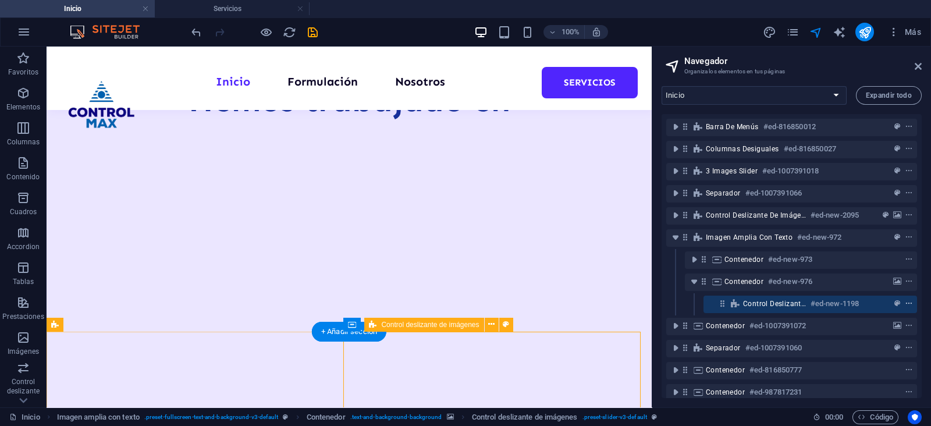
click at [908, 305] on icon "context-menu" at bounding box center [909, 304] width 8 height 8
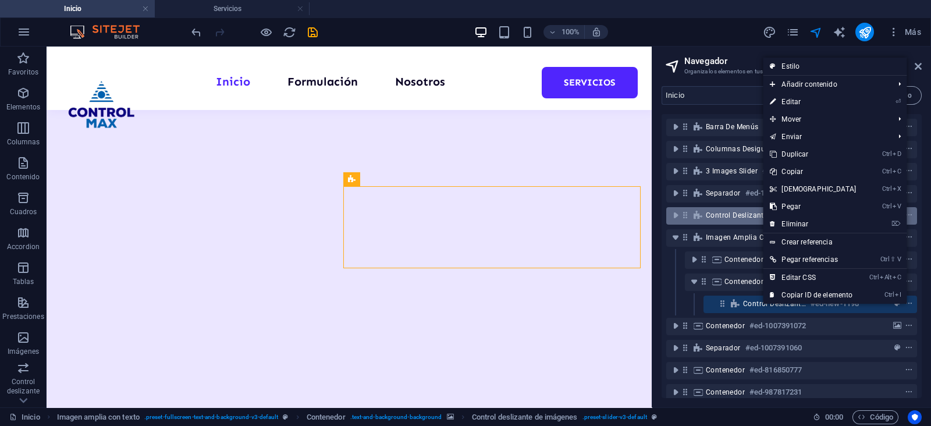
click at [811, 222] on link "⌦ Eliminar" at bounding box center [813, 223] width 100 height 17
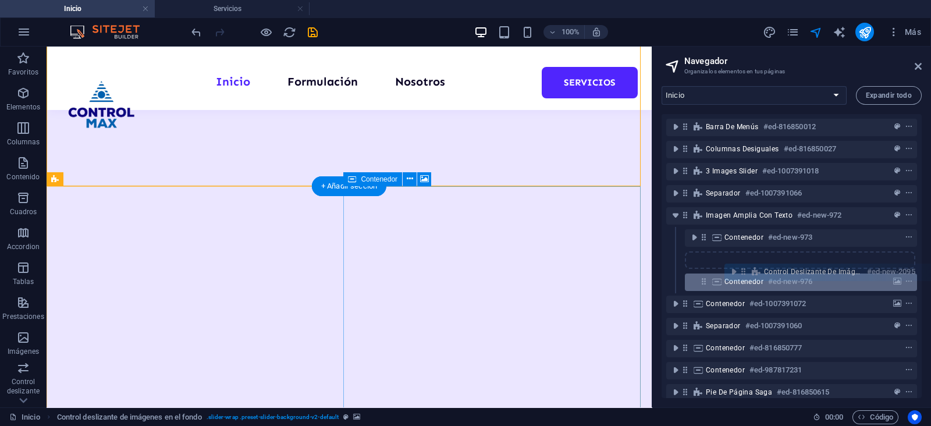
drag, startPoint x: 684, startPoint y: 217, endPoint x: 745, endPoint y: 280, distance: 87.7
click at [745, 280] on div "Barra de menús #ed-816850012 Columnas desiguales #ed-816850027 3 Images Slider …" at bounding box center [792, 256] width 260 height 284
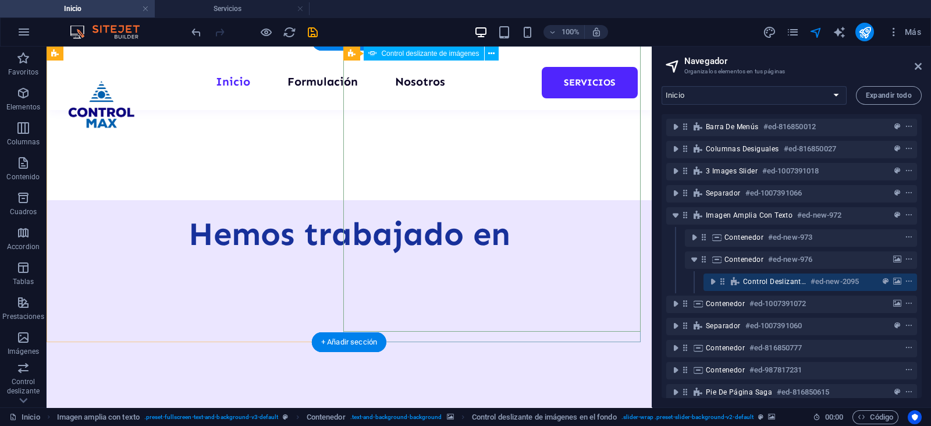
scroll to position [648, 0]
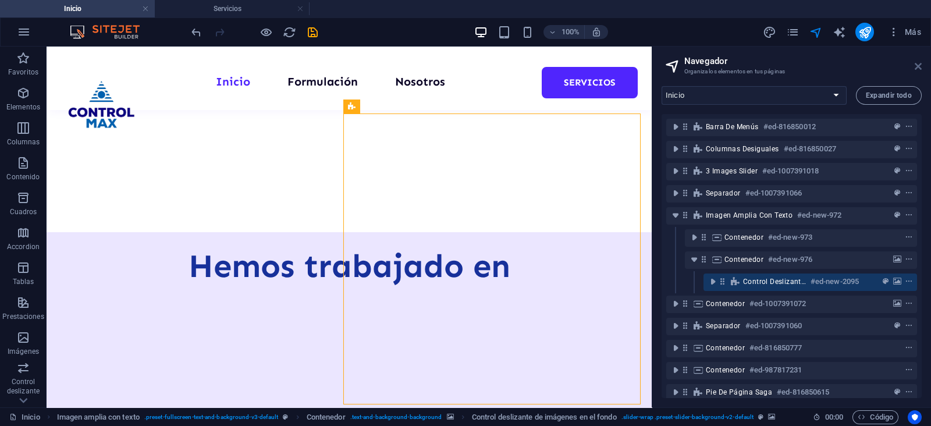
click at [914, 65] on header "Navegador Organiza los elementos en tus páginas" at bounding box center [793, 62] width 258 height 30
click at [916, 65] on icon at bounding box center [918, 66] width 7 height 9
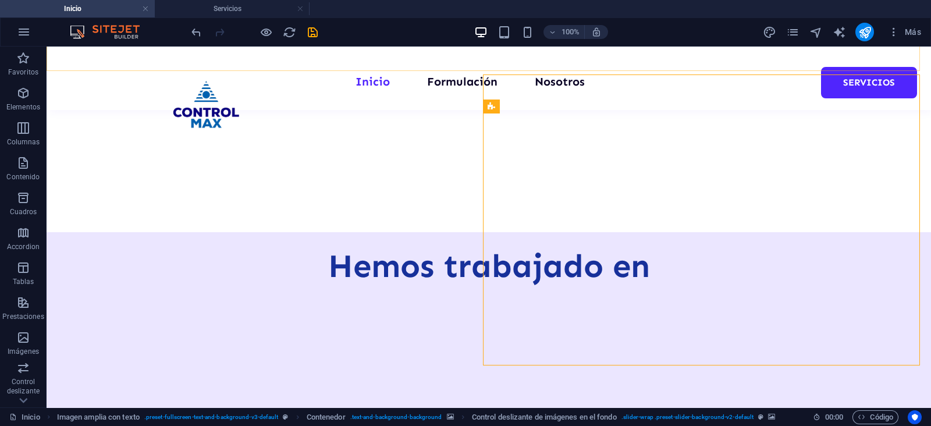
scroll to position [687, 0]
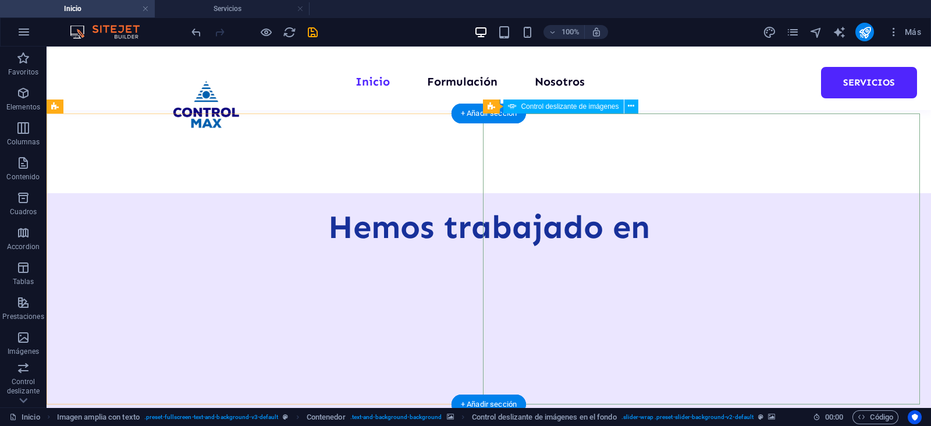
select select "px"
select select "ms"
select select "s"
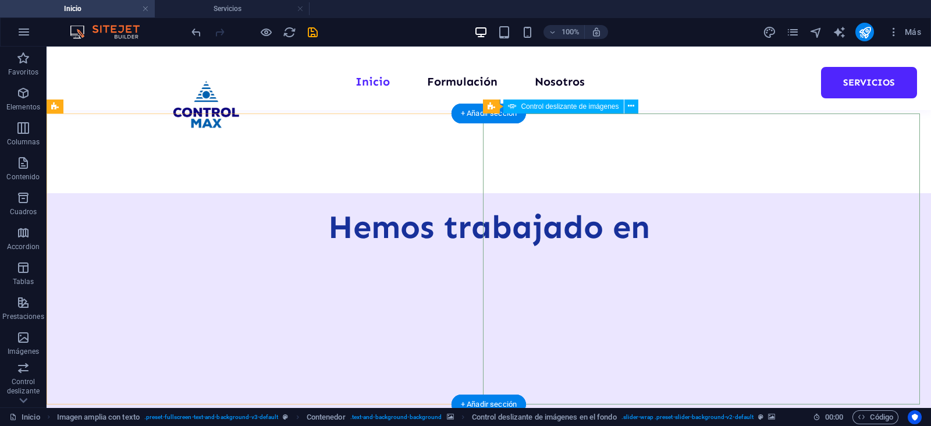
select select "progressive"
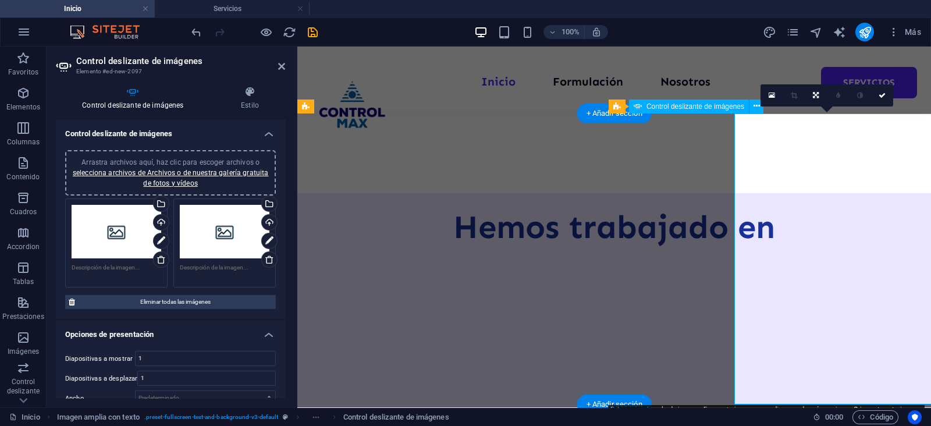
scroll to position [652, 0]
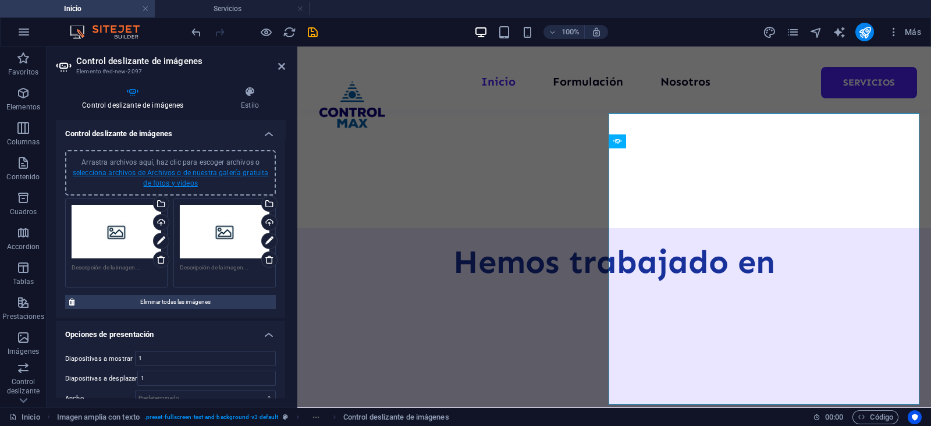
click at [148, 169] on link "selecciona archivos de Archivos o de nuestra galería gratuita de fotos y vídeos" at bounding box center [171, 178] width 196 height 19
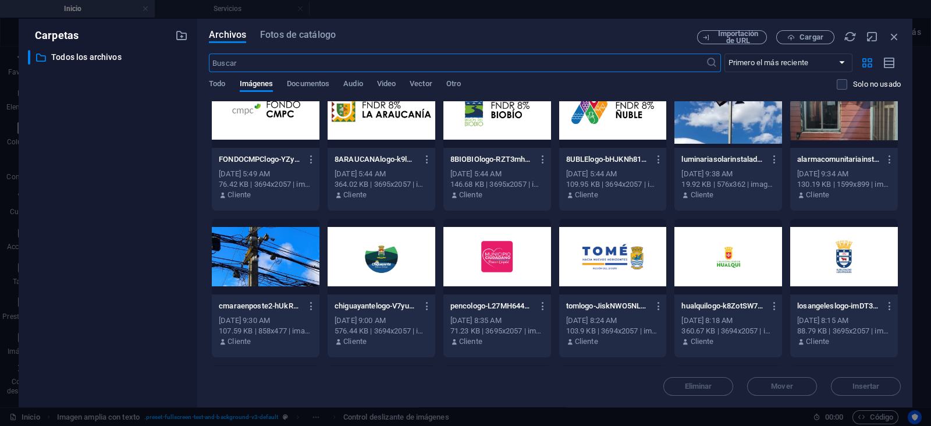
scroll to position [145, 0]
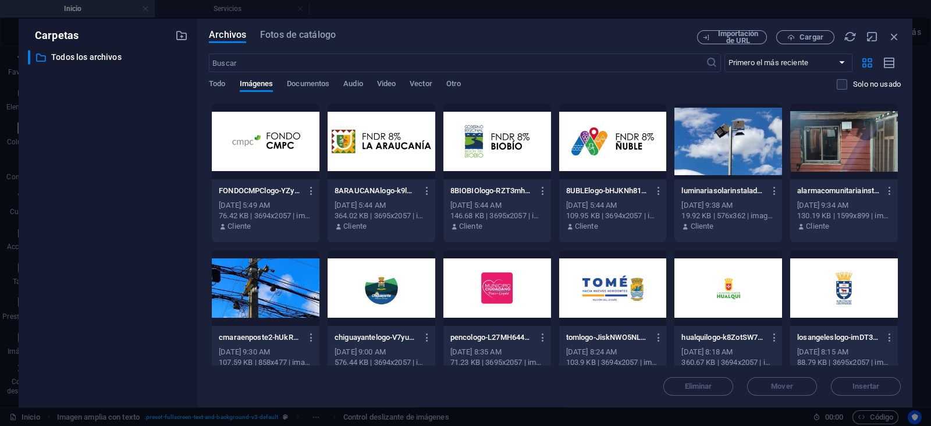
click at [264, 295] on div at bounding box center [266, 288] width 108 height 76
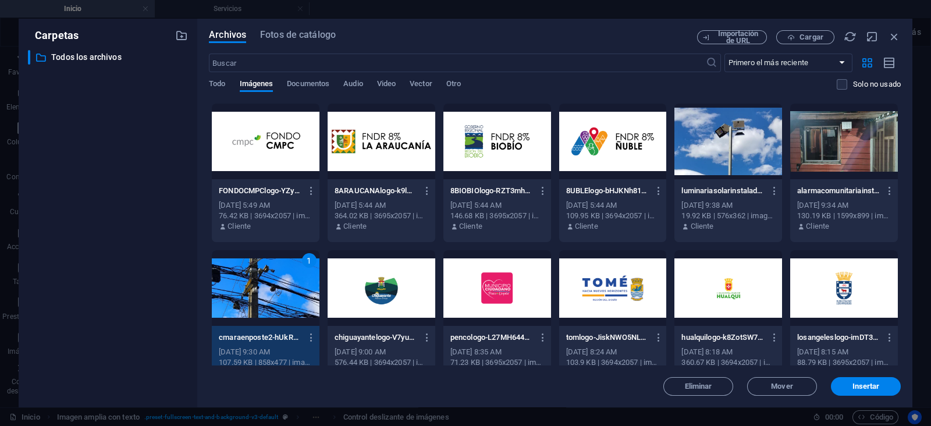
click at [828, 184] on div "alarmacomunitariainstalada-RlxZgca3qaubuaAfPNge5g.jpg alarmacomunitariainstalad…" at bounding box center [844, 191] width 94 height 19
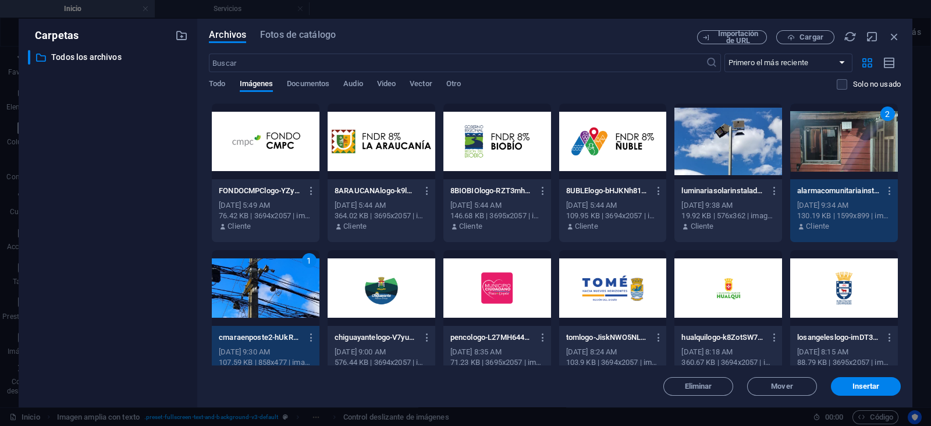
click at [735, 176] on div at bounding box center [729, 142] width 108 height 76
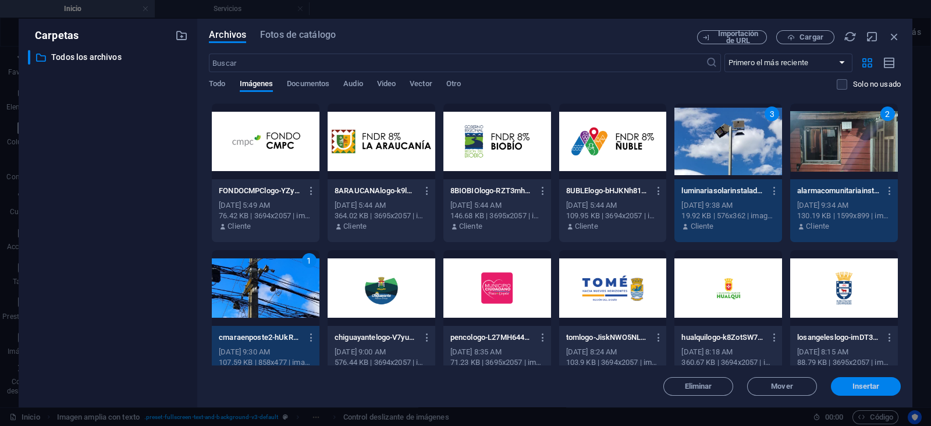
click at [863, 379] on button "Insertar" at bounding box center [866, 386] width 70 height 19
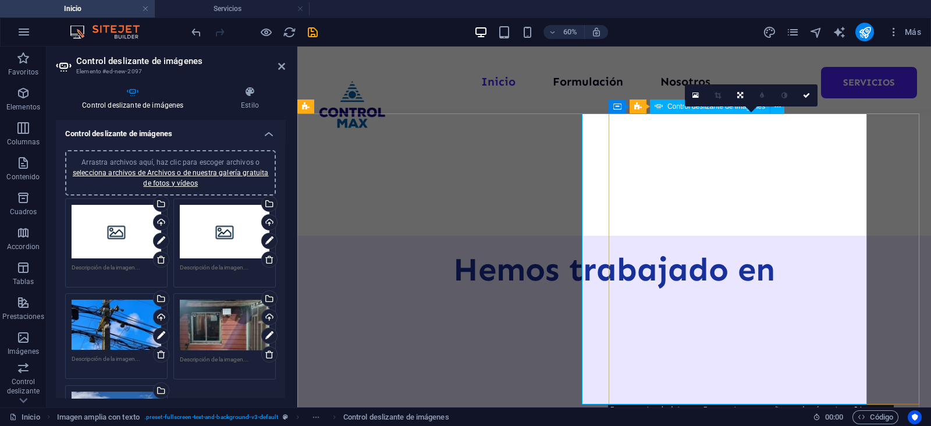
scroll to position [652, 0]
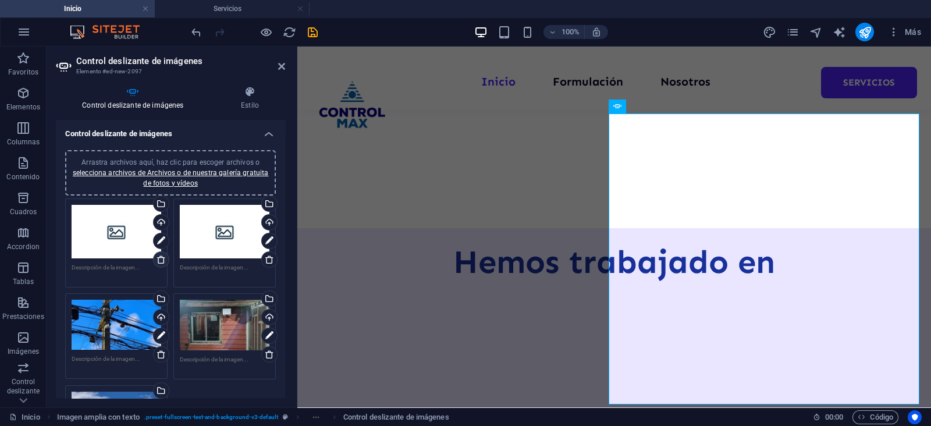
click at [163, 258] on icon at bounding box center [161, 259] width 9 height 9
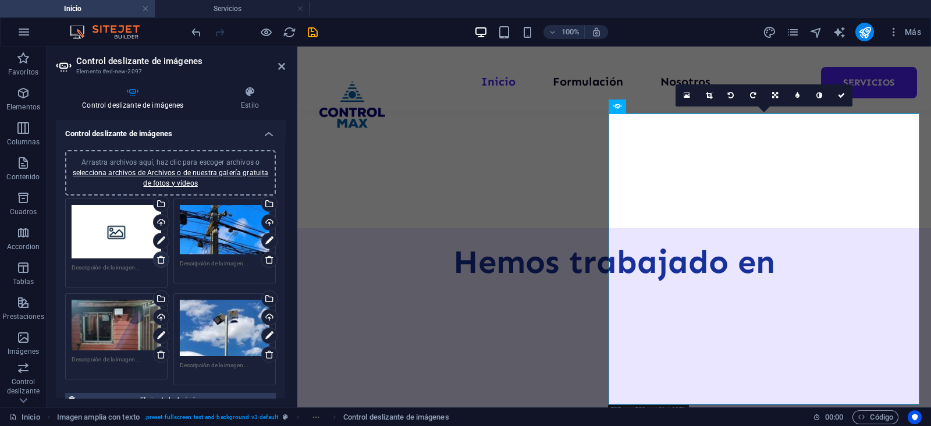
click at [163, 258] on icon at bounding box center [161, 259] width 9 height 9
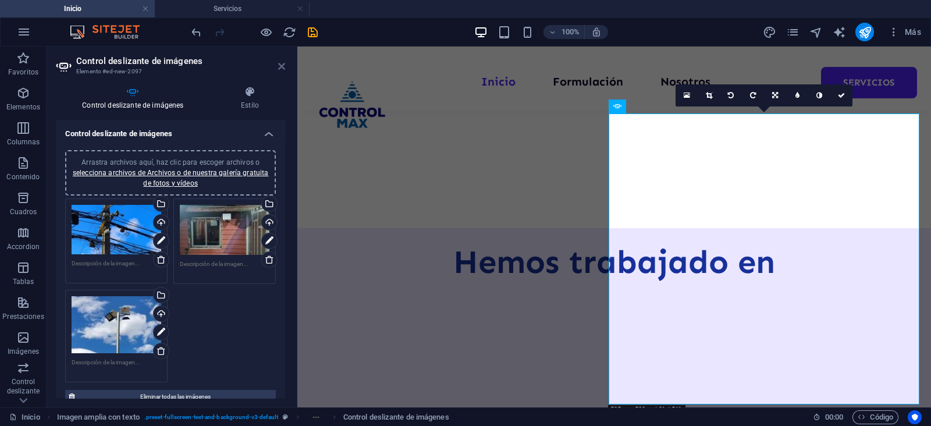
click at [282, 68] on icon at bounding box center [281, 66] width 7 height 9
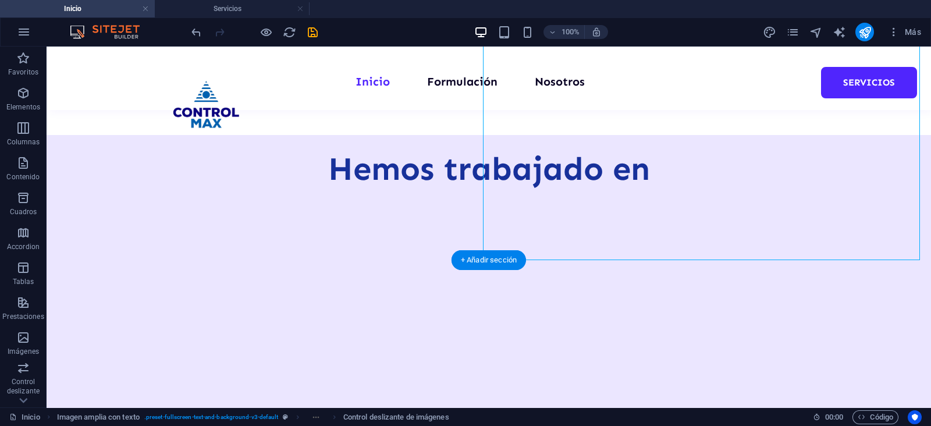
scroll to position [687, 0]
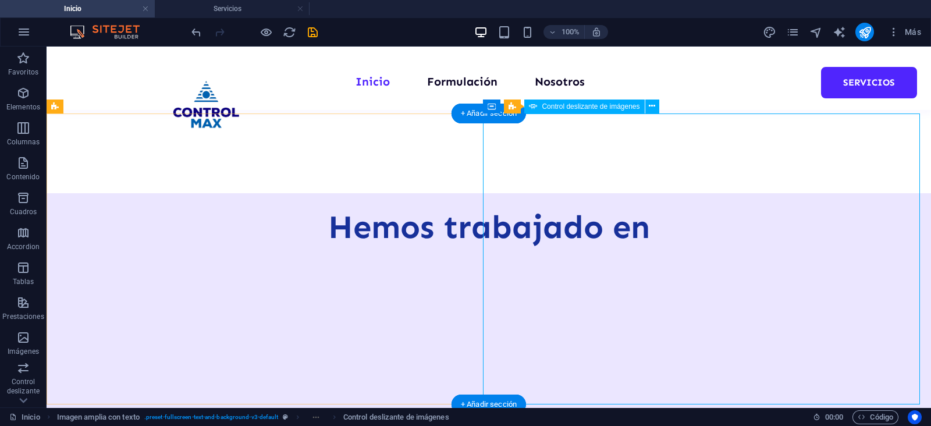
select select "px"
select select "ms"
select select "s"
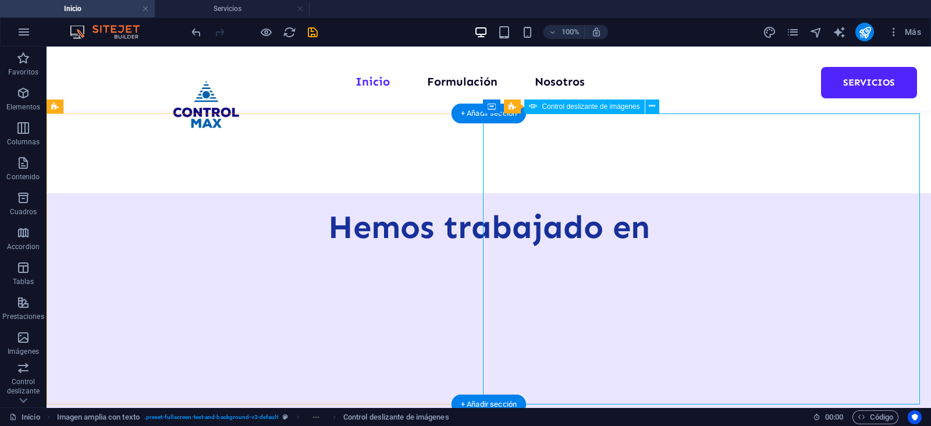
select select "progressive"
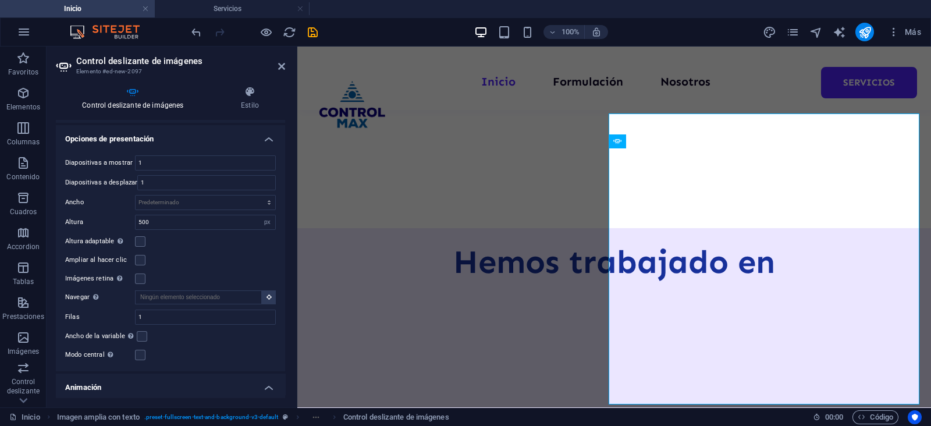
scroll to position [486, 0]
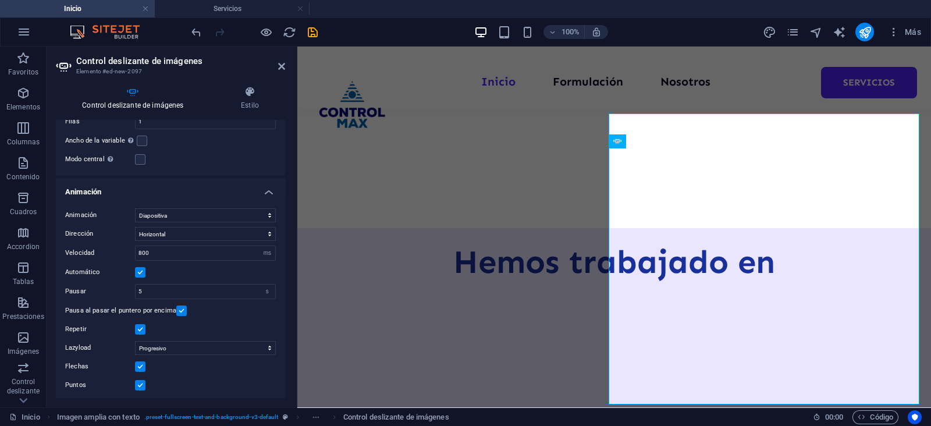
click at [140, 364] on label at bounding box center [140, 366] width 10 height 10
click at [0, 0] on input "Flechas" at bounding box center [0, 0] width 0 height 0
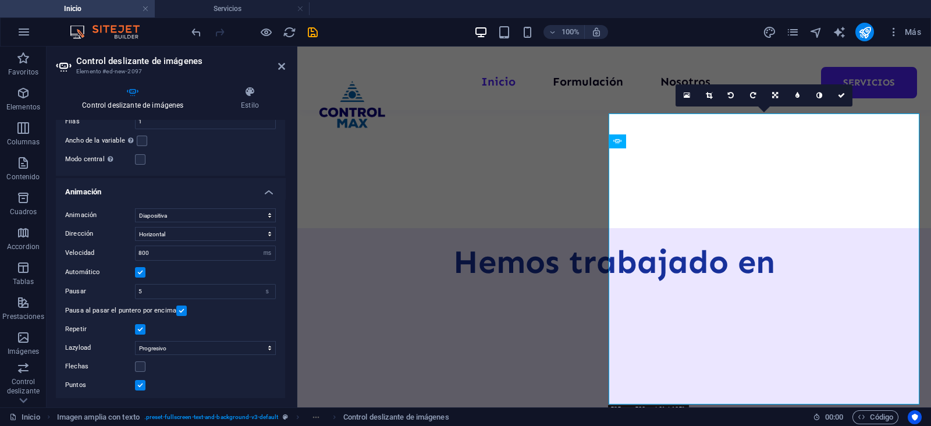
click at [140, 385] on label at bounding box center [140, 385] width 10 height 10
click at [0, 0] on input "Puntos" at bounding box center [0, 0] width 0 height 0
click at [143, 251] on input "800" at bounding box center [206, 253] width 140 height 14
type input "200"
click at [282, 62] on icon at bounding box center [281, 66] width 7 height 9
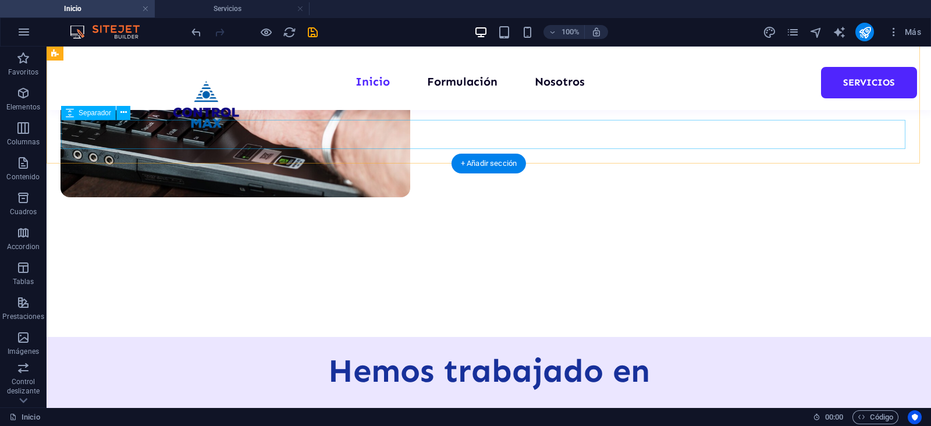
scroll to position [541, 0]
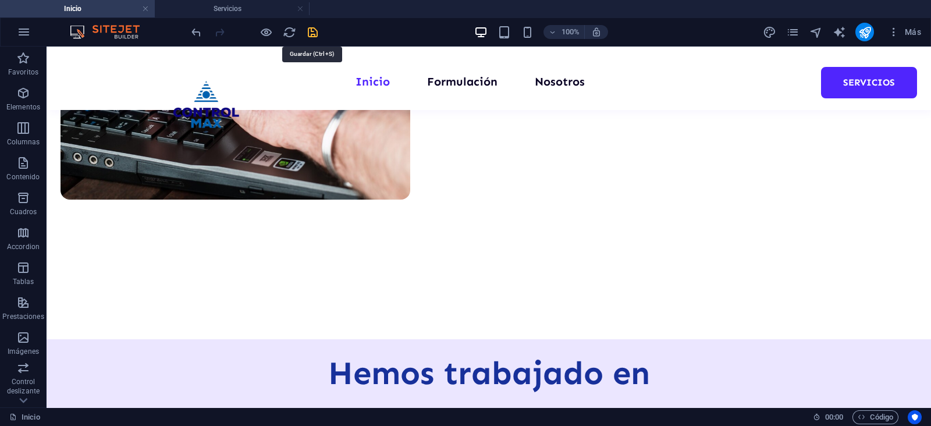
click at [312, 33] on icon "save" at bounding box center [312, 32] width 13 height 13
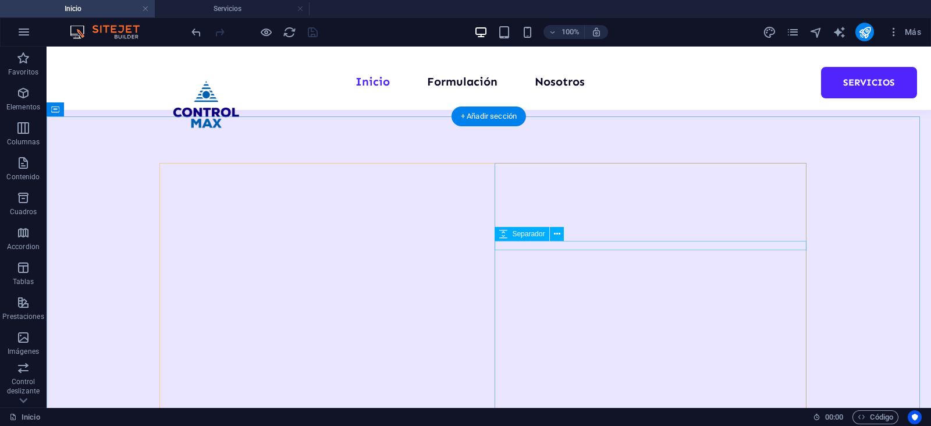
scroll to position [1050, 0]
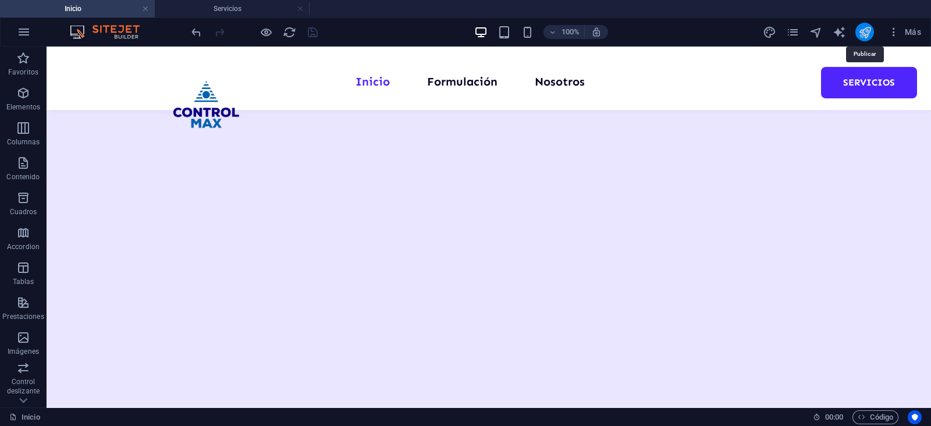
click at [860, 33] on icon "publish" at bounding box center [865, 32] width 13 height 13
